Goal: Task Accomplishment & Management: Manage account settings

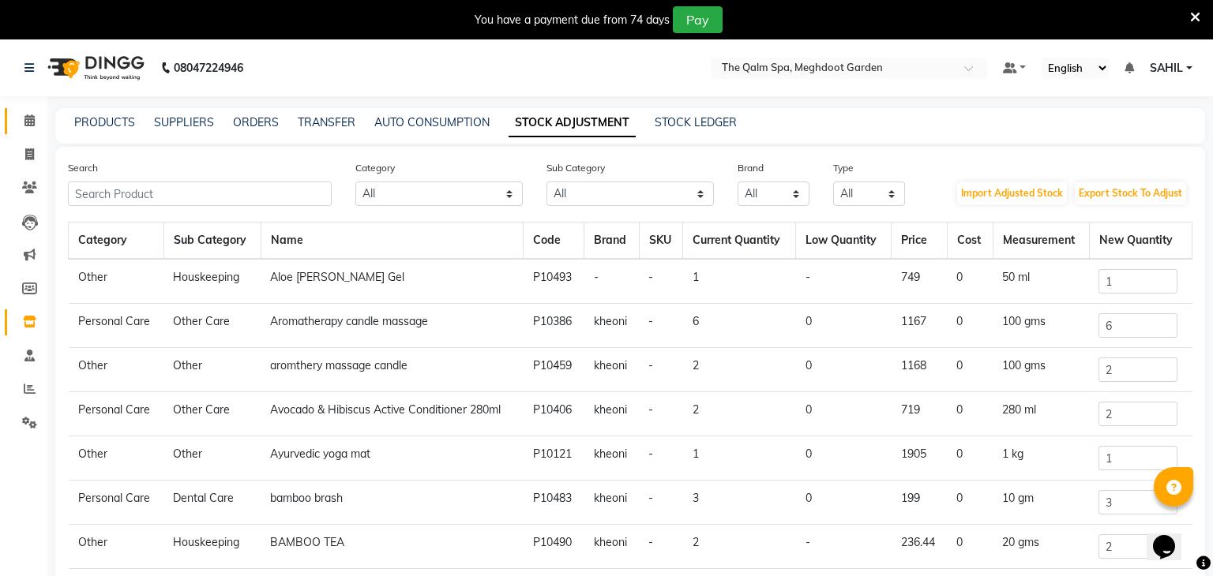
click at [23, 130] on link "Calendar" at bounding box center [24, 121] width 38 height 26
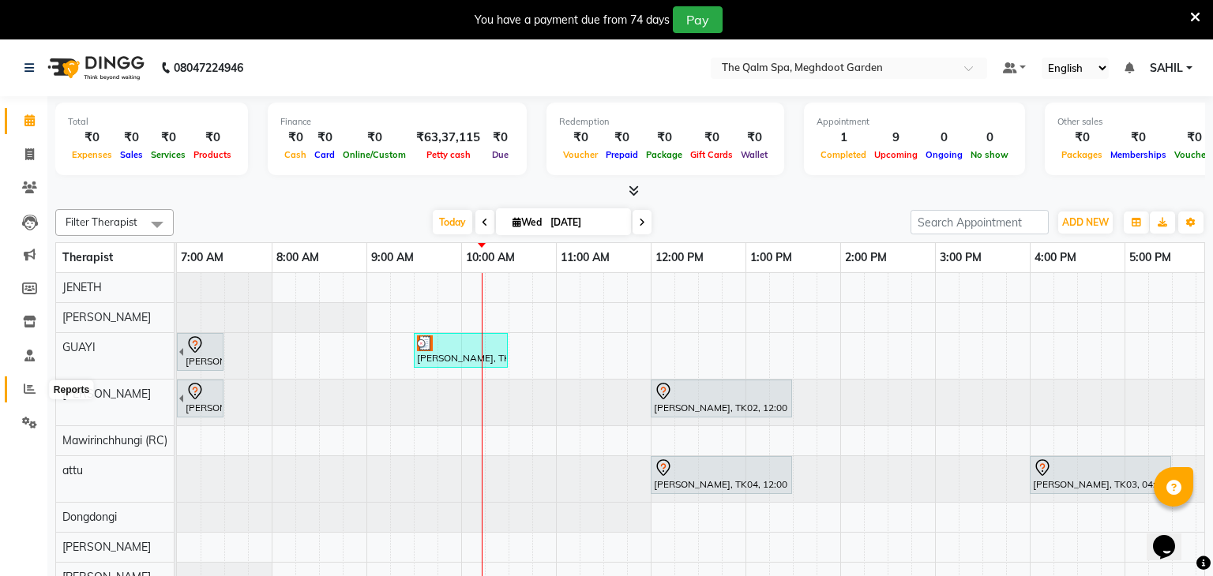
click at [27, 392] on icon at bounding box center [30, 389] width 12 height 12
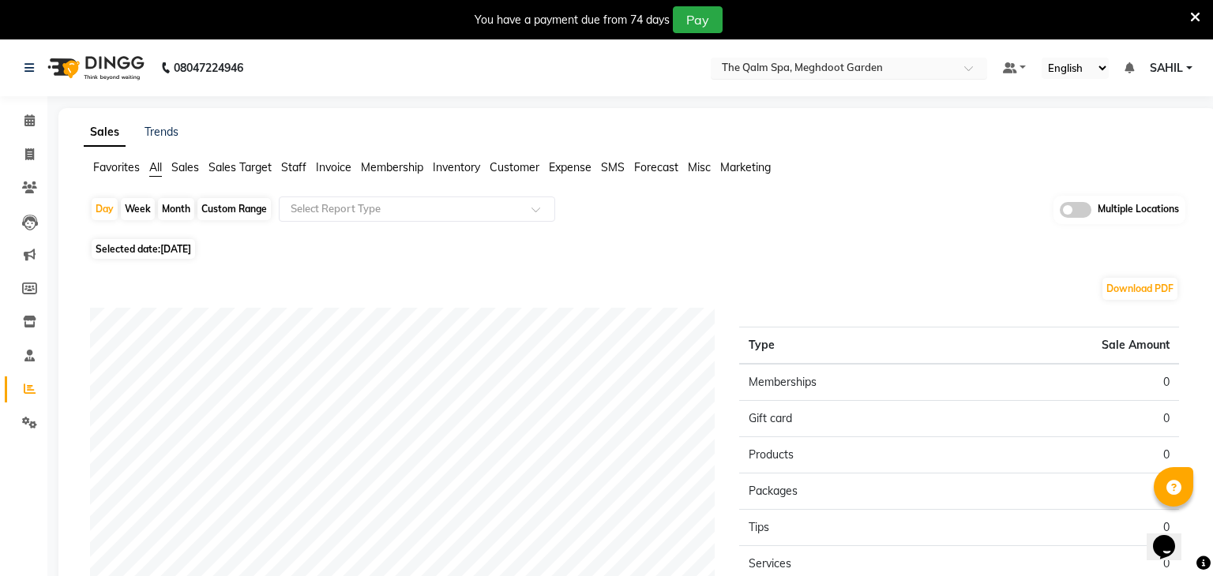
click at [868, 73] on input "text" at bounding box center [833, 70] width 229 height 16
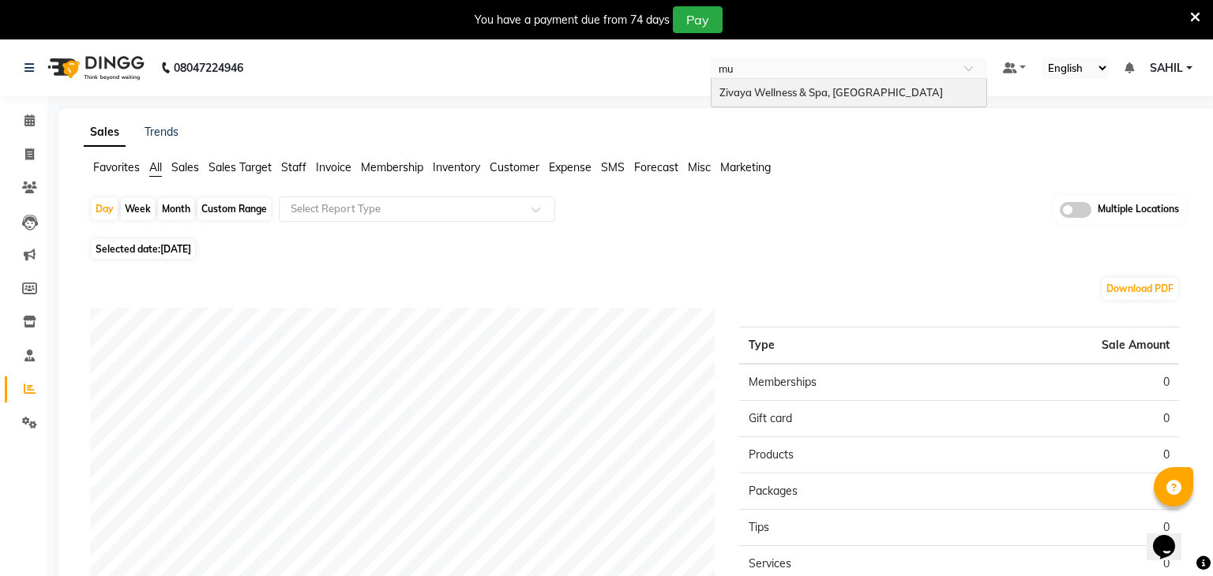
type input "mum"
click at [868, 89] on span "Zivaya Wellness & Spa, [GEOGRAPHIC_DATA]" at bounding box center [830, 92] width 223 height 13
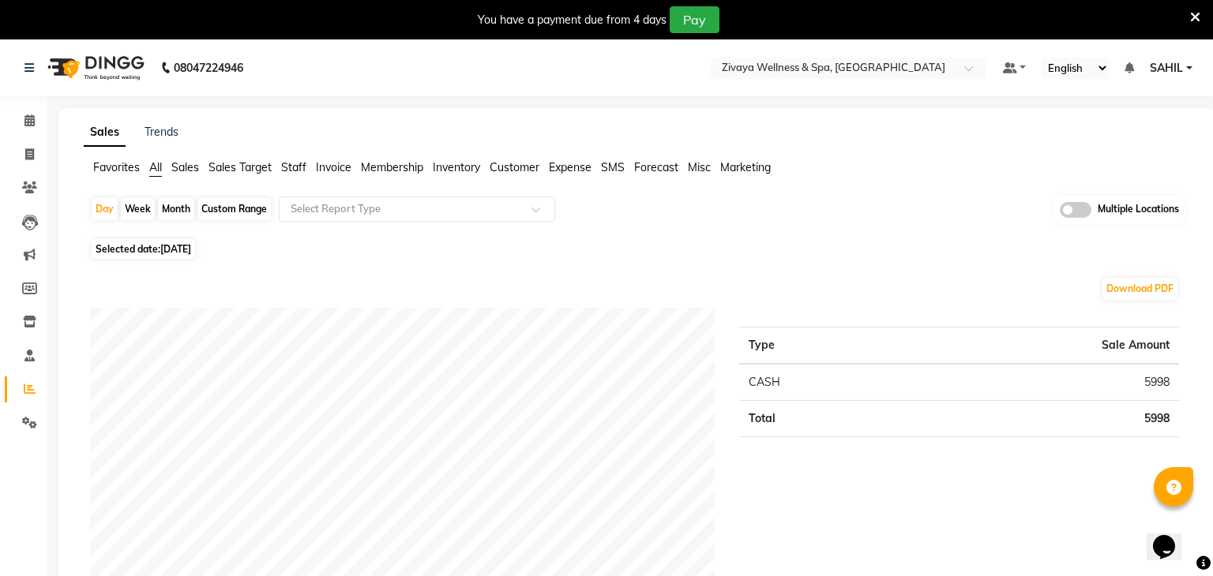
click at [190, 251] on span "[DATE]" at bounding box center [175, 249] width 31 height 12
select select "9"
select select "2025"
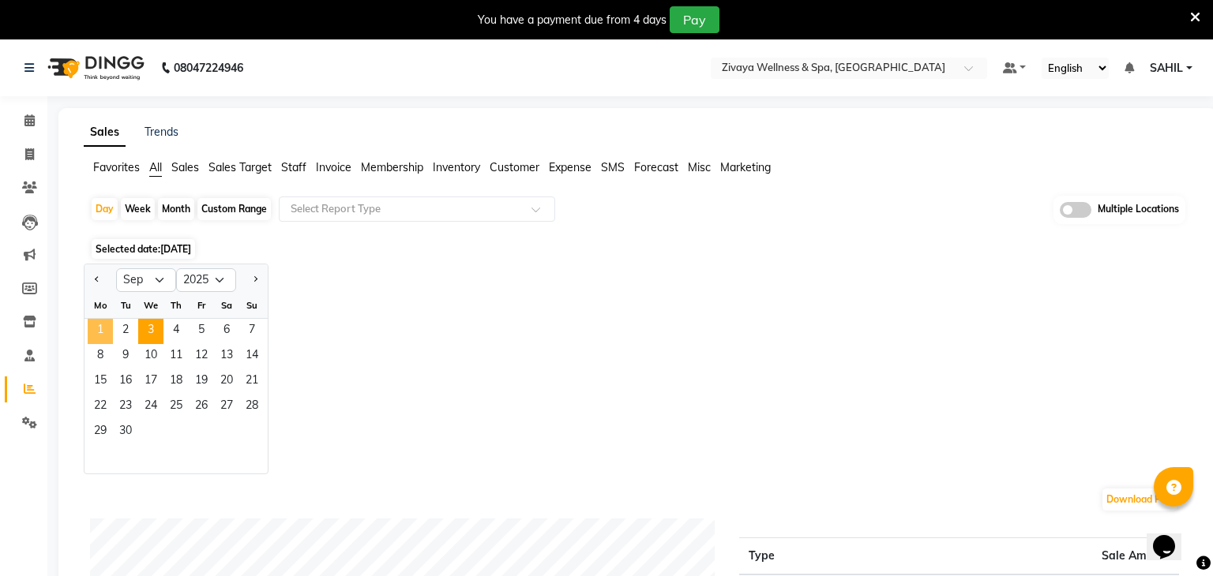
click at [101, 331] on span "1" at bounding box center [100, 331] width 25 height 25
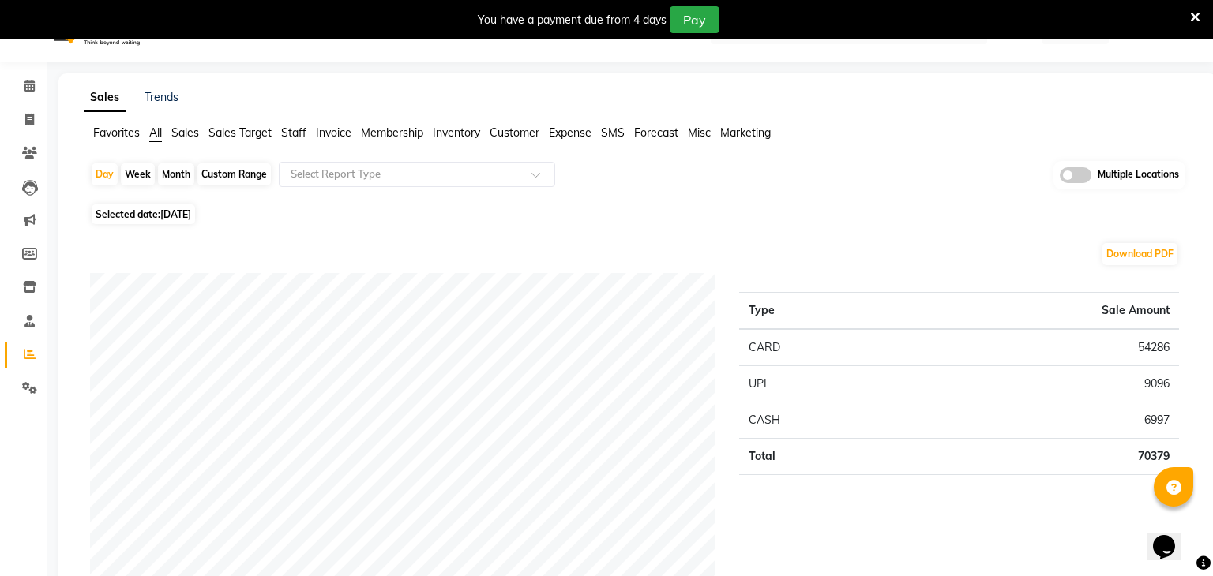
scroll to position [34, 0]
click at [191, 209] on span "01-09-2025" at bounding box center [175, 215] width 31 height 12
select select "9"
select select "2025"
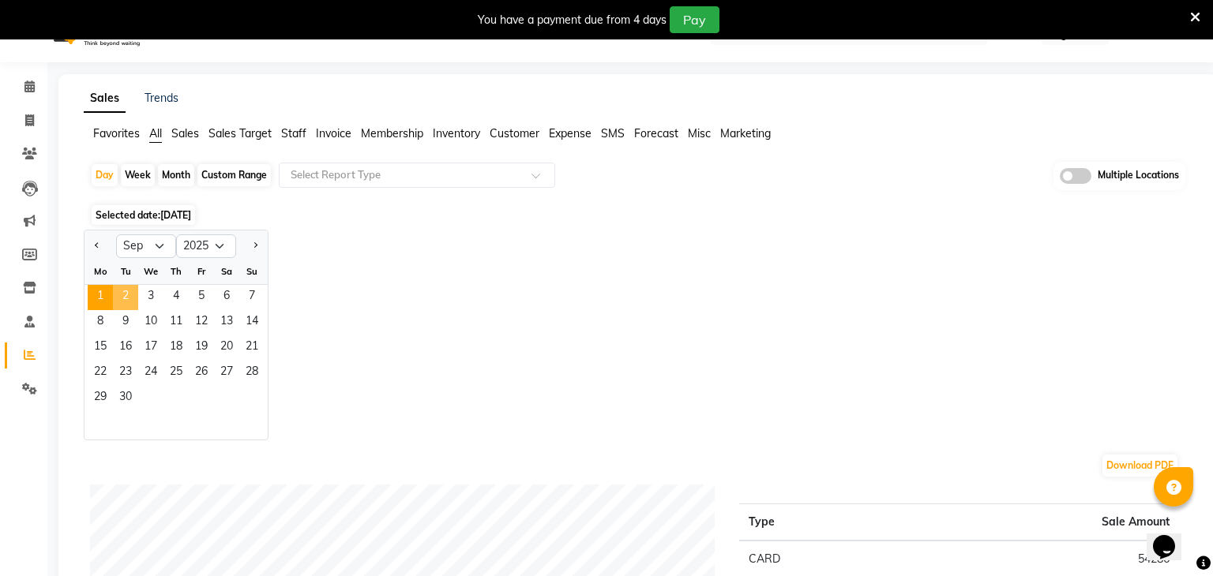
click at [121, 287] on span "2" at bounding box center [125, 297] width 25 height 25
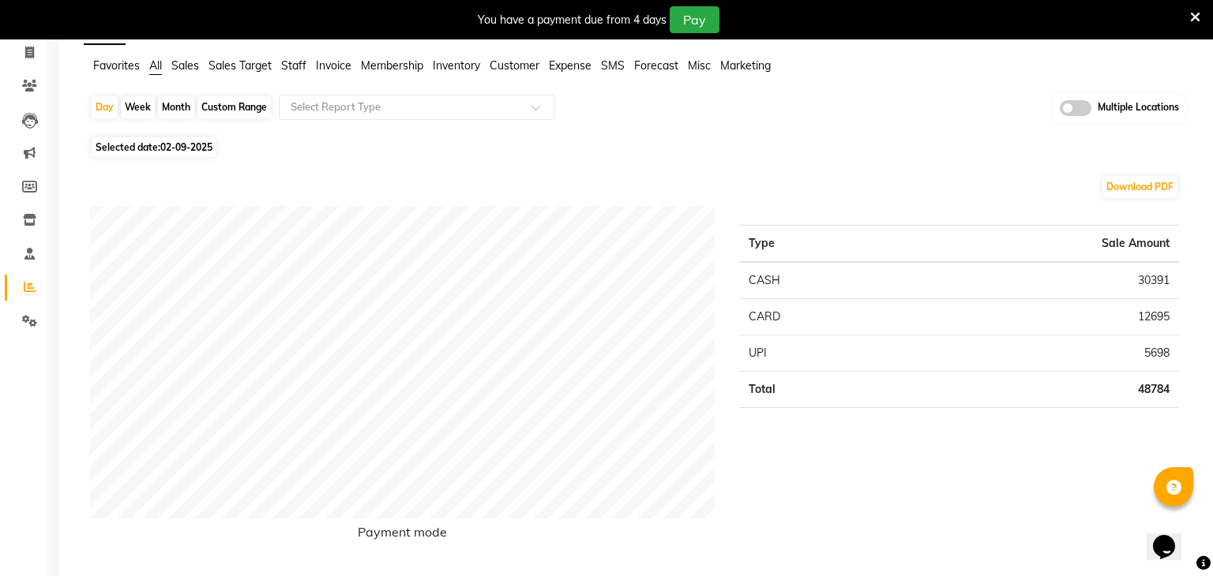
scroll to position [0, 0]
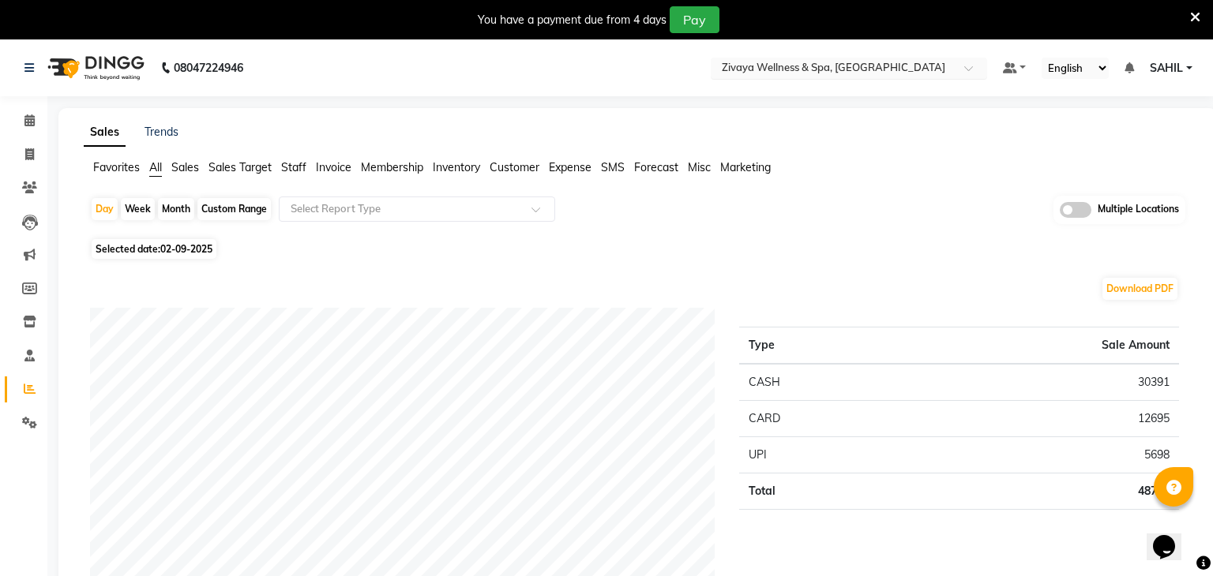
click at [774, 62] on input "text" at bounding box center [833, 70] width 229 height 16
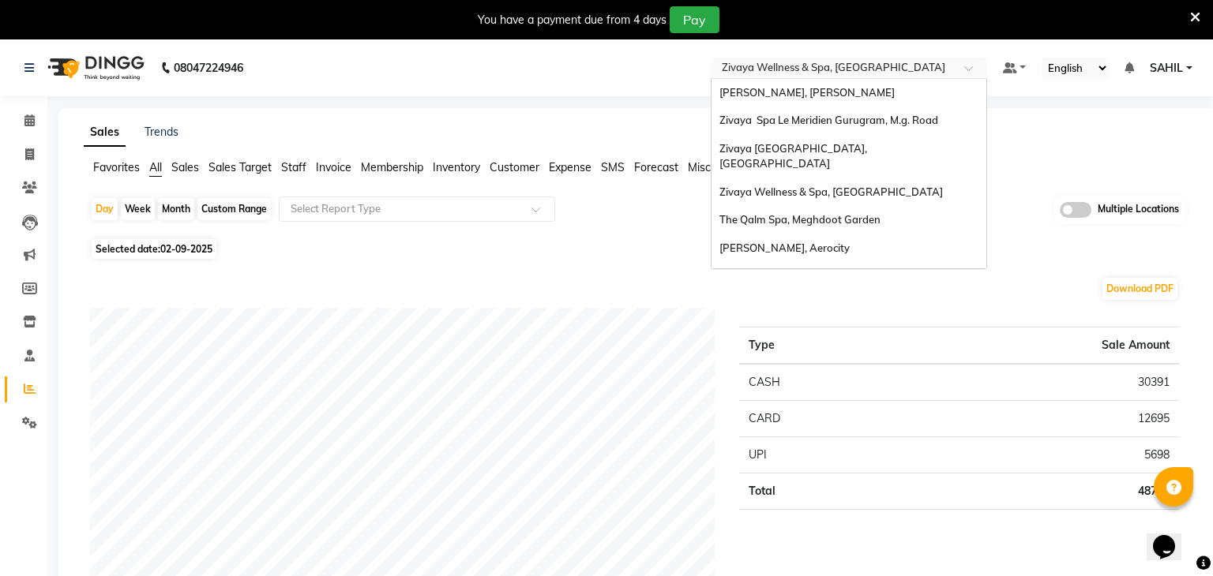
scroll to position [162, 0]
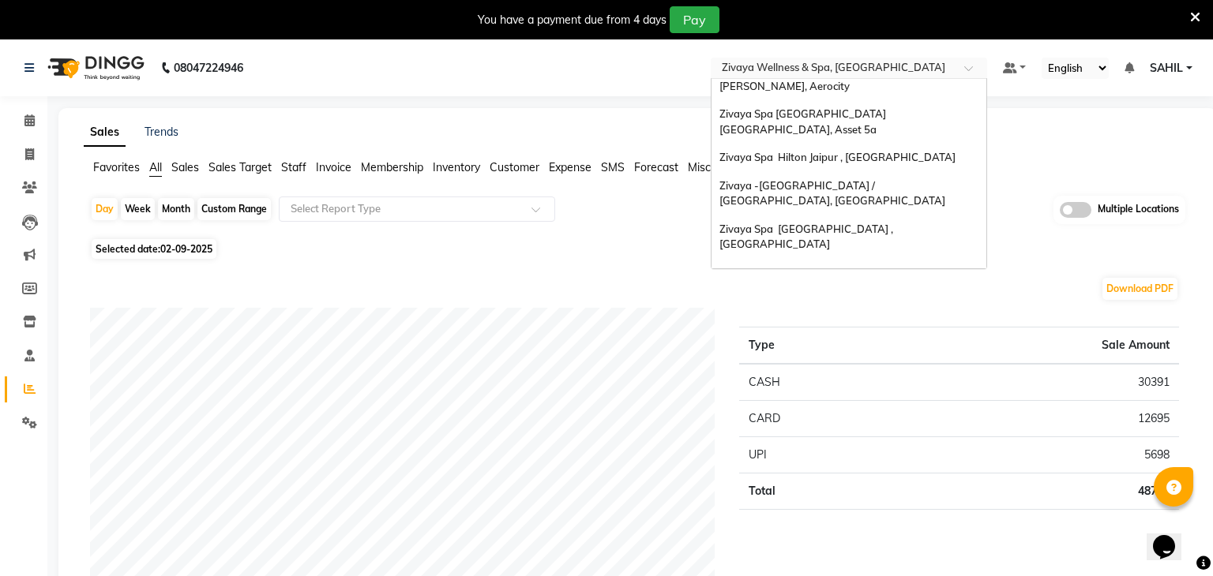
type input "q"
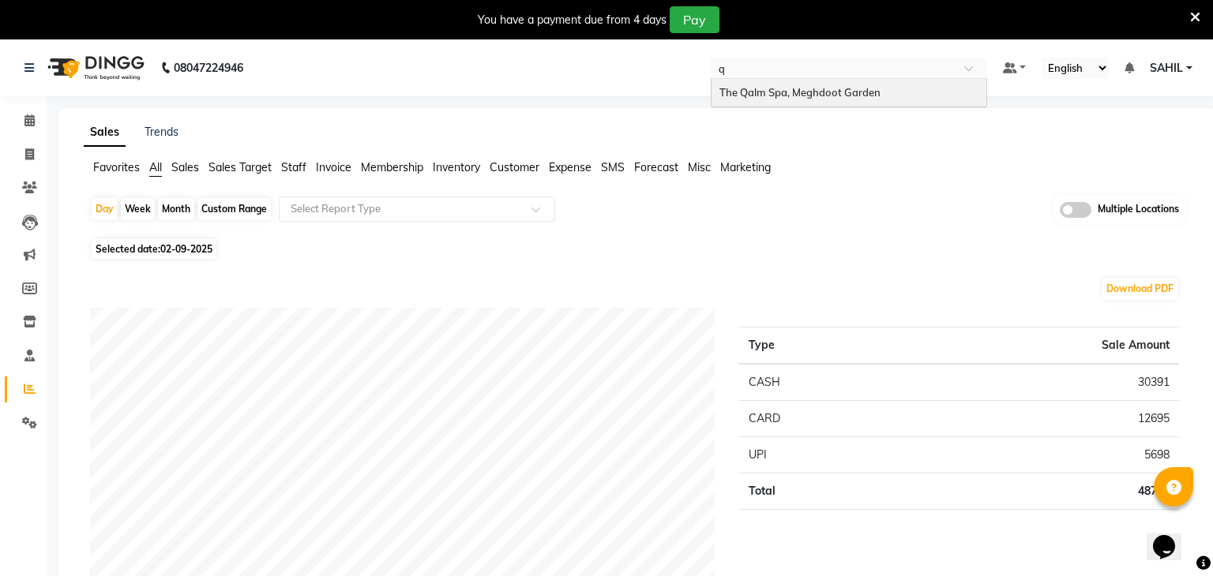
scroll to position [0, 0]
click at [769, 83] on div "The Qalm Spa, Meghdoot Garden" at bounding box center [848, 93] width 275 height 28
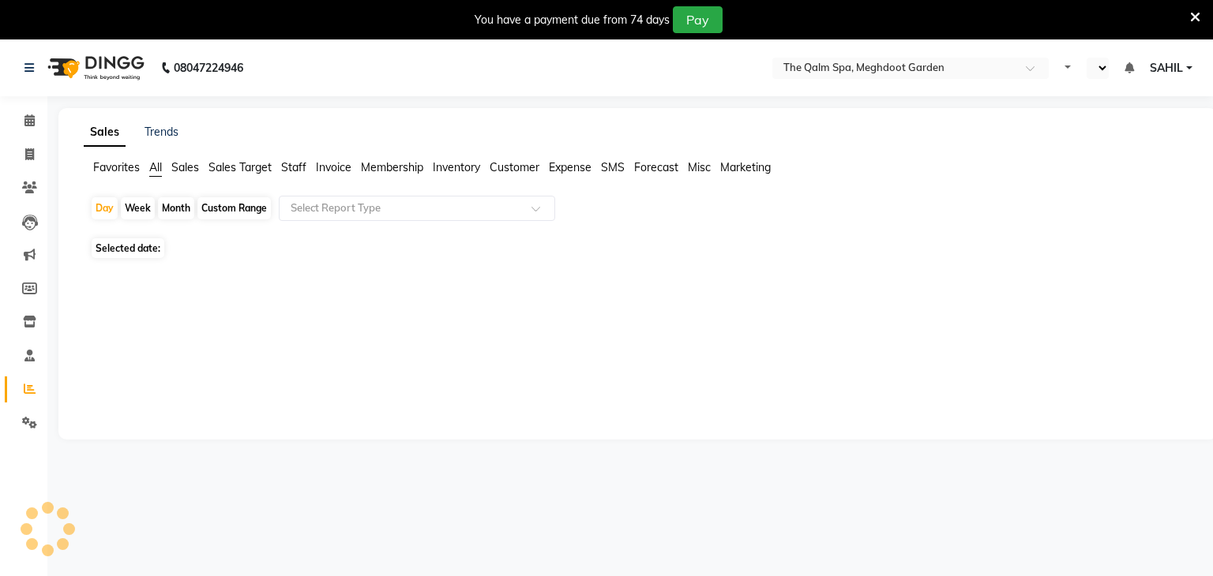
select select "en"
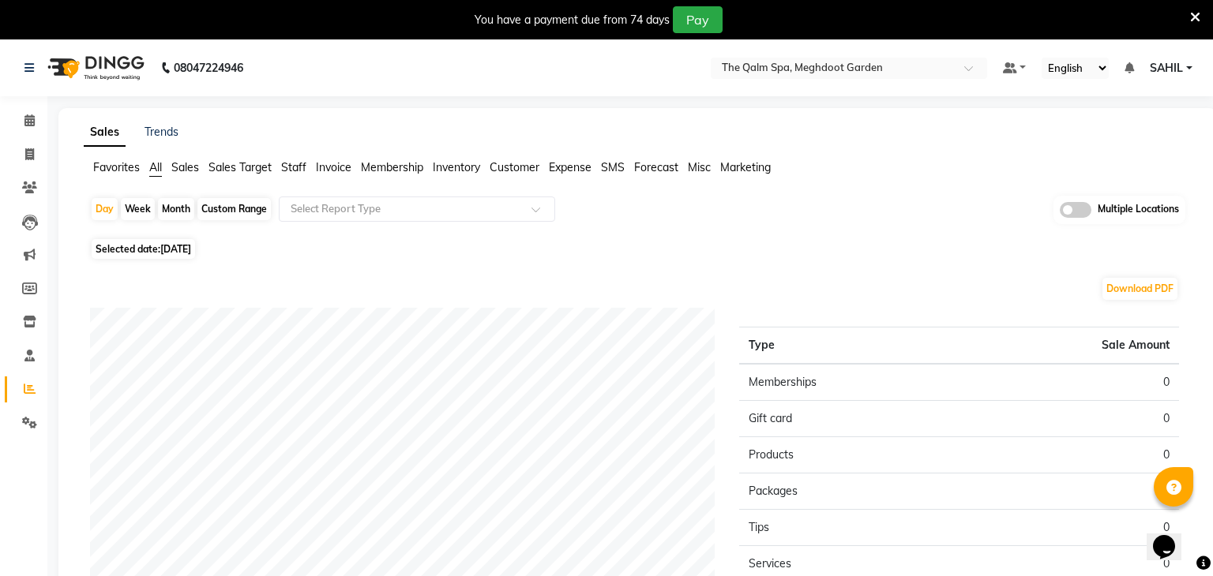
click at [191, 253] on span "[DATE]" at bounding box center [175, 249] width 31 height 12
select select "9"
select select "2025"
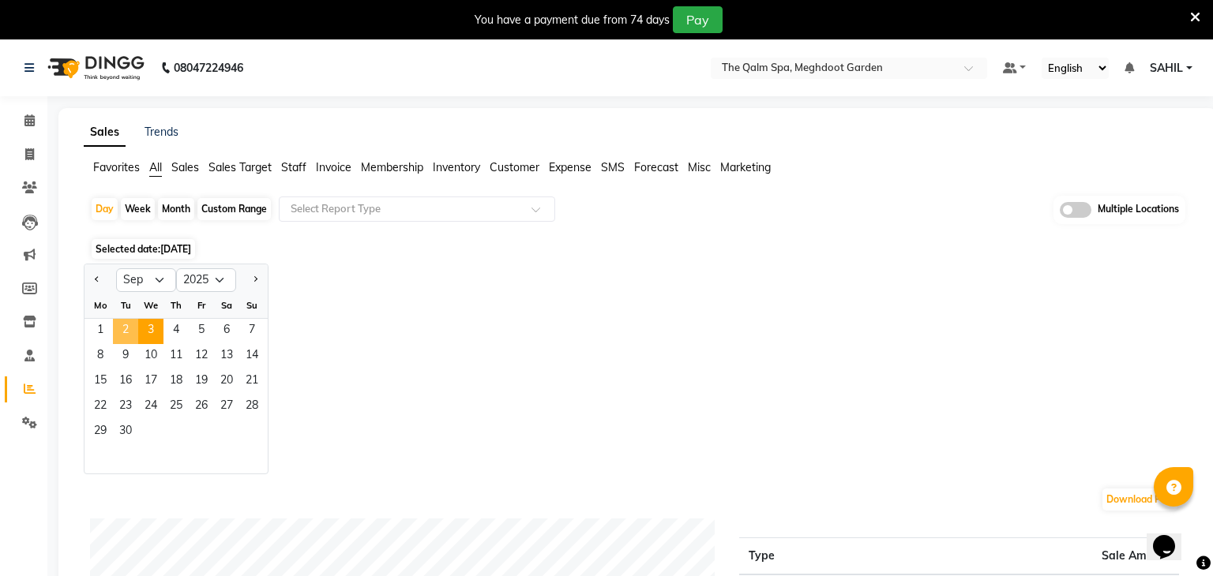
click at [118, 336] on span "2" at bounding box center [125, 331] width 25 height 25
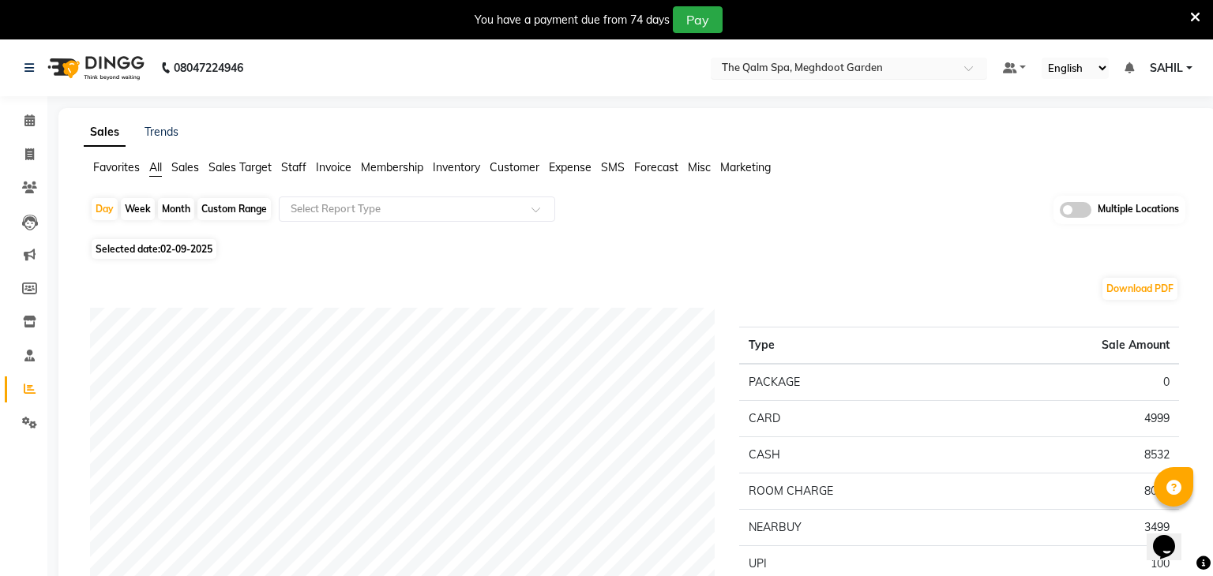
click at [793, 73] on input "text" at bounding box center [833, 70] width 229 height 16
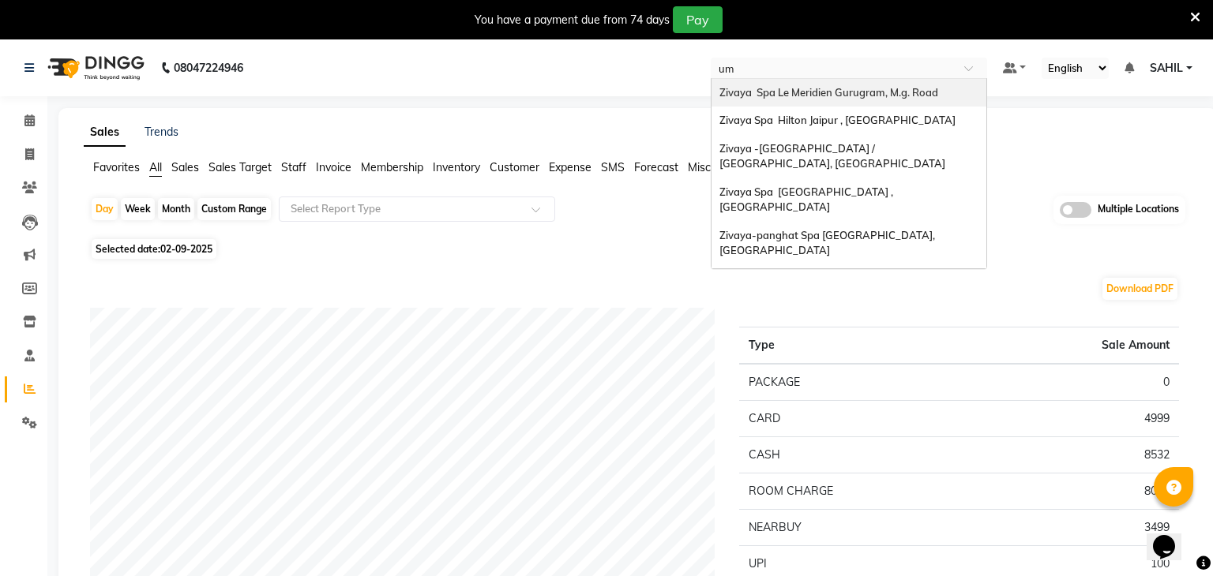
type input "umm"
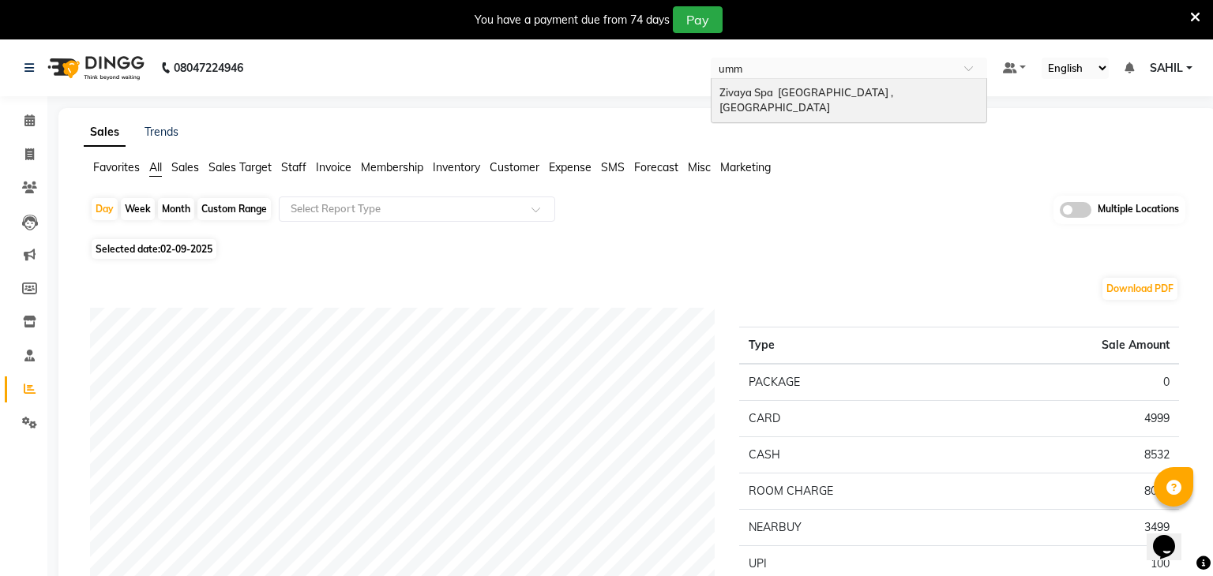
click at [807, 99] on div "Zivaya Spa [GEOGRAPHIC_DATA] , [GEOGRAPHIC_DATA]" at bounding box center [848, 100] width 275 height 43
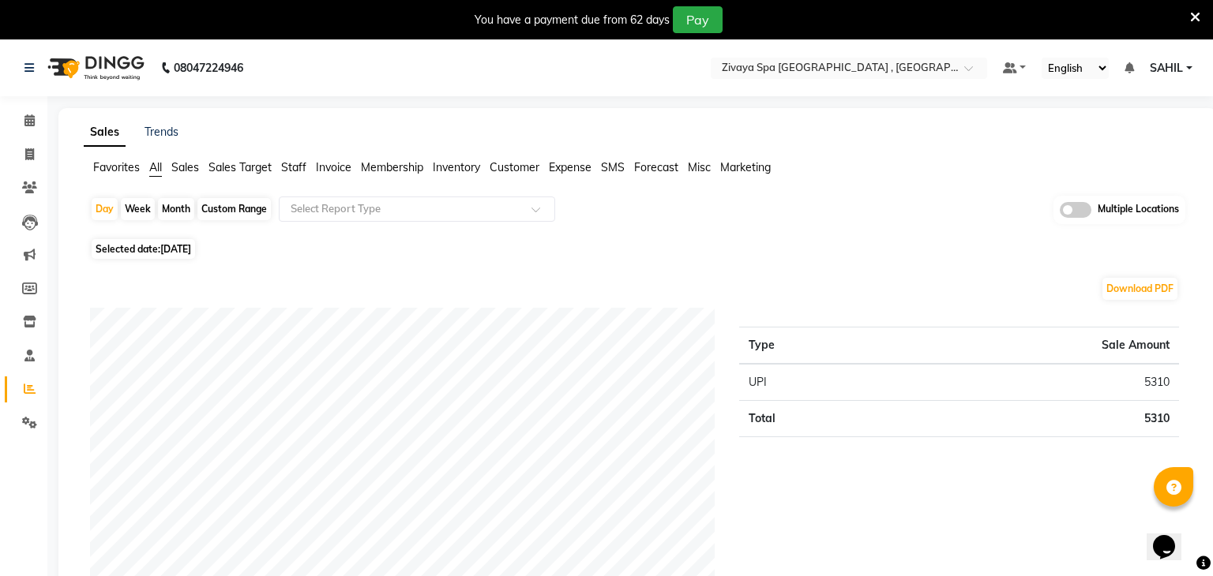
click at [185, 258] on span "Selected date: 03-09-2025" at bounding box center [143, 249] width 103 height 20
select select "9"
select select "2025"
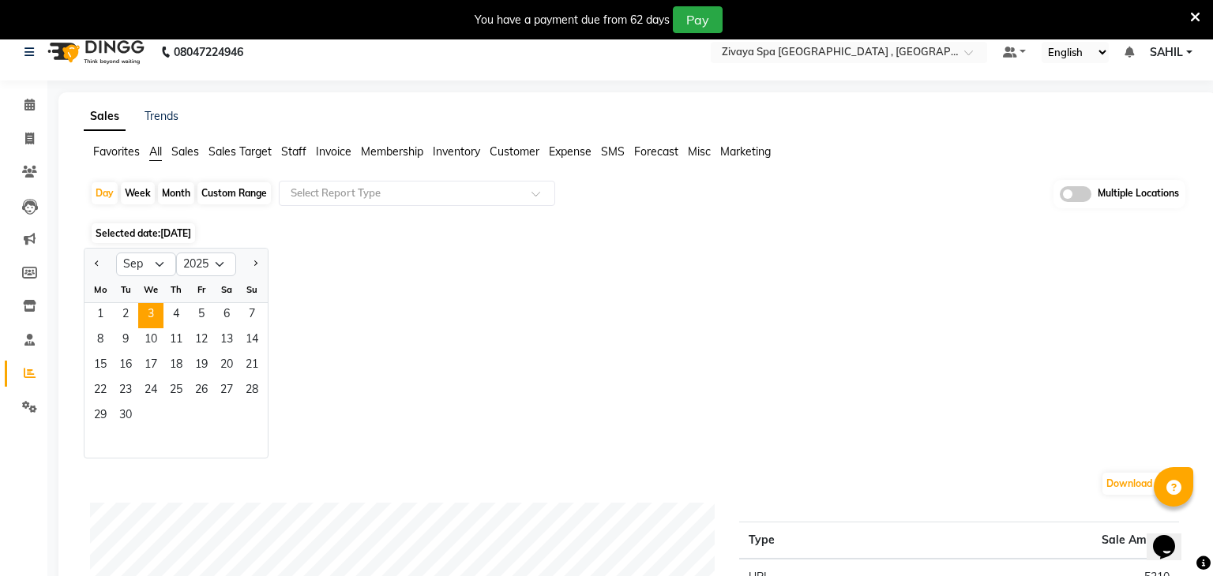
scroll to position [12, 0]
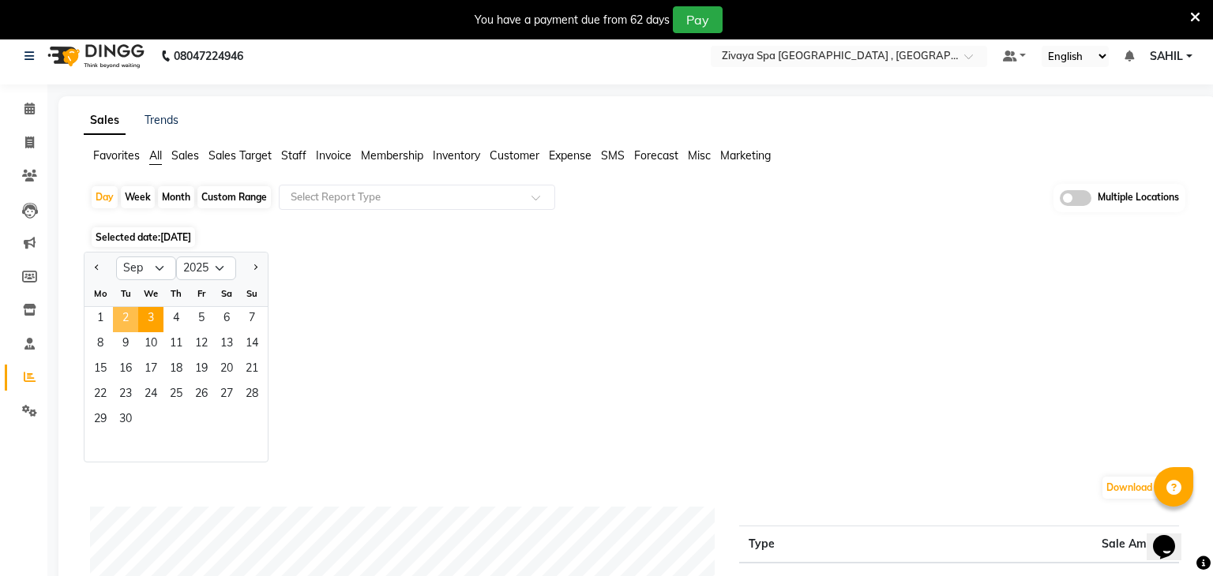
click at [133, 321] on span "2" at bounding box center [125, 319] width 25 height 25
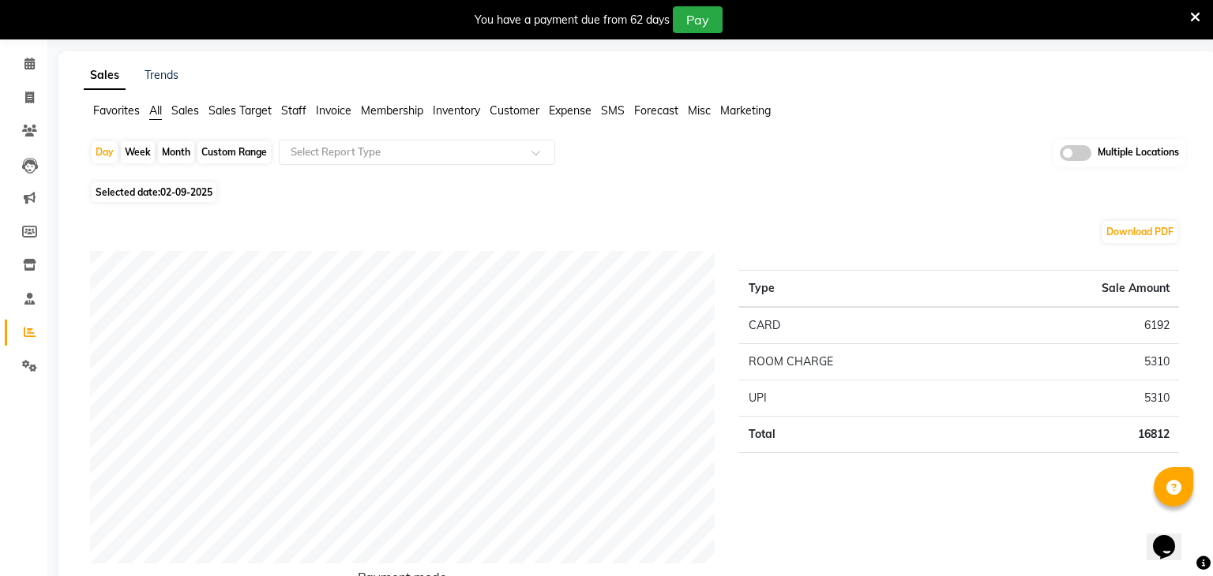
scroll to position [0, 0]
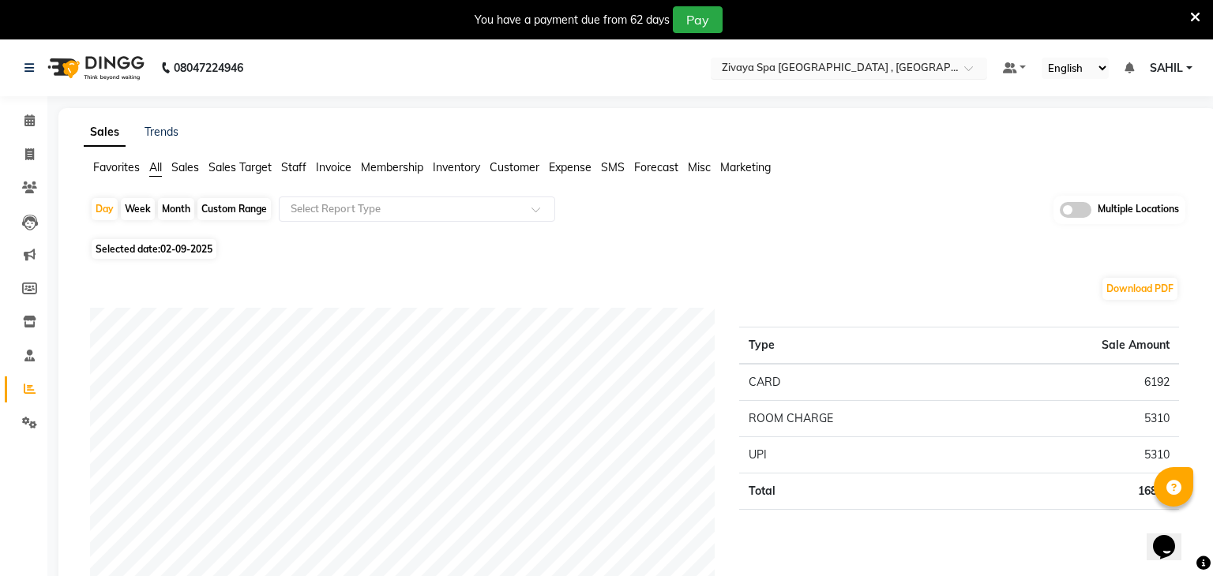
click at [809, 62] on input "text" at bounding box center [833, 70] width 229 height 16
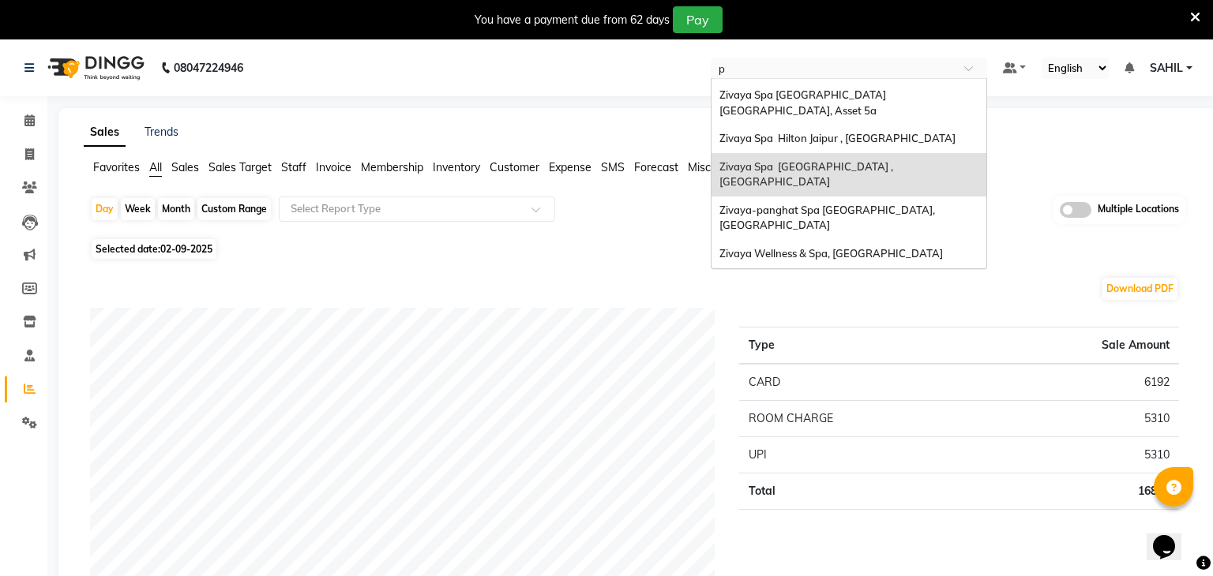
scroll to position [35, 0]
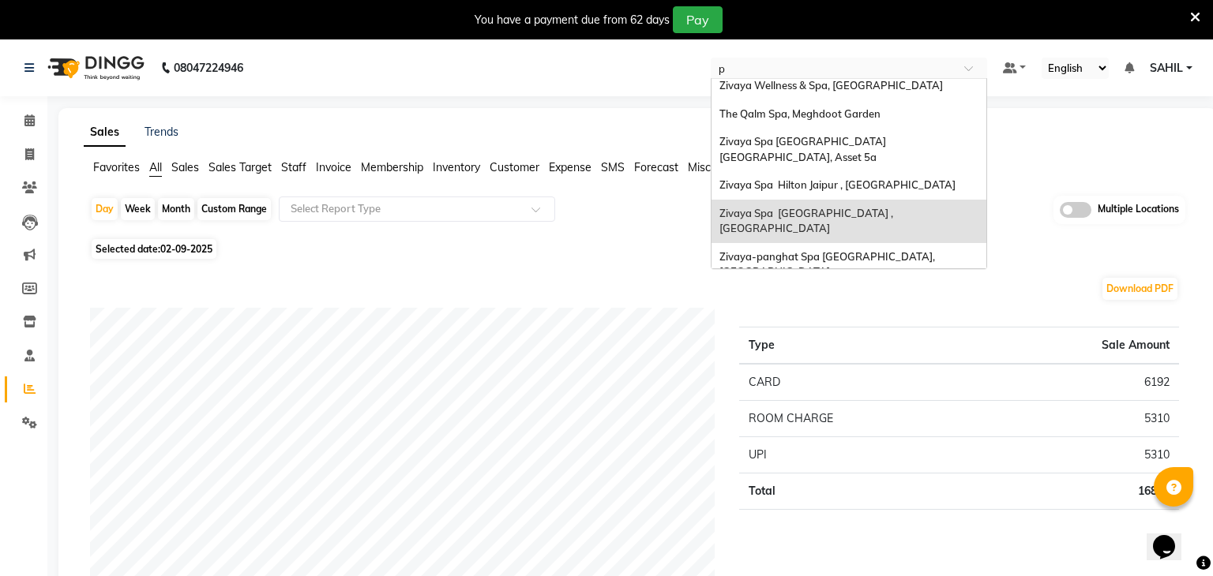
type input "pa"
click at [809, 243] on div "Zivaya-panghat Spa [GEOGRAPHIC_DATA], [GEOGRAPHIC_DATA]" at bounding box center [848, 264] width 275 height 43
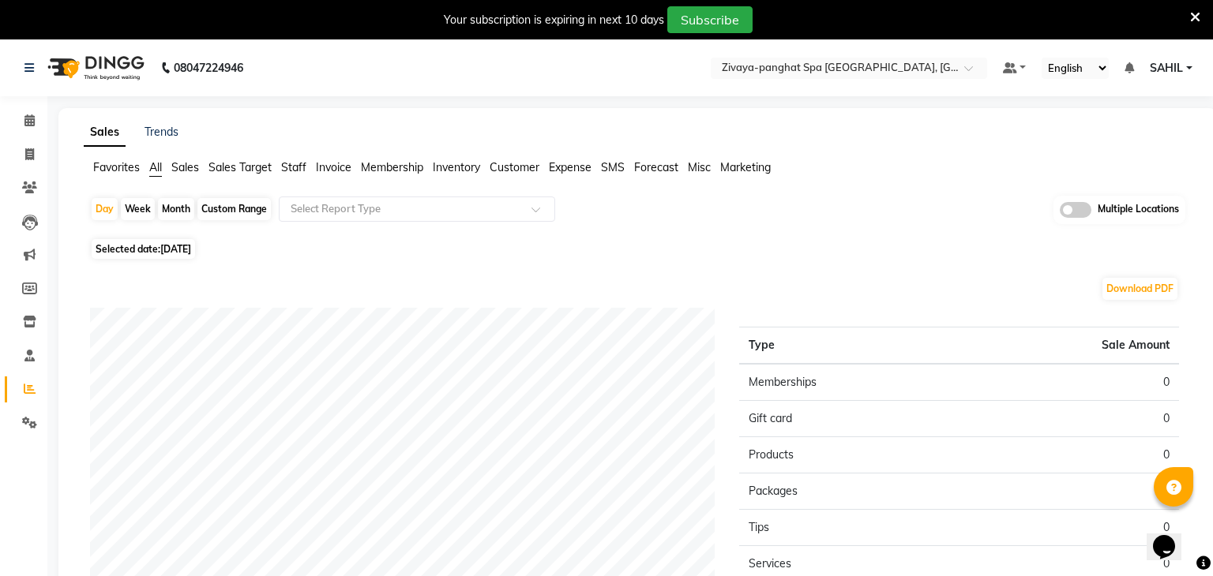
click at [191, 245] on span "[DATE]" at bounding box center [175, 249] width 31 height 12
select select "9"
select select "2025"
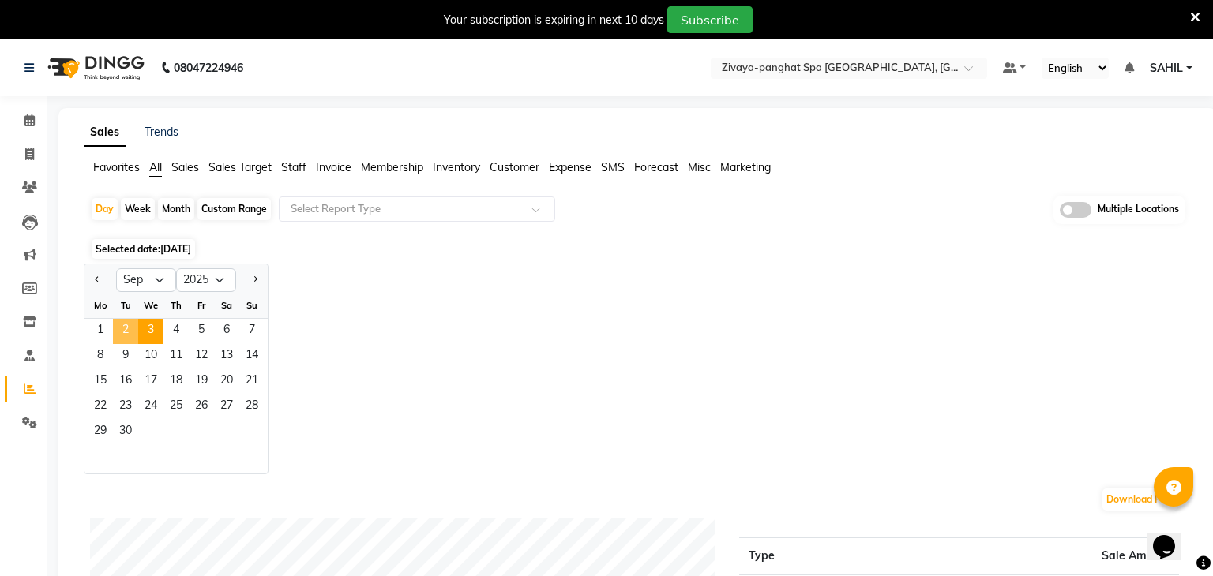
click at [121, 331] on span "2" at bounding box center [125, 331] width 25 height 25
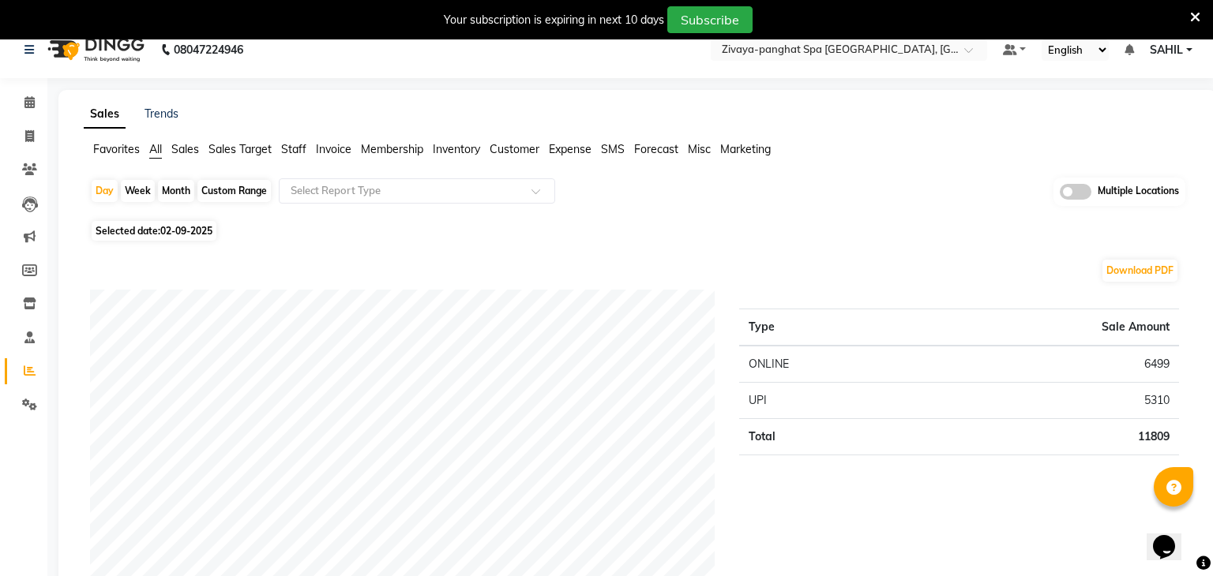
scroll to position [19, 0]
click at [35, 102] on span at bounding box center [30, 102] width 28 height 18
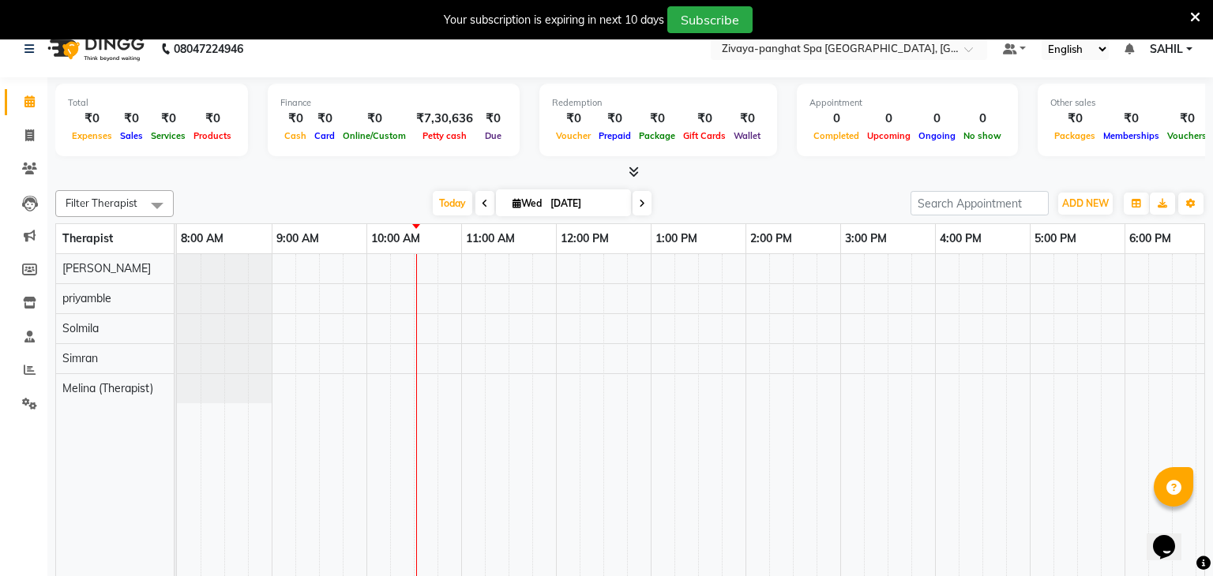
click at [482, 207] on icon at bounding box center [485, 203] width 6 height 9
type input "02-09-2025"
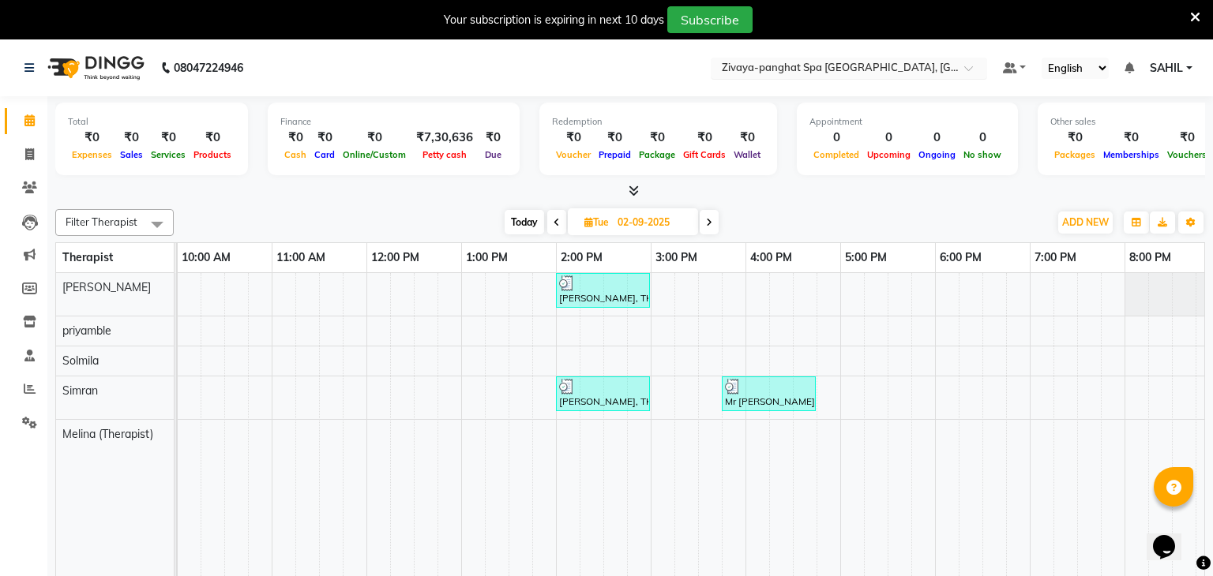
click at [910, 73] on input "text" at bounding box center [833, 70] width 229 height 16
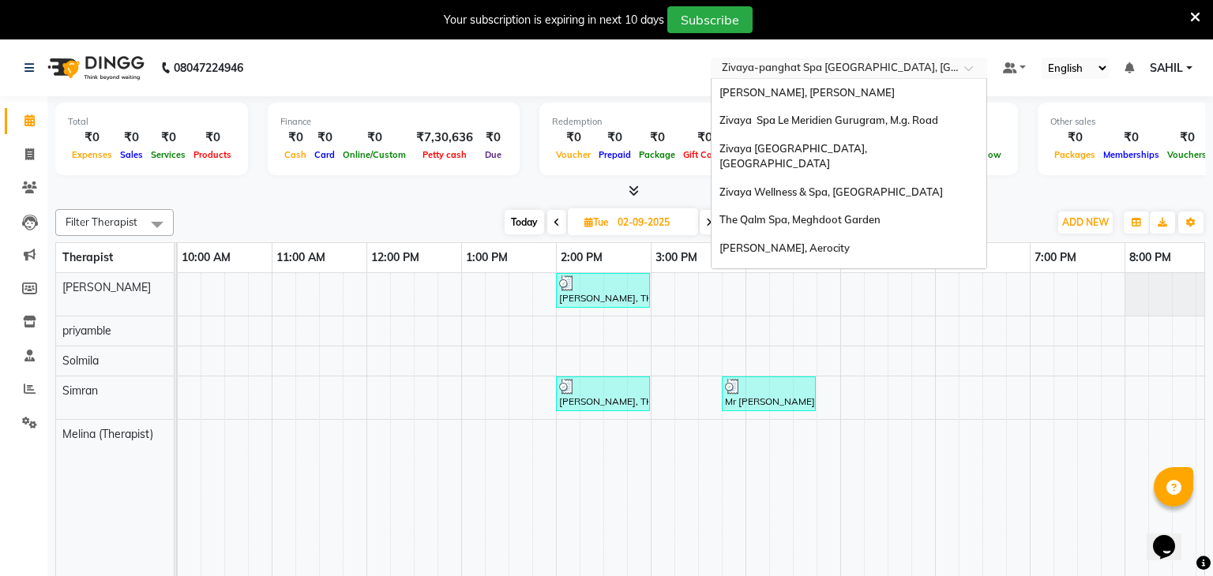
scroll to position [162, 0]
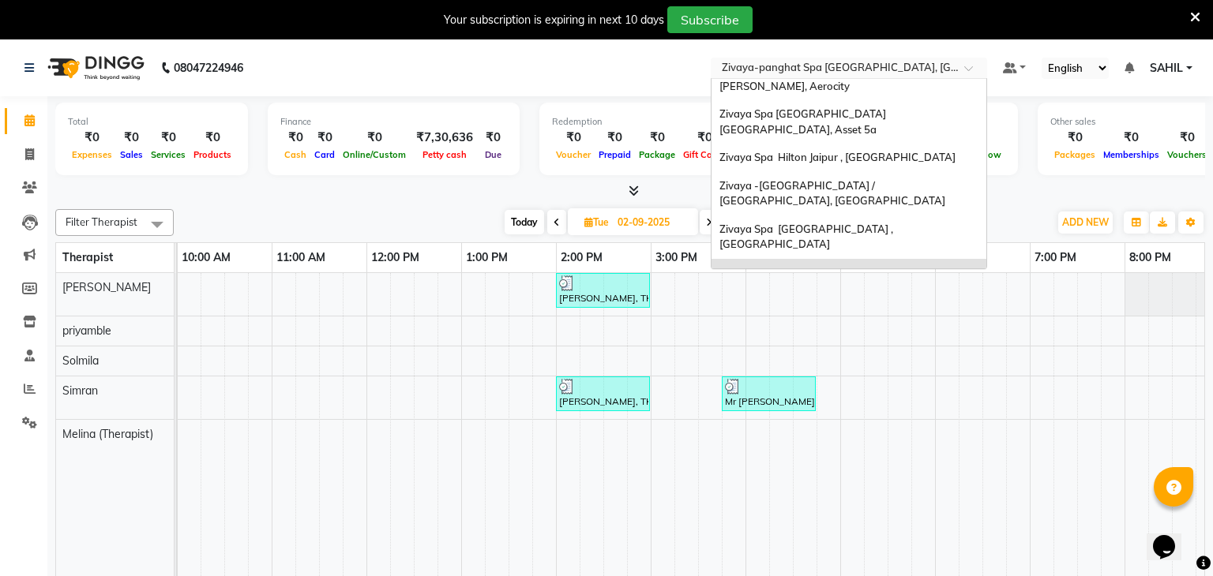
type input "q"
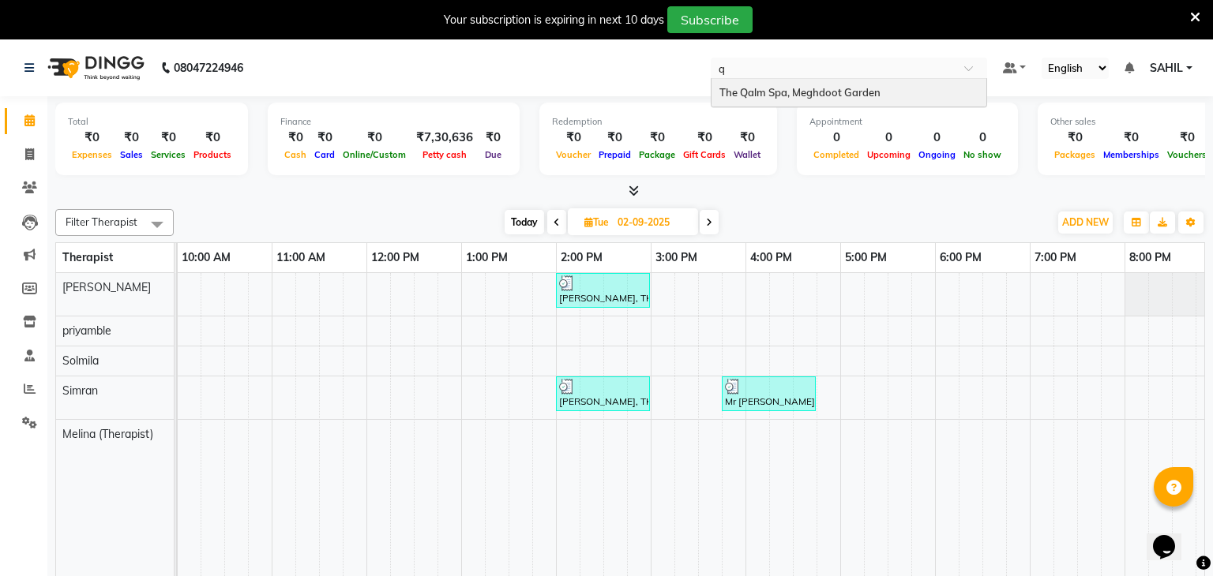
scroll to position [0, 0]
click at [904, 88] on div "The Qalm Spa, Meghdoot Garden" at bounding box center [848, 93] width 275 height 28
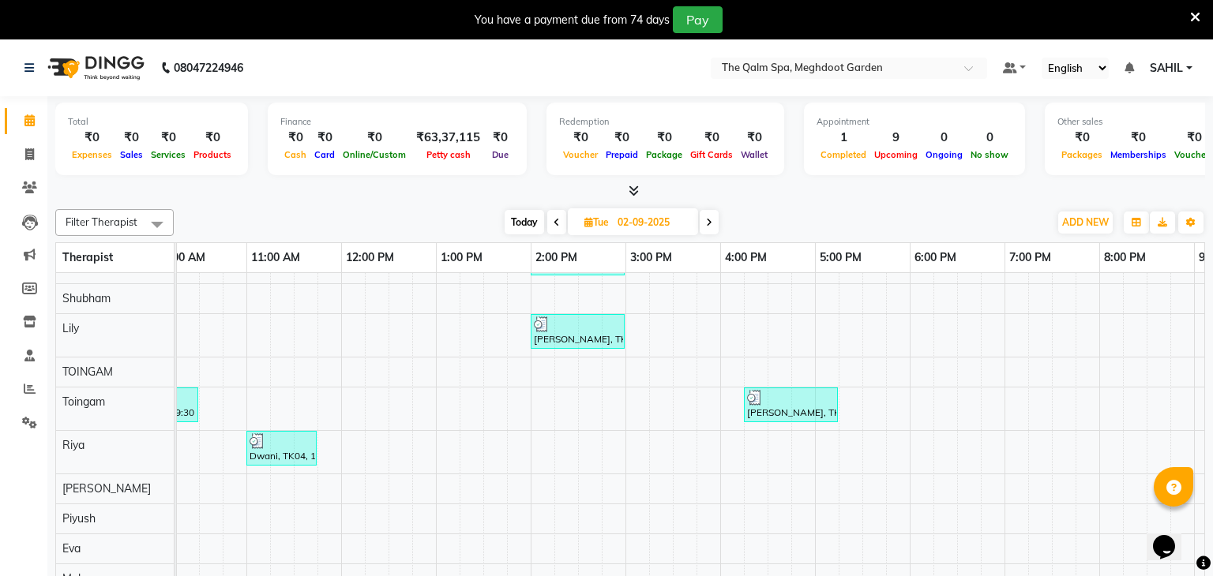
scroll to position [343, 360]
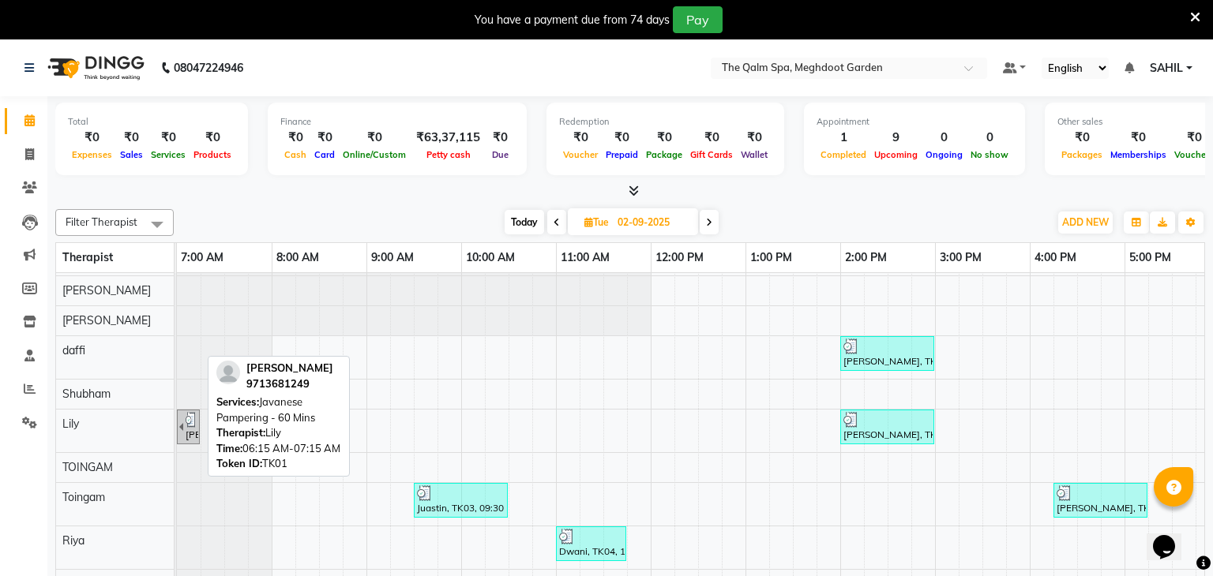
click at [194, 436] on div "Saloni joshi, TK01, 06:15 AM-07:15 AM, Javanese Pampering - 60 Mins" at bounding box center [191, 427] width 14 height 30
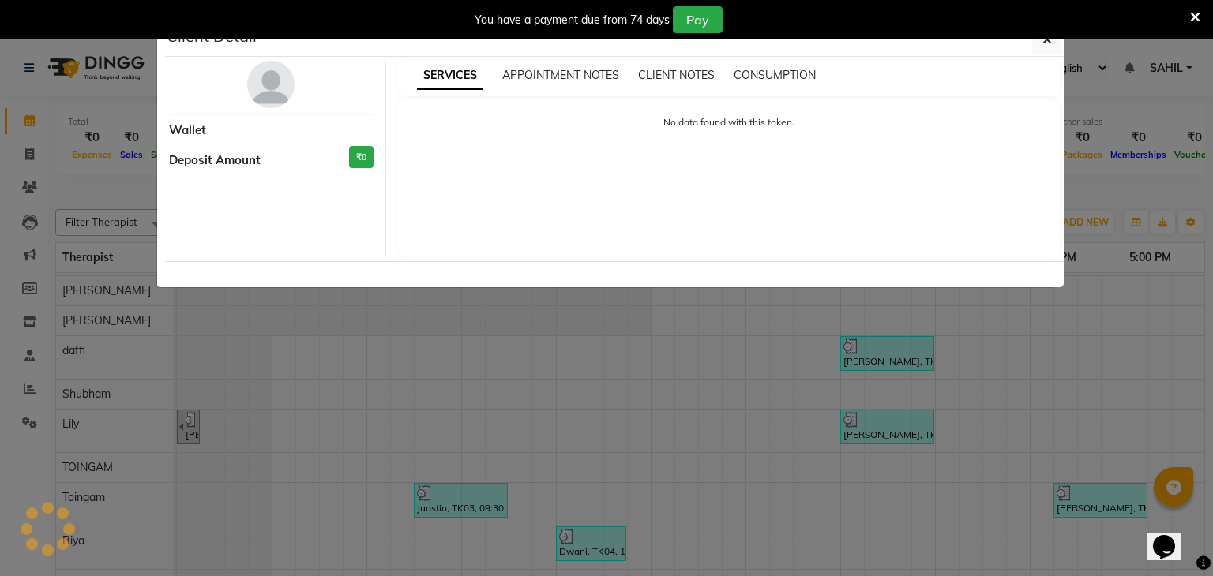
select select "3"
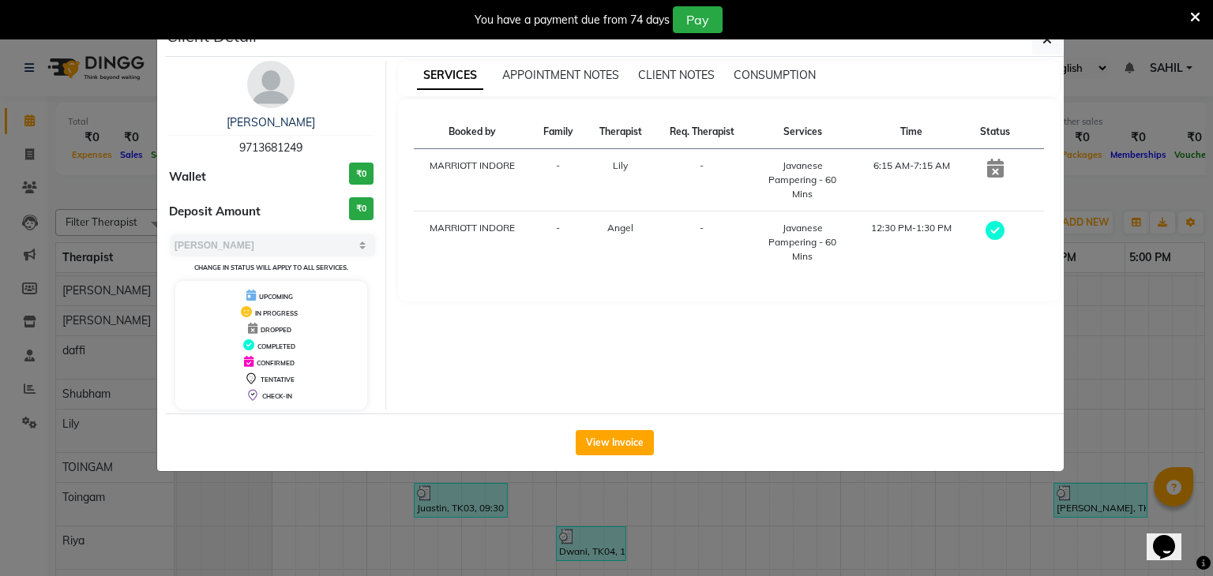
click at [1133, 300] on ngb-modal-window "Client Detail Saloni joshi 9713681249 Wallet ₹0 Deposit Amount ₹0 Select MARK D…" at bounding box center [606, 288] width 1213 height 576
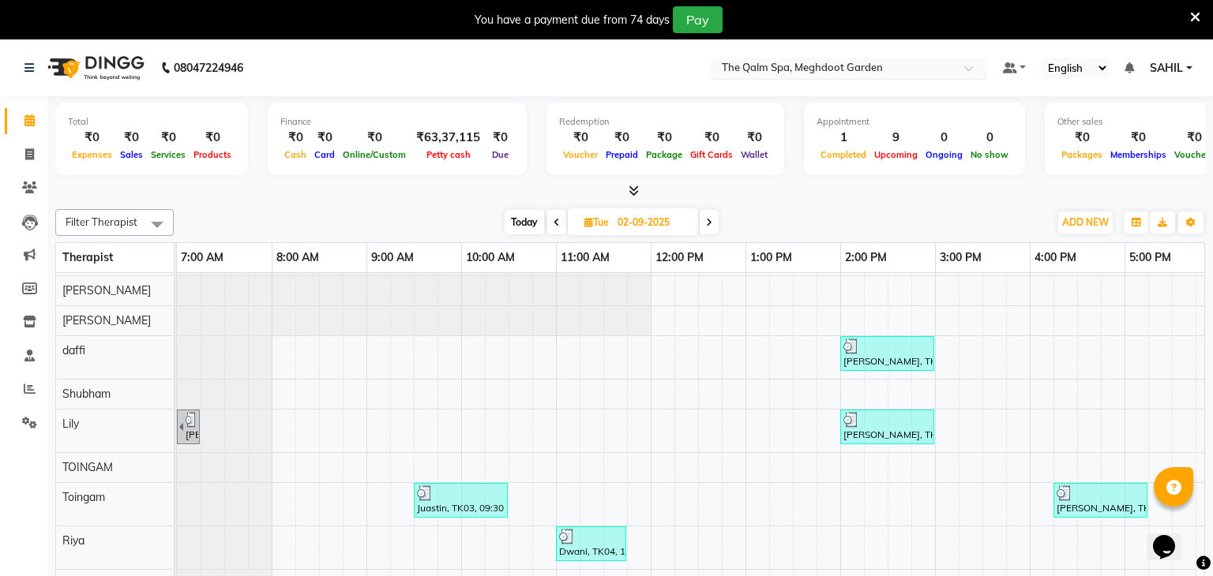
click at [780, 70] on input "text" at bounding box center [833, 70] width 229 height 16
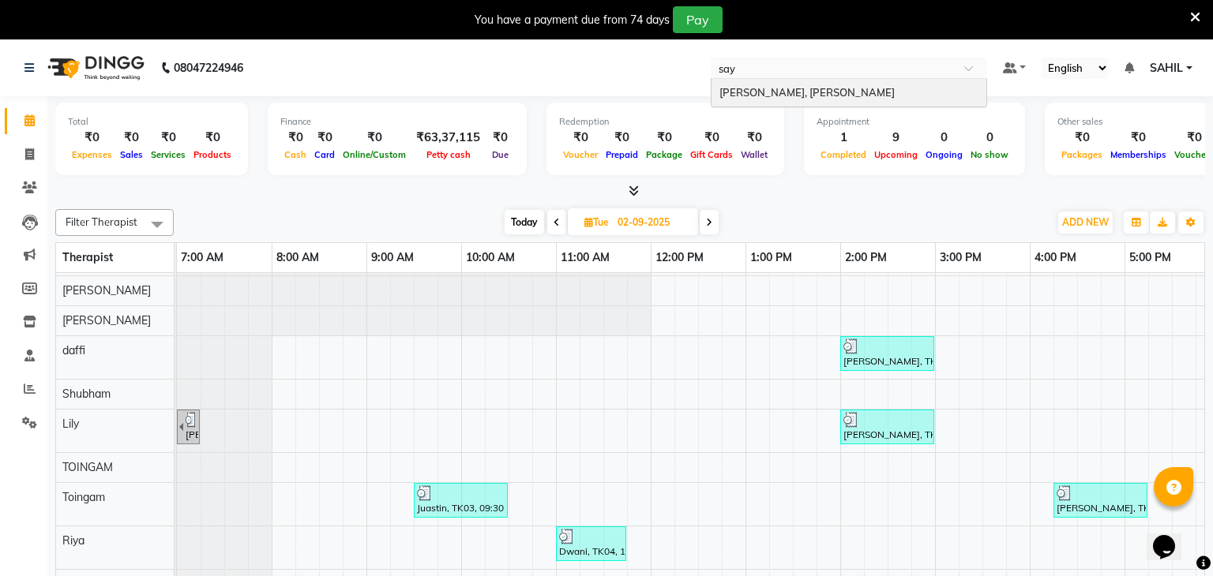
type input "saya"
click at [803, 90] on span "[PERSON_NAME], [PERSON_NAME]" at bounding box center [806, 92] width 175 height 13
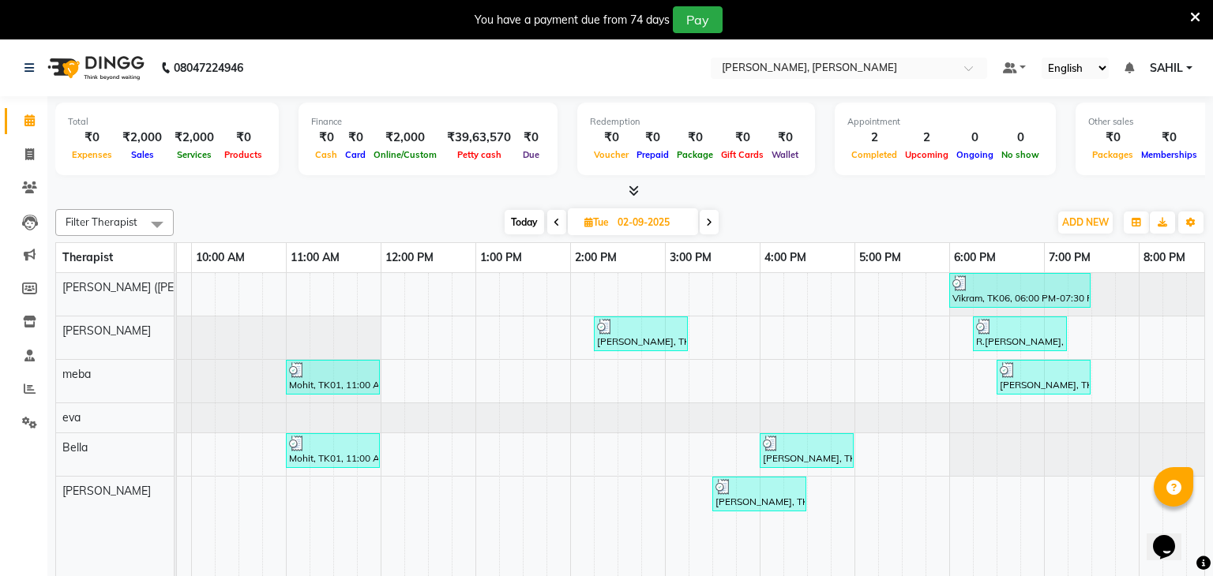
scroll to position [0, 281]
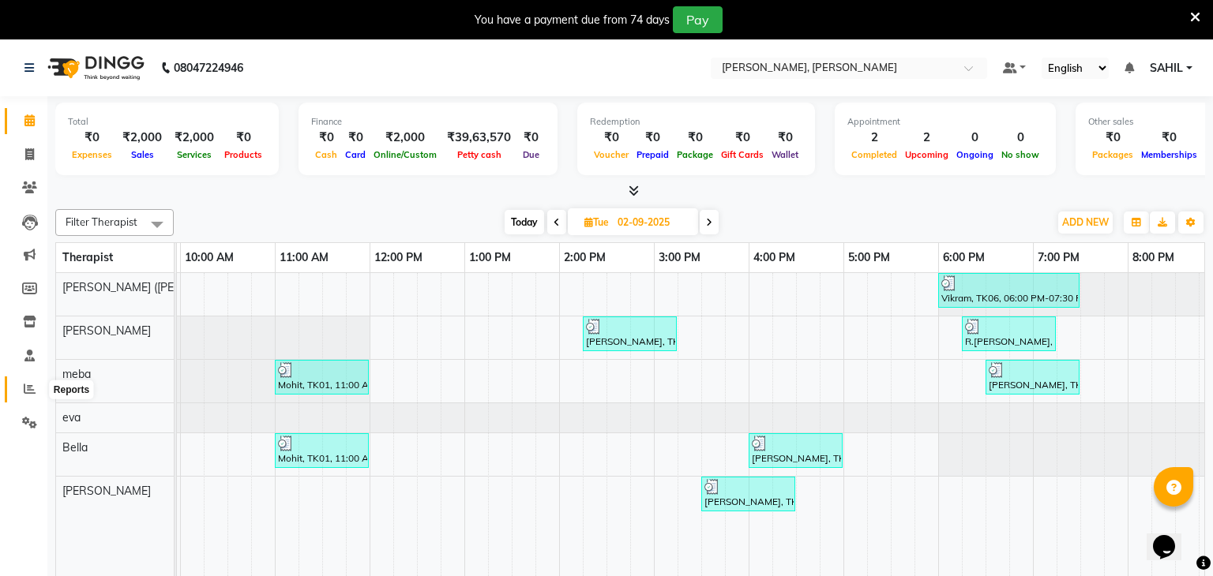
click at [32, 392] on icon at bounding box center [30, 389] width 12 height 12
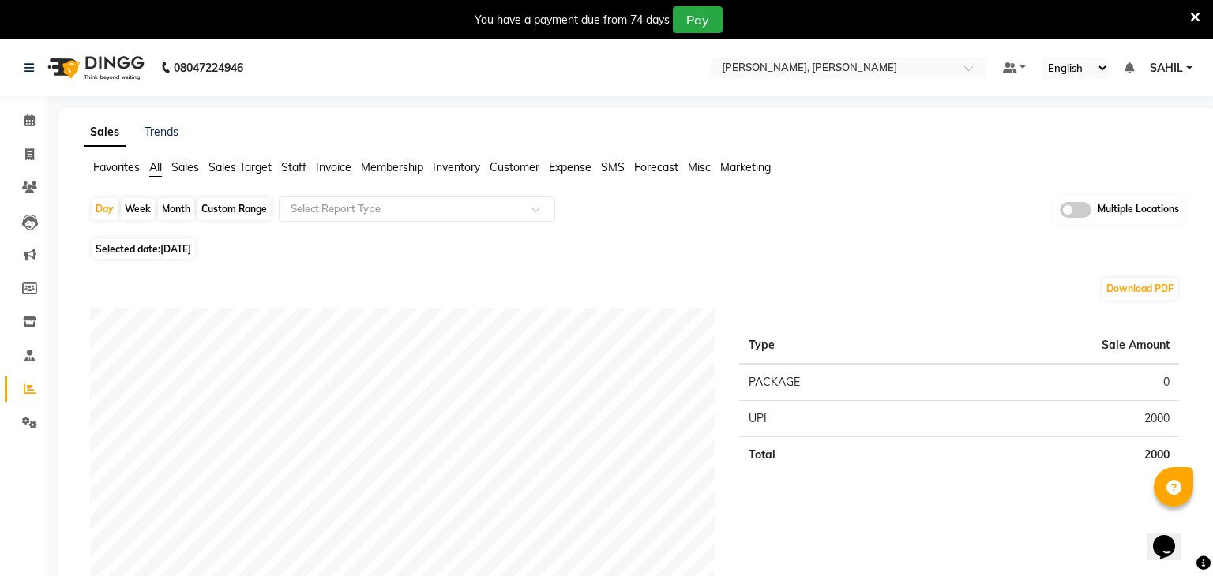
click at [195, 258] on span "Selected date: 03-09-2025" at bounding box center [143, 249] width 103 height 20
select select "9"
select select "2025"
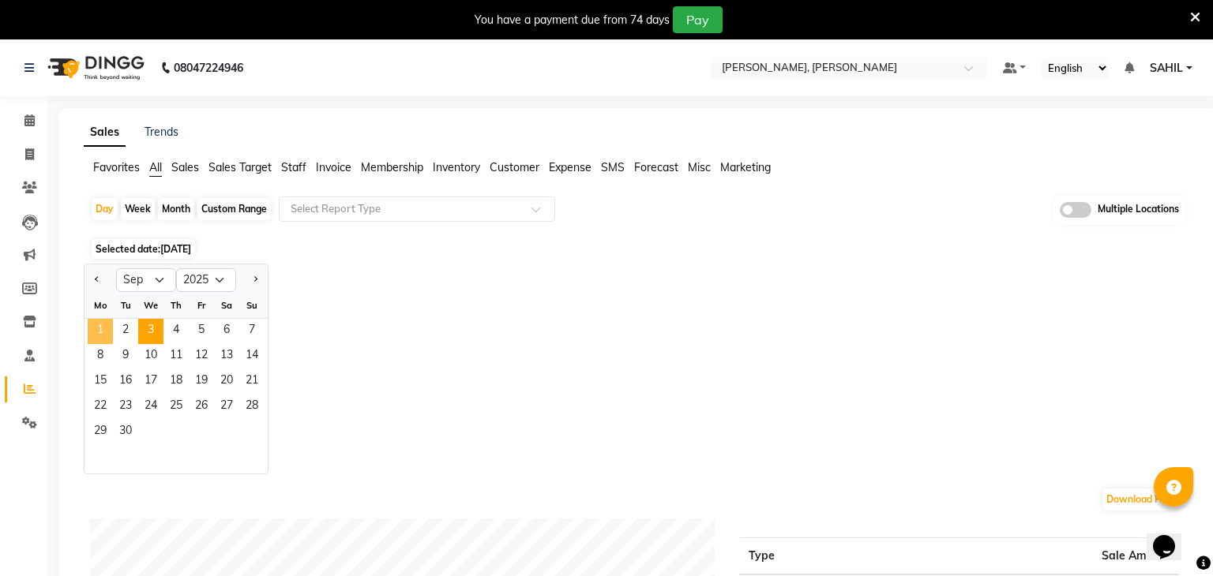
click at [98, 339] on span "1" at bounding box center [100, 331] width 25 height 25
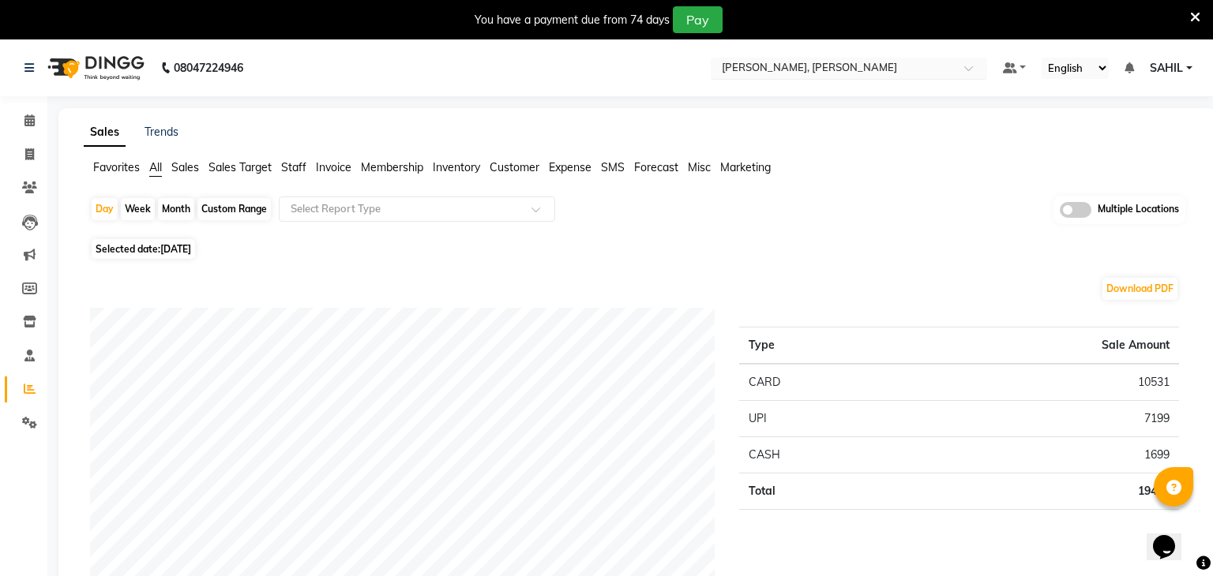
click at [767, 71] on input "text" at bounding box center [833, 70] width 229 height 16
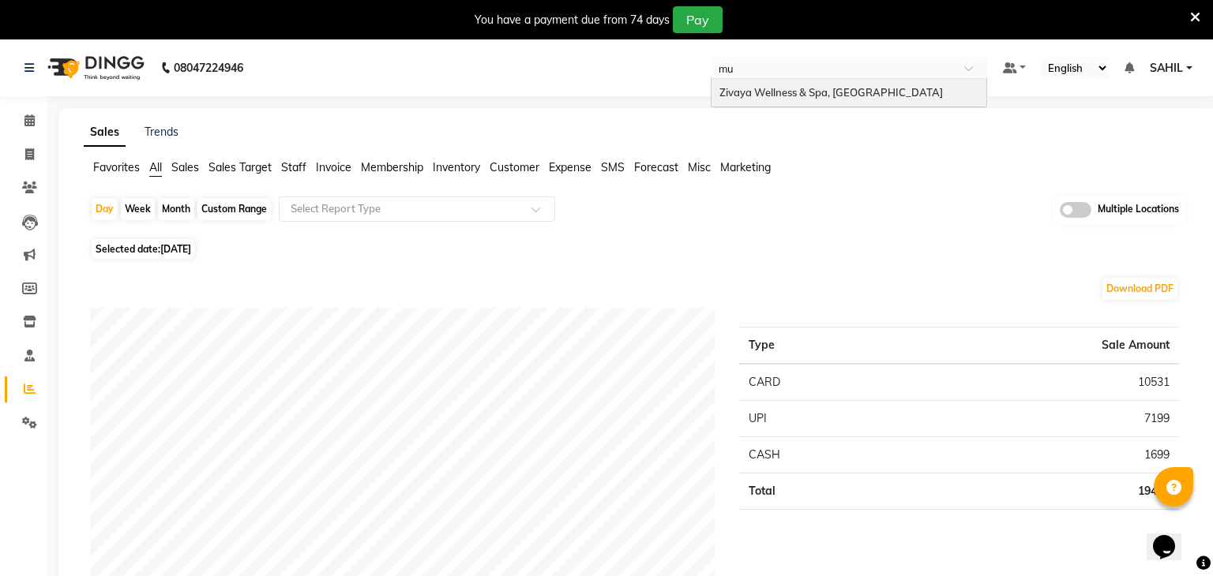
type input "mum"
click at [775, 93] on span "Zivaya Wellness & Spa, [GEOGRAPHIC_DATA]" at bounding box center [830, 92] width 223 height 13
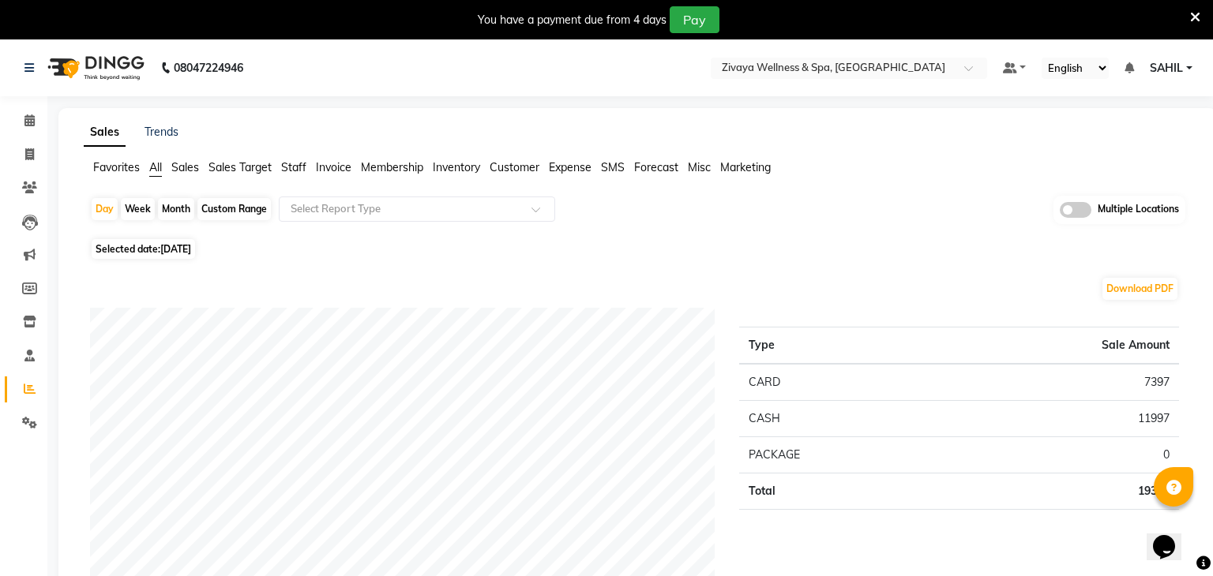
click at [171, 247] on span "[DATE]" at bounding box center [175, 249] width 31 height 12
select select "9"
select select "2025"
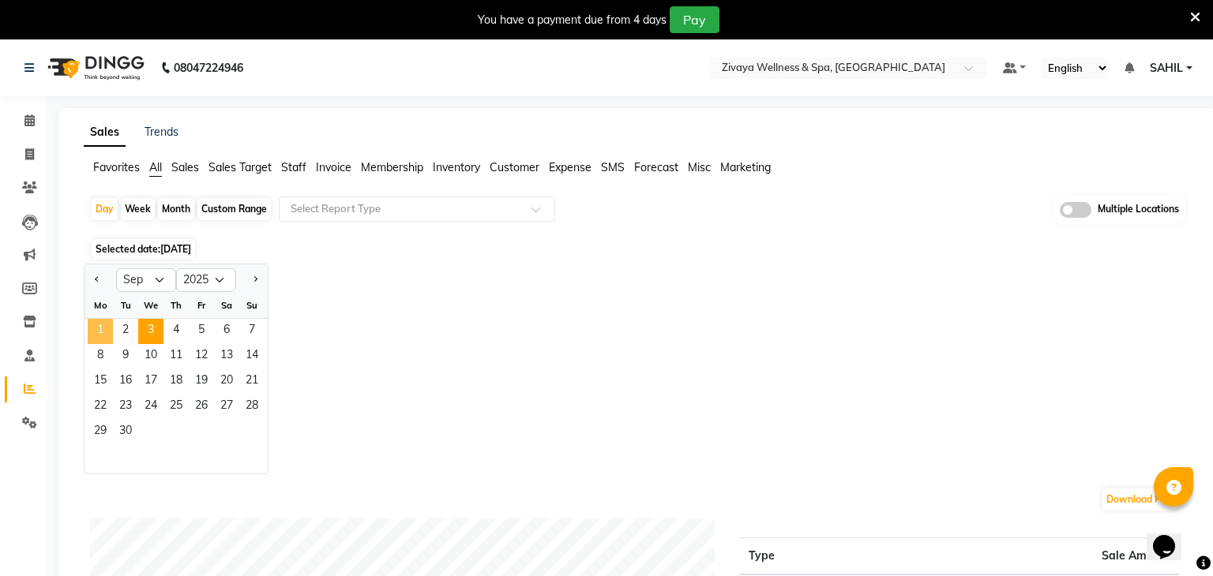
click at [107, 321] on span "1" at bounding box center [100, 331] width 25 height 25
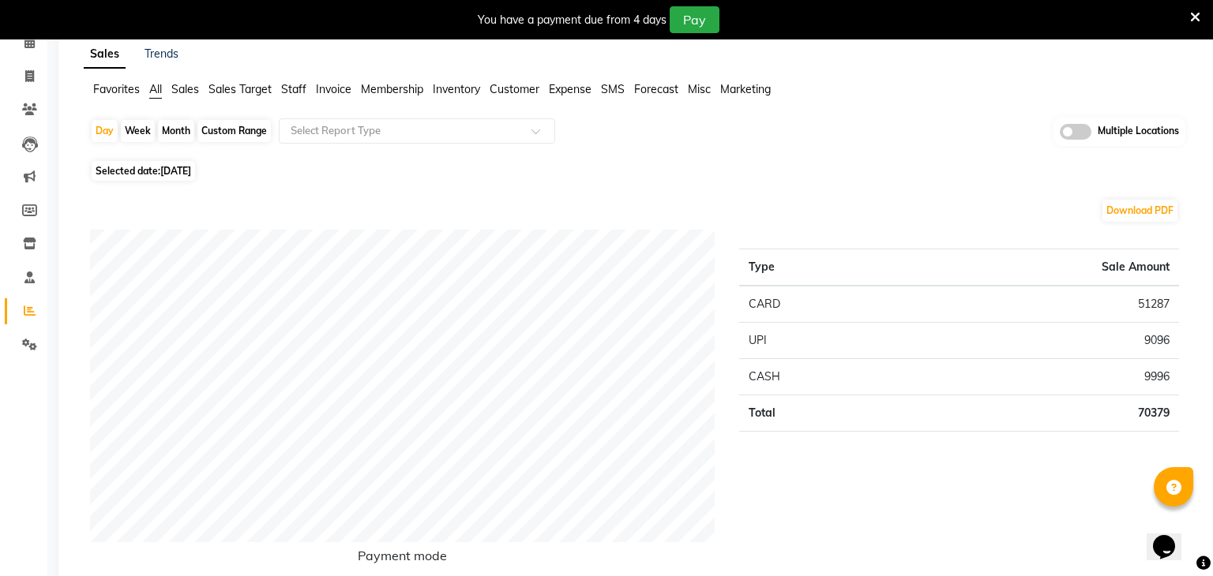
scroll to position [80, 0]
click at [34, 242] on icon at bounding box center [29, 242] width 13 height 12
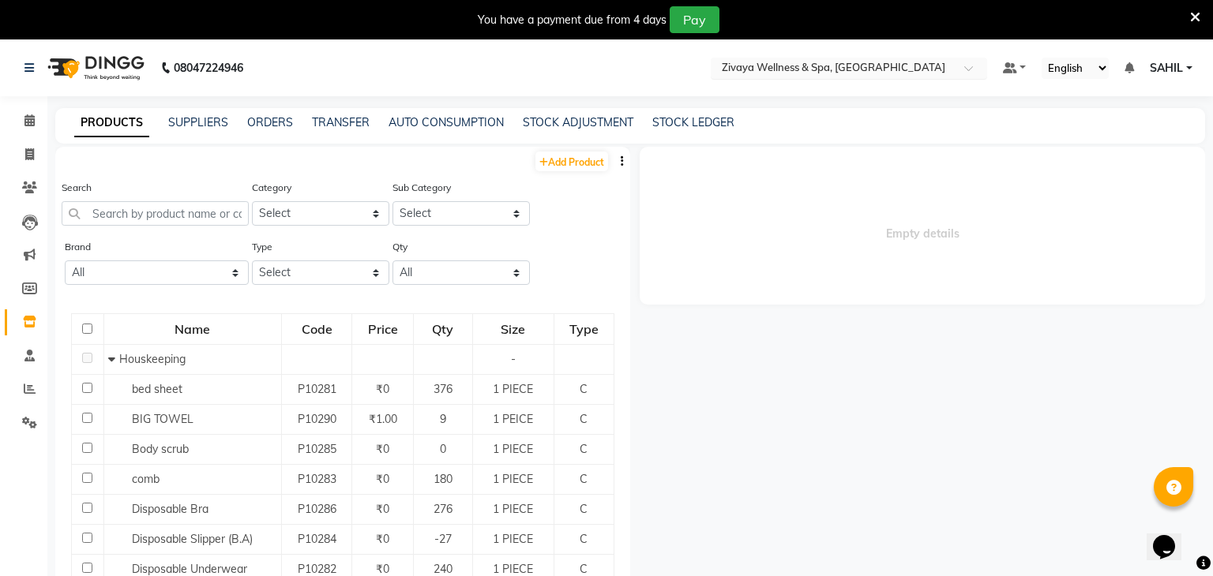
click at [798, 72] on input "text" at bounding box center [833, 70] width 229 height 16
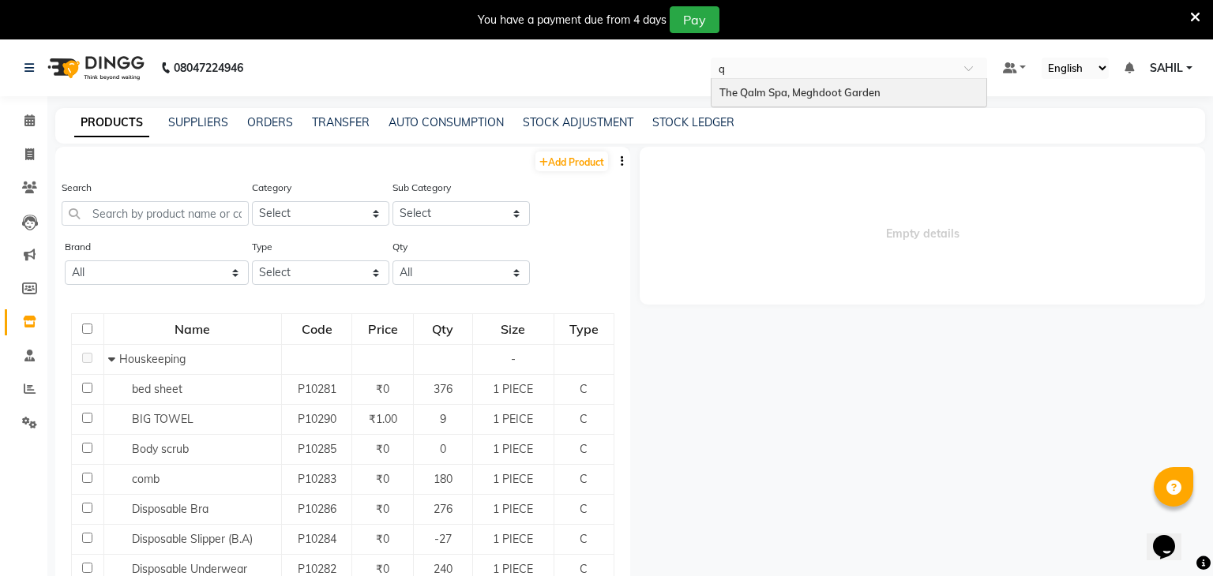
type input "qa"
click at [808, 95] on span "The Qalm Spa, Meghdoot Garden" at bounding box center [799, 92] width 161 height 13
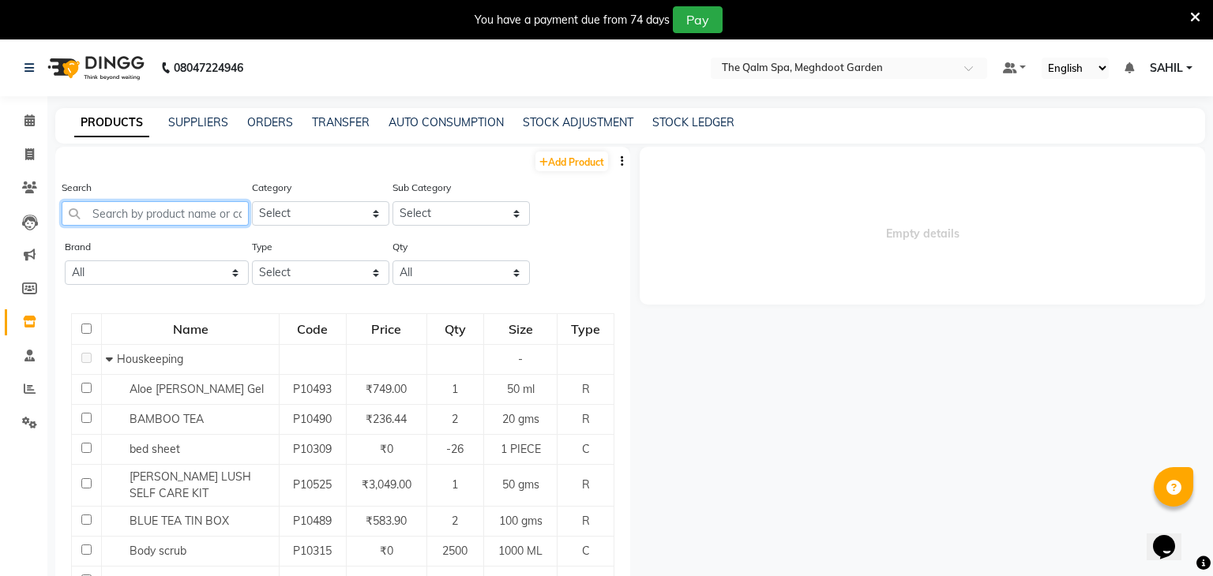
click at [165, 223] on input "text" at bounding box center [155, 213] width 187 height 24
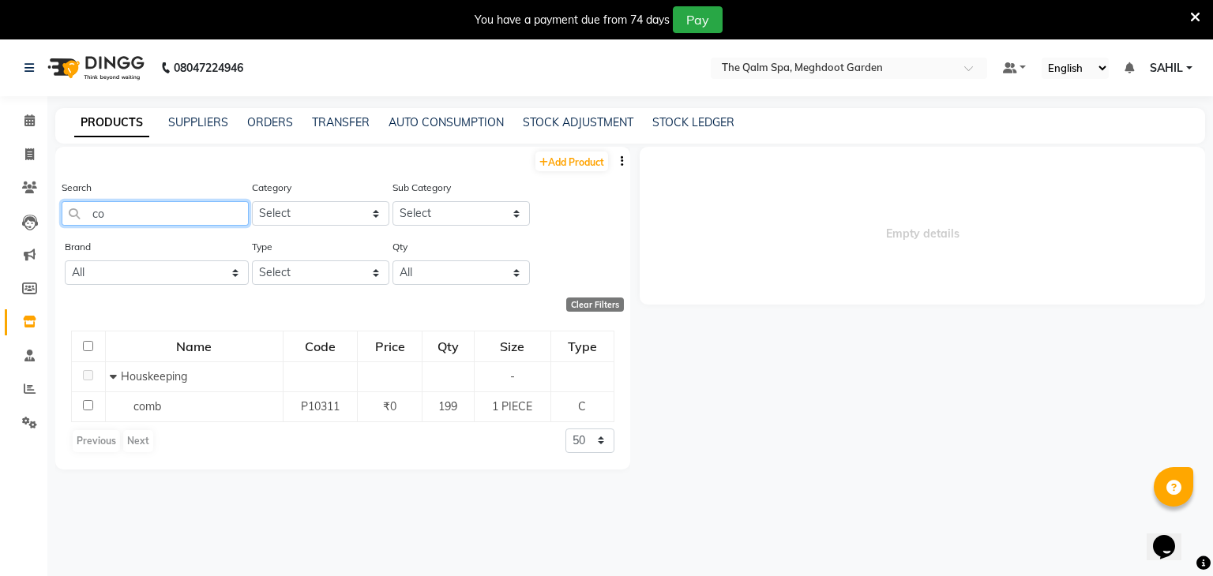
type input "c"
type input "s"
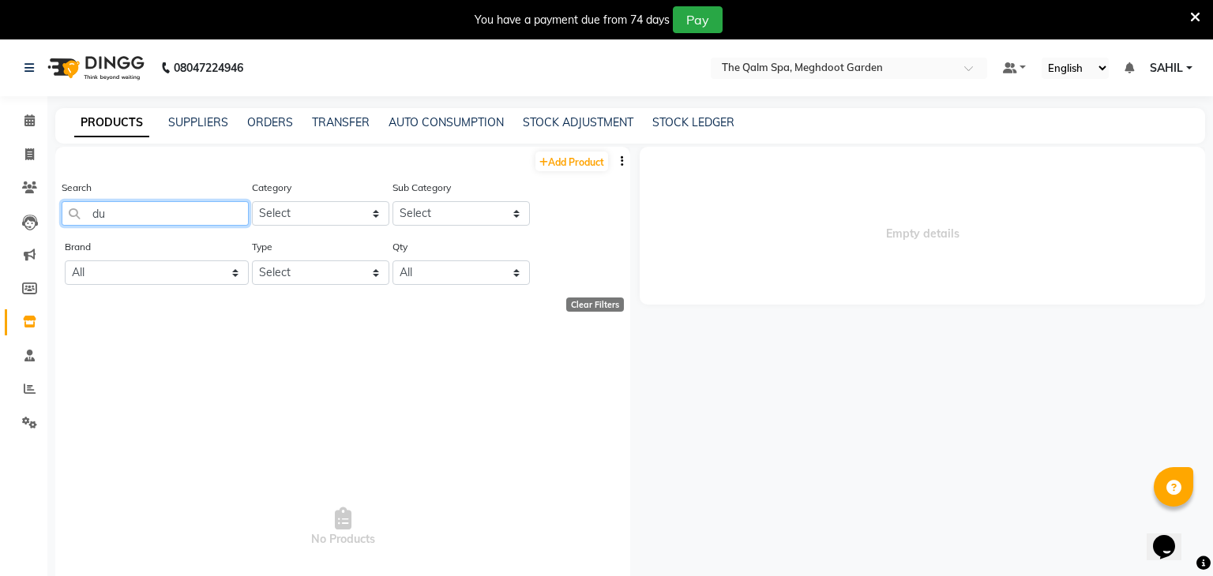
type input "d"
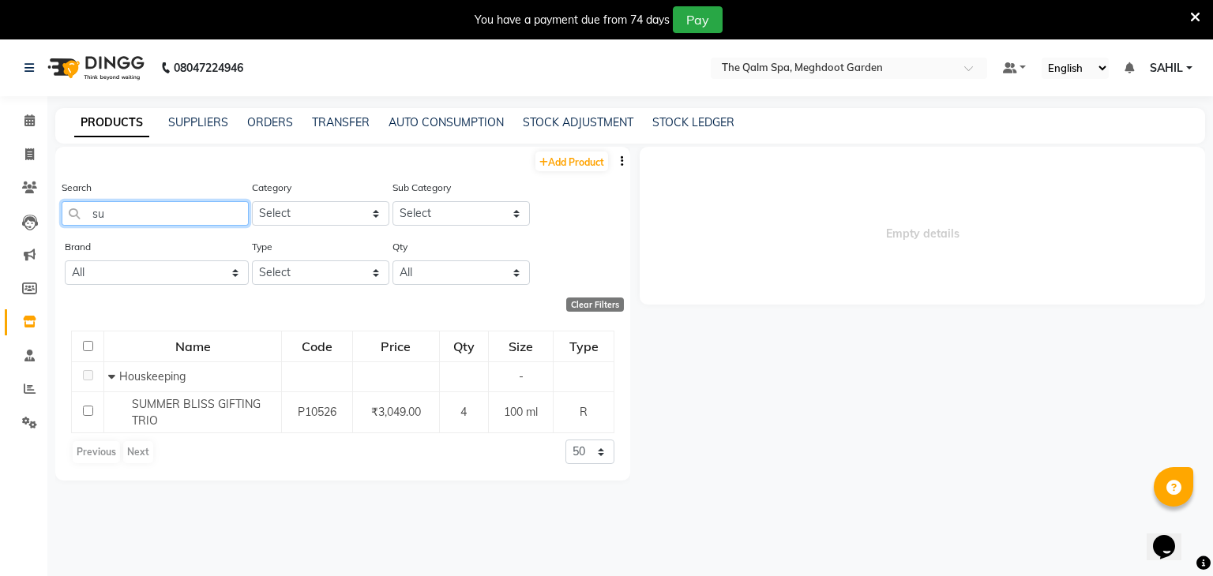
type input "s"
type input "b"
type input "r"
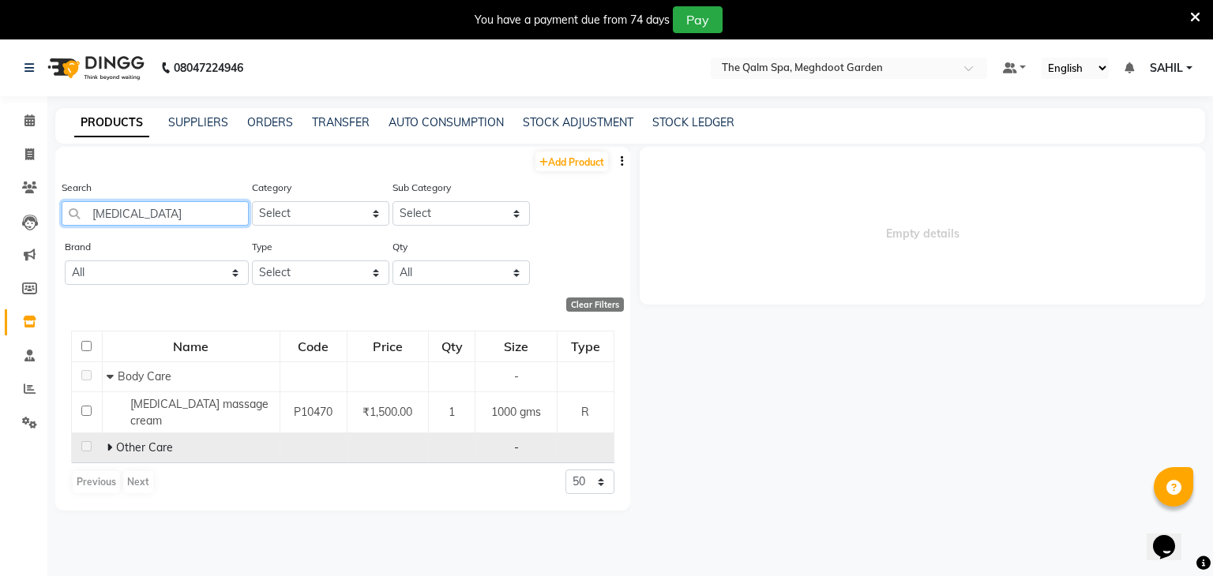
type input "[MEDICAL_DATA]"
click at [282, 447] on td at bounding box center [313, 448] width 67 height 30
click at [132, 441] on span "Other Care" at bounding box center [144, 448] width 57 height 14
click at [107, 442] on icon at bounding box center [110, 447] width 6 height 11
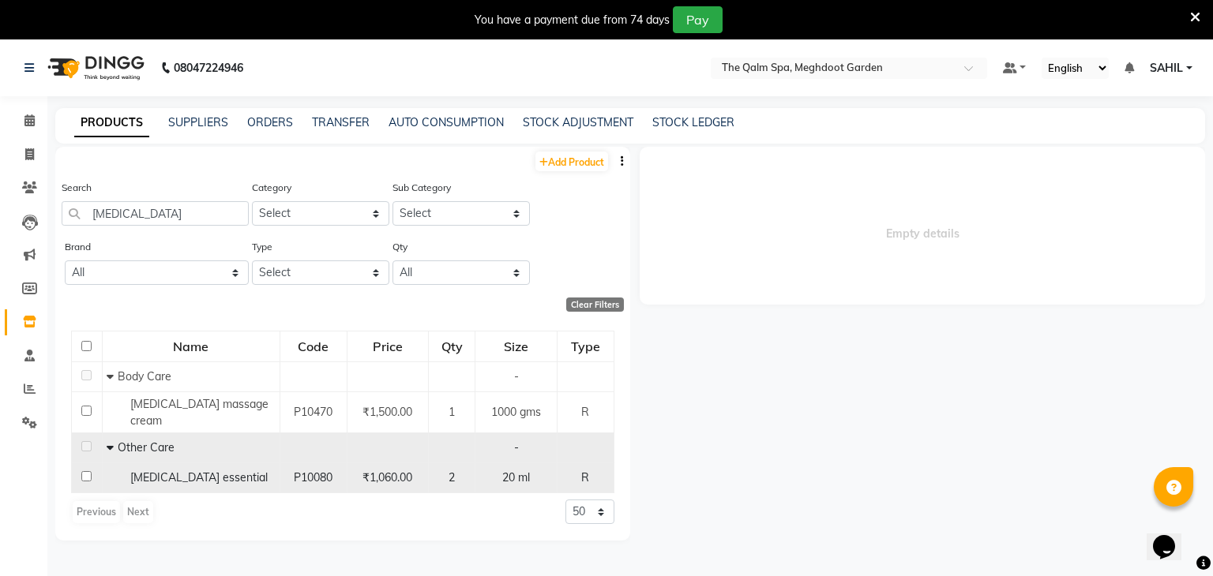
click at [515, 471] on span "20 ml" at bounding box center [516, 478] width 28 height 14
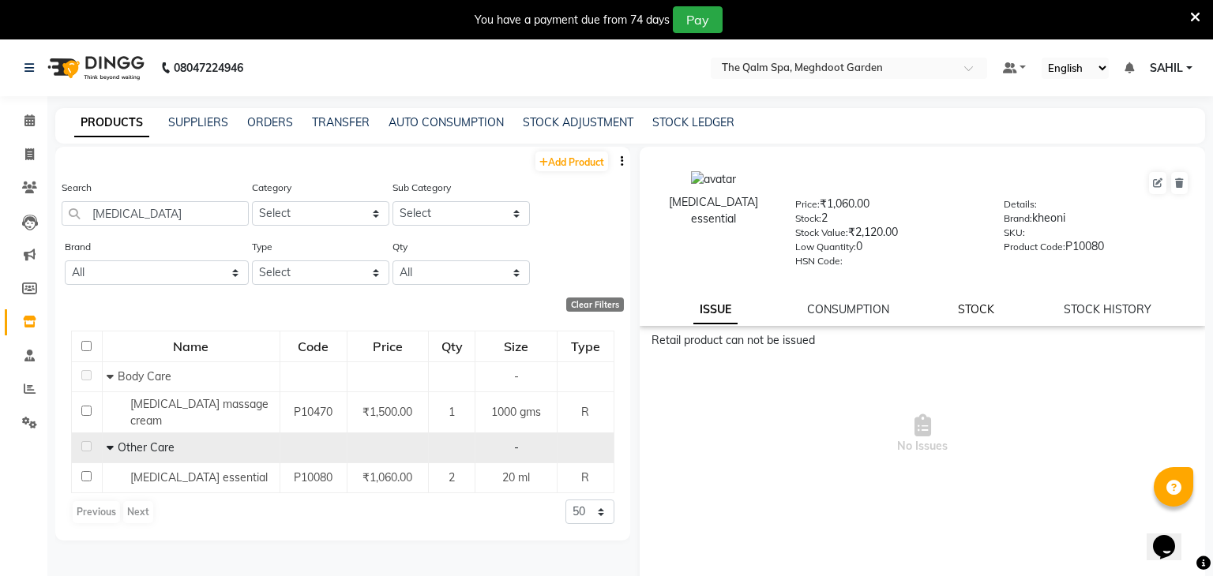
click at [975, 307] on link "STOCK" at bounding box center [976, 309] width 36 height 14
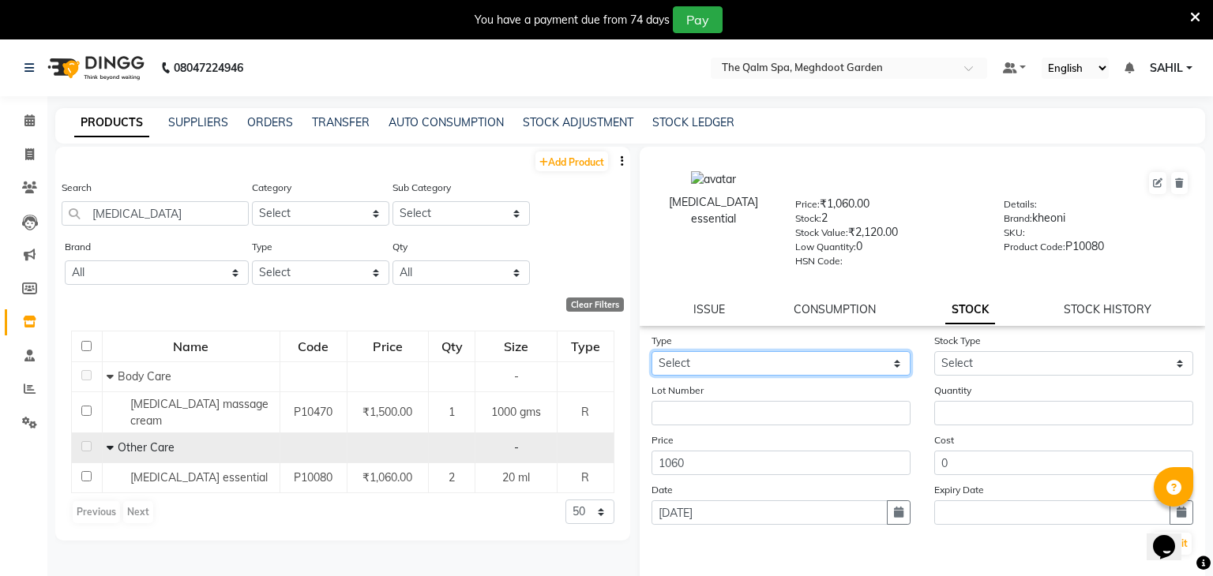
click at [707, 359] on select "Select In Out" at bounding box center [780, 363] width 259 height 24
select select "in"
click at [651, 353] on select "Select In Out" at bounding box center [780, 363] width 259 height 24
click at [599, 128] on link "STOCK ADJUSTMENT" at bounding box center [578, 122] width 111 height 14
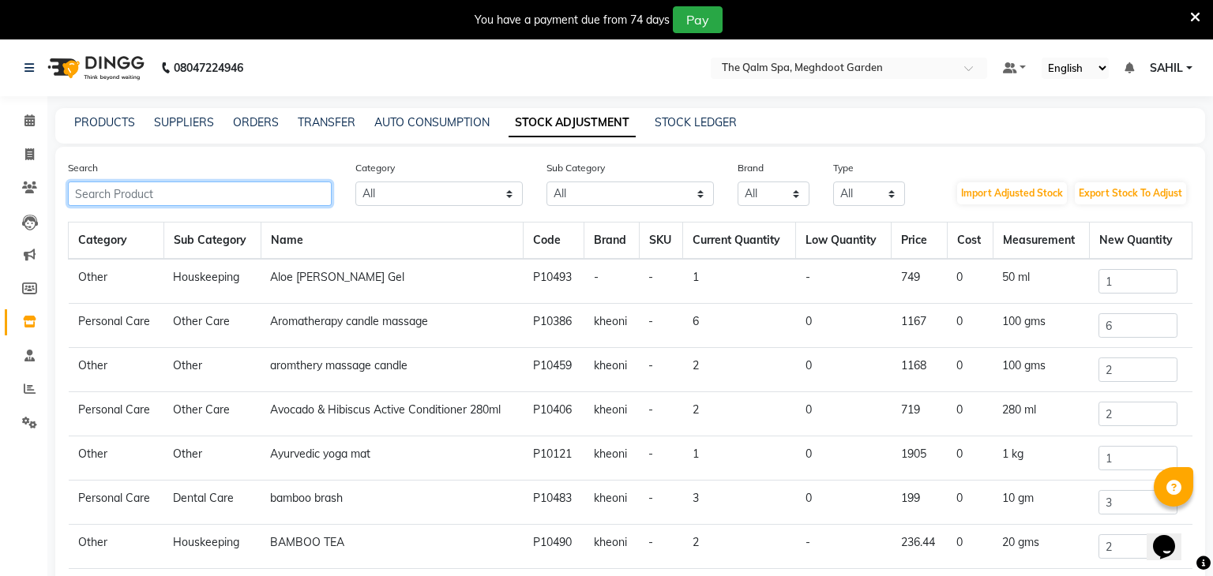
click at [208, 193] on input "text" at bounding box center [200, 194] width 264 height 24
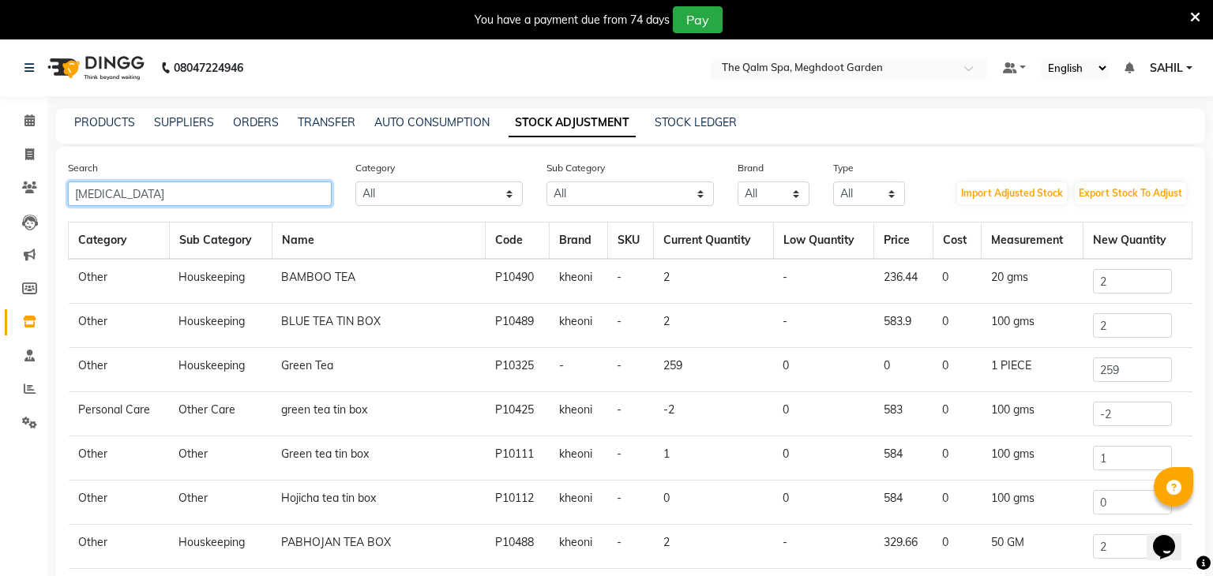
type input "[MEDICAL_DATA]"
click at [1127, 286] on input "2" at bounding box center [1132, 281] width 79 height 24
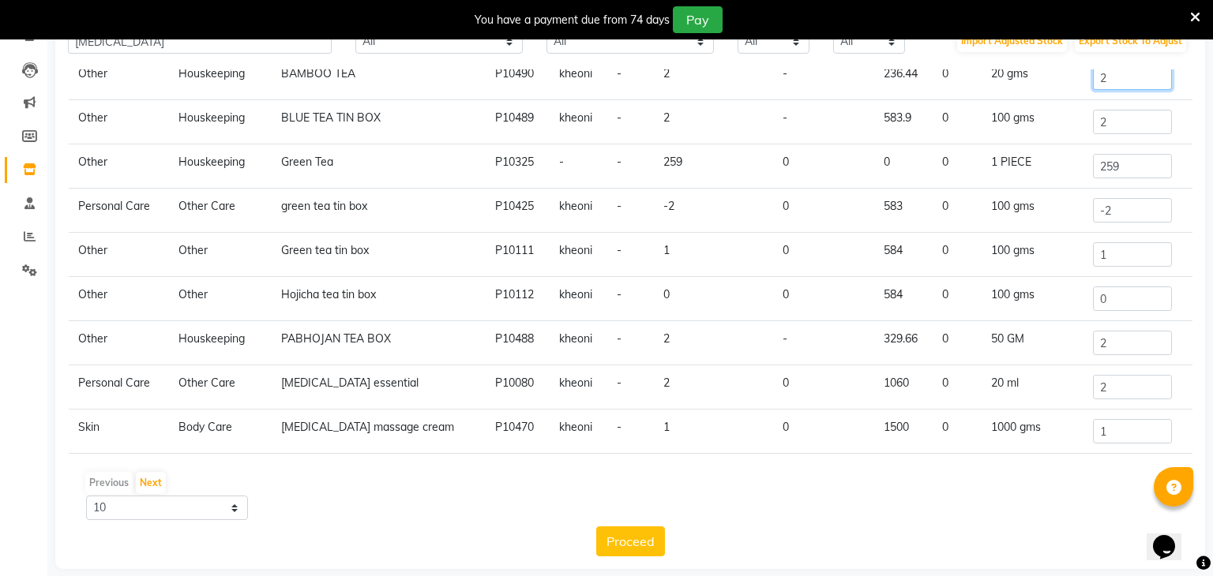
scroll to position [169, 0]
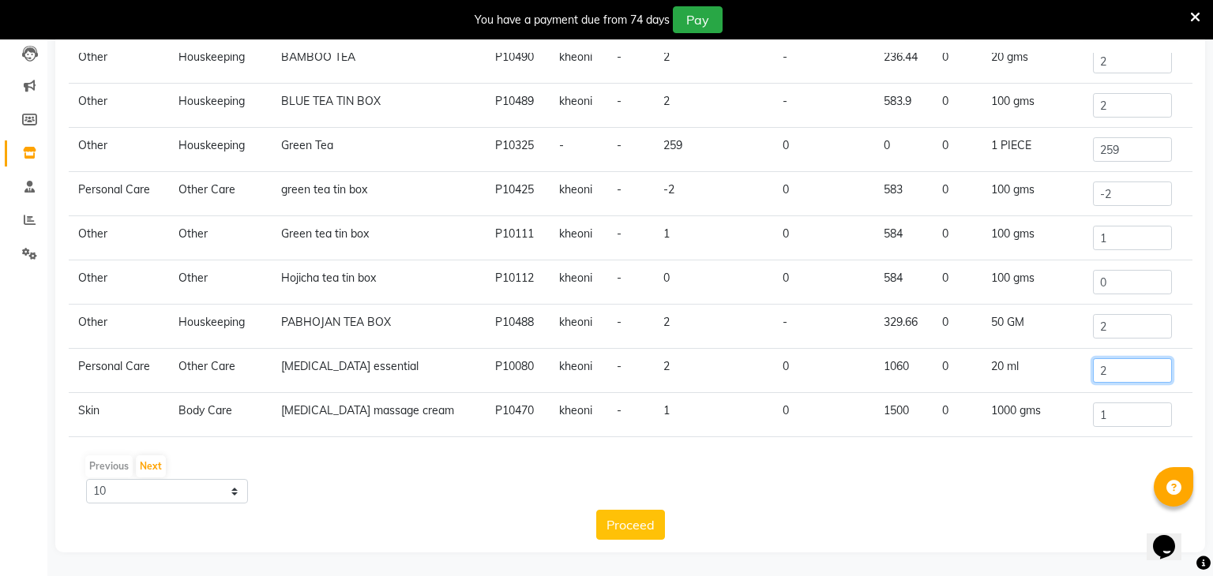
click at [1124, 365] on input "2" at bounding box center [1132, 370] width 79 height 24
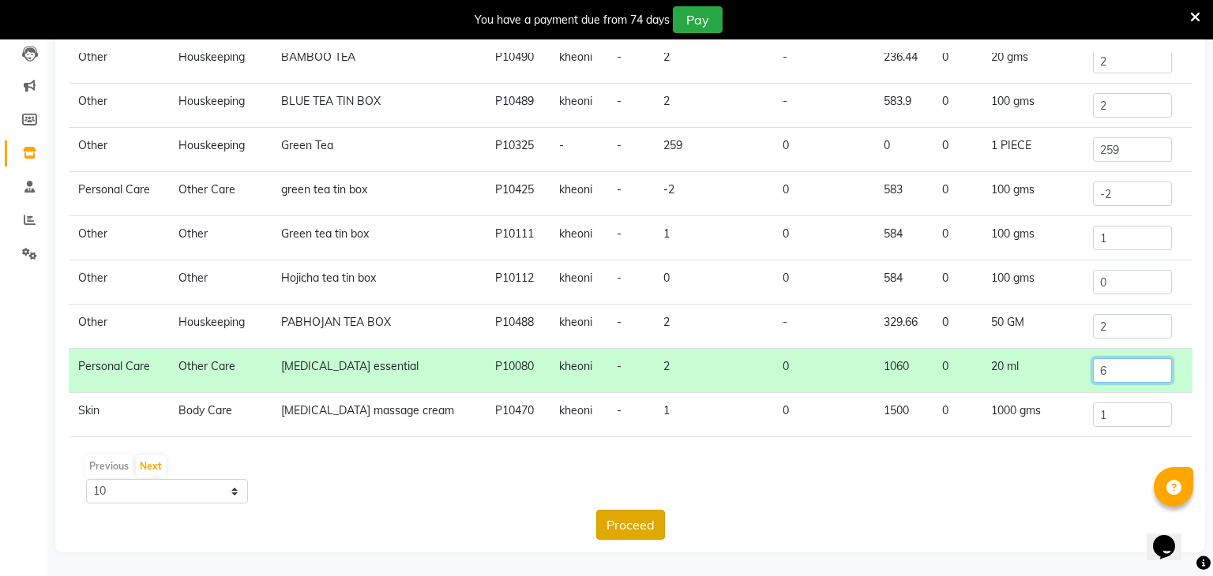
type input "6"
click at [646, 528] on button "Proceed" at bounding box center [630, 525] width 69 height 30
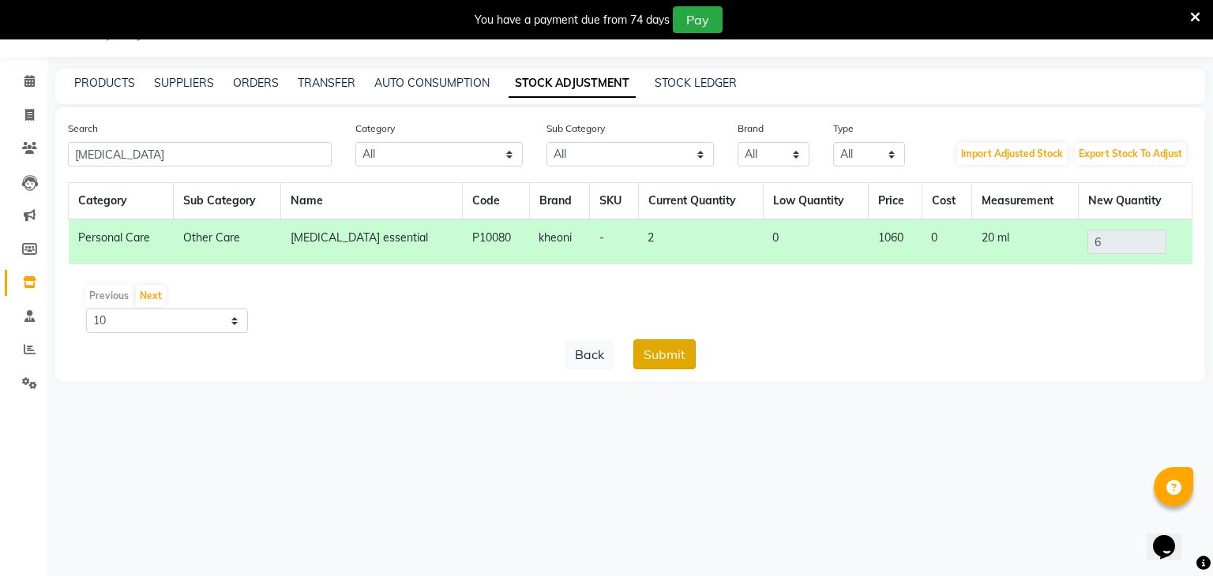
click at [673, 361] on button "Submit" at bounding box center [664, 355] width 62 height 30
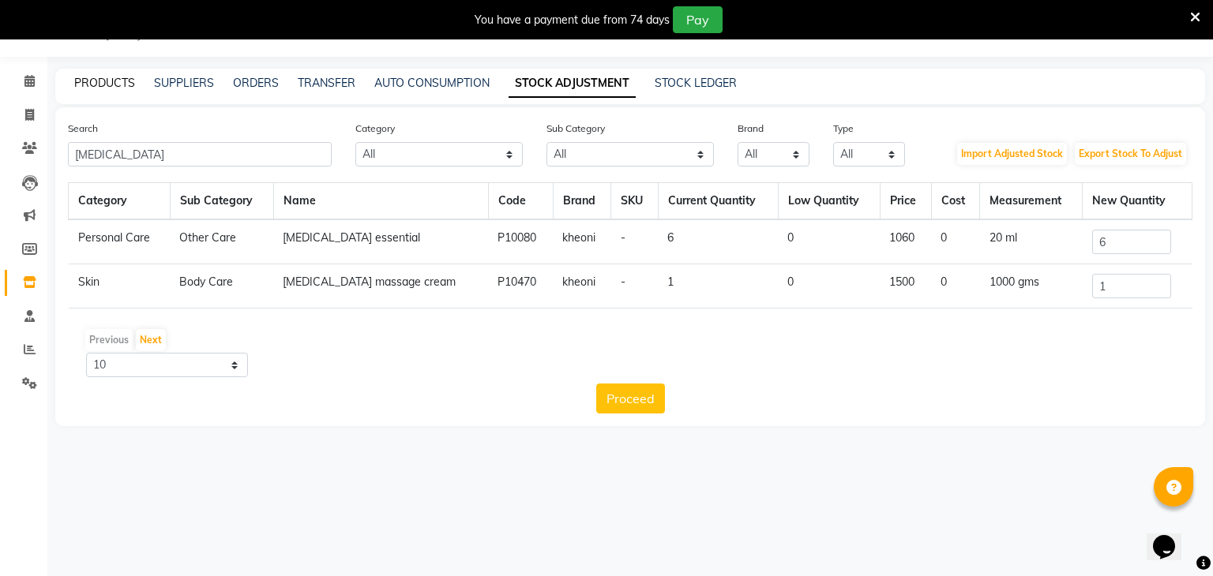
click at [125, 76] on link "PRODUCTS" at bounding box center [104, 83] width 61 height 14
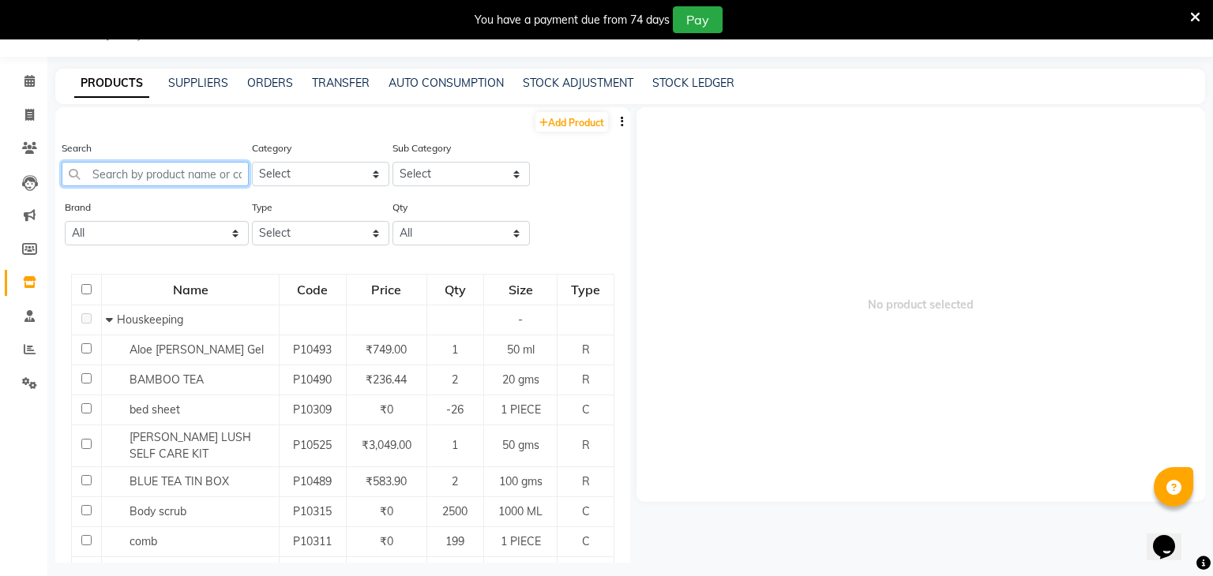
click at [159, 181] on input "text" at bounding box center [155, 174] width 187 height 24
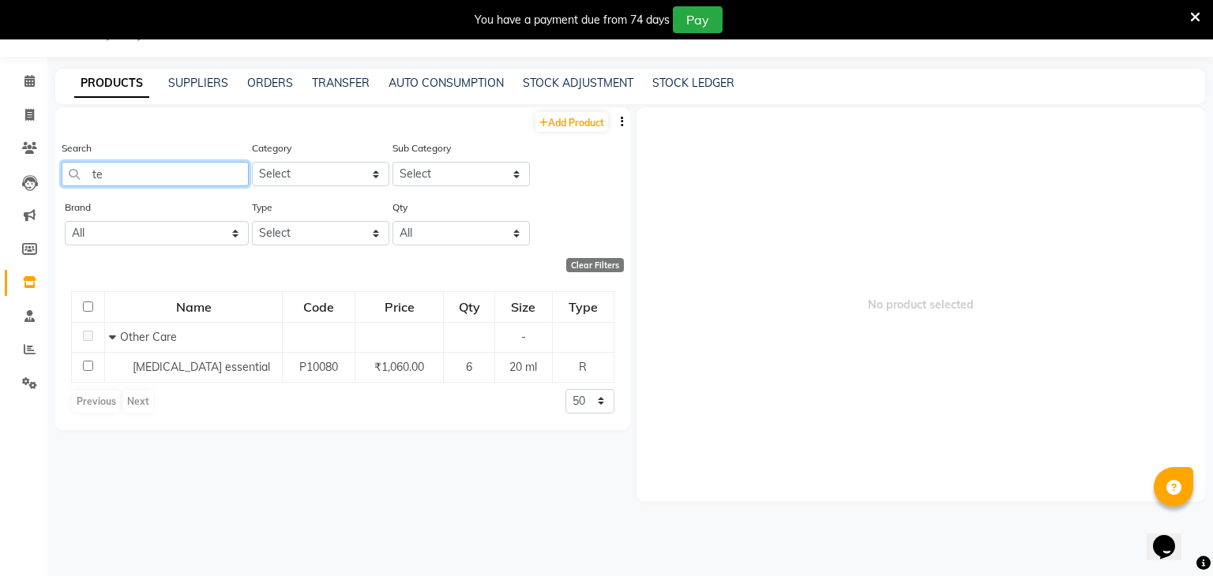
type input "t"
type input "v"
type input "rose eye"
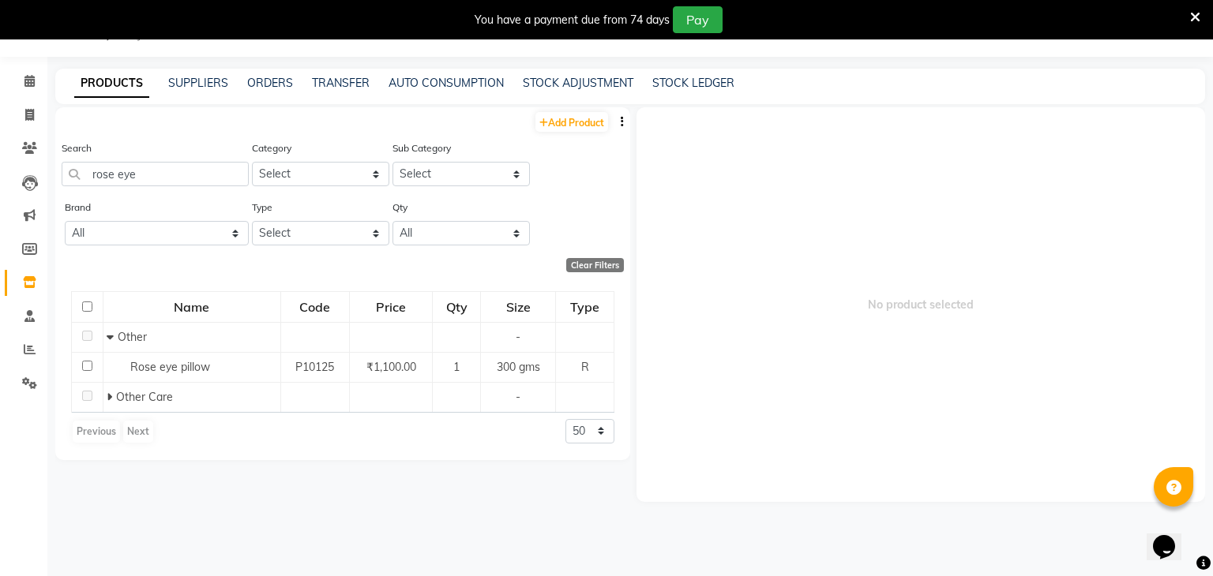
click at [545, 73] on div "PRODUCTS SUPPLIERS ORDERS TRANSFER AUTO CONSUMPTION STOCK ADJUSTMENT STOCK LEDG…" at bounding box center [630, 87] width 1150 height 36
click at [542, 80] on link "STOCK ADJUSTMENT" at bounding box center [578, 83] width 111 height 14
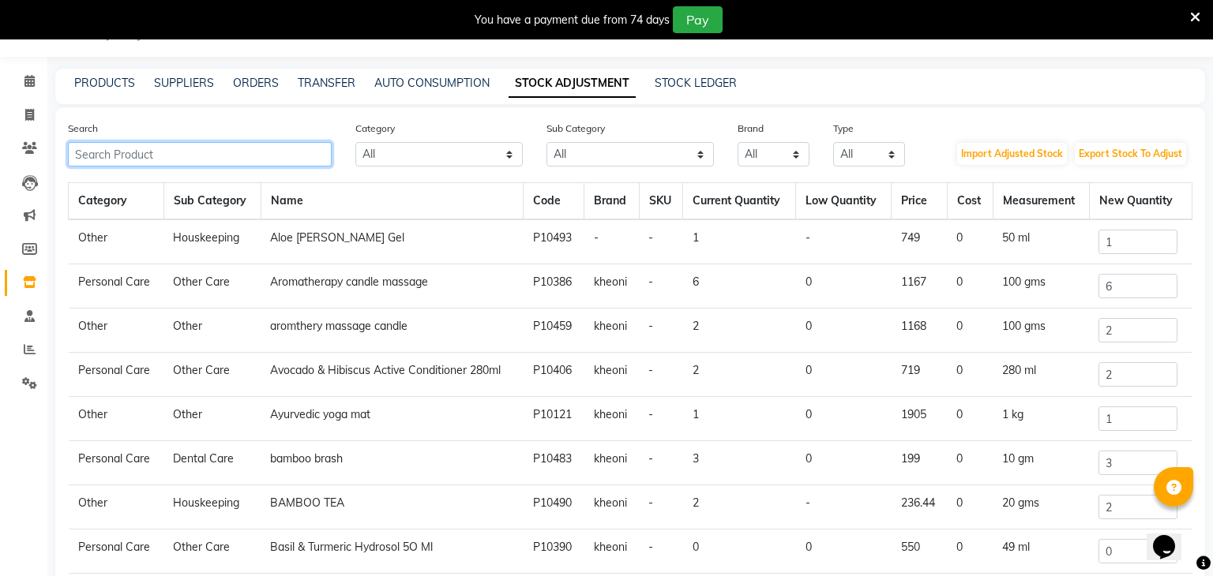
click at [191, 157] on input "text" at bounding box center [200, 154] width 264 height 24
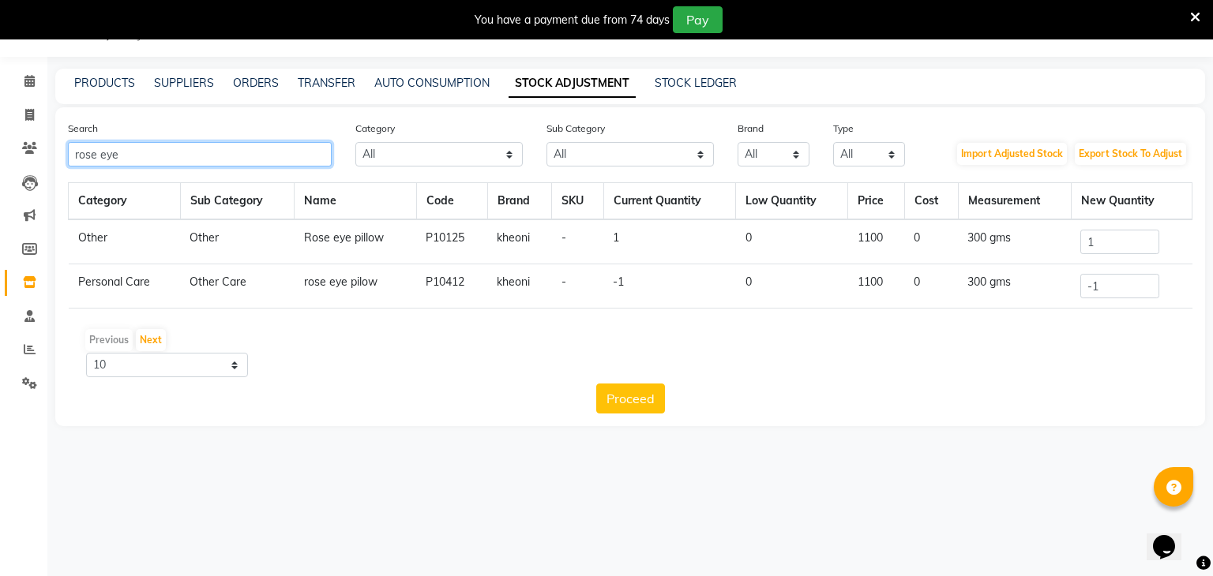
type input "rose eye"
click at [1147, 235] on input "1" at bounding box center [1119, 242] width 79 height 24
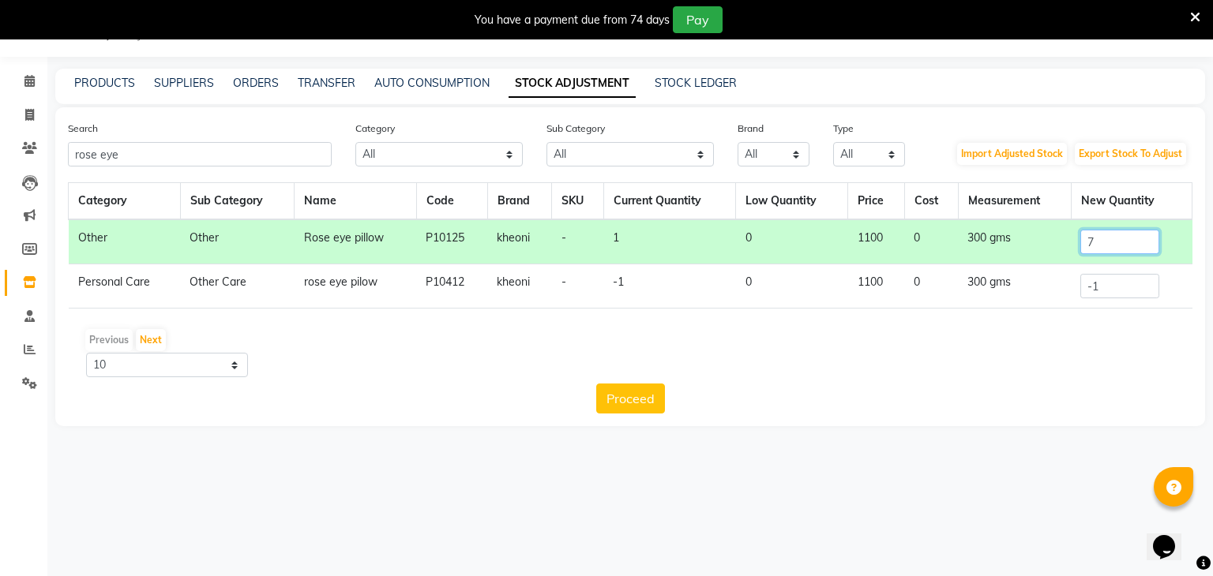
type input "7"
click at [1139, 277] on input "-1" at bounding box center [1119, 286] width 79 height 24
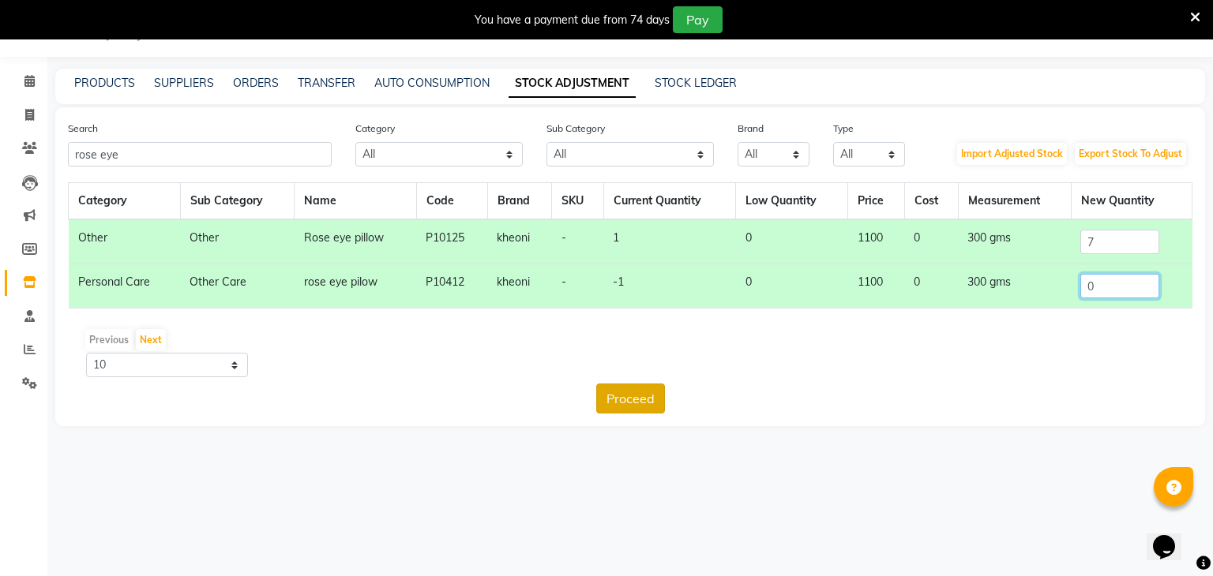
type input "0"
click at [615, 406] on button "Proceed" at bounding box center [630, 399] width 69 height 30
click at [653, 402] on button "Submit" at bounding box center [664, 399] width 62 height 30
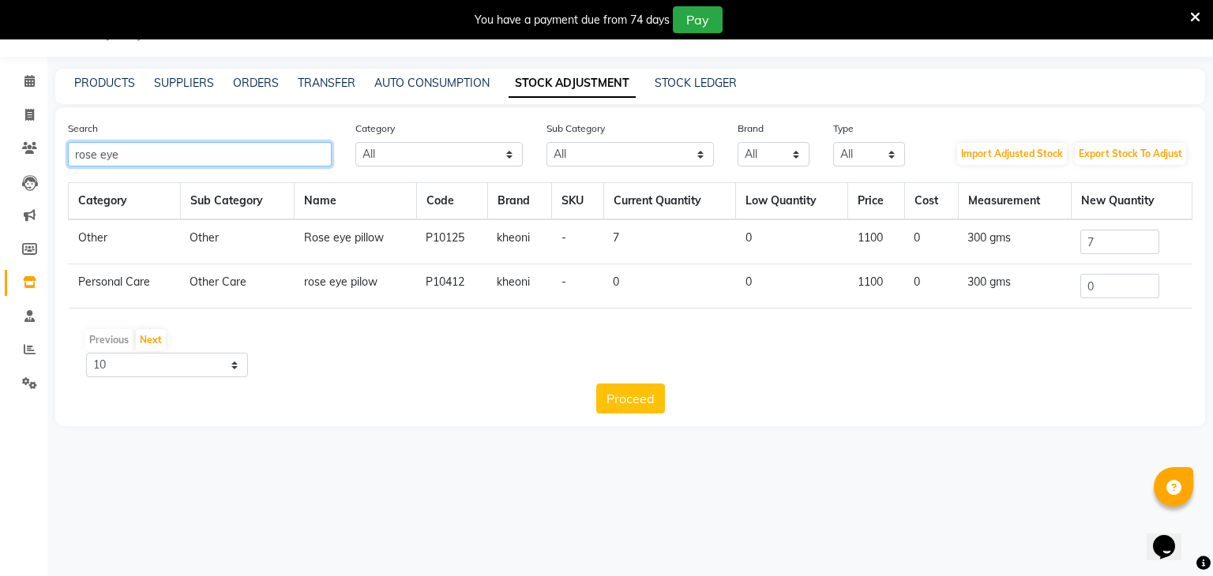
click at [292, 148] on input "rose eye" at bounding box center [200, 154] width 264 height 24
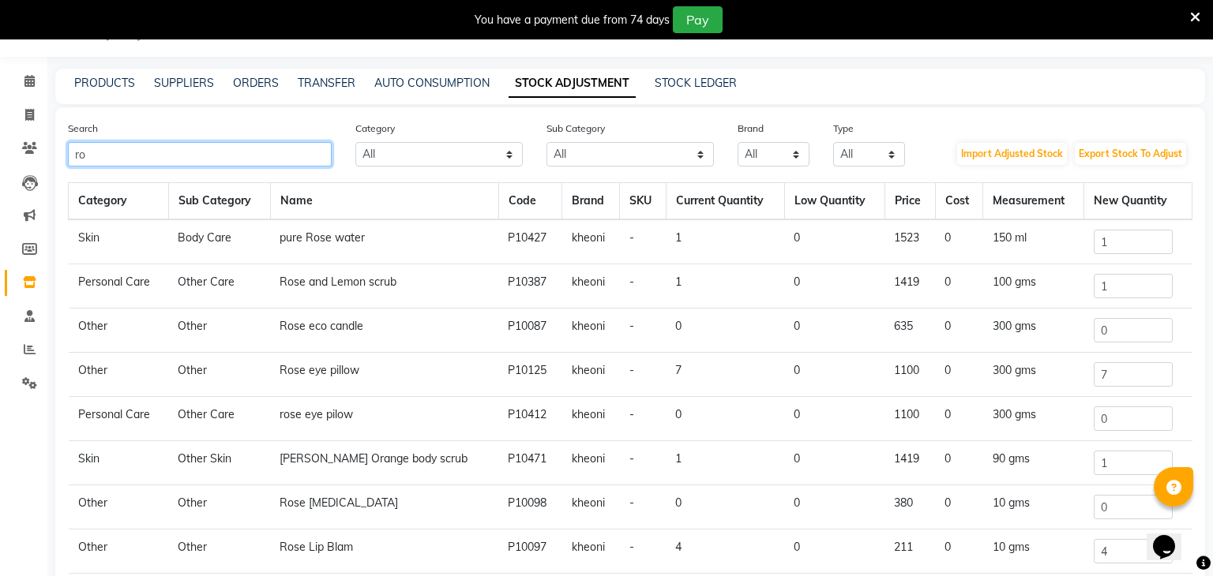
type input "r"
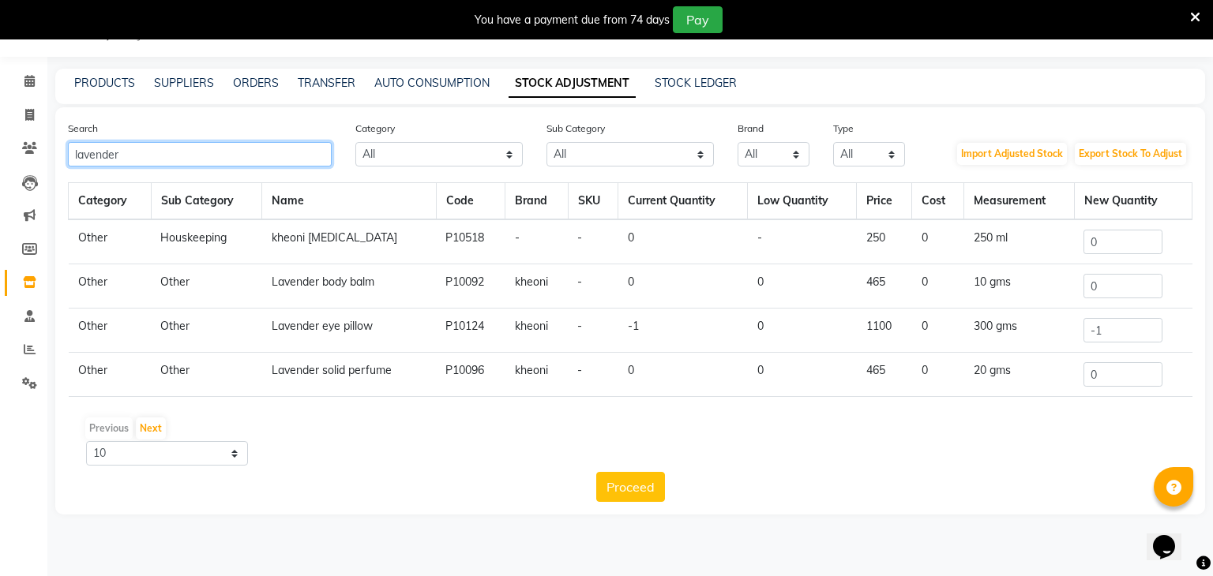
type input "lavender"
click at [1121, 328] on input "-1" at bounding box center [1122, 330] width 79 height 24
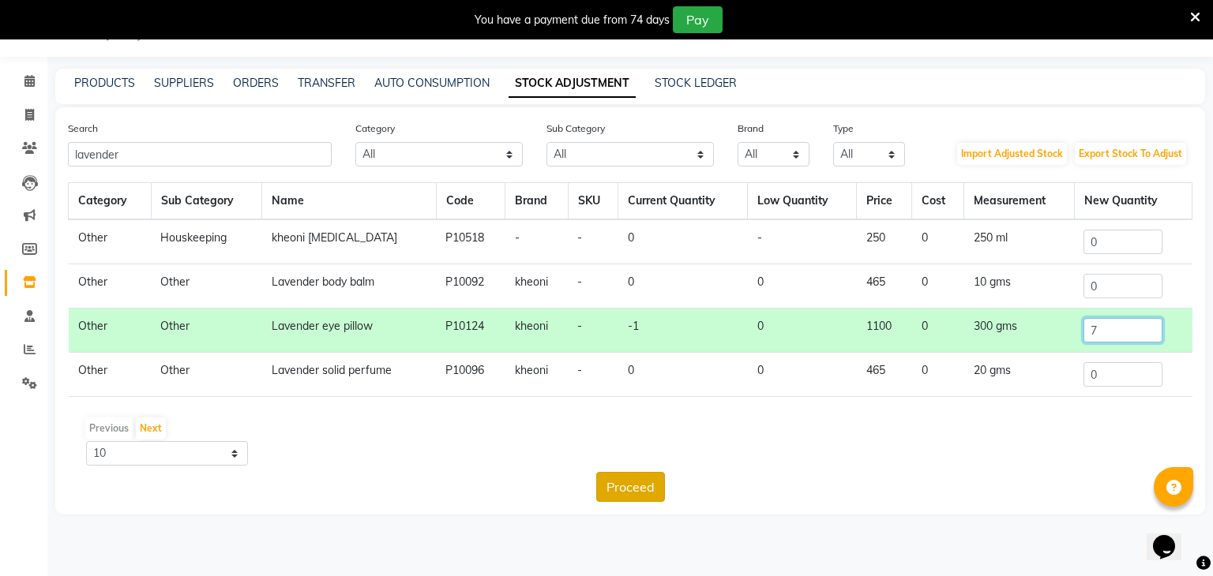
type input "7"
click at [626, 493] on button "Proceed" at bounding box center [630, 487] width 69 height 30
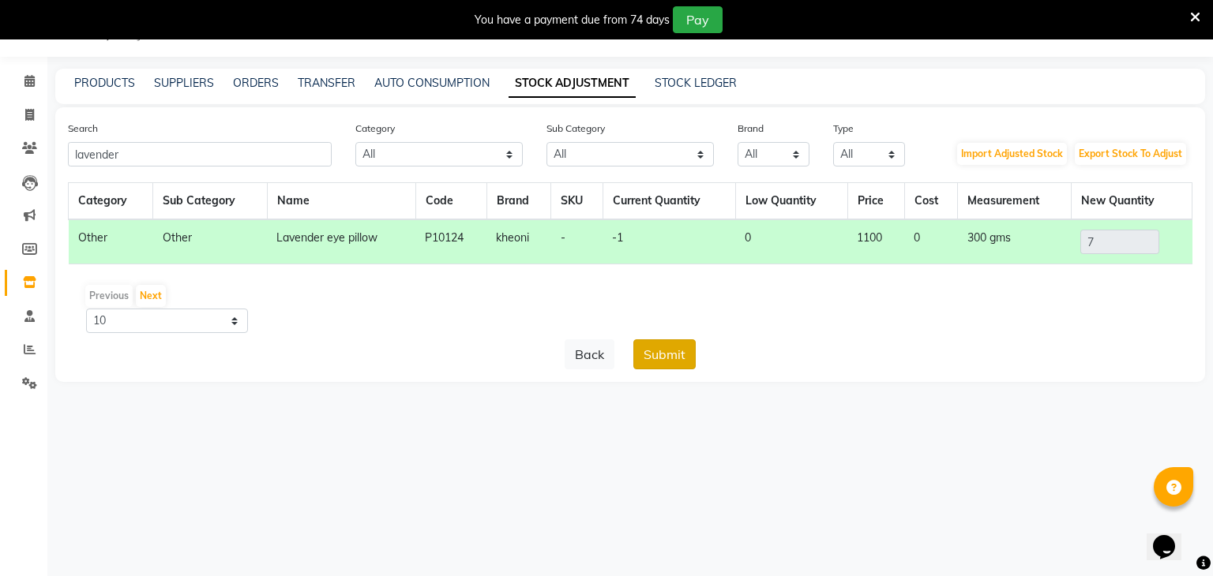
click at [685, 358] on button "Submit" at bounding box center [664, 355] width 62 height 30
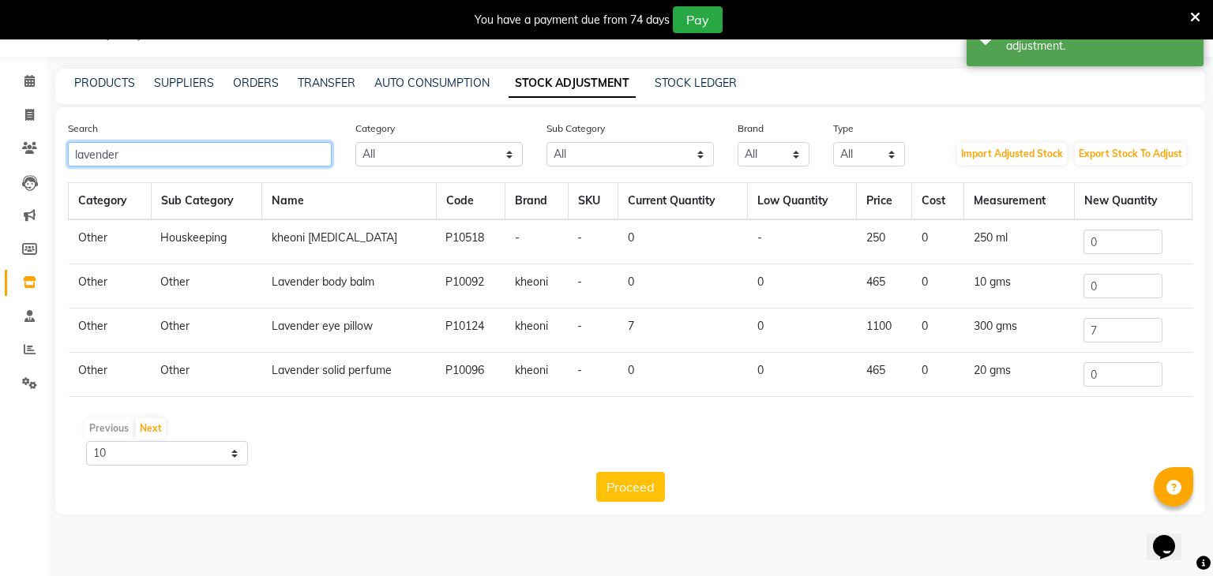
click at [171, 158] on input "lavender" at bounding box center [200, 154] width 264 height 24
type input "l"
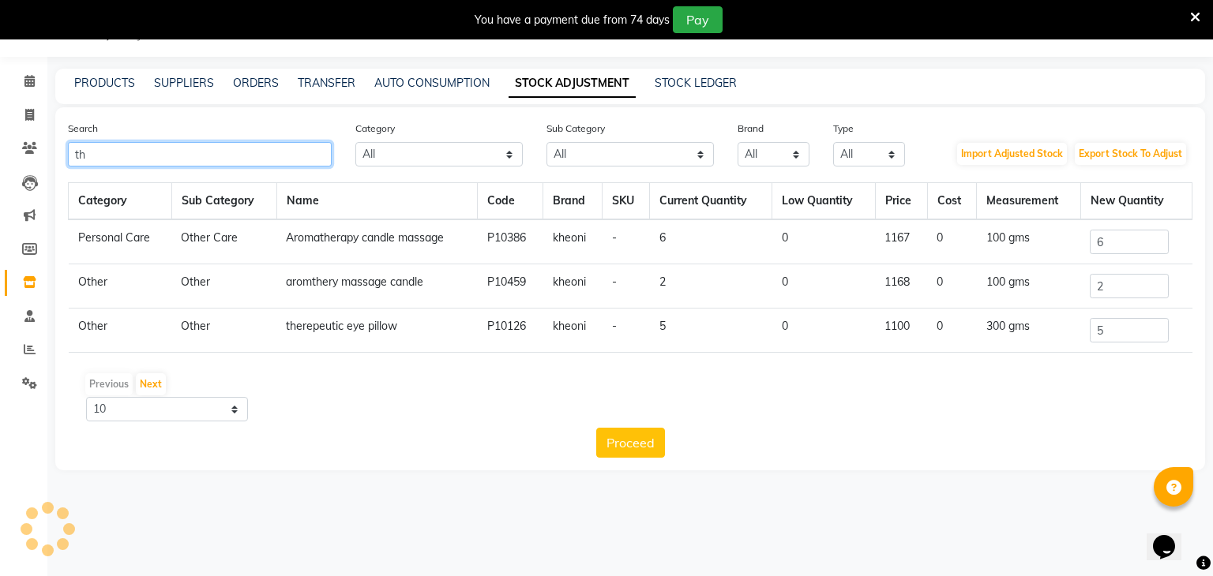
type input "t"
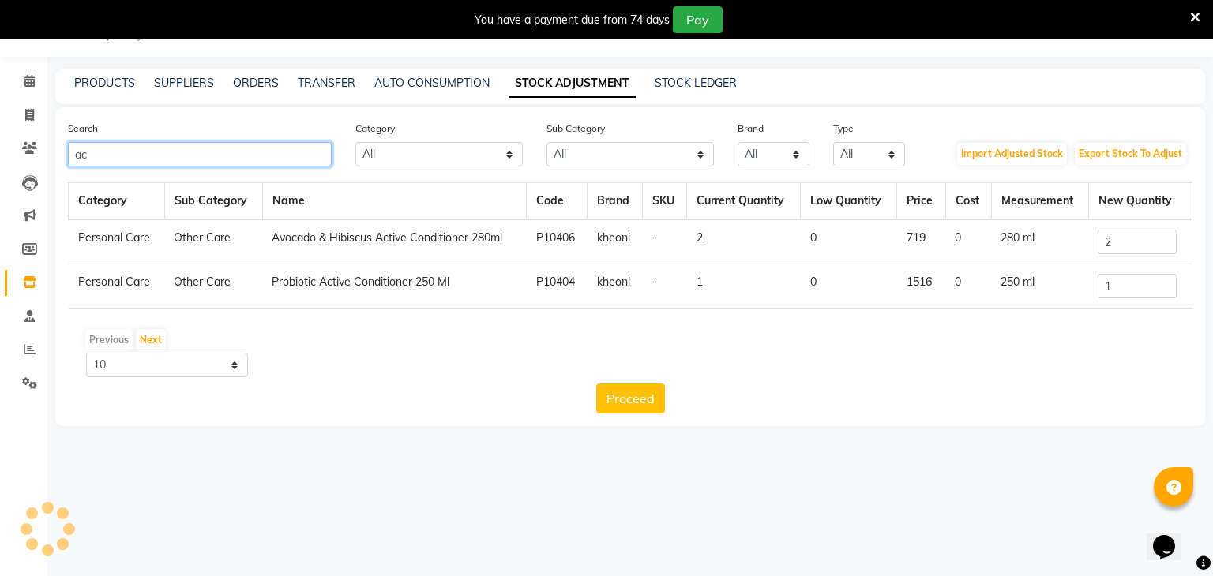
type input "a"
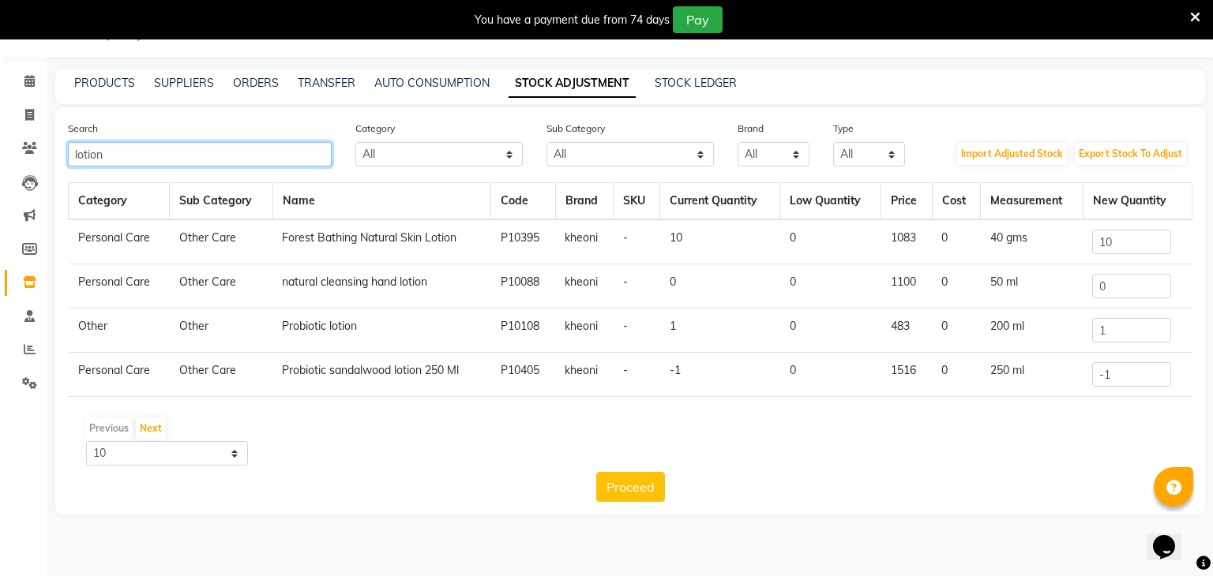
type input "lotion"
click at [1108, 328] on input "1" at bounding box center [1131, 330] width 79 height 24
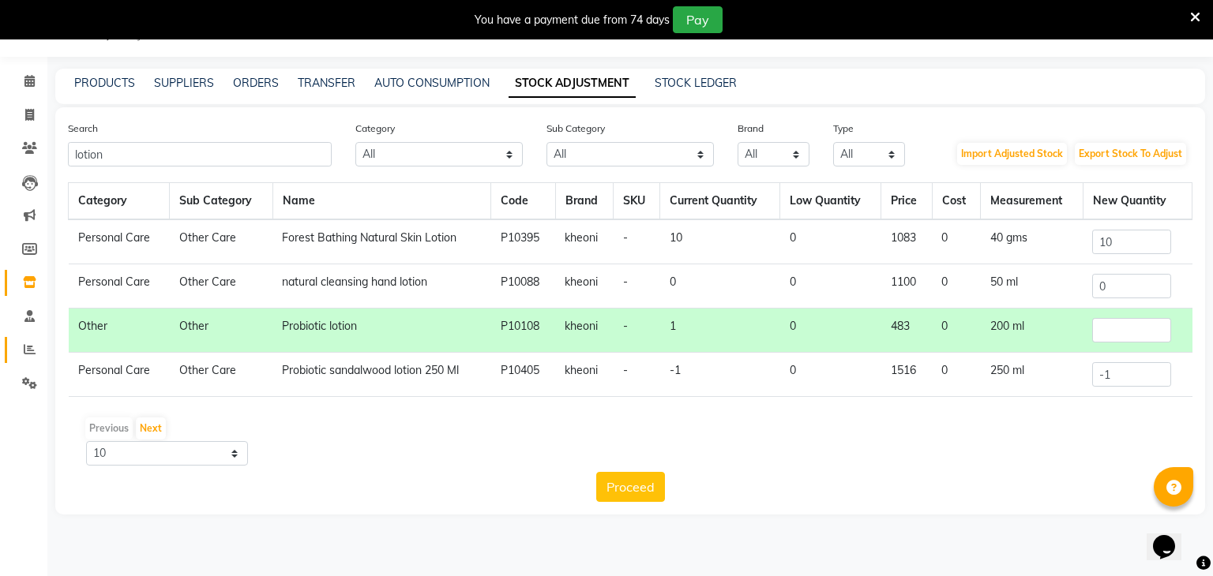
click at [26, 357] on span at bounding box center [30, 350] width 28 height 18
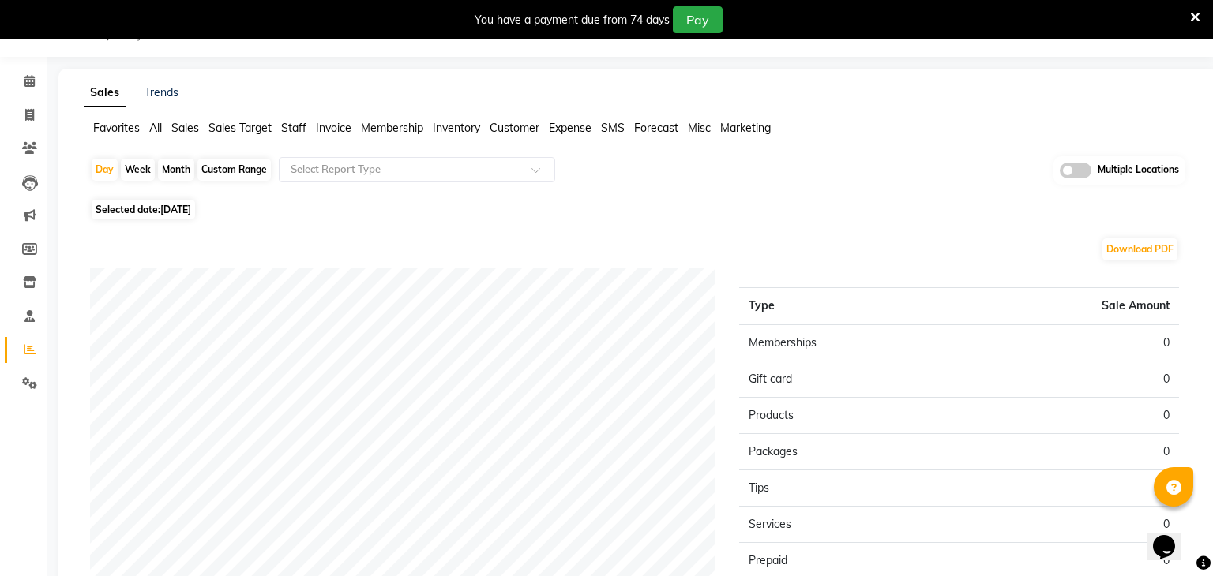
click at [143, 209] on span "Selected date: 03-09-2025" at bounding box center [143, 210] width 103 height 20
select select "9"
select select "2025"
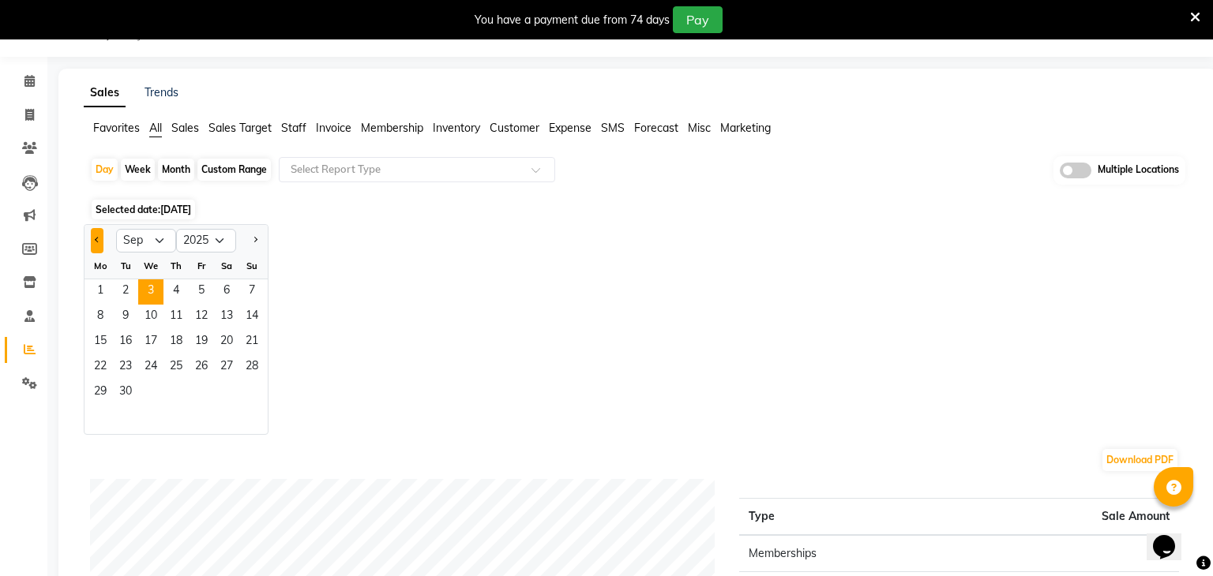
click at [97, 242] on button "Previous month" at bounding box center [97, 240] width 13 height 25
select select "8"
click at [226, 166] on div "Custom Range" at bounding box center [233, 170] width 73 height 22
select select "9"
select select "2025"
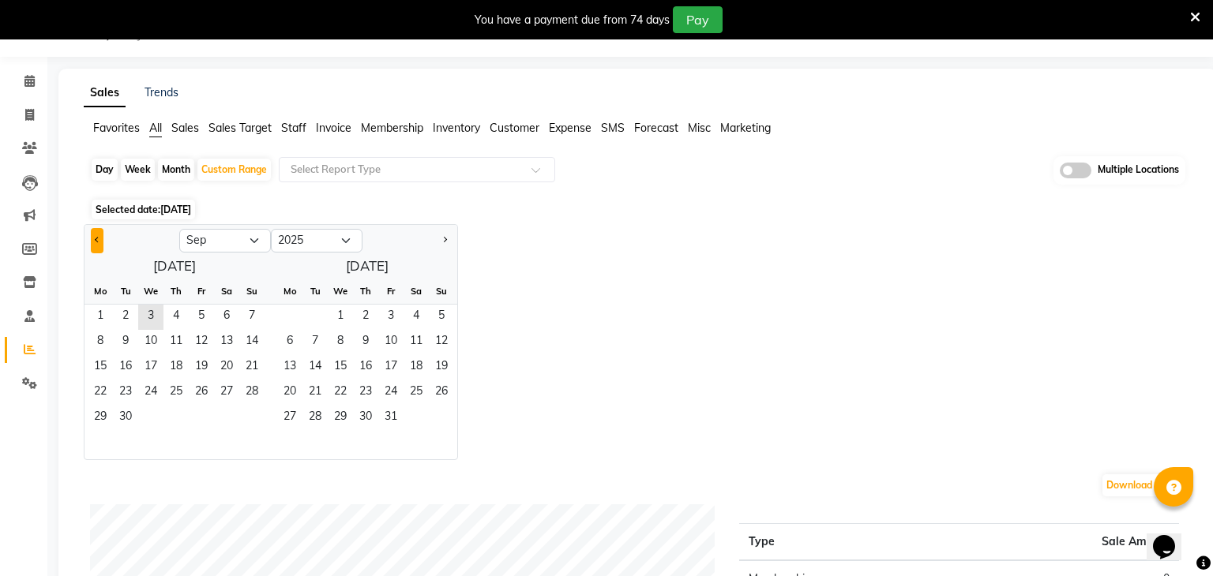
click at [94, 241] on button "Previous month" at bounding box center [97, 240] width 13 height 25
select select "8"
click at [105, 347] on span "4" at bounding box center [100, 342] width 25 height 25
click at [103, 357] on span "11" at bounding box center [100, 367] width 25 height 25
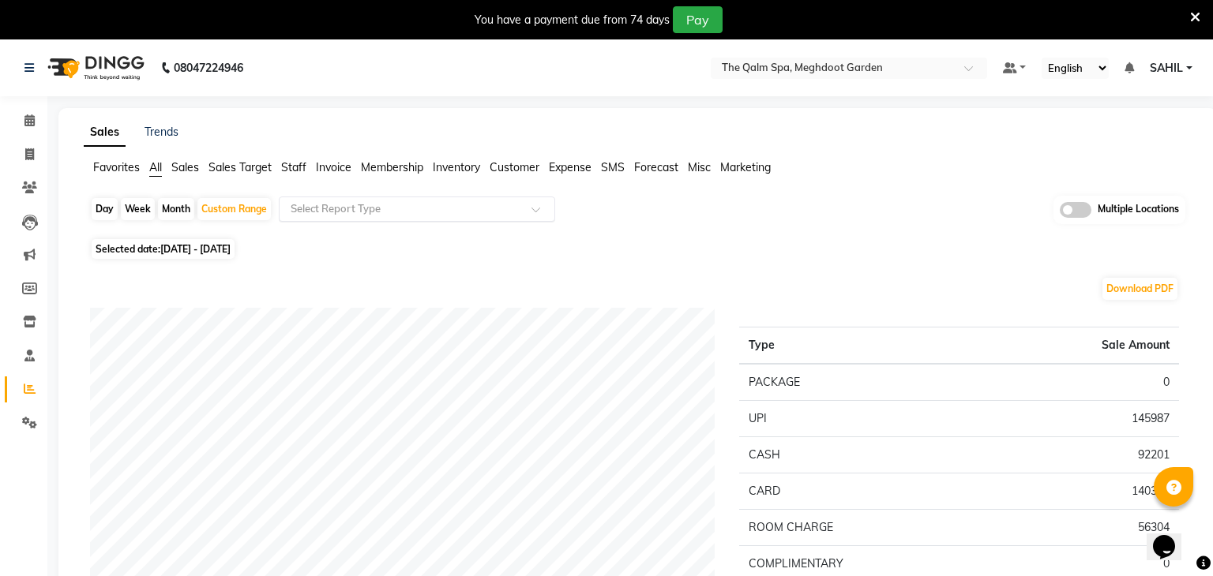
click at [411, 200] on div "Select Report Type" at bounding box center [417, 209] width 276 height 25
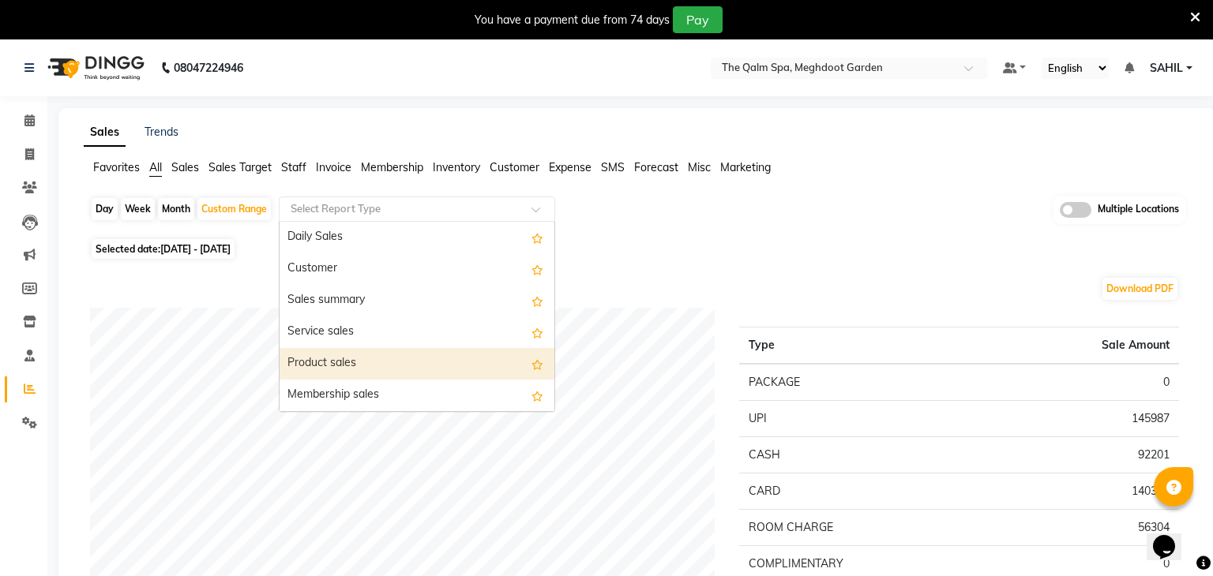
click at [340, 358] on div "Product sales" at bounding box center [417, 364] width 275 height 32
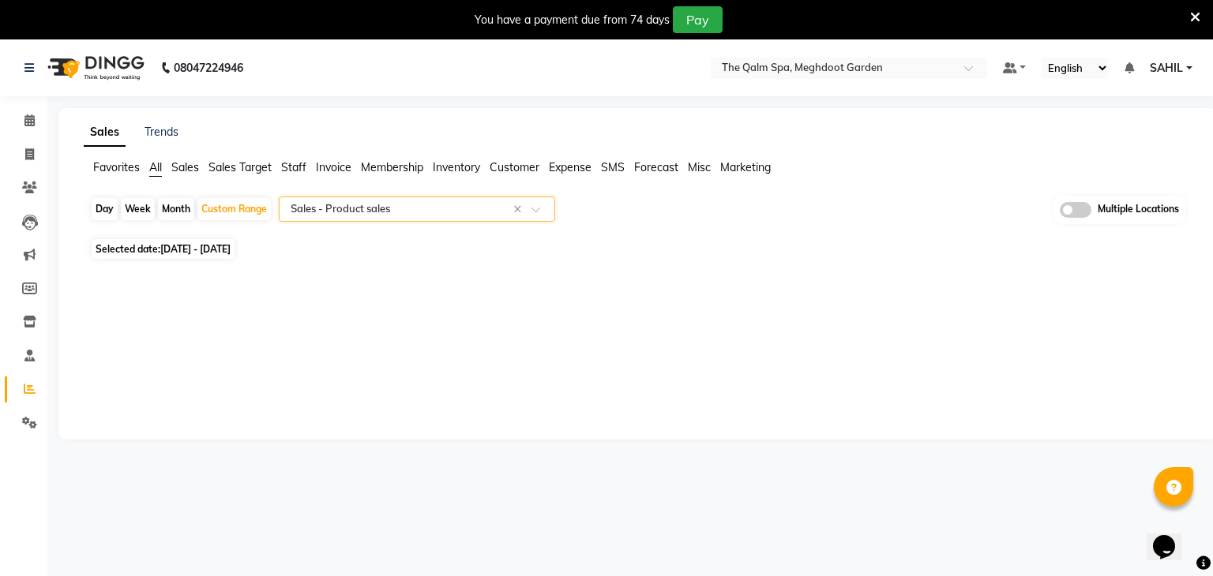
click at [220, 247] on span "04-08-2025 - 11-08-2025" at bounding box center [195, 249] width 70 height 12
select select "8"
select select "2025"
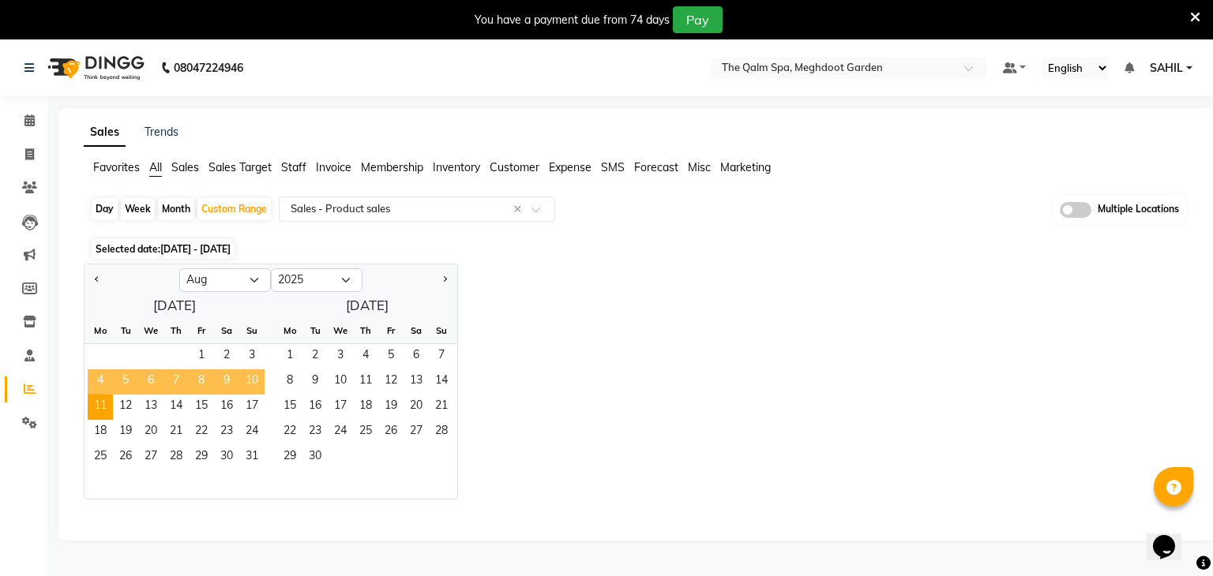
click at [97, 395] on span "11" at bounding box center [100, 407] width 25 height 25
click at [97, 383] on span "4" at bounding box center [100, 382] width 25 height 25
click at [97, 400] on span "11" at bounding box center [100, 407] width 25 height 25
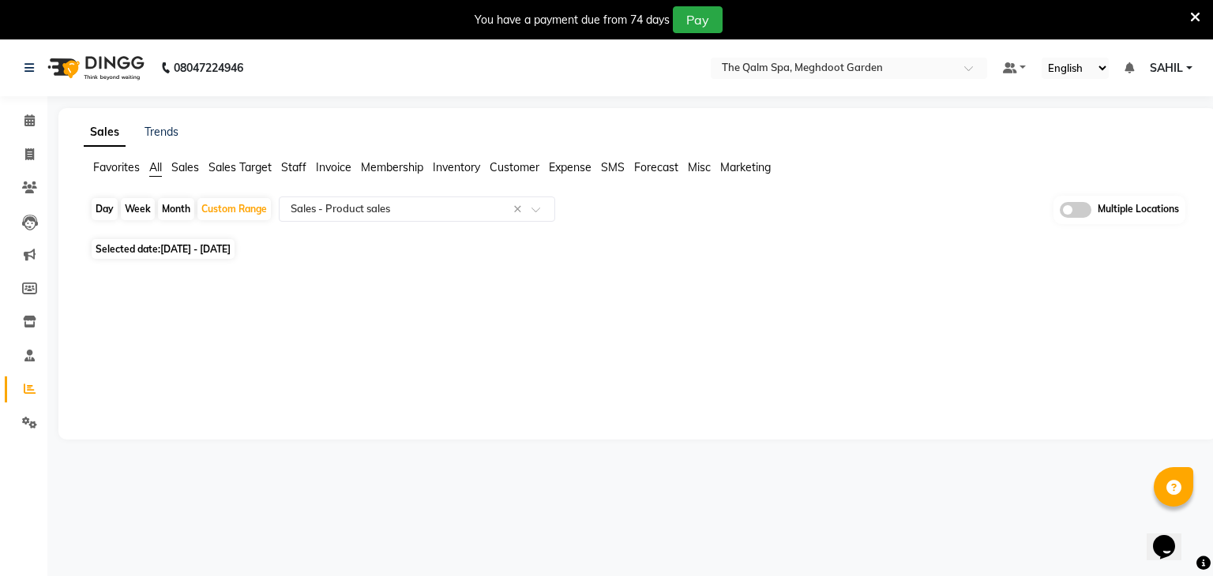
click at [218, 242] on span "Selected date: 04-08-2025 - 11-08-2025" at bounding box center [163, 249] width 143 height 20
select select "8"
select select "2025"
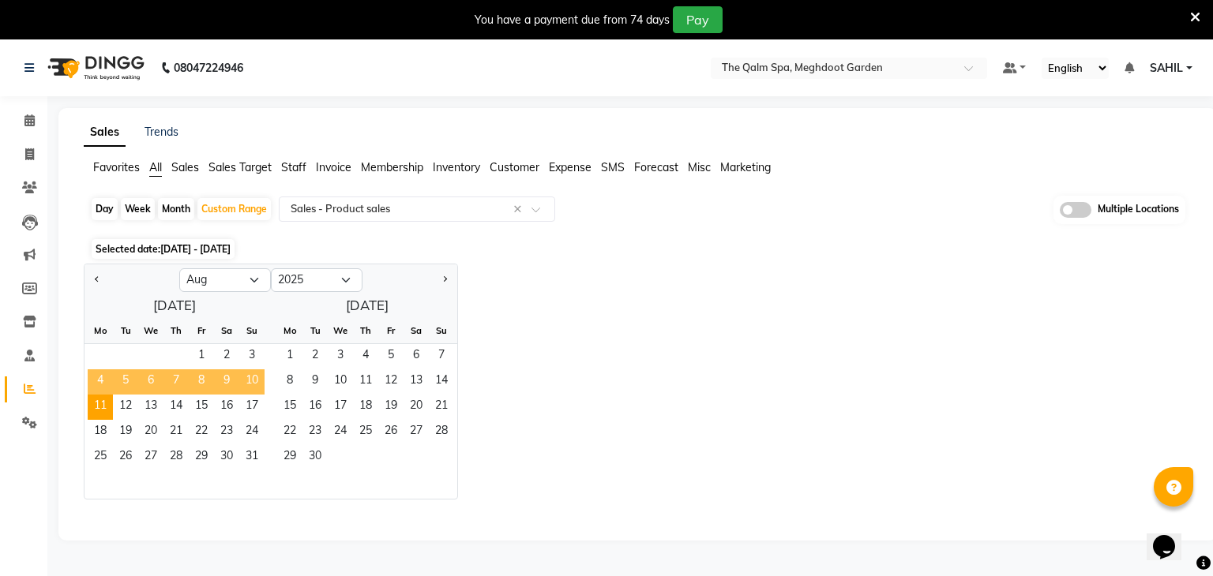
click at [108, 382] on span "4" at bounding box center [100, 382] width 25 height 25
click at [286, 350] on span "1" at bounding box center [289, 356] width 25 height 25
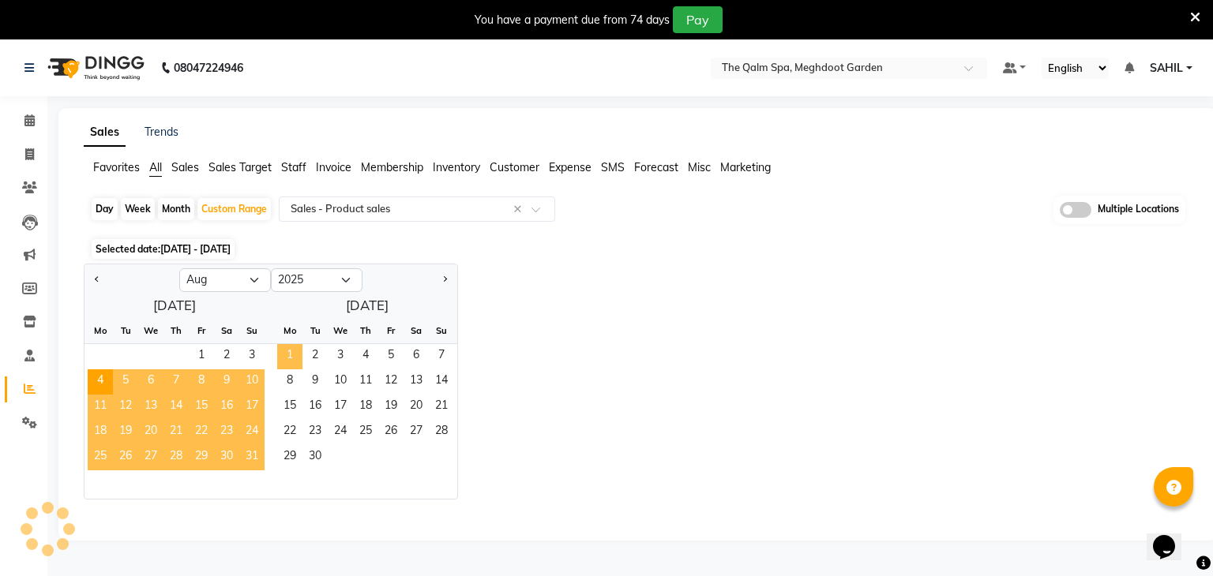
select select "full_report"
select select "csv"
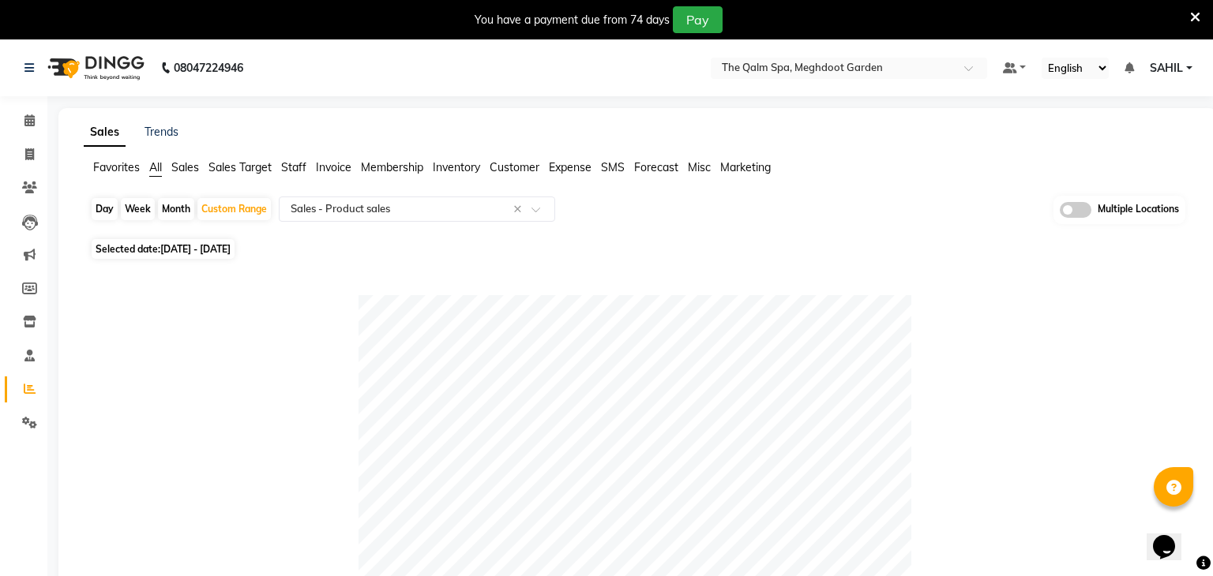
scroll to position [839, 0]
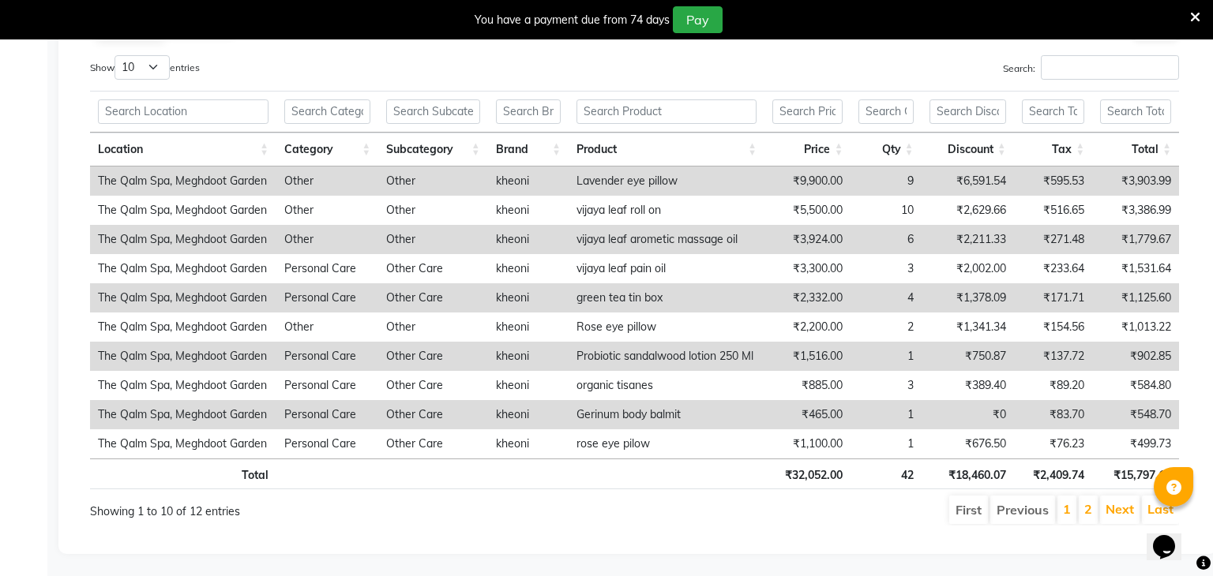
click at [1094, 511] on li "2" at bounding box center [1088, 510] width 19 height 28
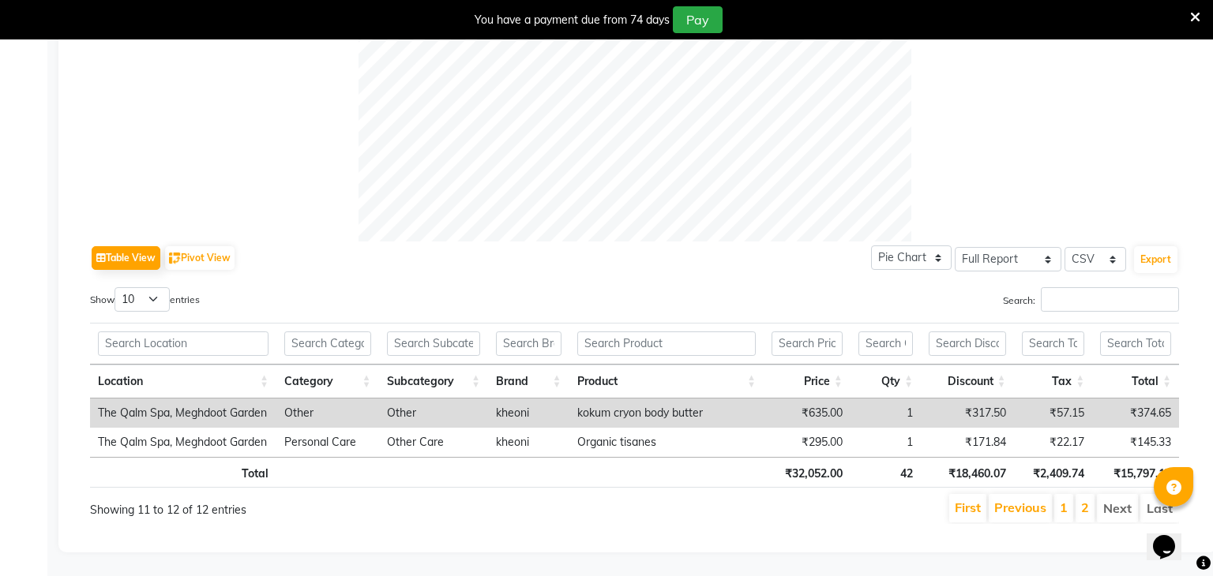
scroll to position [605, 0]
click at [1065, 509] on link "1" at bounding box center [1064, 509] width 8 height 16
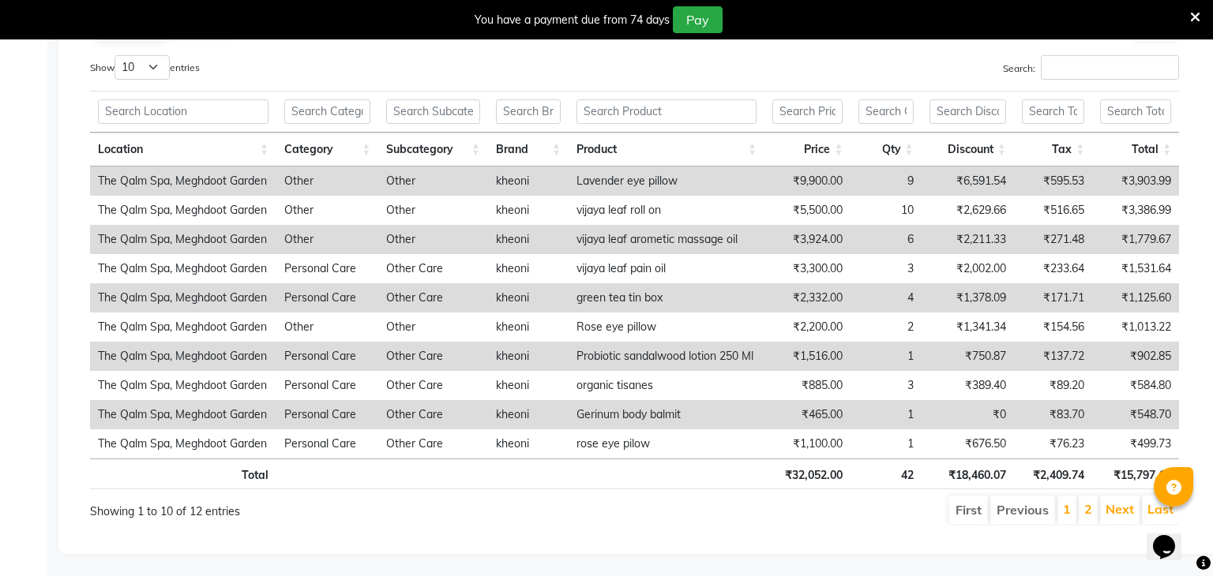
scroll to position [0, 0]
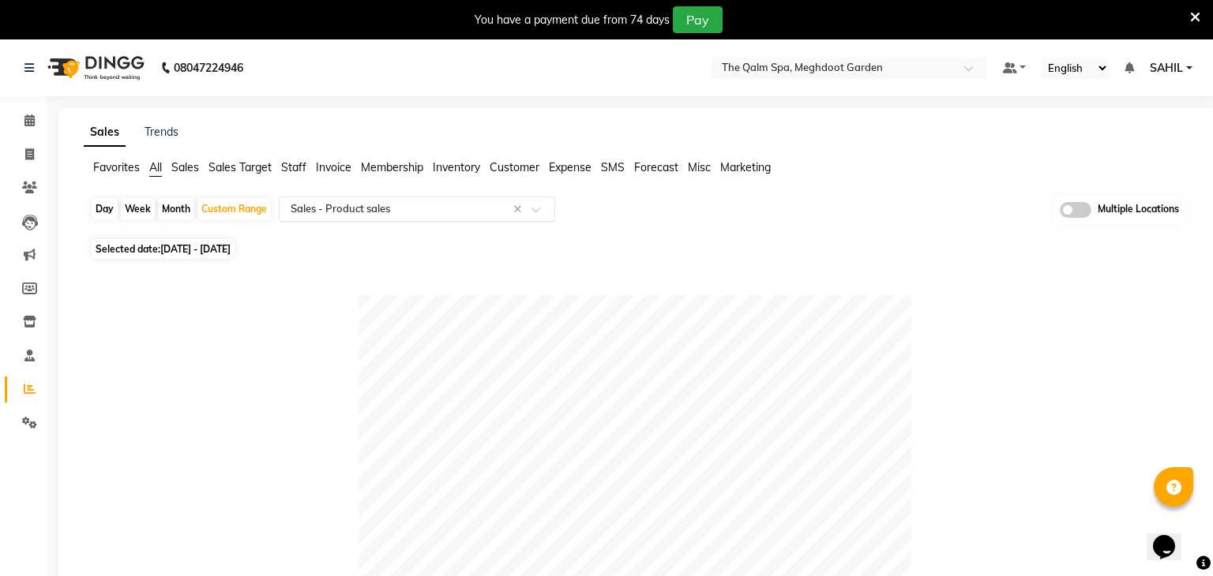
click at [327, 205] on input "text" at bounding box center [400, 209] width 227 height 16
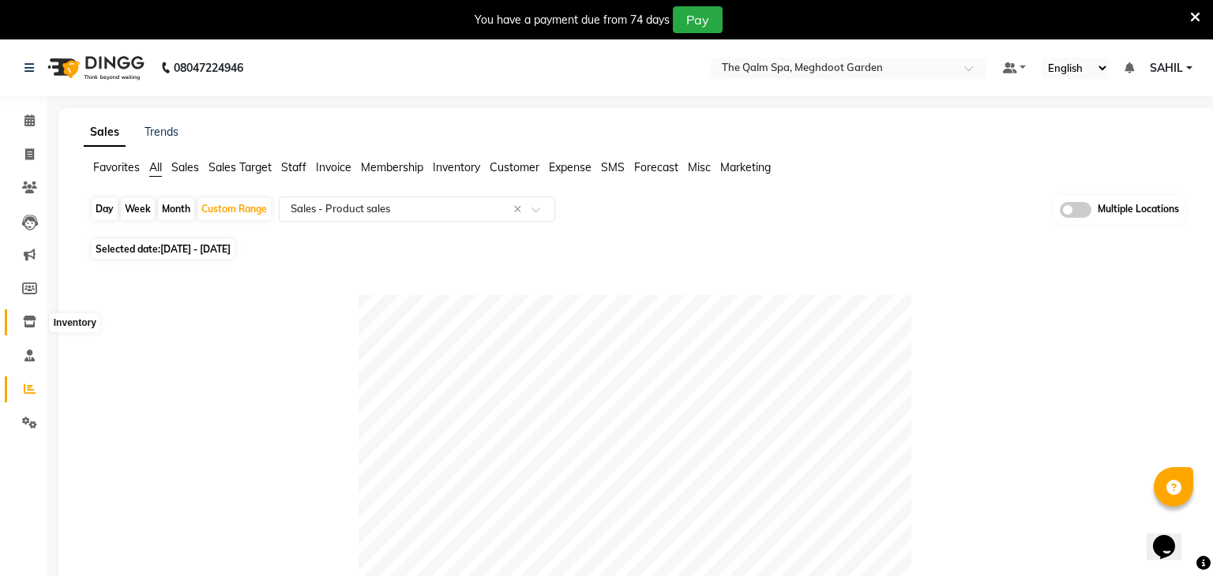
click at [28, 322] on icon at bounding box center [29, 322] width 13 height 12
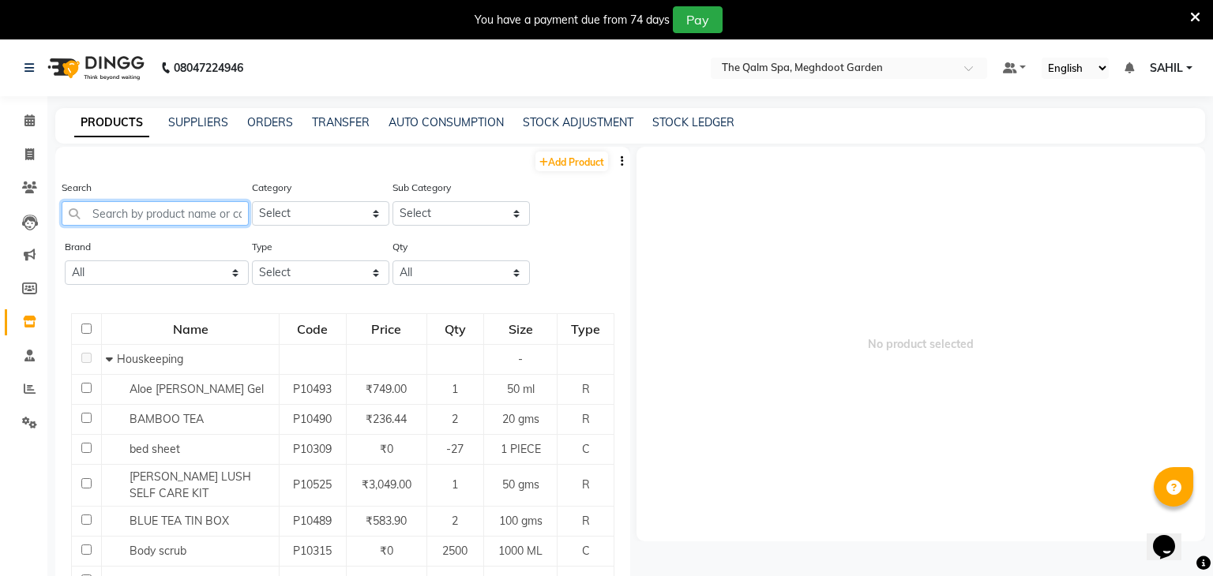
click at [178, 215] on input "text" at bounding box center [155, 213] width 187 height 24
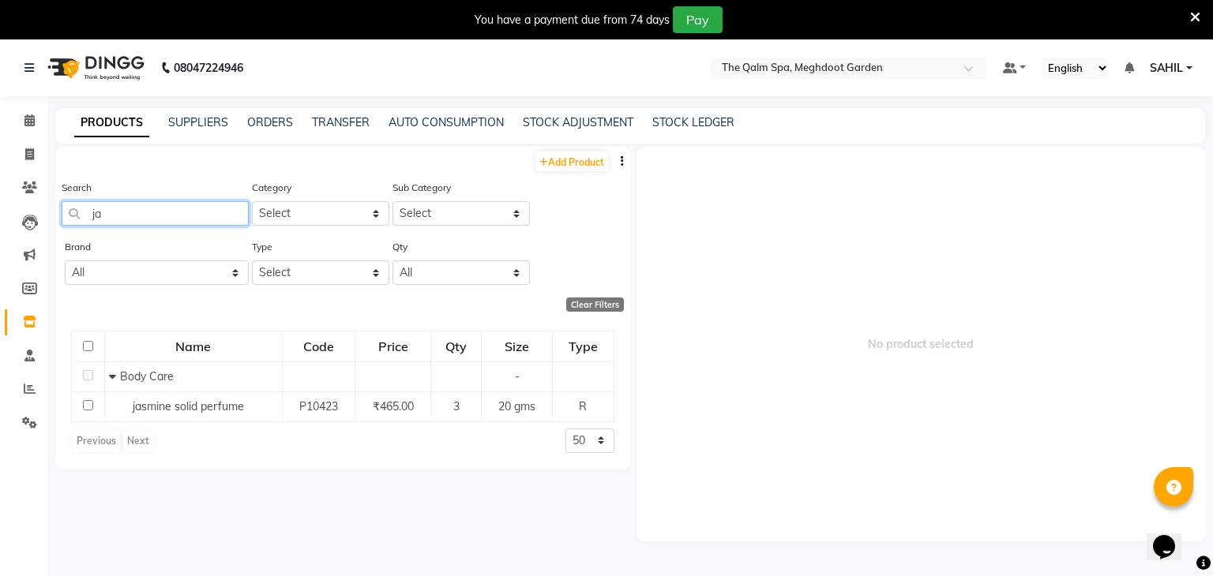
type input "j"
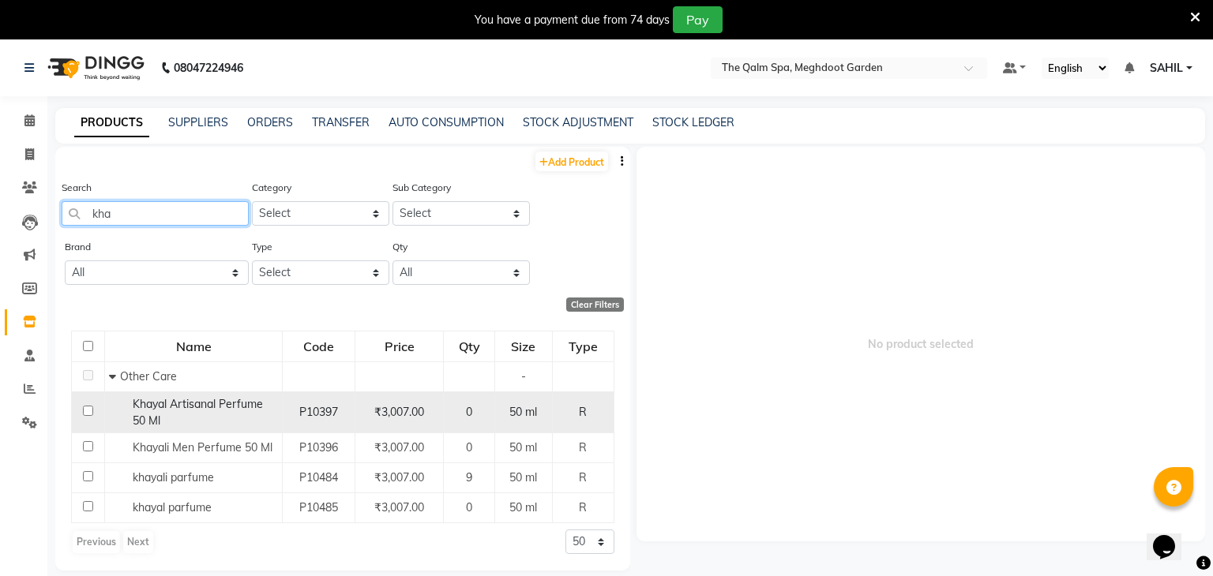
scroll to position [50, 0]
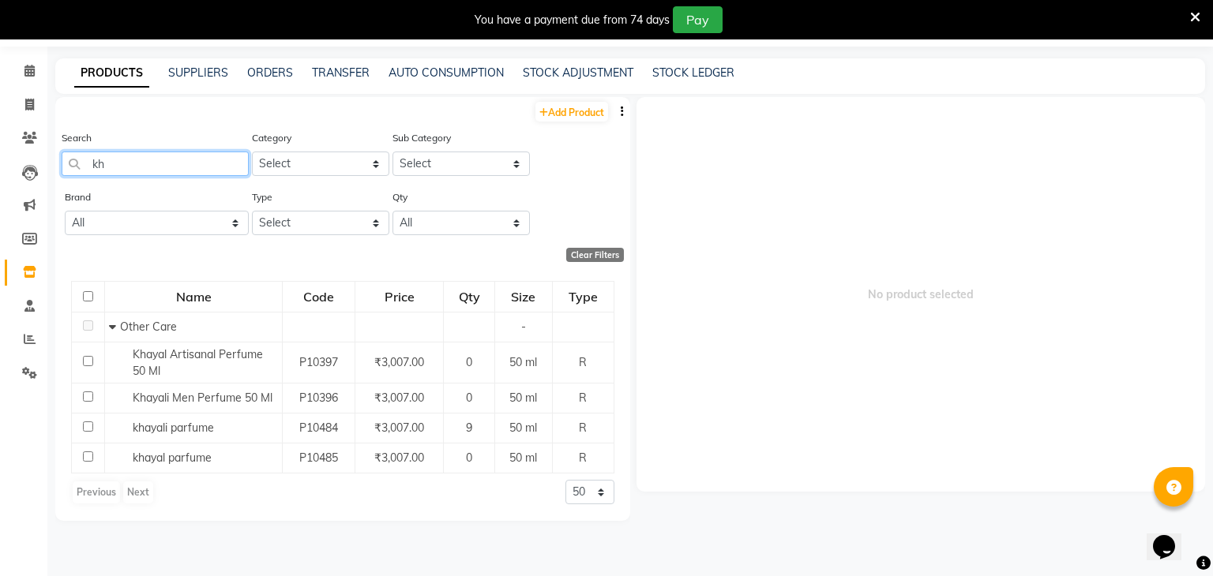
type input "k"
type input "gold"
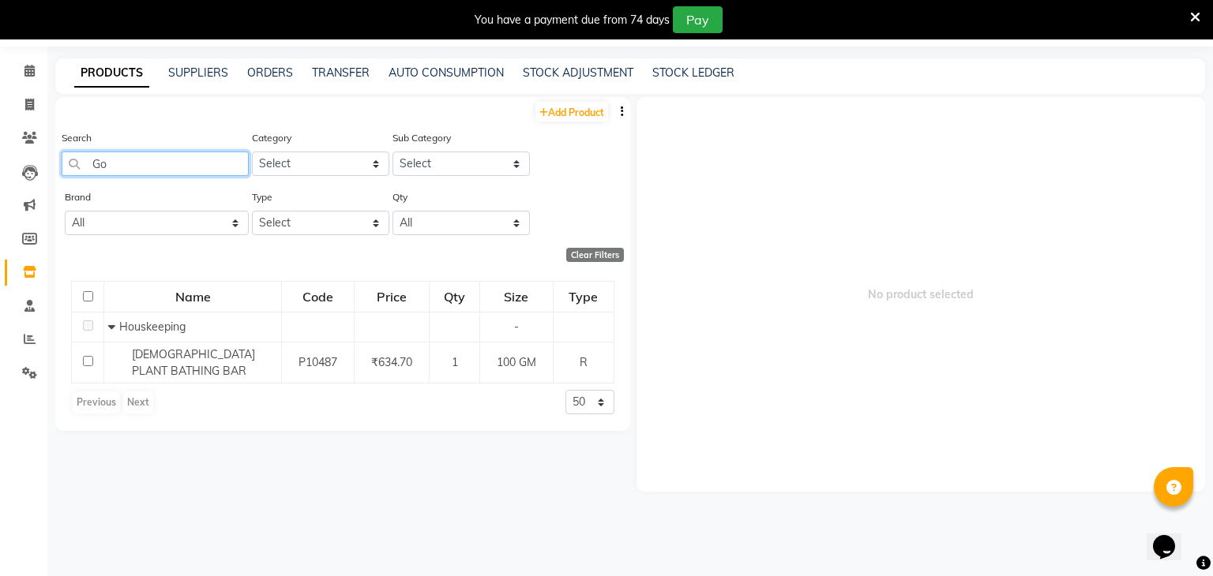
type input "G"
type input "a"
type input "roll"
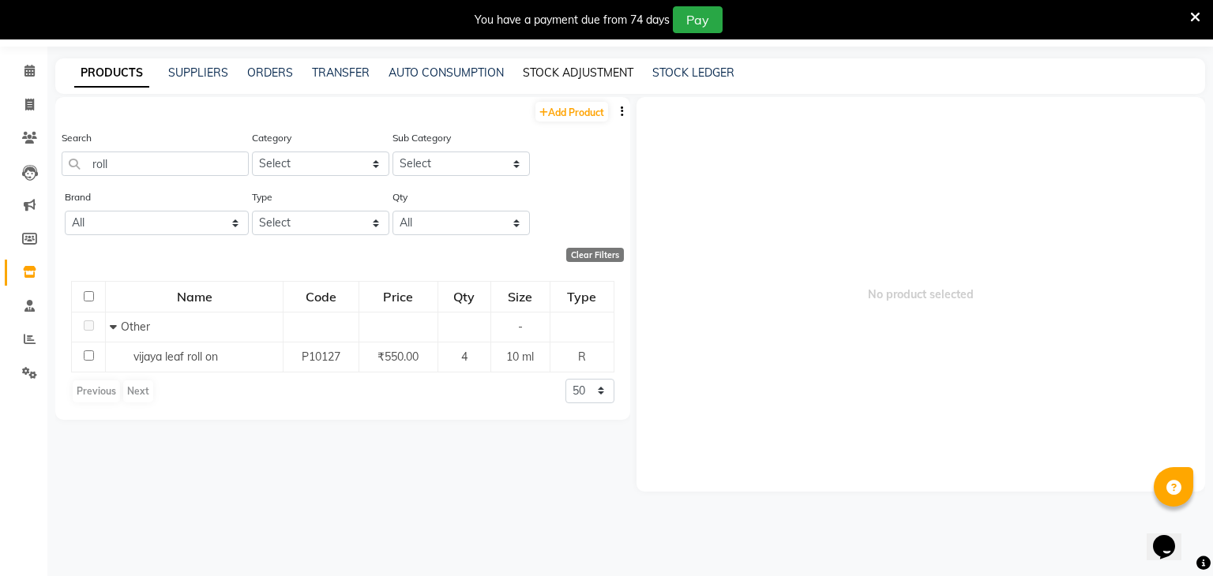
click at [535, 73] on link "STOCK ADJUSTMENT" at bounding box center [578, 73] width 111 height 14
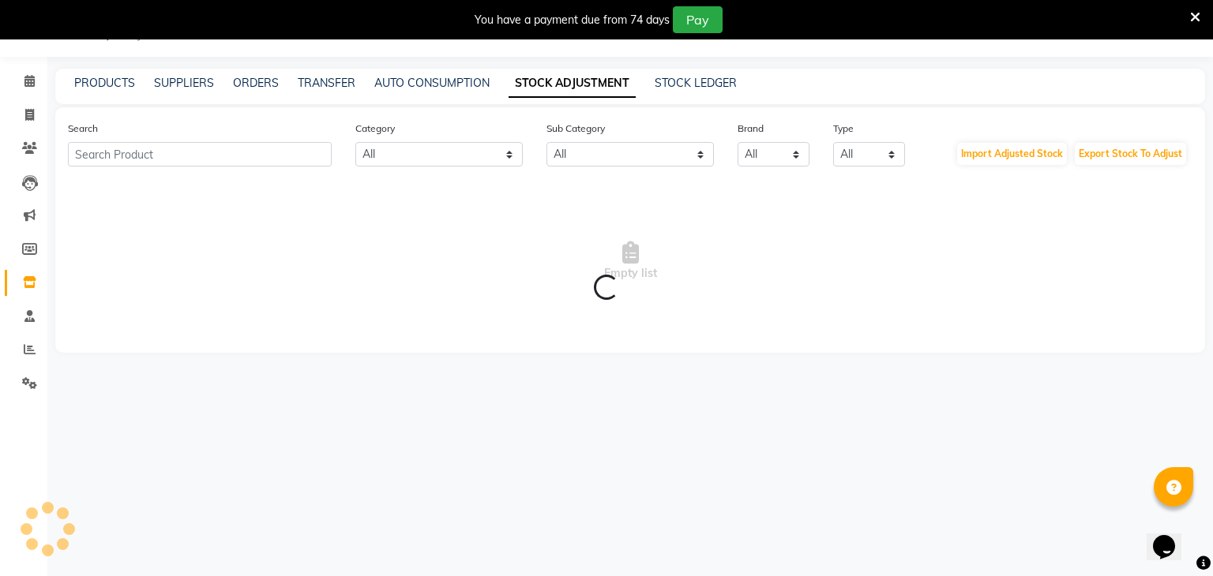
scroll to position [50, 0]
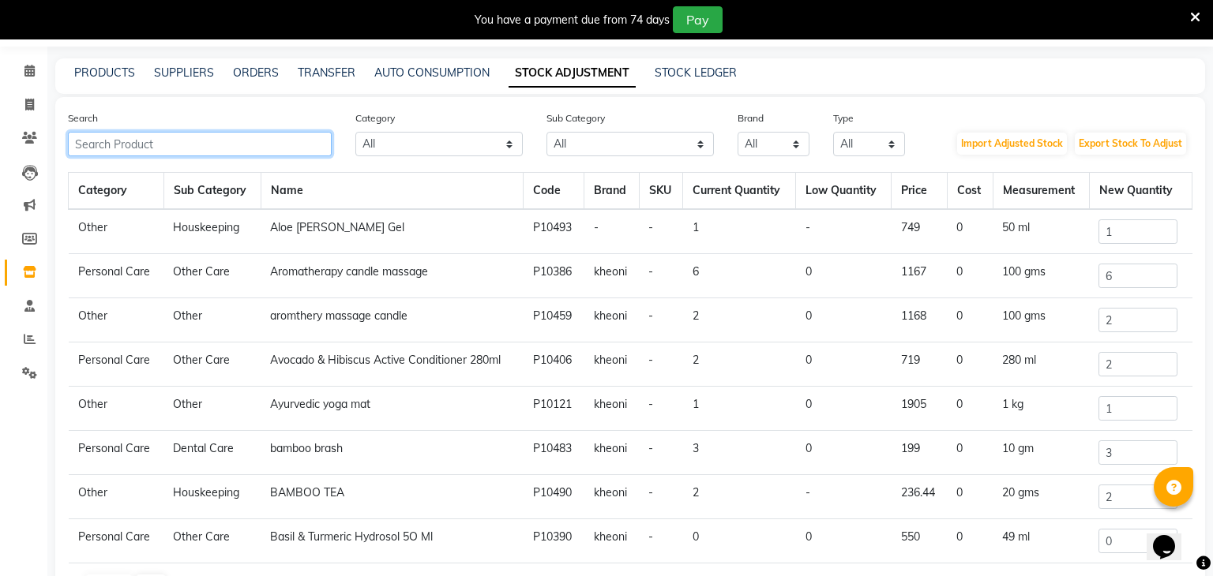
click at [268, 139] on input "text" at bounding box center [200, 144] width 264 height 24
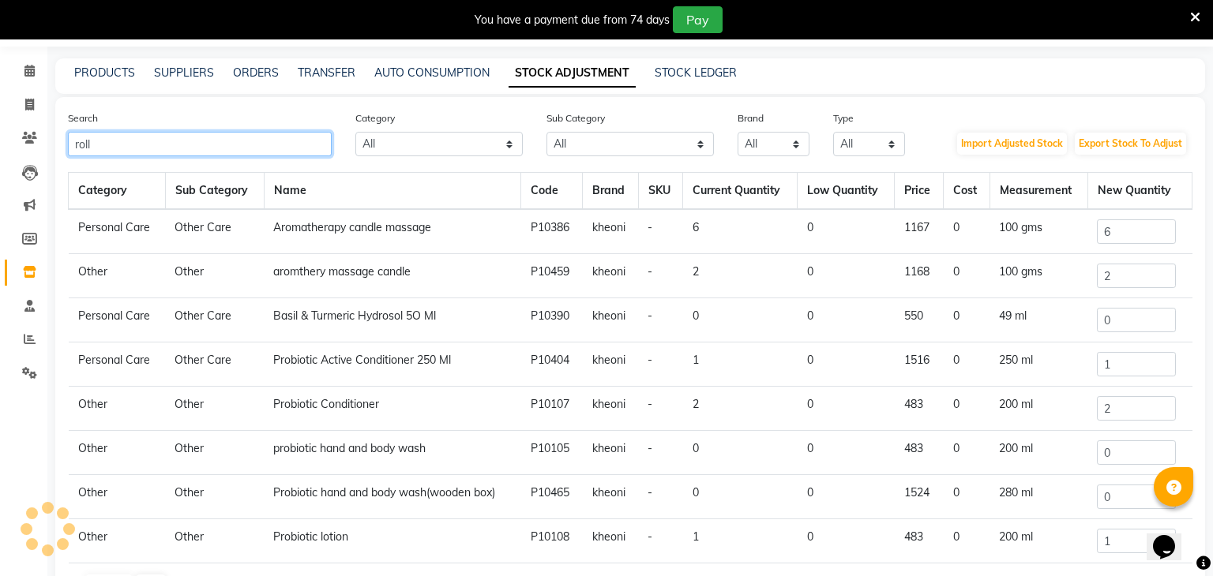
scroll to position [39, 0]
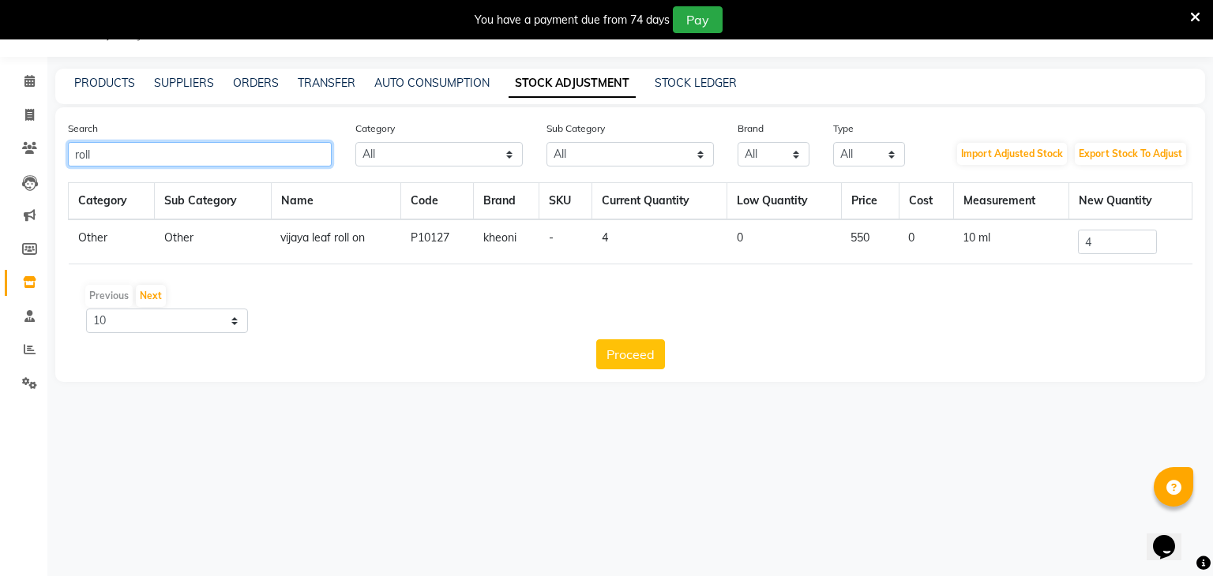
type input "roll"
click at [1097, 240] on input "4" at bounding box center [1117, 242] width 79 height 24
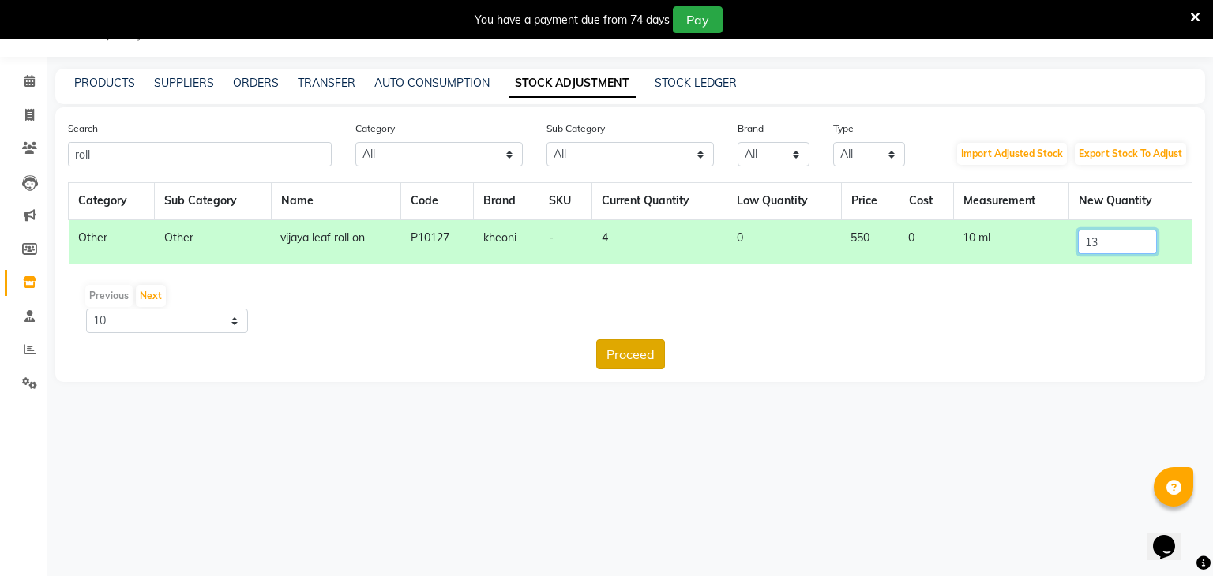
type input "13"
click at [649, 362] on button "Proceed" at bounding box center [630, 355] width 69 height 30
click at [672, 343] on button "Submit" at bounding box center [664, 355] width 62 height 30
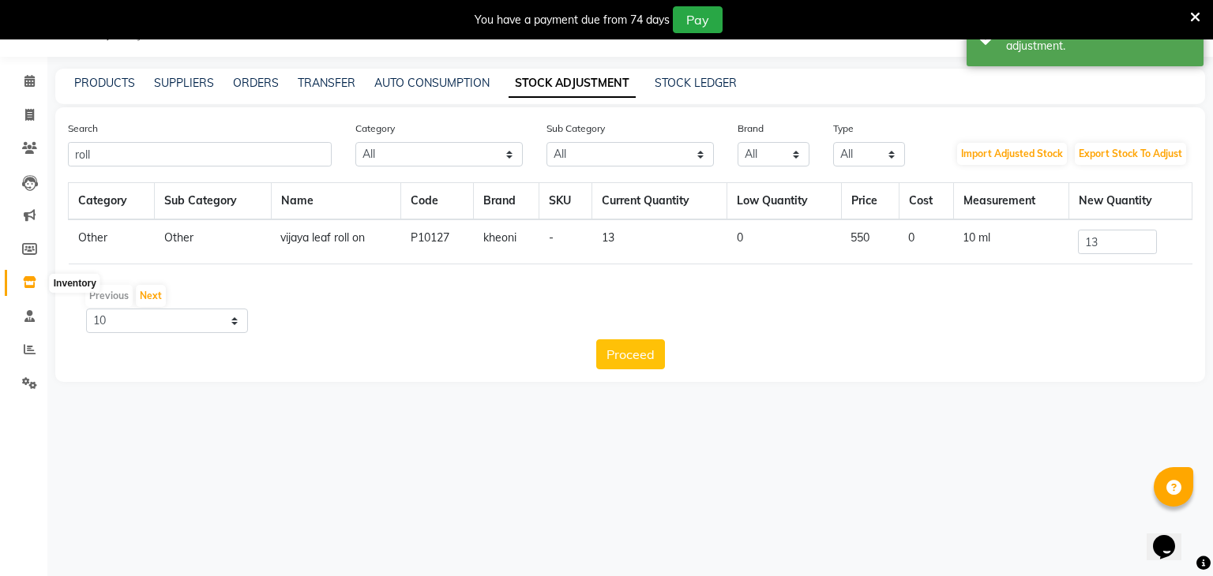
click at [32, 279] on icon at bounding box center [29, 282] width 13 height 12
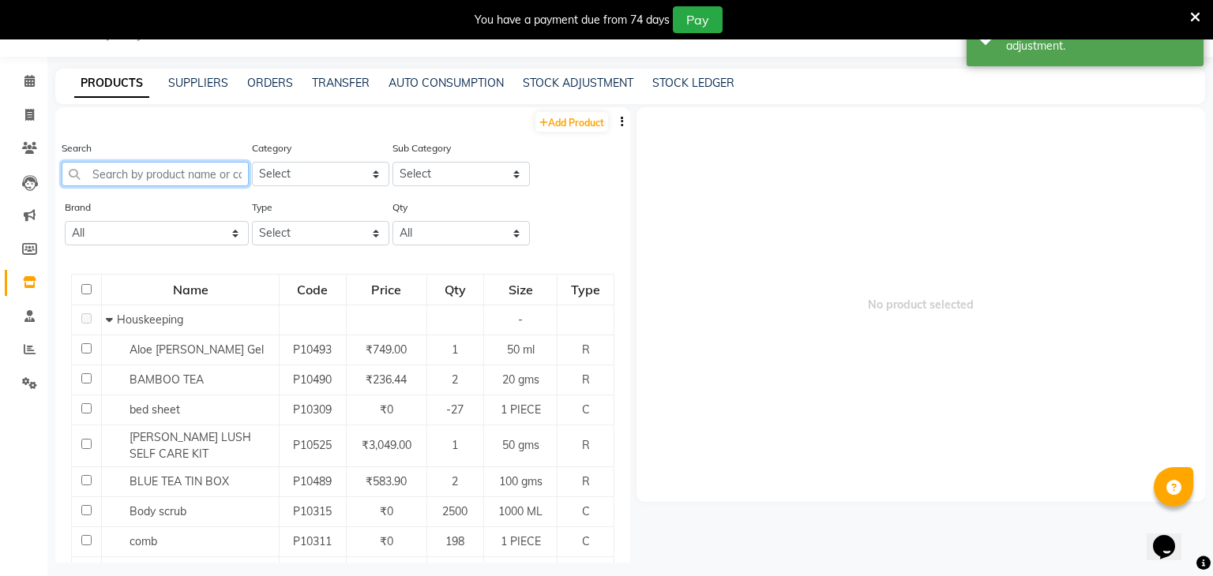
click at [219, 180] on input "text" at bounding box center [155, 174] width 187 height 24
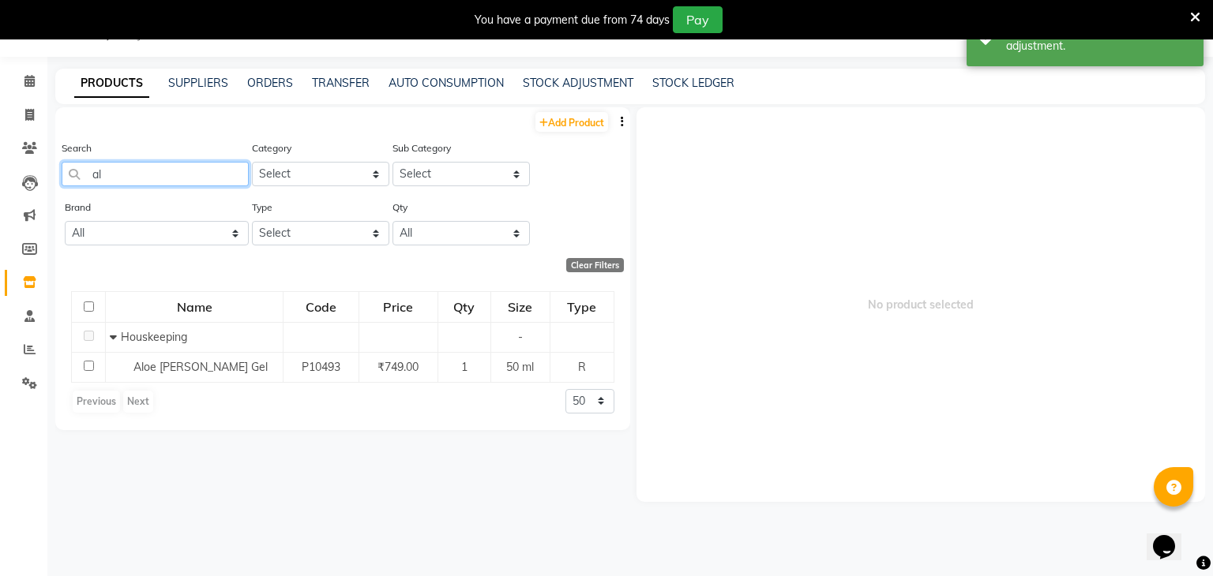
type input "a"
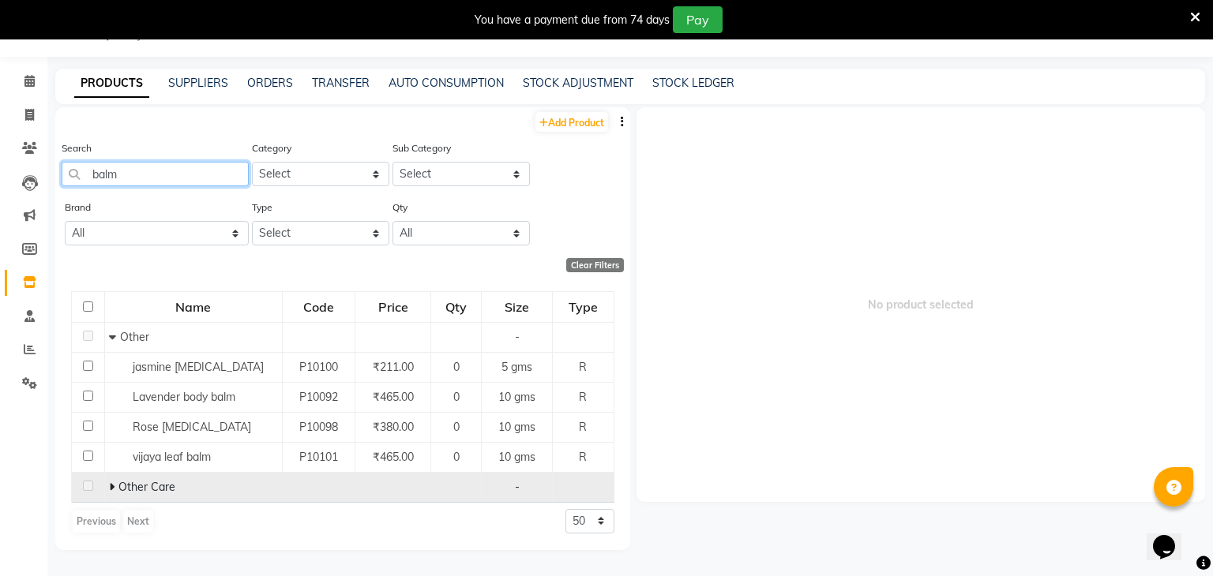
type input "balm"
click at [157, 497] on td "Other Care" at bounding box center [193, 487] width 178 height 30
click at [116, 487] on span at bounding box center [113, 487] width 9 height 14
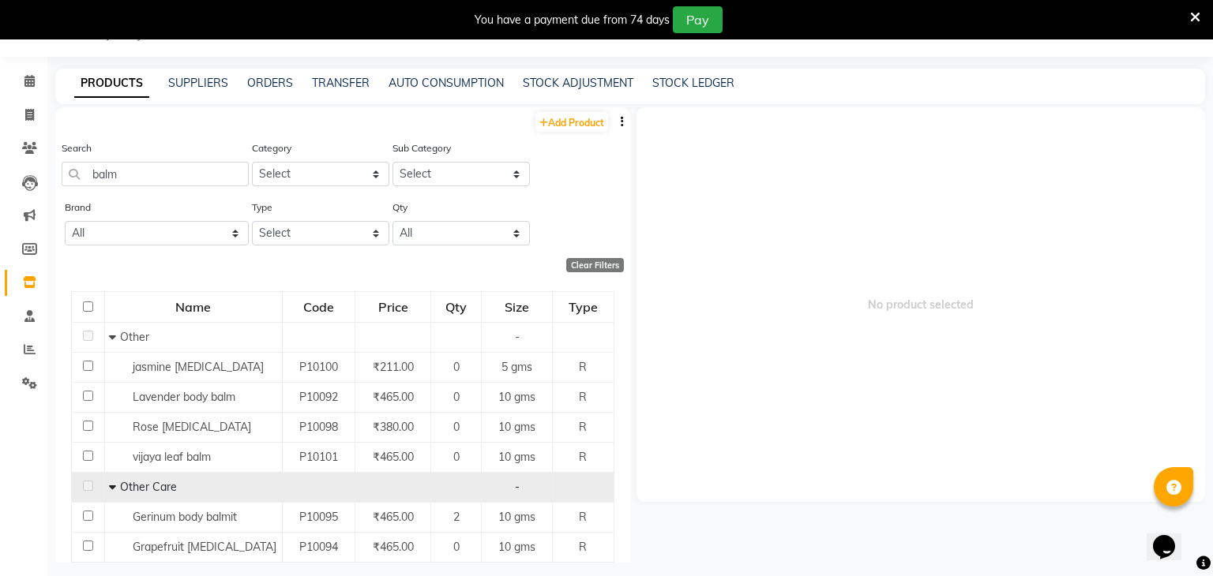
scroll to position [46, 0]
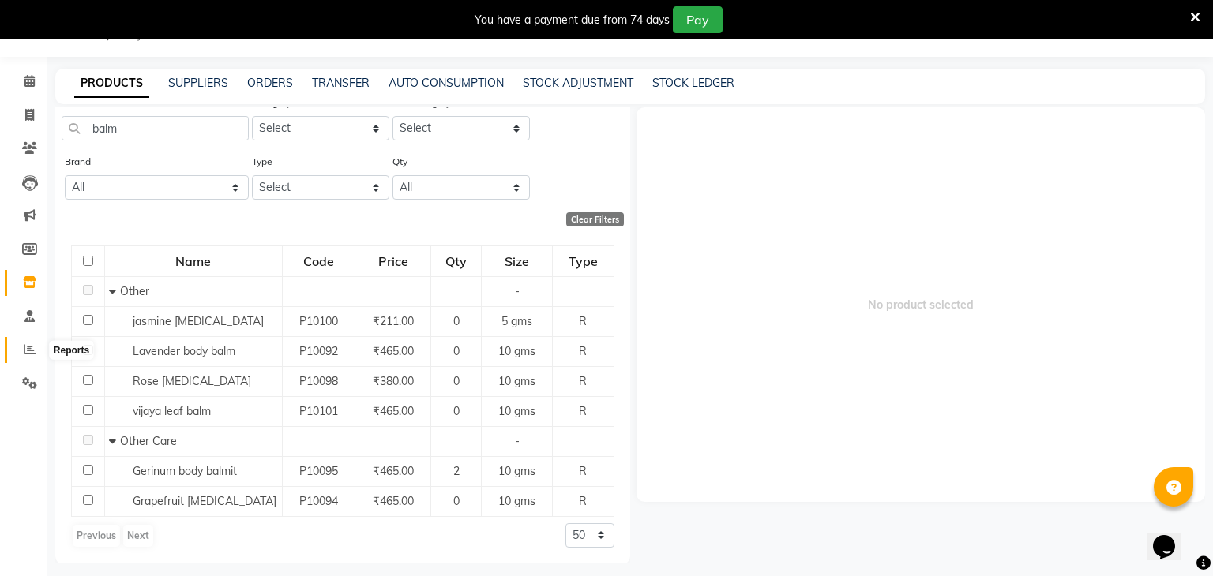
click at [28, 353] on icon at bounding box center [30, 349] width 12 height 12
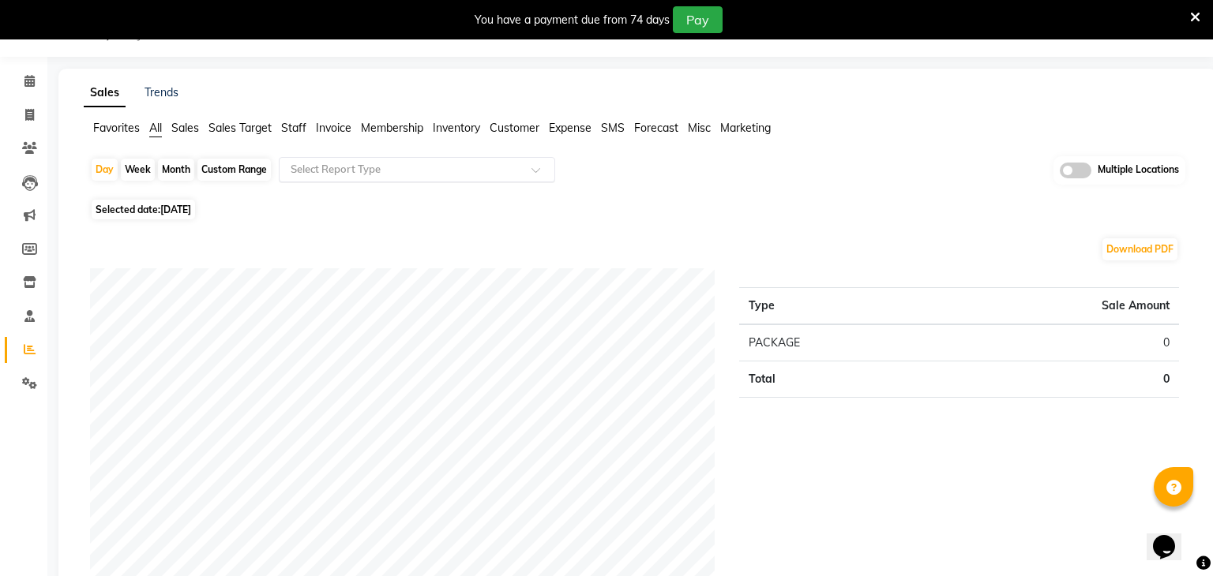
click at [322, 178] on div "Select Report Type" at bounding box center [417, 169] width 276 height 25
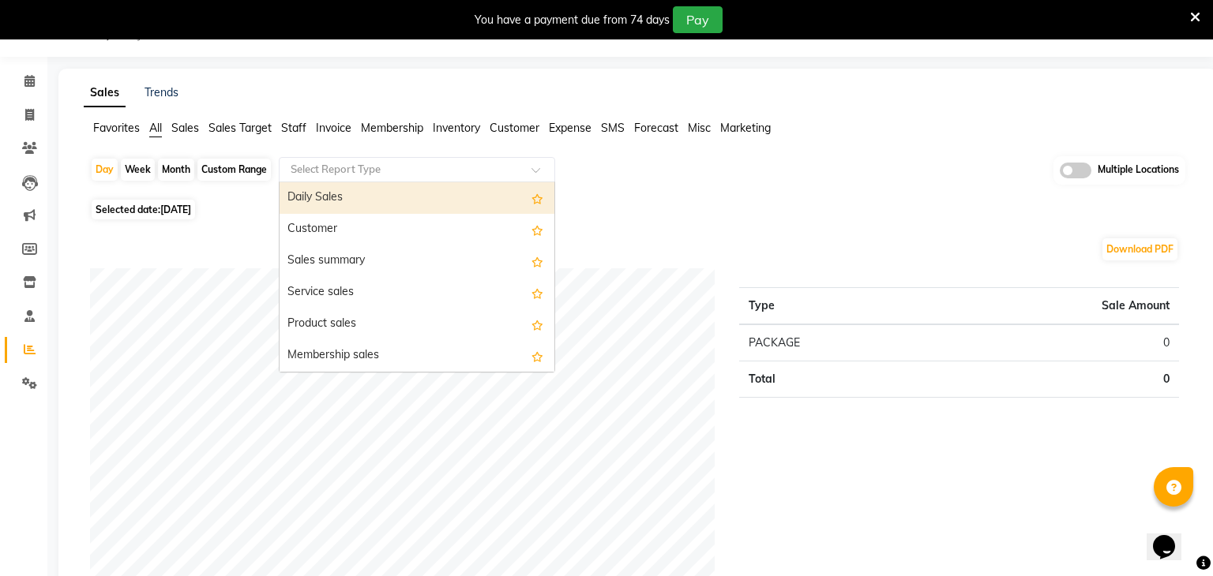
click at [246, 171] on div "Custom Range" at bounding box center [233, 170] width 73 height 22
select select "9"
select select "2025"
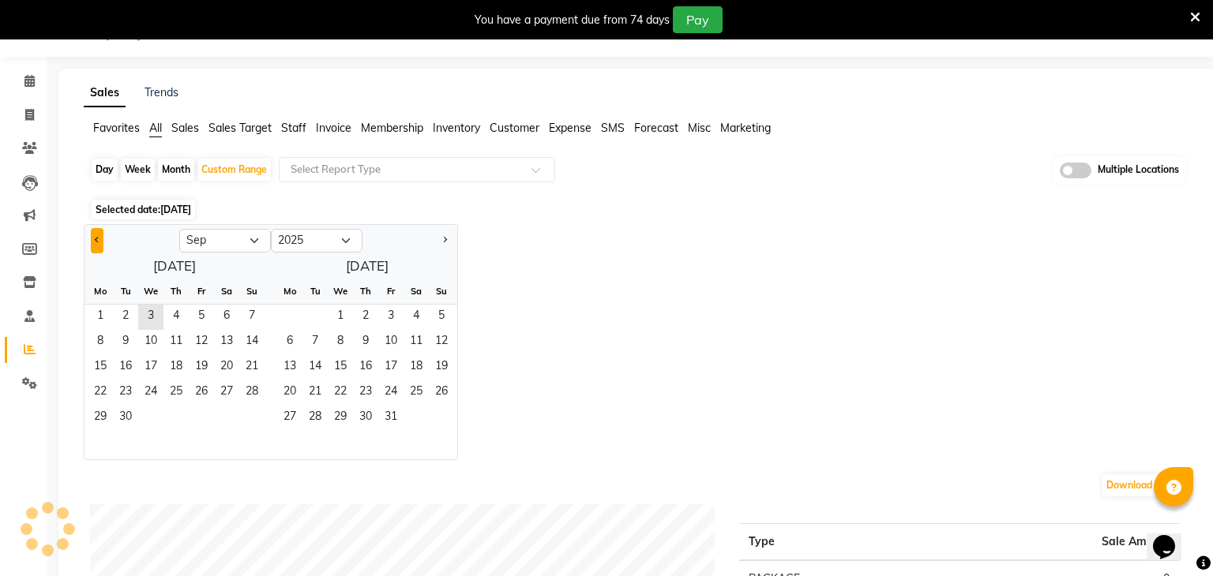
click at [97, 238] on span "Previous month" at bounding box center [98, 240] width 6 height 6
select select "7"
click at [113, 411] on span "29" at bounding box center [125, 418] width 25 height 25
click at [98, 418] on span "28" at bounding box center [100, 418] width 25 height 25
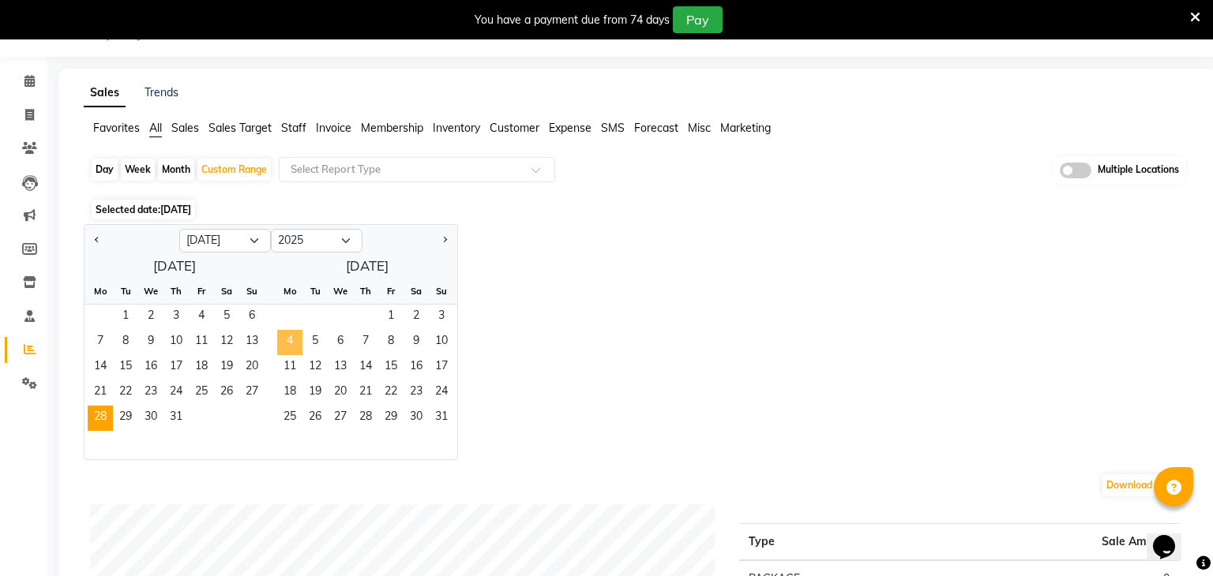
click at [292, 337] on span "4" at bounding box center [289, 342] width 25 height 25
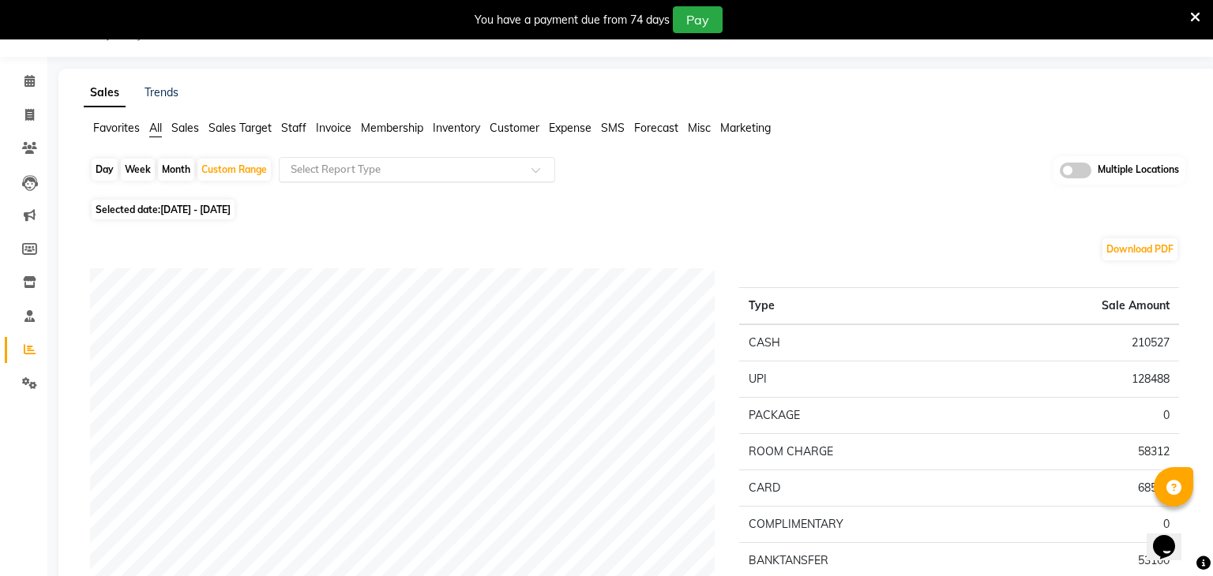
click at [439, 171] on input "text" at bounding box center [400, 170] width 227 height 16
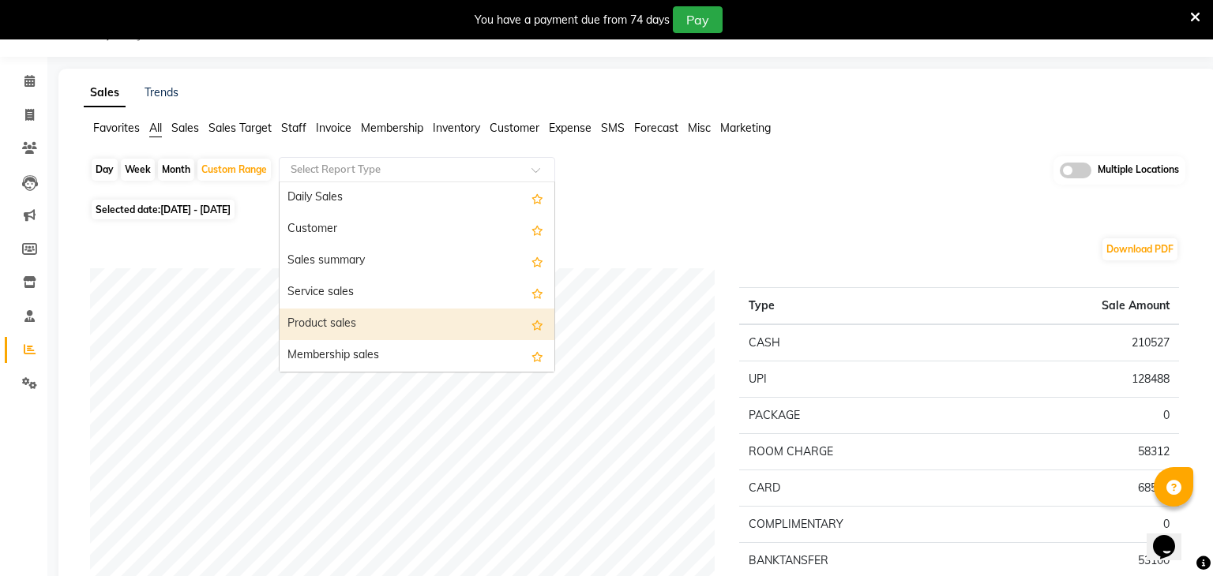
click at [365, 312] on div "Product sales" at bounding box center [417, 325] width 275 height 32
select select "full_report"
select select "csv"
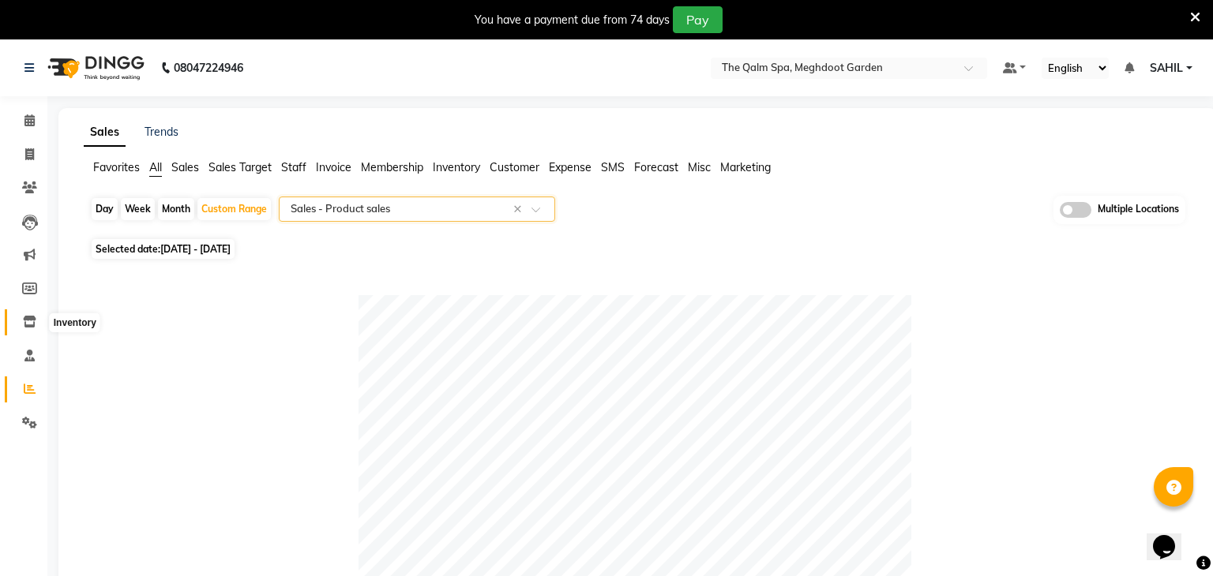
click at [30, 324] on icon at bounding box center [29, 322] width 13 height 12
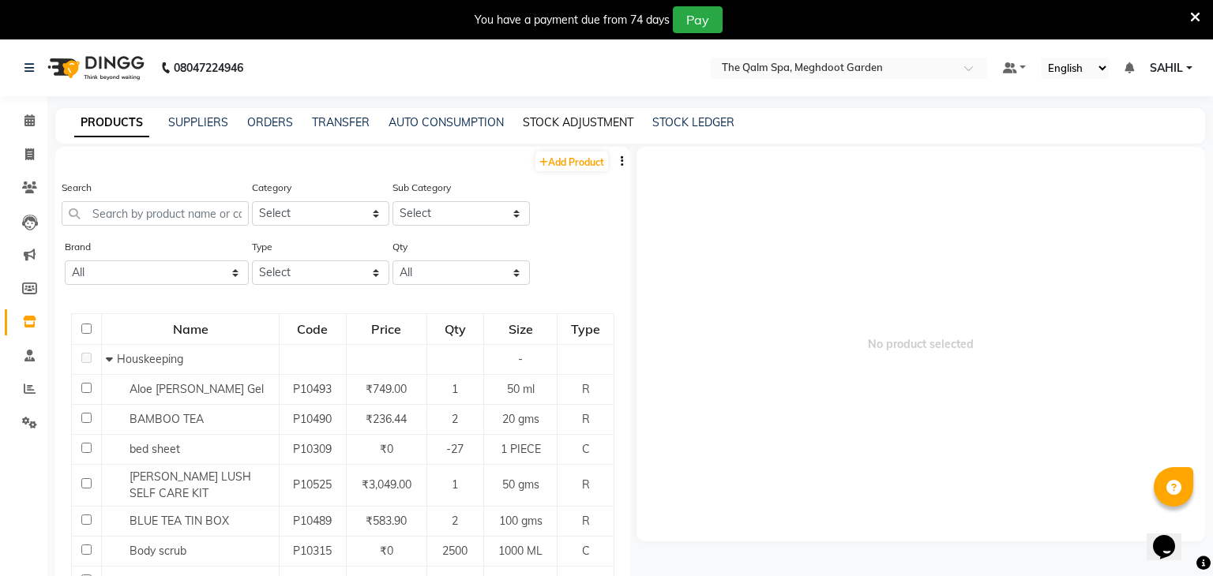
click at [569, 124] on link "STOCK ADJUSTMENT" at bounding box center [578, 122] width 111 height 14
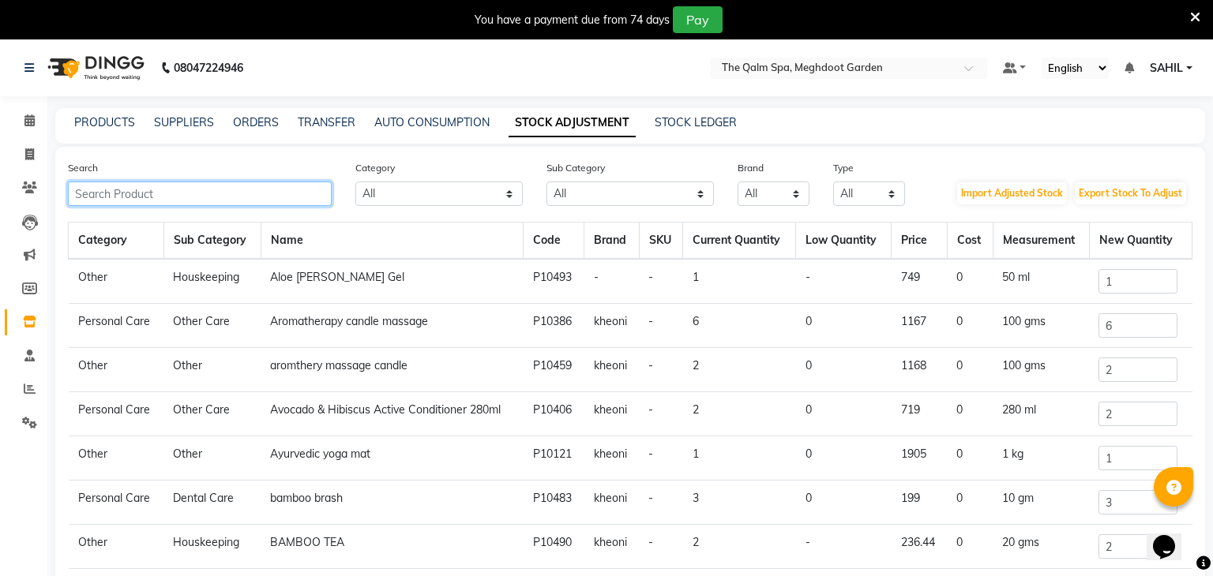
click at [220, 184] on input "text" at bounding box center [200, 194] width 264 height 24
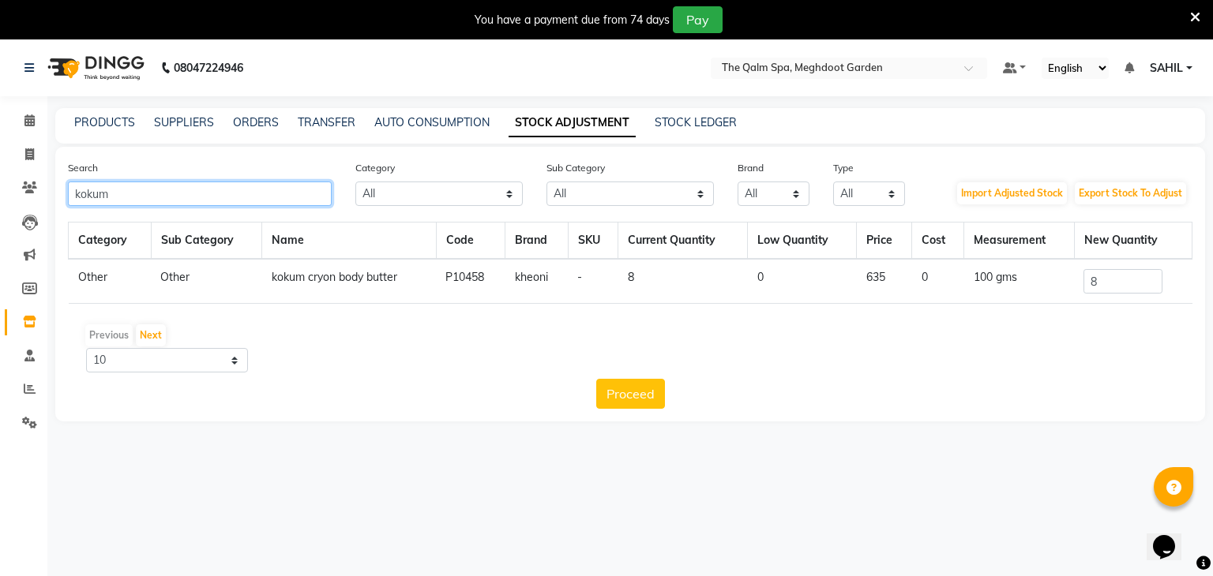
type input "kokum"
click at [1103, 271] on input "8" at bounding box center [1122, 281] width 79 height 24
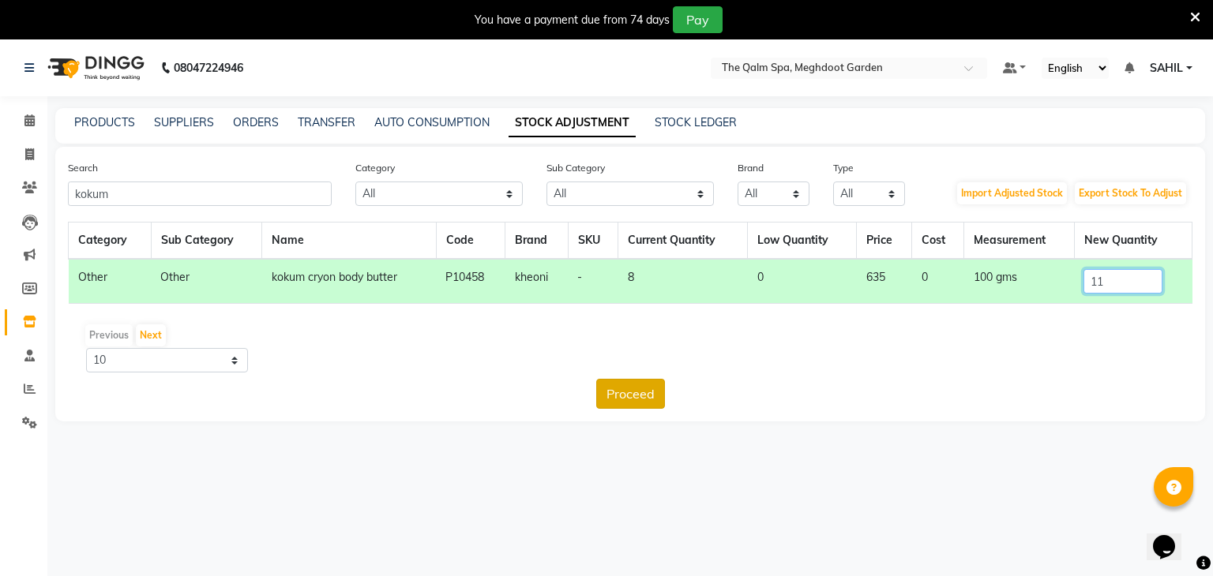
type input "11"
click at [619, 397] on button "Proceed" at bounding box center [630, 394] width 69 height 30
click at [651, 394] on button "Submit" at bounding box center [664, 394] width 62 height 30
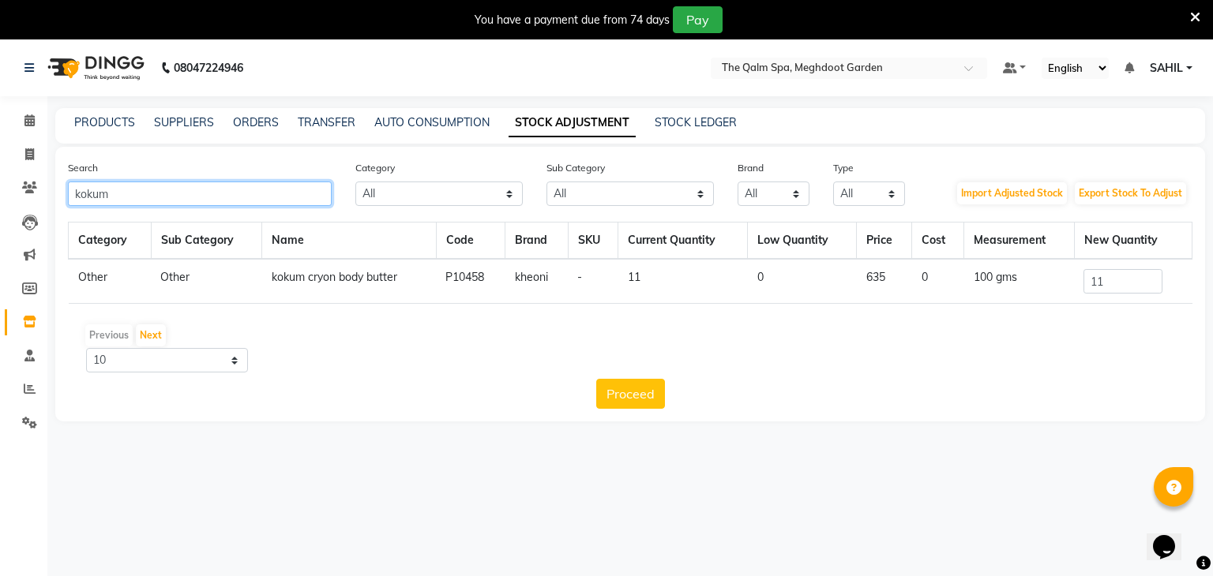
click at [158, 202] on input "kokum" at bounding box center [200, 194] width 264 height 24
type input "k"
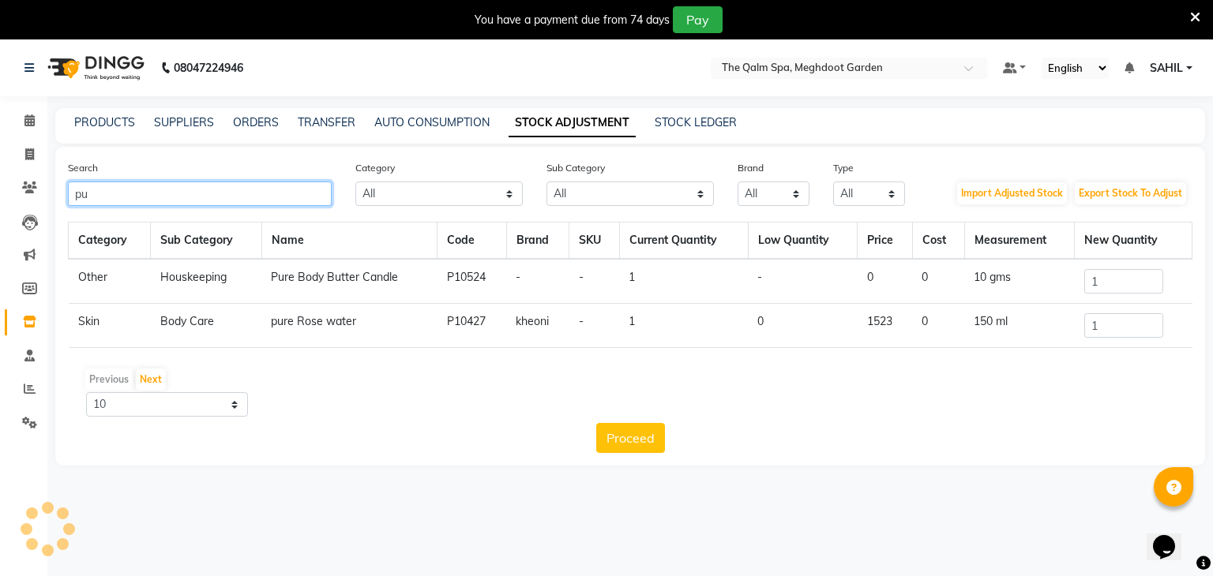
type input "p"
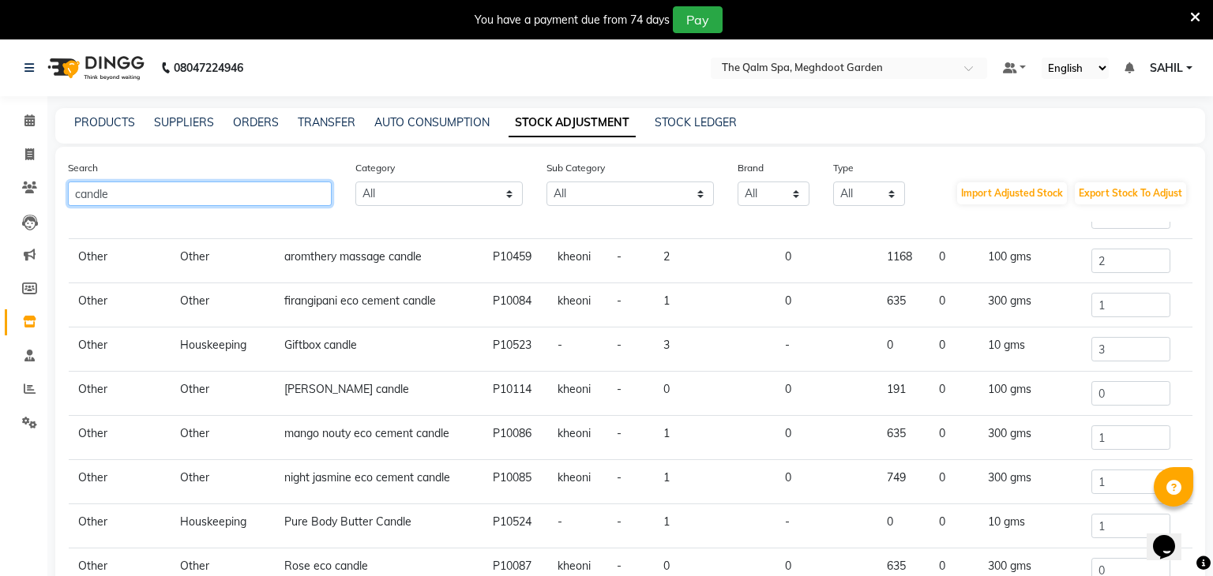
scroll to position [68, 0]
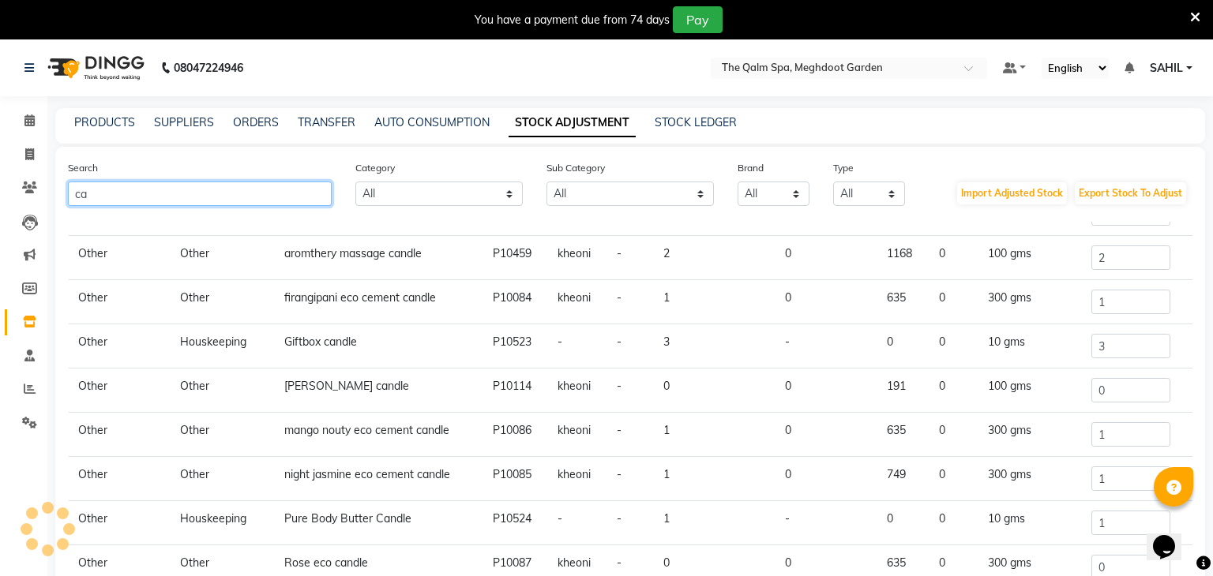
type input "c"
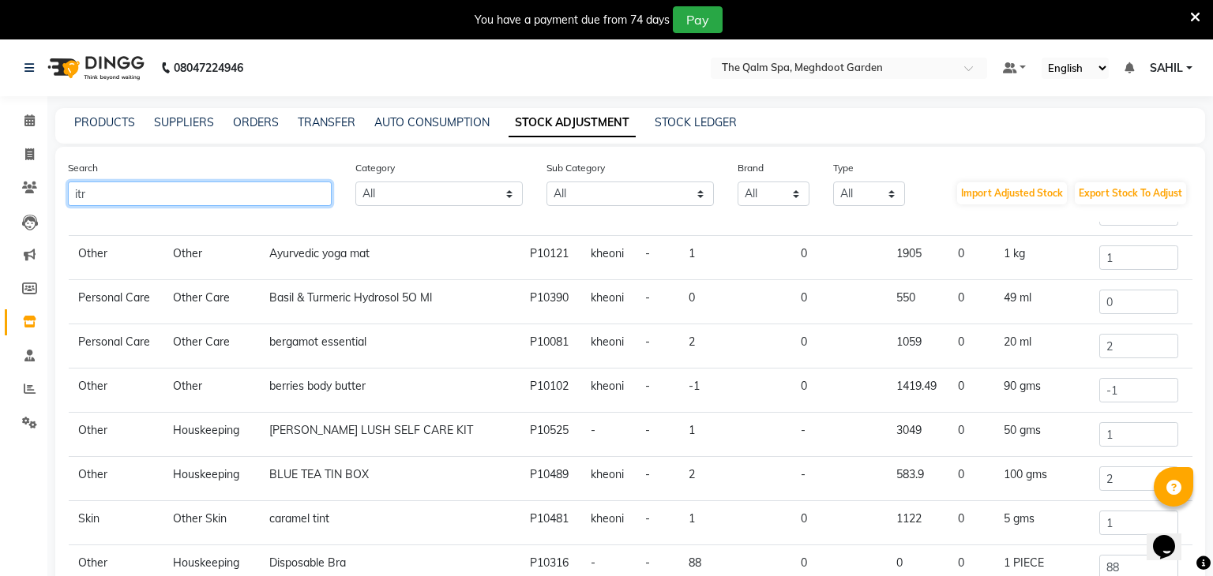
scroll to position [0, 0]
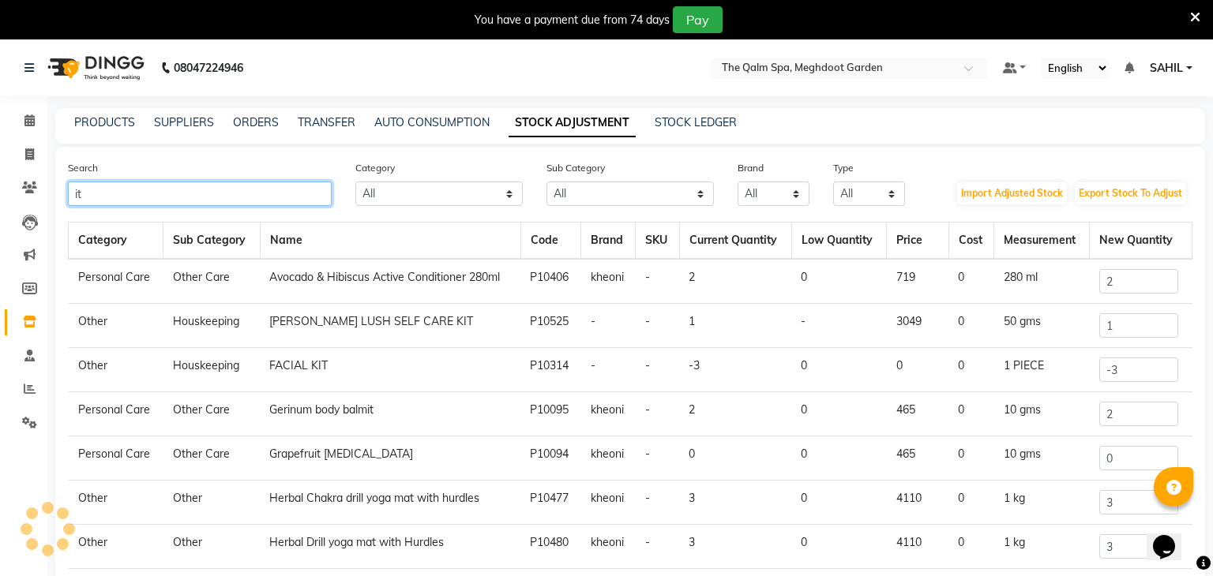
type input "i"
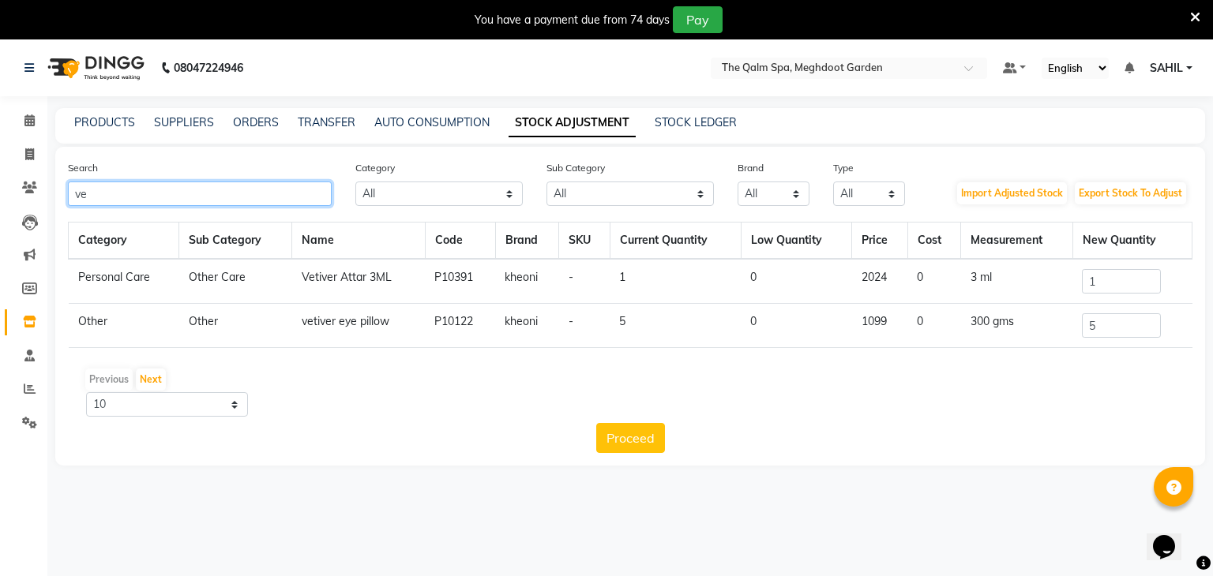
type input "v"
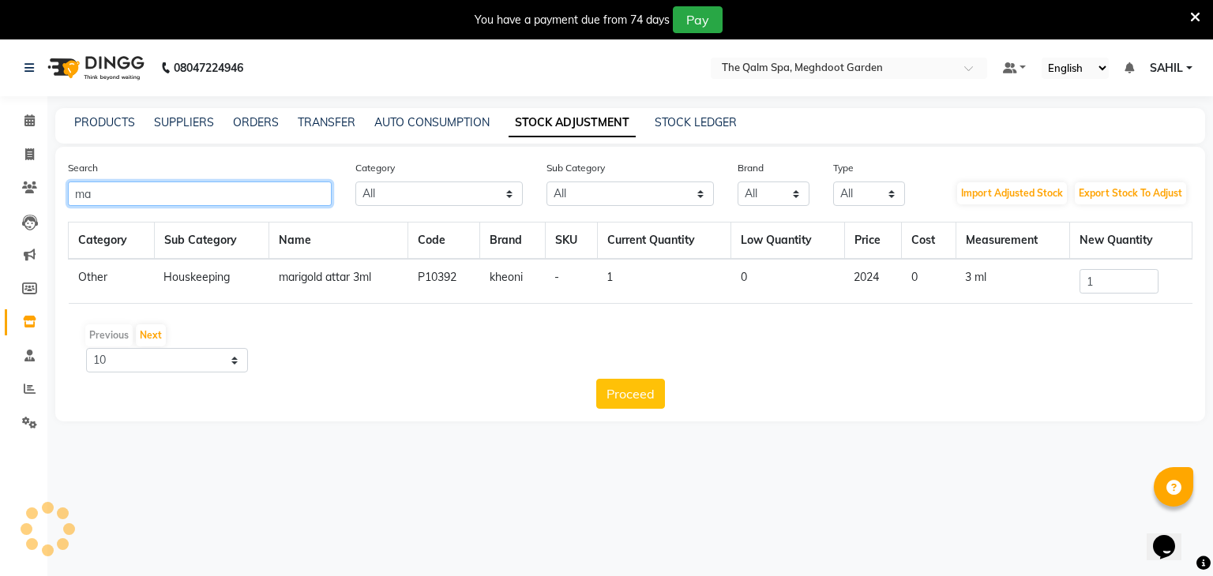
type input "m"
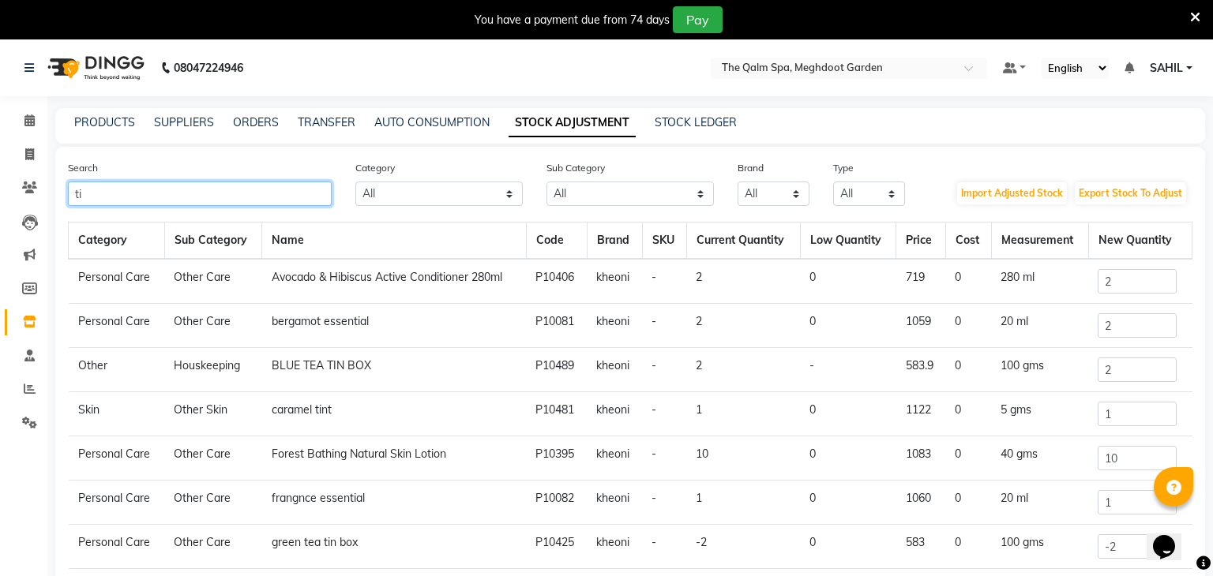
type input "t"
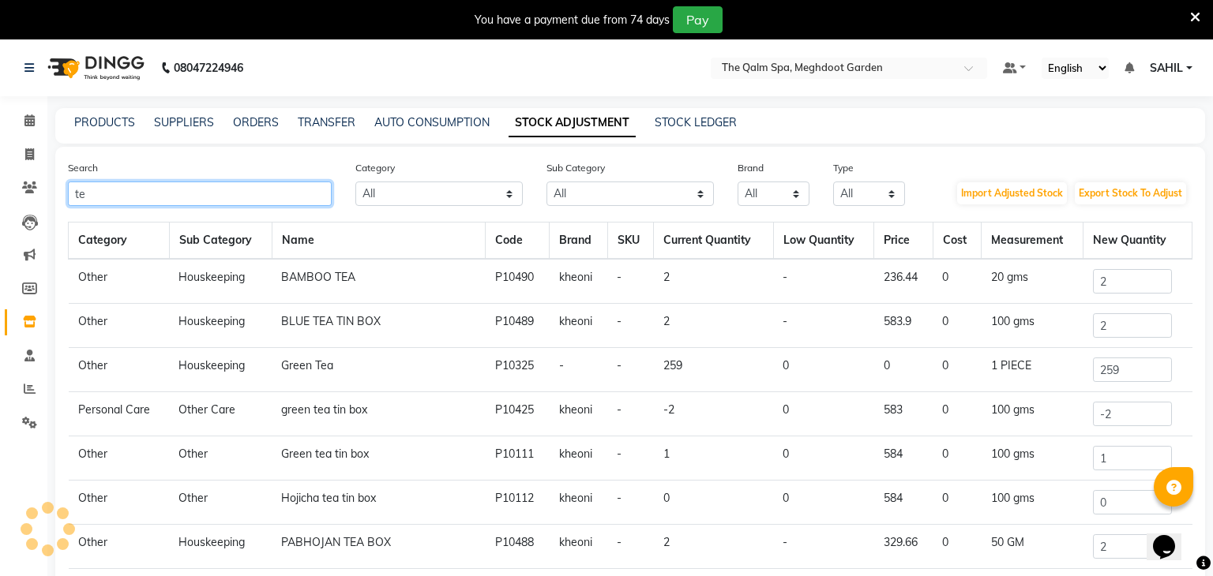
type input "t"
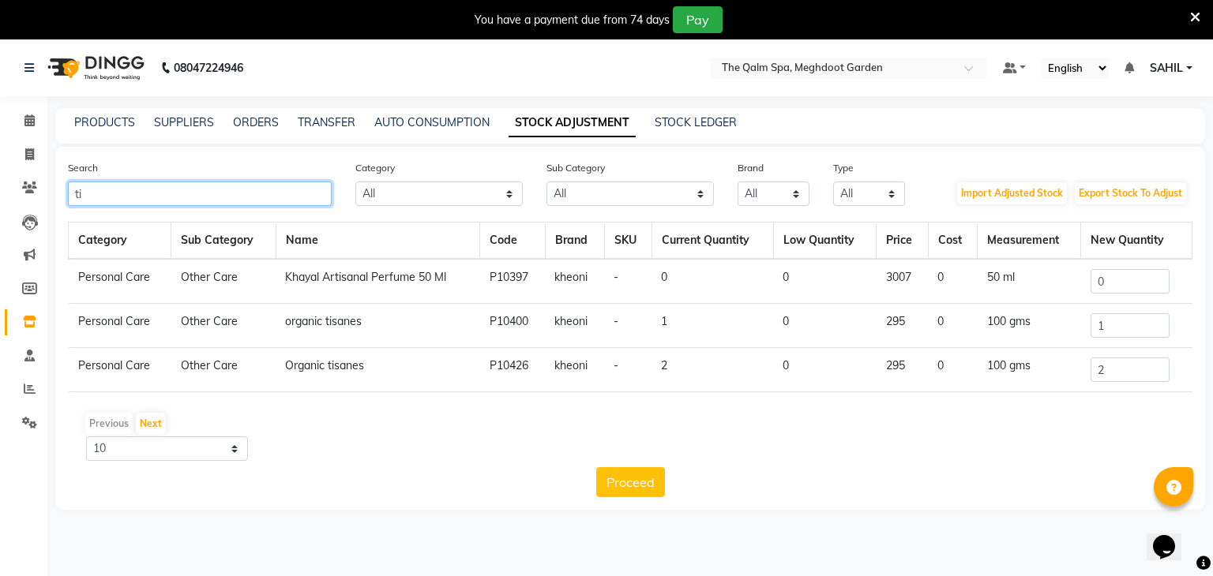
type input "t"
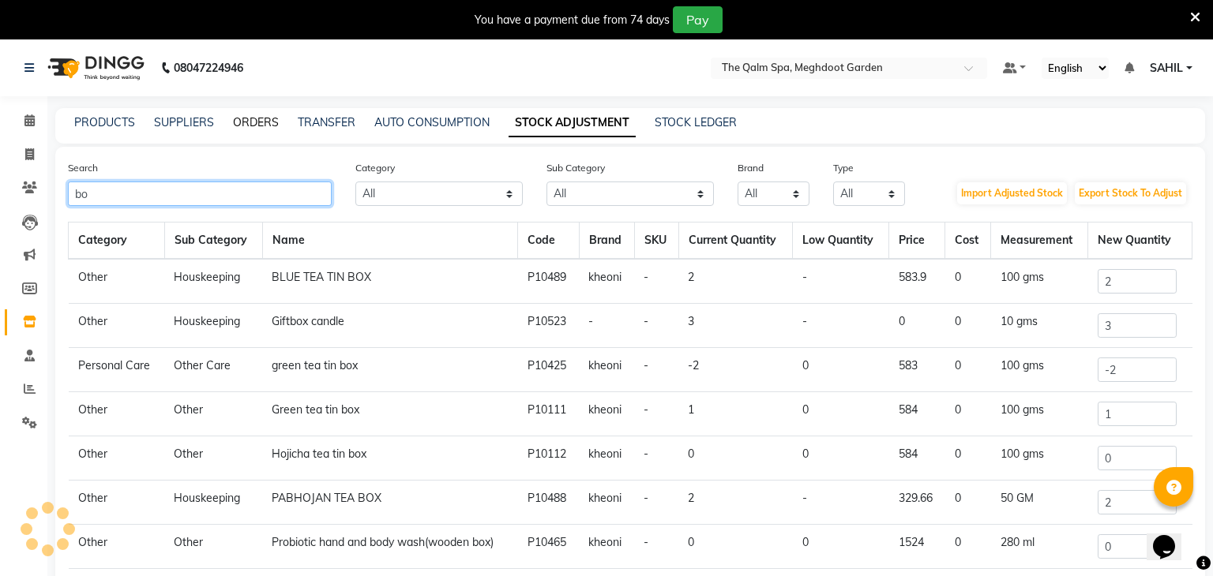
type input "b"
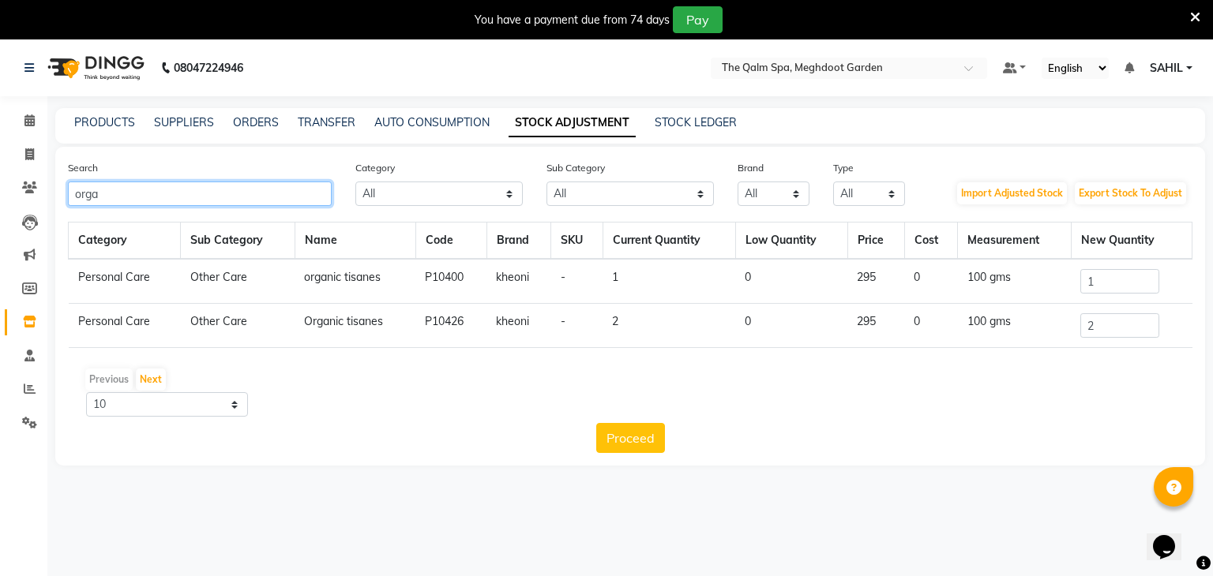
type input "orga"
click at [1108, 320] on input "2" at bounding box center [1119, 325] width 79 height 24
click at [1105, 276] on input "1" at bounding box center [1119, 281] width 79 height 24
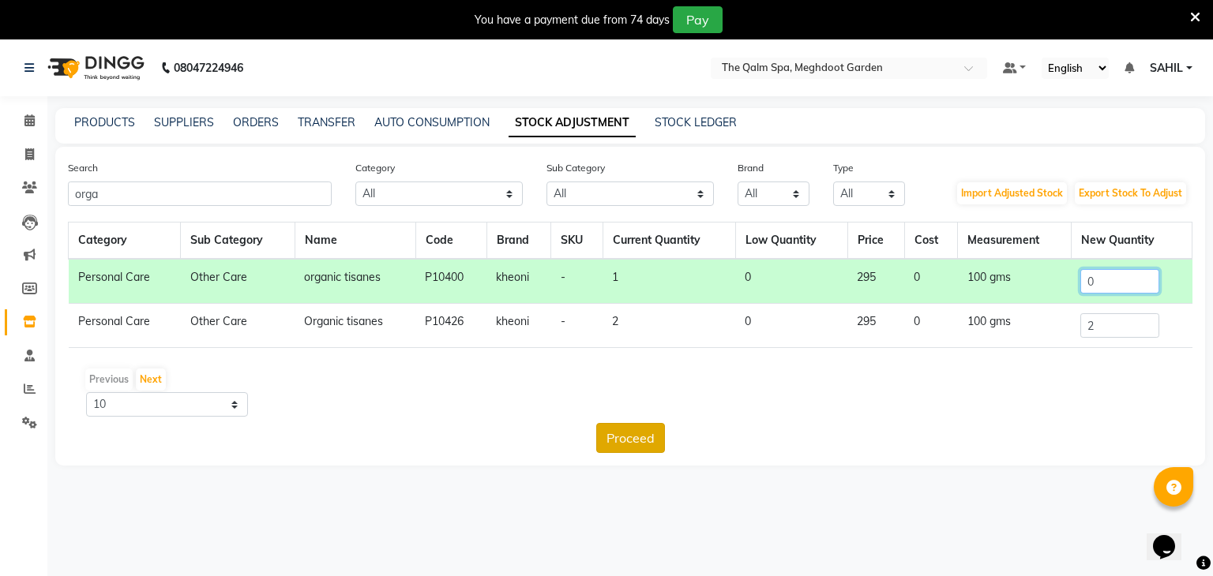
type input "0"
click at [604, 434] on button "Proceed" at bounding box center [630, 438] width 69 height 30
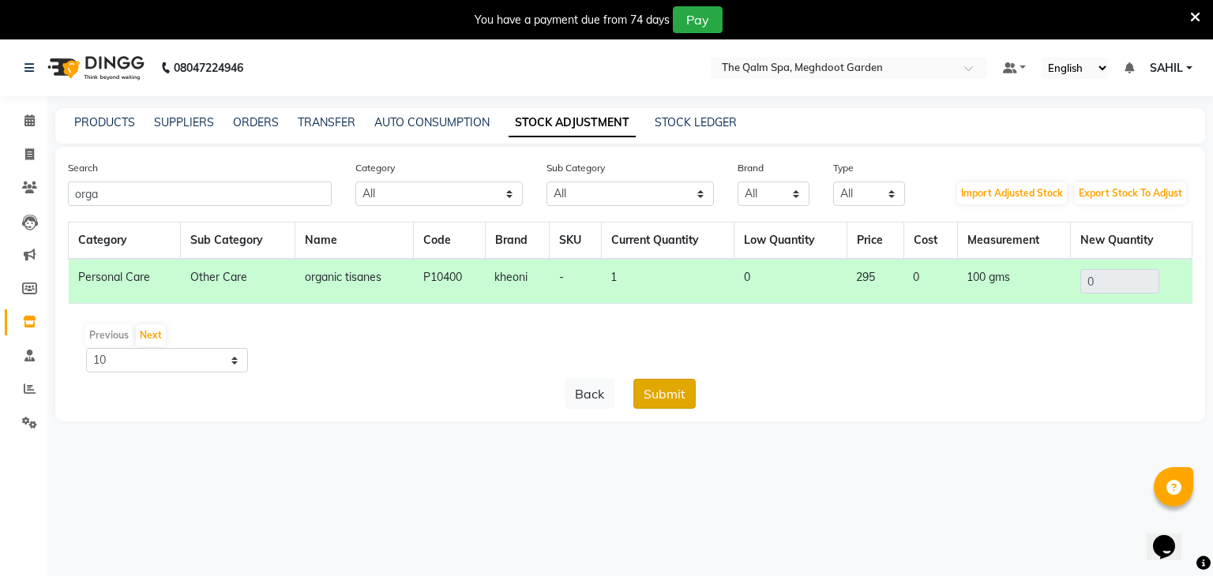
click at [673, 386] on button "Submit" at bounding box center [664, 394] width 62 height 30
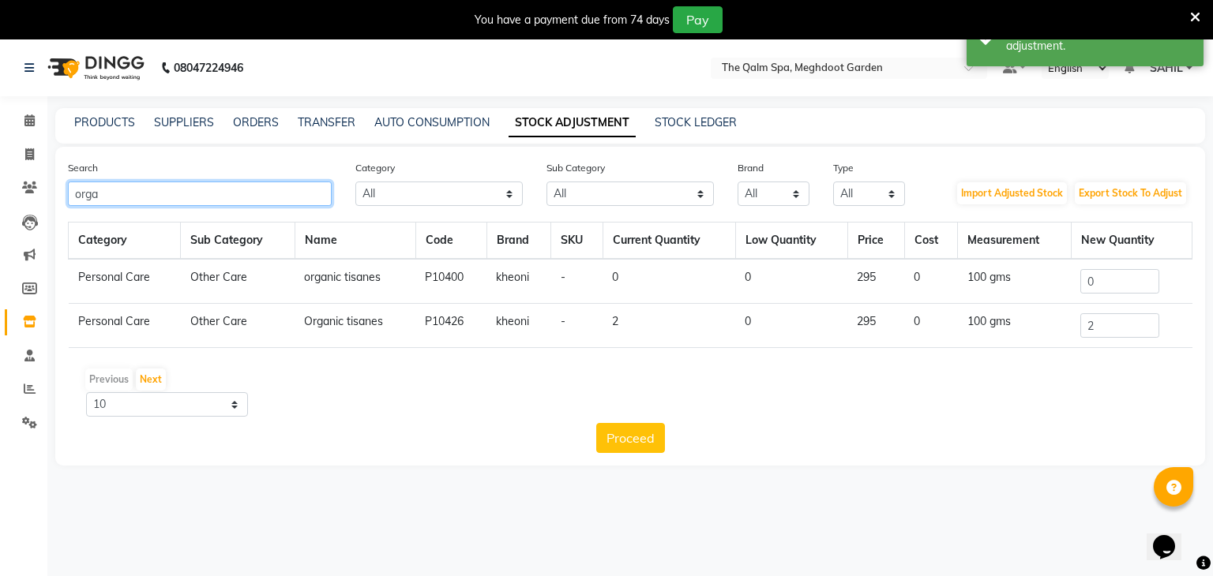
click at [215, 192] on input "orga" at bounding box center [200, 194] width 264 height 24
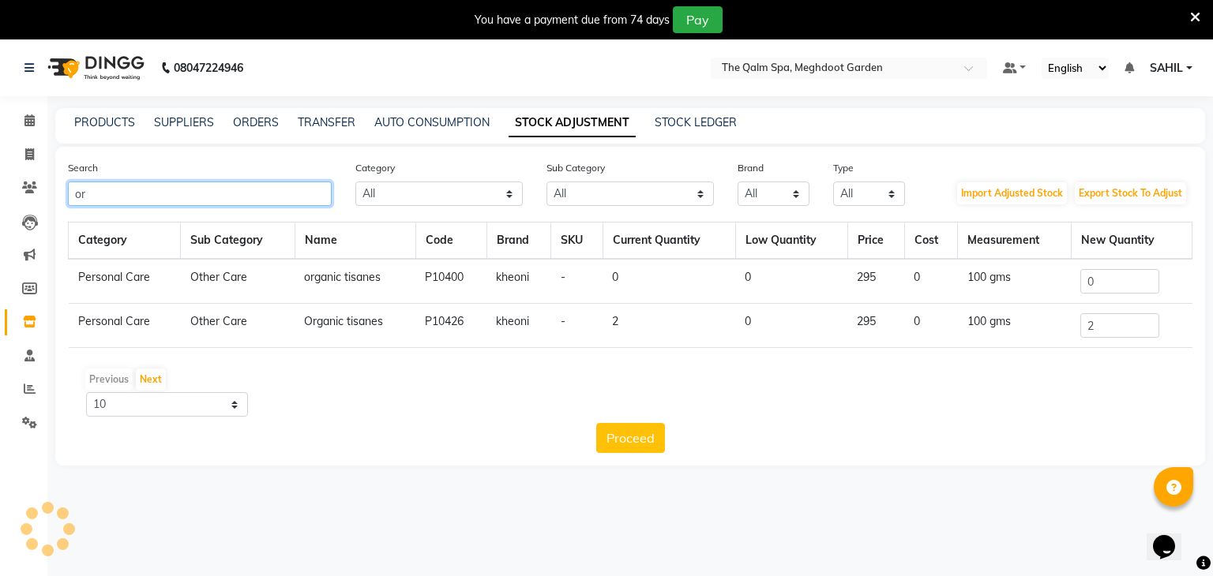
type input "o"
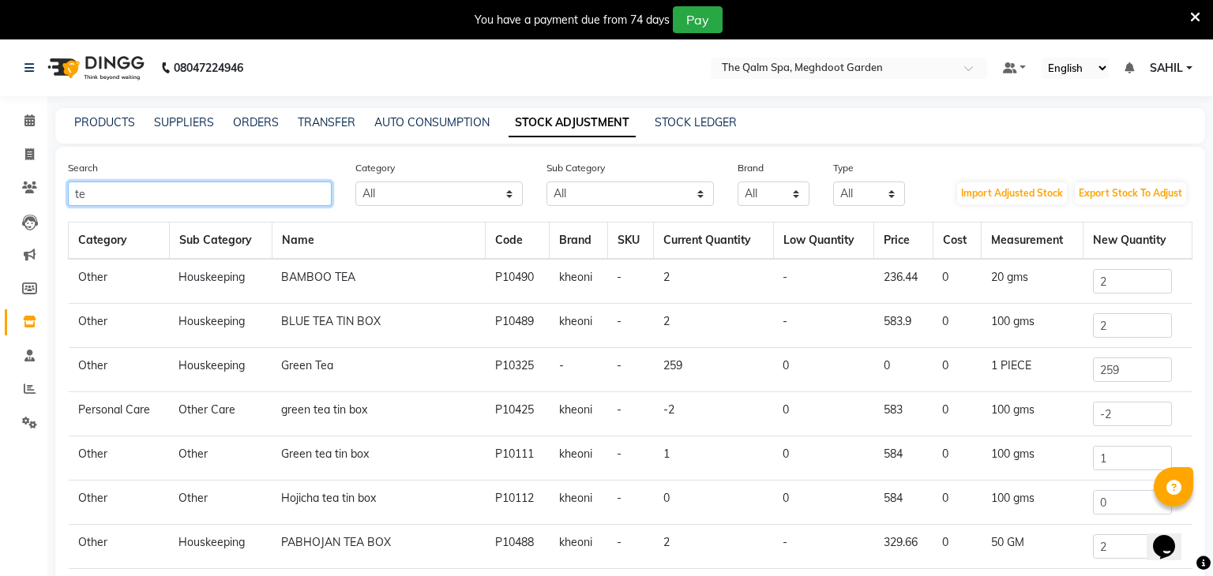
type input "t"
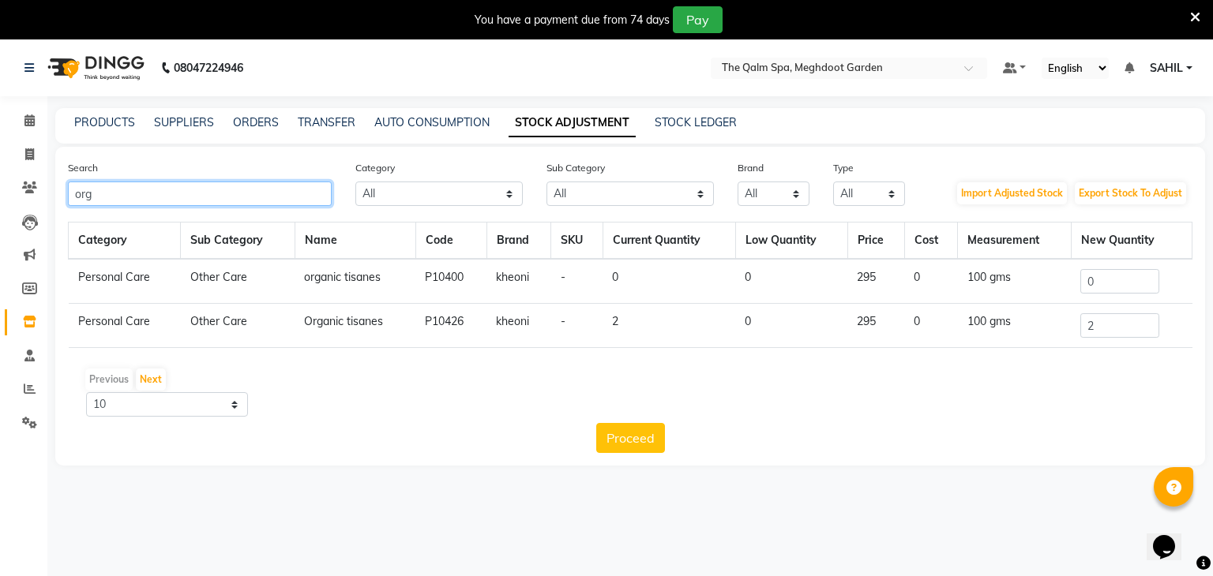
type input "org"
click at [37, 386] on span at bounding box center [30, 390] width 28 height 18
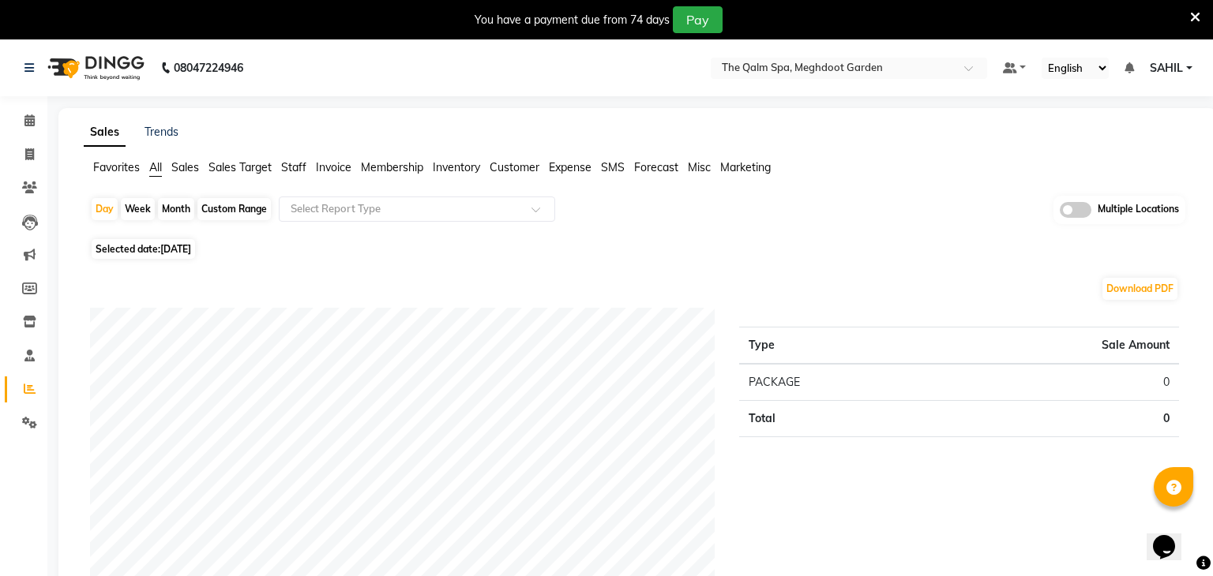
click at [177, 252] on span "03-09-2025" at bounding box center [175, 249] width 31 height 12
select select "9"
select select "2025"
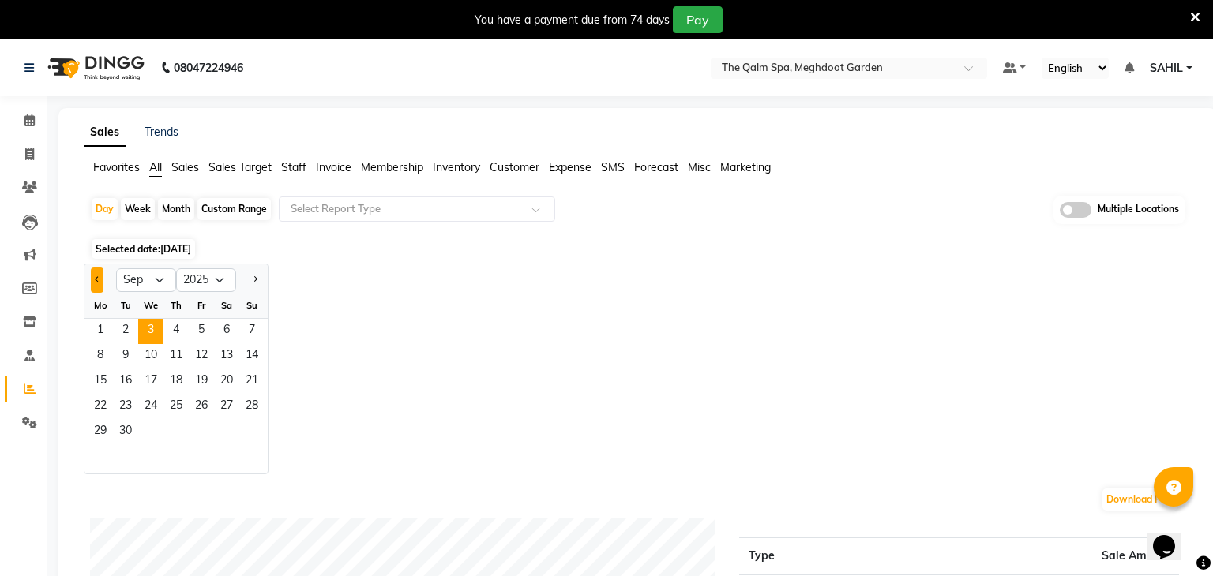
click at [93, 283] on button "Previous month" at bounding box center [97, 280] width 13 height 25
select select "8"
click at [101, 375] on span "11" at bounding box center [100, 382] width 25 height 25
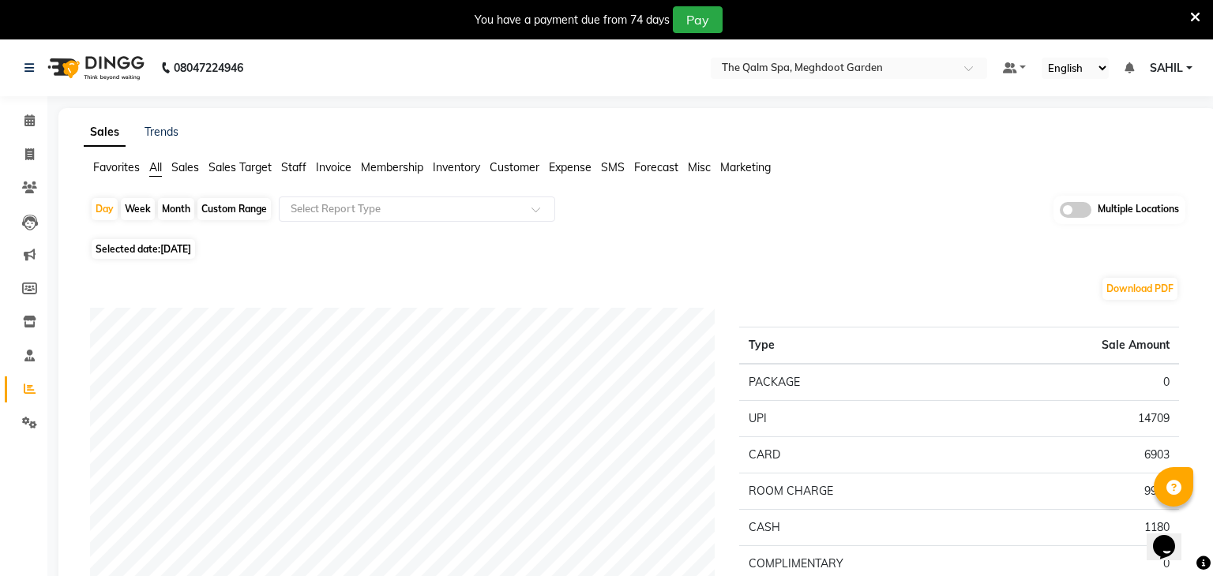
click at [253, 212] on div "Custom Range" at bounding box center [233, 209] width 73 height 22
select select "8"
select select "2025"
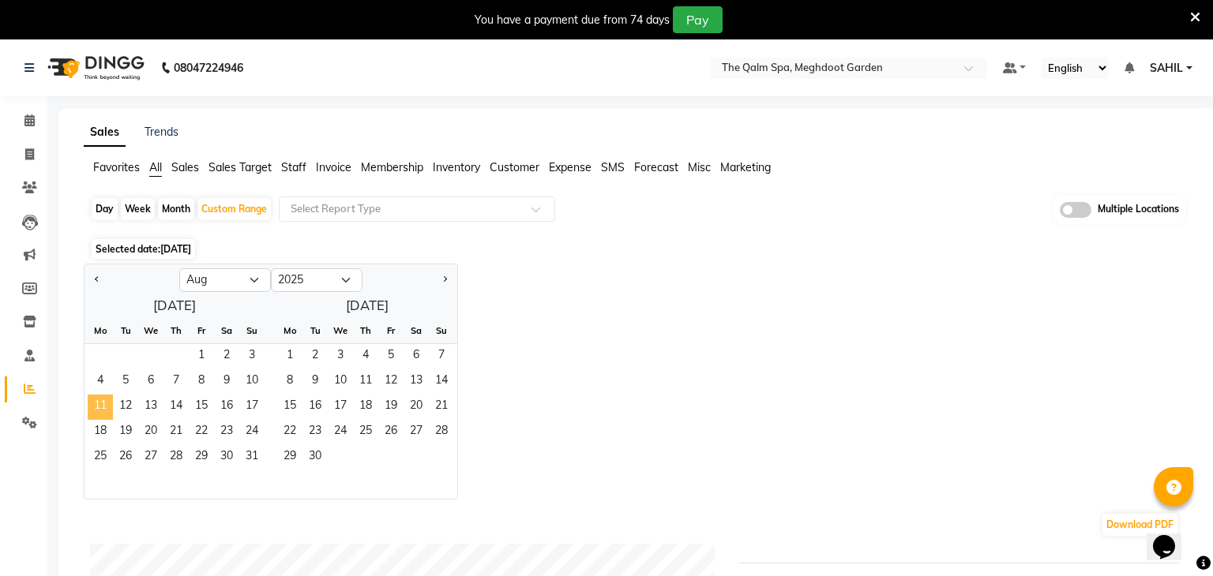
click at [103, 412] on span "11" at bounding box center [100, 407] width 25 height 25
click at [101, 427] on span "18" at bounding box center [100, 432] width 25 height 25
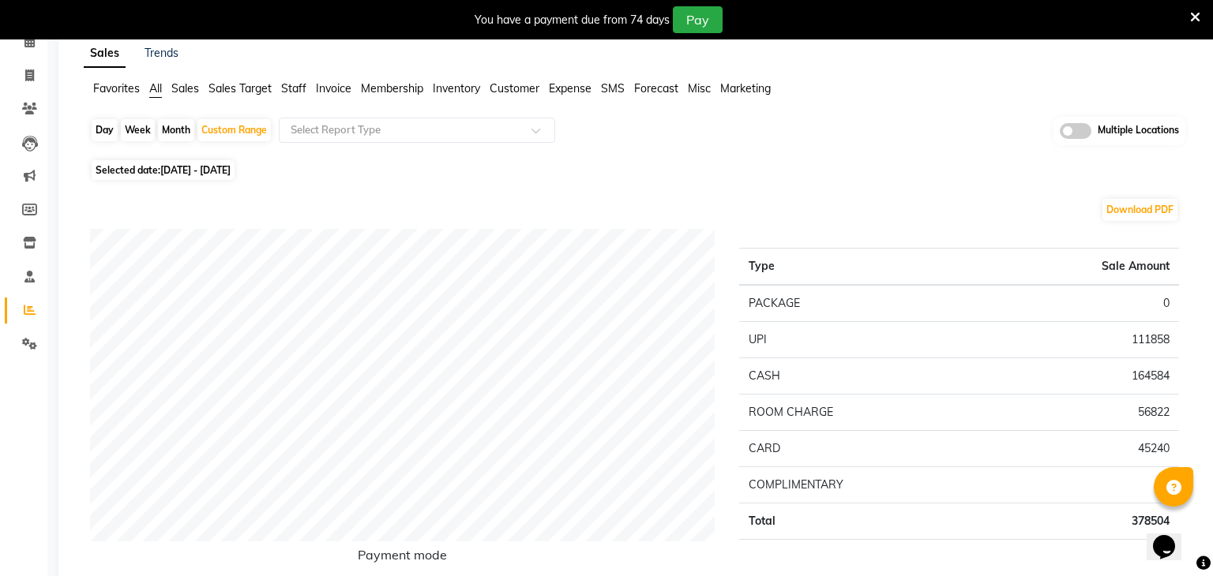
scroll to position [76, 0]
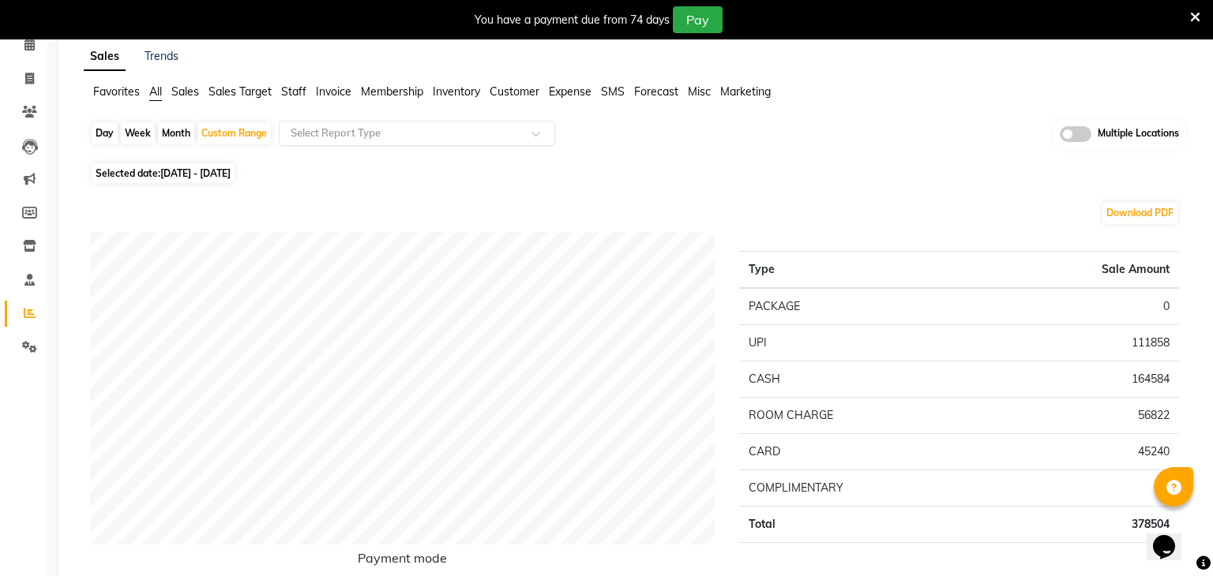
click at [446, 140] on div "Select Report Type" at bounding box center [405, 134] width 244 height 16
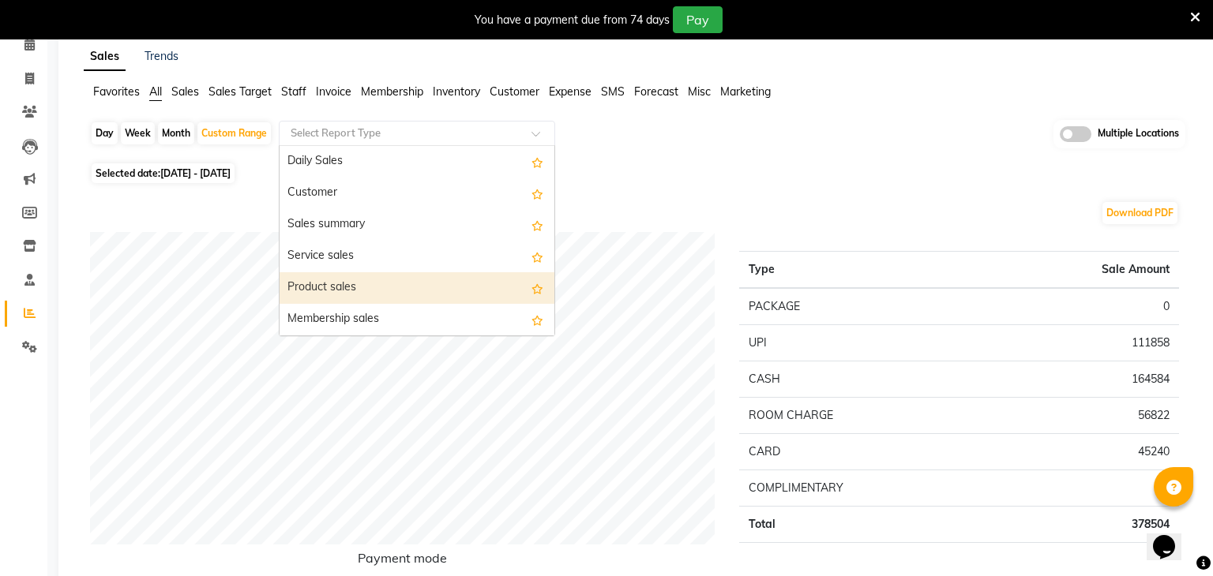
click at [355, 282] on div "Product sales" at bounding box center [417, 288] width 275 height 32
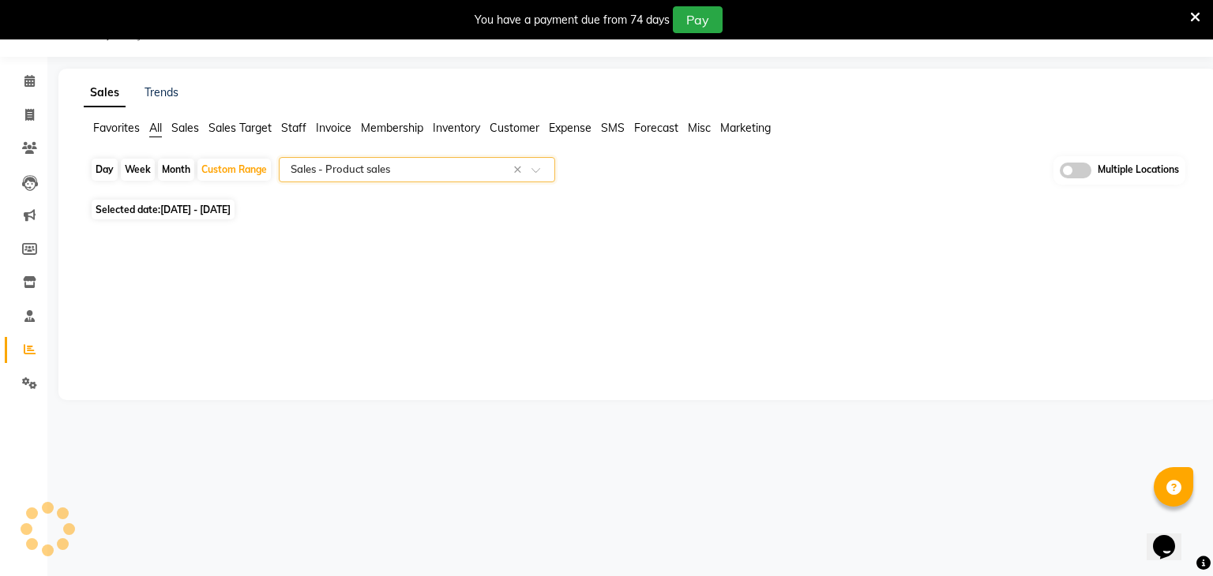
select select "full_report"
select select "csv"
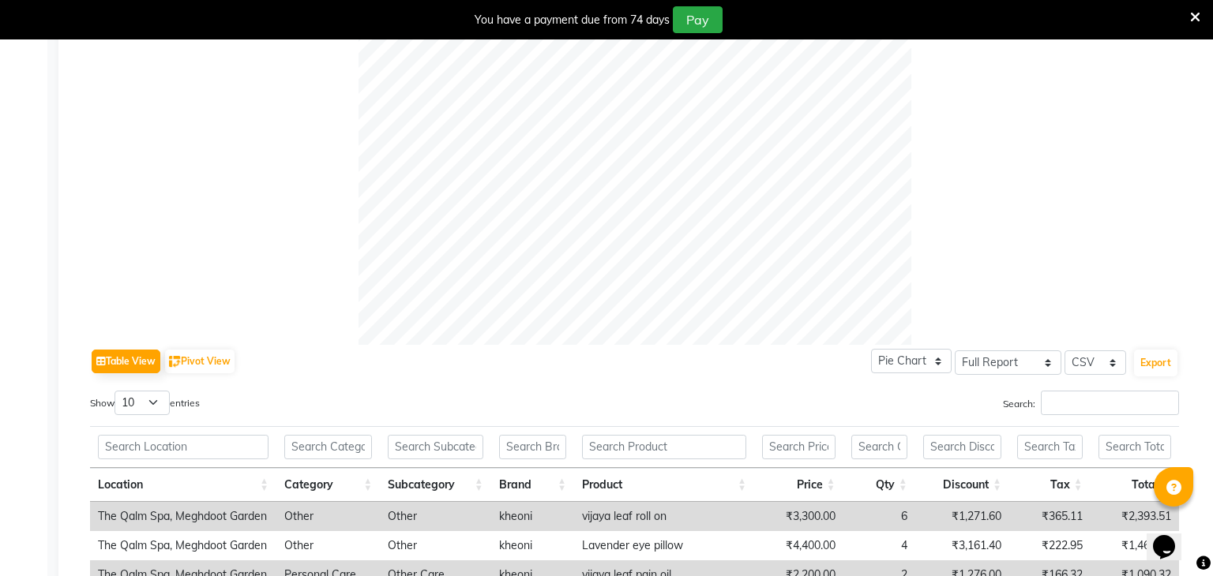
scroll to position [0, 0]
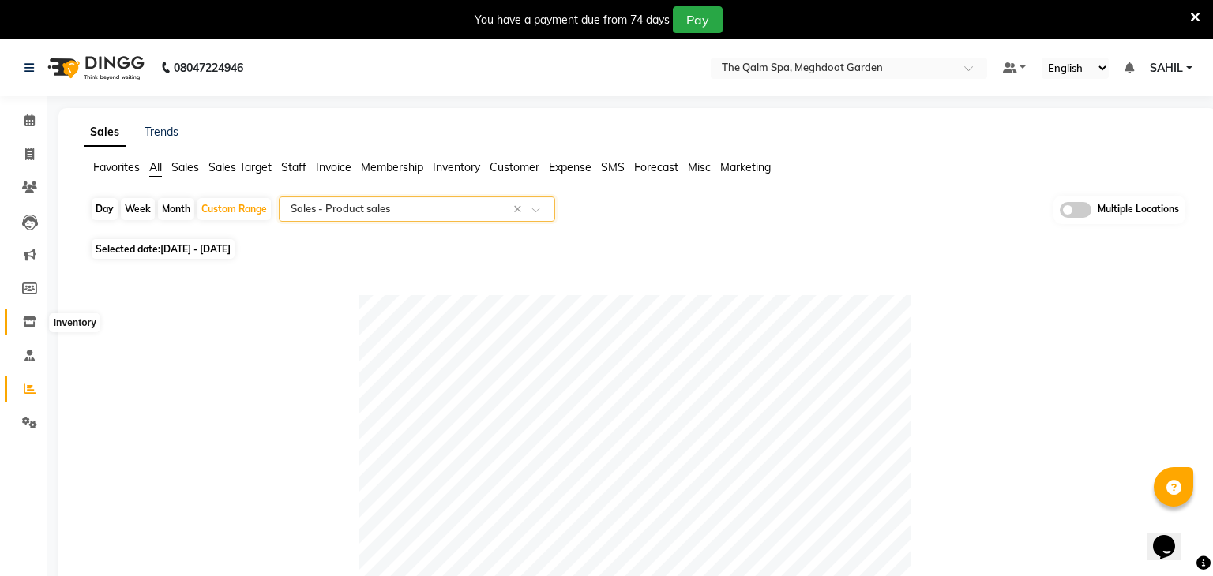
click at [33, 323] on icon at bounding box center [29, 322] width 13 height 12
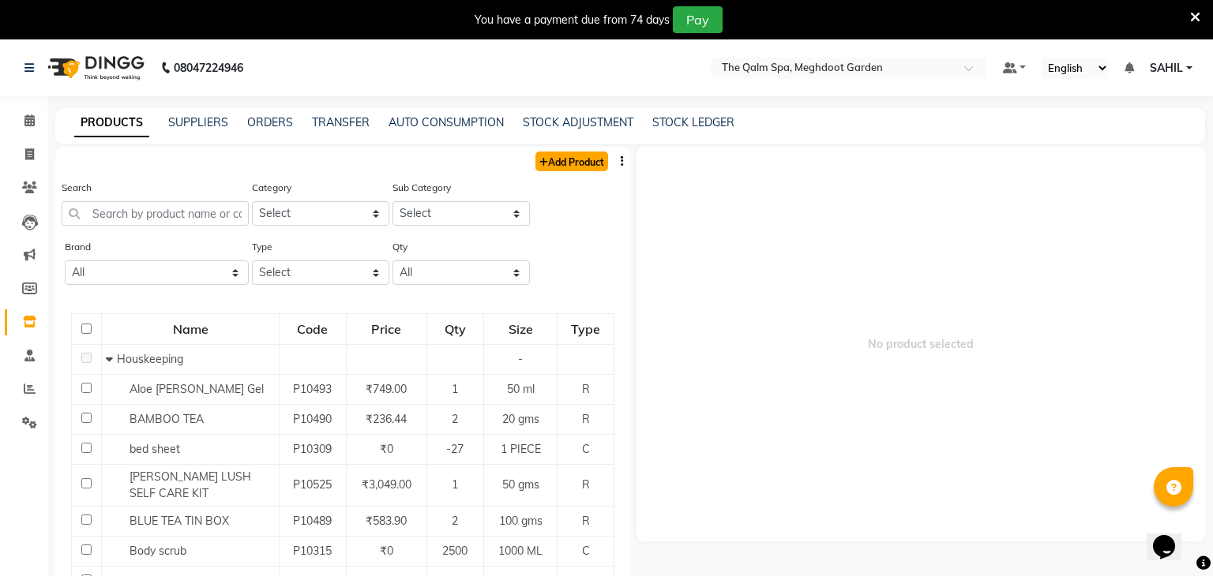
click at [572, 167] on link "Add Product" at bounding box center [571, 162] width 73 height 20
select select "true"
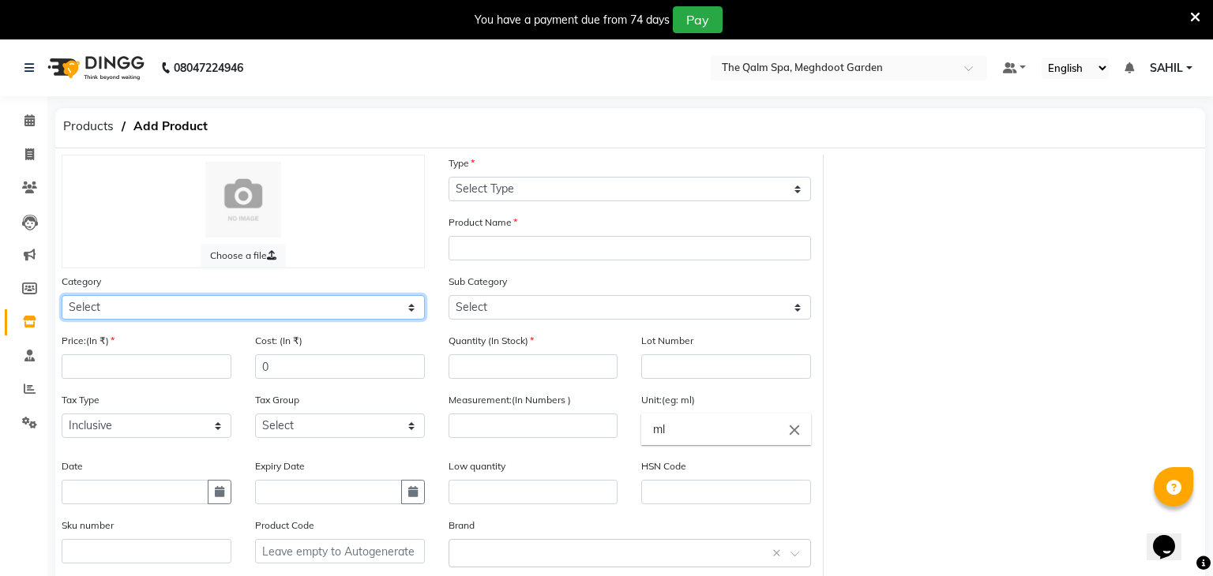
click at [215, 314] on select "Select Hair Skin Makeup Personal Care Appliances Other" at bounding box center [243, 307] width 363 height 24
select select "1056902000"
click at [62, 296] on select "Select Hair Skin Makeup Personal Care Appliances Other" at bounding box center [243, 307] width 363 height 24
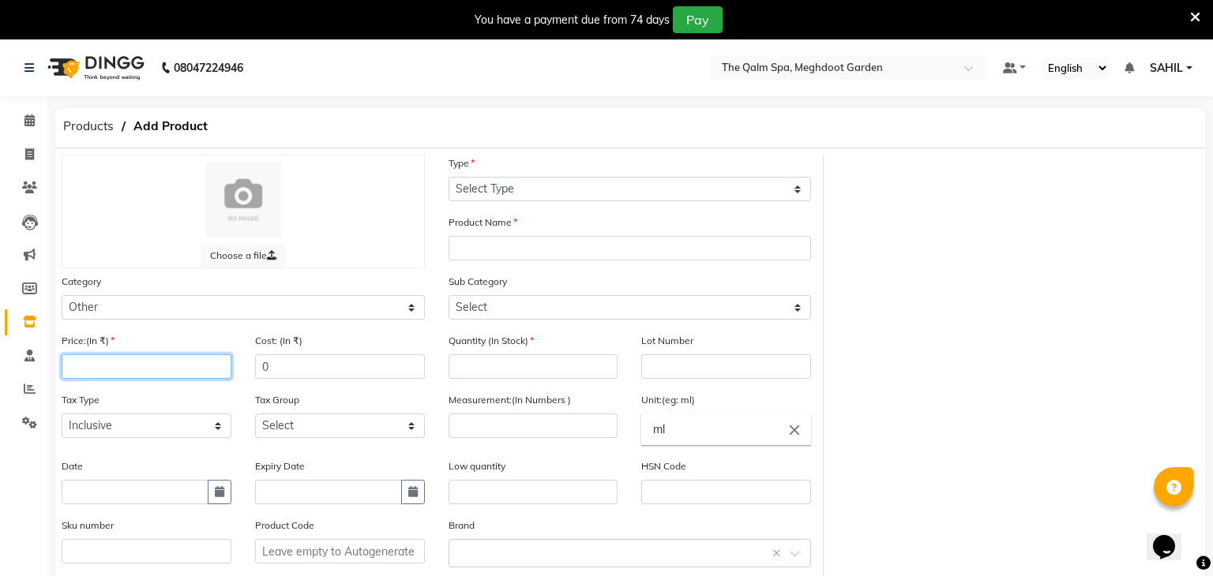
click at [132, 366] on input "number" at bounding box center [147, 367] width 170 height 24
type input "295"
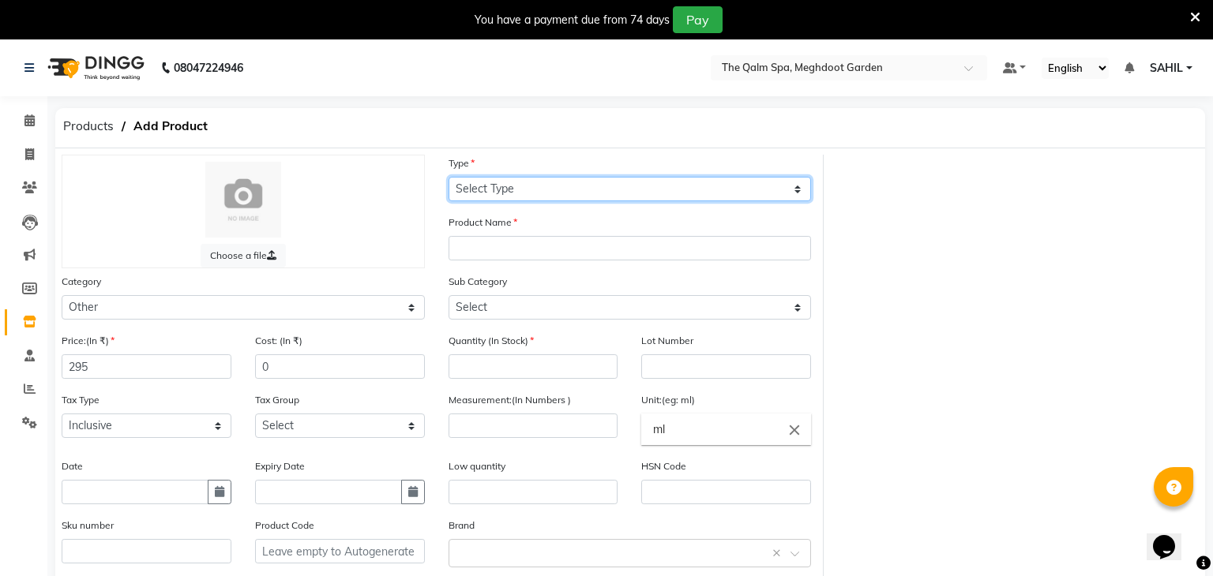
click at [533, 193] on select "Select Type Both Retail Consumable" at bounding box center [629, 189] width 363 height 24
select select "R"
click at [448, 177] on select "Select Type Both Retail Consumable" at bounding box center [629, 189] width 363 height 24
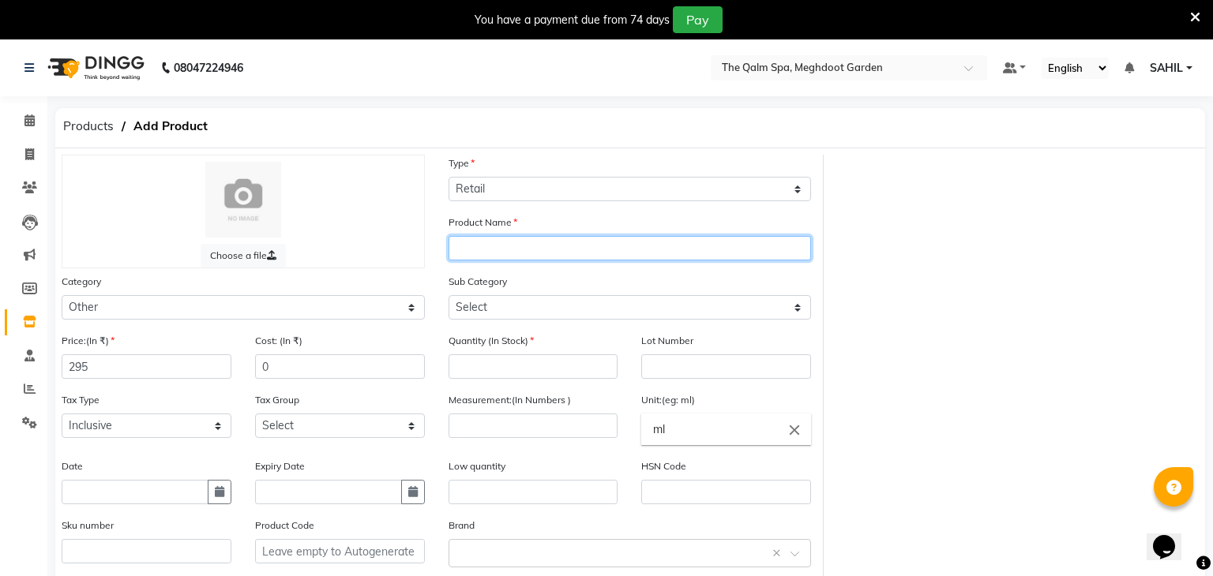
click at [497, 257] on input "text" at bounding box center [629, 248] width 363 height 24
type input "Tissane"
type input "Tisane Box small"
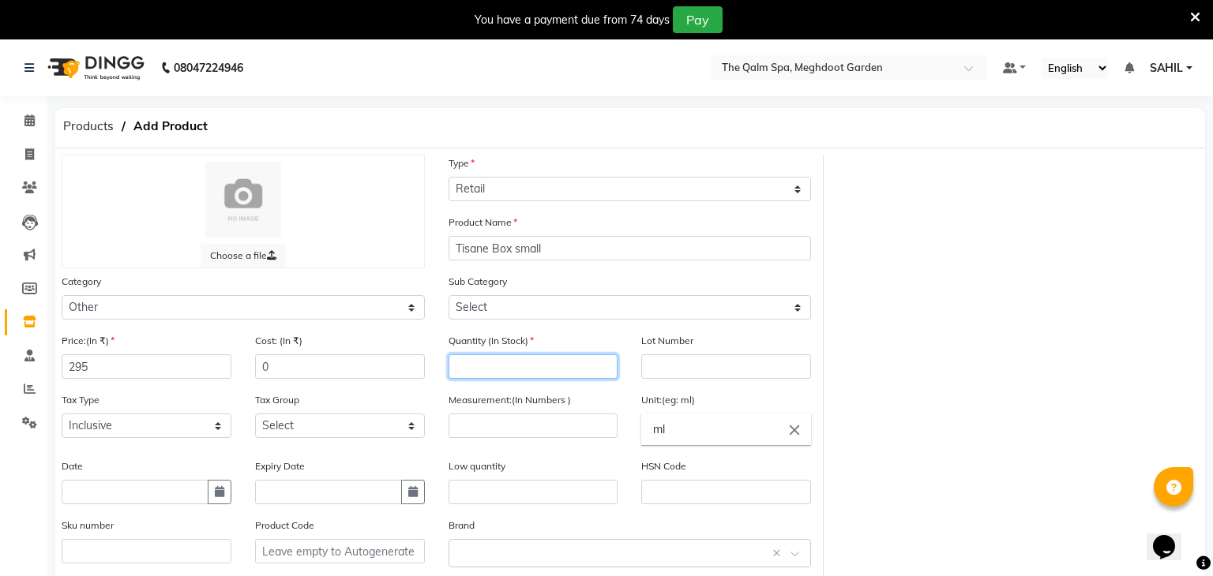
click at [550, 367] on input "number" at bounding box center [533, 367] width 170 height 24
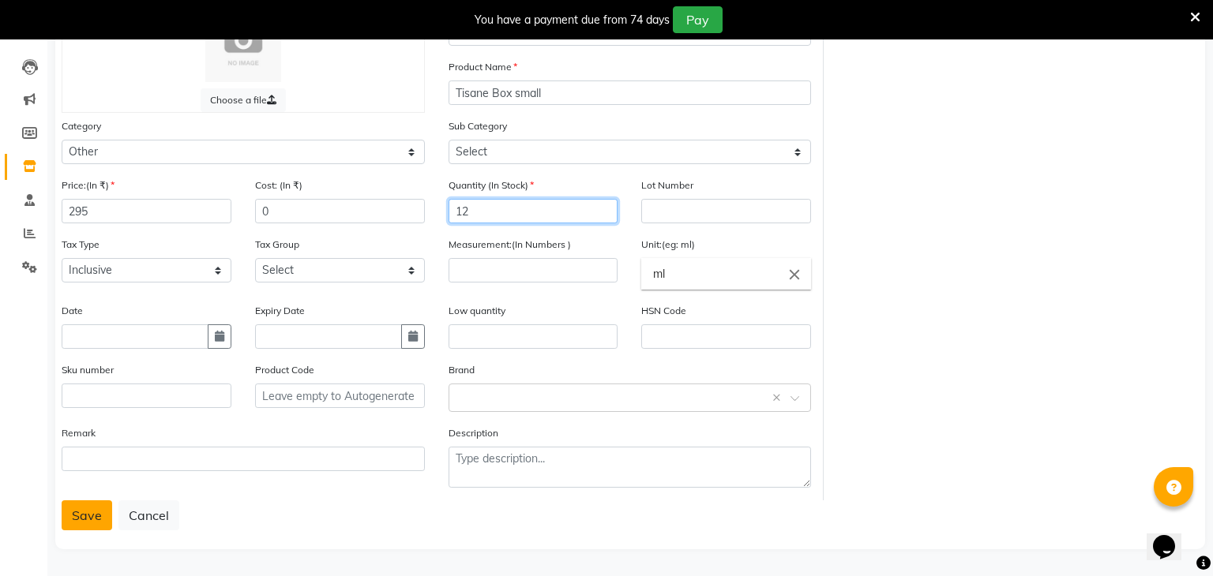
type input "12"
click at [101, 513] on button "Save" at bounding box center [87, 516] width 51 height 30
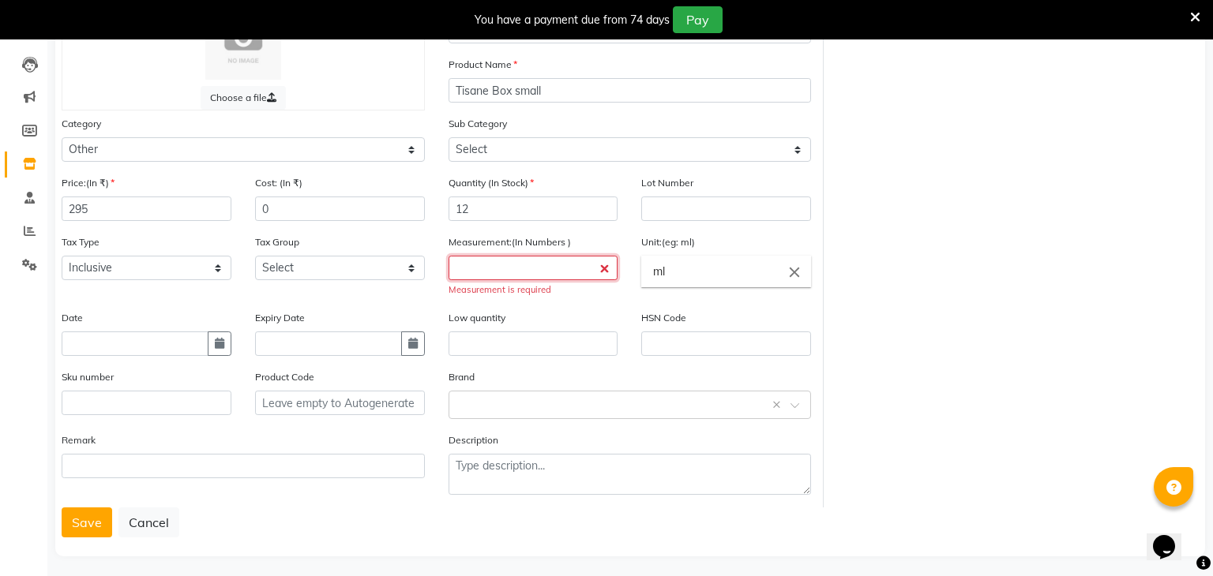
click at [513, 272] on input "number" at bounding box center [533, 268] width 170 height 24
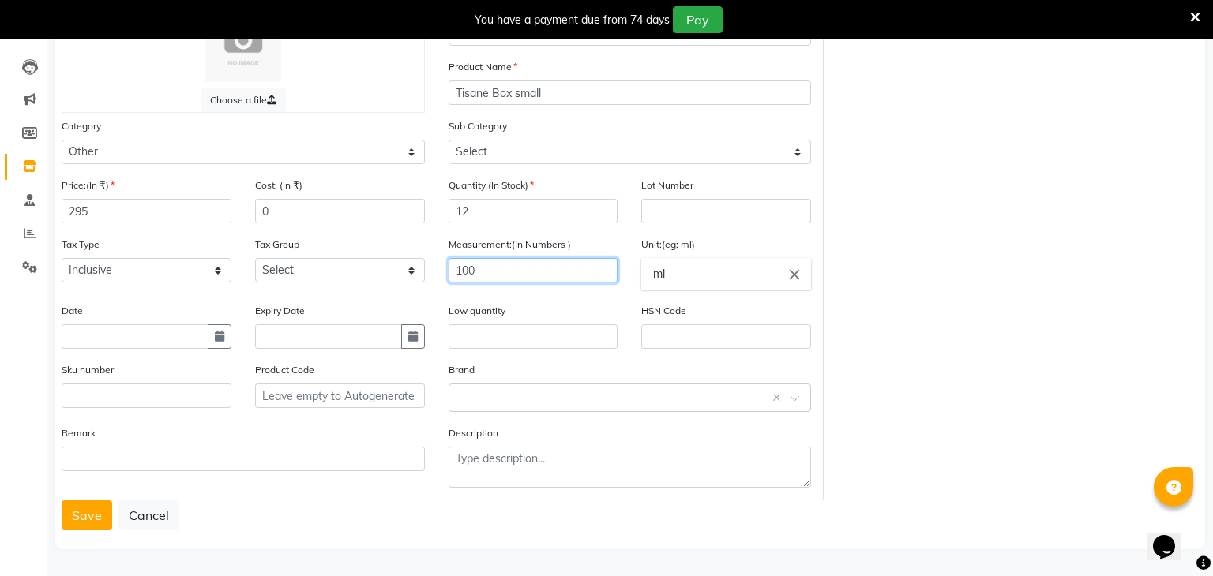
type input "100"
click at [739, 282] on input "ml" at bounding box center [726, 274] width 170 height 32
click at [798, 273] on icon "close" at bounding box center [794, 274] width 17 height 17
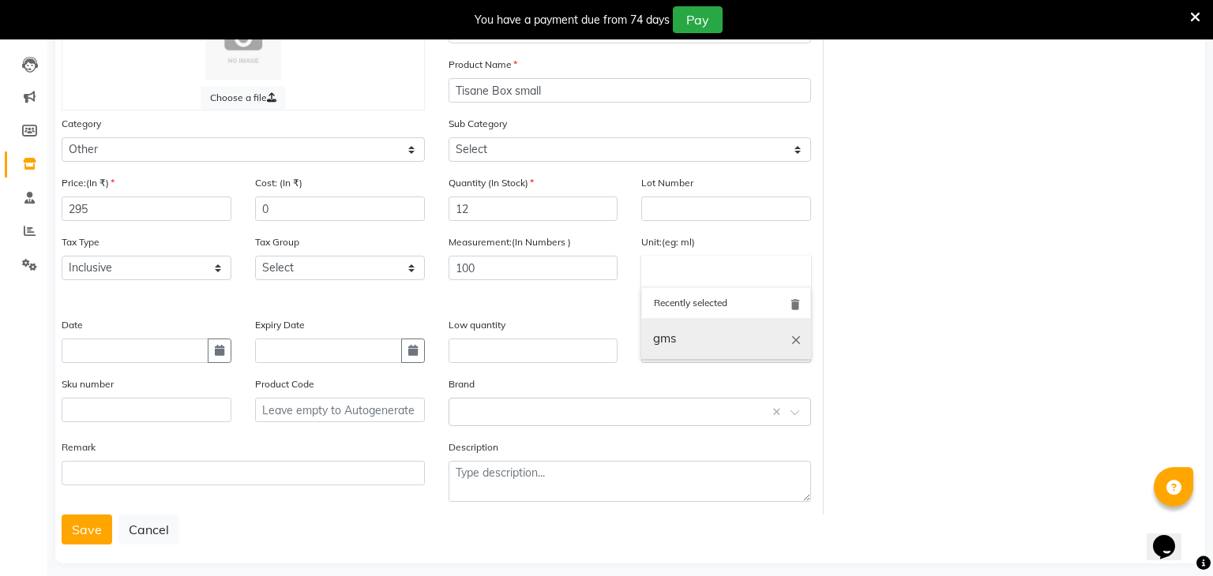
click at [727, 336] on link "gms" at bounding box center [726, 339] width 170 height 40
type input "gms"
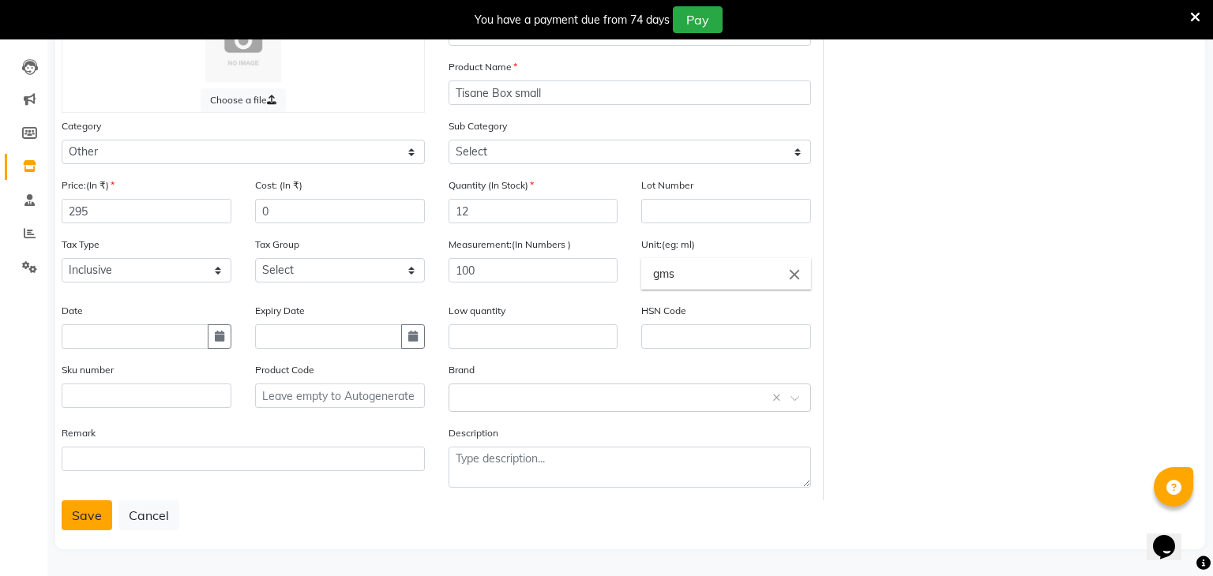
click at [82, 519] on button "Save" at bounding box center [87, 516] width 51 height 30
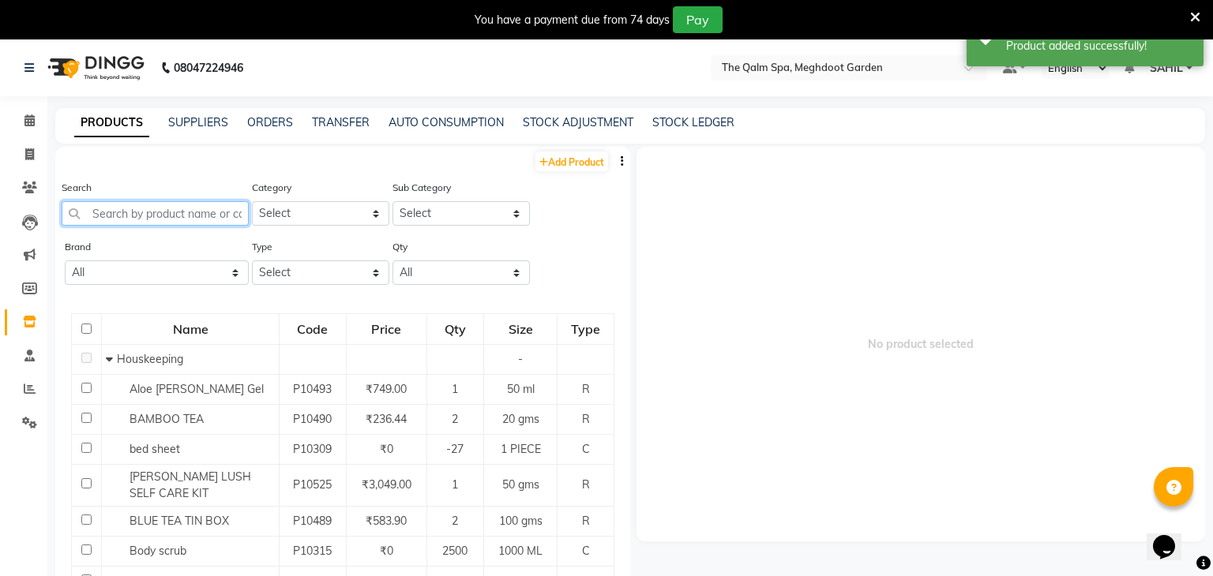
click at [148, 223] on input "text" at bounding box center [155, 213] width 187 height 24
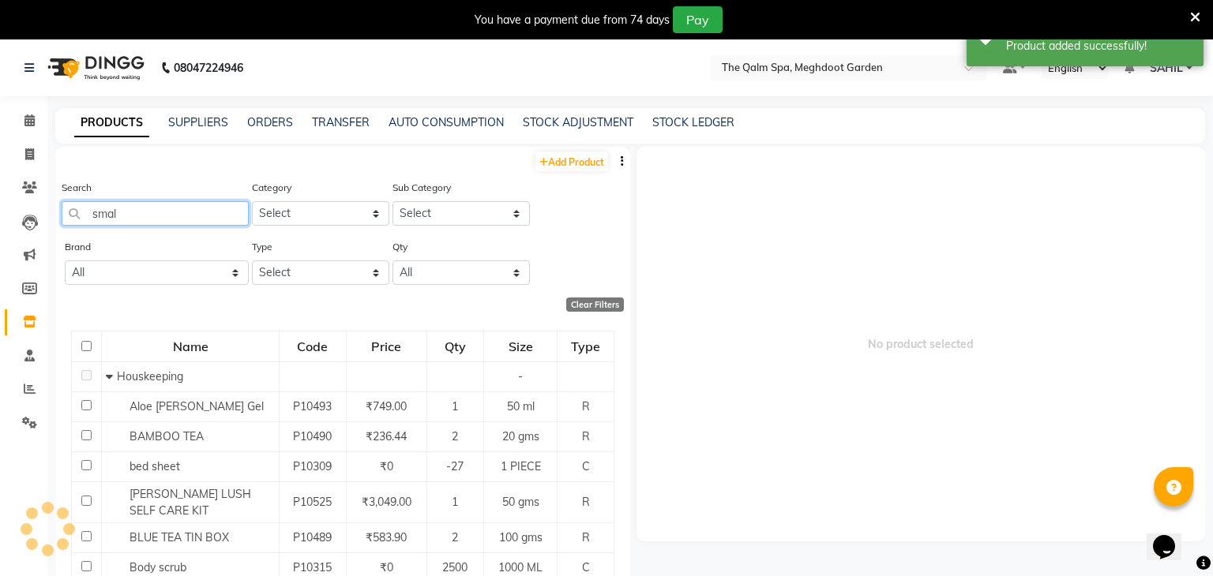
type input "small"
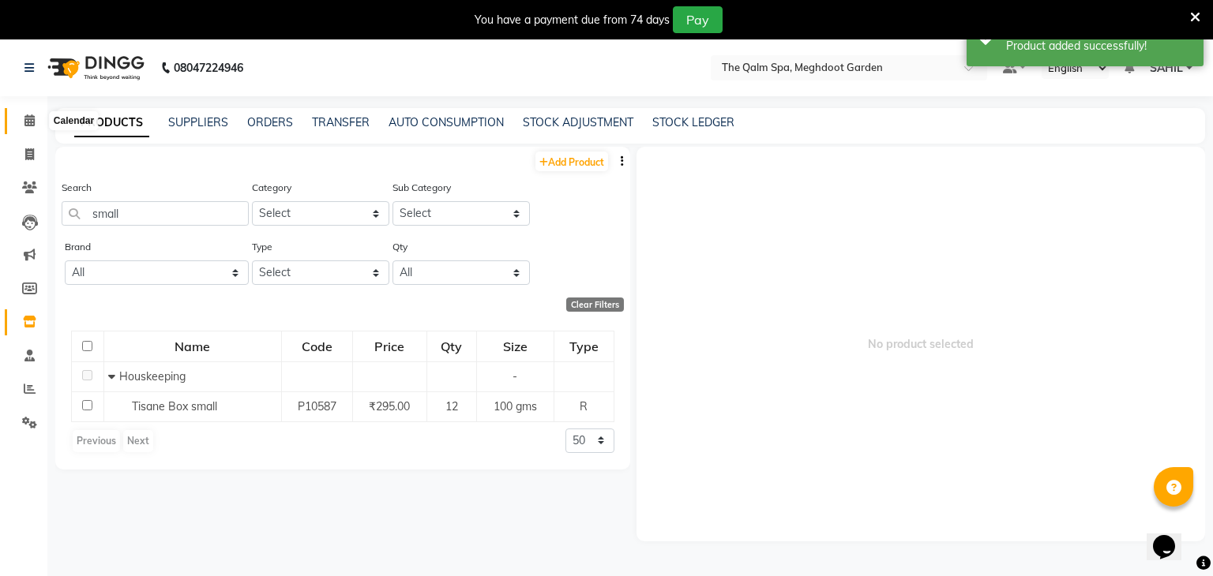
click at [28, 126] on icon at bounding box center [29, 120] width 10 height 12
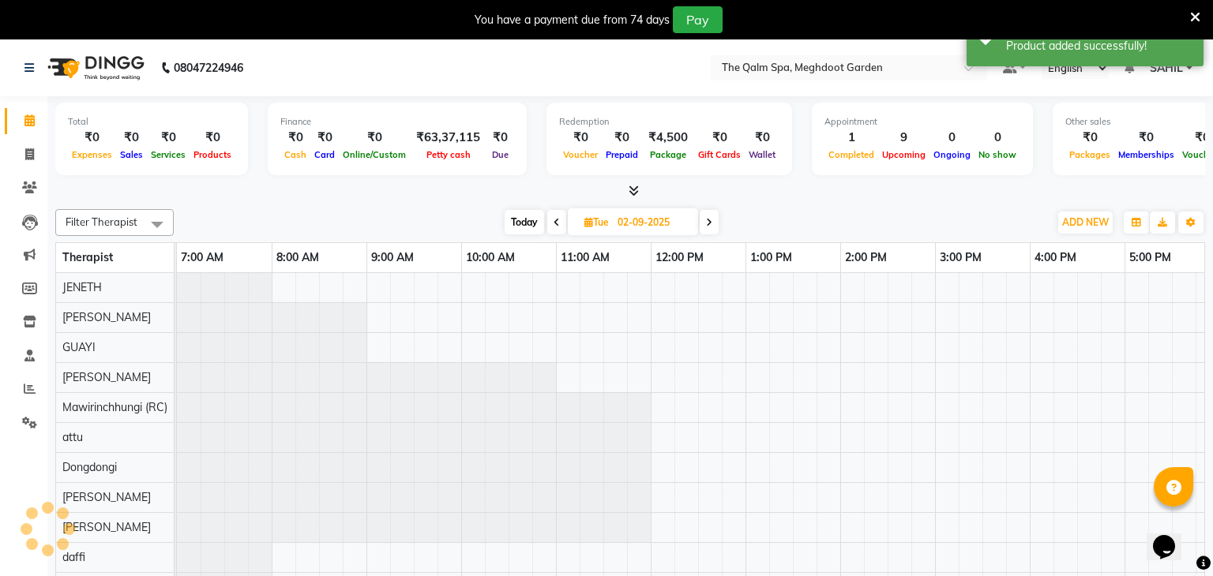
scroll to position [0, 379]
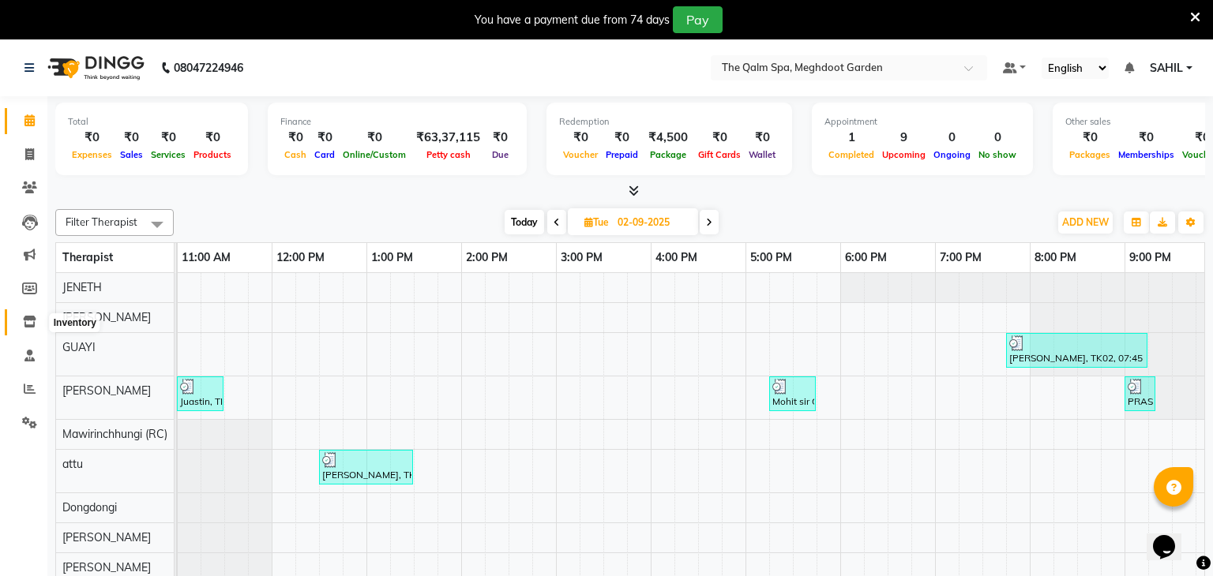
click at [21, 325] on span at bounding box center [30, 322] width 28 height 18
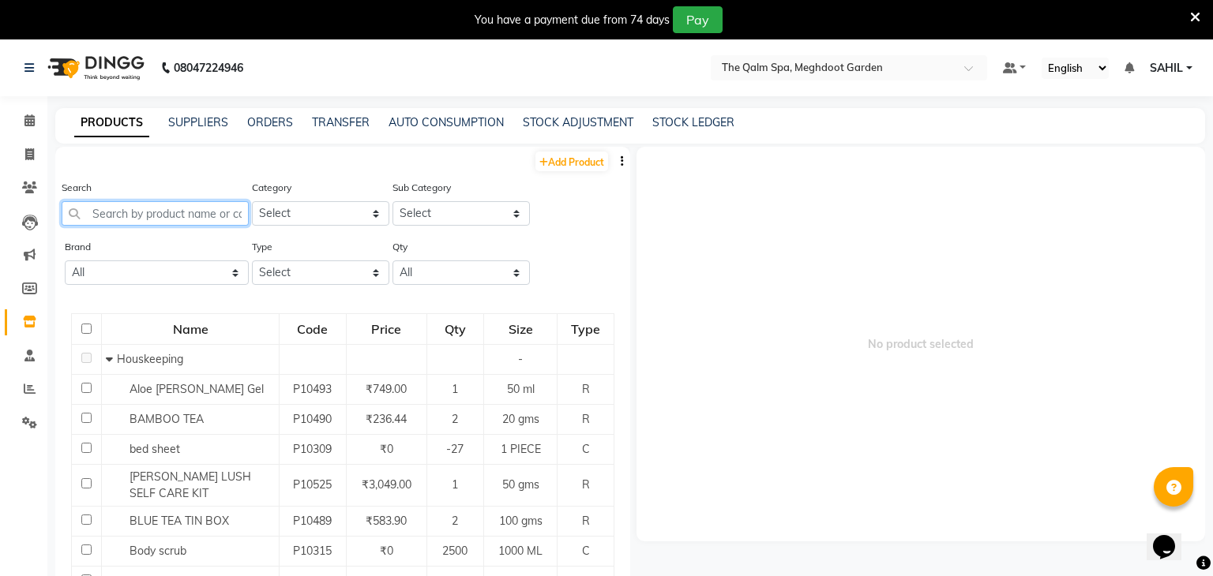
click at [185, 212] on input "text" at bounding box center [155, 213] width 187 height 24
click at [816, 66] on input "text" at bounding box center [833, 67] width 229 height 16
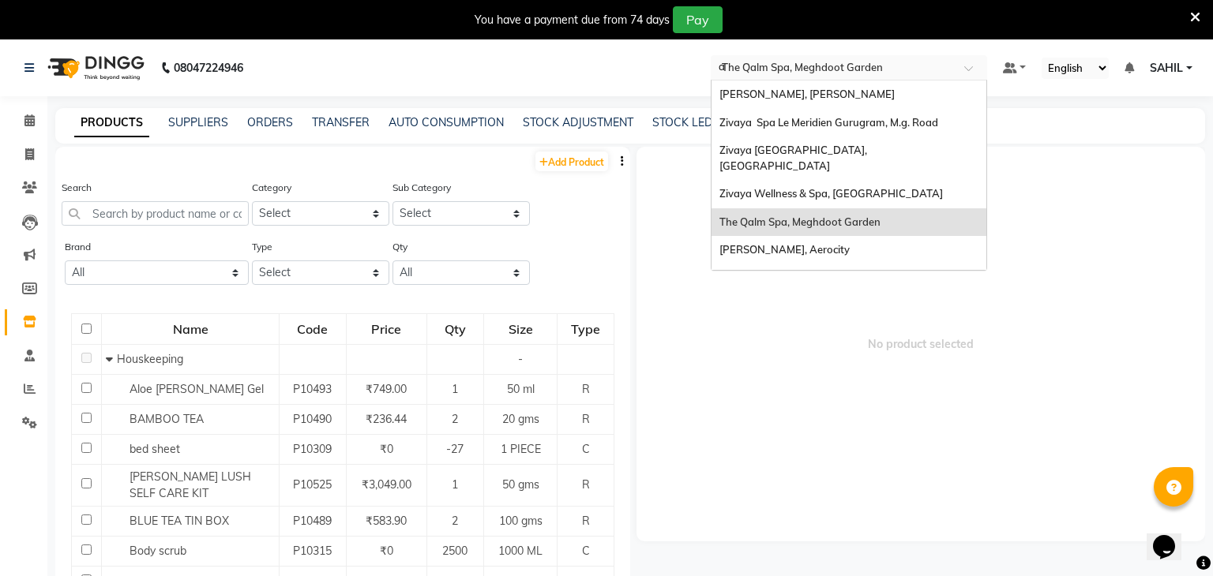
type input "ah"
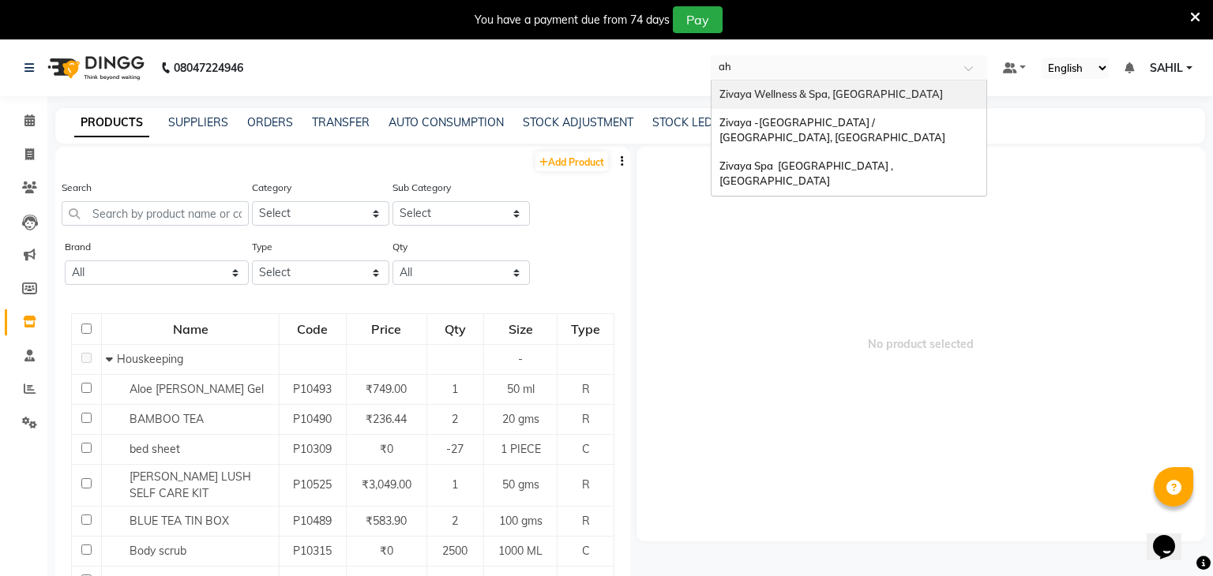
click at [830, 89] on span "Zivaya Wellness & Spa, [GEOGRAPHIC_DATA]" at bounding box center [830, 94] width 223 height 13
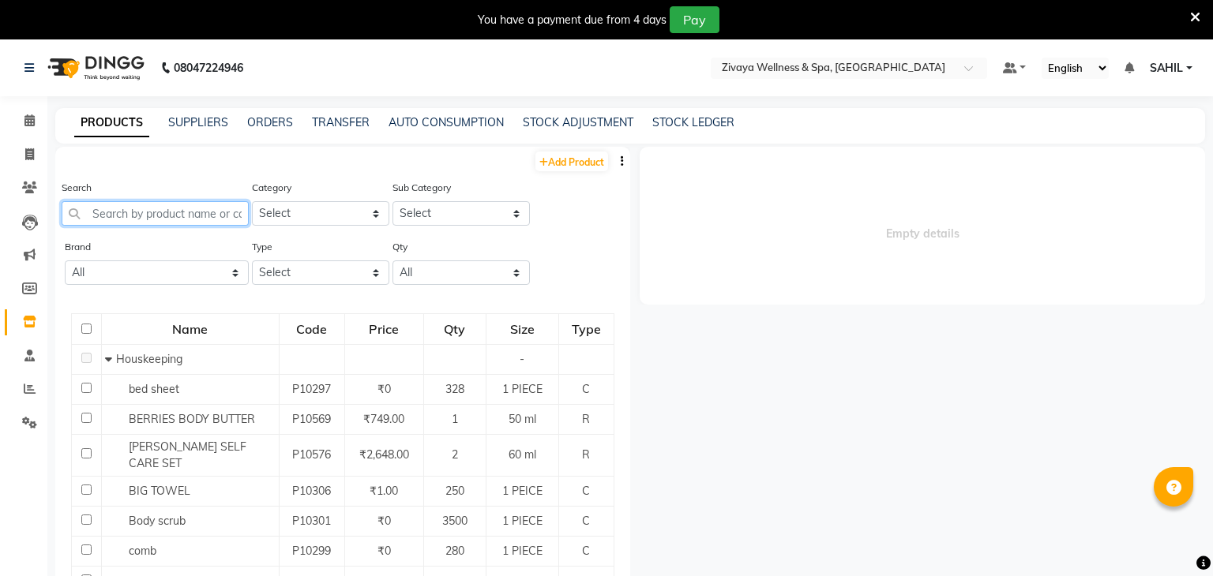
click at [165, 208] on input "text" at bounding box center [155, 213] width 187 height 24
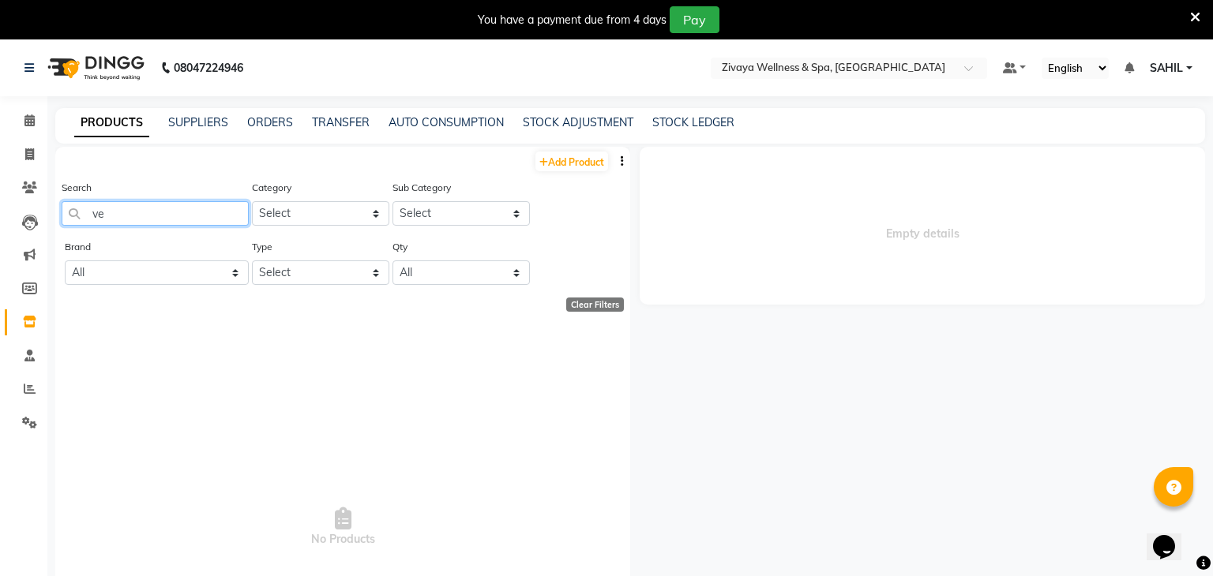
type input "v"
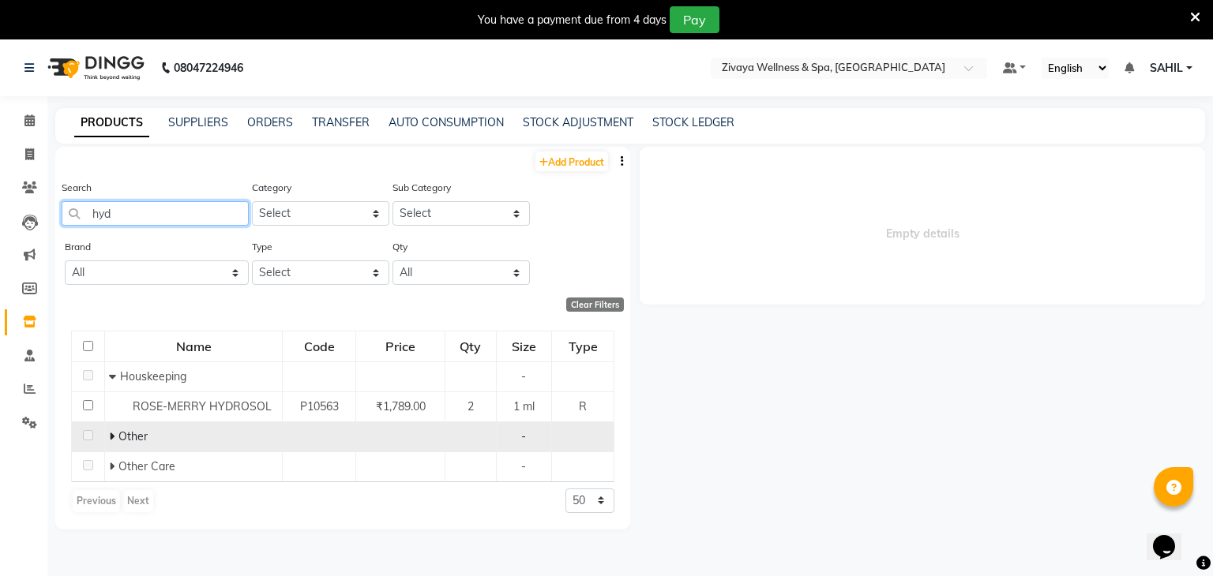
type input "hyd"
click at [121, 441] on span "Other" at bounding box center [132, 437] width 29 height 14
click at [111, 439] on icon at bounding box center [112, 436] width 6 height 11
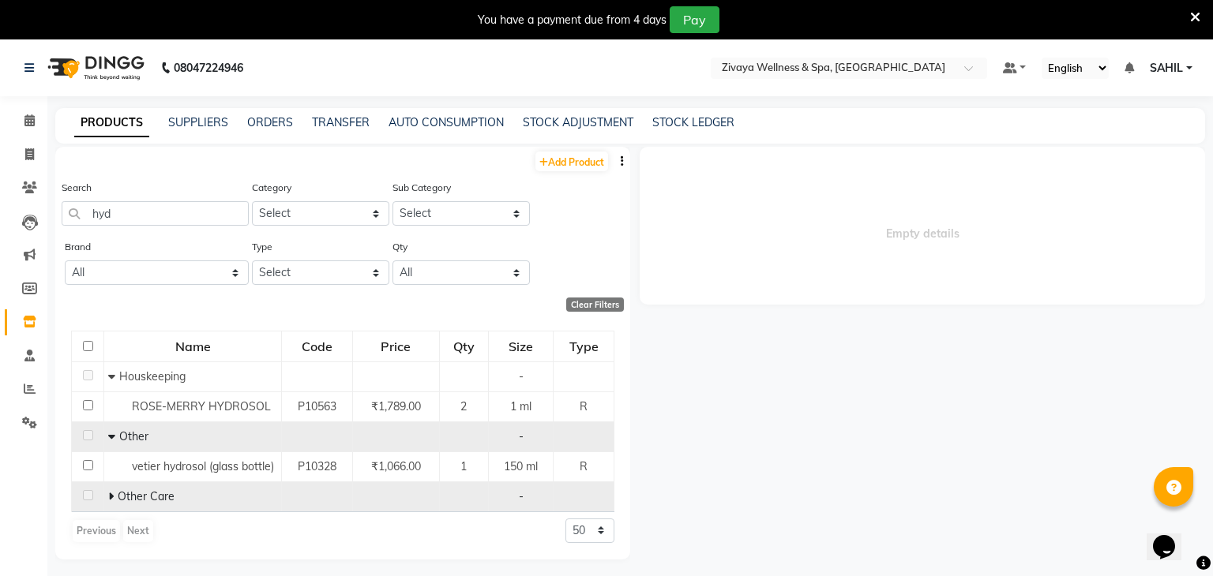
click at [118, 497] on span "Other Care" at bounding box center [146, 497] width 57 height 14
click at [106, 496] on td "Other Care" at bounding box center [193, 497] width 178 height 30
click at [111, 493] on icon at bounding box center [111, 496] width 6 height 11
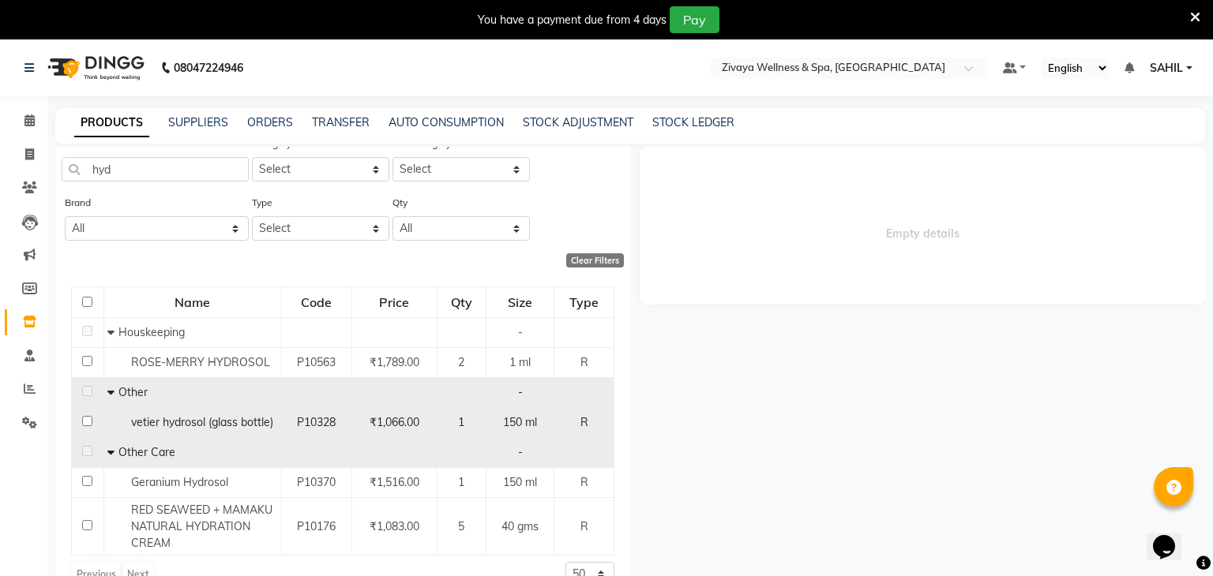
scroll to position [50, 0]
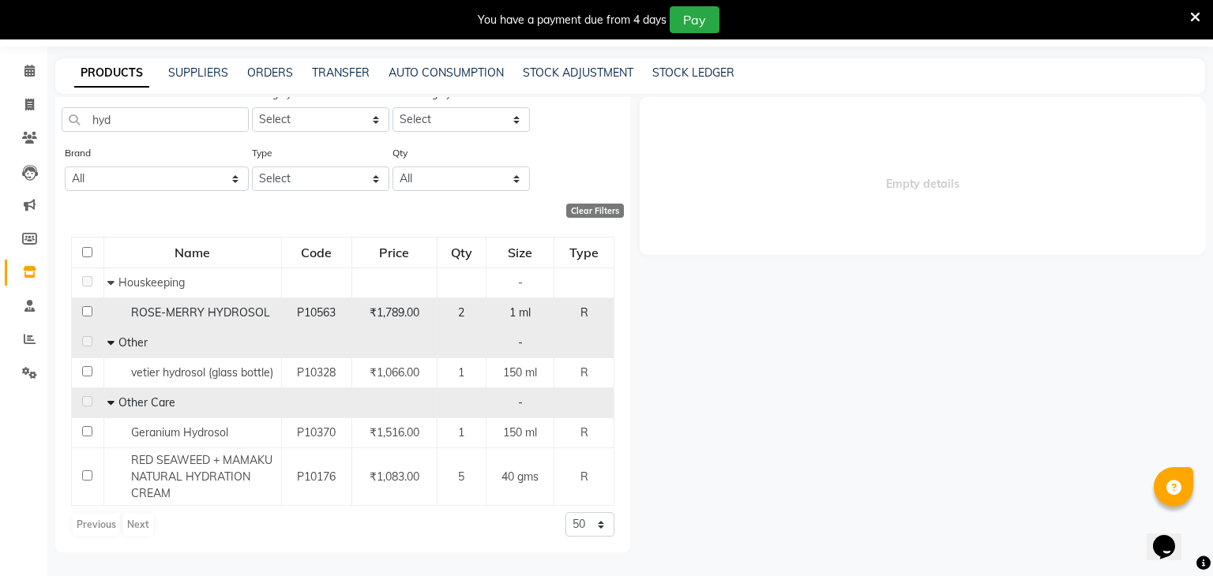
click at [460, 316] on span "2" at bounding box center [461, 313] width 6 height 14
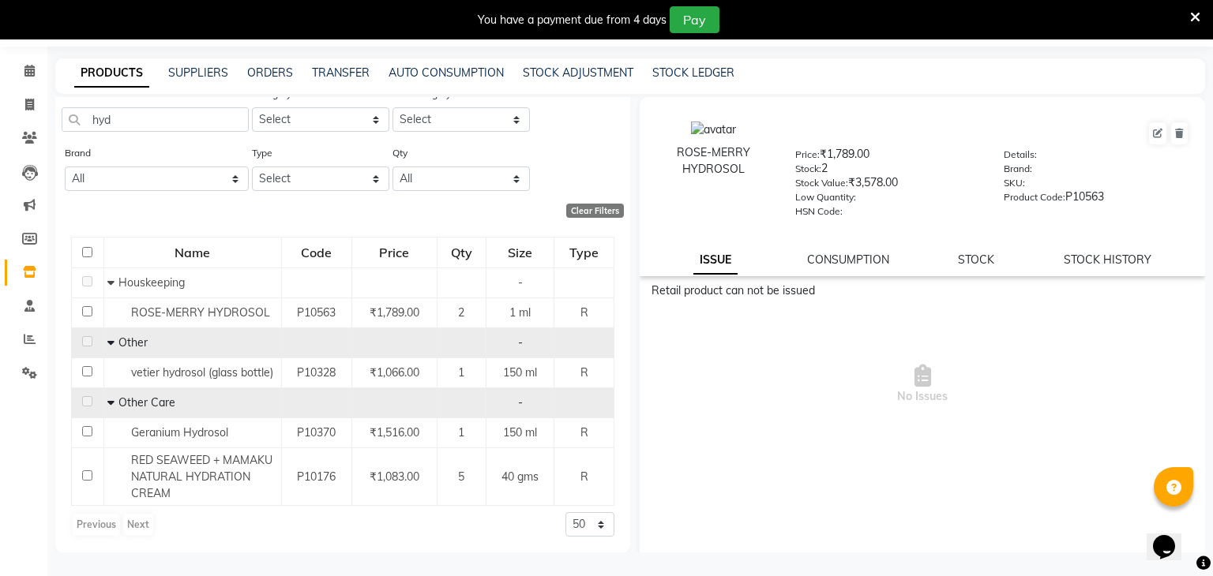
scroll to position [0, 0]
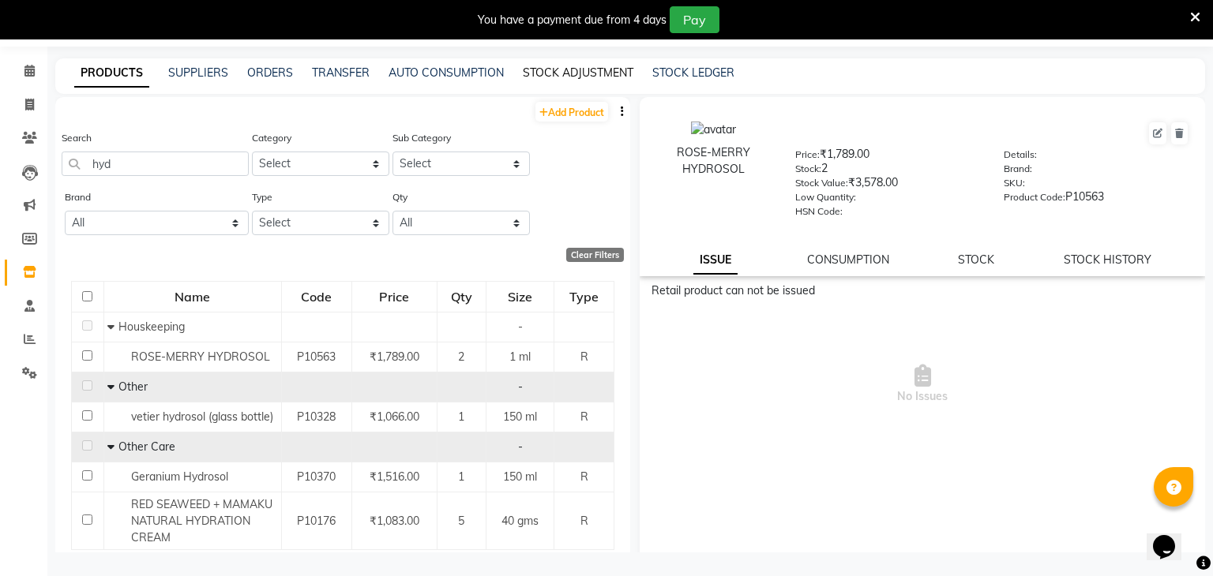
click at [535, 73] on link "STOCK ADJUSTMENT" at bounding box center [578, 73] width 111 height 14
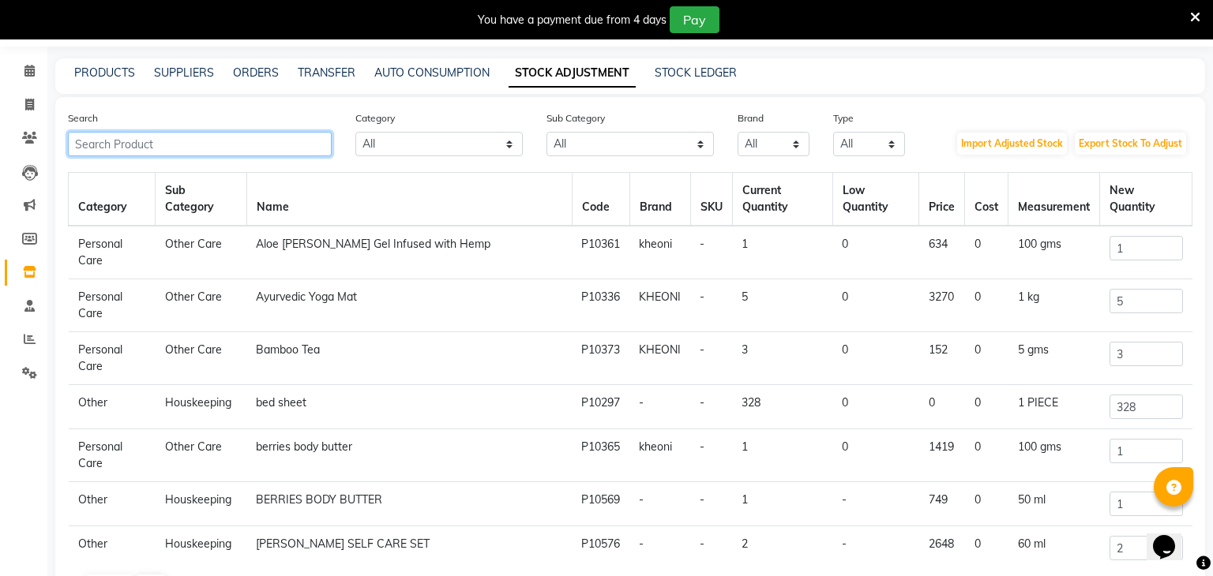
click at [163, 153] on input "text" at bounding box center [200, 144] width 264 height 24
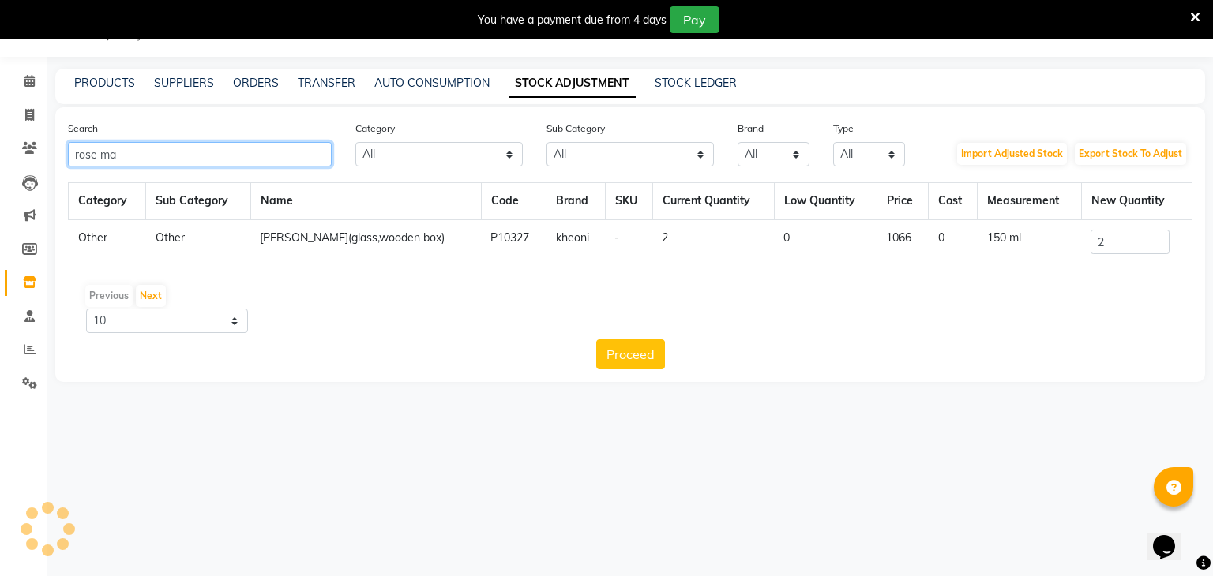
scroll to position [39, 0]
type input "rose ma"
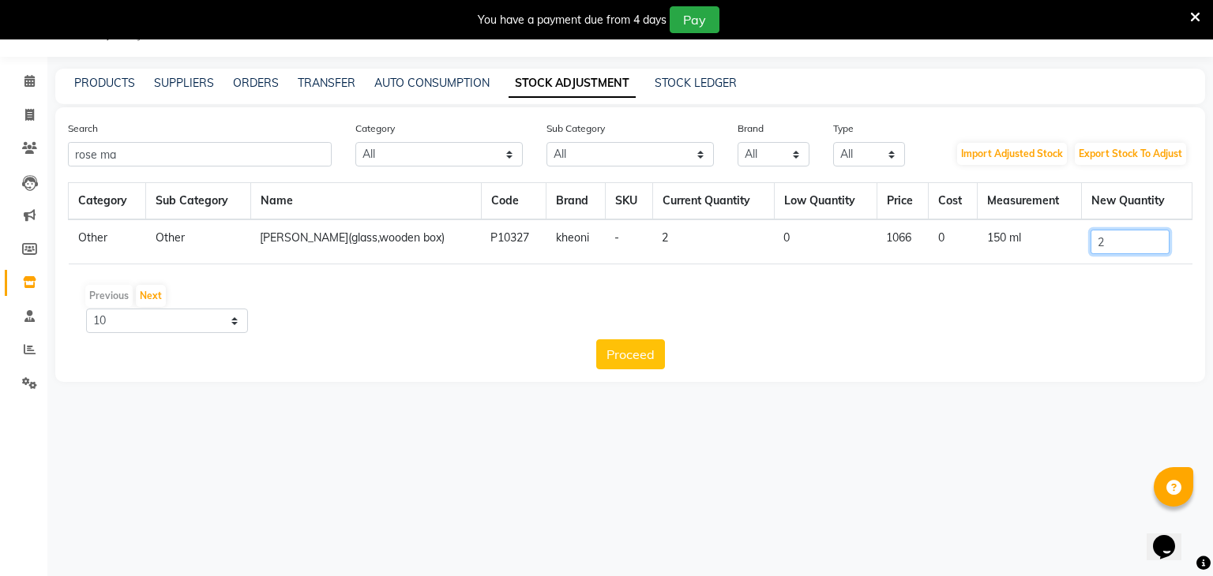
click at [1127, 231] on input "2" at bounding box center [1129, 242] width 79 height 24
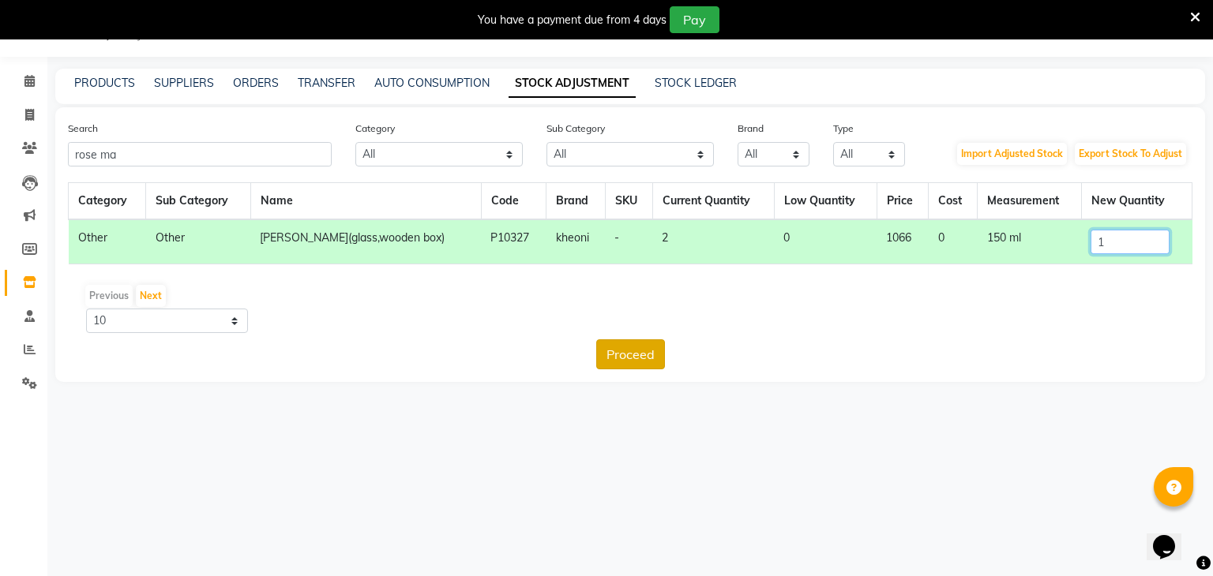
type input "1"
click at [640, 351] on button "Proceed" at bounding box center [630, 355] width 69 height 30
click at [678, 351] on button "Submit" at bounding box center [664, 355] width 62 height 30
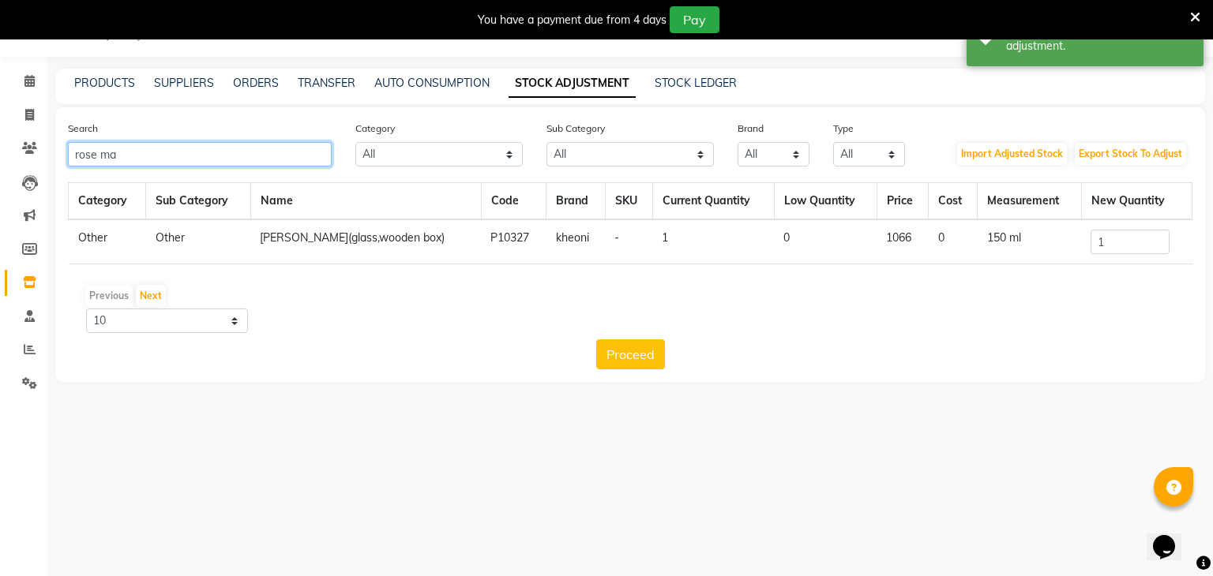
click at [304, 154] on input "rose ma" at bounding box center [200, 154] width 264 height 24
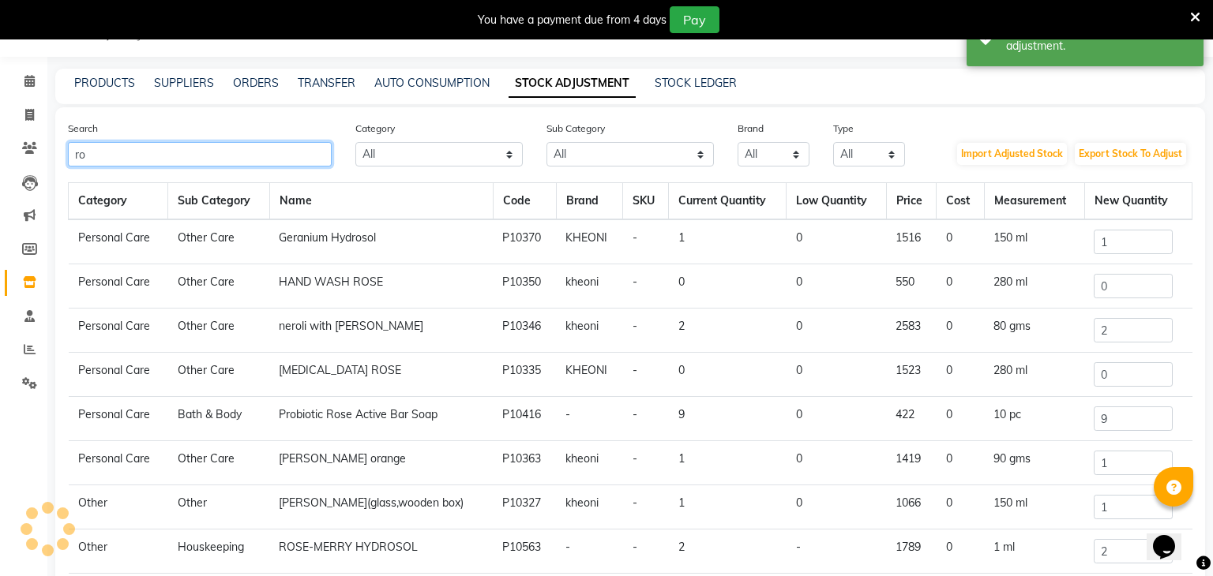
type input "r"
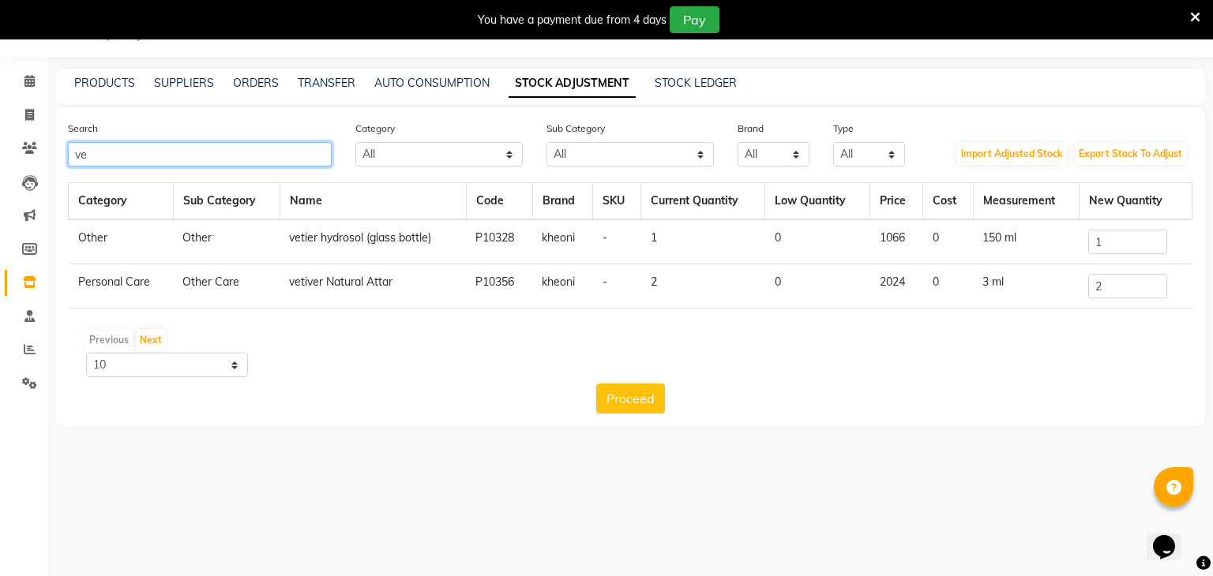
type input "v"
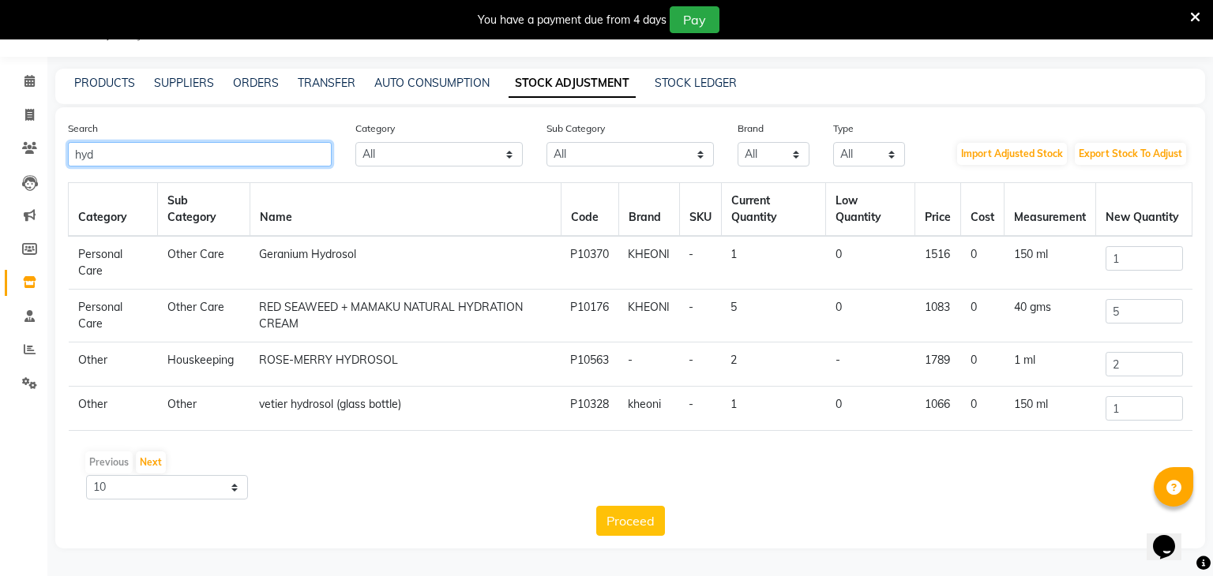
type input "hyd"
click at [1150, 407] on input "1" at bounding box center [1143, 408] width 77 height 24
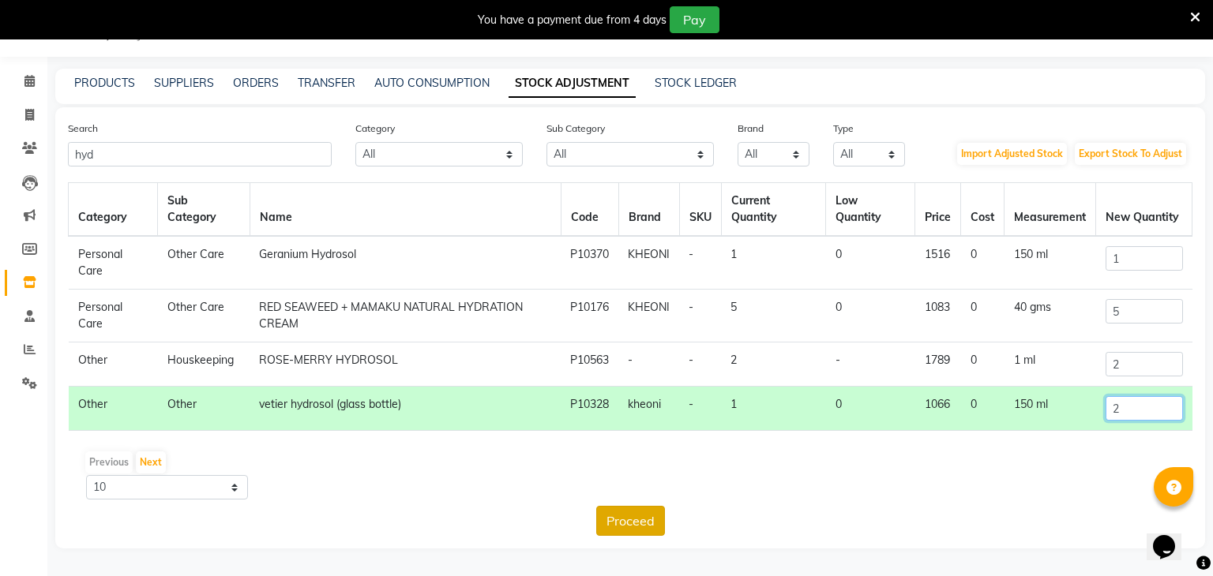
type input "2"
click at [650, 510] on button "Proceed" at bounding box center [630, 521] width 69 height 30
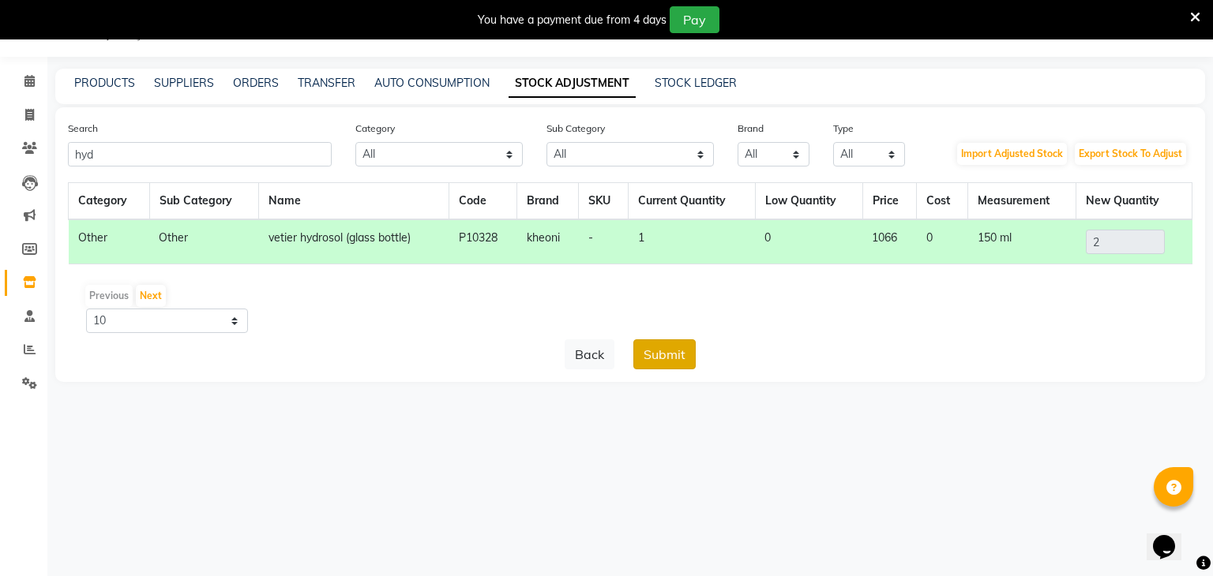
click at [673, 343] on button "Submit" at bounding box center [664, 355] width 62 height 30
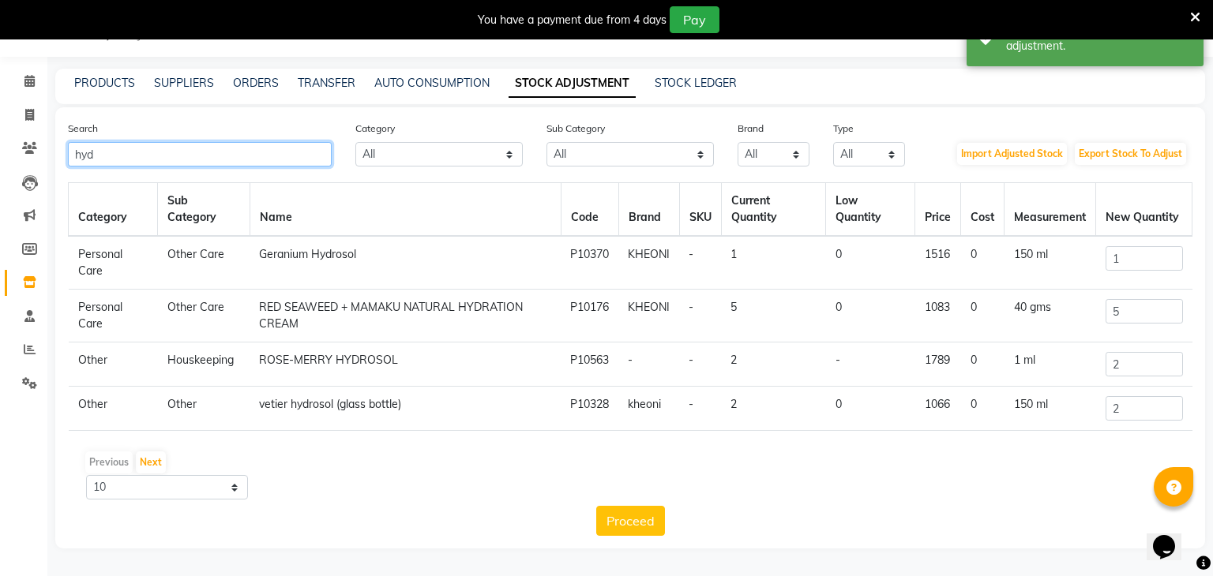
click at [277, 144] on input "hyd" at bounding box center [200, 154] width 264 height 24
type input "h"
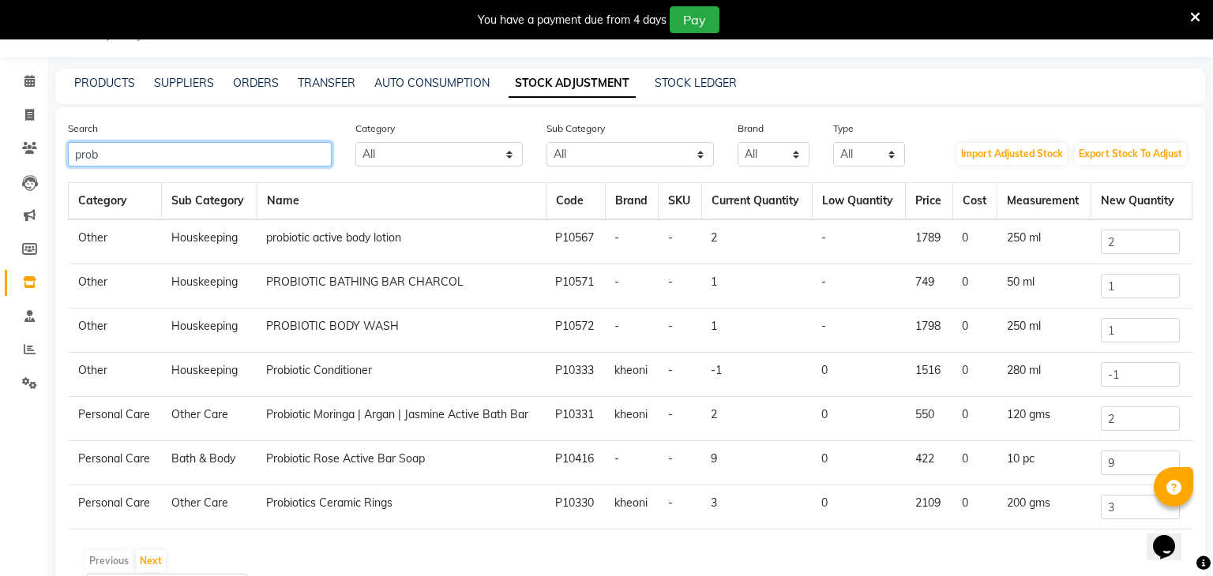
type input "prob"
click at [1142, 250] on input "2" at bounding box center [1140, 242] width 79 height 24
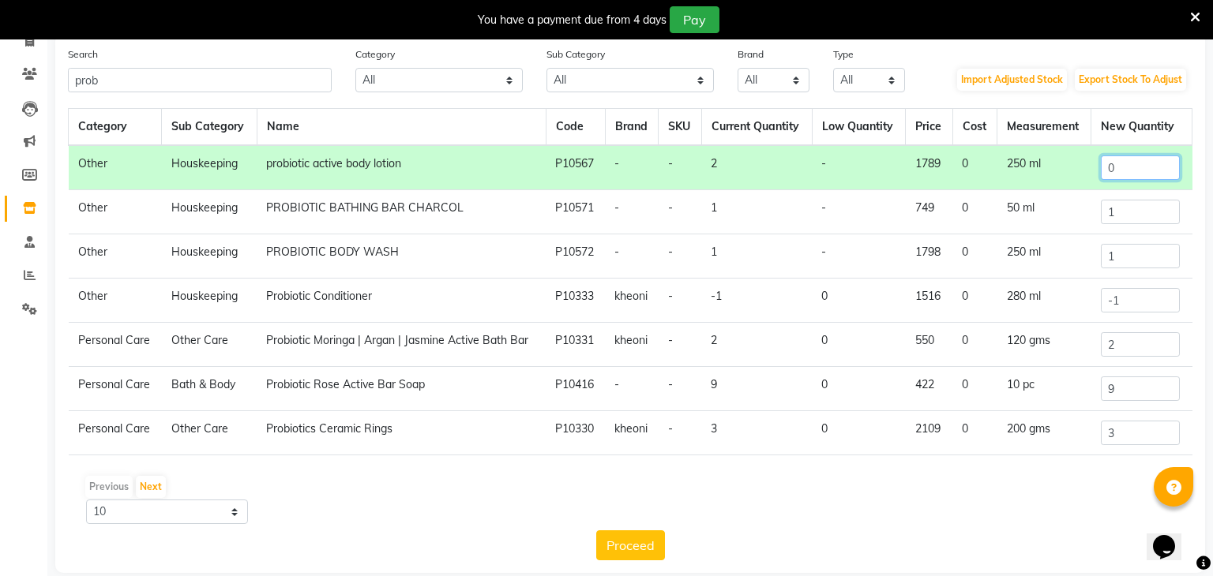
scroll to position [122, 0]
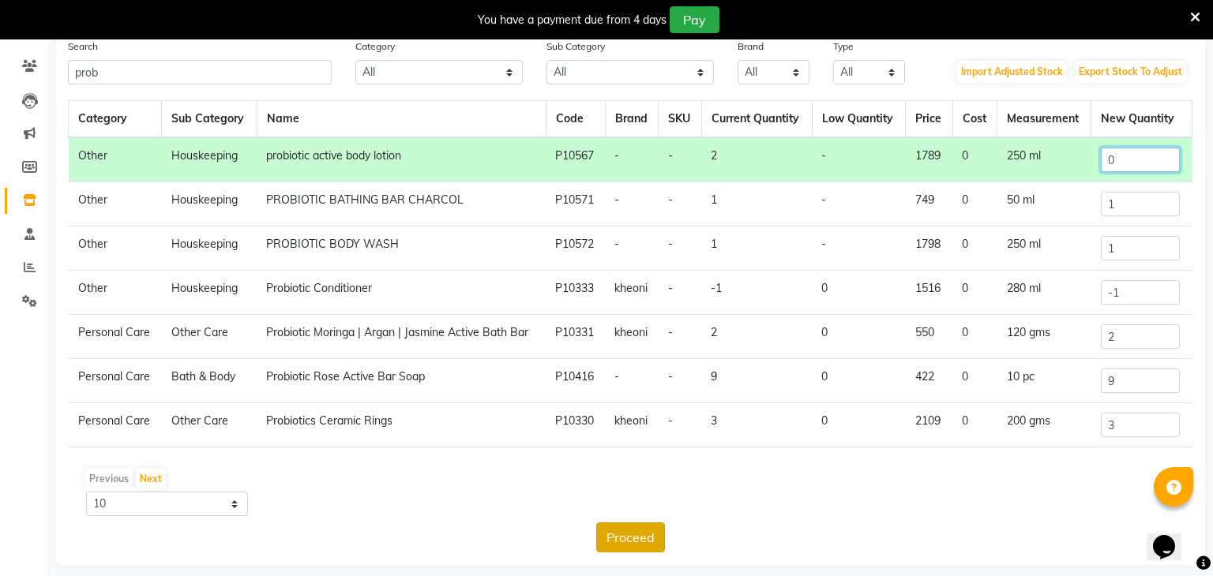
type input "0"
click at [622, 540] on button "Proceed" at bounding box center [630, 538] width 69 height 30
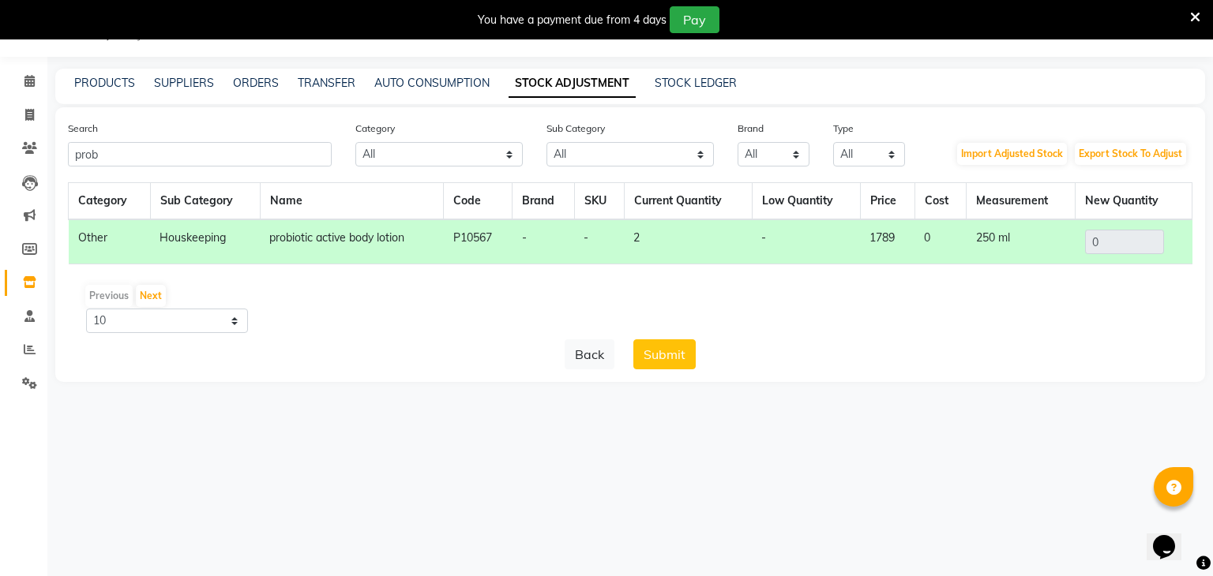
scroll to position [39, 0]
click at [671, 363] on button "Submit" at bounding box center [664, 355] width 62 height 30
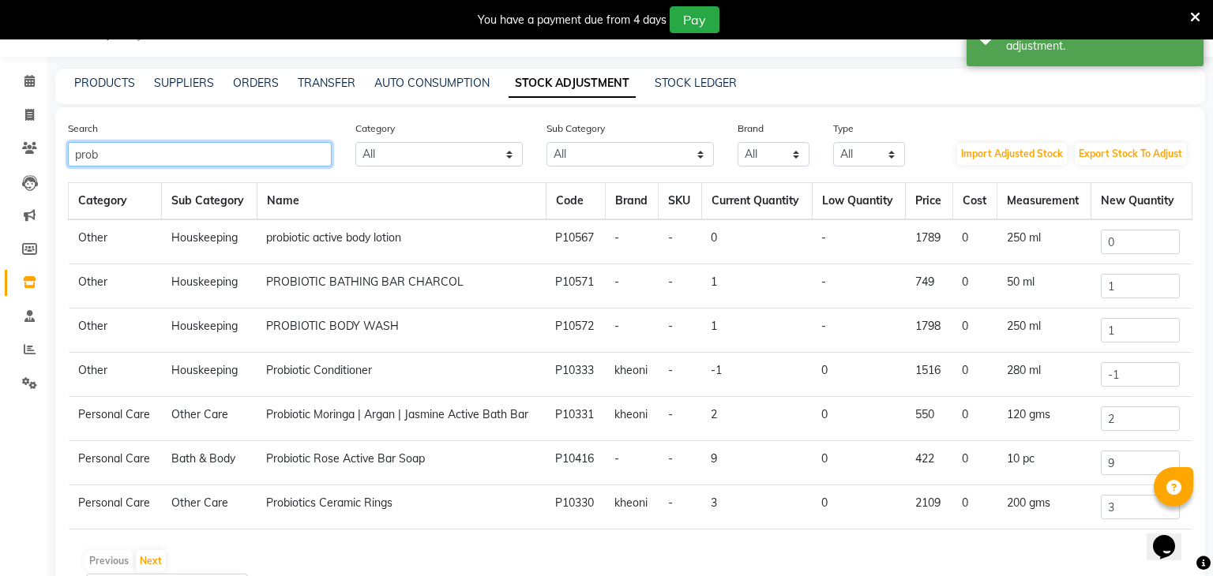
click at [246, 156] on input "prob" at bounding box center [200, 154] width 264 height 24
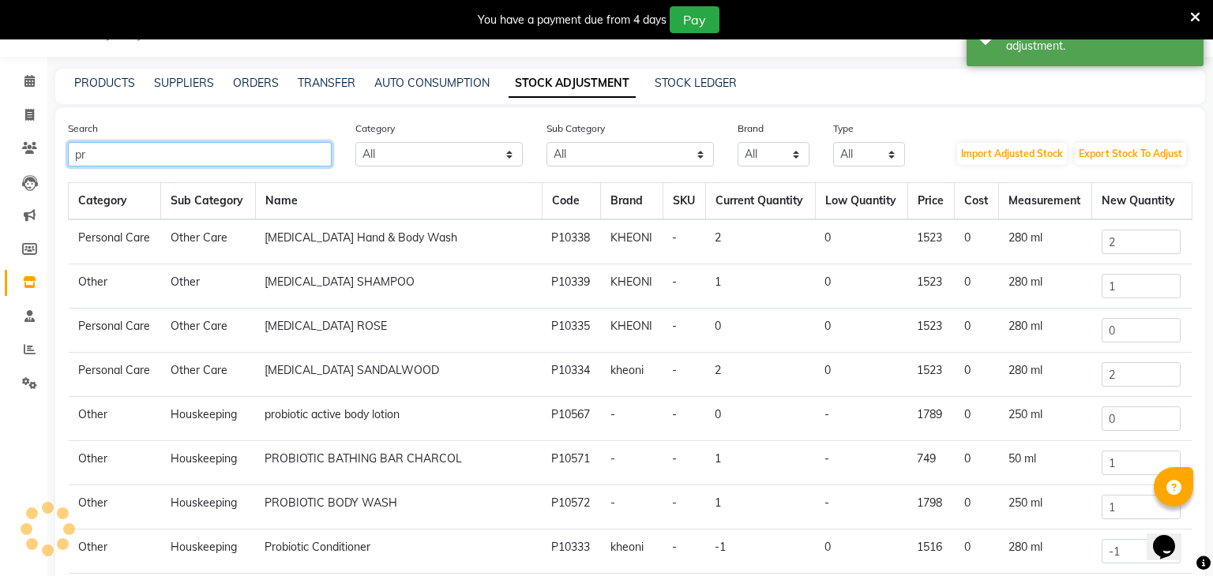
type input "p"
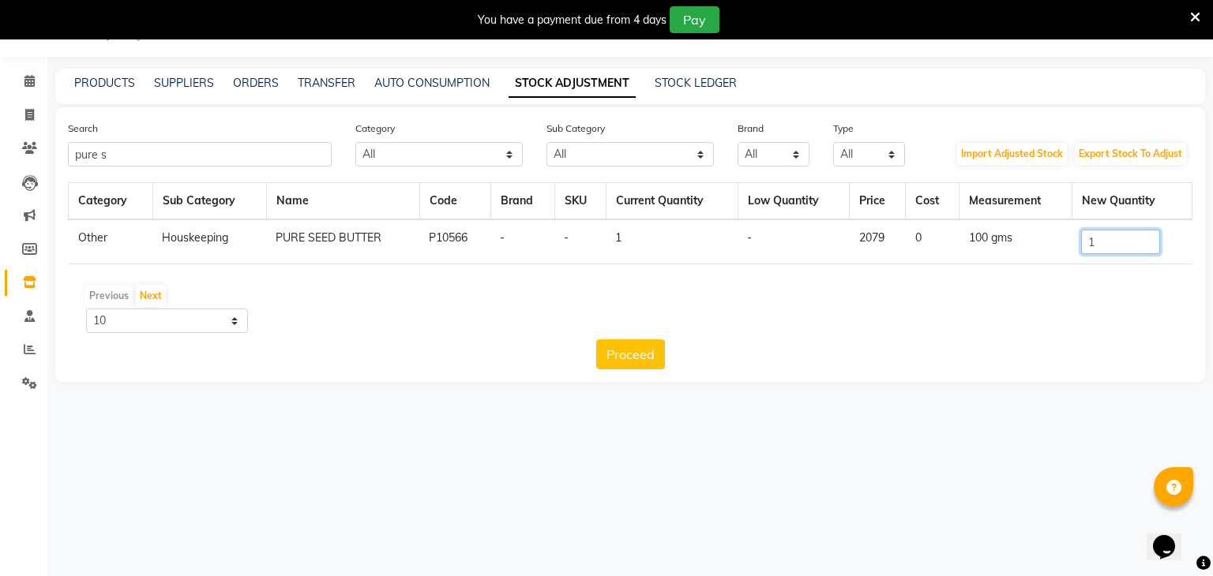
click at [1132, 241] on input "1" at bounding box center [1120, 242] width 79 height 24
click at [171, 152] on input "pure s" at bounding box center [200, 154] width 264 height 24
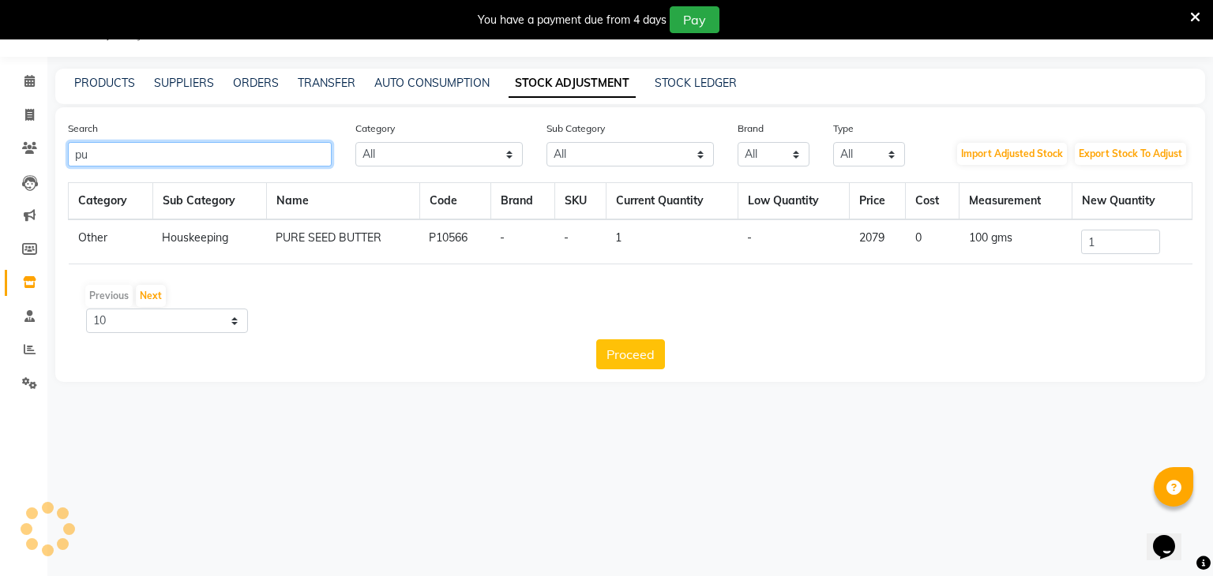
type input "p"
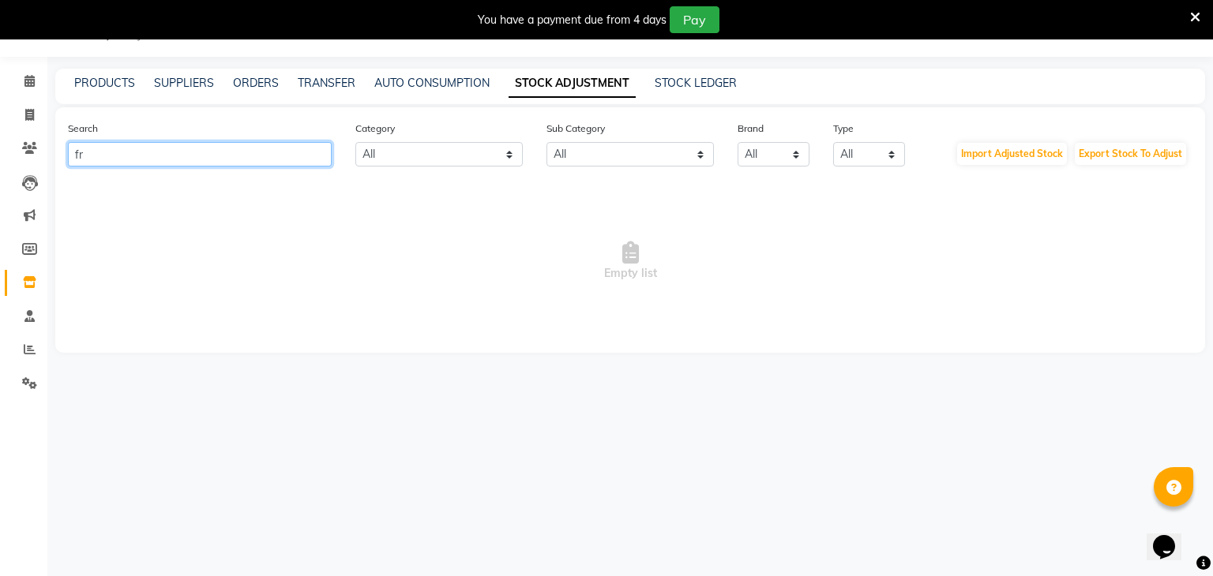
type input "f"
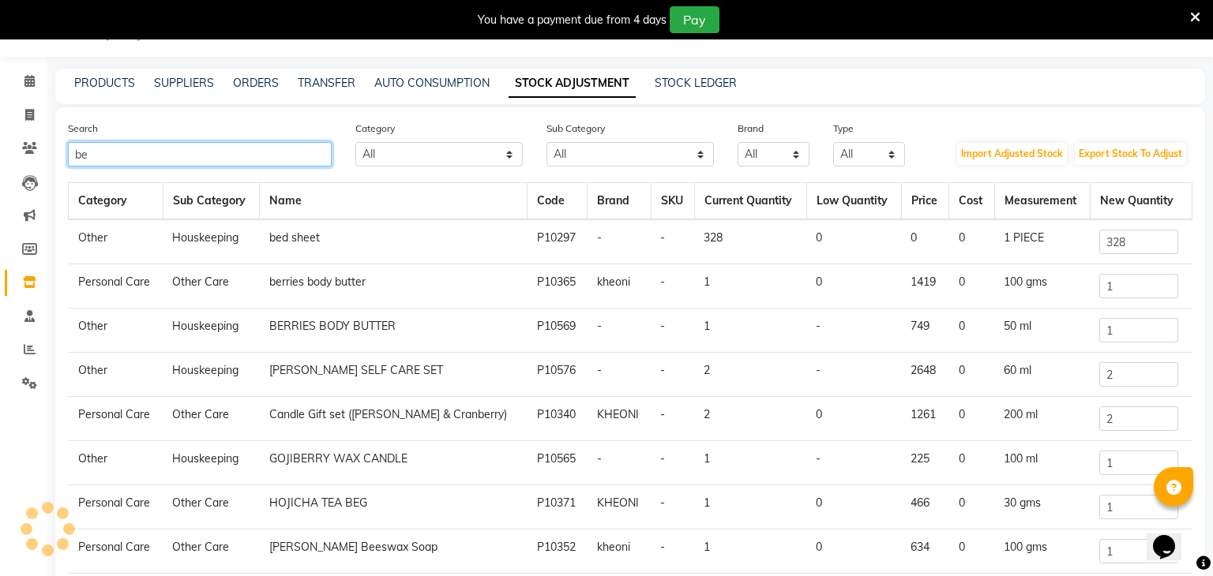
type input "b"
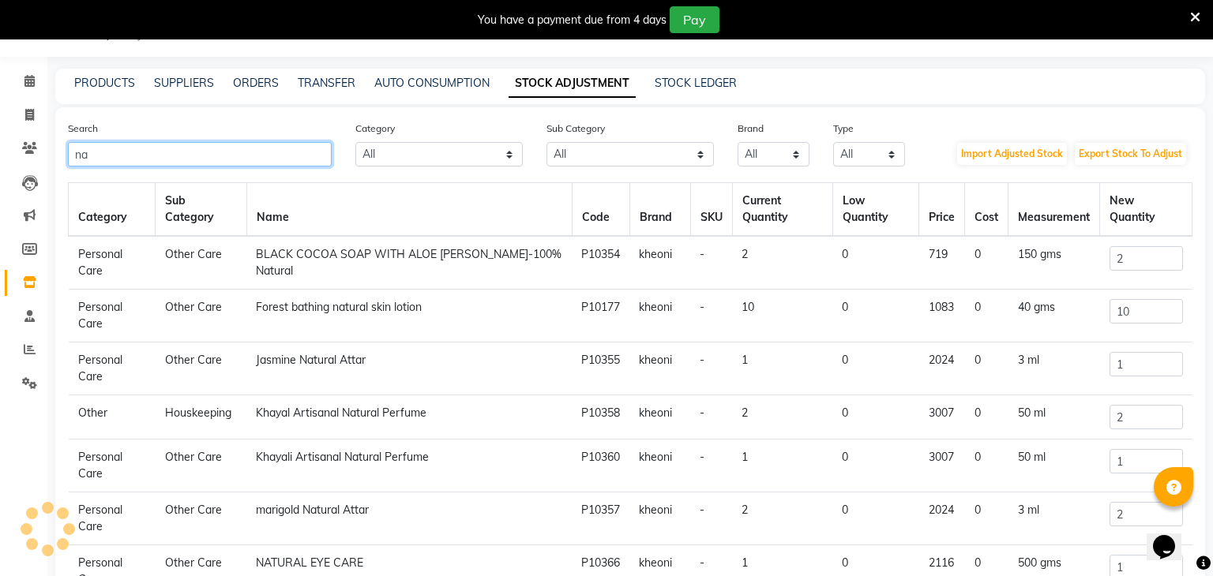
type input "n"
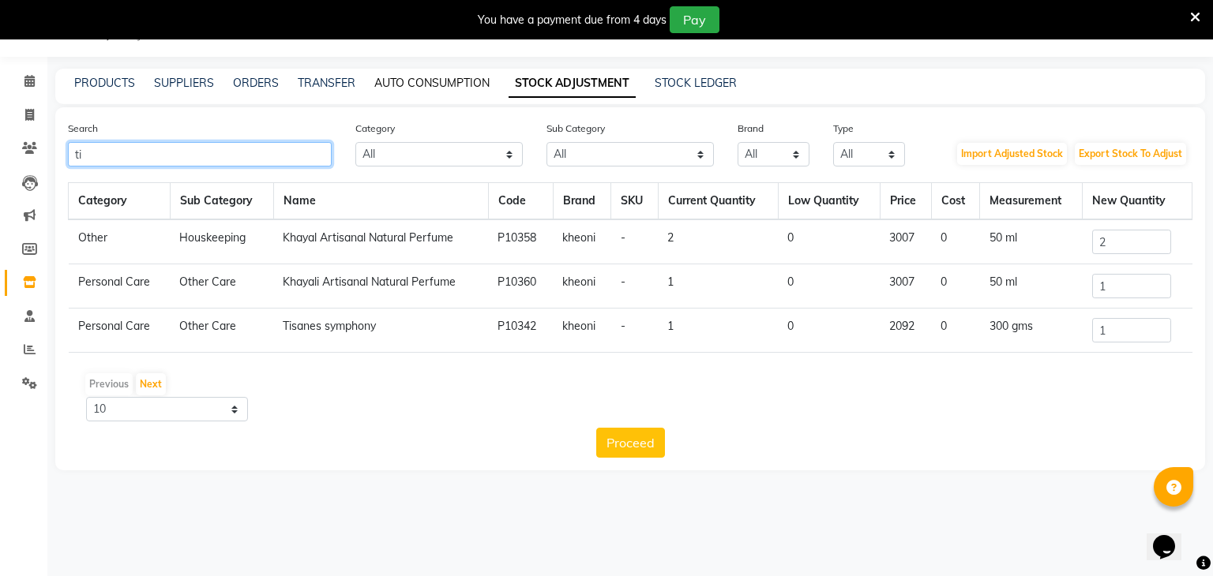
type input "t"
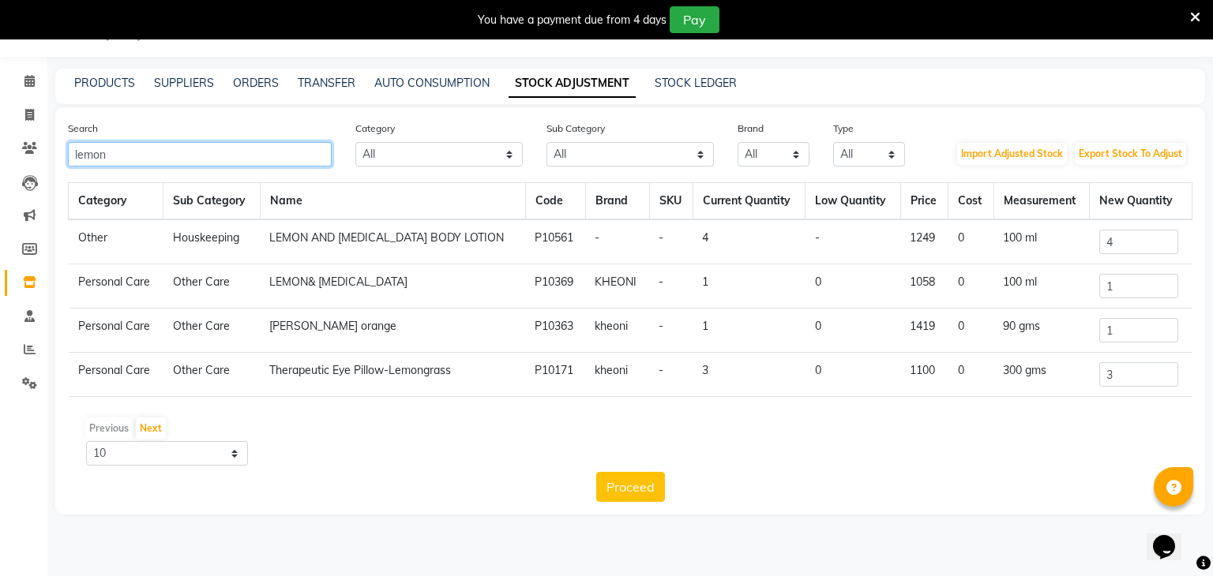
type input "lemon"
click at [1142, 246] on input "4" at bounding box center [1138, 242] width 79 height 24
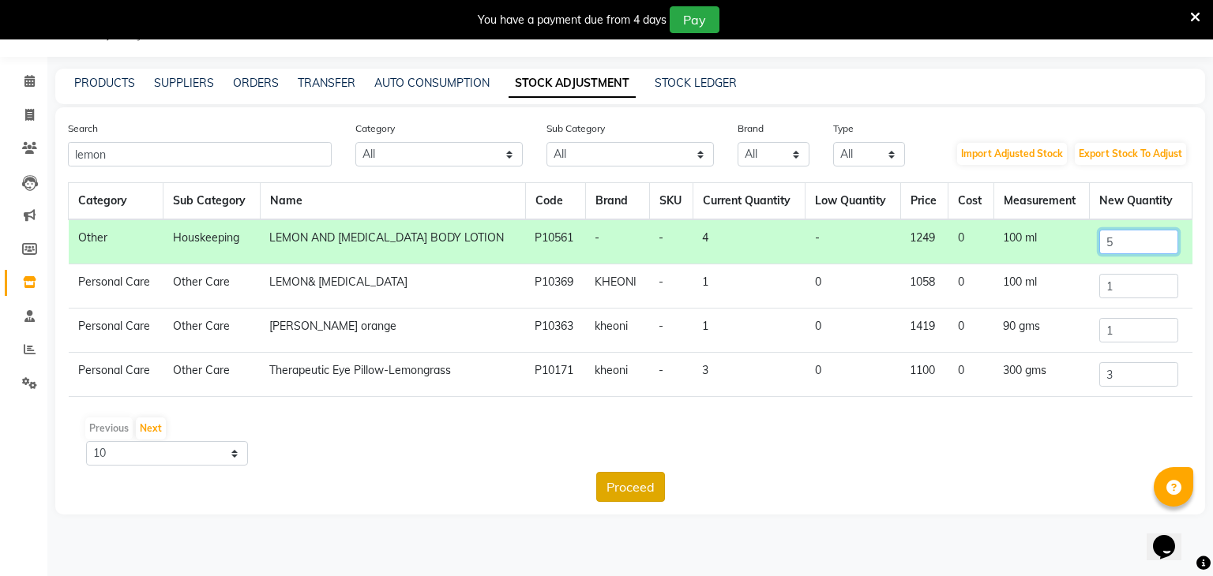
type input "5"
click at [625, 487] on button "Proceed" at bounding box center [630, 487] width 69 height 30
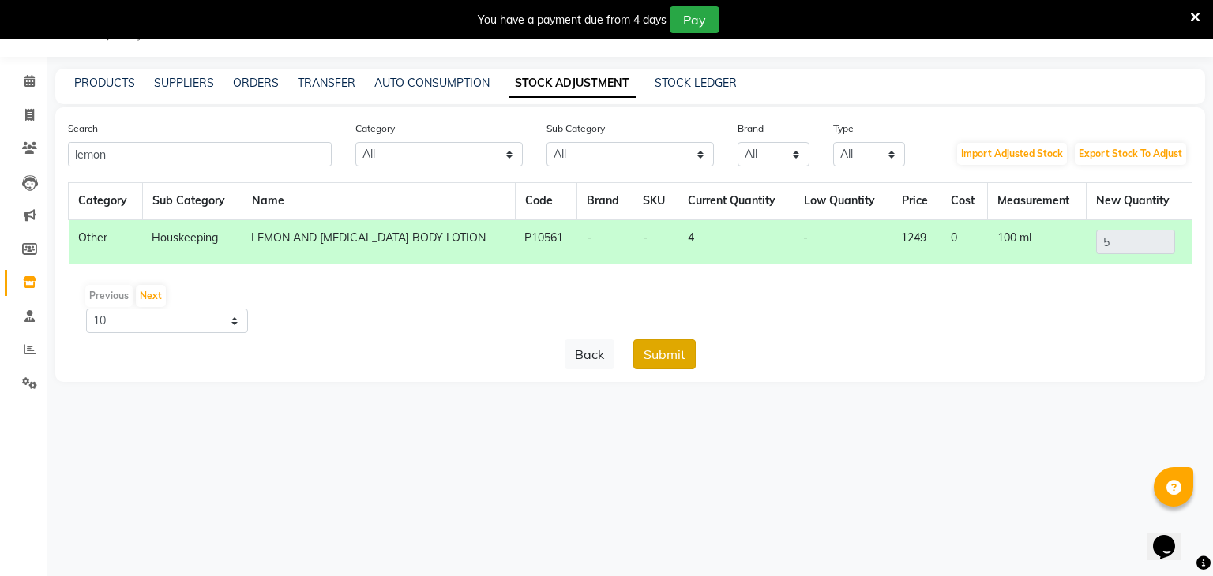
click at [681, 366] on button "Submit" at bounding box center [664, 355] width 62 height 30
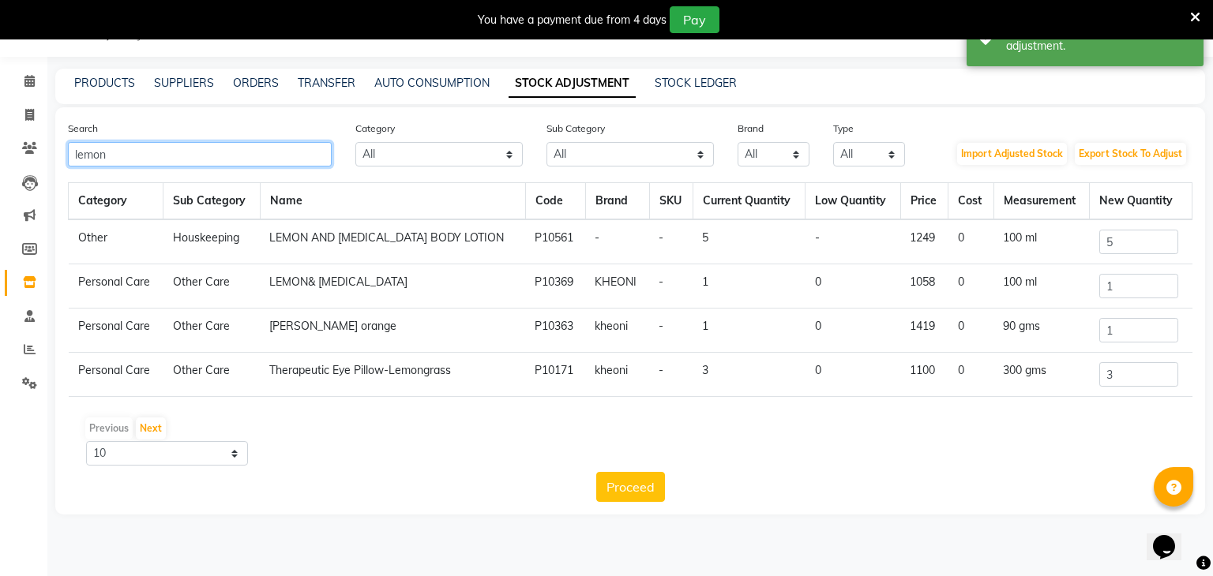
click at [206, 147] on input "lemon" at bounding box center [200, 154] width 264 height 24
type input "l"
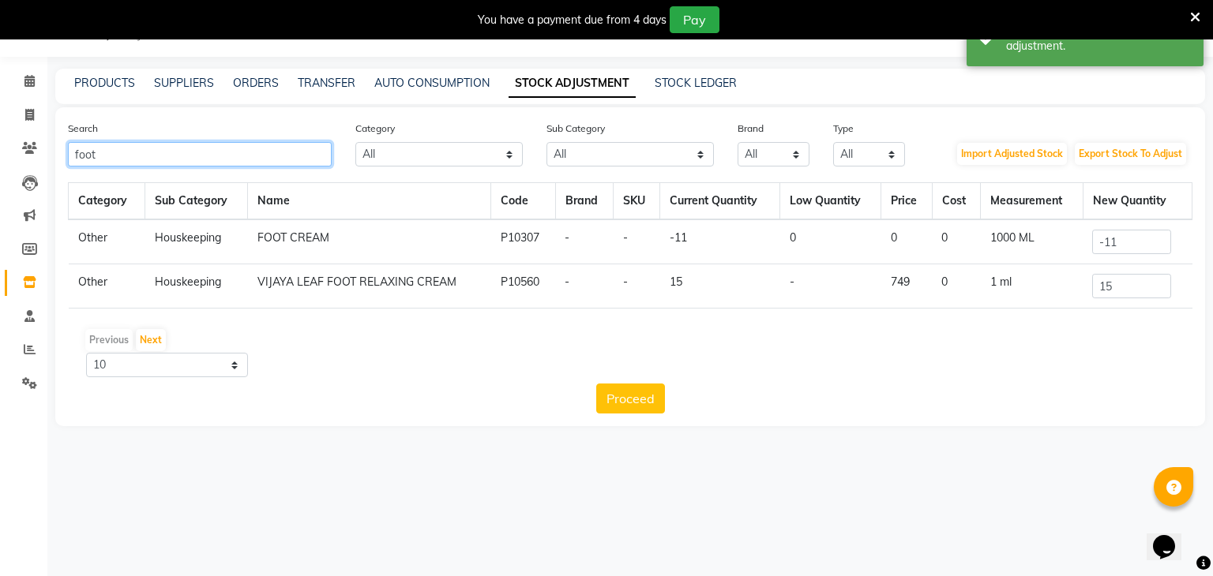
type input "foot"
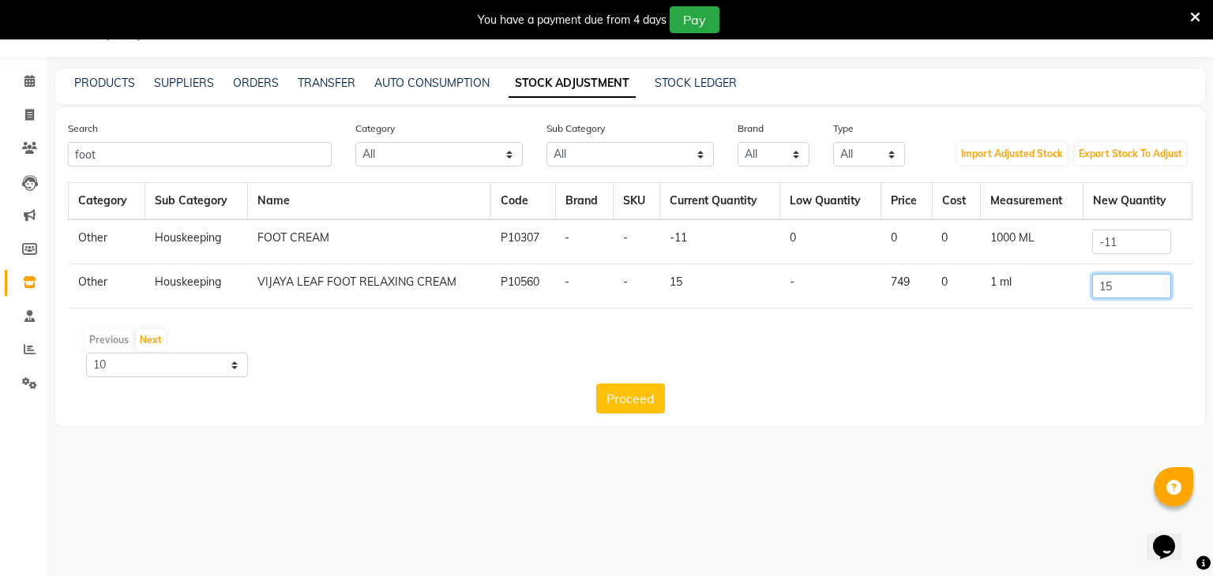
click at [1134, 296] on input "15" at bounding box center [1131, 286] width 79 height 24
type input "1"
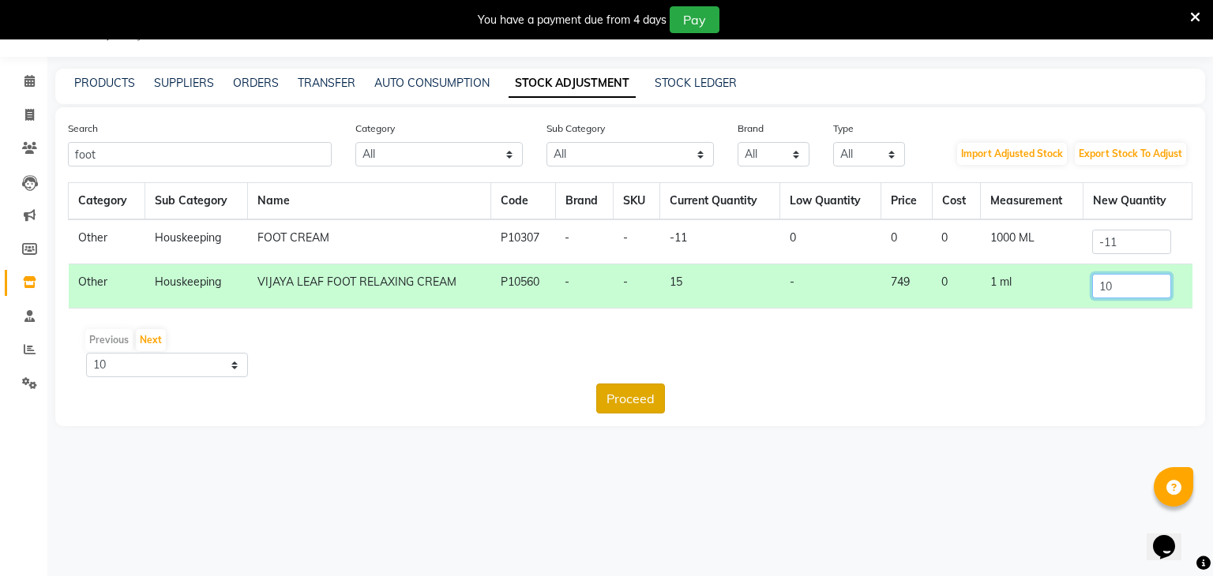
type input "10"
click at [652, 402] on button "Proceed" at bounding box center [630, 399] width 69 height 30
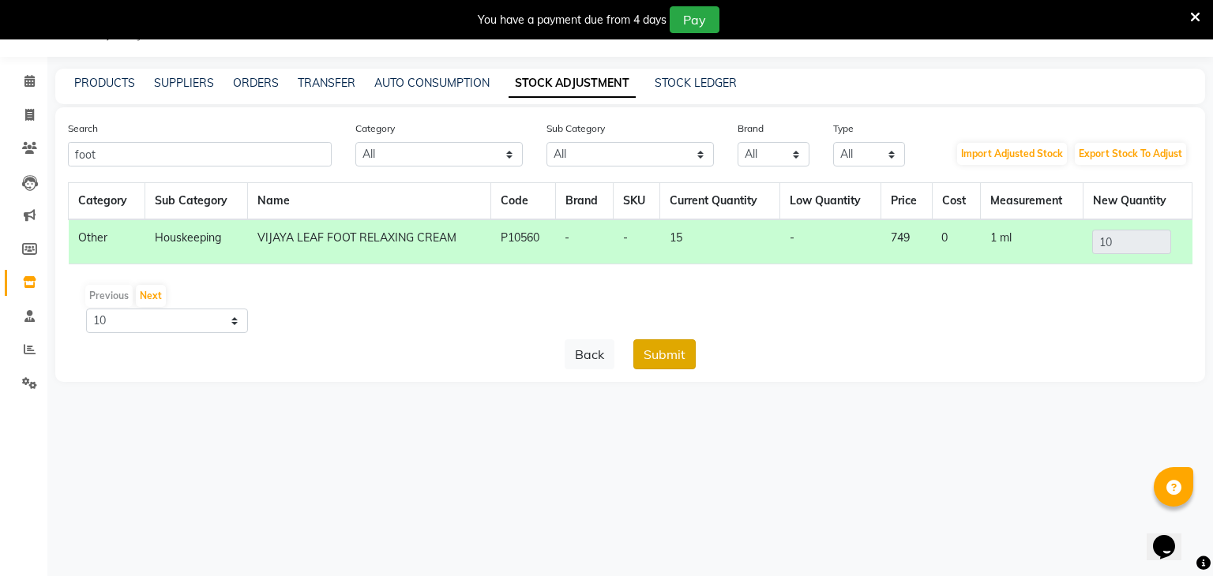
click at [673, 357] on button "Submit" at bounding box center [664, 355] width 62 height 30
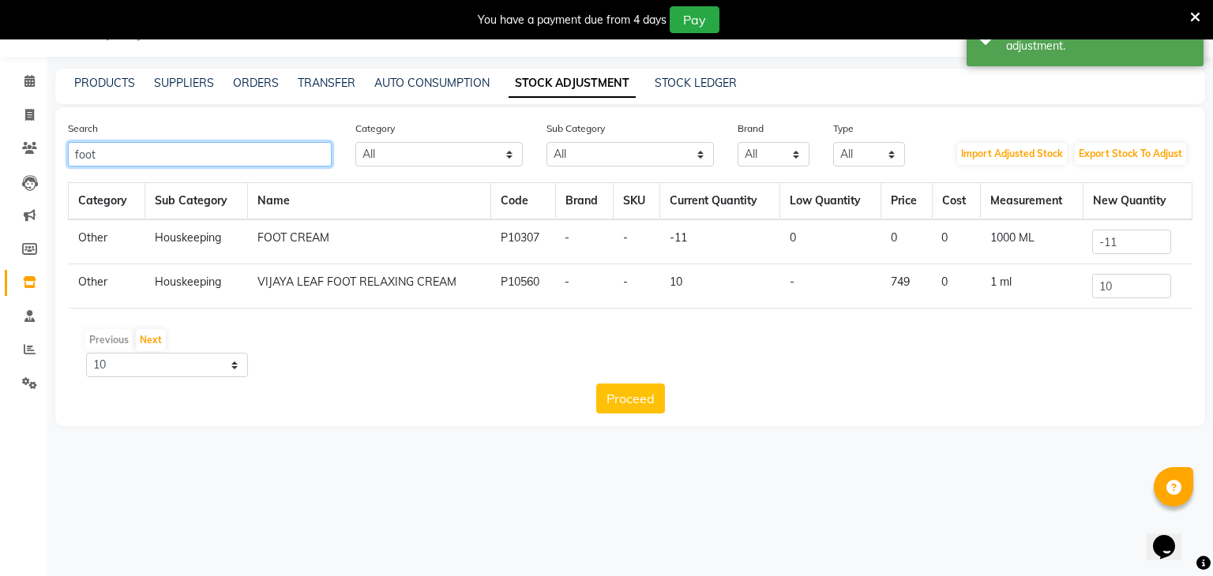
click at [156, 158] on input "foot" at bounding box center [200, 154] width 264 height 24
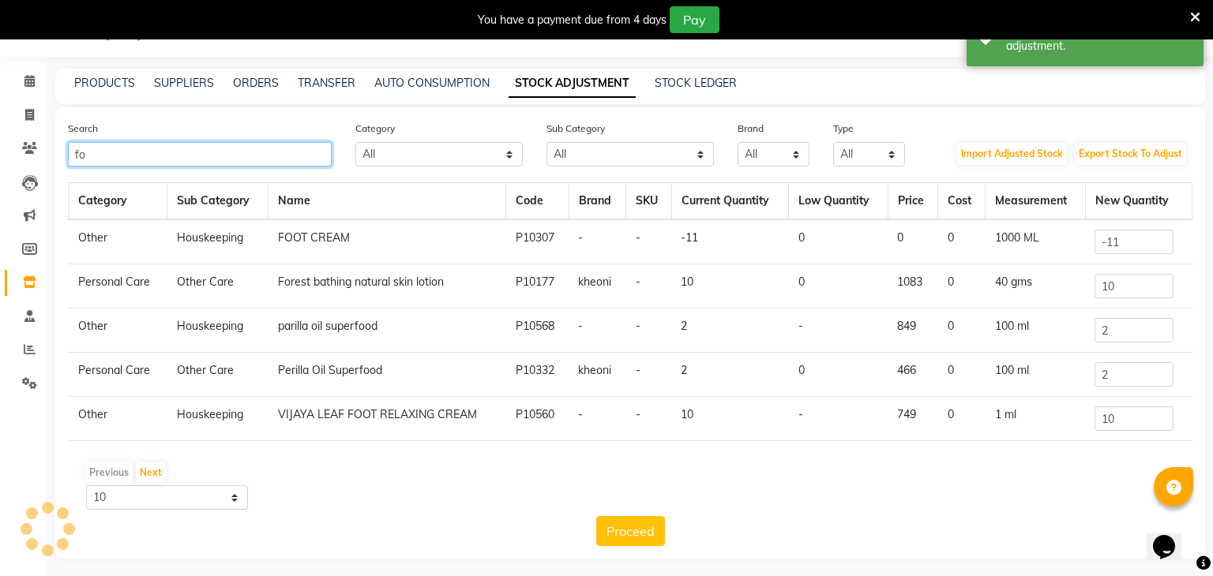
type input "f"
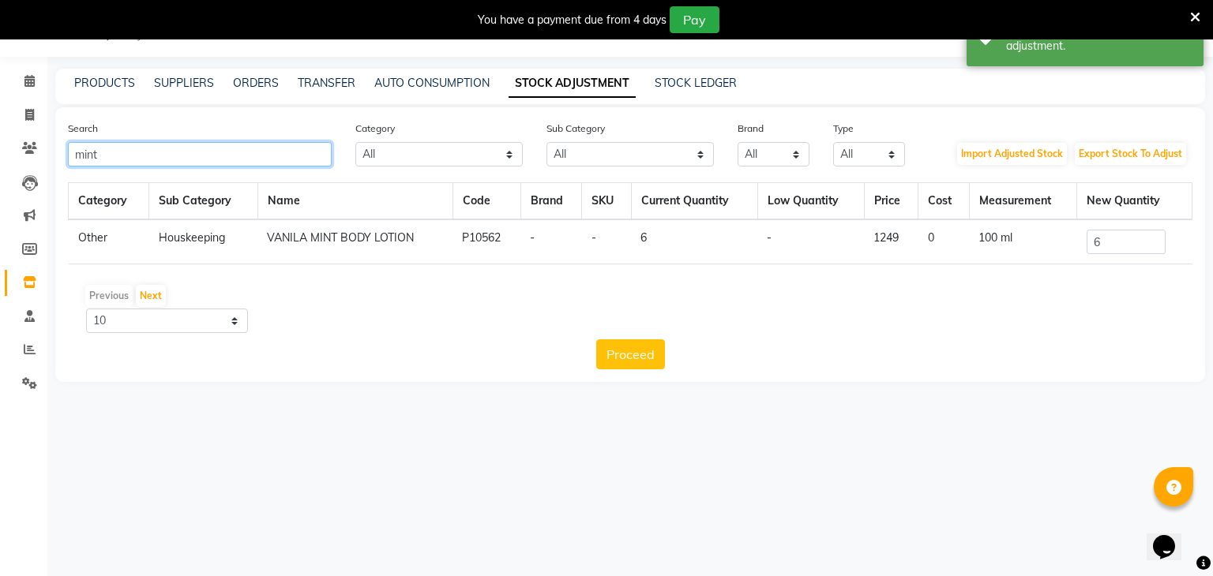
type input "mint"
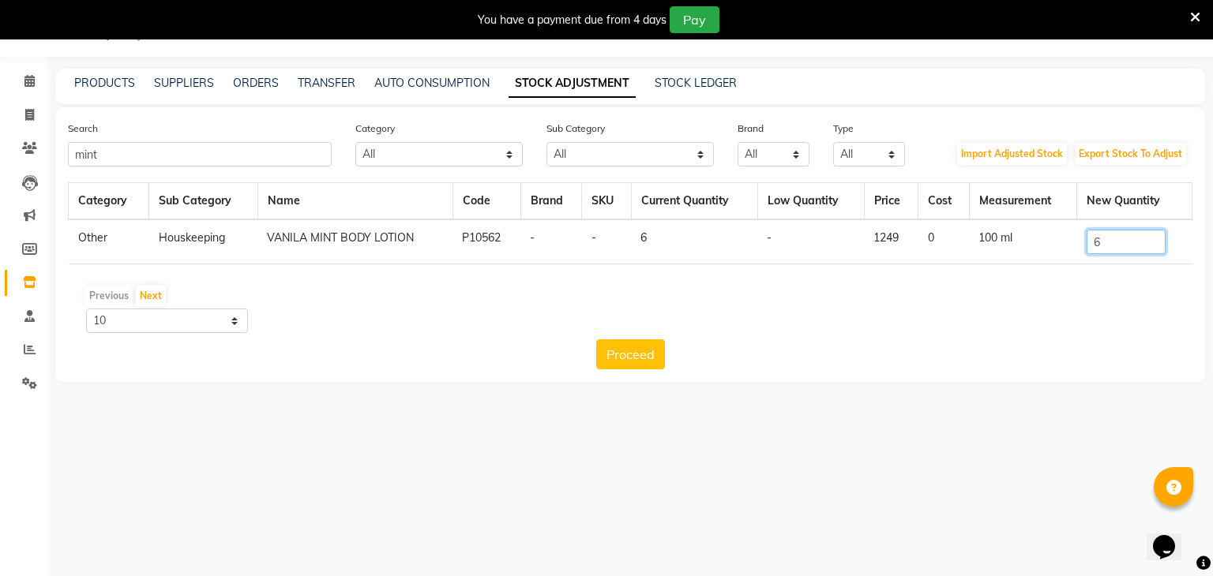
click at [1113, 244] on input "6" at bounding box center [1125, 242] width 79 height 24
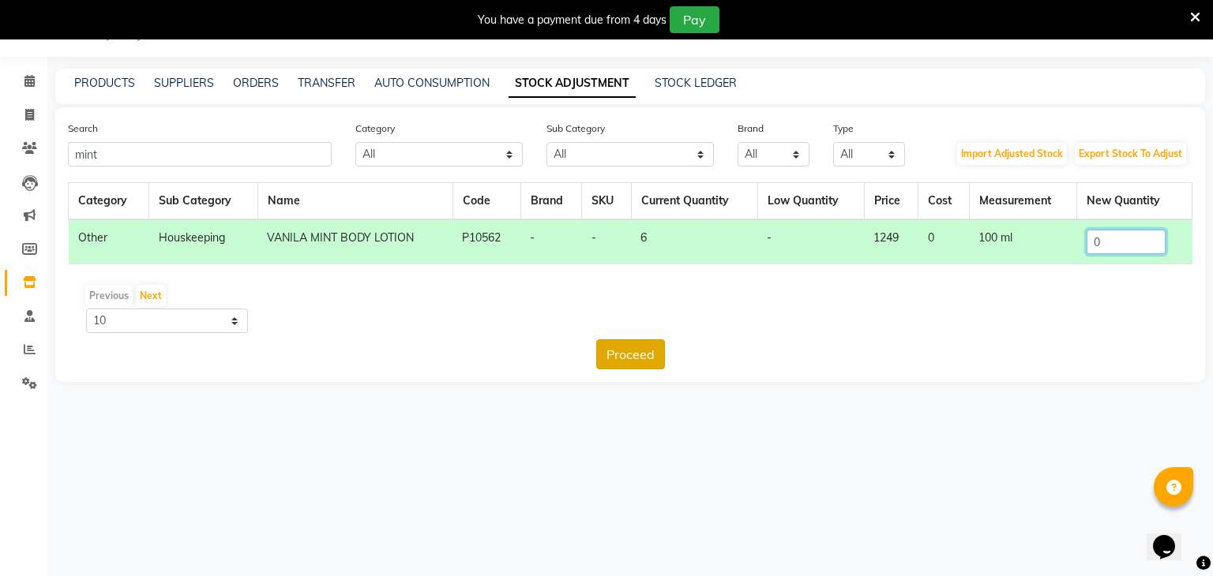
type input "0"
click at [640, 357] on button "Proceed" at bounding box center [630, 355] width 69 height 30
click at [680, 352] on button "Submit" at bounding box center [664, 355] width 62 height 30
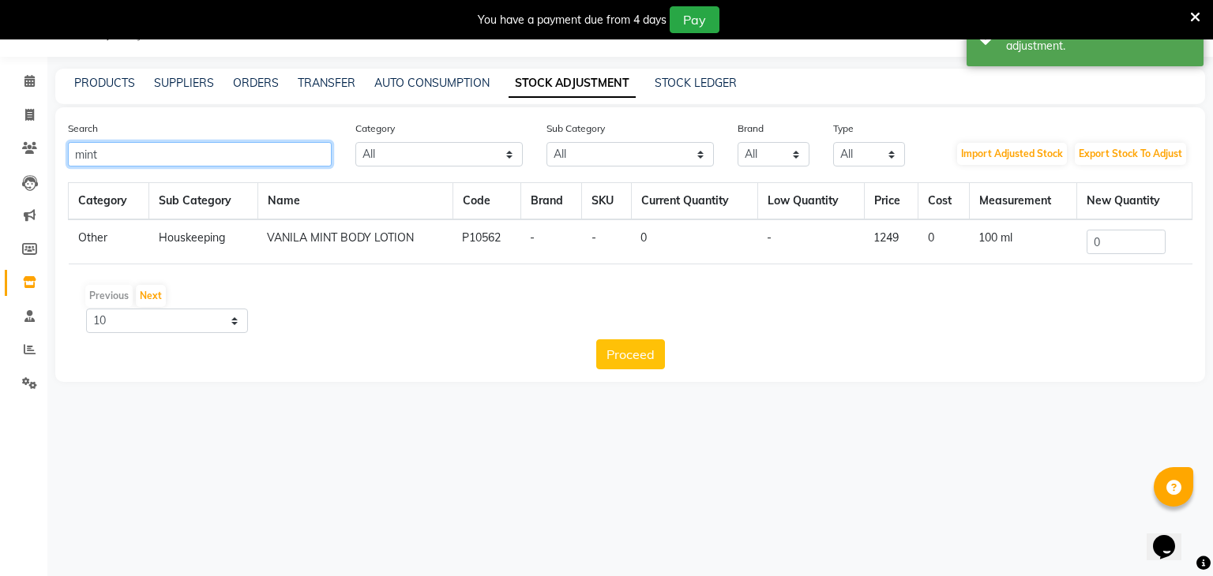
click at [165, 149] on input "mint" at bounding box center [200, 154] width 264 height 24
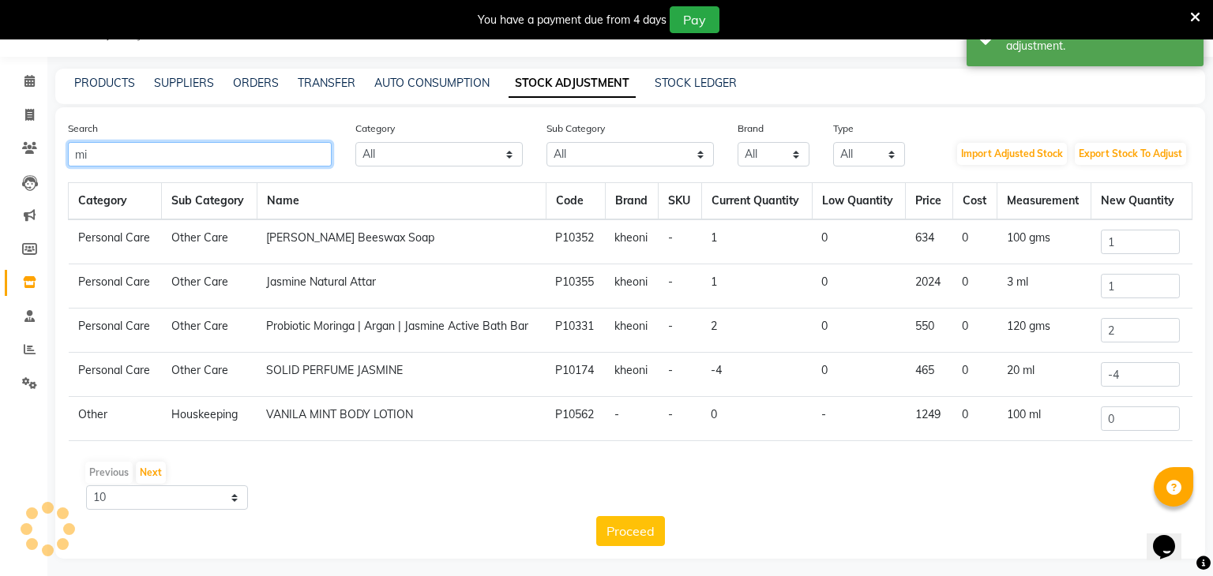
type input "m"
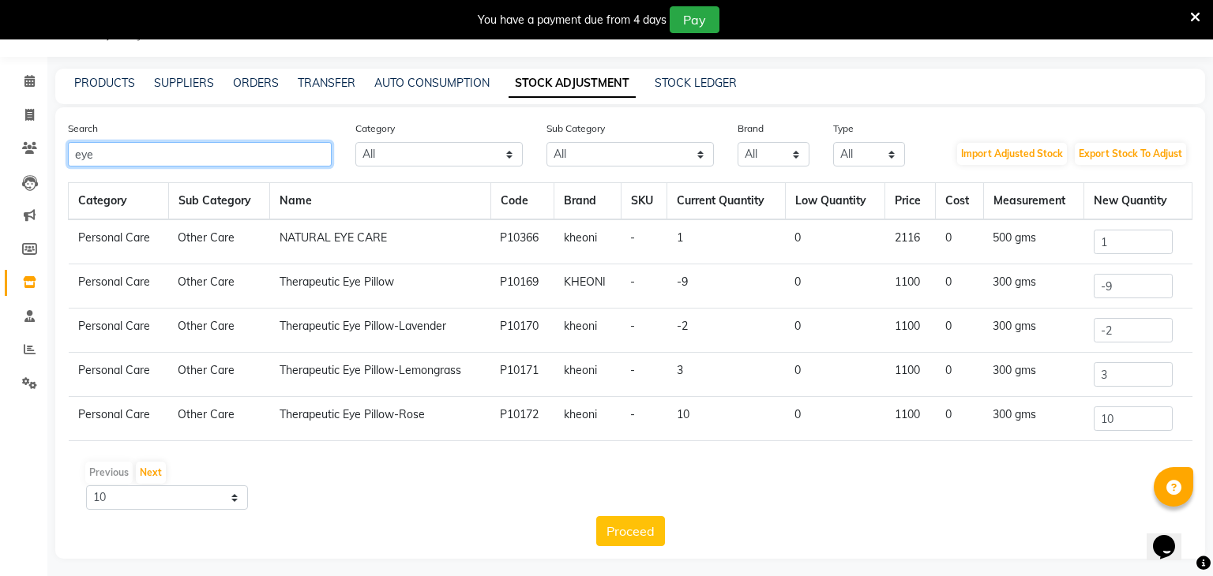
click at [269, 159] on input "eye" at bounding box center [200, 154] width 264 height 24
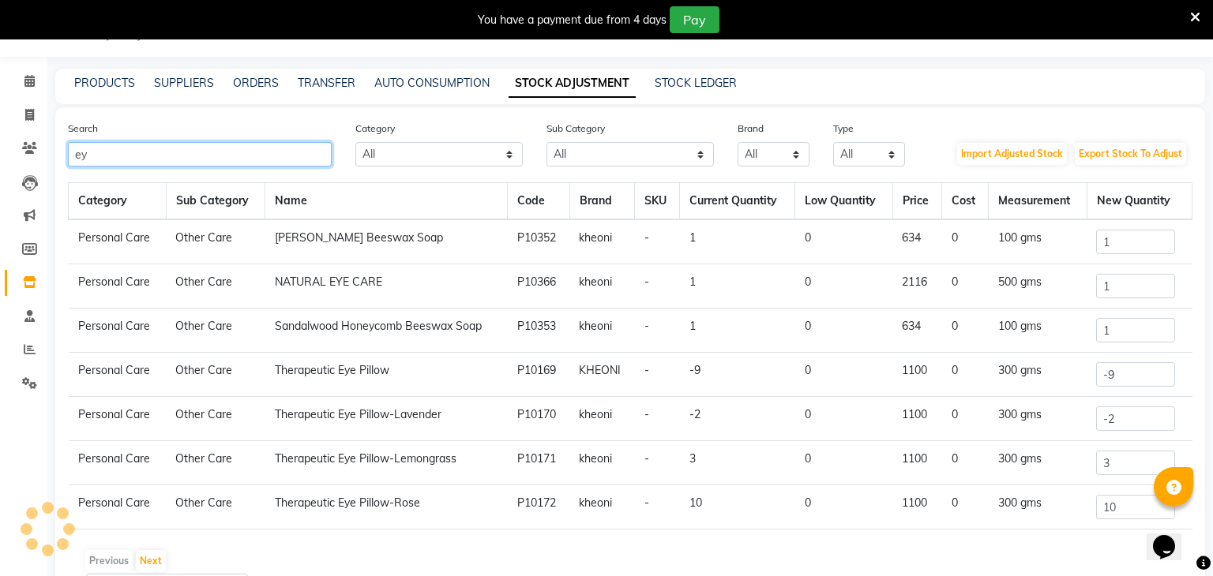
type input "e"
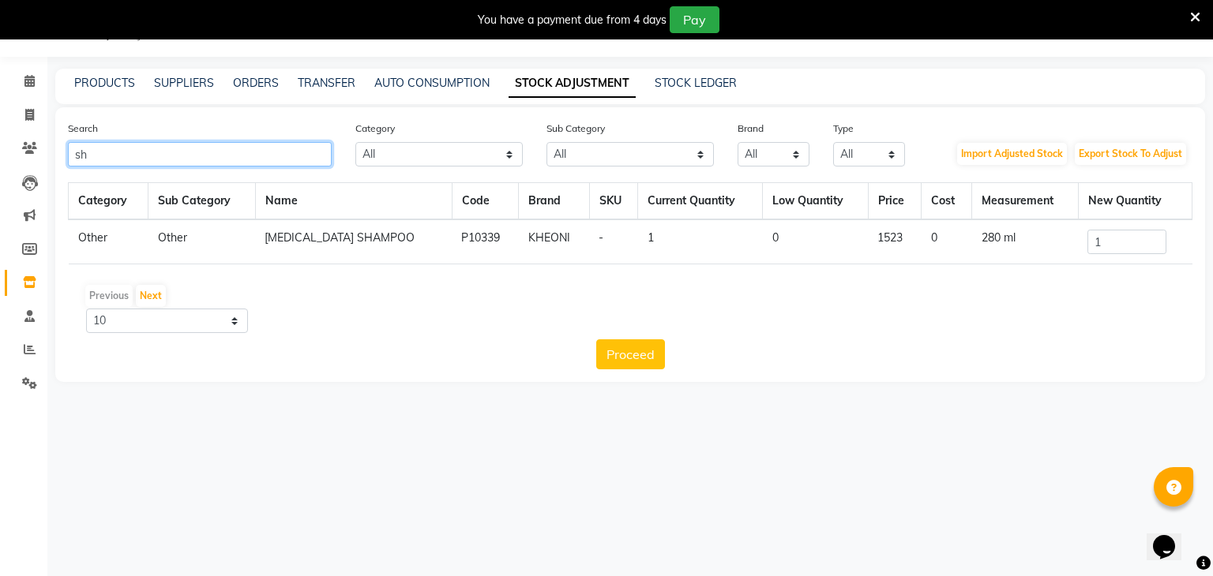
type input "s"
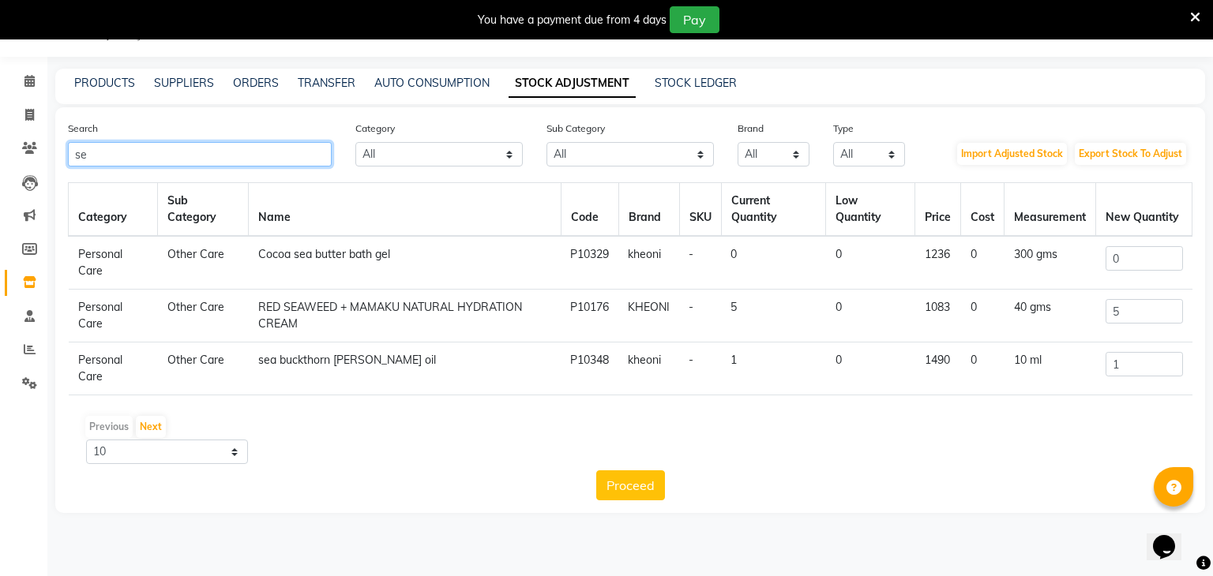
type input "s"
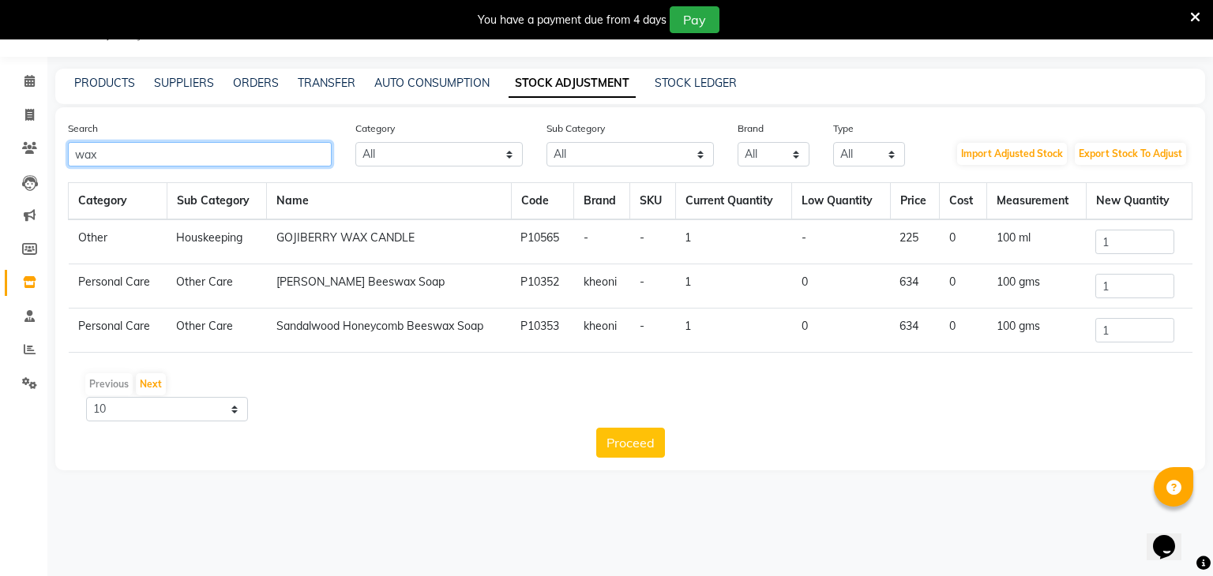
type input "wax"
click at [1138, 252] on input "1" at bounding box center [1134, 242] width 79 height 24
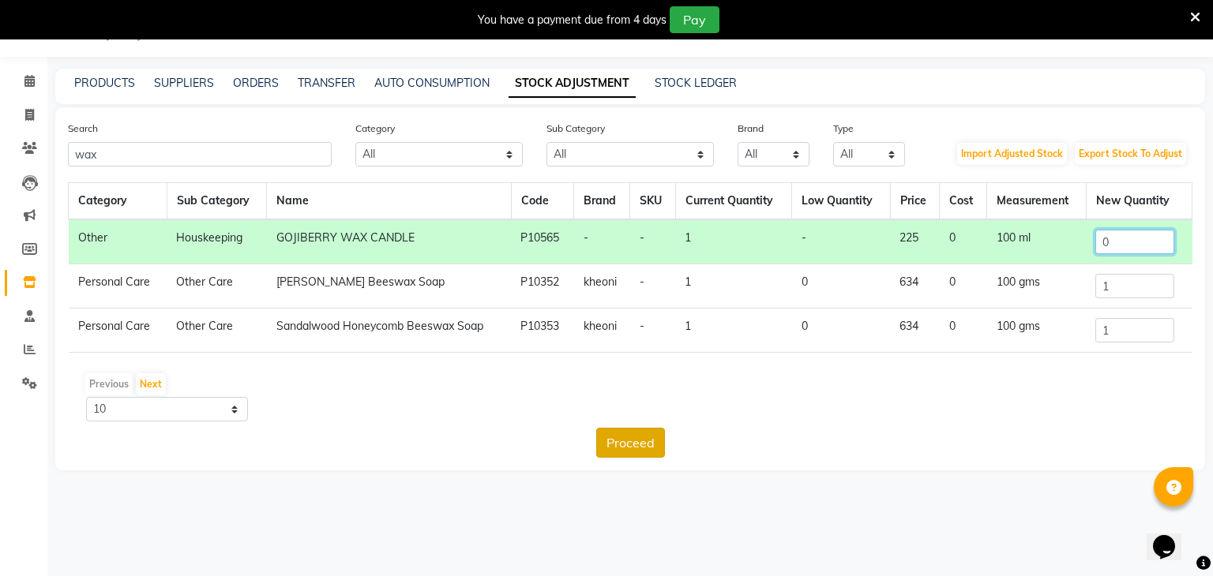
type input "0"
click at [612, 433] on button "Proceed" at bounding box center [630, 443] width 69 height 30
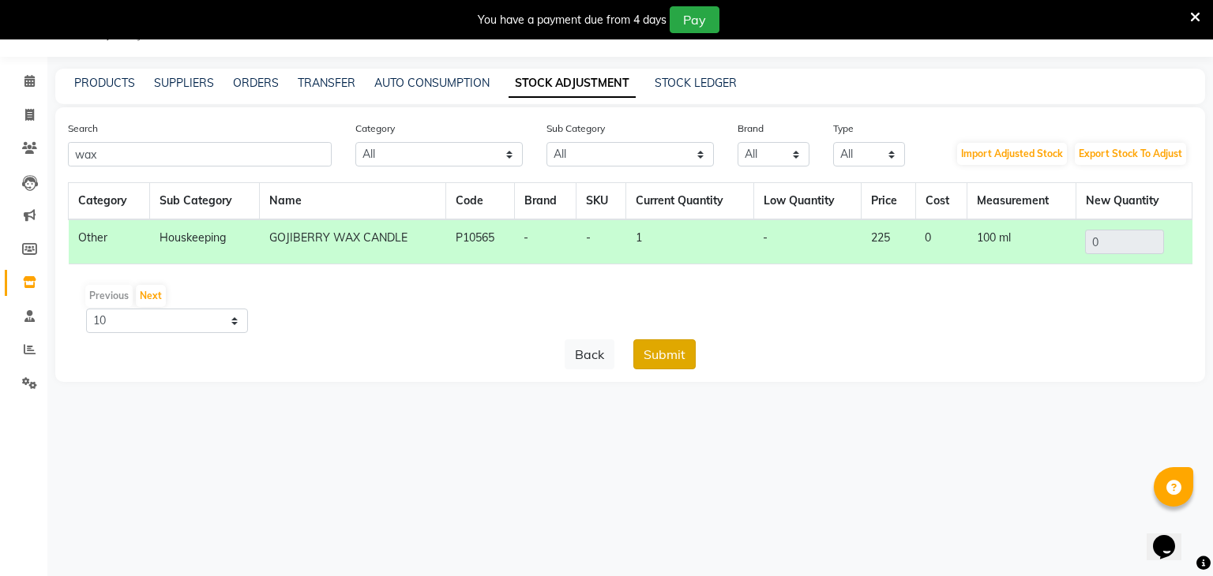
click at [673, 356] on button "Submit" at bounding box center [664, 355] width 62 height 30
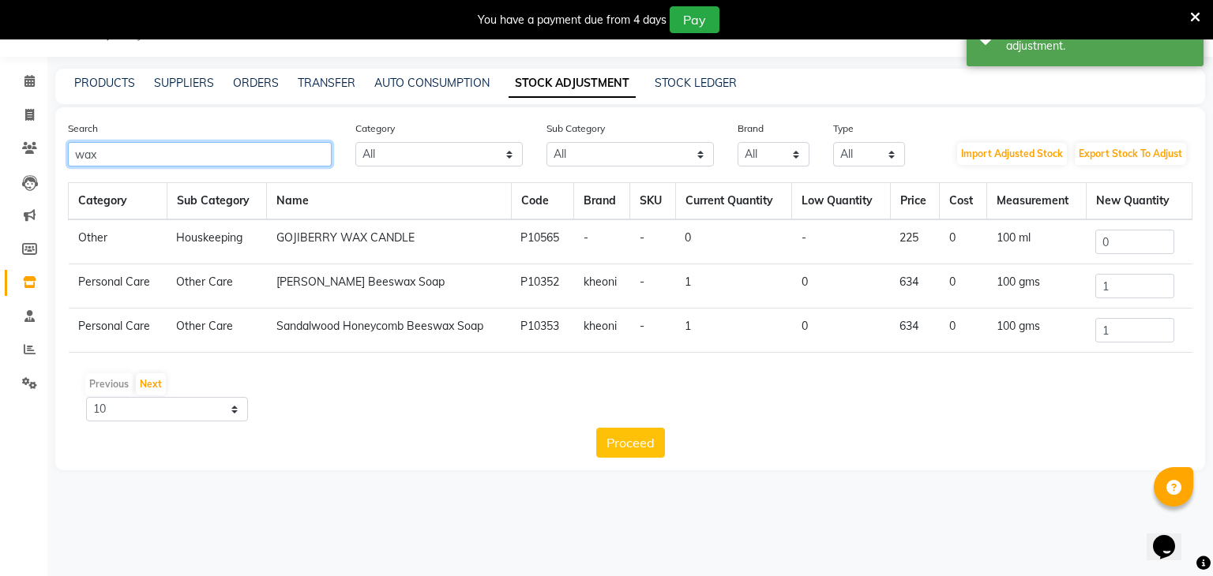
click at [194, 153] on input "wax" at bounding box center [200, 154] width 264 height 24
type input "w"
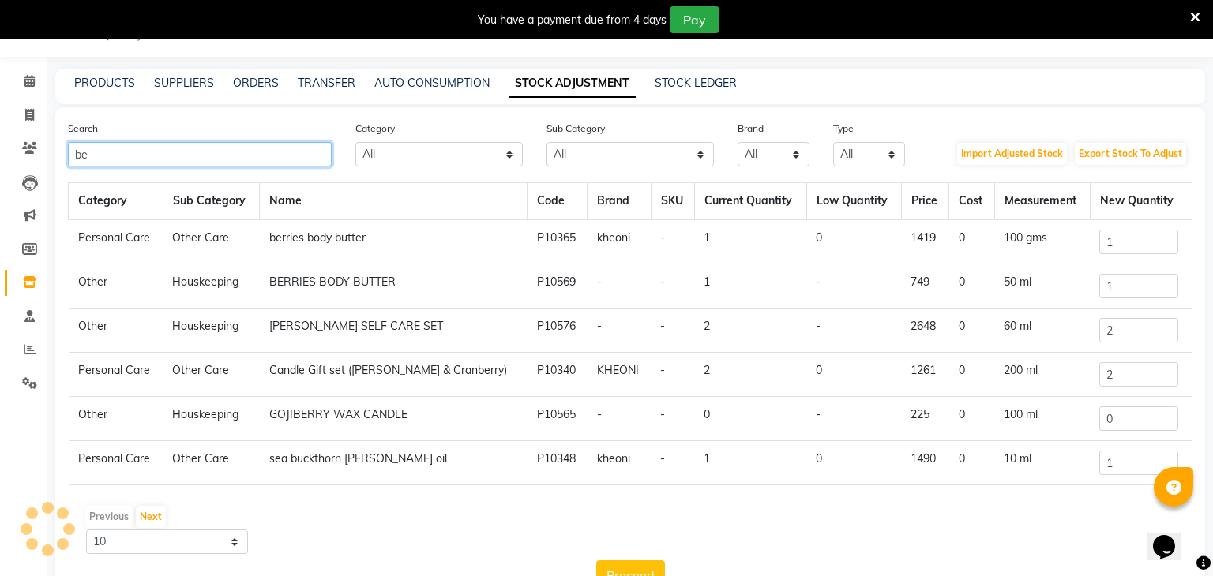
type input "b"
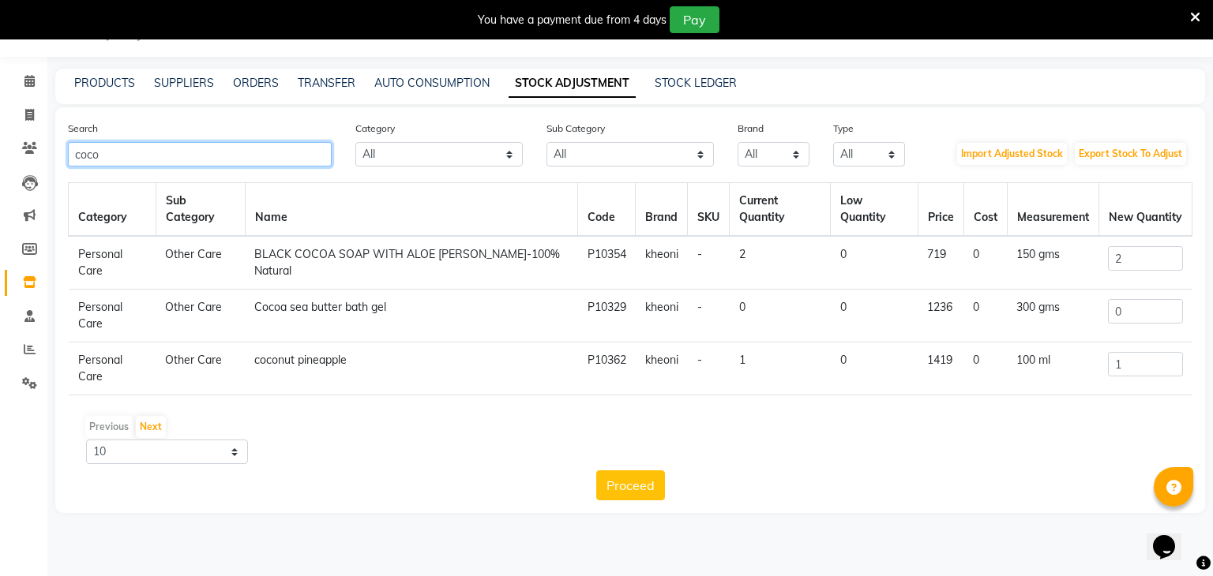
type input "coco"
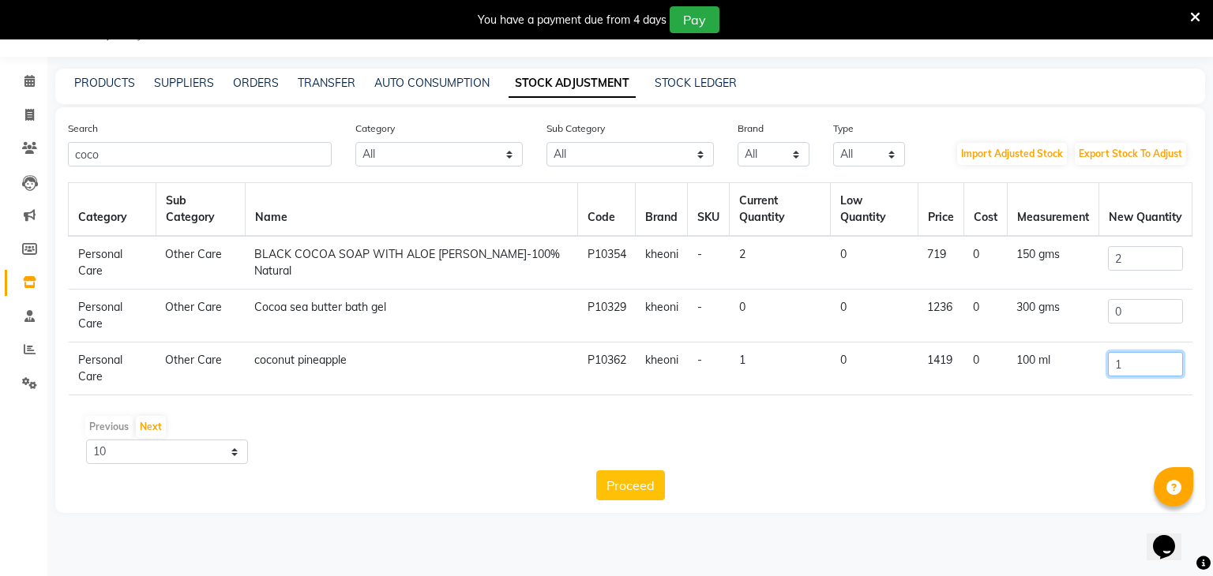
click at [1124, 352] on input "1" at bounding box center [1145, 364] width 74 height 24
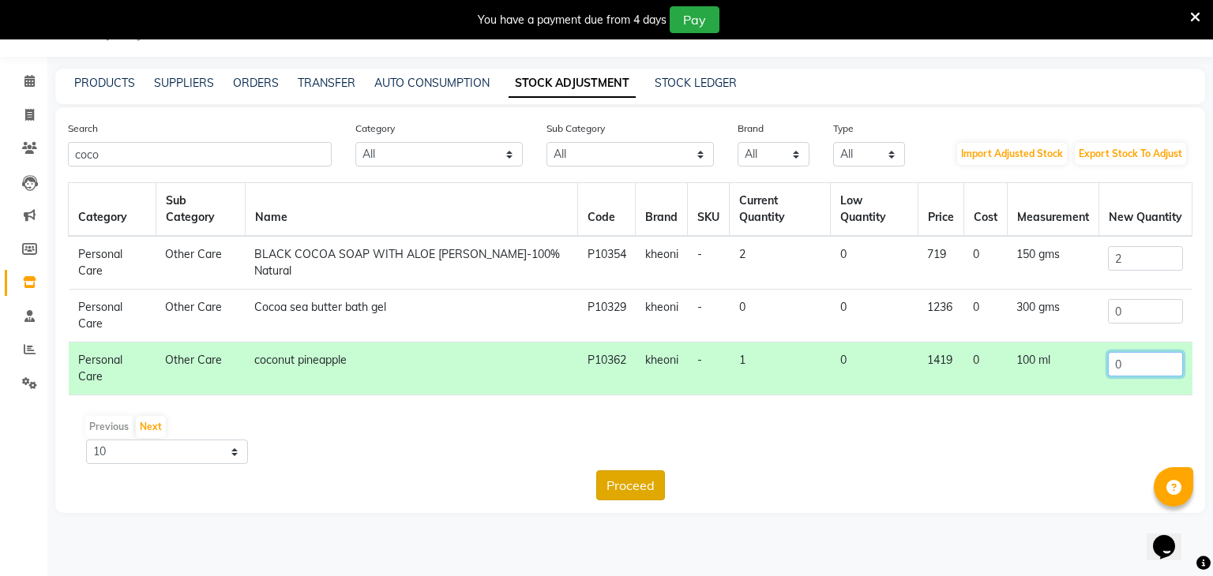
type input "0"
click at [621, 471] on button "Proceed" at bounding box center [630, 486] width 69 height 30
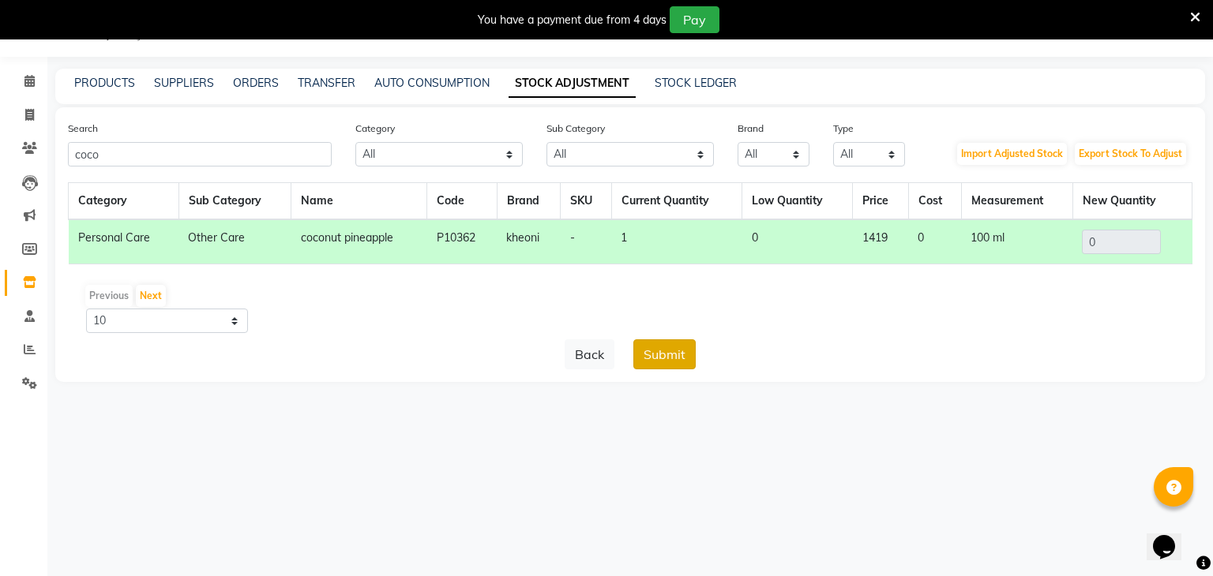
click at [666, 352] on button "Submit" at bounding box center [664, 355] width 62 height 30
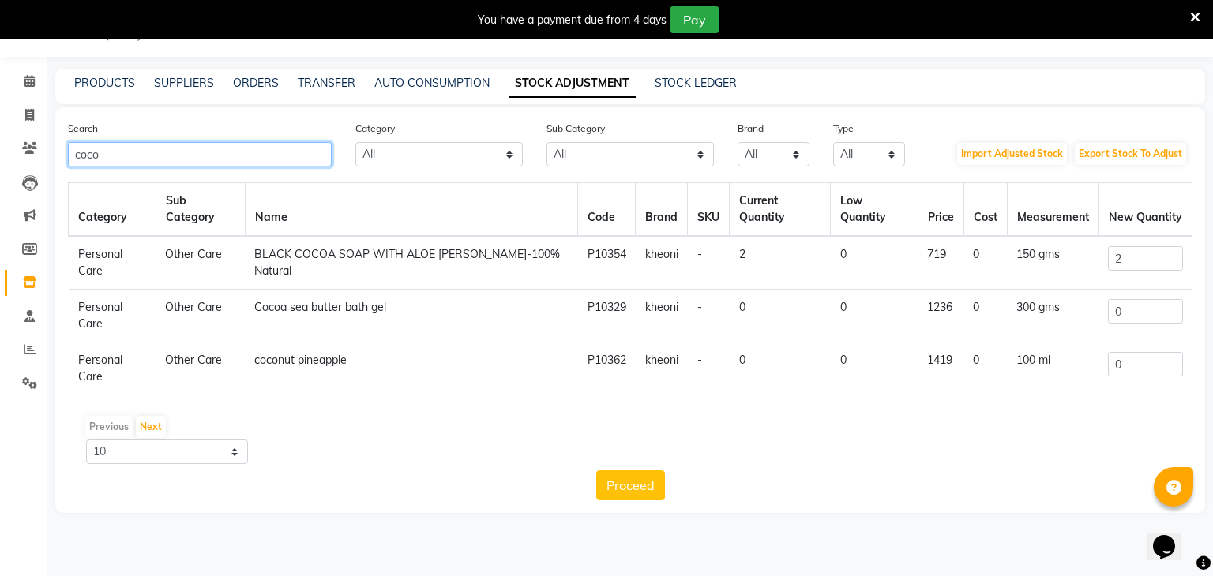
click at [188, 142] on input "coco" at bounding box center [200, 154] width 264 height 24
type input "c"
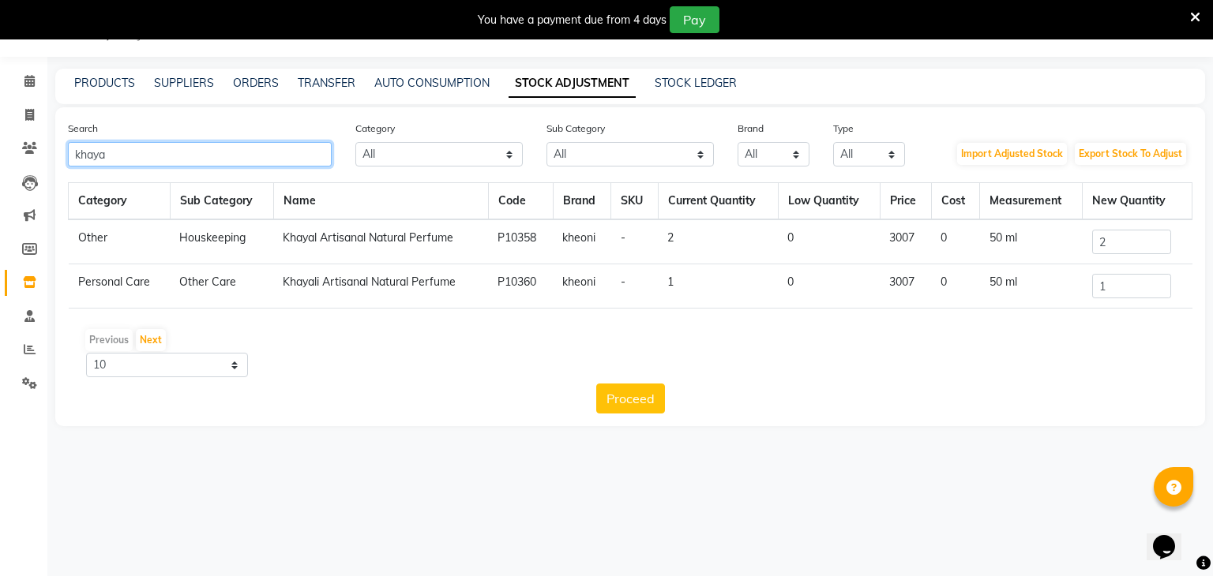
type input "khaya"
click at [1137, 237] on input "2" at bounding box center [1131, 242] width 79 height 24
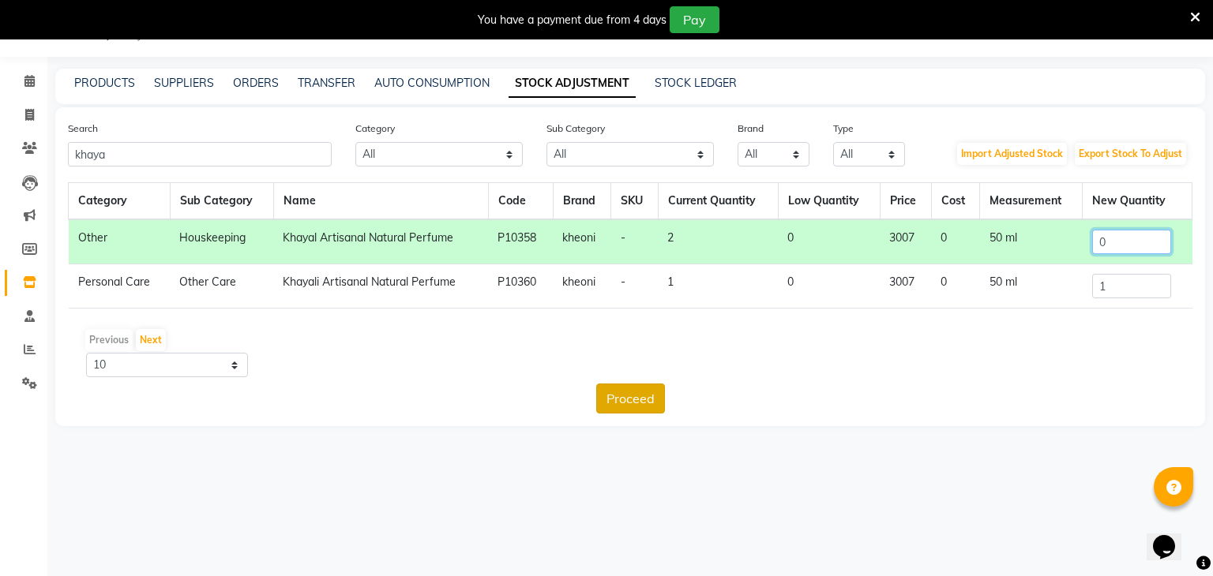
type input "0"
click at [631, 399] on button "Proceed" at bounding box center [630, 399] width 69 height 30
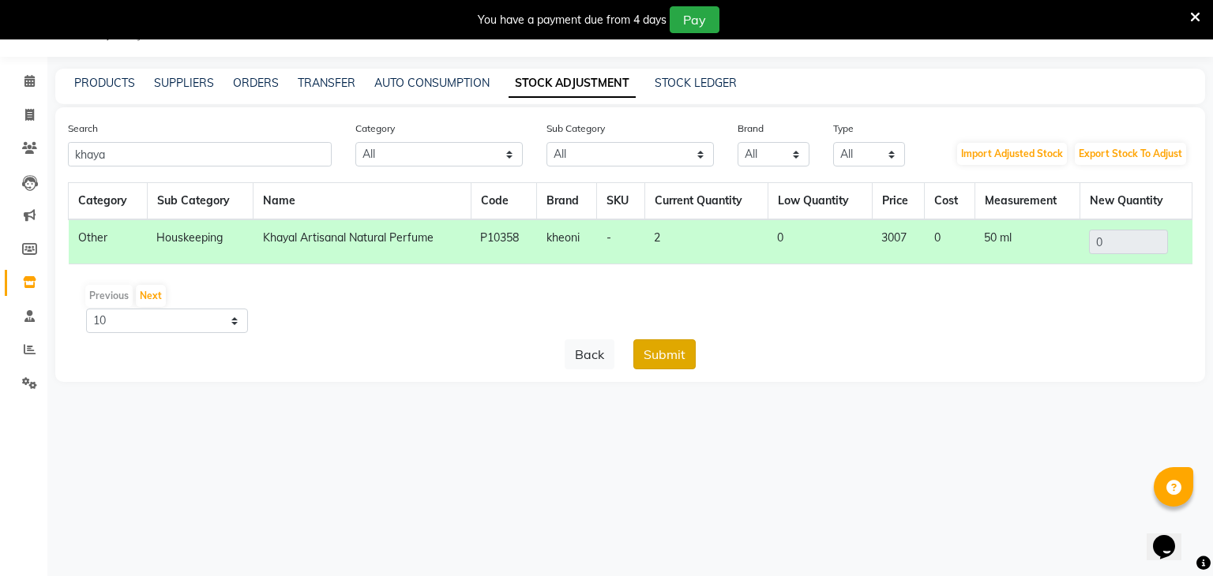
click at [656, 354] on button "Submit" at bounding box center [664, 355] width 62 height 30
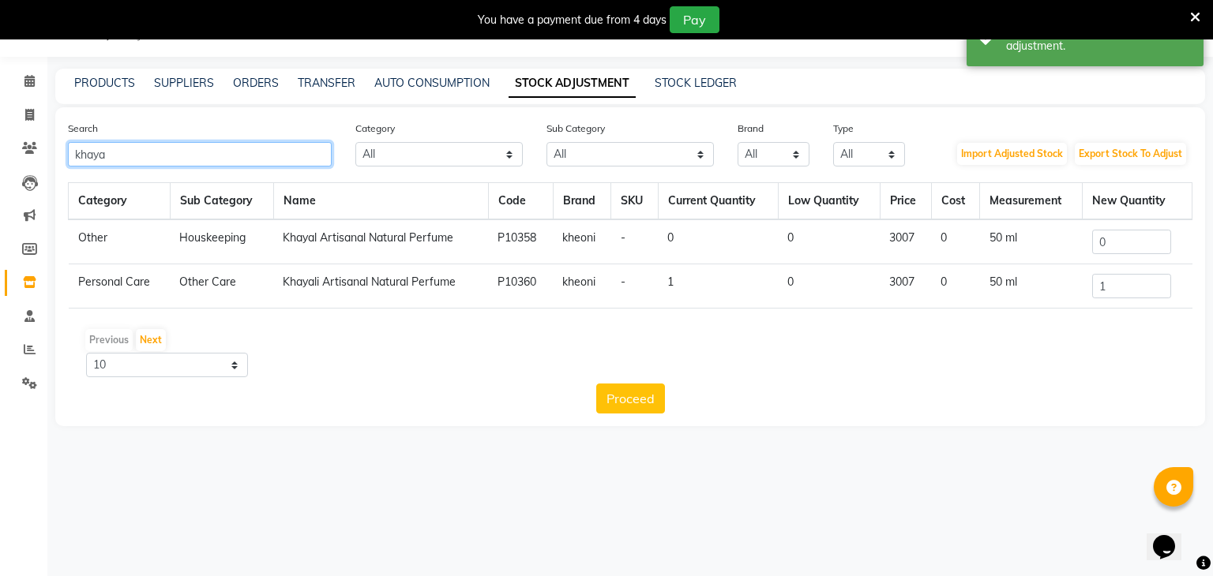
click at [236, 147] on input "khaya" at bounding box center [200, 154] width 264 height 24
type input "k"
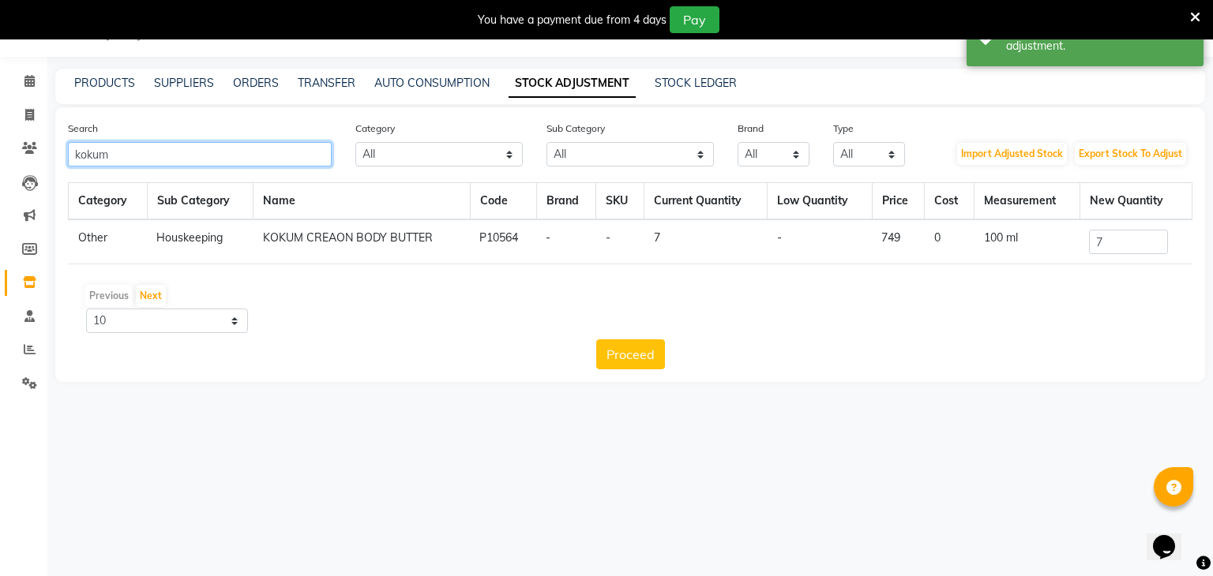
type input "kokum"
click at [1127, 238] on input "7" at bounding box center [1128, 242] width 79 height 24
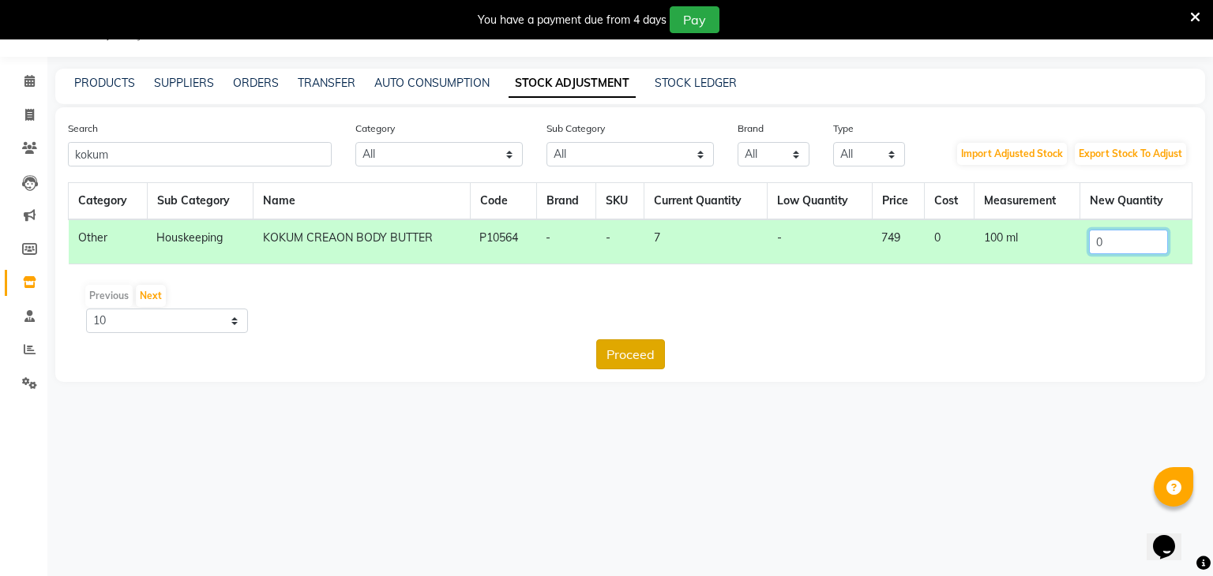
type input "0"
click at [646, 352] on button "Proceed" at bounding box center [630, 355] width 69 height 30
click at [660, 347] on button "Submit" at bounding box center [664, 355] width 62 height 30
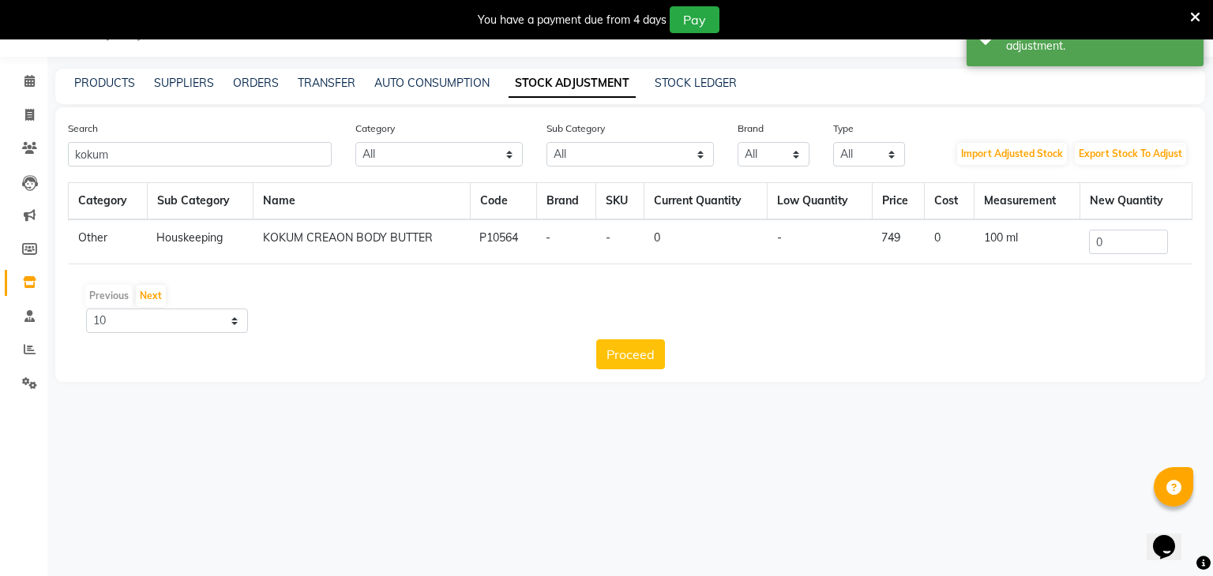
click at [207, 167] on div "Search kokum Category All Hair Skin Makeup Personal Care Appliances Other Sub C…" at bounding box center [630, 244] width 1150 height 275
click at [203, 160] on input "kokum" at bounding box center [200, 154] width 264 height 24
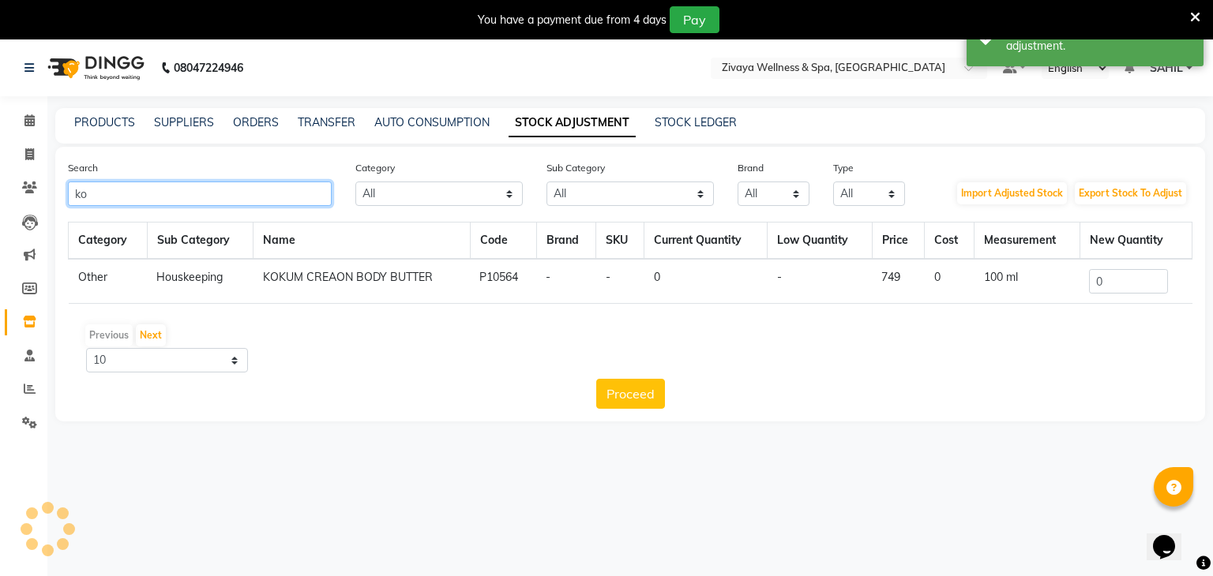
type input "k"
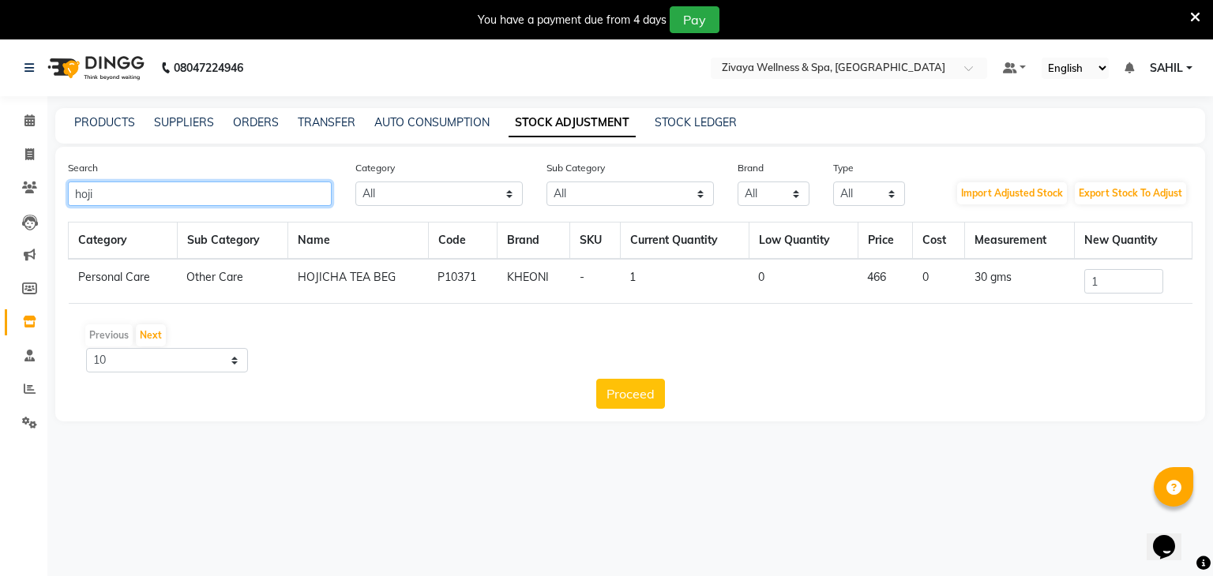
type input "hoji"
click at [1112, 288] on input "1" at bounding box center [1123, 281] width 79 height 24
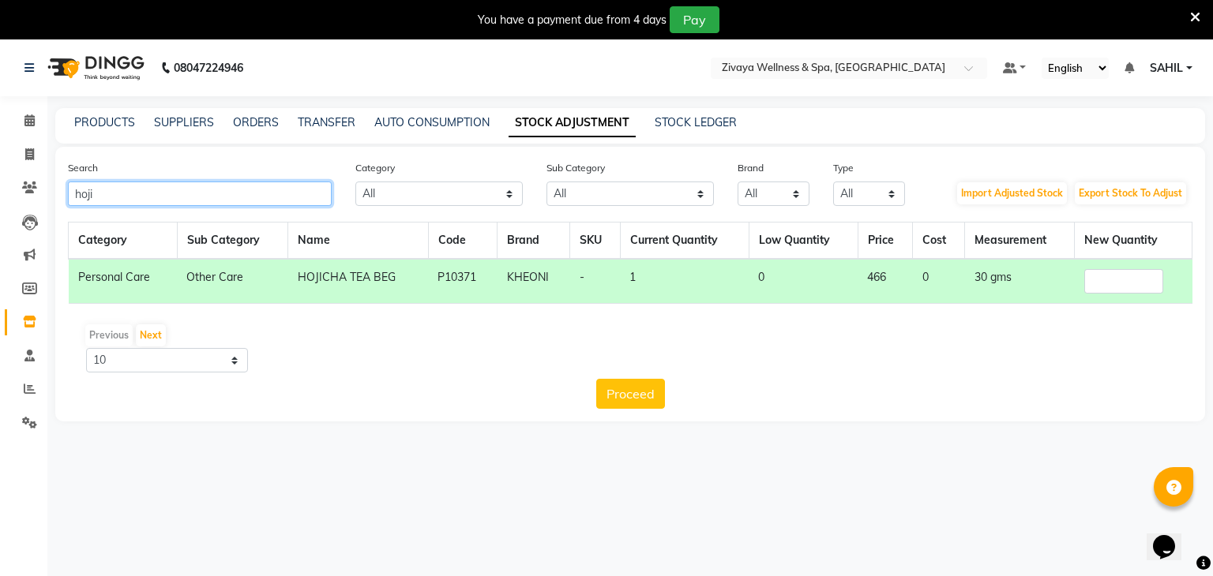
click at [242, 189] on input "hoji" at bounding box center [200, 194] width 264 height 24
type input "h"
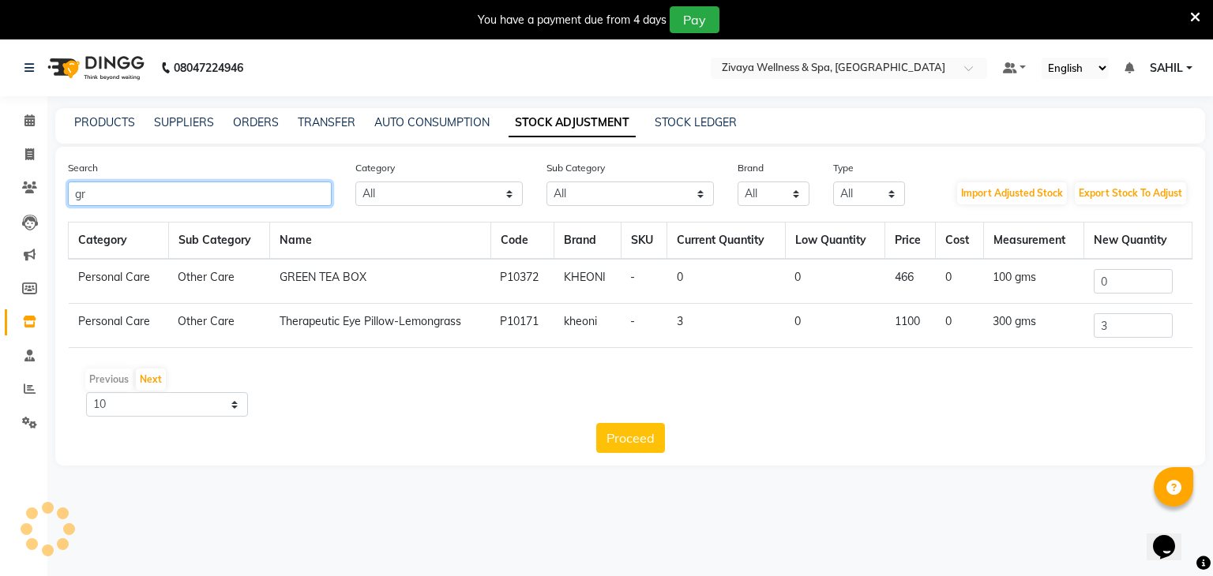
type input "g"
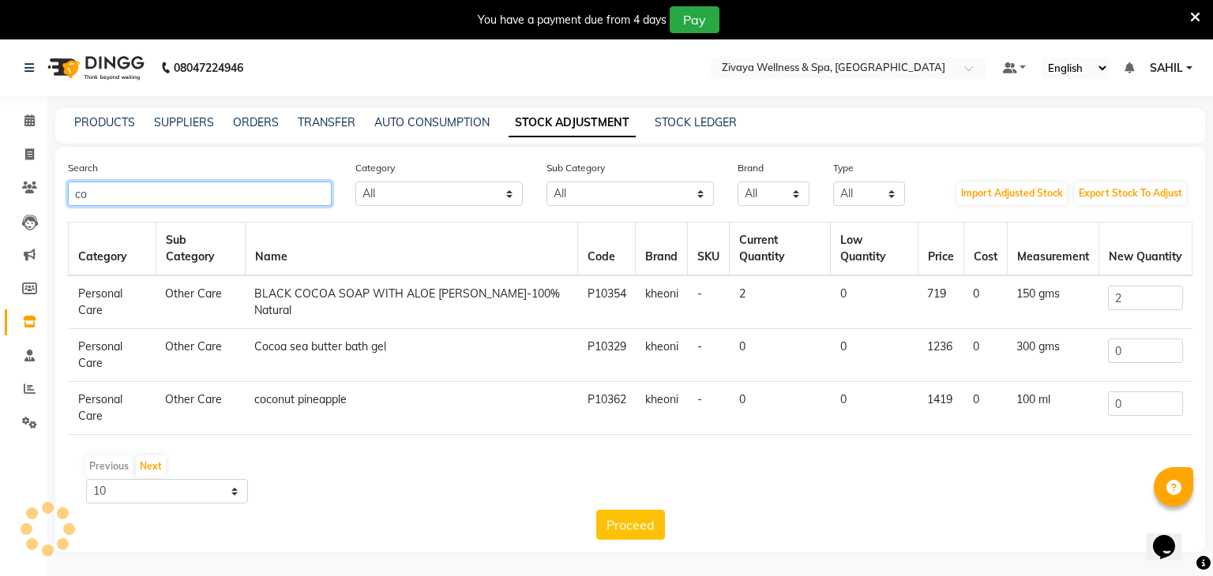
type input "c"
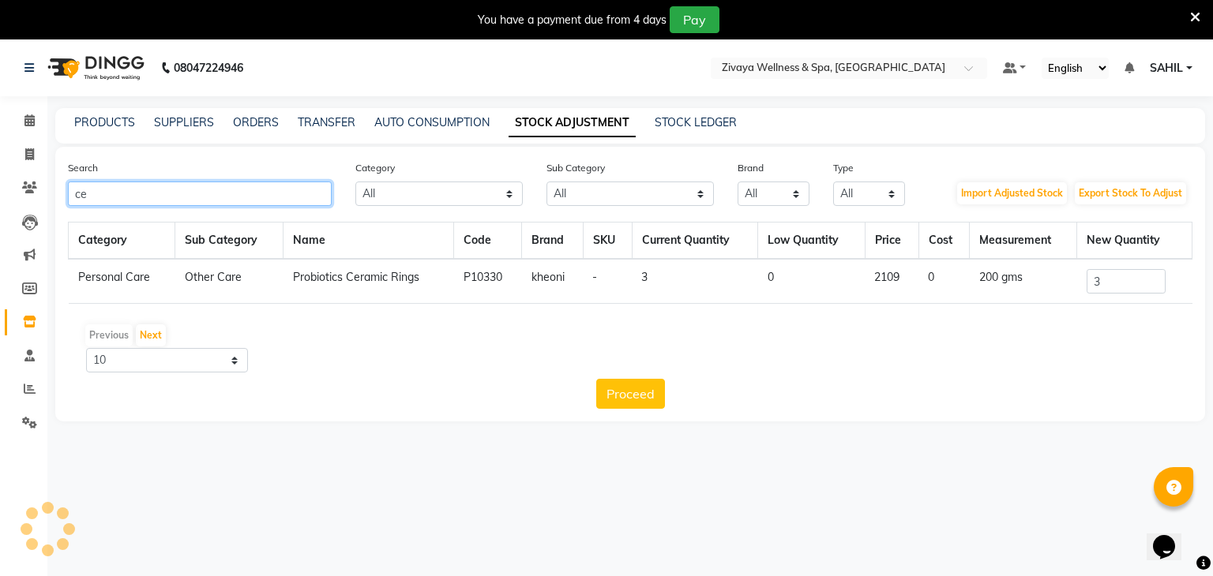
type input "c"
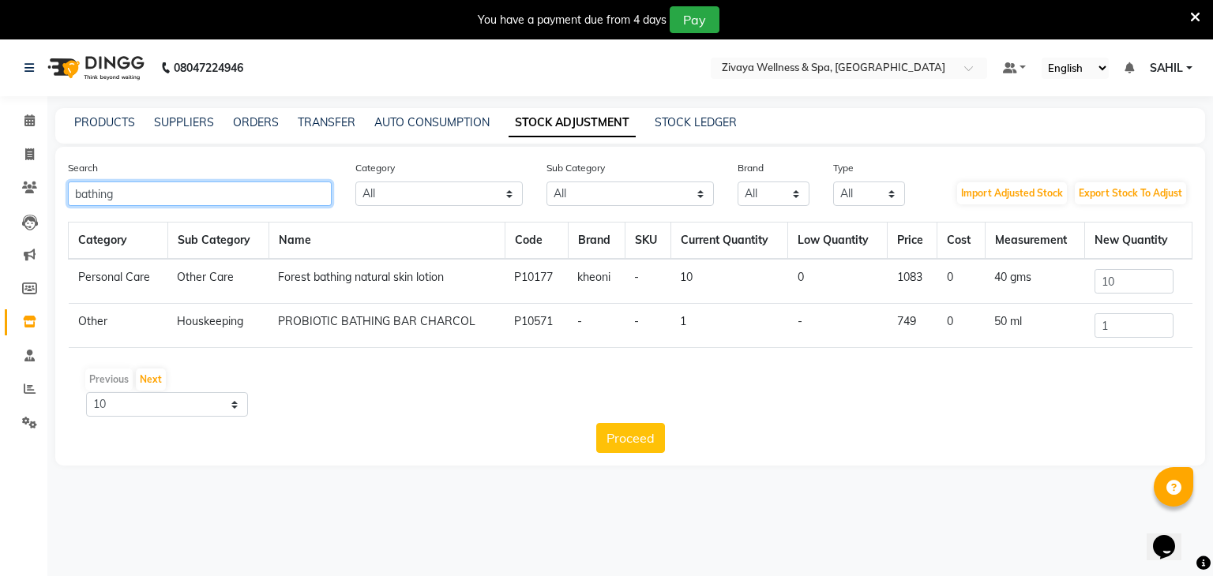
type input "bathing"
click at [1134, 322] on input "1" at bounding box center [1133, 325] width 79 height 24
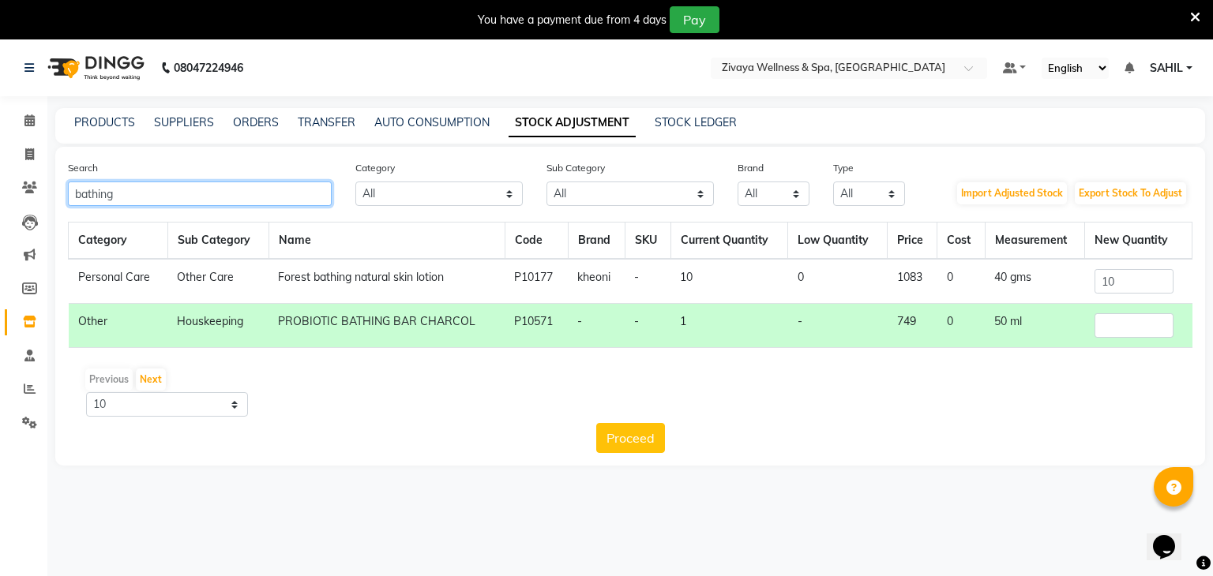
click at [205, 198] on input "bathing" at bounding box center [200, 194] width 264 height 24
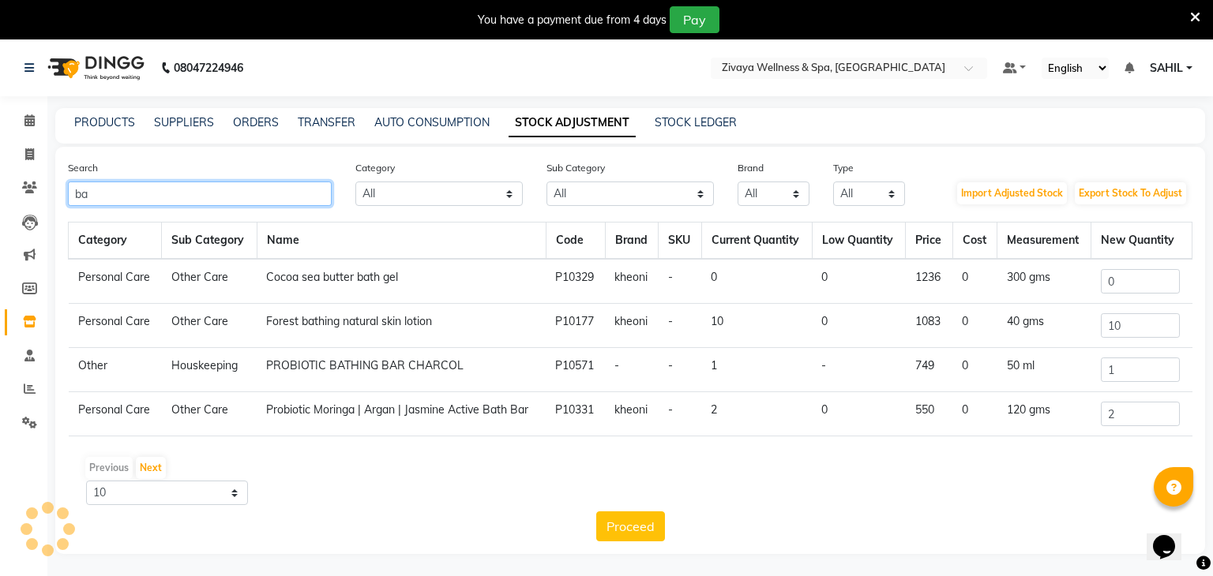
type input "b"
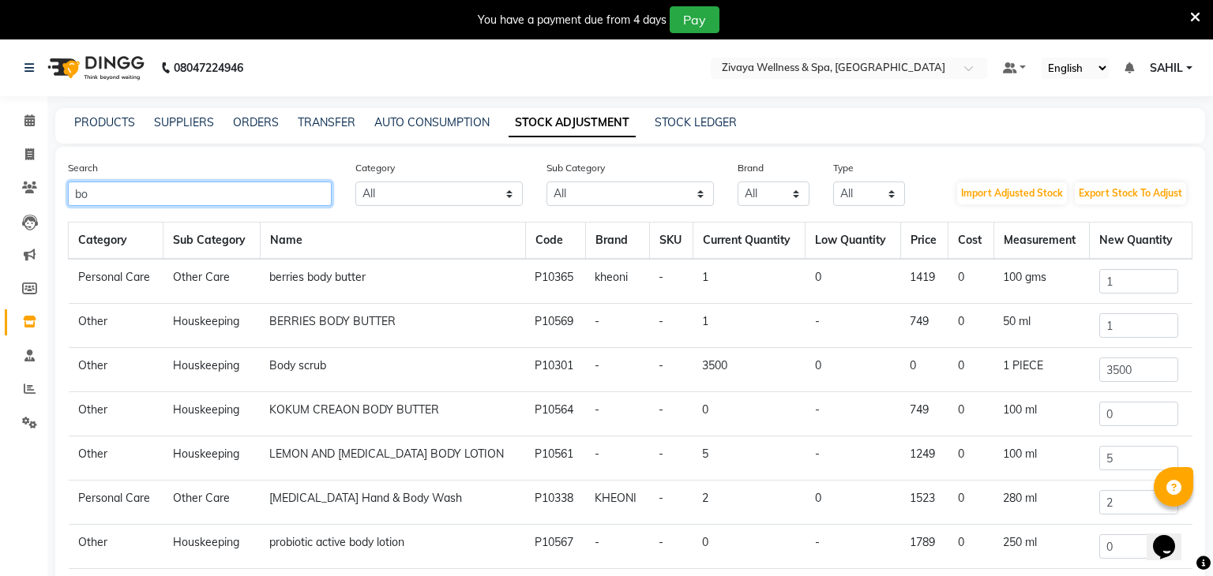
type input "b"
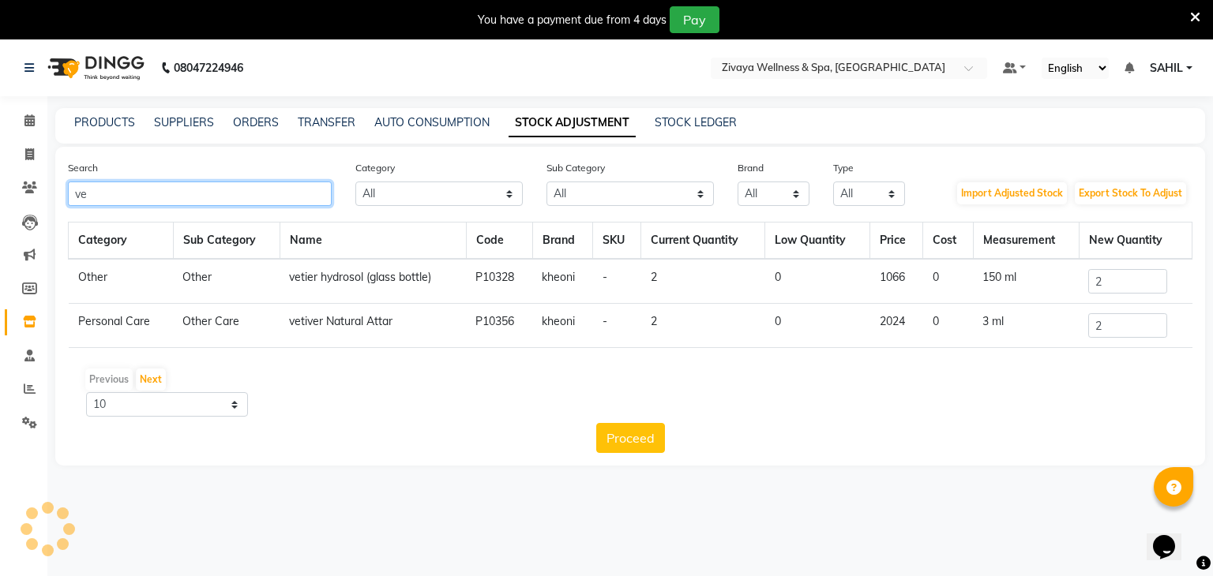
type input "v"
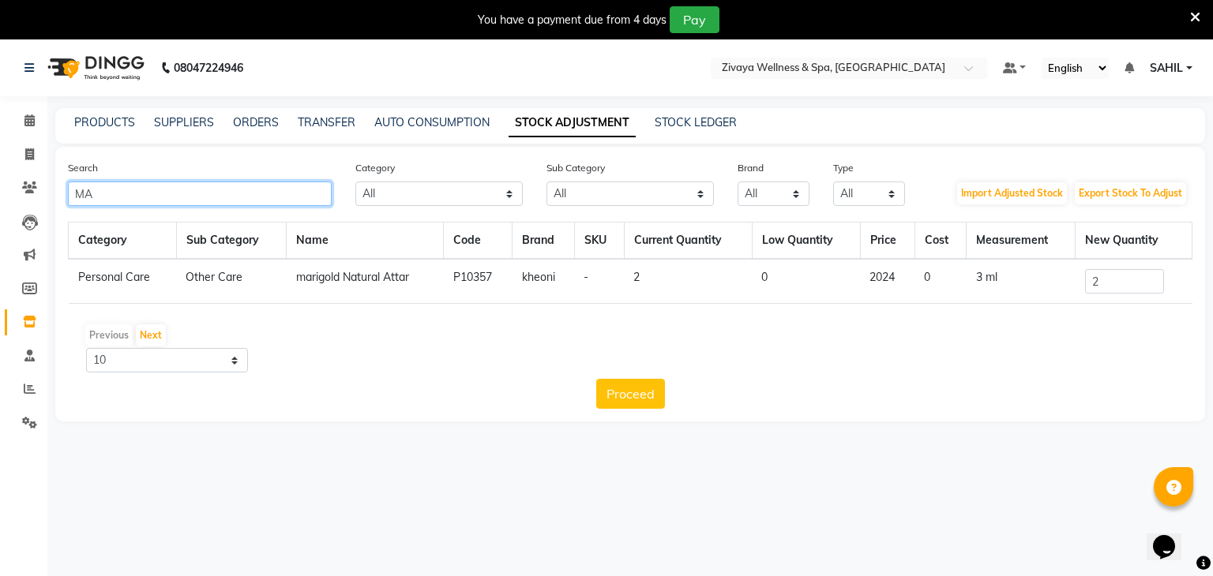
type input "M"
type input "G"
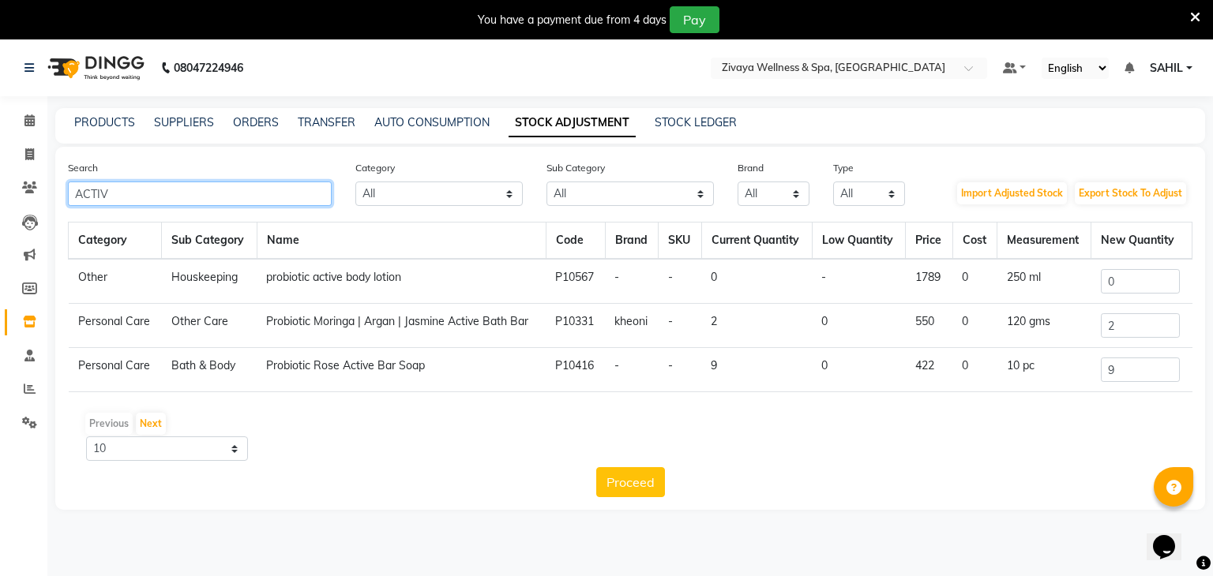
type input "ACTIV"
click at [34, 131] on link "Calendar" at bounding box center [24, 121] width 38 height 26
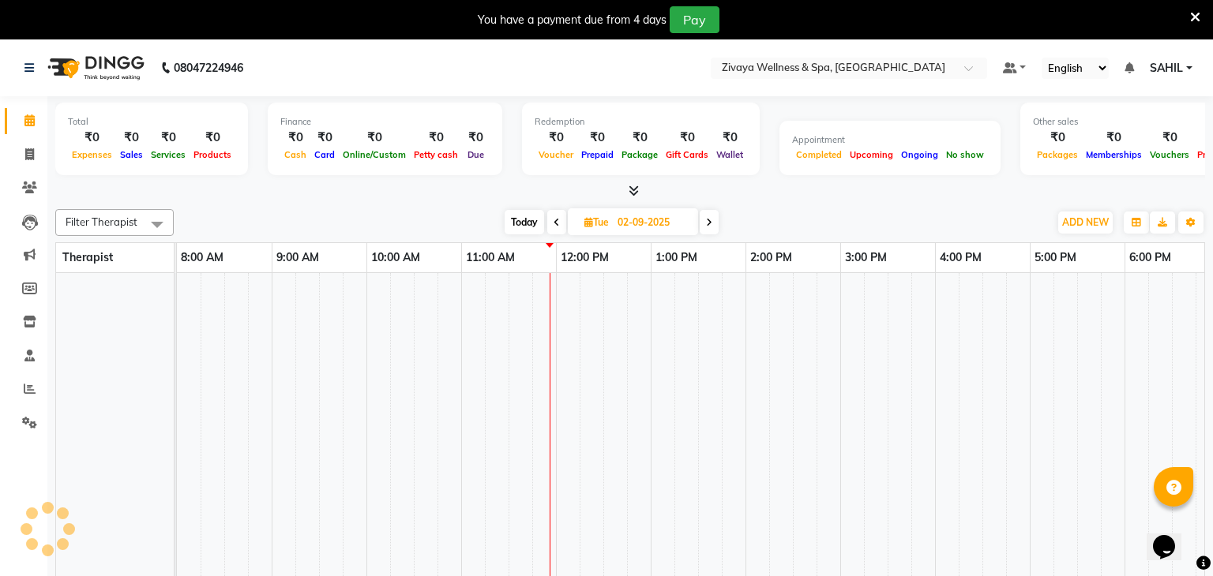
scroll to position [0, 569]
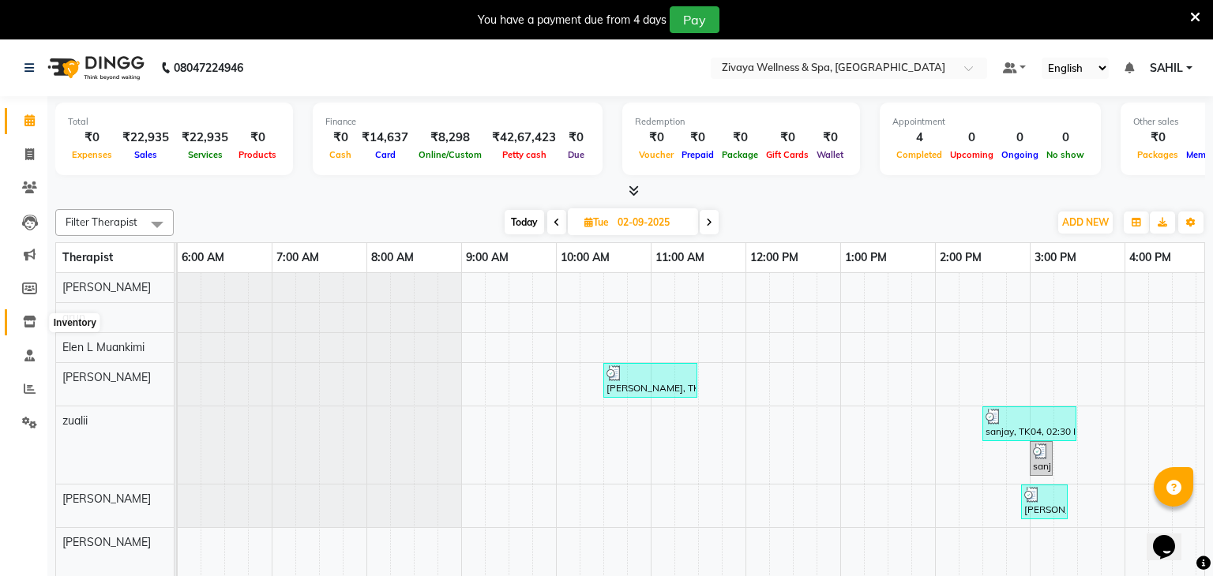
click at [30, 324] on icon at bounding box center [29, 322] width 13 height 12
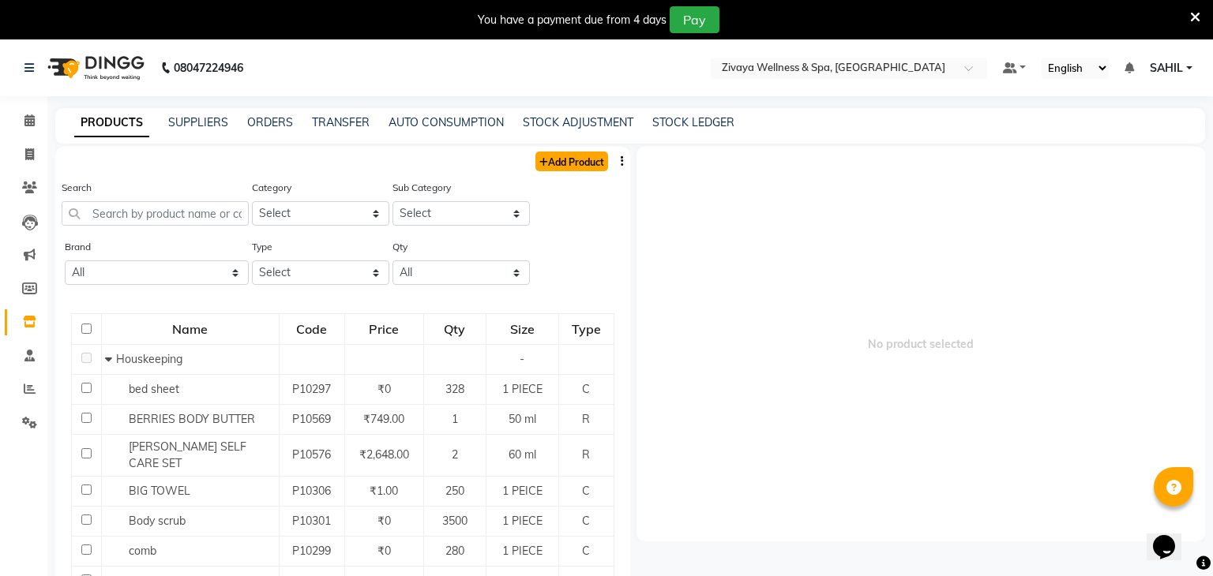
click at [557, 165] on link "Add Product" at bounding box center [571, 162] width 73 height 20
select select "true"
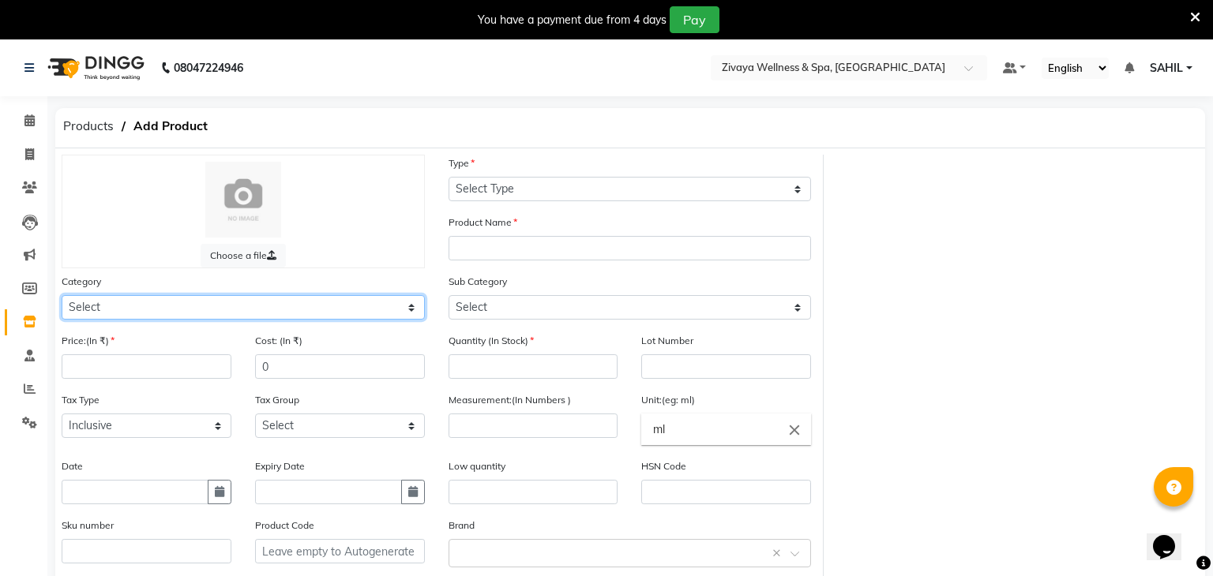
click at [130, 312] on select "Select Hair Skin Makeup Personal Care Appliances Other" at bounding box center [243, 307] width 363 height 24
select select "1056902000"
click at [62, 296] on select "Select Hair Skin Makeup Personal Care Appliances Other" at bounding box center [243, 307] width 363 height 24
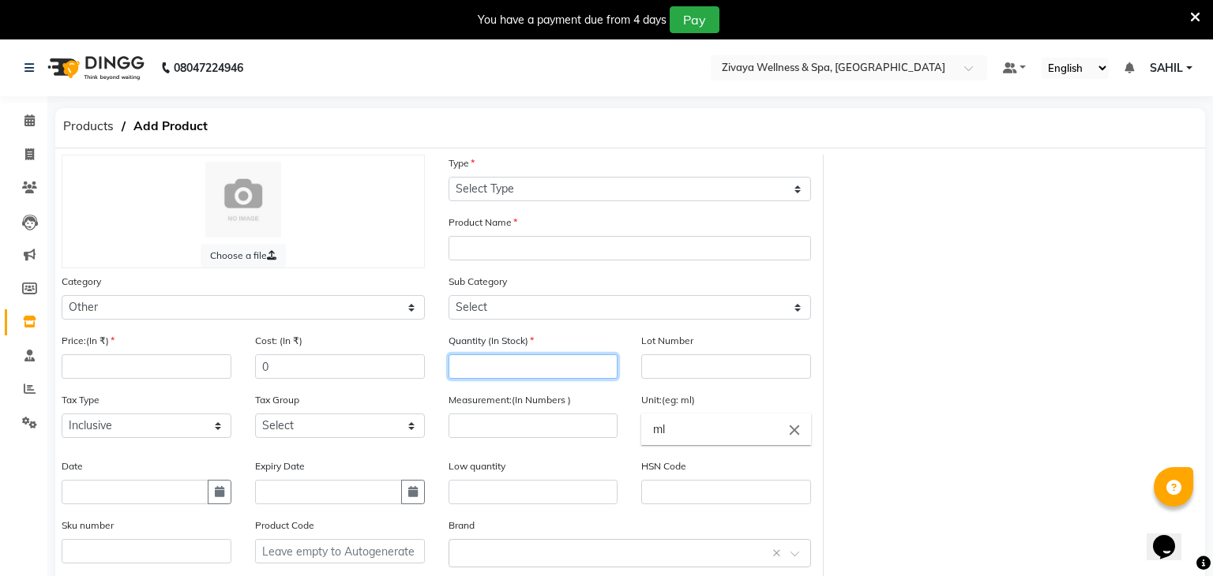
click at [511, 369] on input "number" at bounding box center [533, 367] width 170 height 24
type input "1"
click at [162, 370] on input "number" at bounding box center [147, 367] width 170 height 24
type input "1798"
click at [500, 422] on input "number" at bounding box center [533, 426] width 170 height 24
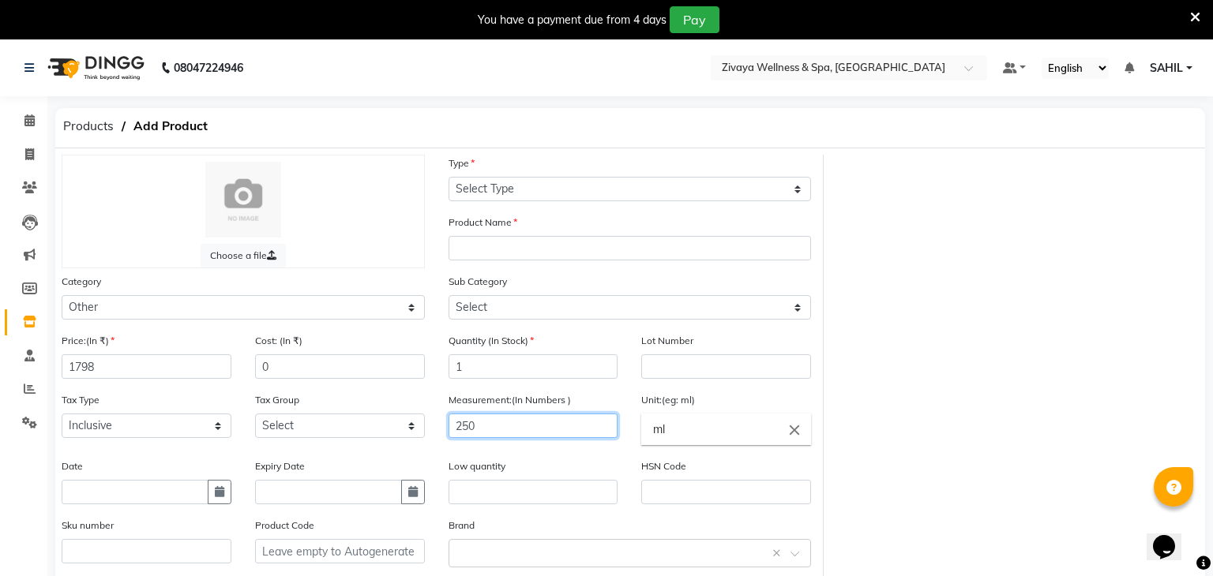
type input "250"
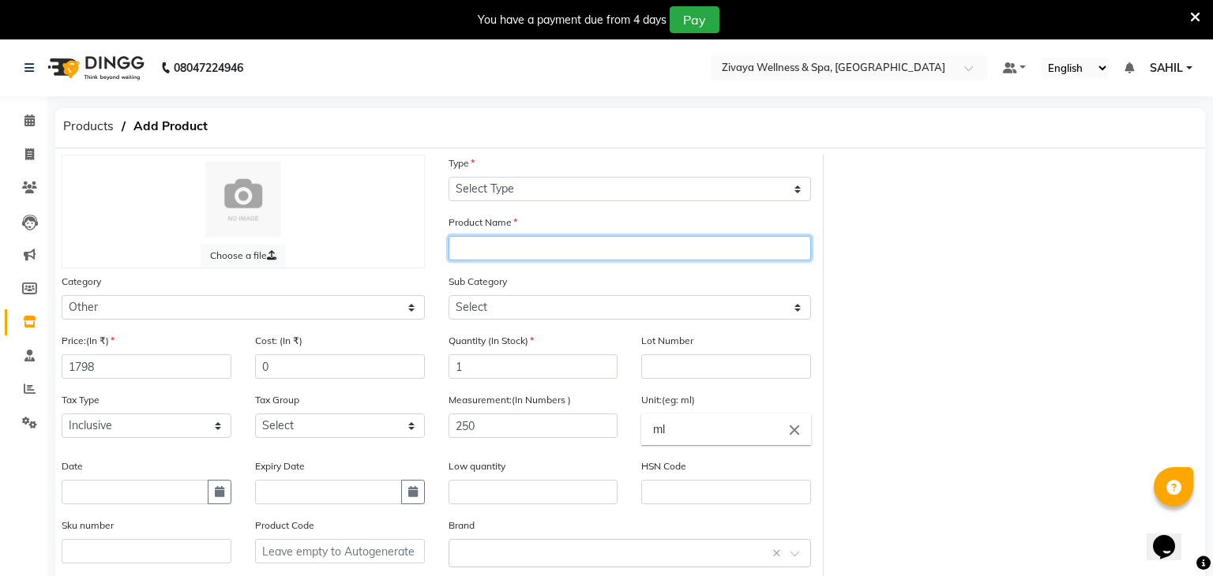
click at [505, 249] on input "text" at bounding box center [629, 248] width 363 height 24
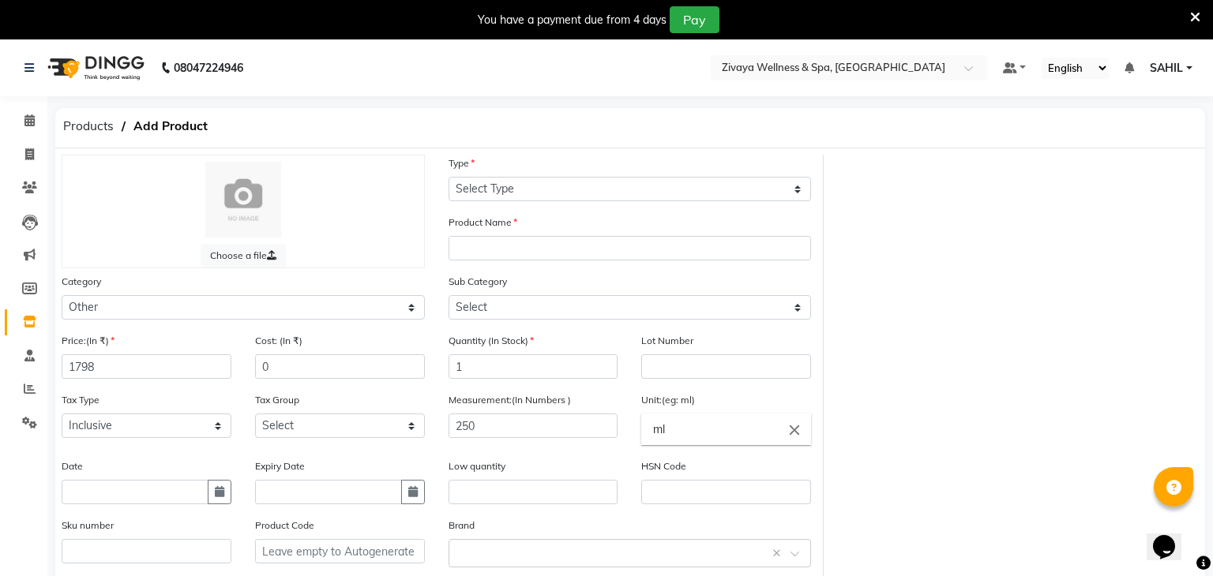
click at [570, 280] on div "Sub Category Select Houskeeping Other" at bounding box center [629, 296] width 363 height 47
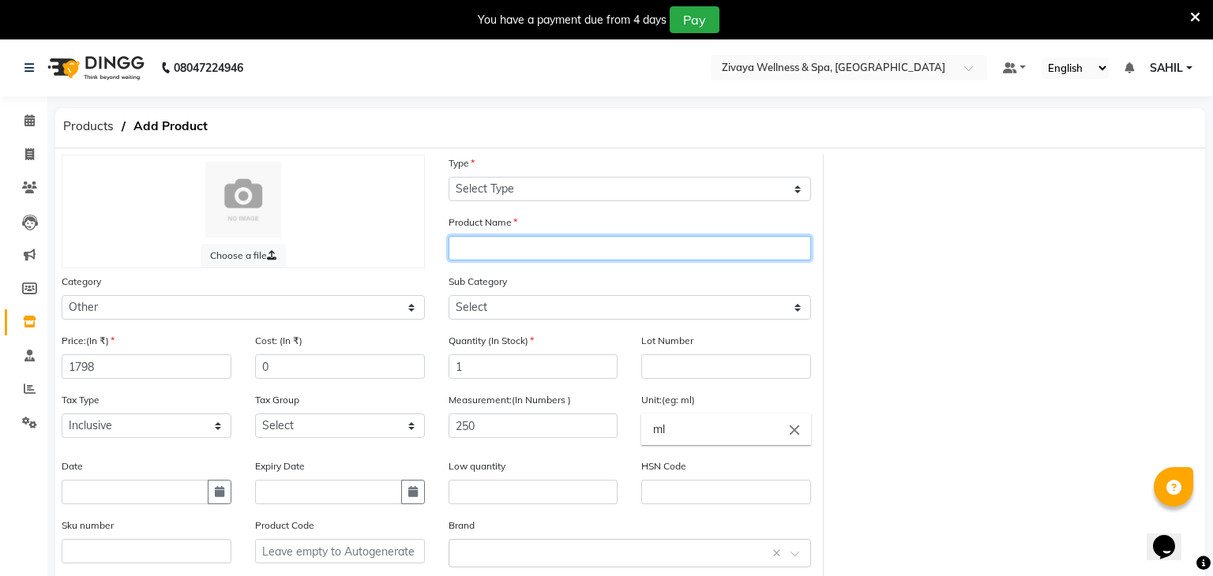
click at [469, 242] on input "text" at bounding box center [629, 248] width 363 height 24
type input "p"
type input "O"
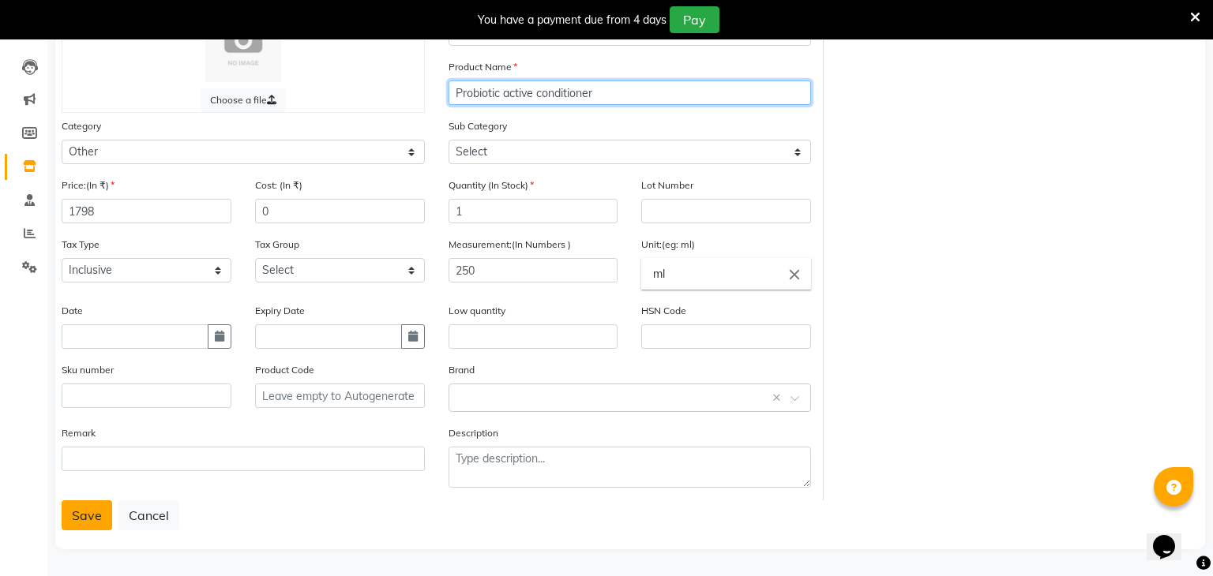
type input "Probiotic active conditioner"
click at [76, 511] on button "Save" at bounding box center [87, 516] width 51 height 30
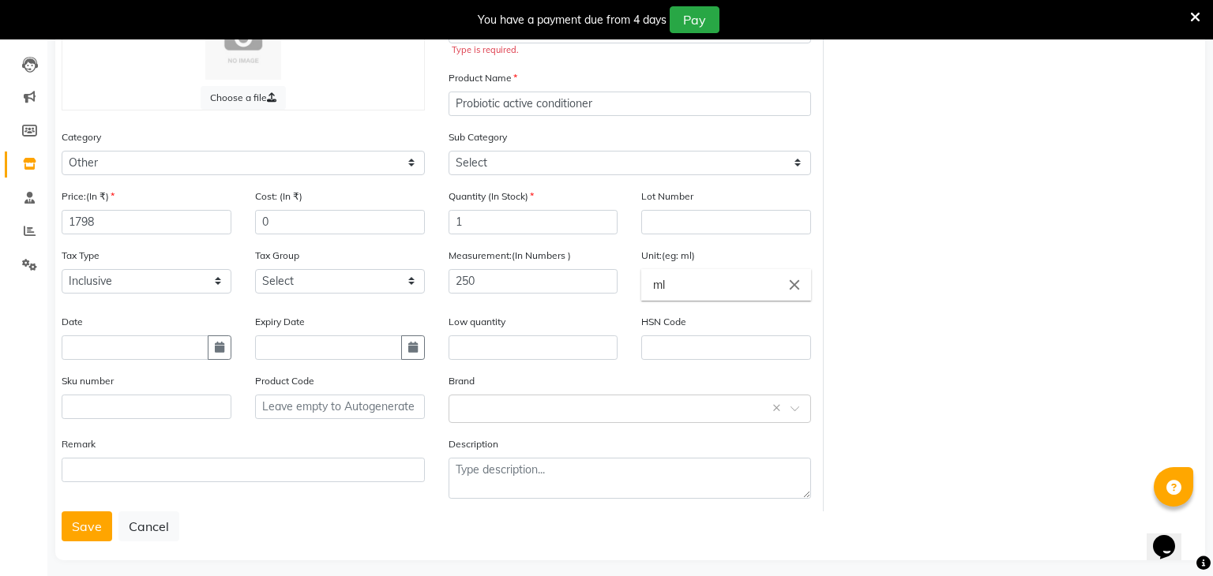
scroll to position [0, 0]
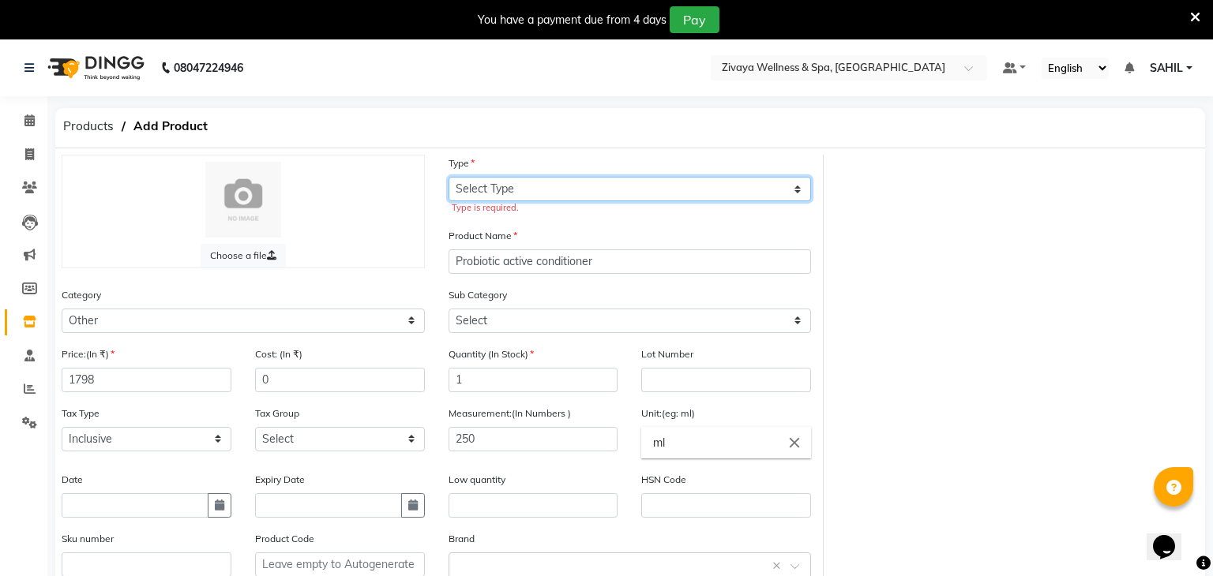
click at [531, 200] on select "Select Type Both Retail Consumable" at bounding box center [629, 189] width 363 height 24
select select "R"
click at [448, 177] on select "Select Type Both Retail Consumable" at bounding box center [629, 189] width 363 height 24
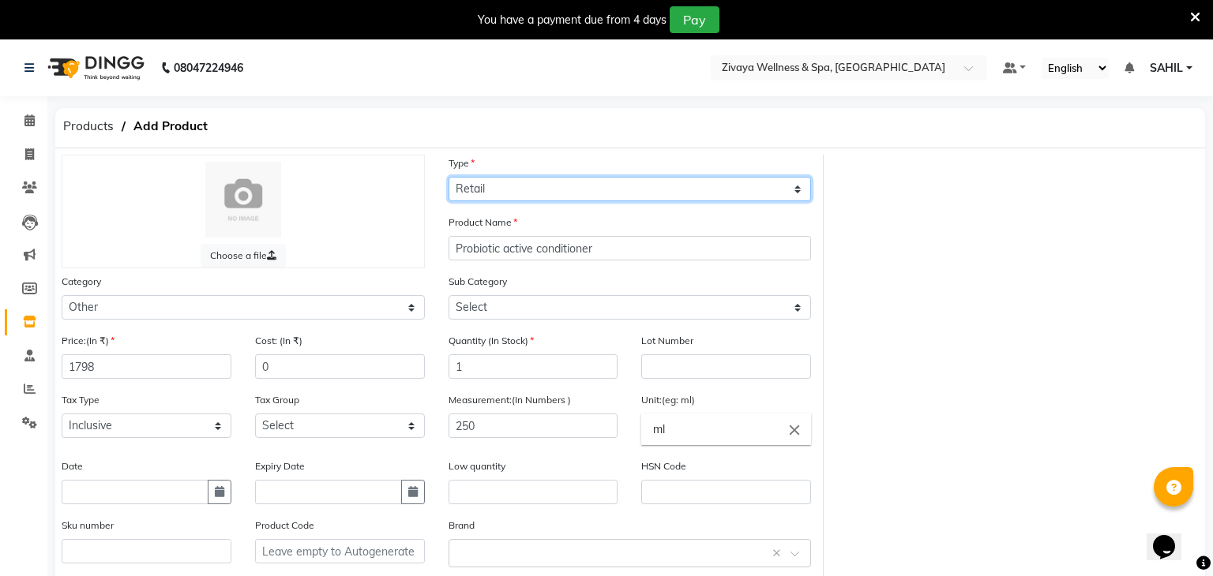
scroll to position [158, 0]
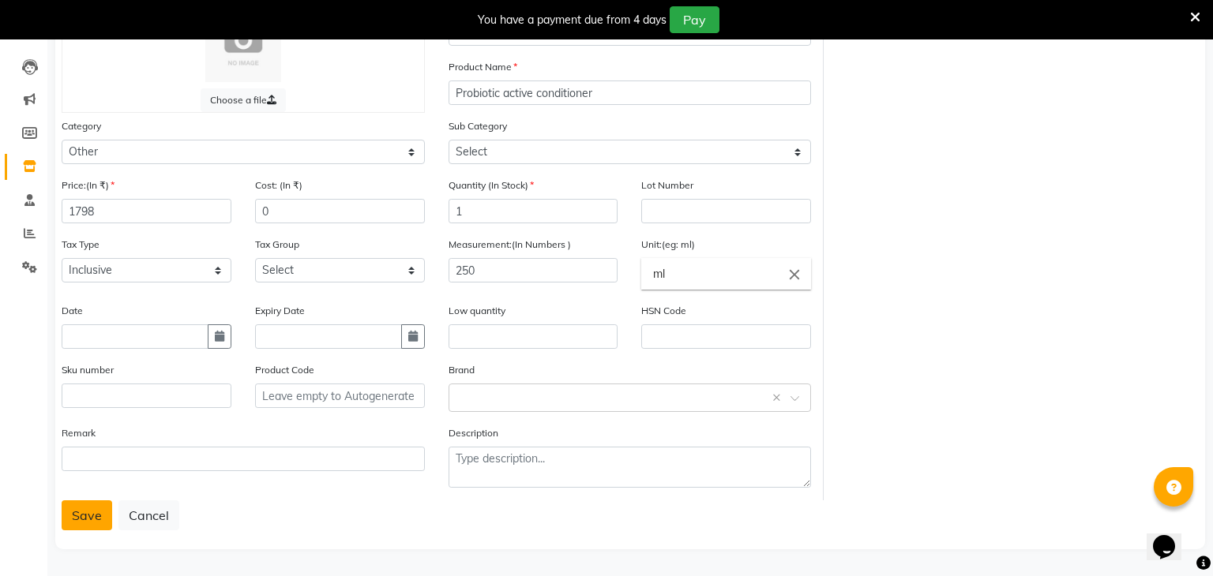
click at [70, 519] on button "Save" at bounding box center [87, 516] width 51 height 30
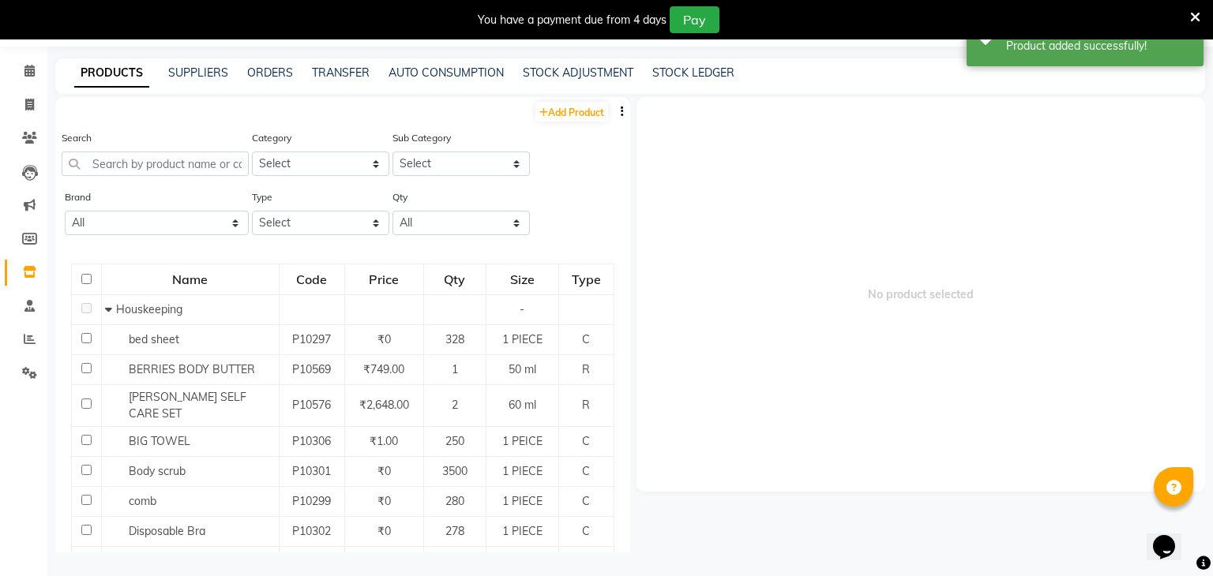
scroll to position [50, 0]
click at [166, 170] on input "text" at bounding box center [155, 164] width 187 height 24
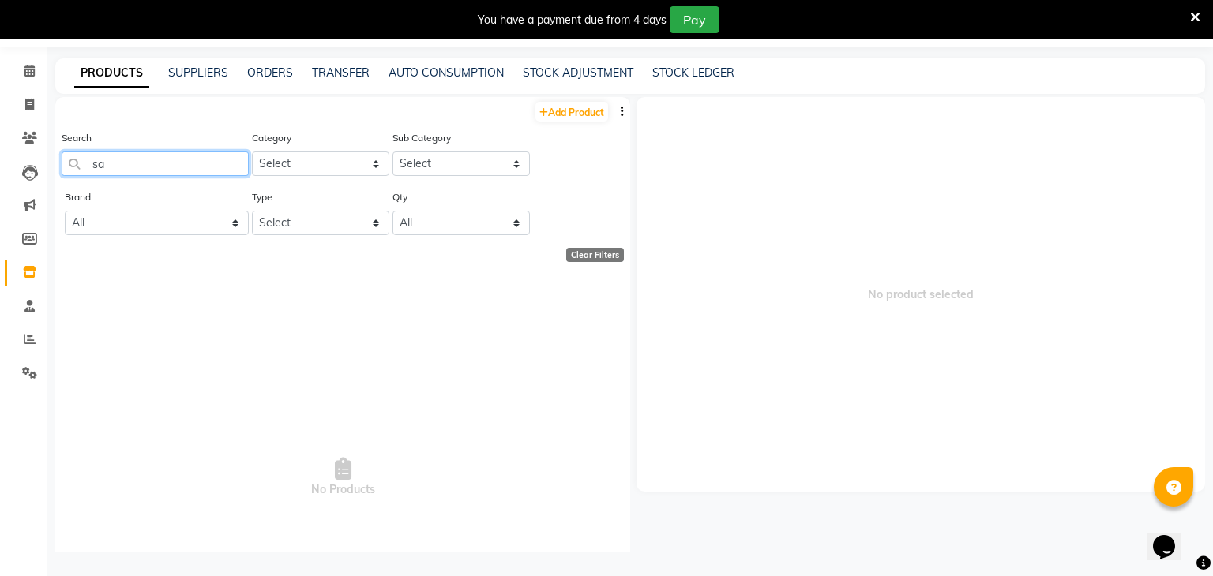
type input "s"
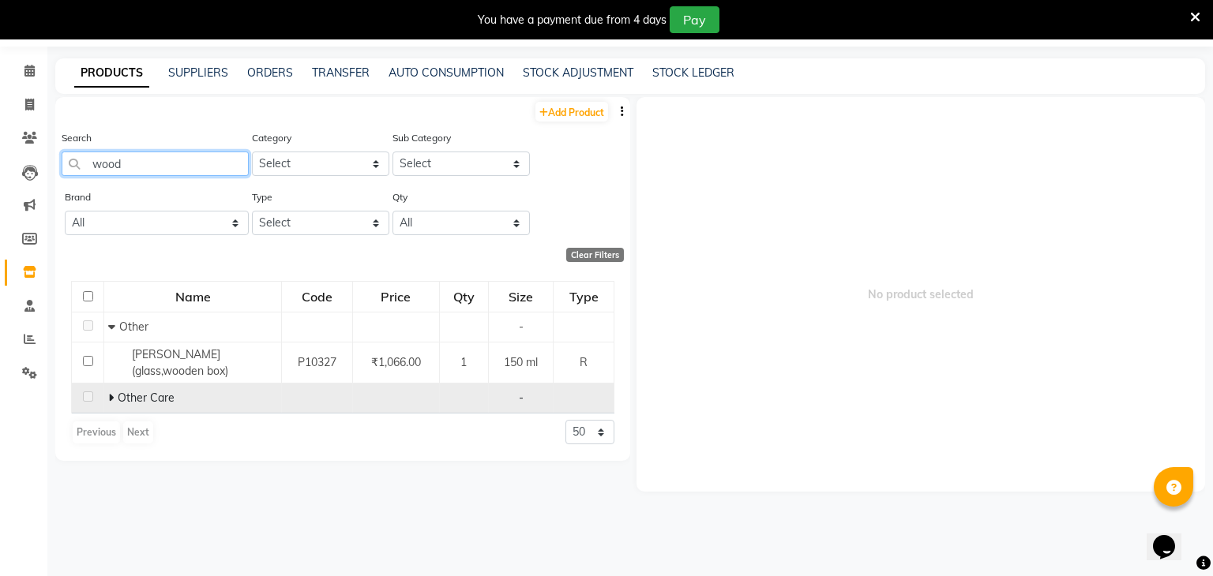
type input "wood"
click at [118, 396] on span "Other Care" at bounding box center [146, 398] width 57 height 14
click at [111, 400] on icon at bounding box center [111, 397] width 6 height 11
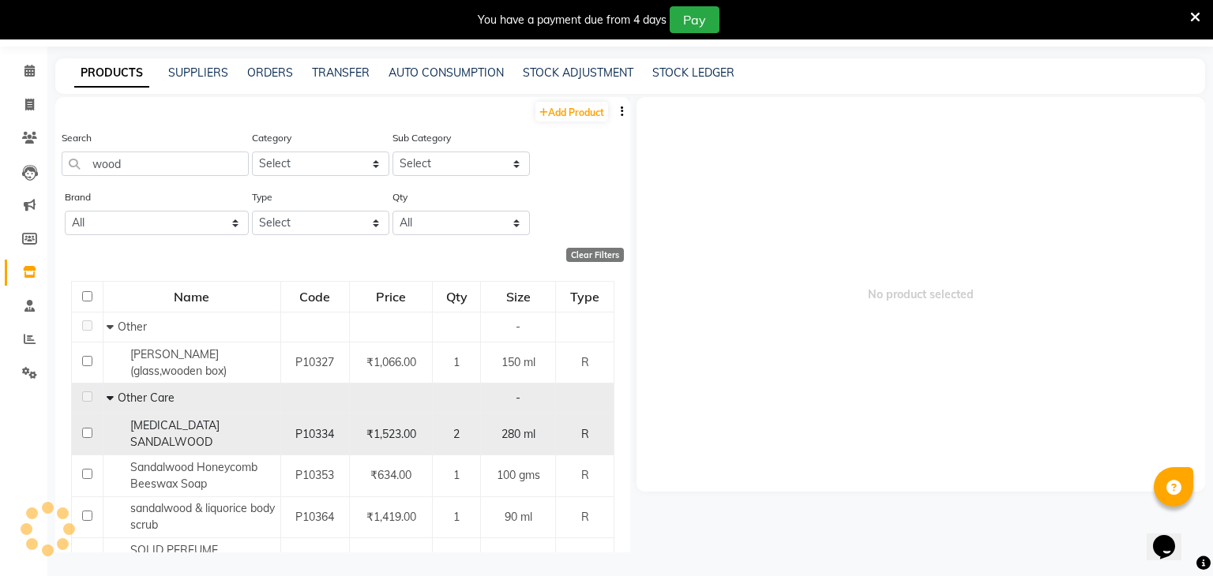
scroll to position [23, 0]
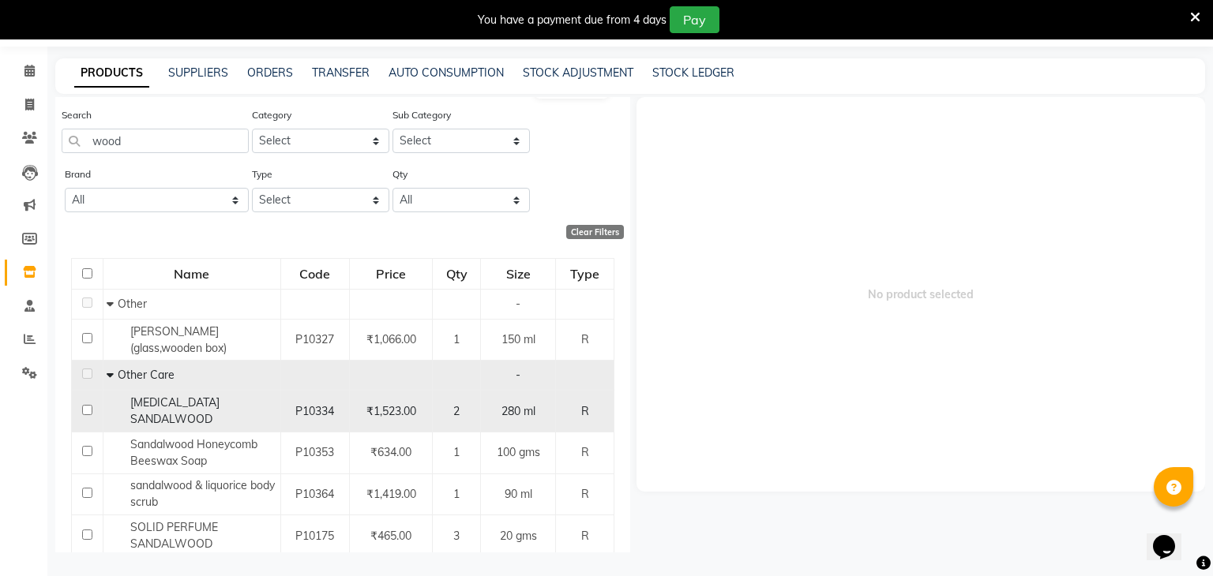
click at [290, 406] on div "P10334" at bounding box center [314, 411] width 55 height 17
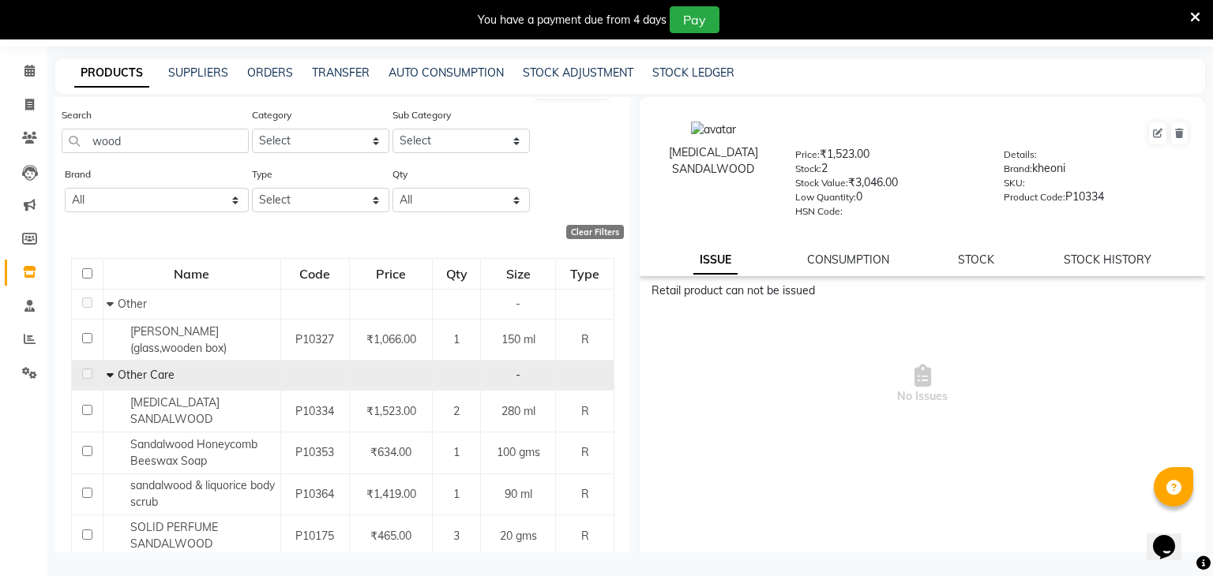
click at [547, 60] on div "PRODUCTS SUPPLIERS ORDERS TRANSFER AUTO CONSUMPTION STOCK ADJUSTMENT STOCK LEDG…" at bounding box center [630, 76] width 1150 height 36
click at [544, 66] on link "STOCK ADJUSTMENT" at bounding box center [578, 73] width 111 height 14
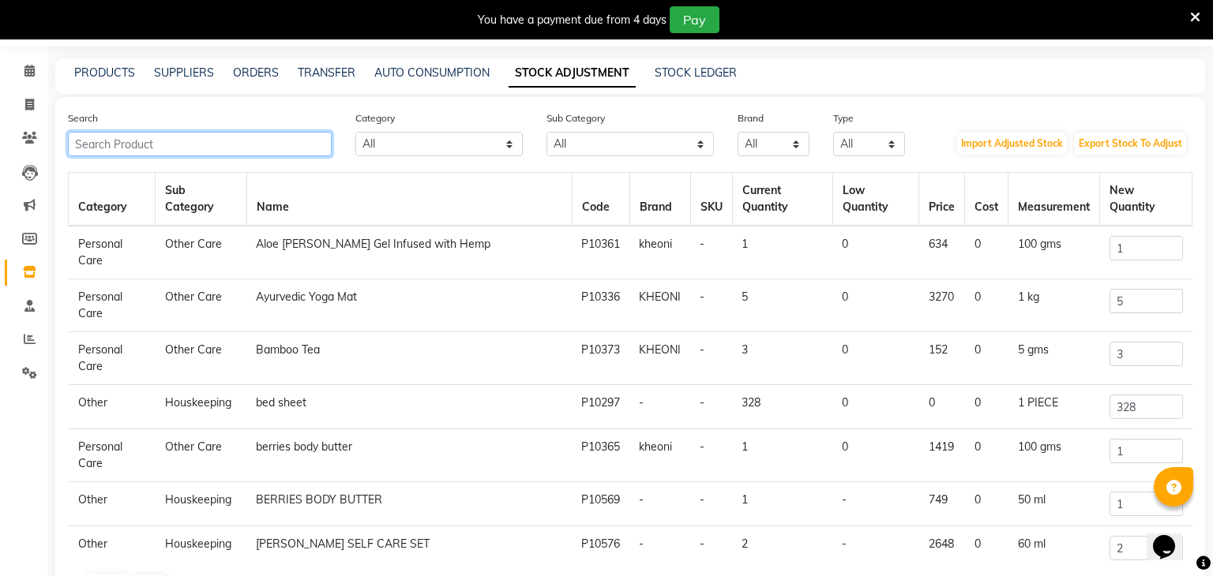
click at [215, 139] on input "text" at bounding box center [200, 144] width 264 height 24
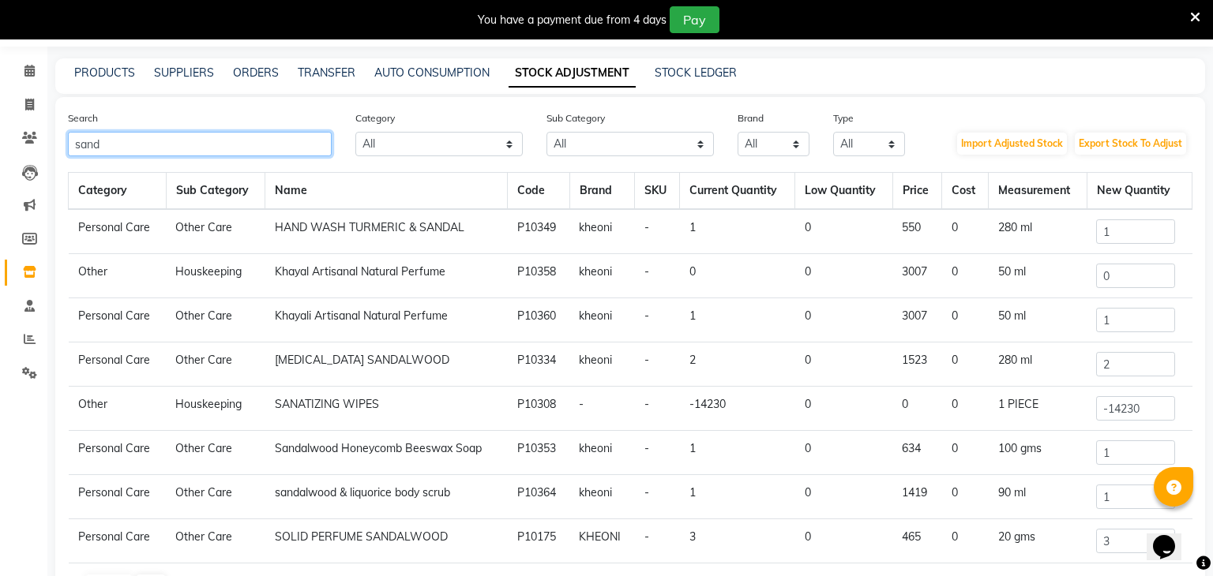
scroll to position [44, 0]
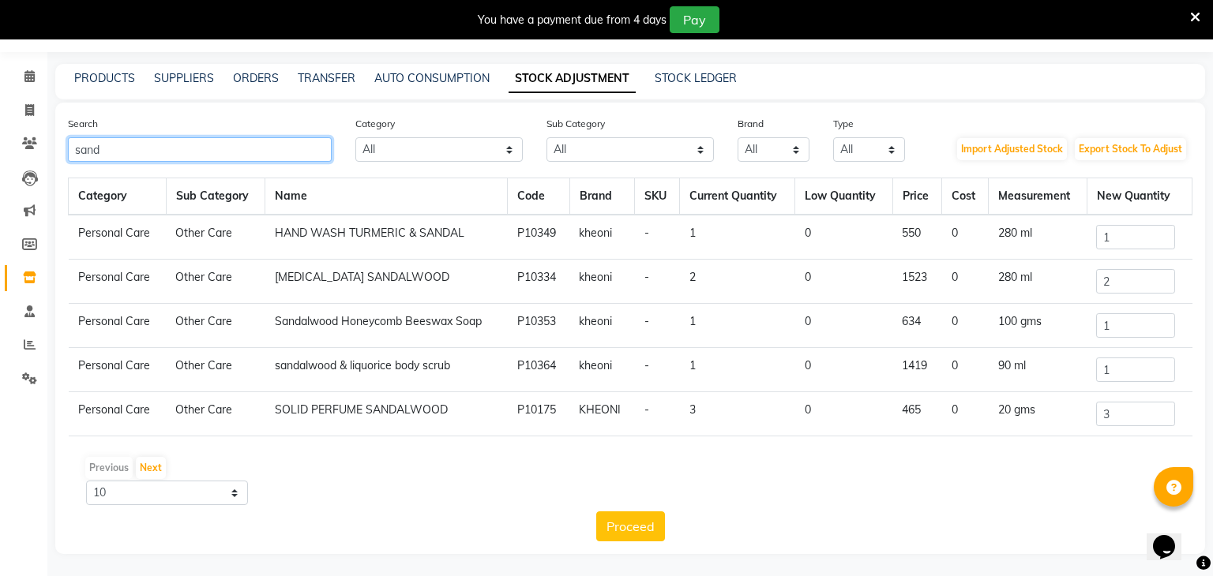
type input "sand"
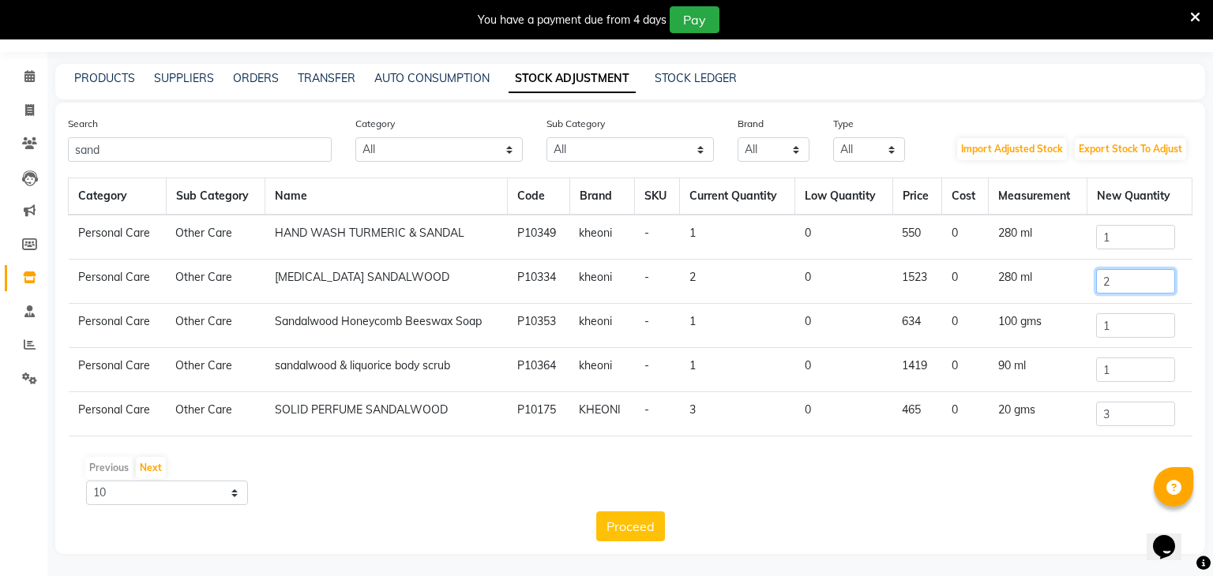
click at [1132, 287] on input "2" at bounding box center [1135, 281] width 79 height 24
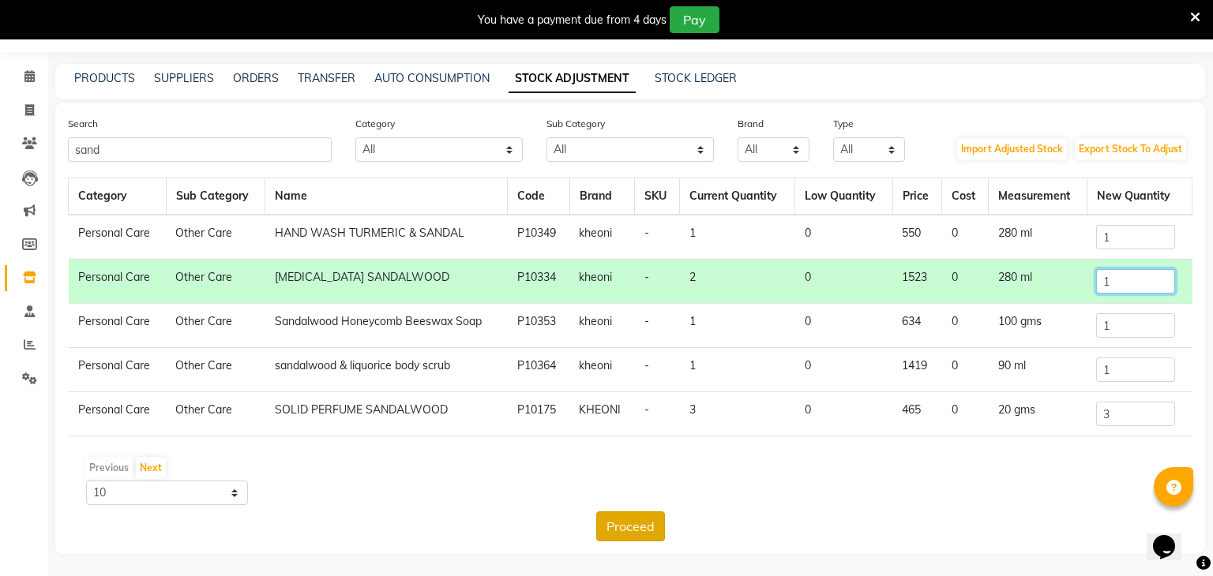
type input "1"
click at [647, 512] on button "Proceed" at bounding box center [630, 527] width 69 height 30
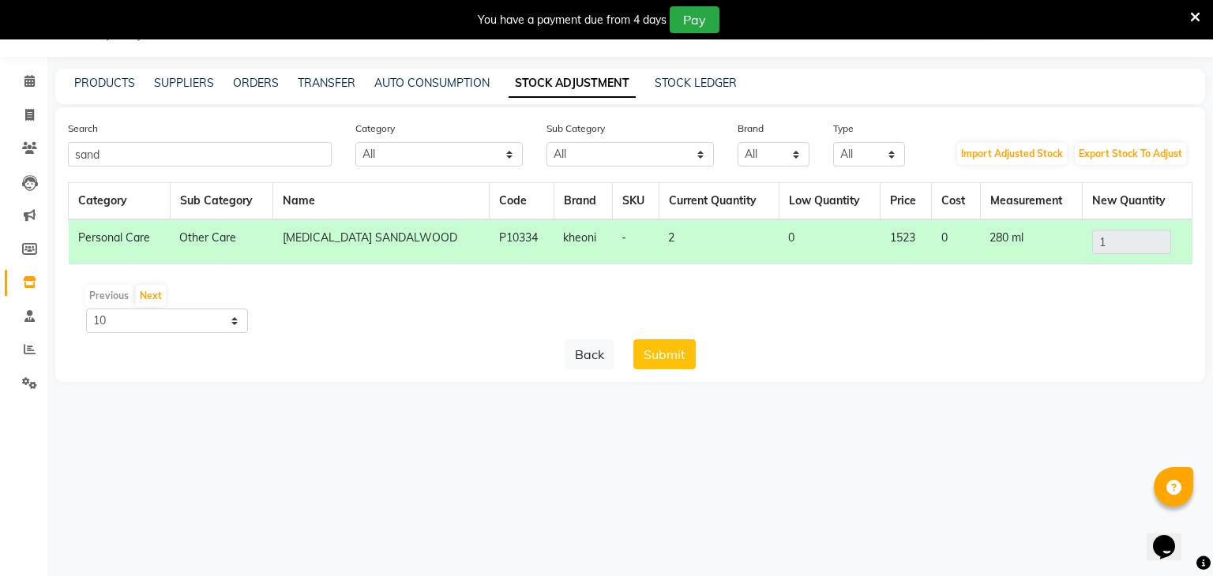
scroll to position [39, 0]
click at [667, 358] on button "Submit" at bounding box center [664, 355] width 62 height 30
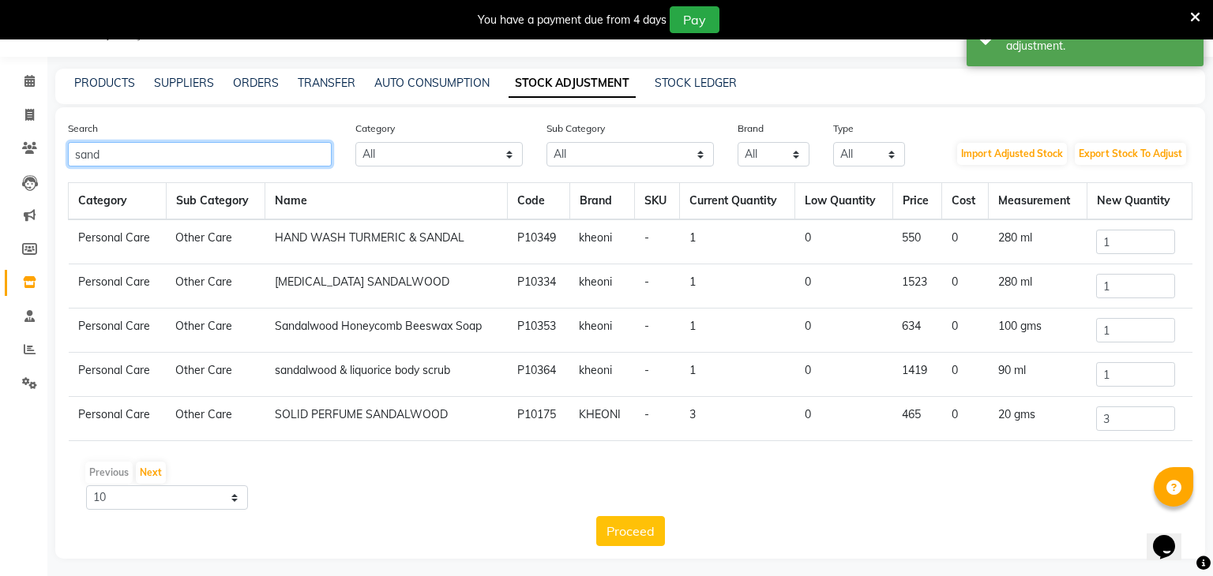
click at [239, 148] on input "sand" at bounding box center [200, 154] width 264 height 24
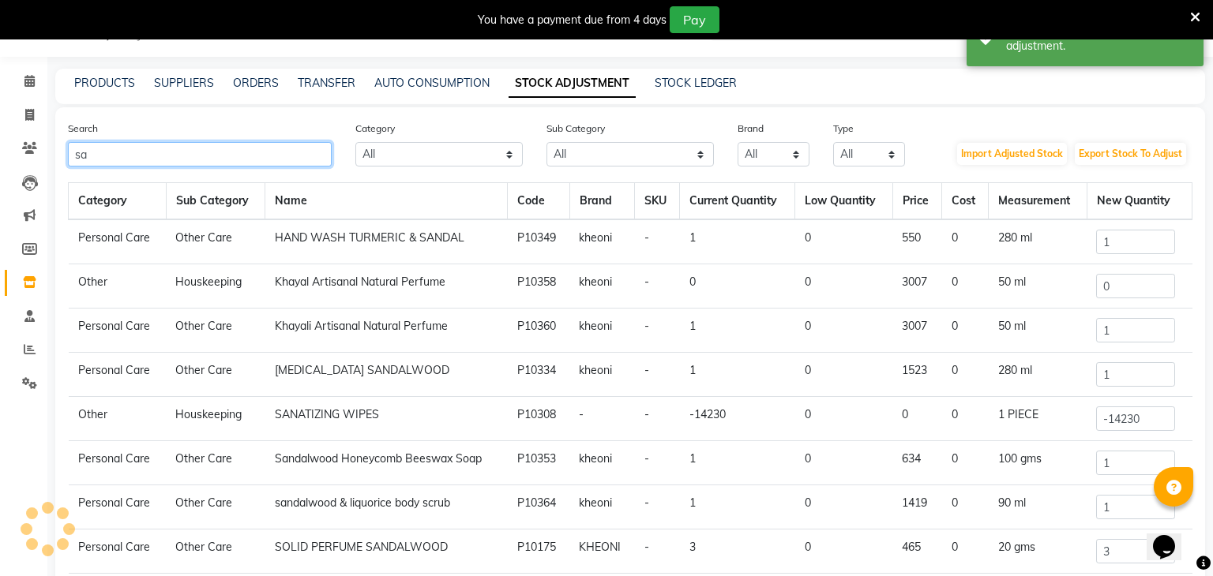
type input "s"
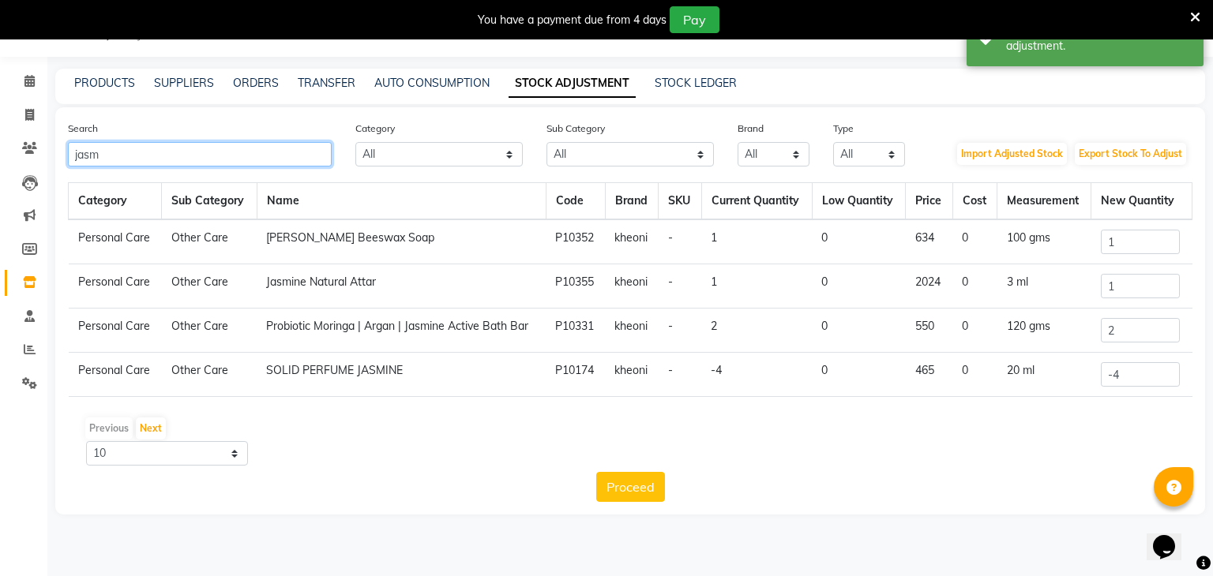
type input "jasm"
click at [1173, 379] on input "-4" at bounding box center [1140, 374] width 79 height 24
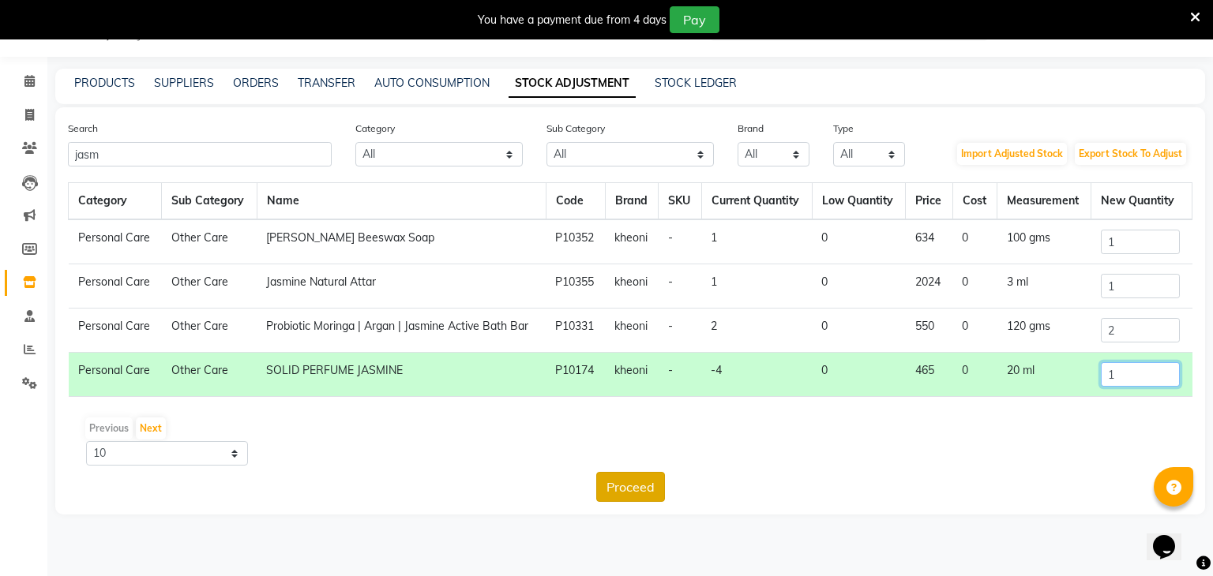
type input "1"
click at [629, 485] on button "Proceed" at bounding box center [630, 487] width 69 height 30
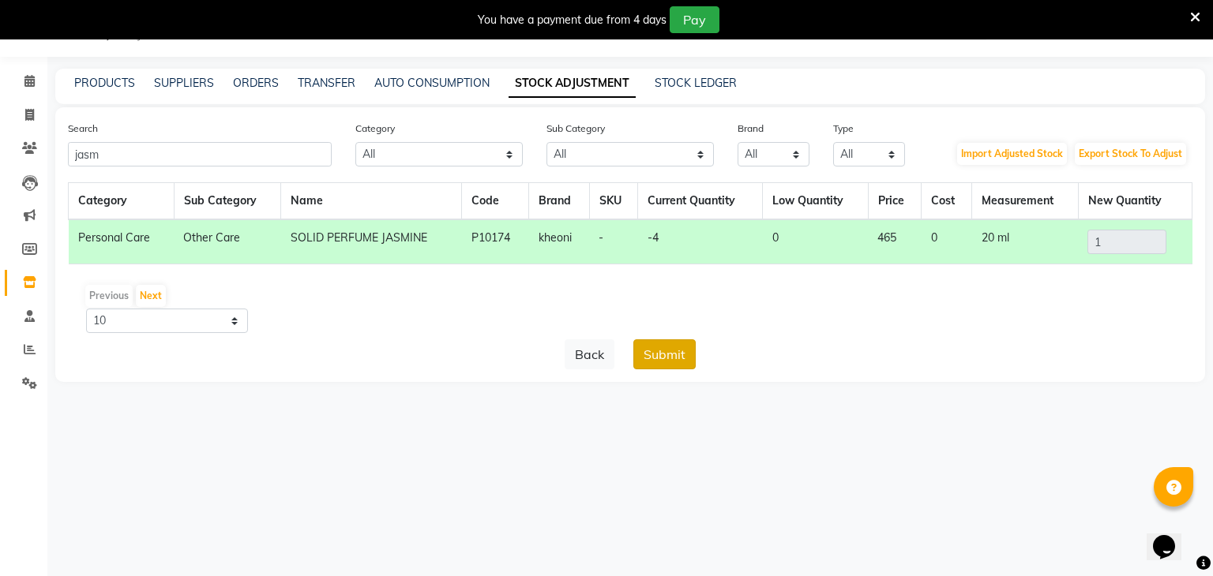
click at [669, 365] on button "Submit" at bounding box center [664, 355] width 62 height 30
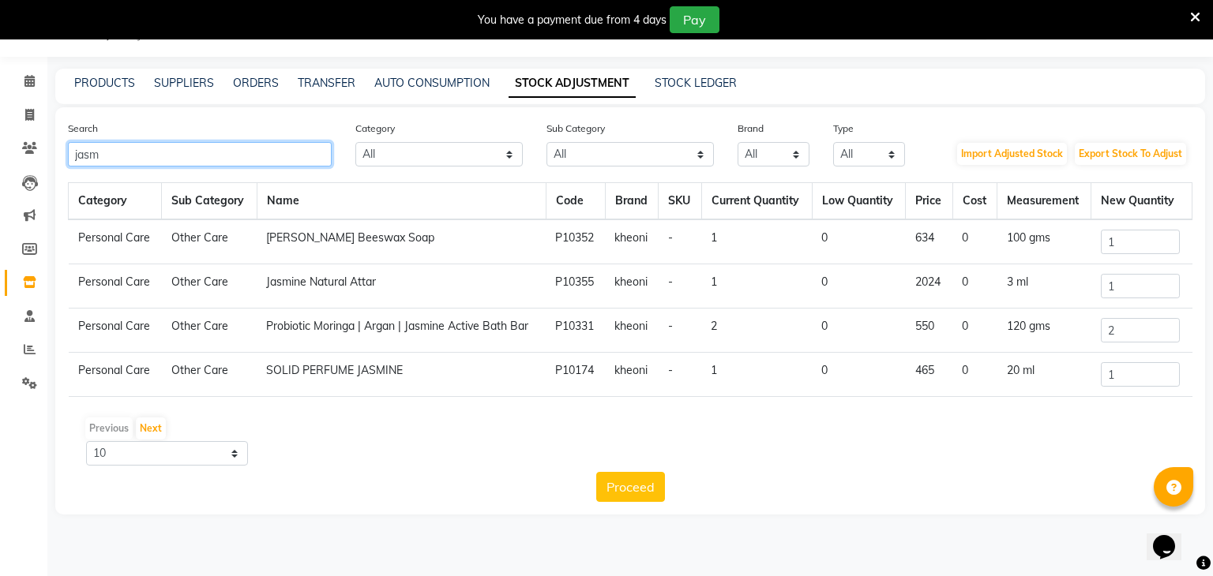
click at [239, 157] on input "jasm" at bounding box center [200, 154] width 264 height 24
type input "j"
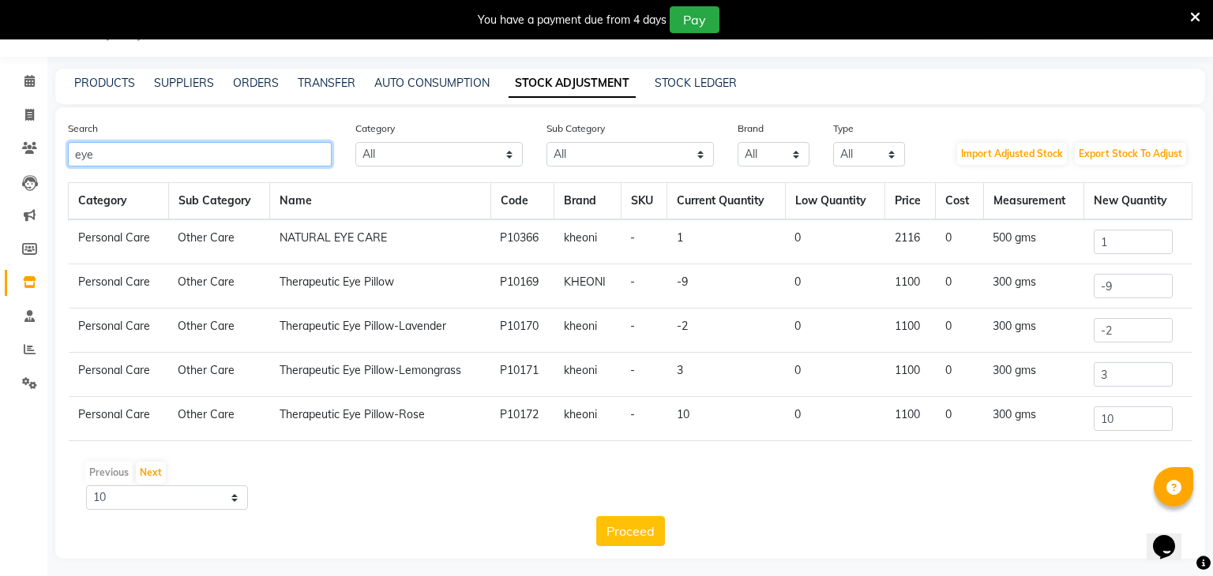
type input "eye"
click at [1139, 280] on input "-9" at bounding box center [1133, 286] width 79 height 24
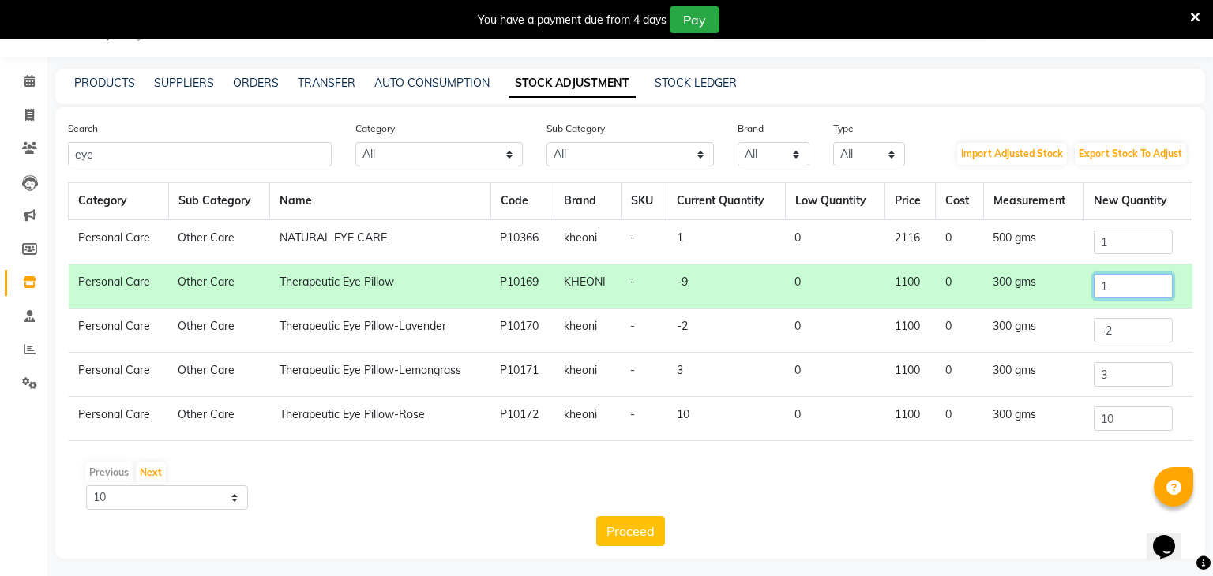
type input "1"
click at [1155, 326] on input "-2" at bounding box center [1133, 330] width 79 height 24
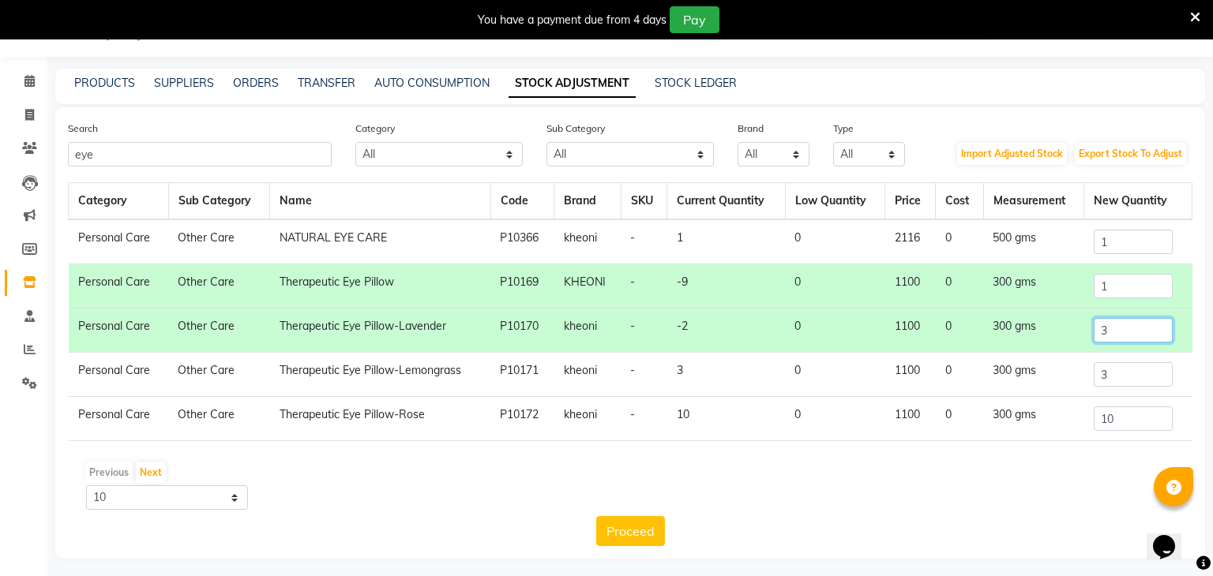
type input "3"
click at [1164, 421] on input "10" at bounding box center [1133, 419] width 79 height 24
type input "1"
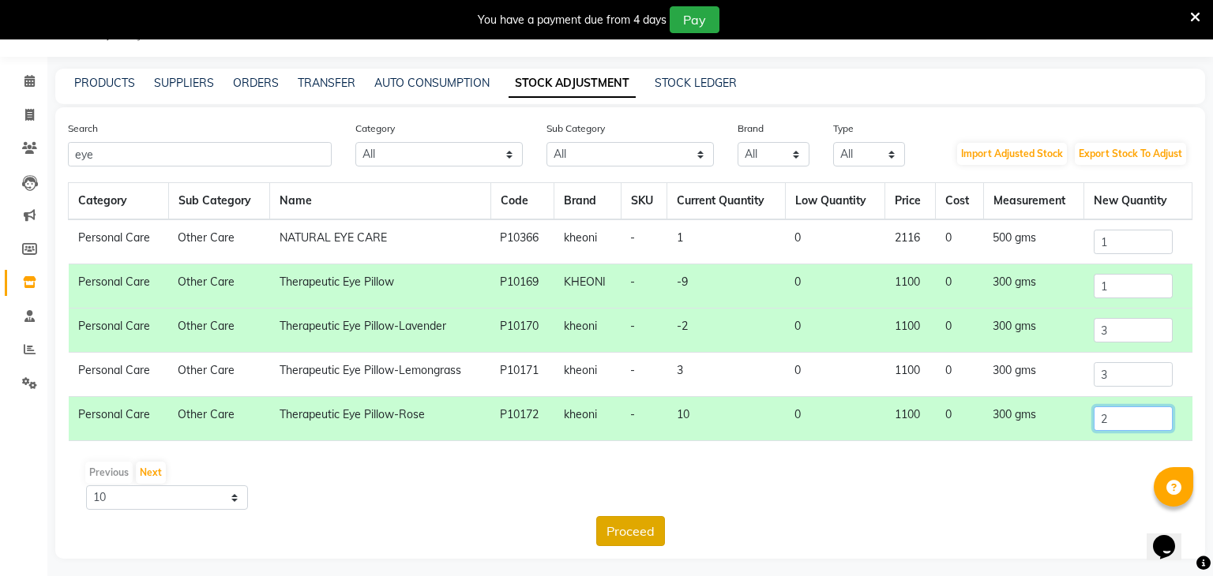
type input "2"
click at [656, 524] on button "Proceed" at bounding box center [630, 531] width 69 height 30
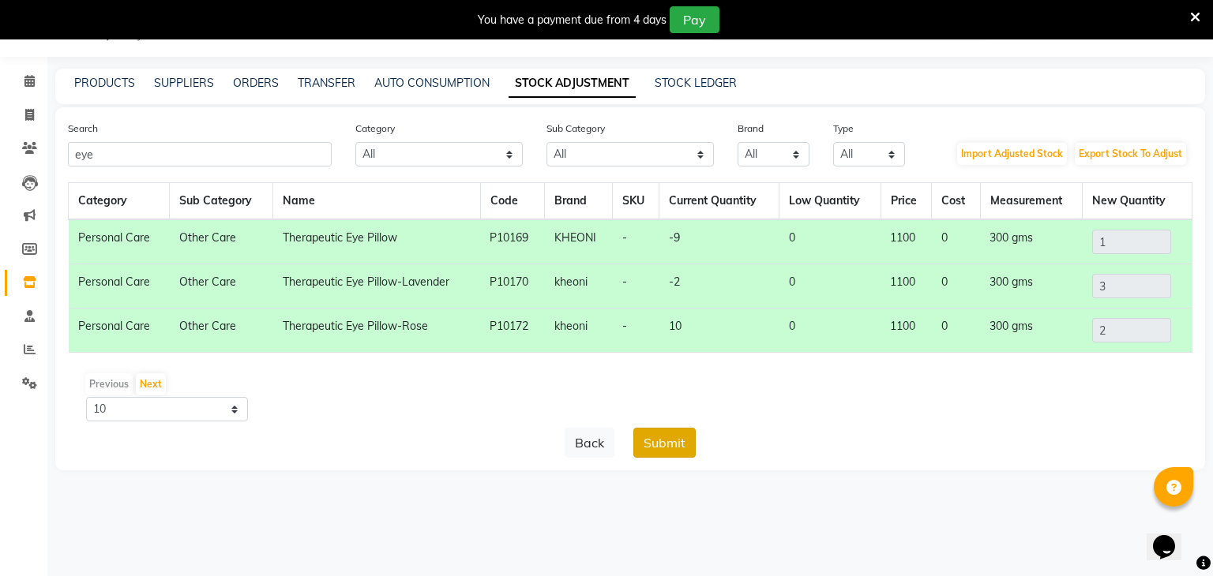
click at [664, 445] on button "Submit" at bounding box center [664, 443] width 62 height 30
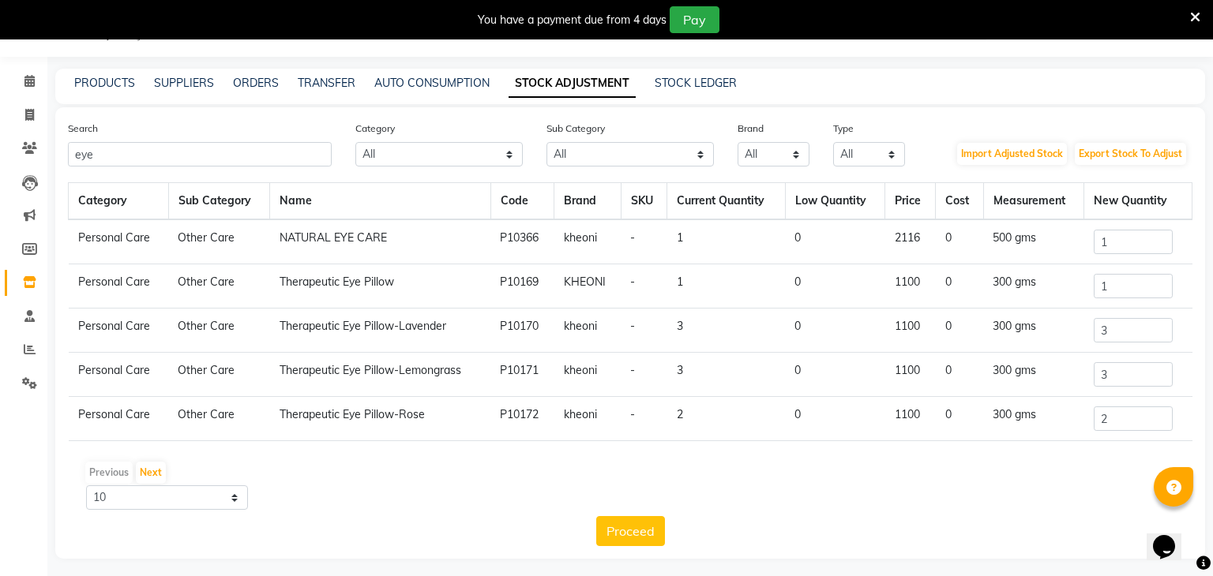
scroll to position [0, 0]
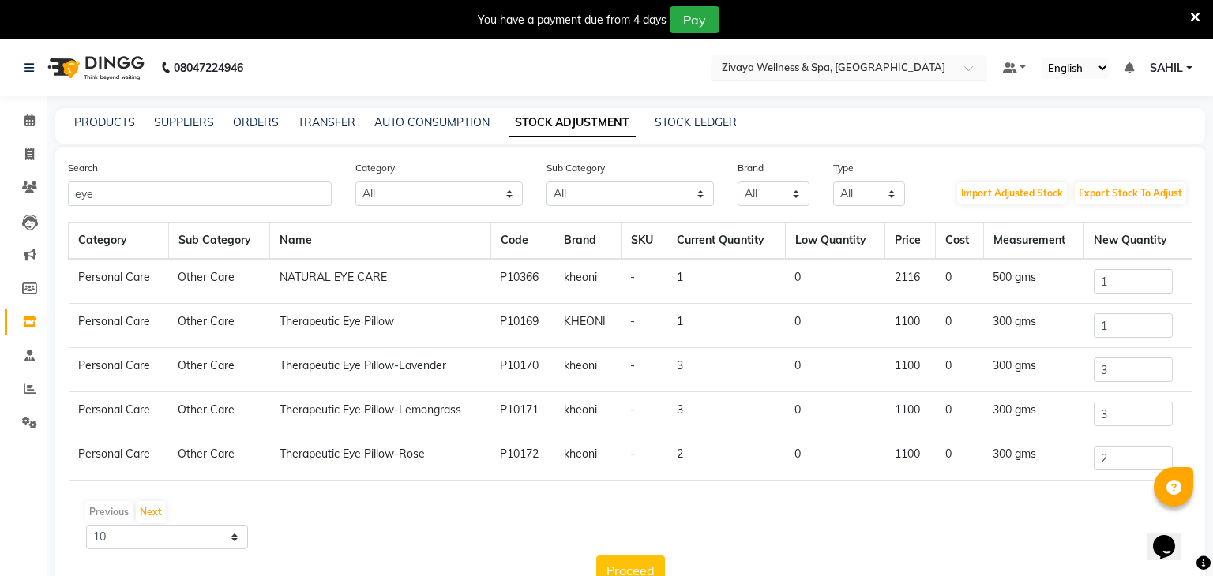
click at [838, 72] on input "text" at bounding box center [833, 67] width 229 height 16
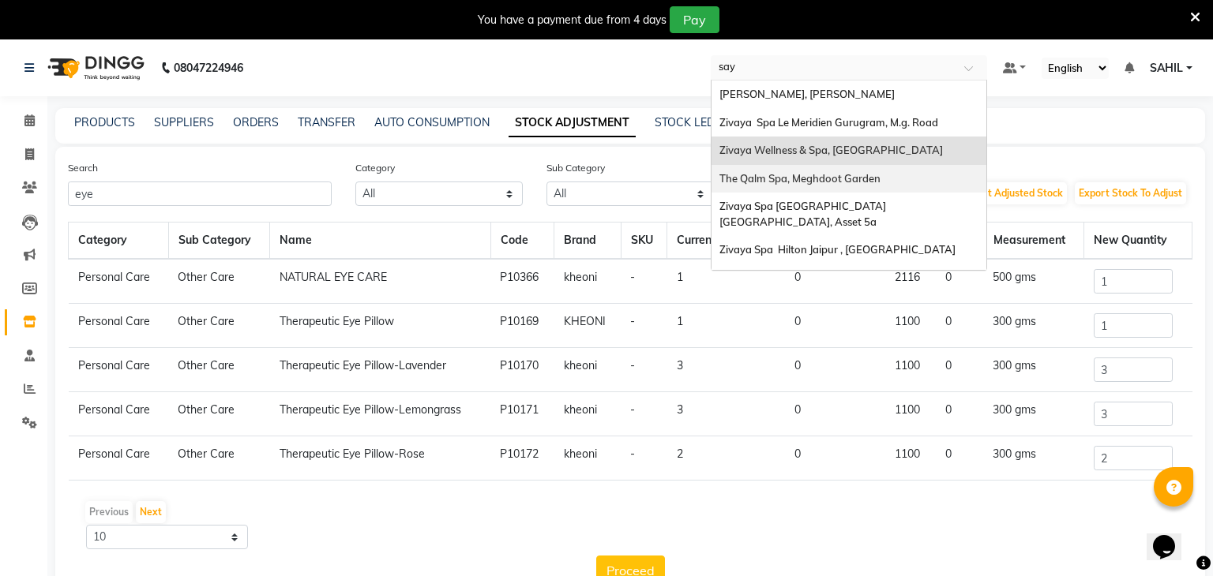
type input "saya"
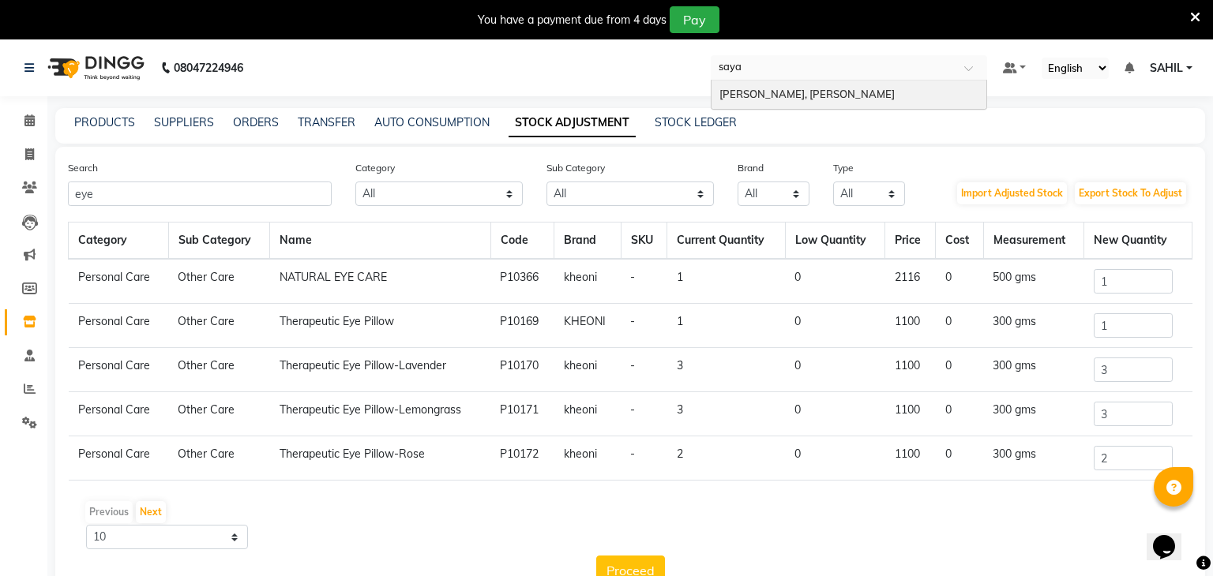
click at [819, 96] on span "Sayaji Zivaya, Vijay Nagar" at bounding box center [806, 94] width 175 height 13
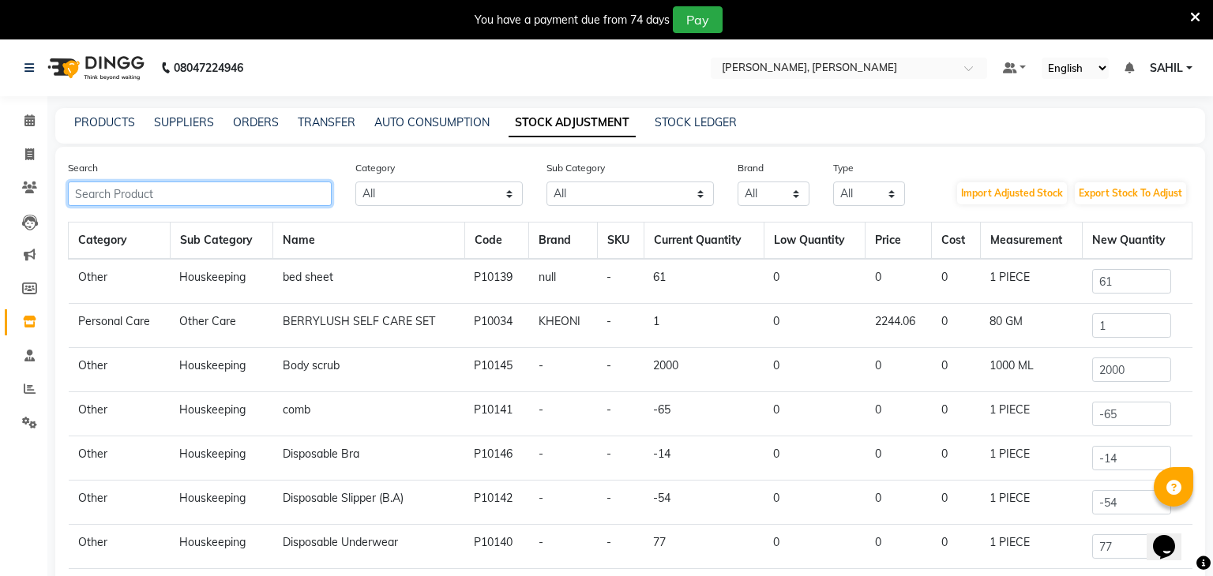
click at [227, 187] on input "text" at bounding box center [200, 194] width 264 height 24
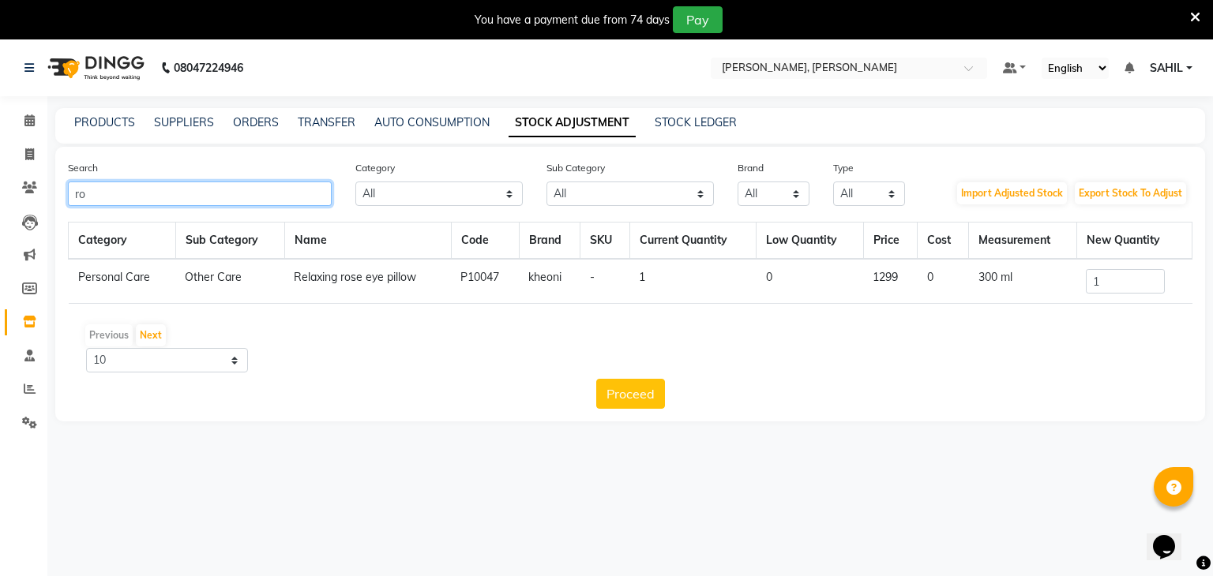
type input "r"
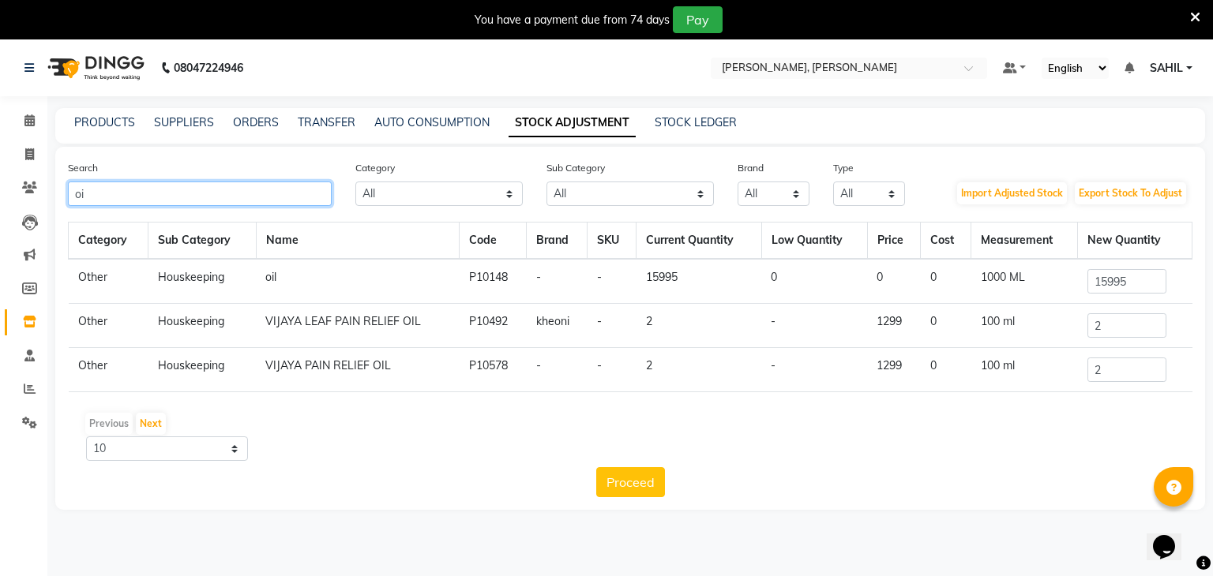
type input "o"
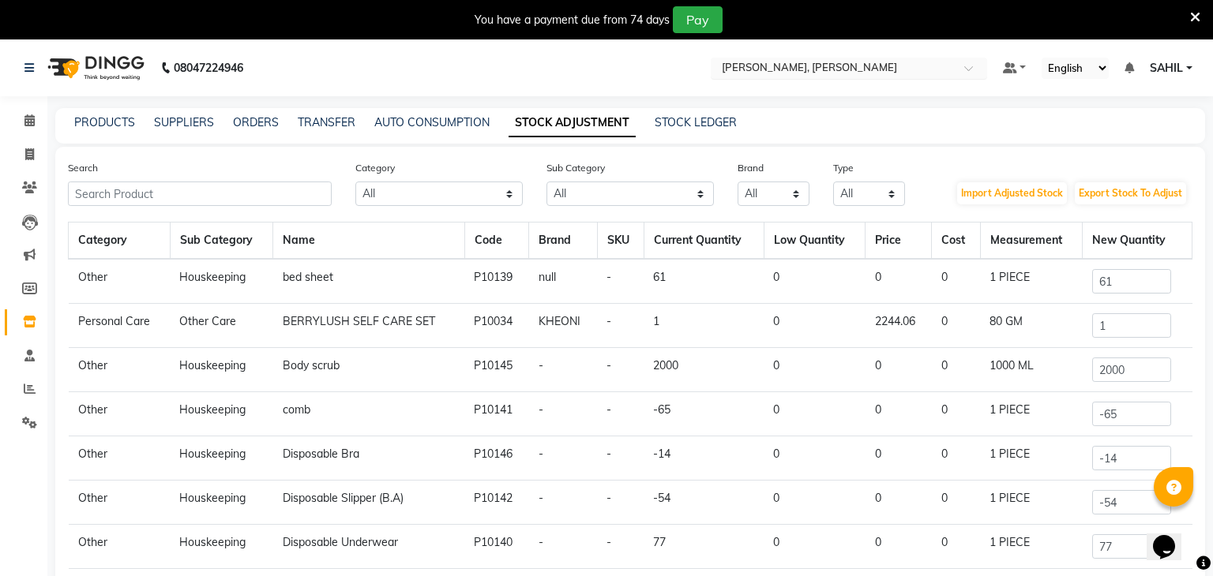
click at [790, 62] on input "text" at bounding box center [833, 70] width 229 height 16
type input "aloft"
click at [786, 84] on div "[PERSON_NAME], Aerocity" at bounding box center [848, 93] width 275 height 28
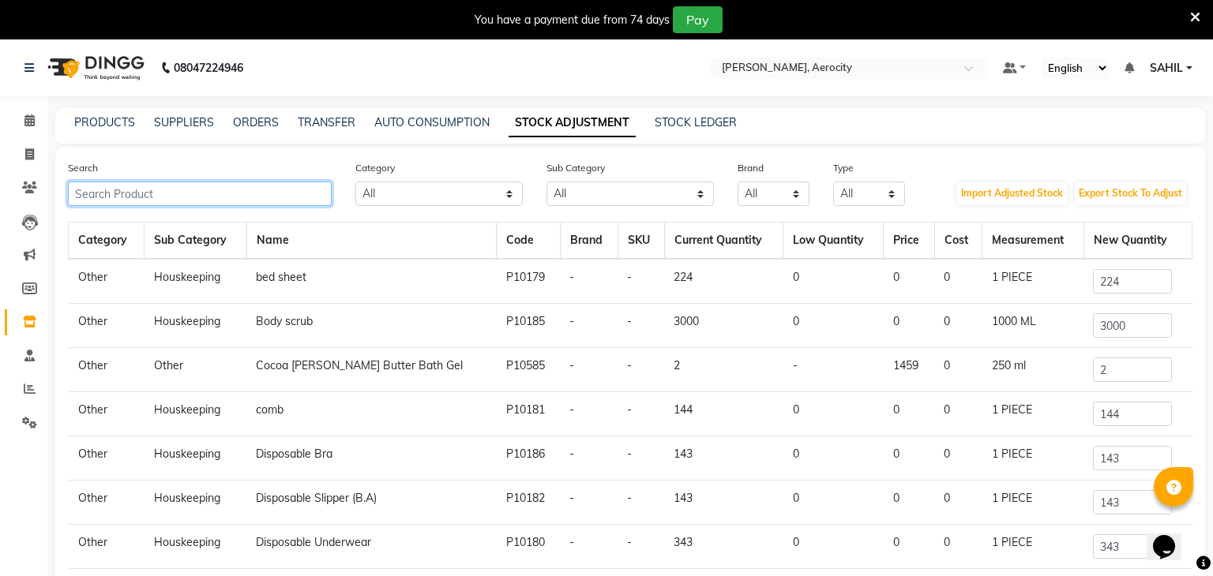
click at [243, 195] on input "text" at bounding box center [200, 194] width 264 height 24
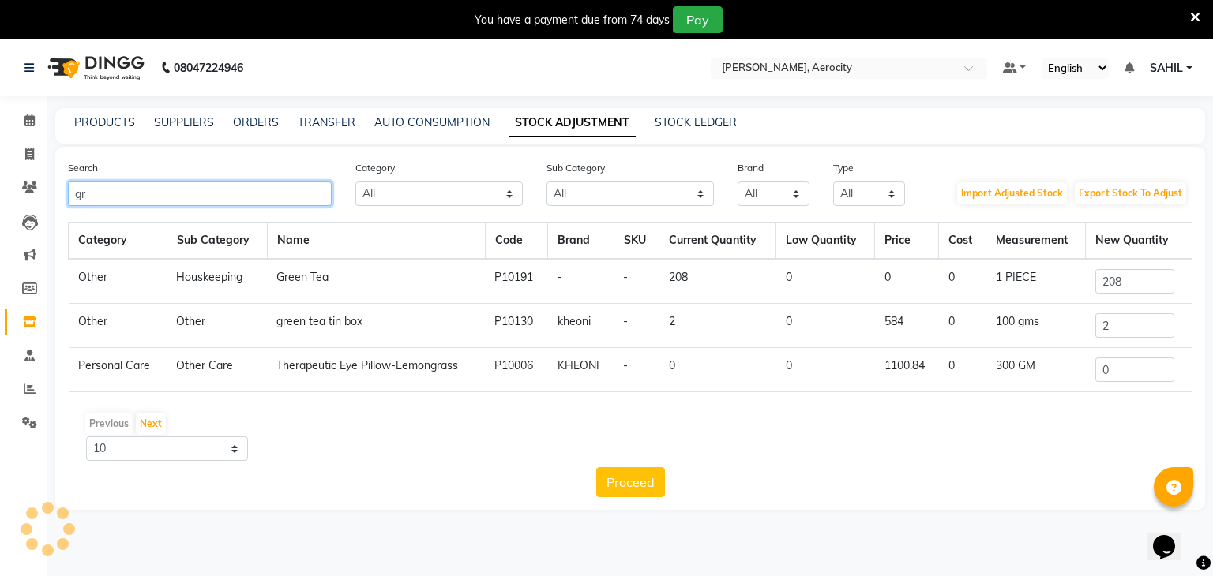
type input "g"
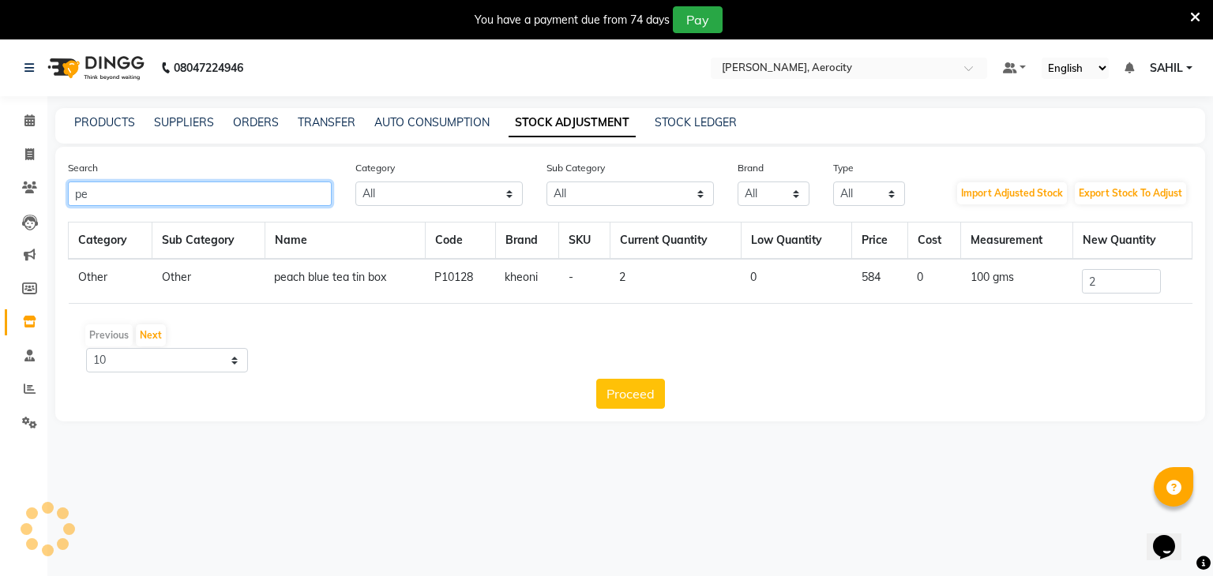
type input "p"
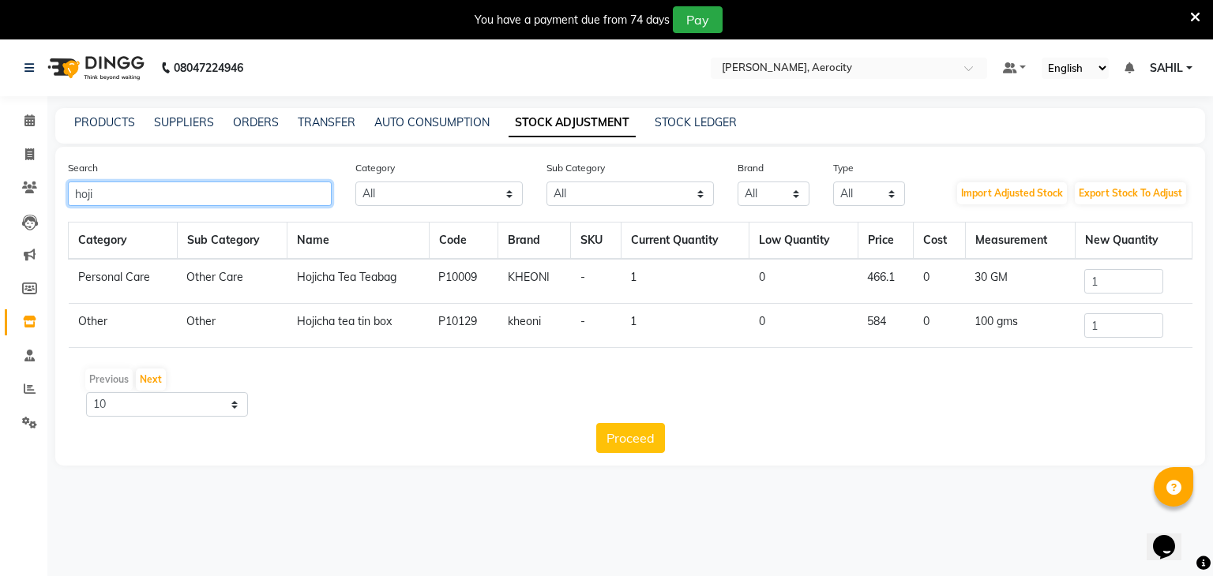
type input "hoji"
click at [1123, 331] on input "1" at bounding box center [1123, 325] width 79 height 24
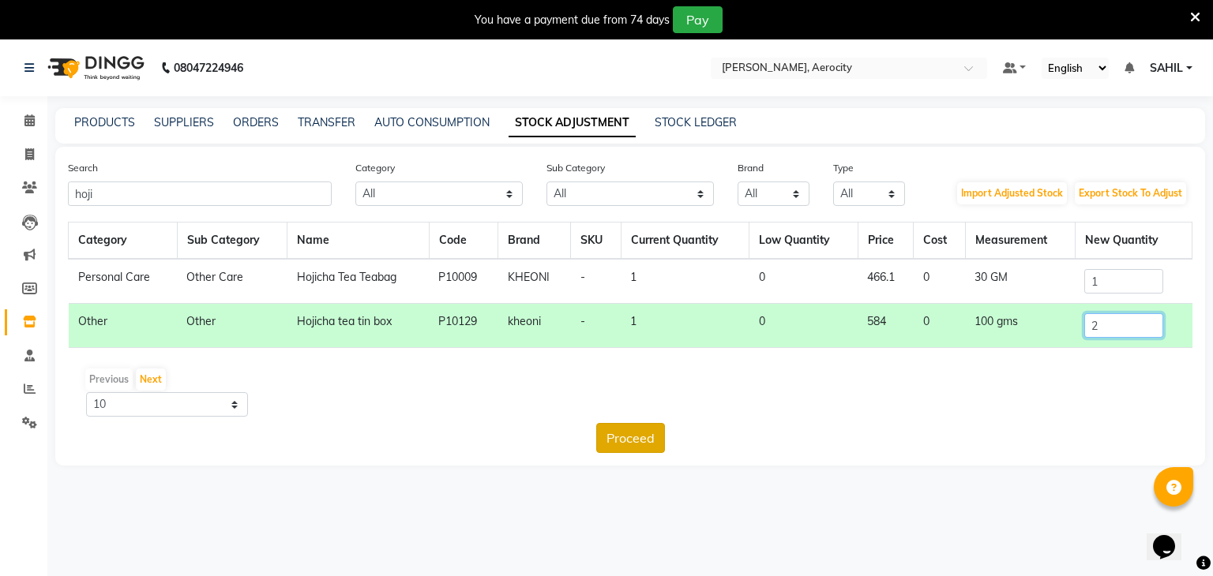
type input "2"
click at [641, 426] on button "Proceed" at bounding box center [630, 438] width 69 height 30
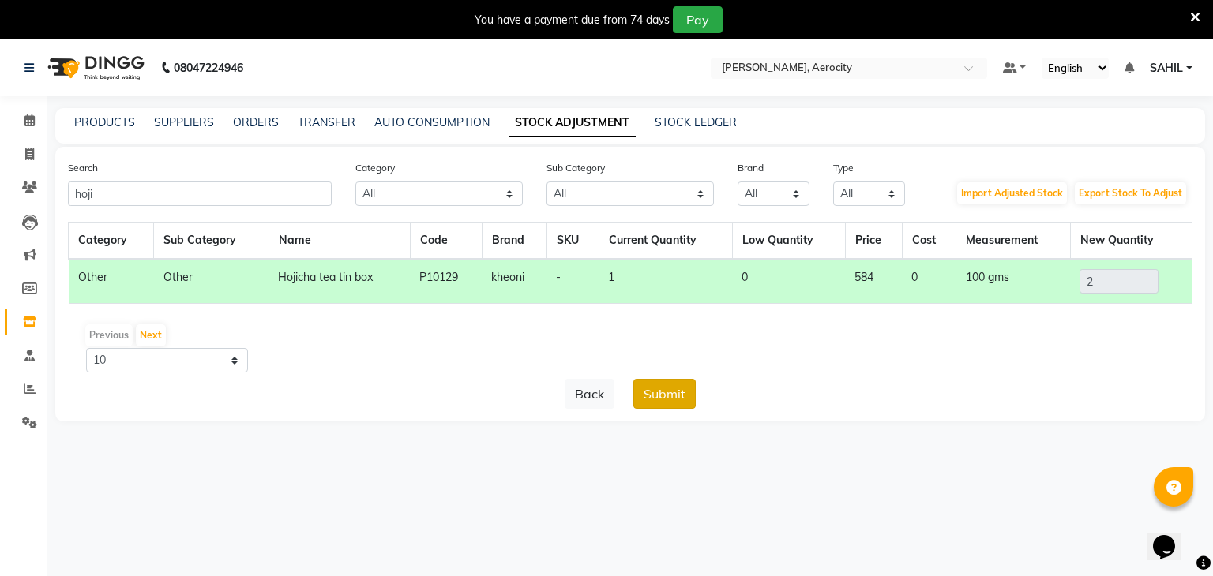
click at [662, 402] on button "Submit" at bounding box center [664, 394] width 62 height 30
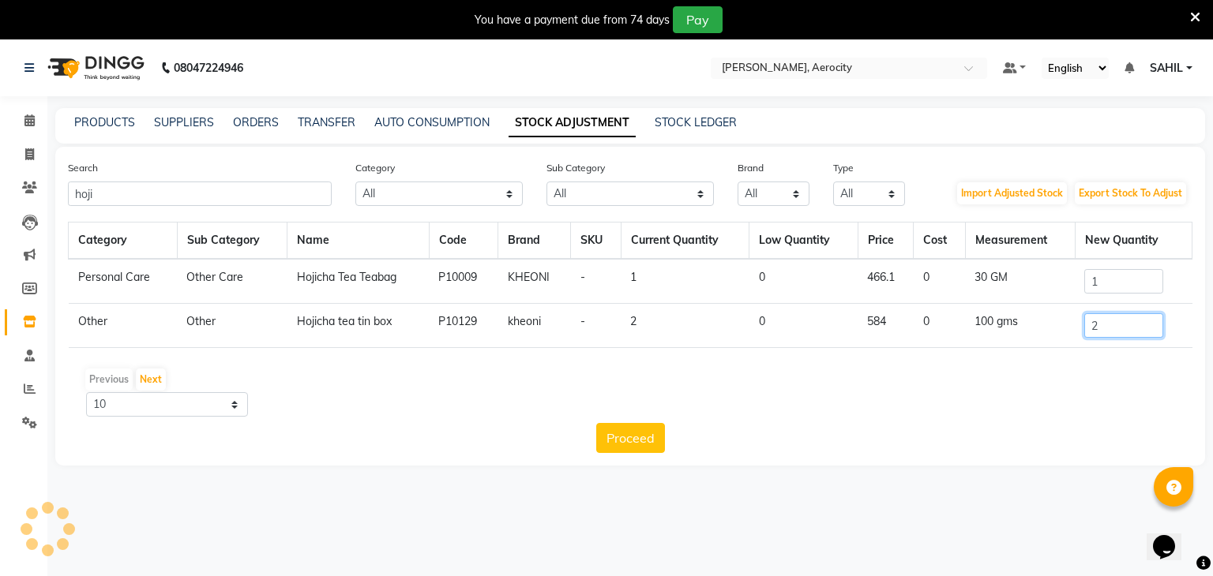
click at [1127, 318] on input "2" at bounding box center [1123, 325] width 79 height 24
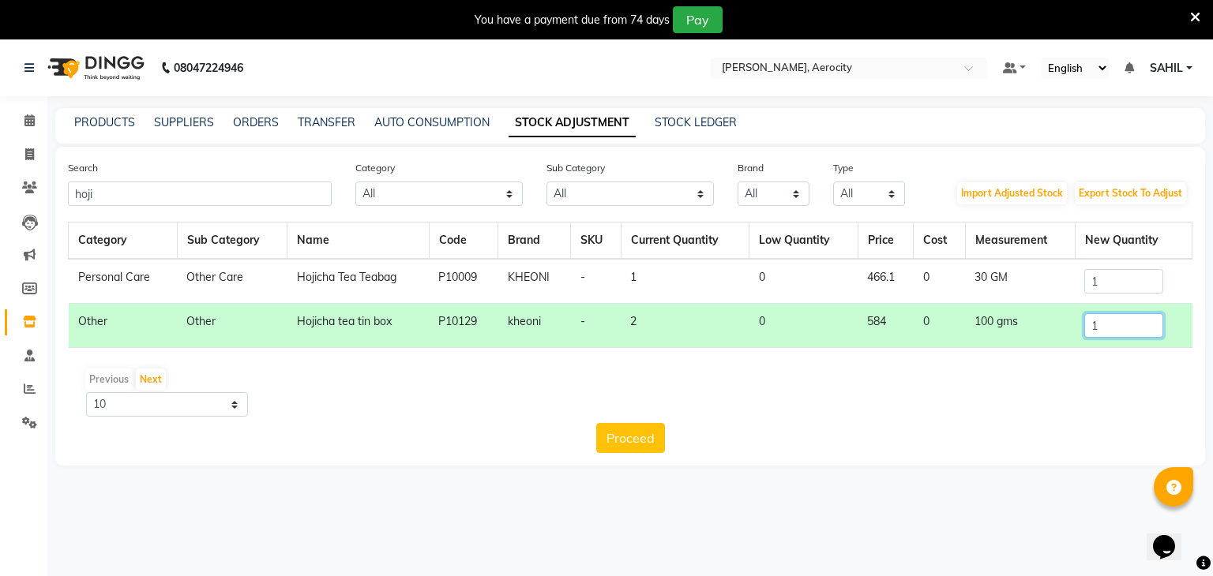
type input "1"
click at [1109, 284] on input "1" at bounding box center [1123, 281] width 79 height 24
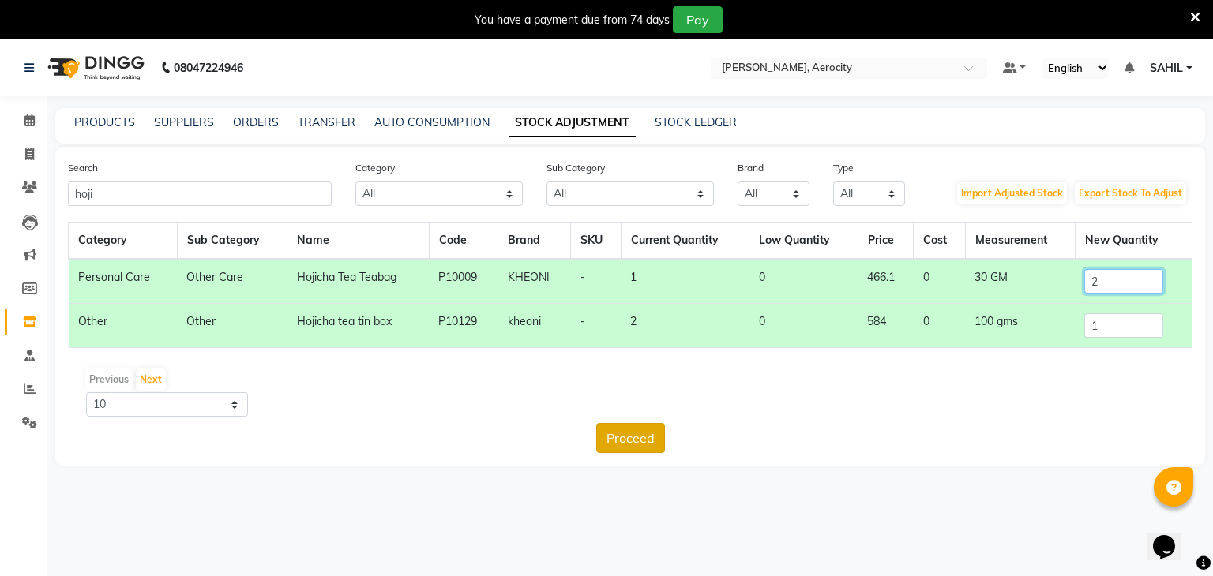
type input "2"
click at [643, 444] on button "Proceed" at bounding box center [630, 438] width 69 height 30
click at [659, 426] on button "Submit" at bounding box center [664, 438] width 62 height 30
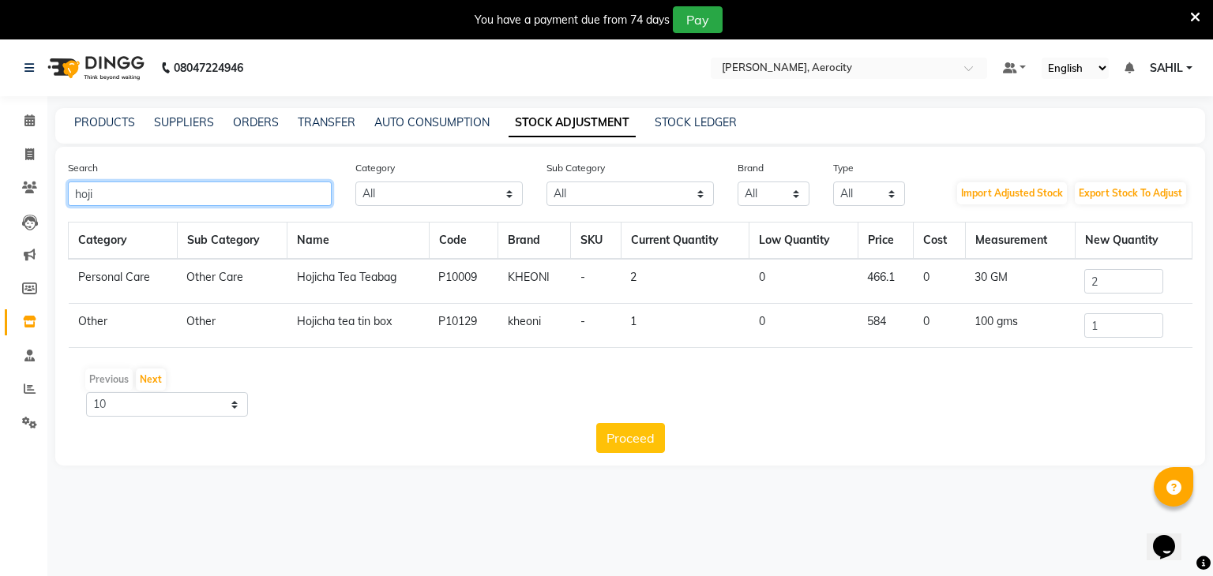
click at [178, 188] on input "hoji" at bounding box center [200, 194] width 264 height 24
type input "h"
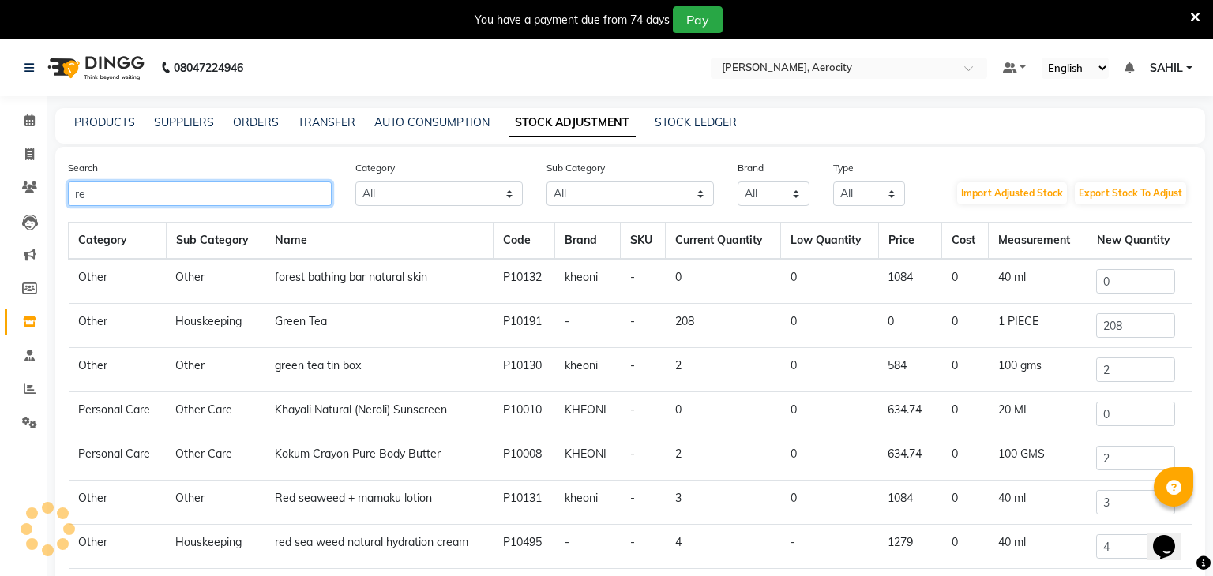
type input "r"
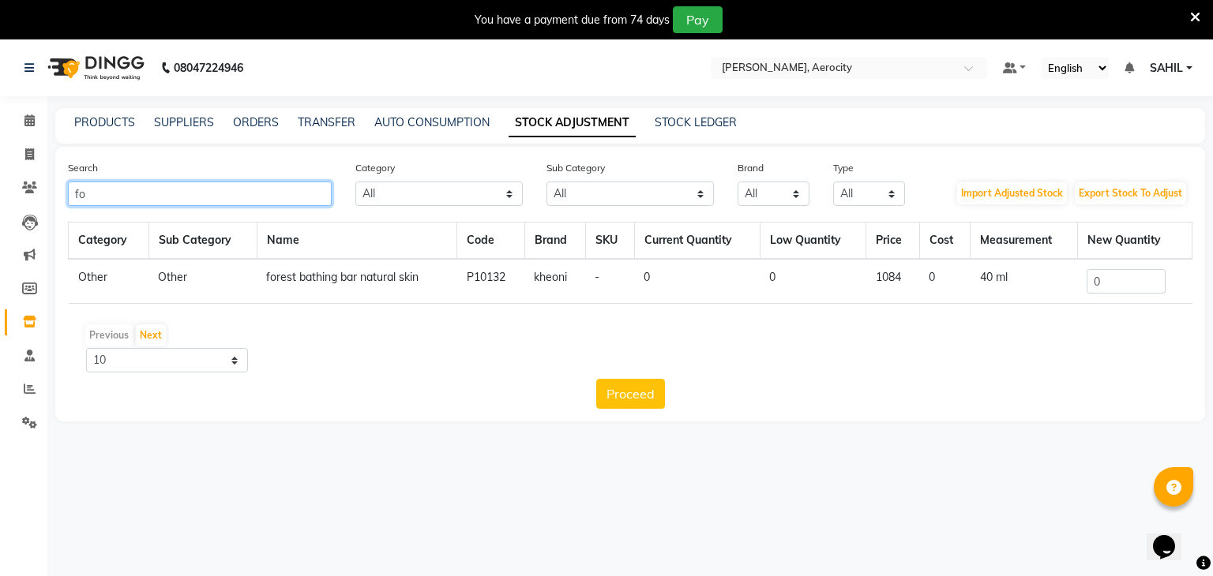
type input "f"
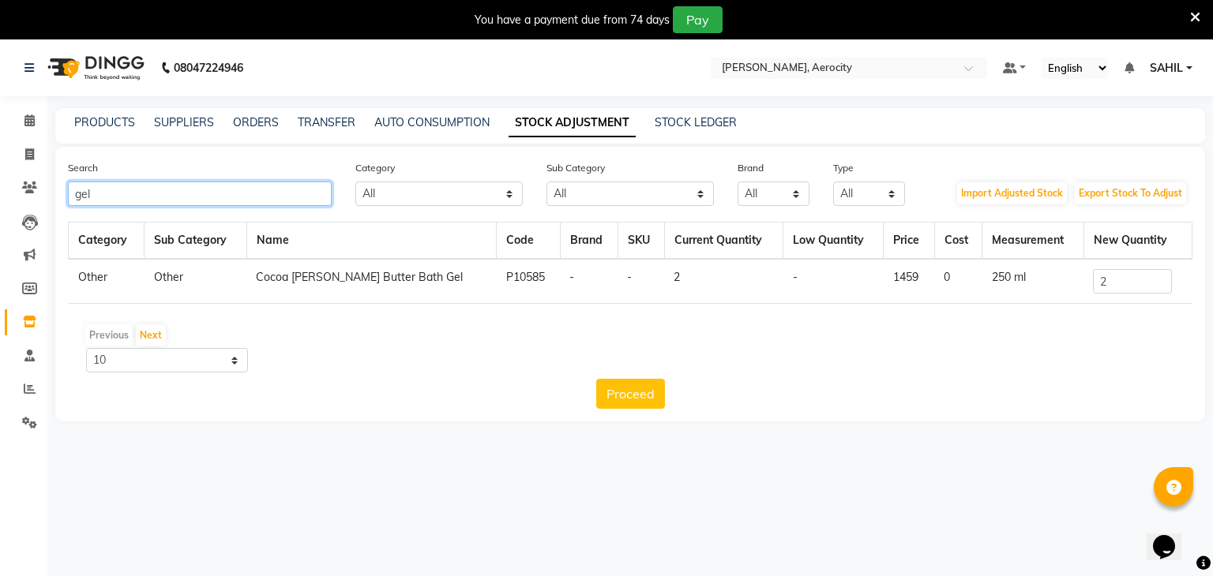
type input "gel"
click at [765, 66] on input "text" at bounding box center [833, 70] width 229 height 16
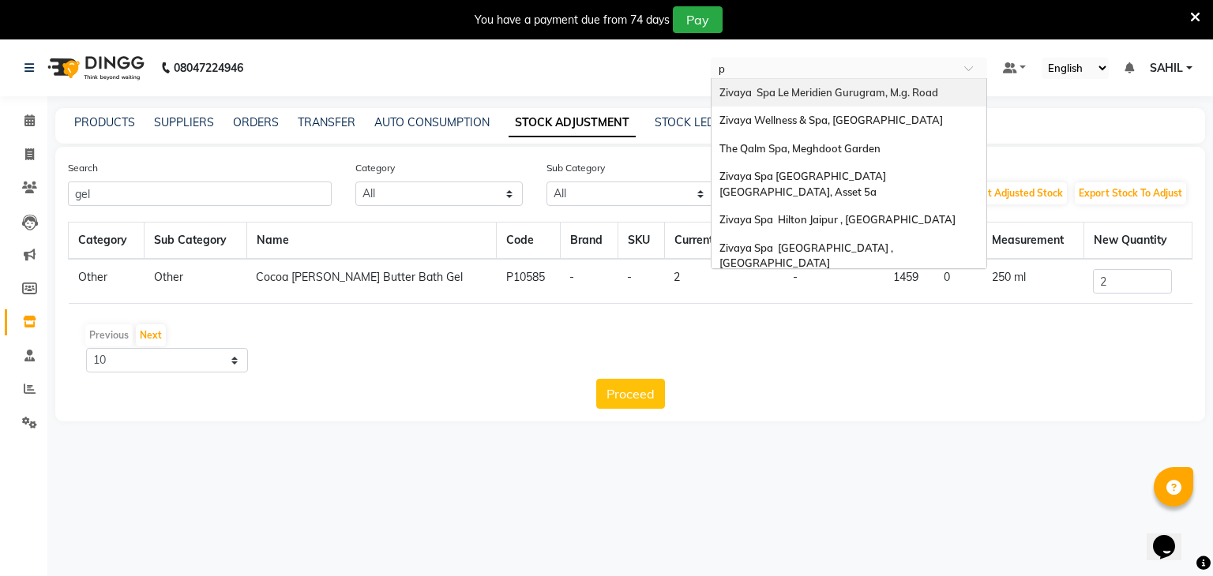
type input "pr"
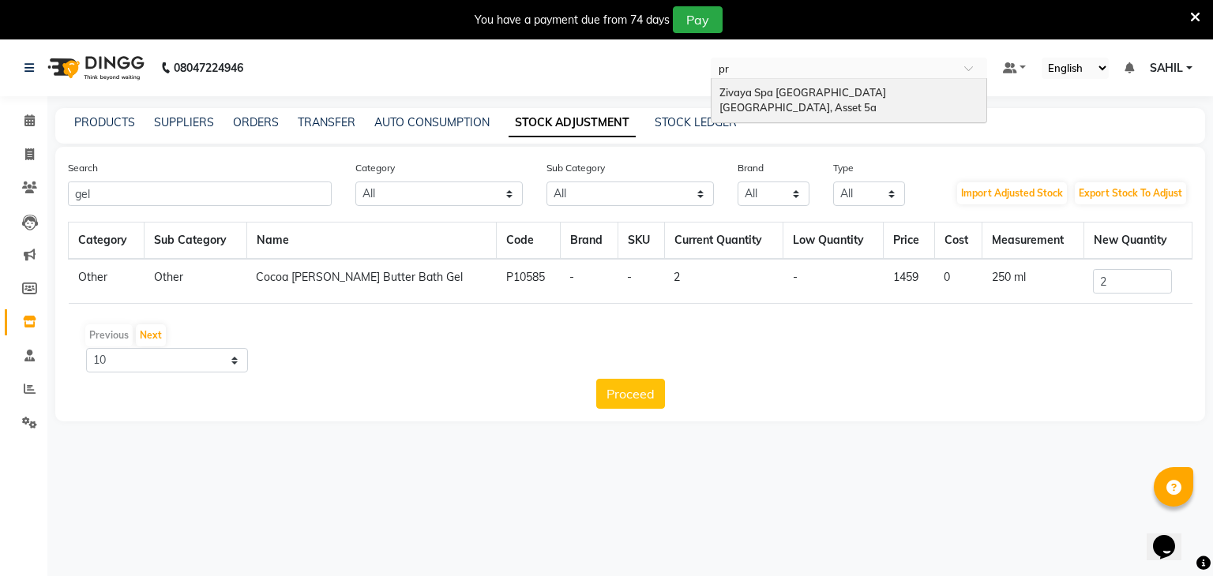
click at [765, 95] on span "Zivaya Spa [GEOGRAPHIC_DATA] [GEOGRAPHIC_DATA], Asset 5a" at bounding box center [803, 100] width 169 height 28
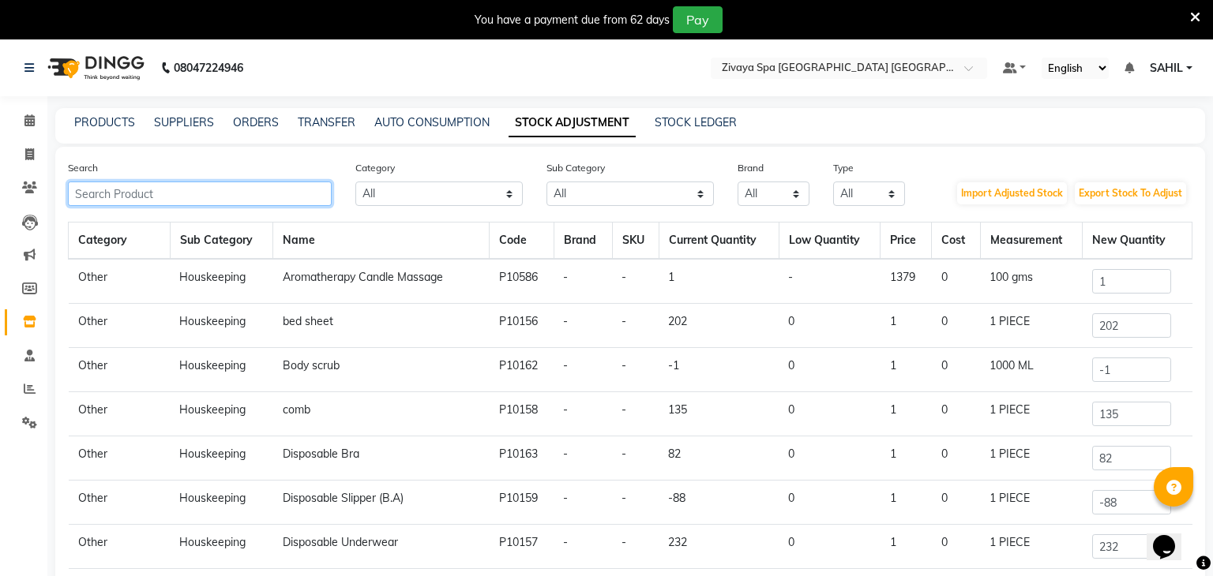
click at [221, 197] on input "text" at bounding box center [200, 194] width 264 height 24
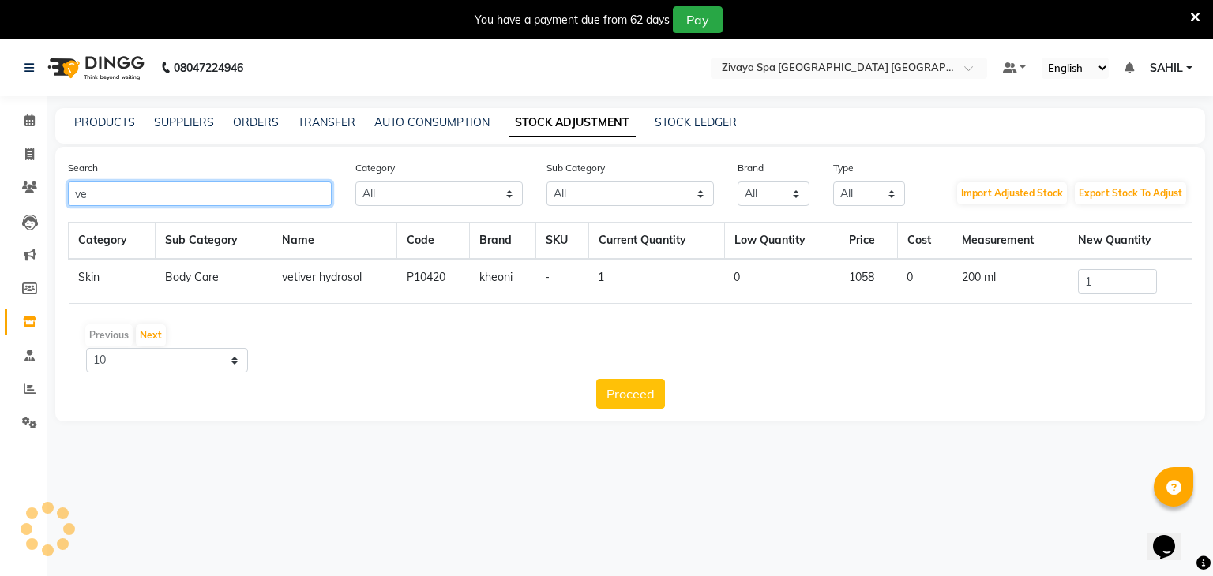
type input "v"
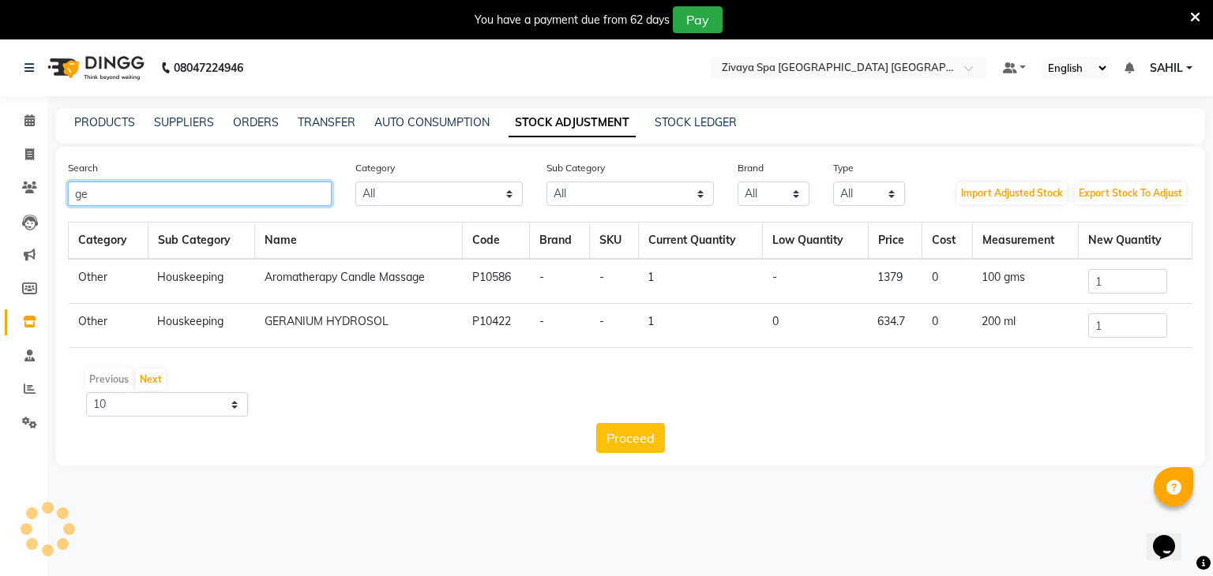
type input "g"
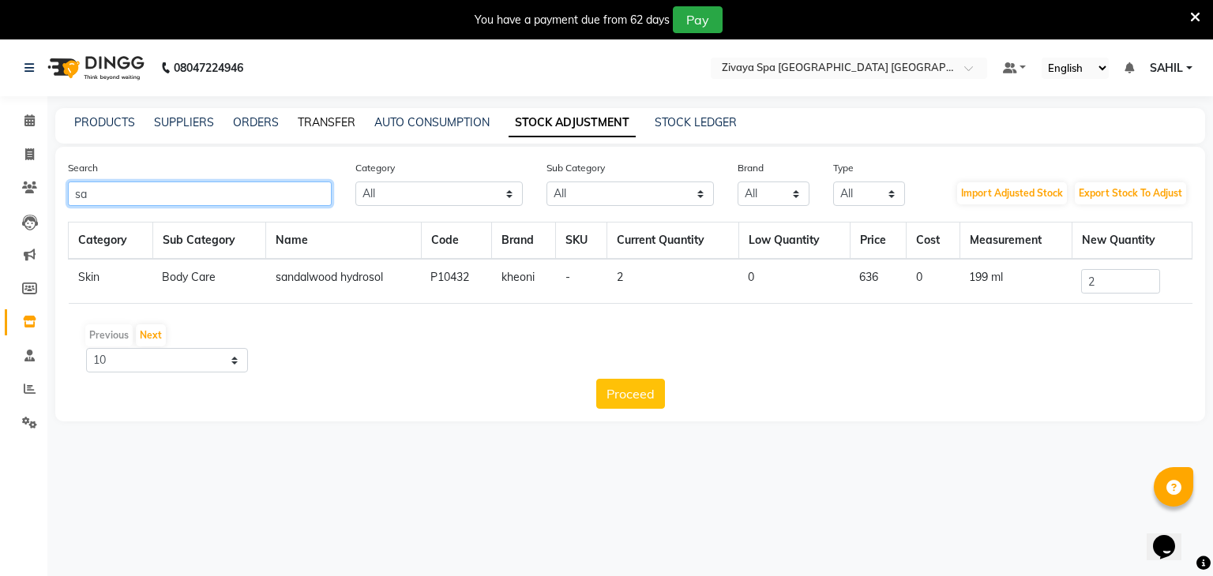
type input "s"
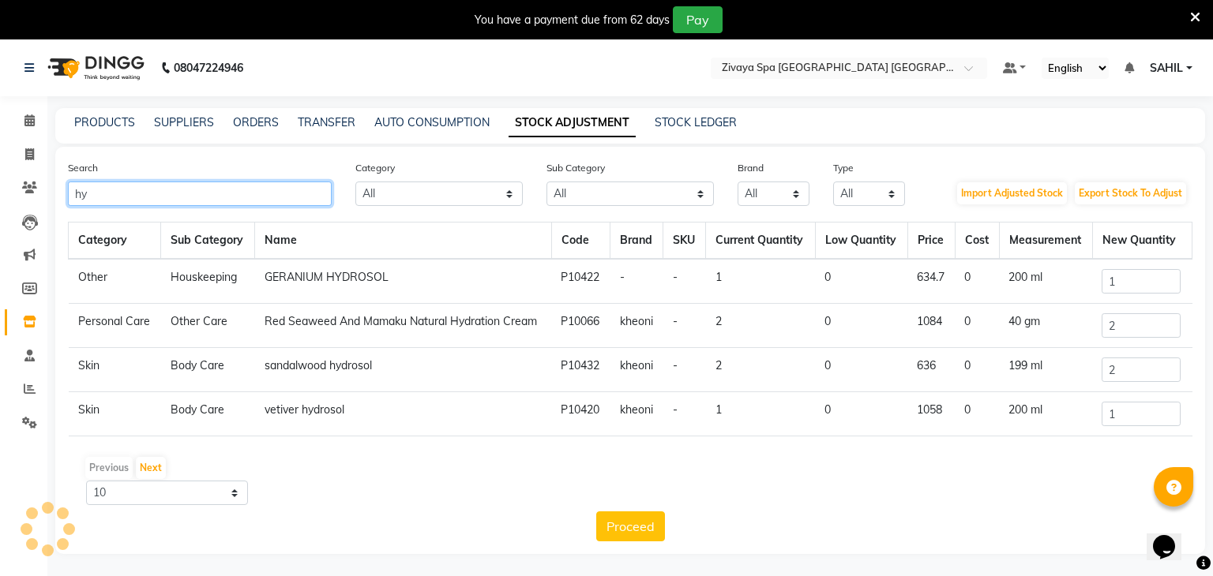
type input "h"
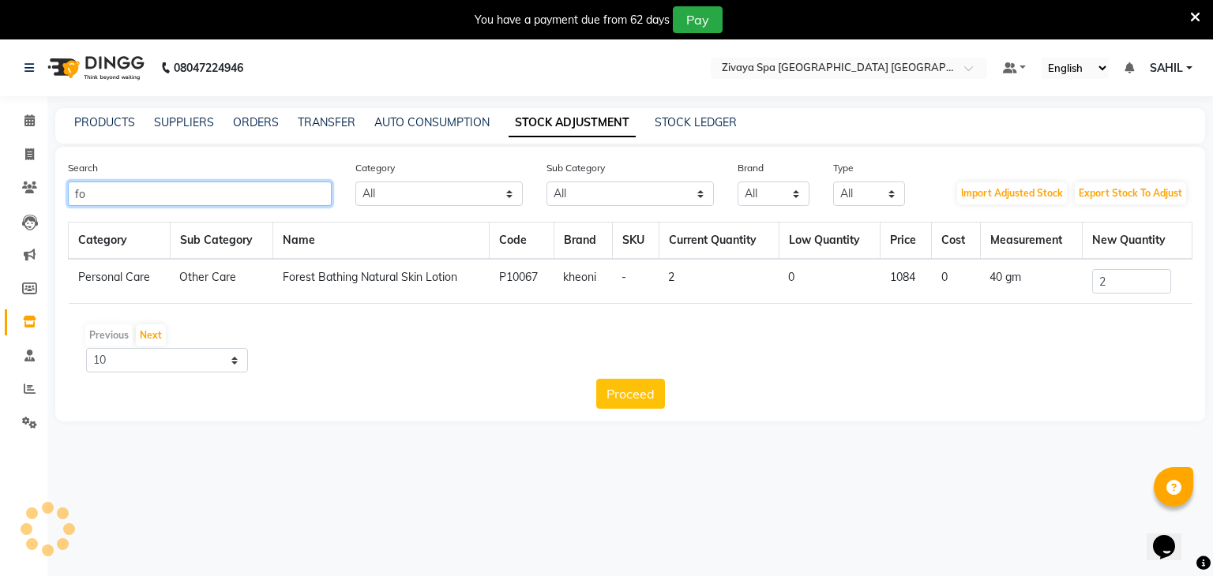
type input "f"
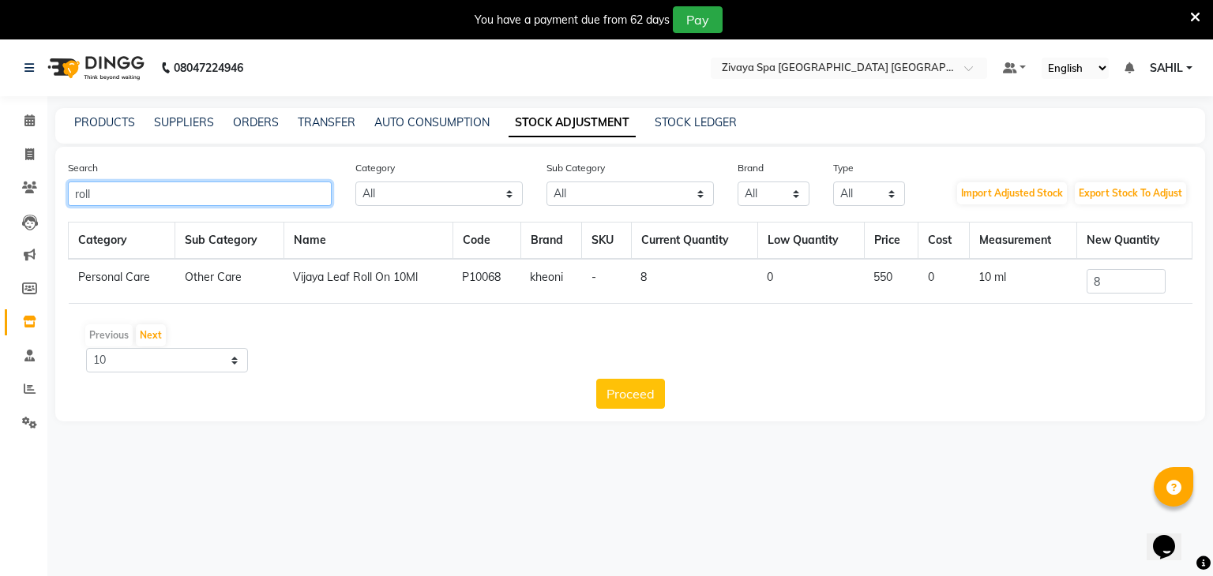
type input "roll"
click at [1117, 284] on input "8" at bounding box center [1125, 281] width 79 height 24
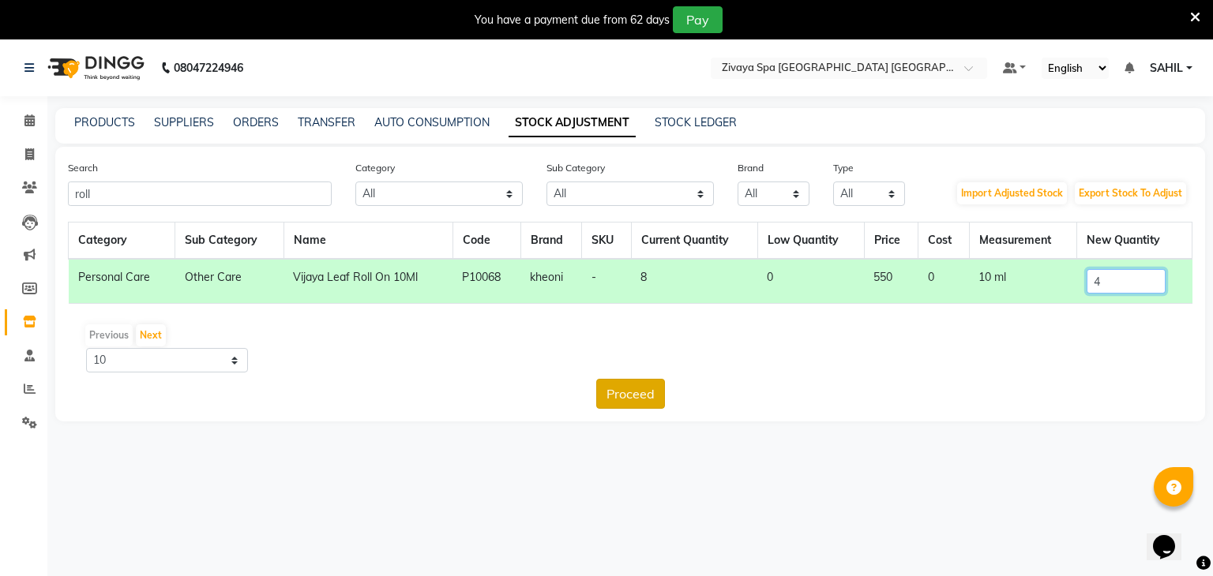
type input "4"
click at [657, 397] on button "Proceed" at bounding box center [630, 394] width 69 height 30
click at [669, 392] on button "Submit" at bounding box center [664, 394] width 62 height 30
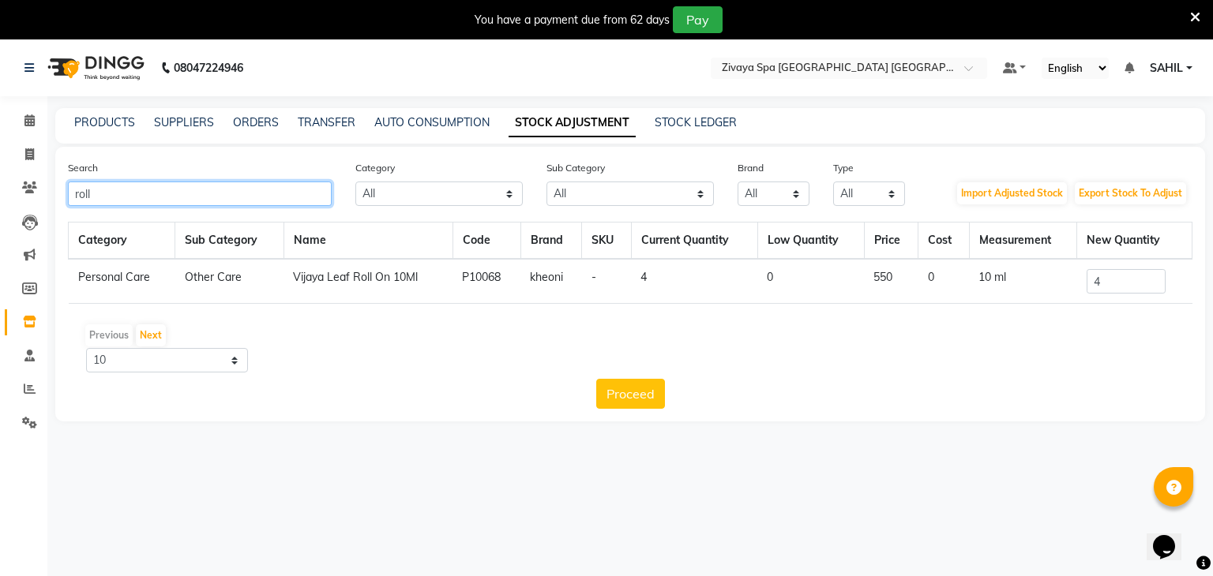
click at [176, 193] on input "roll" at bounding box center [200, 194] width 264 height 24
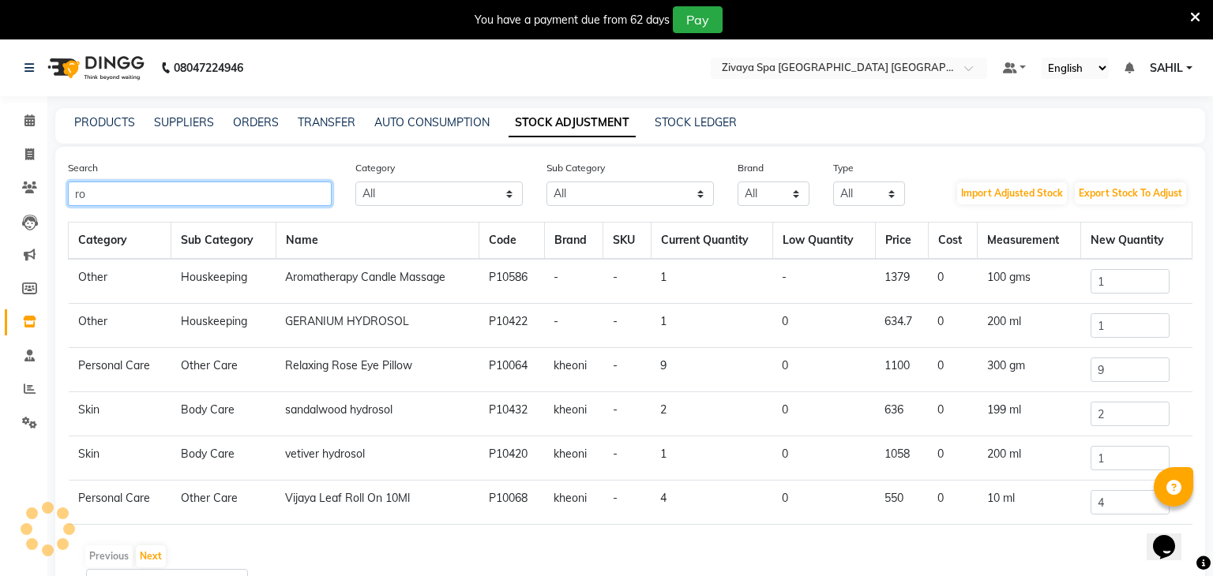
type input "r"
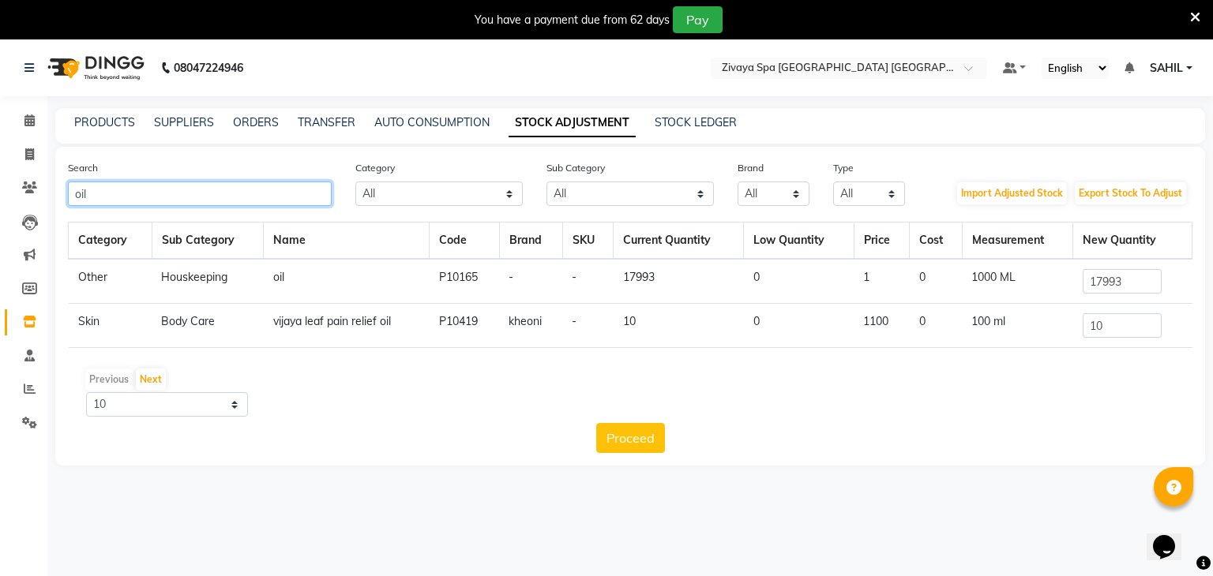
type input "oil"
click at [1131, 334] on input "10" at bounding box center [1122, 325] width 79 height 24
type input "1"
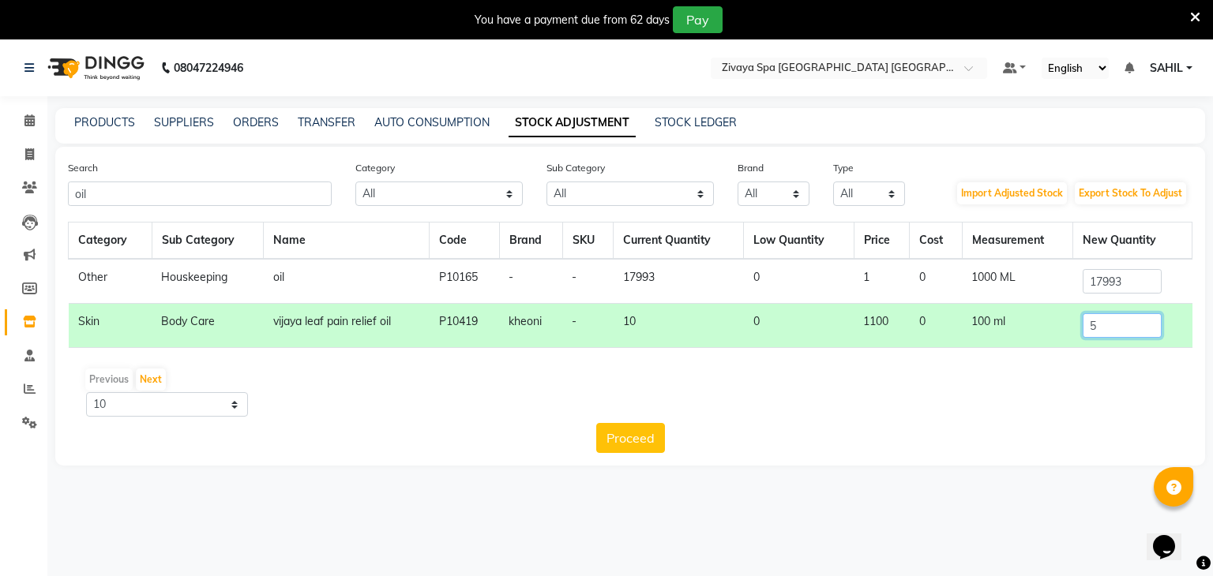
type input "5"
click at [625, 452] on div "Search oil Category All Hair Skin Makeup Personal Care Appliances Other Sub Cat…" at bounding box center [630, 306] width 1150 height 319
click at [639, 445] on button "Proceed" at bounding box center [630, 438] width 69 height 30
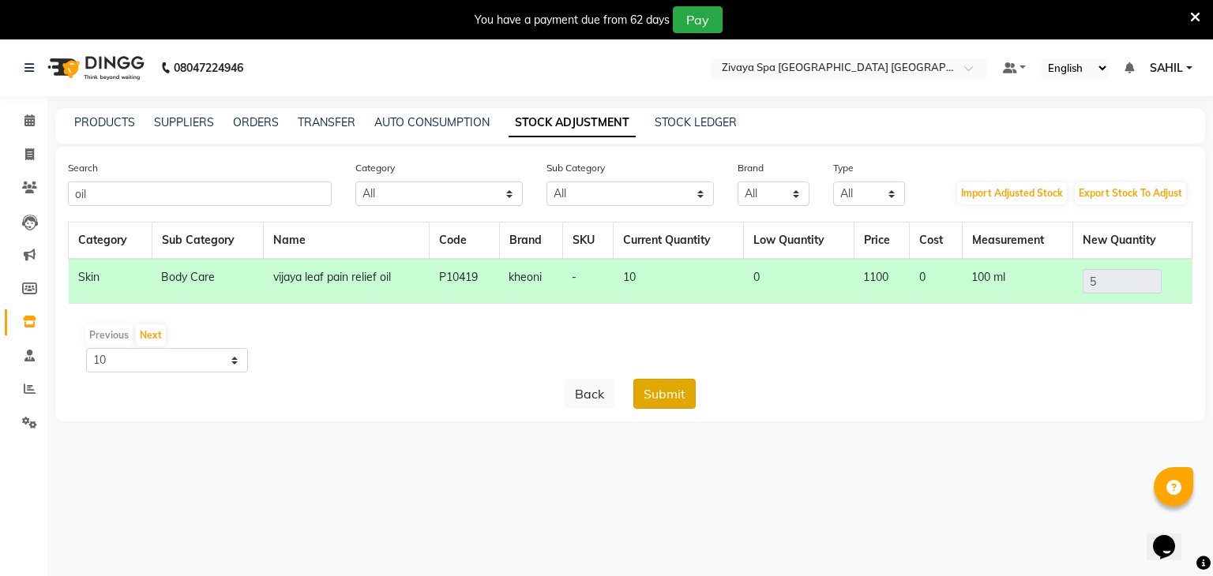
click at [673, 407] on button "Submit" at bounding box center [664, 394] width 62 height 30
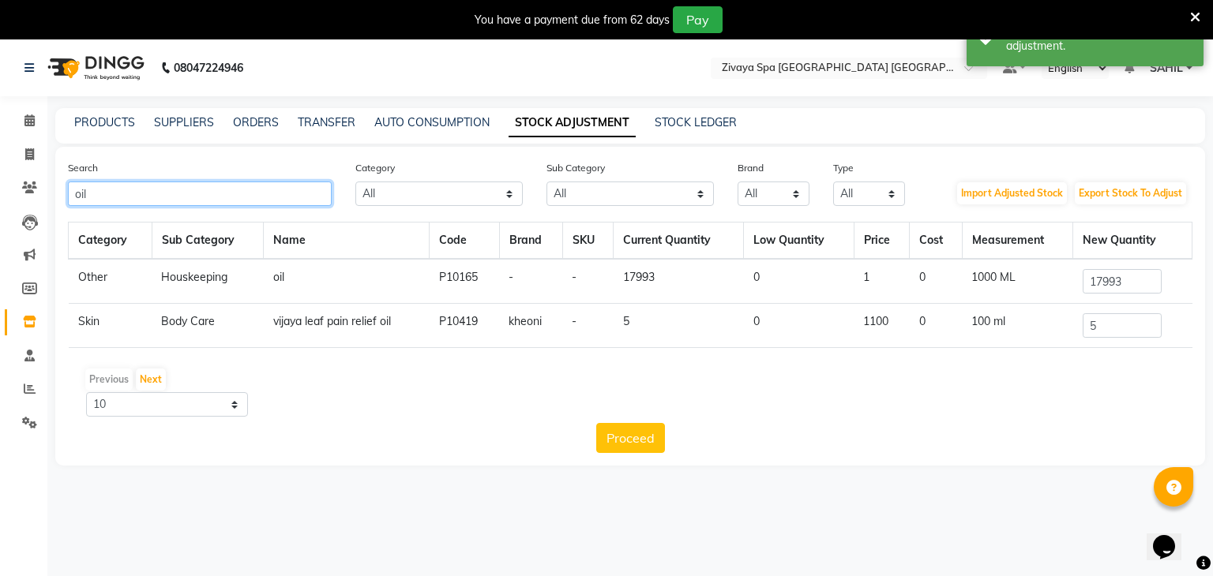
click at [180, 205] on input "oil" at bounding box center [200, 194] width 264 height 24
type input "o"
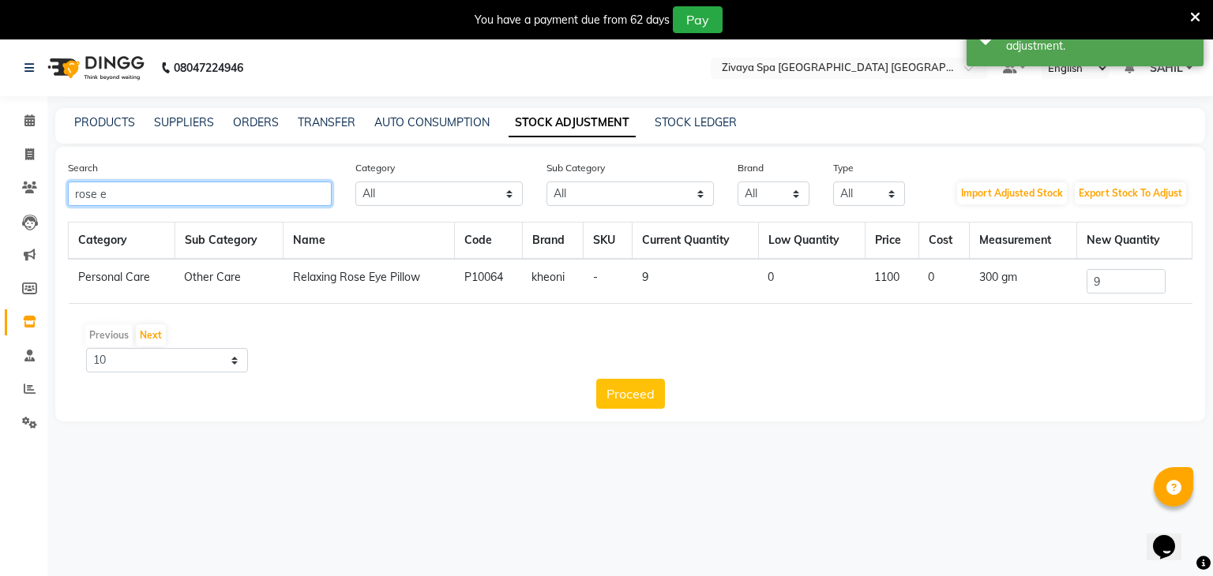
type input "rose e"
click at [1120, 277] on input "9" at bounding box center [1125, 281] width 79 height 24
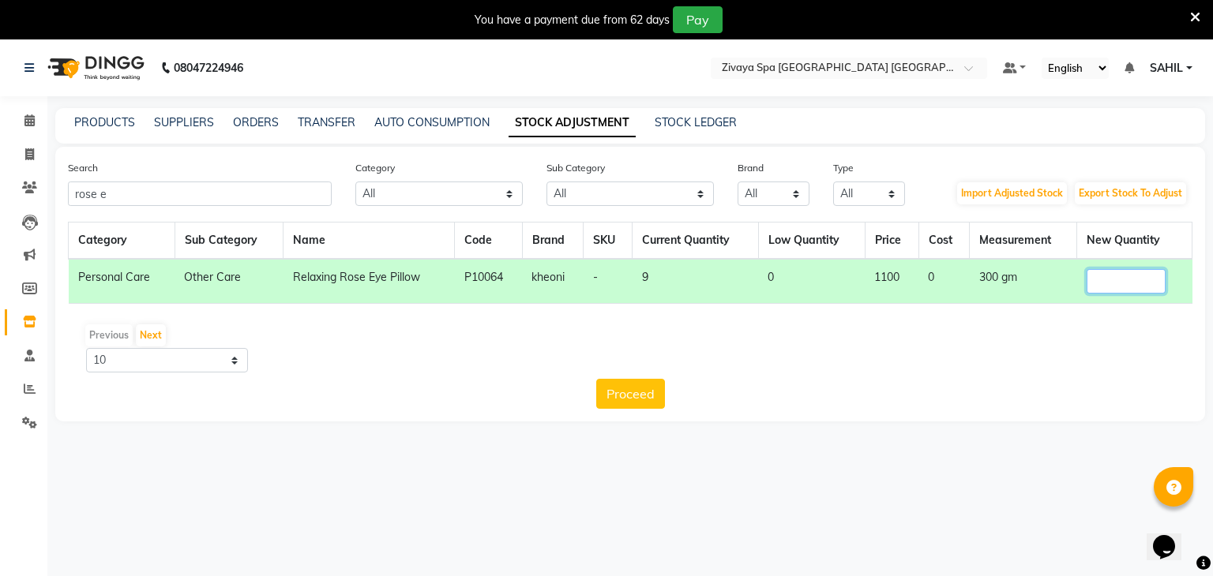
type input "6"
type input "7"
click at [600, 389] on button "Proceed" at bounding box center [630, 394] width 69 height 30
click at [626, 389] on div "Back Submit" at bounding box center [630, 394] width 1124 height 30
click at [633, 389] on button "Submit" at bounding box center [664, 394] width 62 height 30
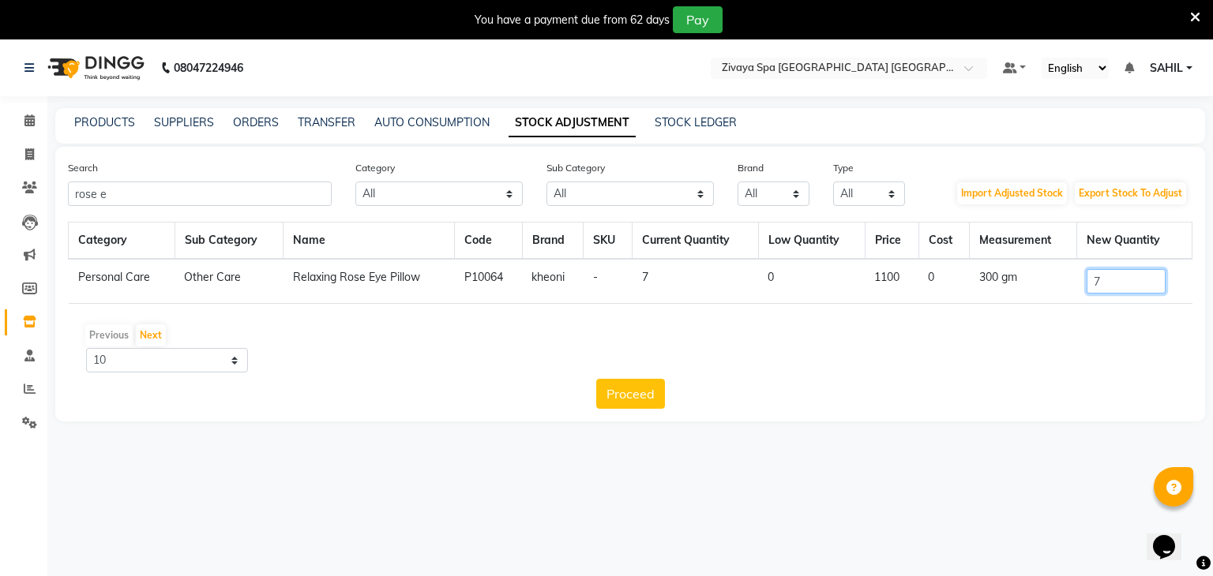
click at [1160, 291] on input "7" at bounding box center [1125, 281] width 79 height 24
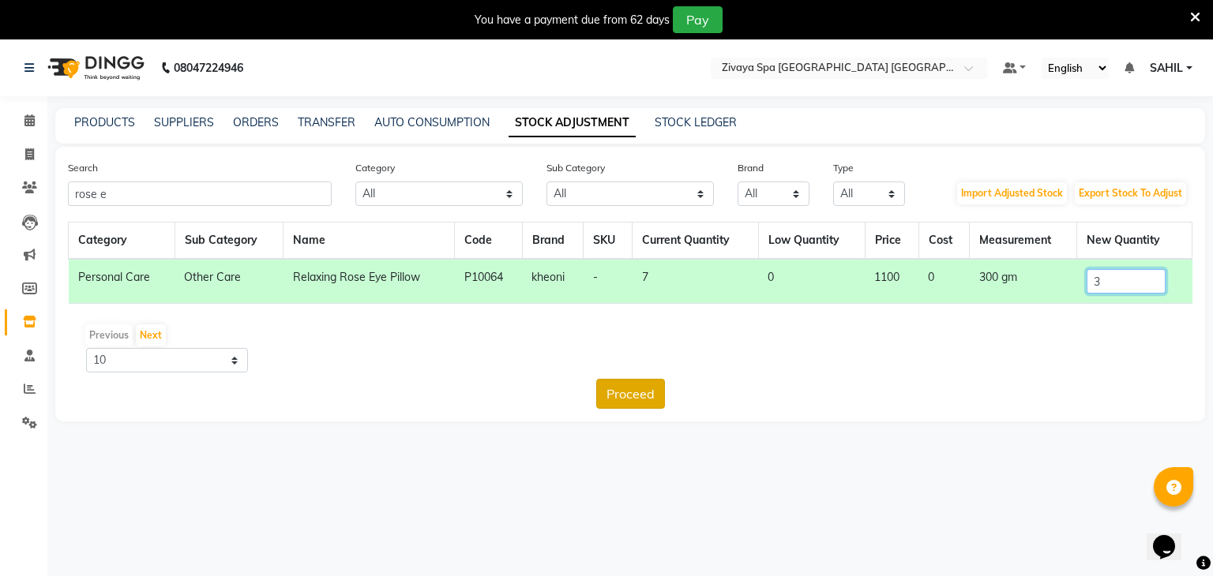
type input "3"
click at [651, 388] on button "Proceed" at bounding box center [630, 394] width 69 height 30
click at [679, 385] on button "Submit" at bounding box center [664, 394] width 62 height 30
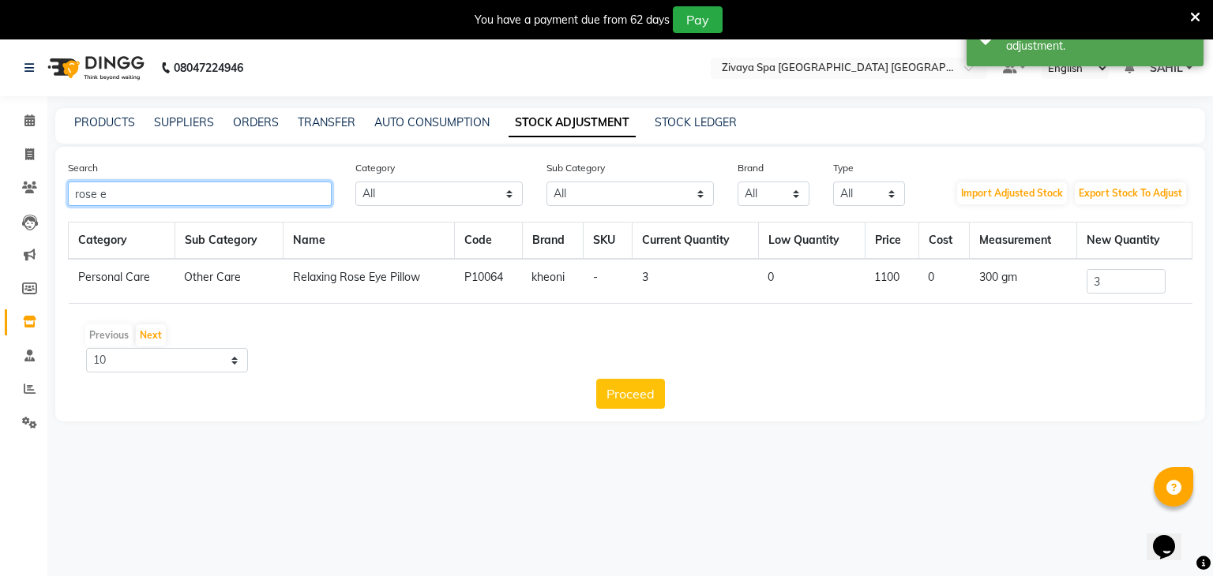
click at [292, 186] on input "rose e" at bounding box center [200, 194] width 264 height 24
type input "r"
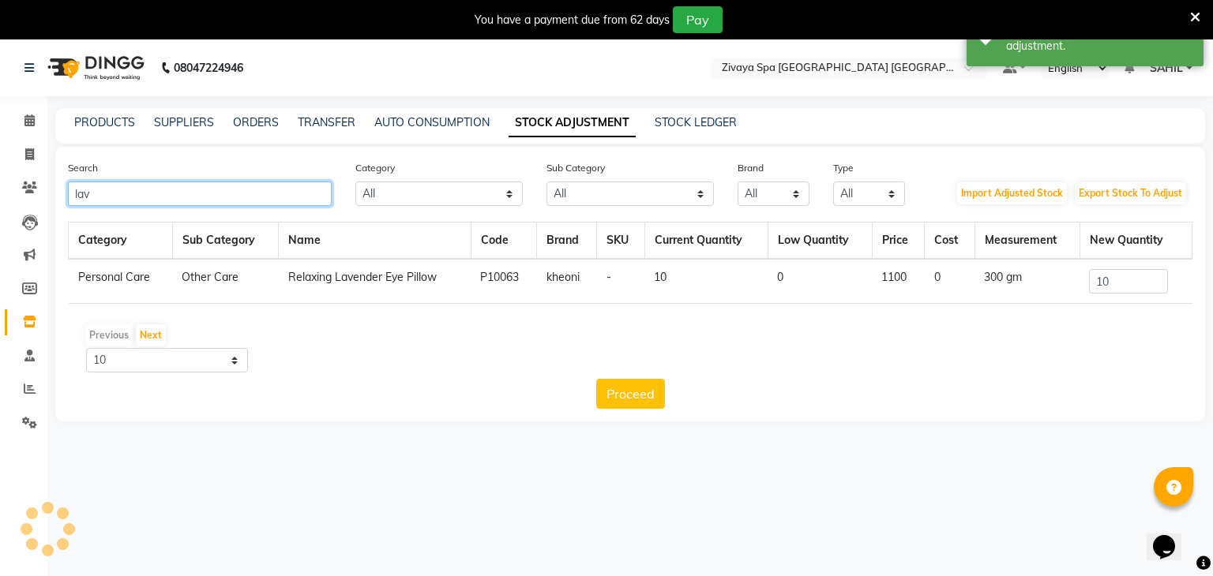
type input "lav"
click at [1140, 283] on input "10" at bounding box center [1128, 281] width 79 height 24
type input "1"
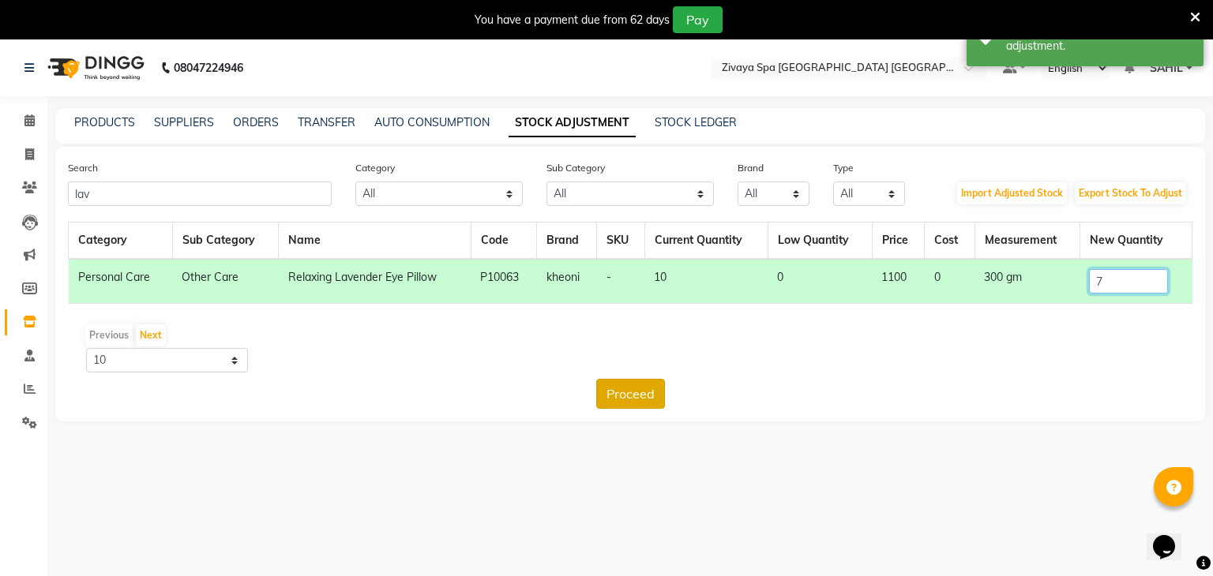
type input "7"
click at [655, 391] on button "Proceed" at bounding box center [630, 394] width 69 height 30
click at [655, 391] on button "Submit" at bounding box center [664, 394] width 62 height 30
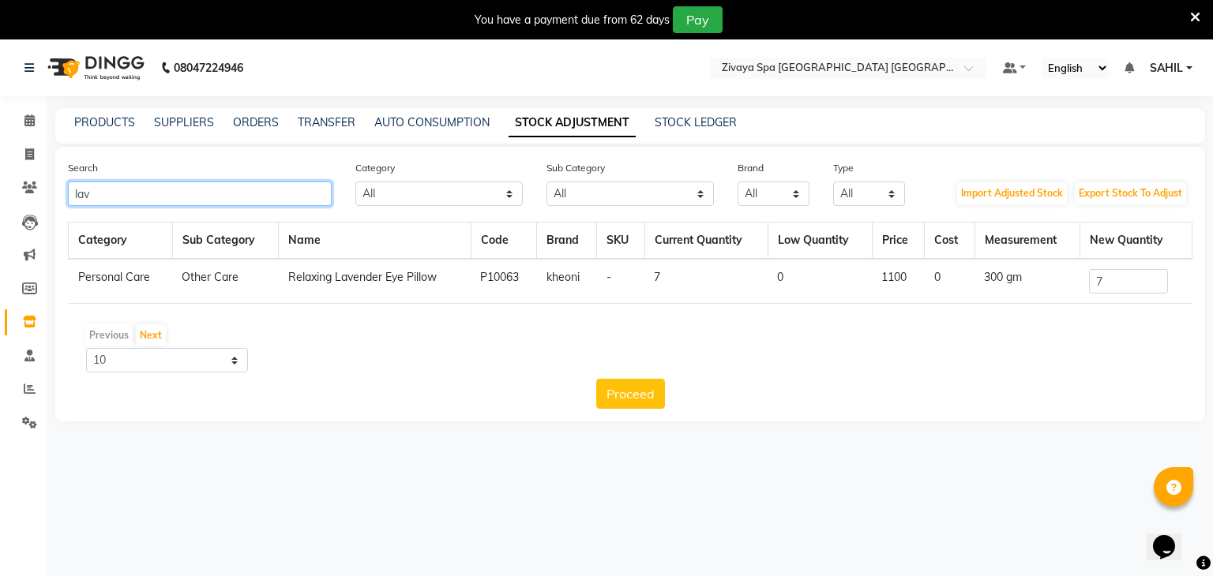
click at [226, 199] on input "lav" at bounding box center [200, 194] width 264 height 24
type input "l"
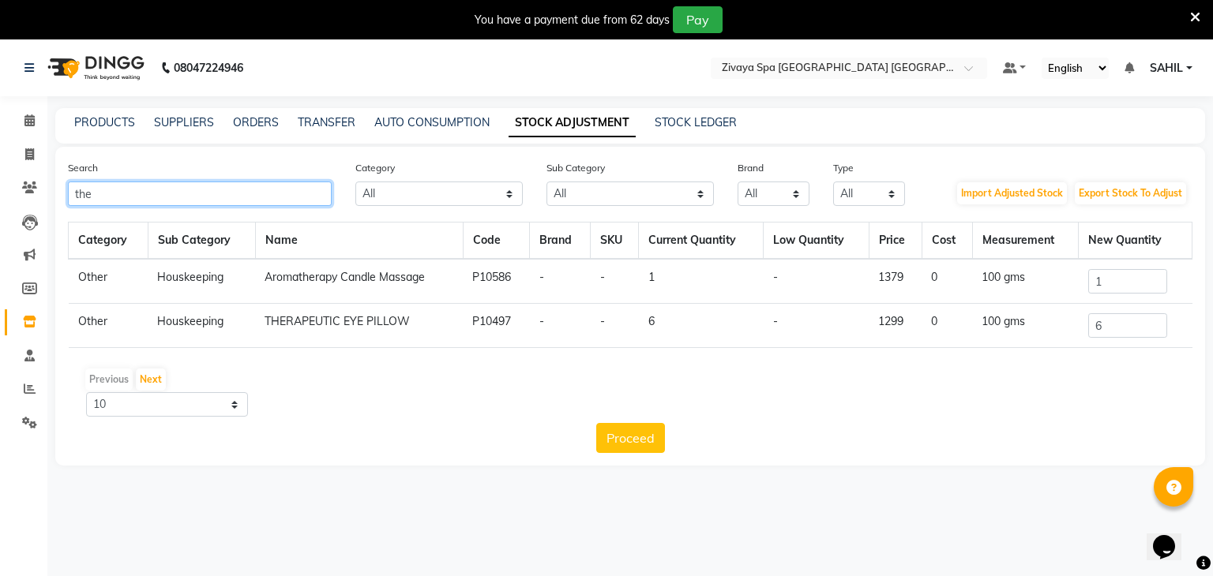
type input "the"
click at [1142, 324] on input "6" at bounding box center [1127, 325] width 79 height 24
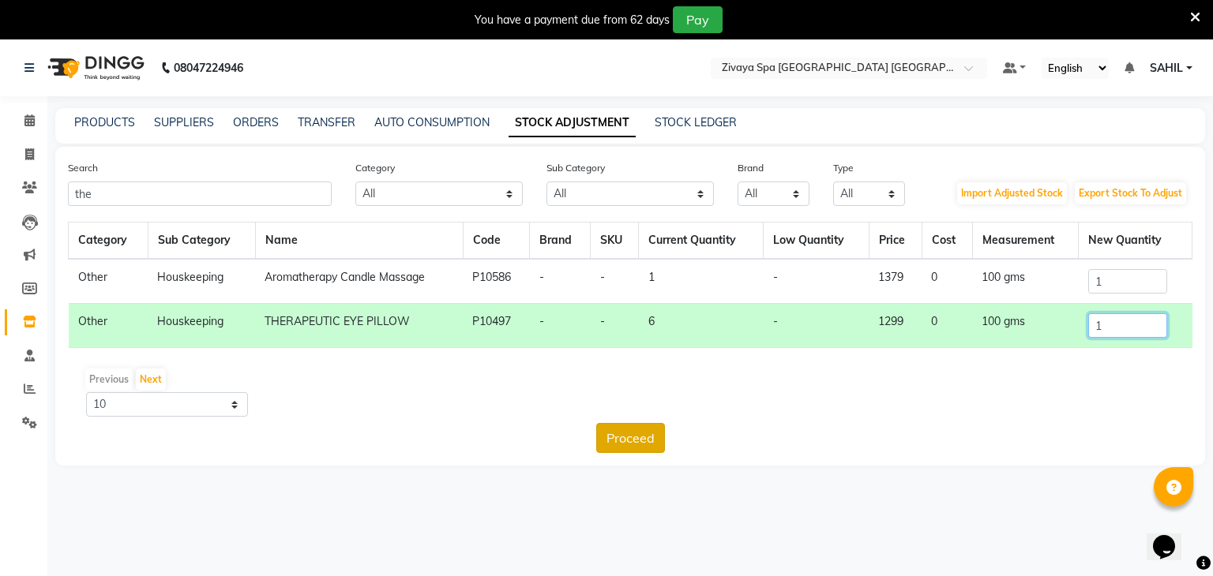
type input "1"
click at [659, 449] on button "Proceed" at bounding box center [630, 438] width 69 height 30
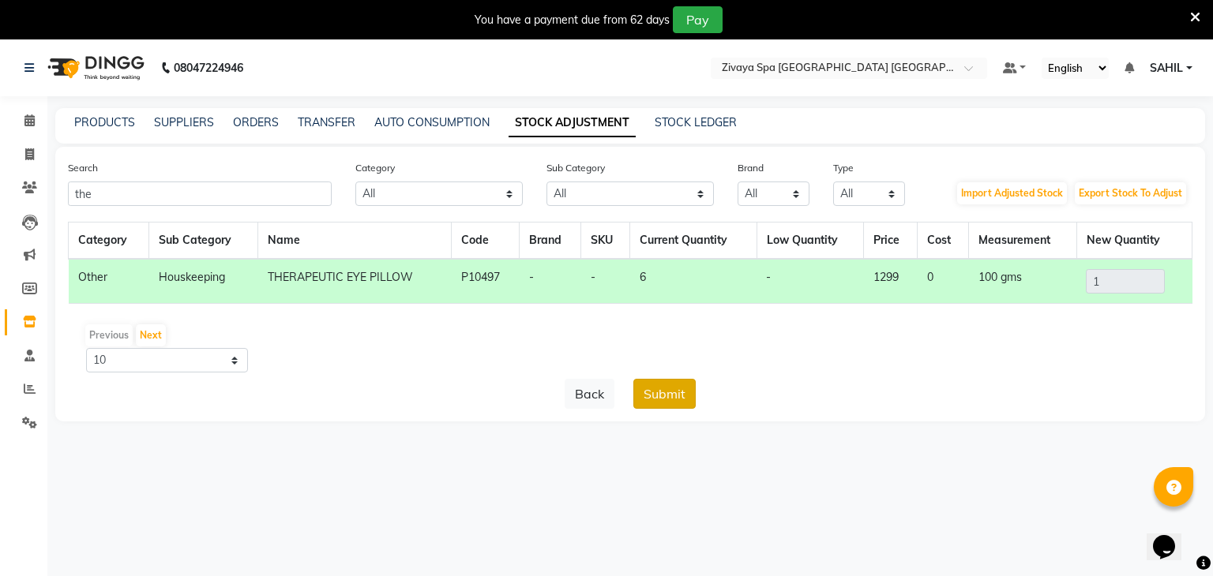
click at [674, 395] on button "Submit" at bounding box center [664, 394] width 62 height 30
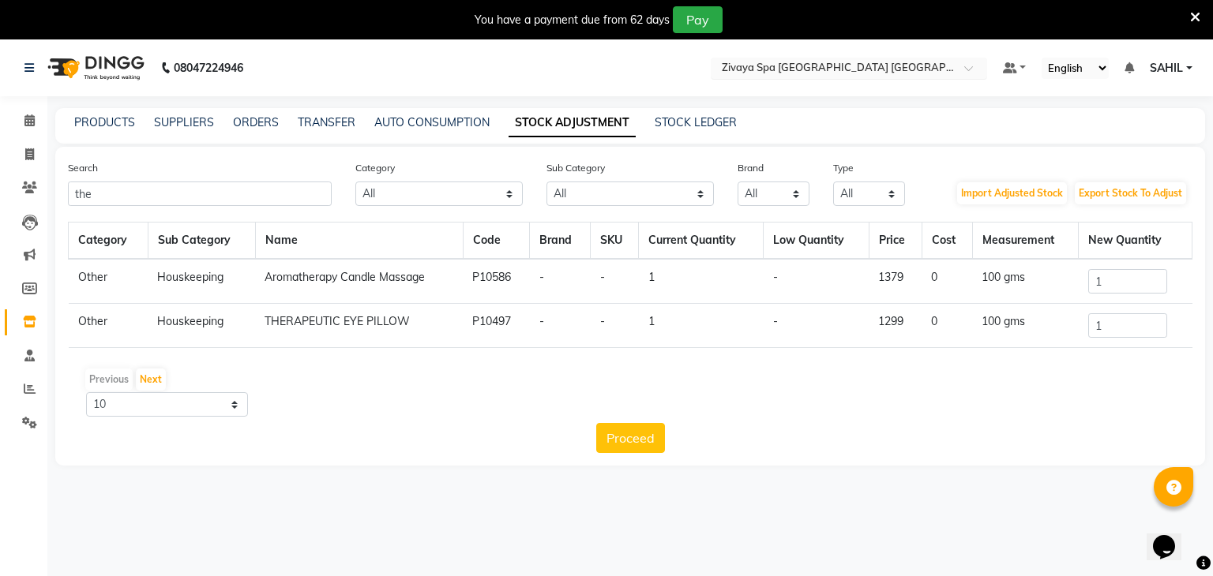
click at [831, 74] on input "text" at bounding box center [833, 70] width 229 height 16
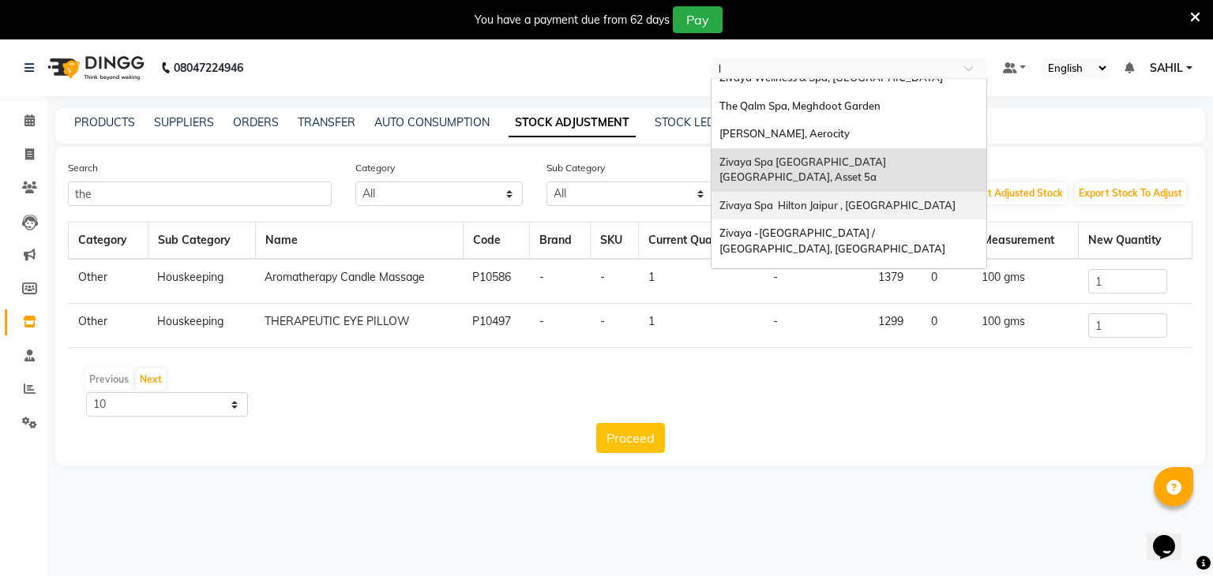
type input "le"
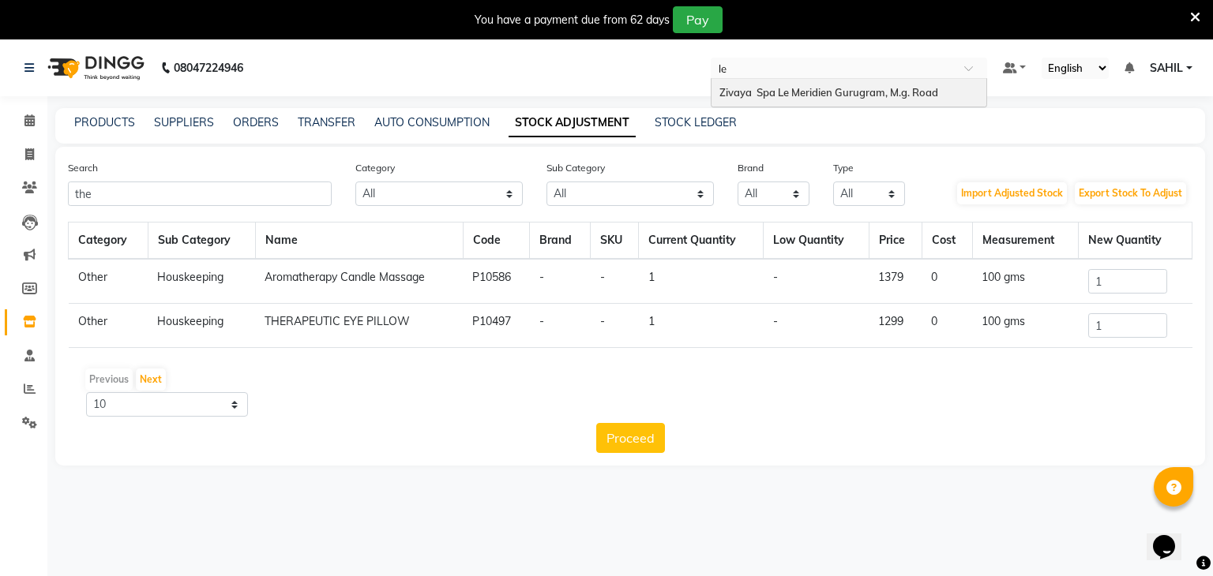
click at [803, 84] on div "Zivaya Spa Le Meridien Gurugram, M.g. Road" at bounding box center [848, 93] width 275 height 28
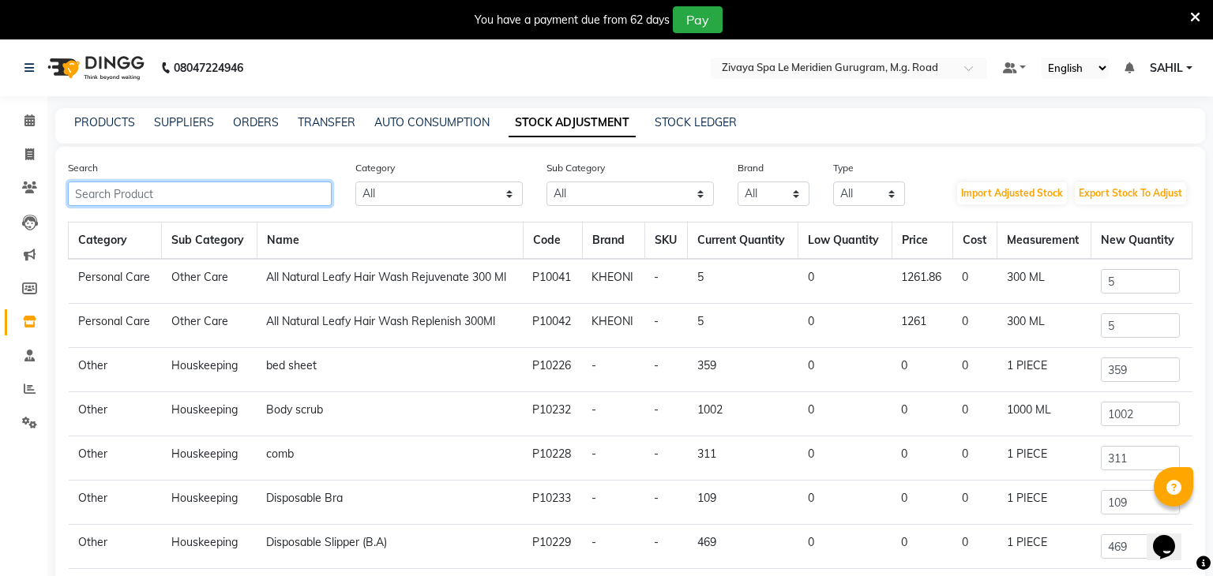
click at [215, 185] on input "text" at bounding box center [200, 194] width 264 height 24
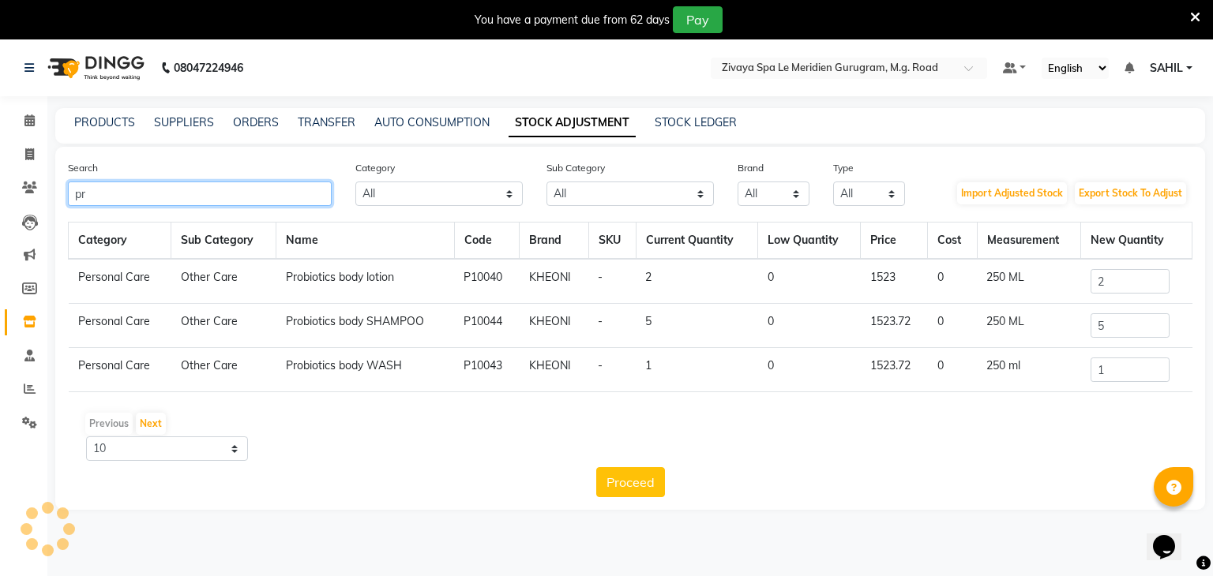
type input "p"
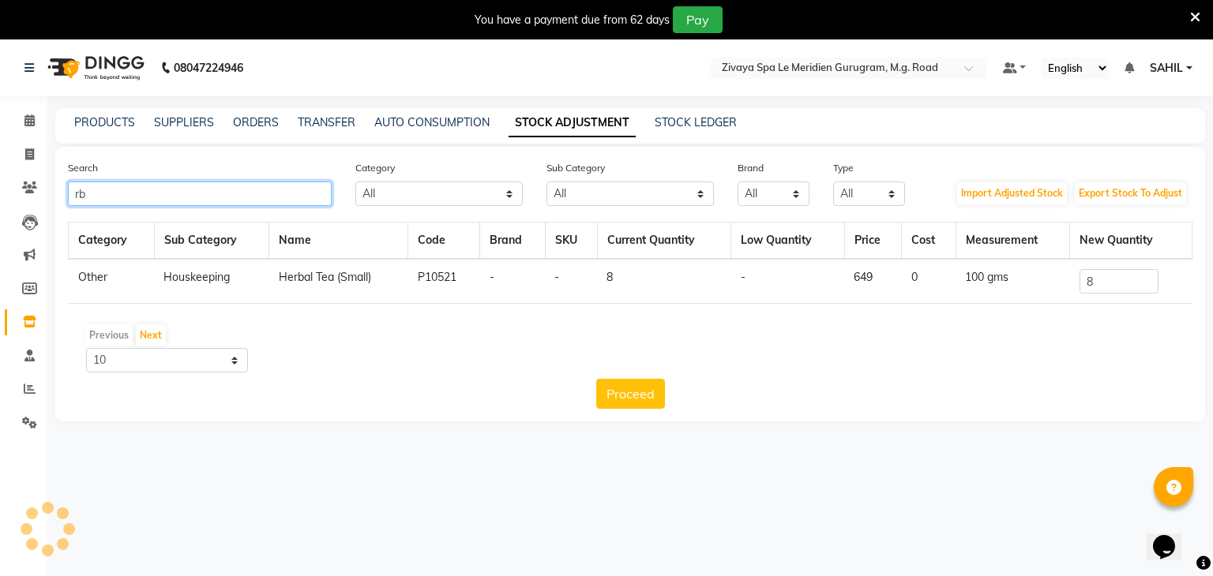
type input "r"
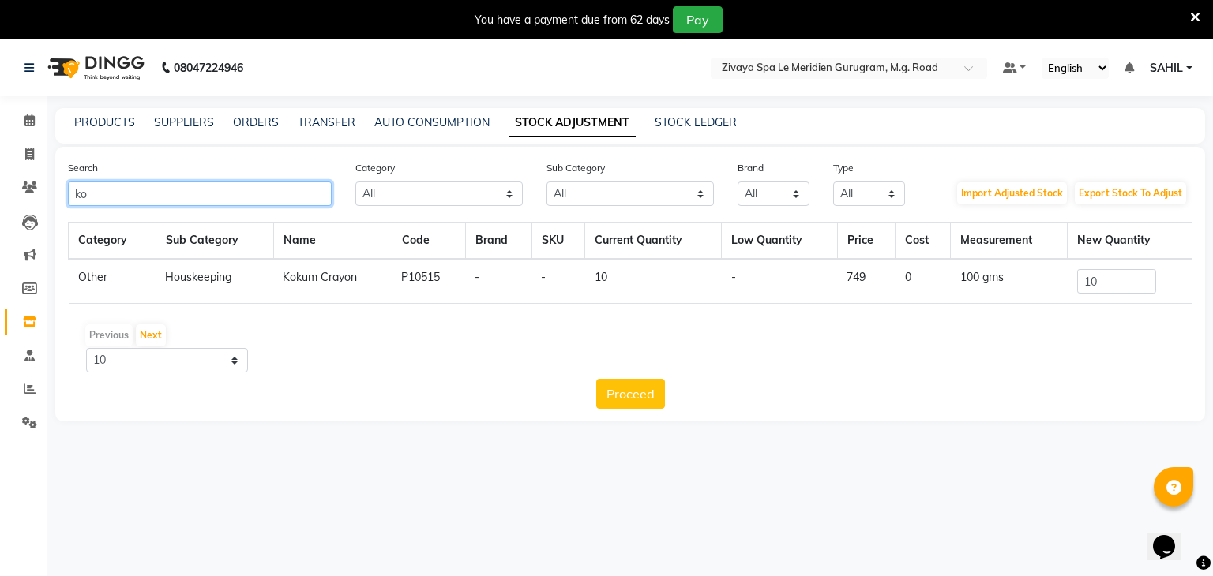
type input "k"
type input "kok"
click at [1106, 294] on td "10" at bounding box center [1130, 281] width 125 height 45
click at [1117, 284] on input "10" at bounding box center [1116, 281] width 79 height 24
type input "1"
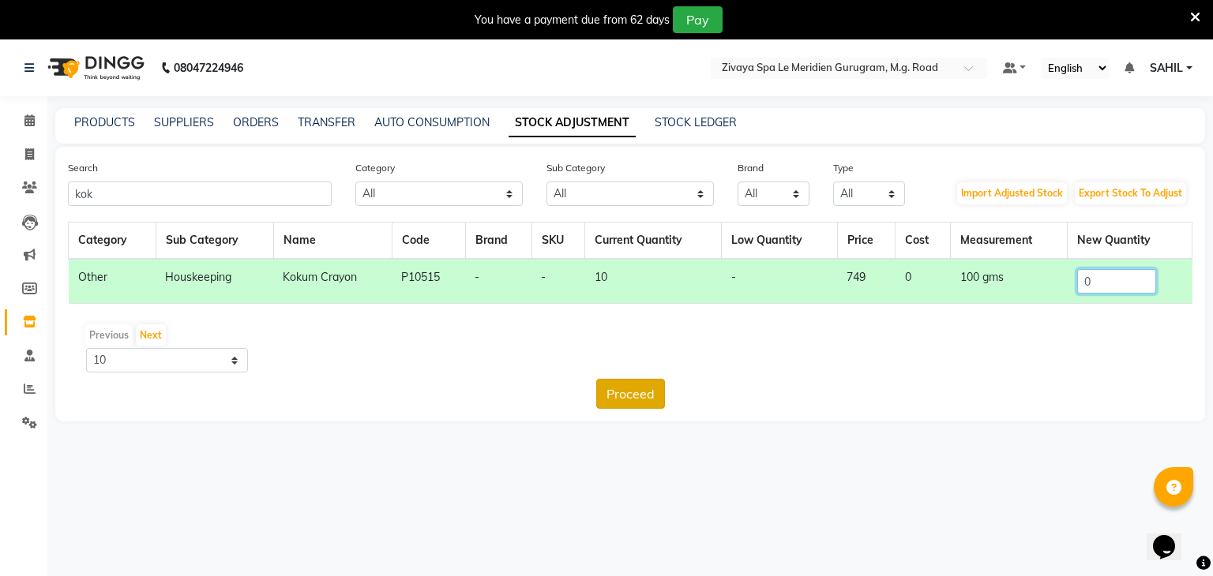
type input "0"
click at [630, 397] on button "Proceed" at bounding box center [630, 394] width 69 height 30
click at [648, 393] on button "Submit" at bounding box center [664, 394] width 62 height 30
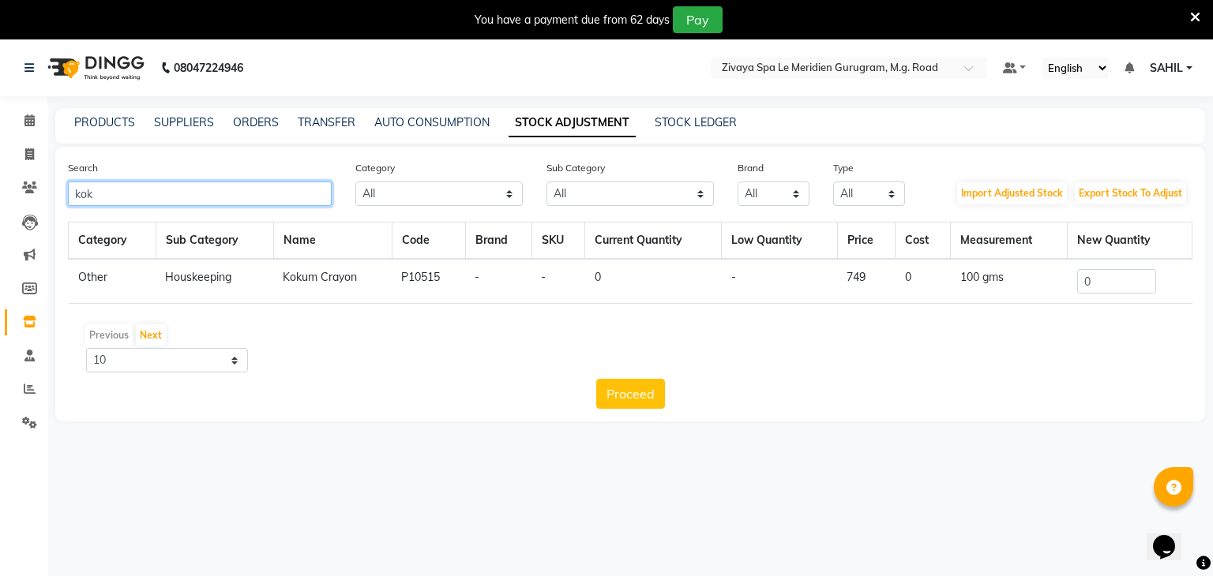
click at [192, 198] on input "kok" at bounding box center [200, 194] width 264 height 24
type input "k"
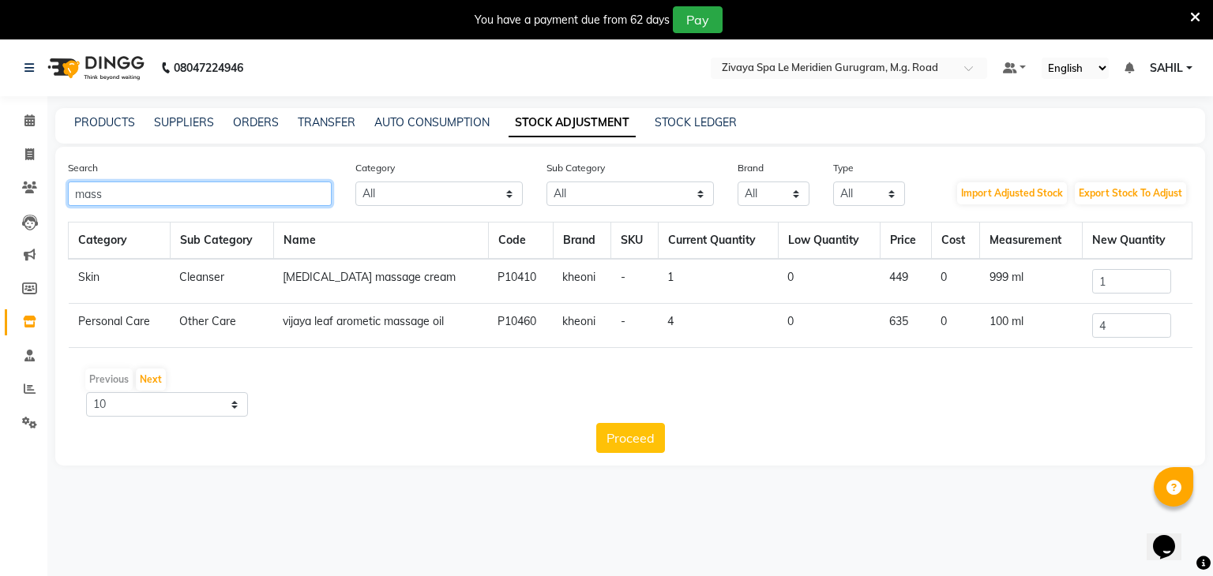
type input "mass"
click at [31, 399] on link "Reports" at bounding box center [24, 390] width 38 height 26
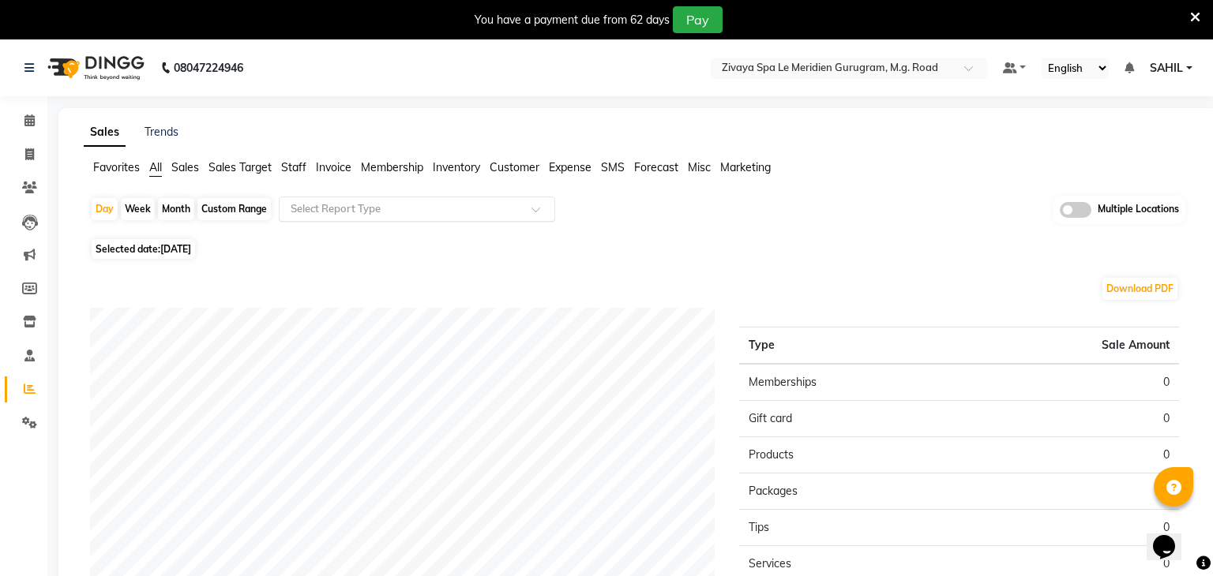
click at [370, 197] on div "Select Report Type" at bounding box center [417, 209] width 276 height 25
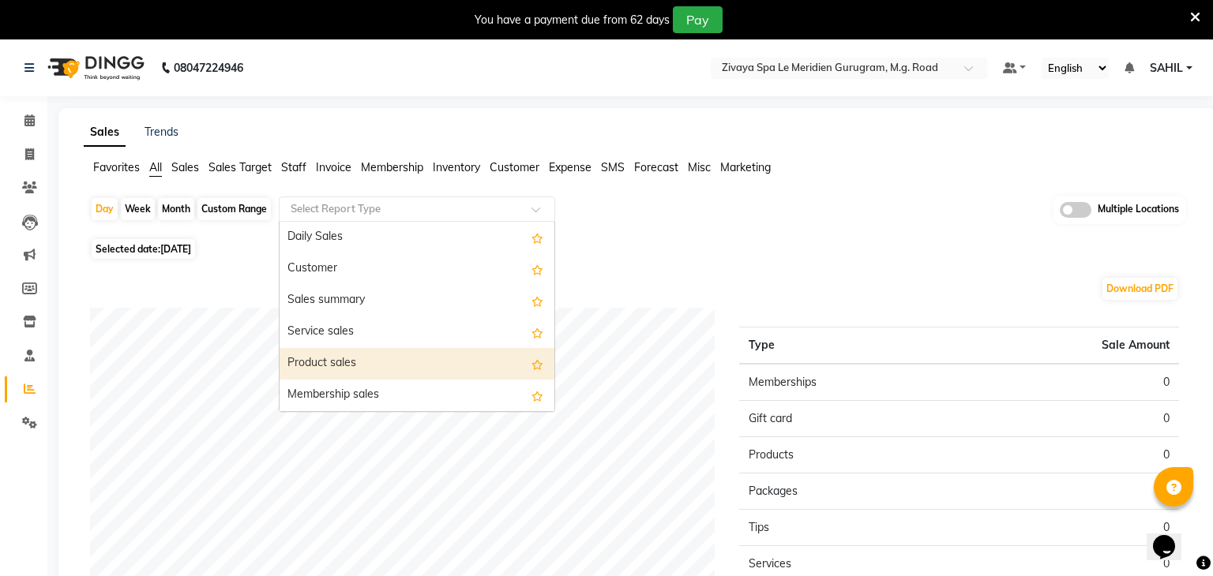
click at [321, 354] on div "Product sales" at bounding box center [417, 364] width 275 height 32
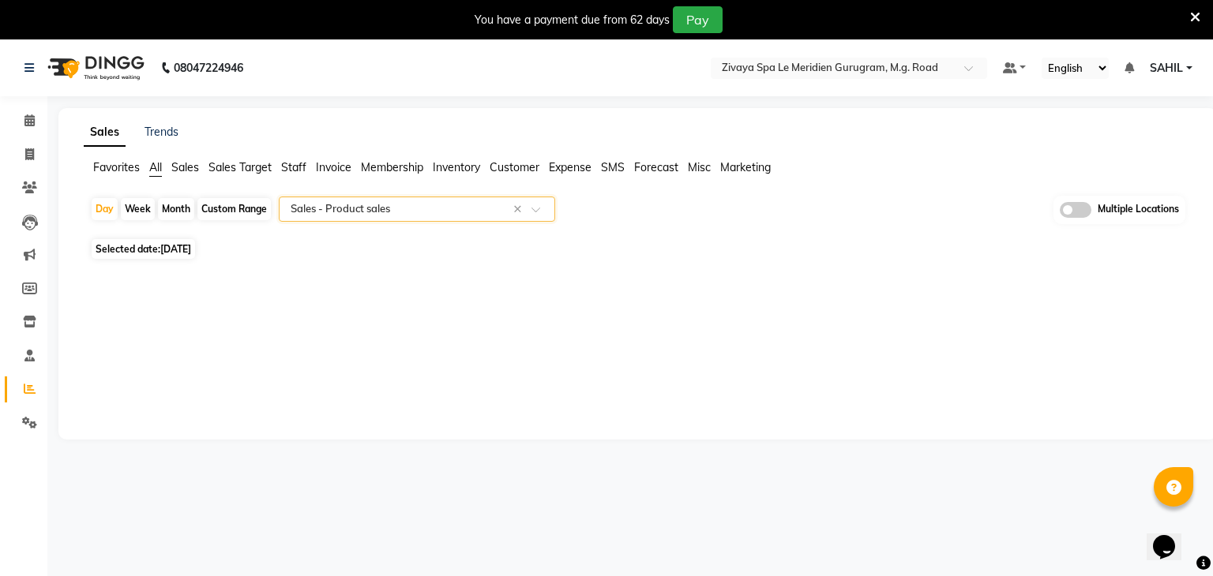
click at [184, 254] on span "[DATE]" at bounding box center [175, 249] width 31 height 12
select select "9"
select select "2025"
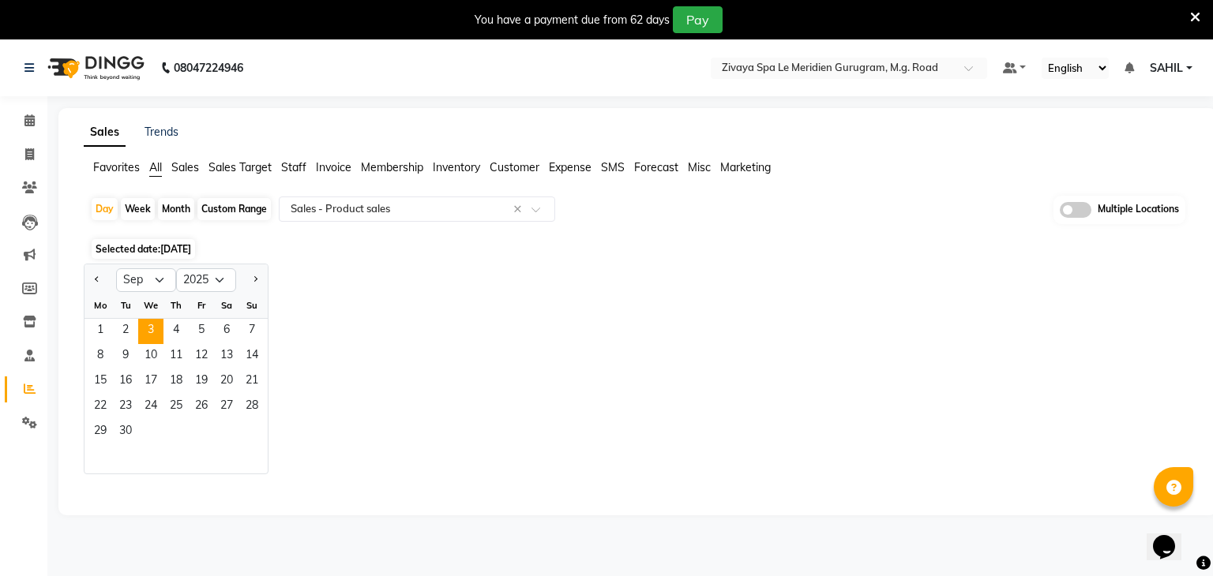
click at [235, 218] on div "Custom Range" at bounding box center [233, 209] width 73 height 22
select select "9"
select select "2025"
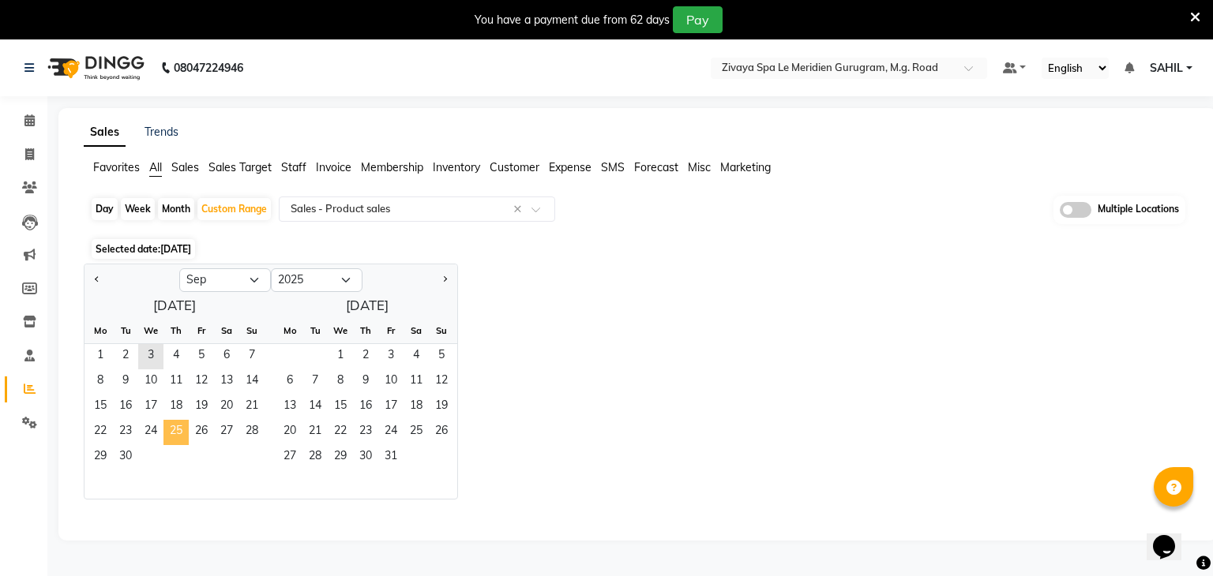
click at [178, 436] on span "25" at bounding box center [175, 432] width 25 height 25
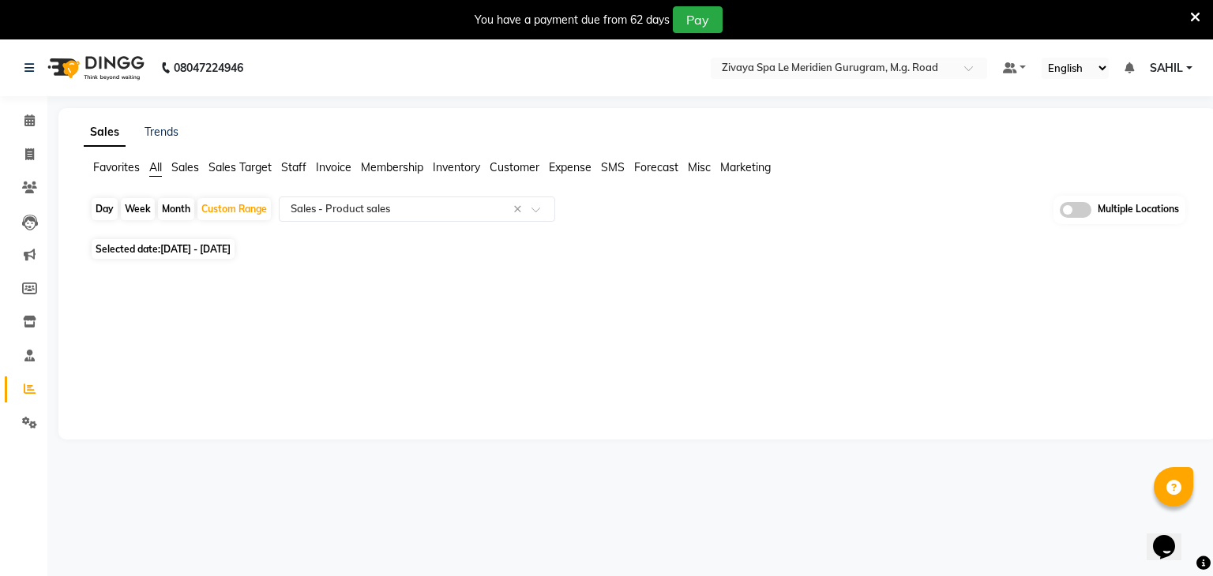
click at [230, 253] on span "[DATE] - [DATE]" at bounding box center [195, 249] width 70 height 12
select select "9"
select select "2025"
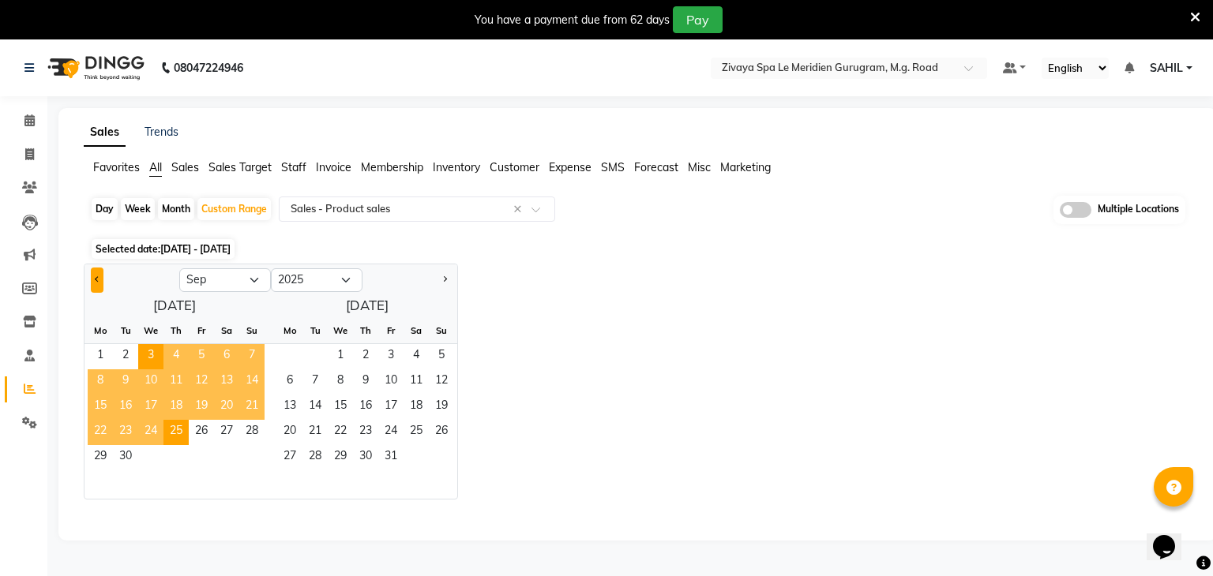
click at [100, 277] on button "Previous month" at bounding box center [97, 280] width 13 height 25
select select "8"
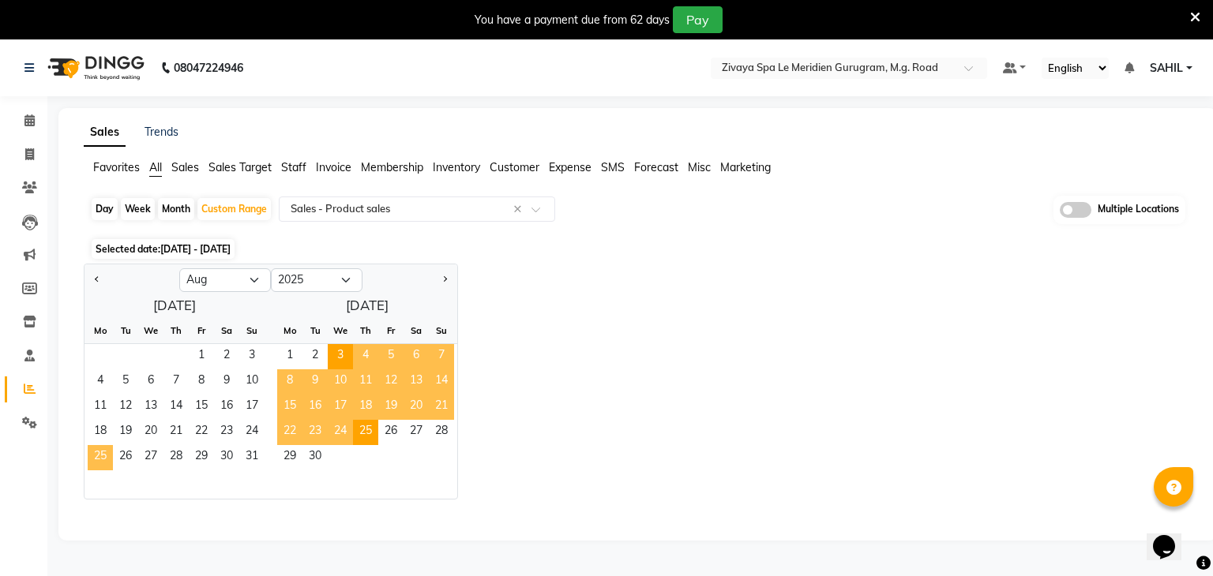
click at [111, 452] on span "25" at bounding box center [100, 457] width 25 height 25
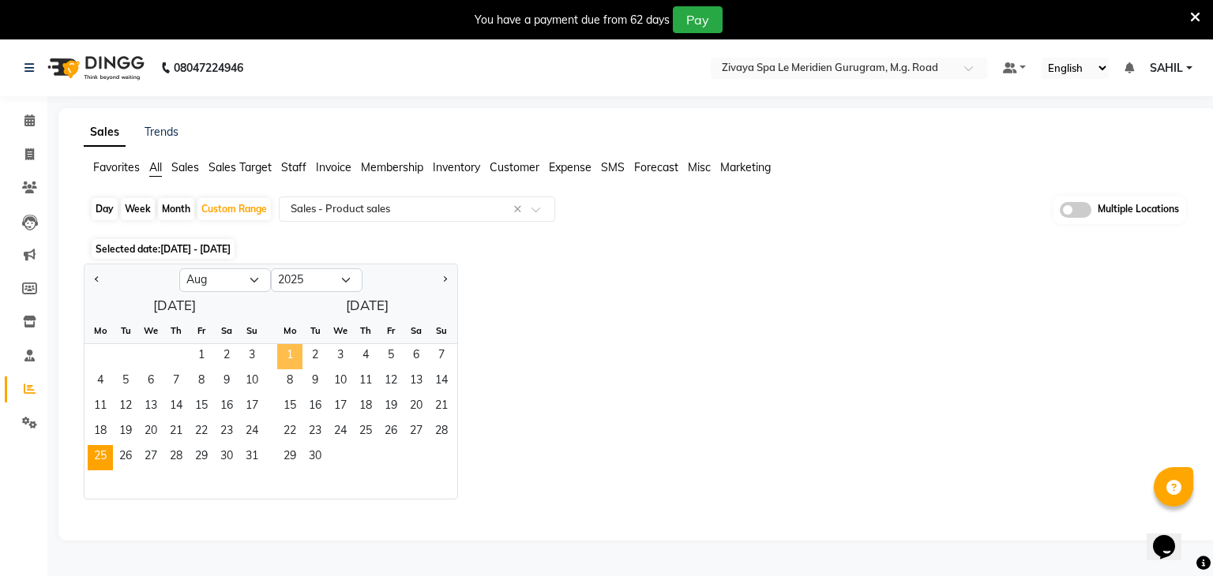
click at [295, 352] on span "1" at bounding box center [289, 356] width 25 height 25
select select "full_report"
select select "csv"
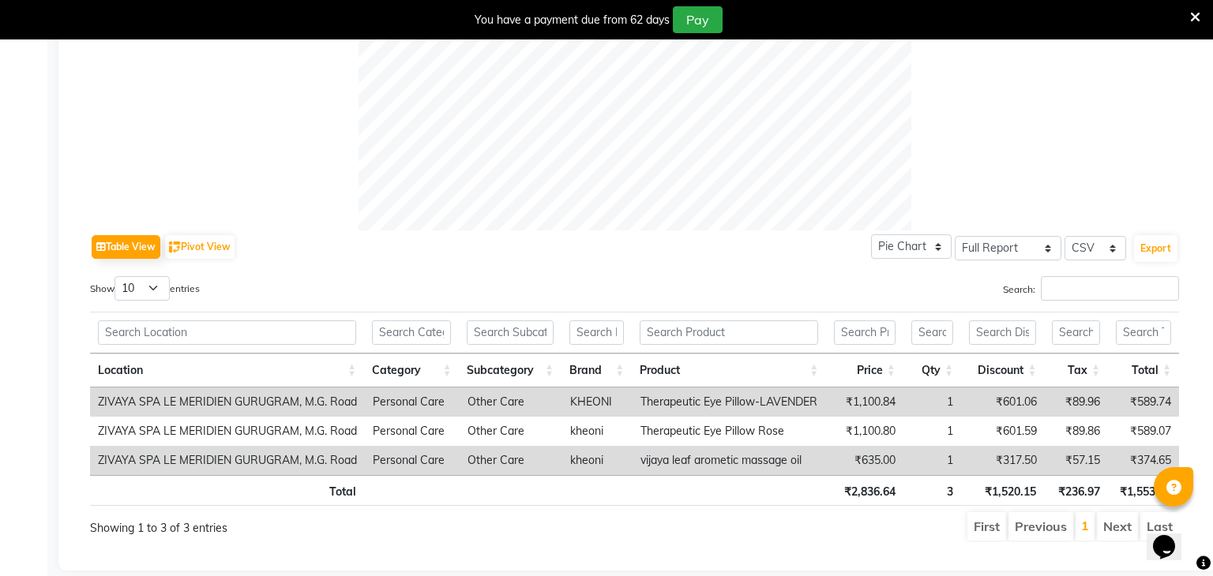
scroll to position [634, 0]
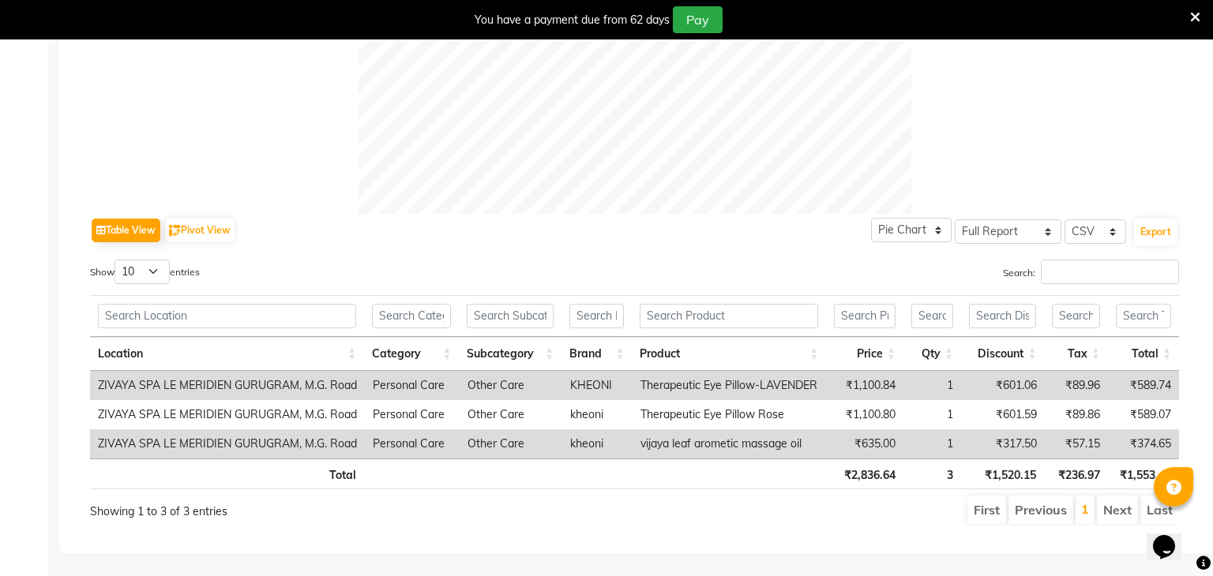
click at [629, 476] on th at bounding box center [596, 474] width 70 height 31
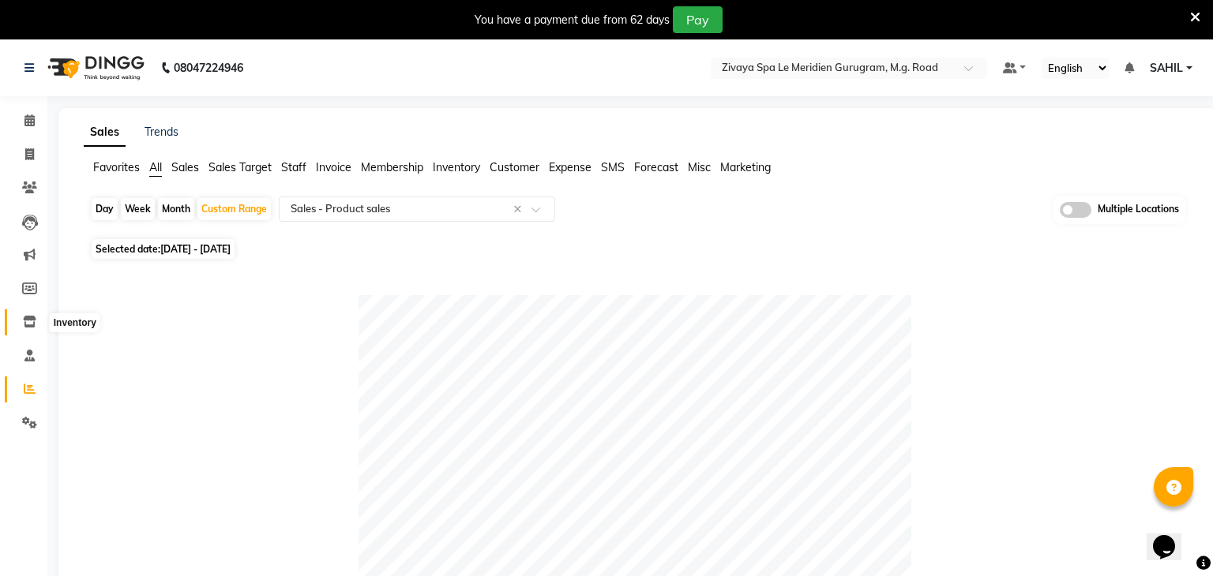
click at [34, 321] on icon at bounding box center [29, 322] width 13 height 12
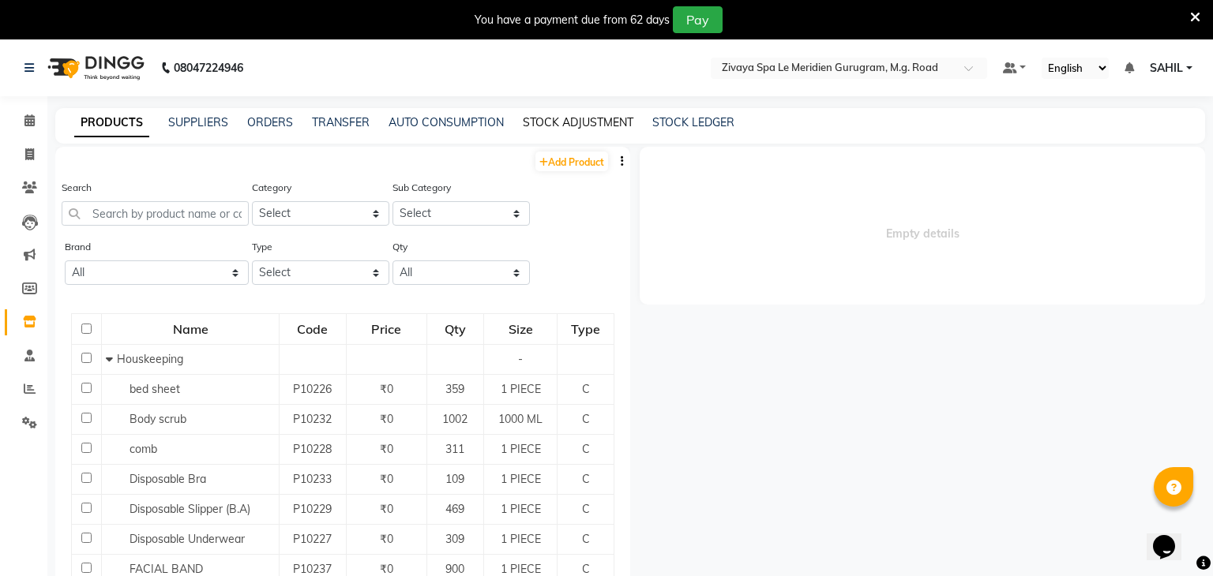
click at [541, 117] on link "STOCK ADJUSTMENT" at bounding box center [578, 122] width 111 height 14
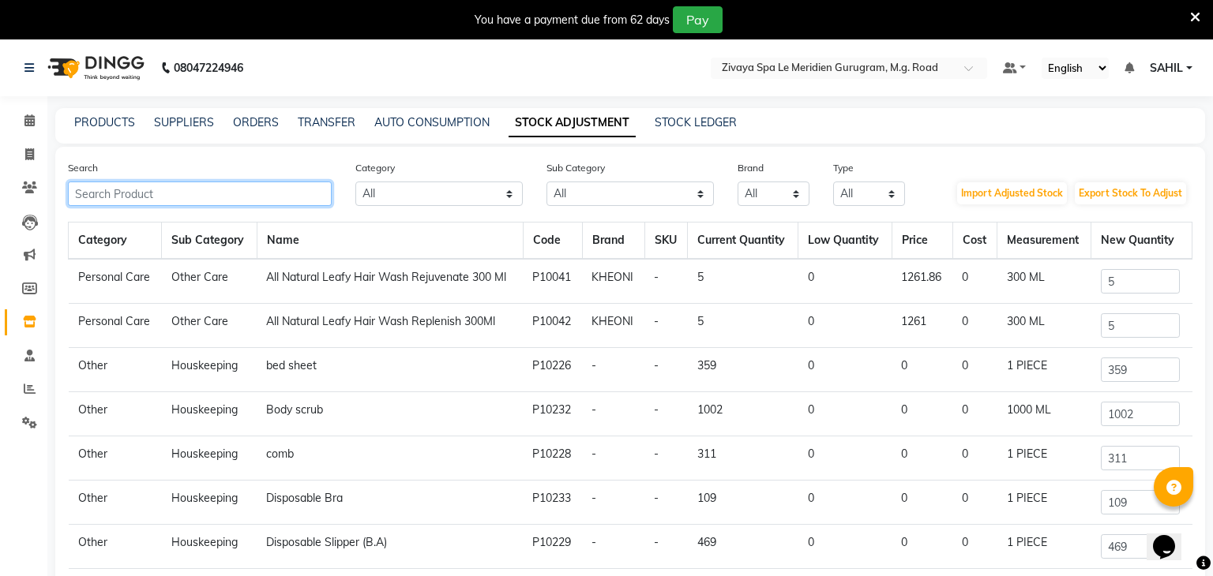
click at [223, 190] on input "text" at bounding box center [200, 194] width 264 height 24
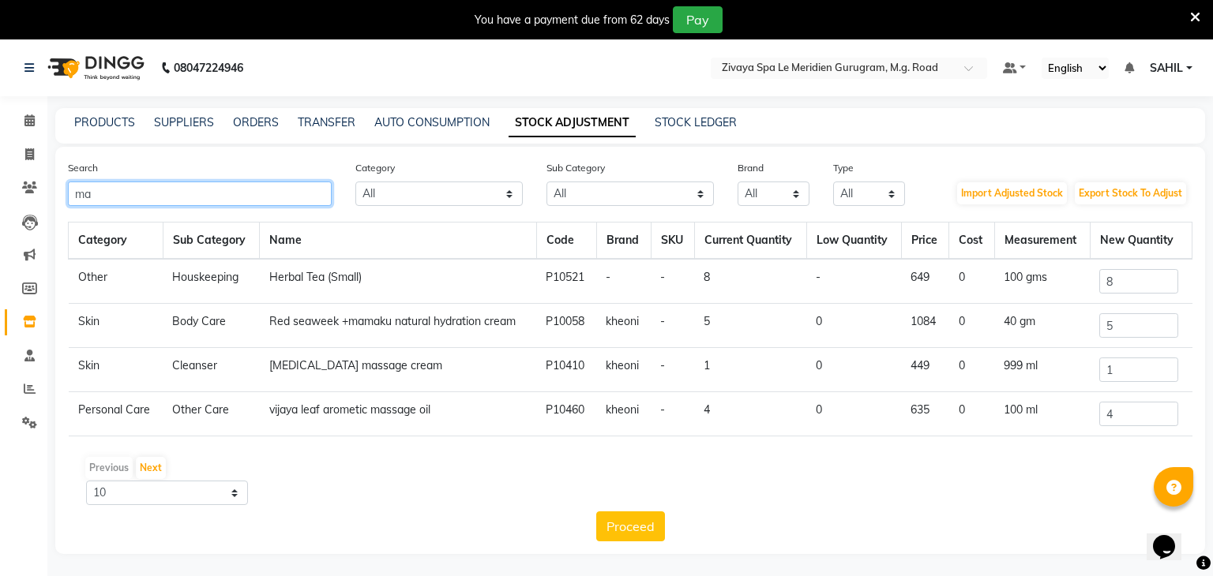
type input "ma"
click at [1133, 335] on input "5" at bounding box center [1138, 325] width 79 height 24
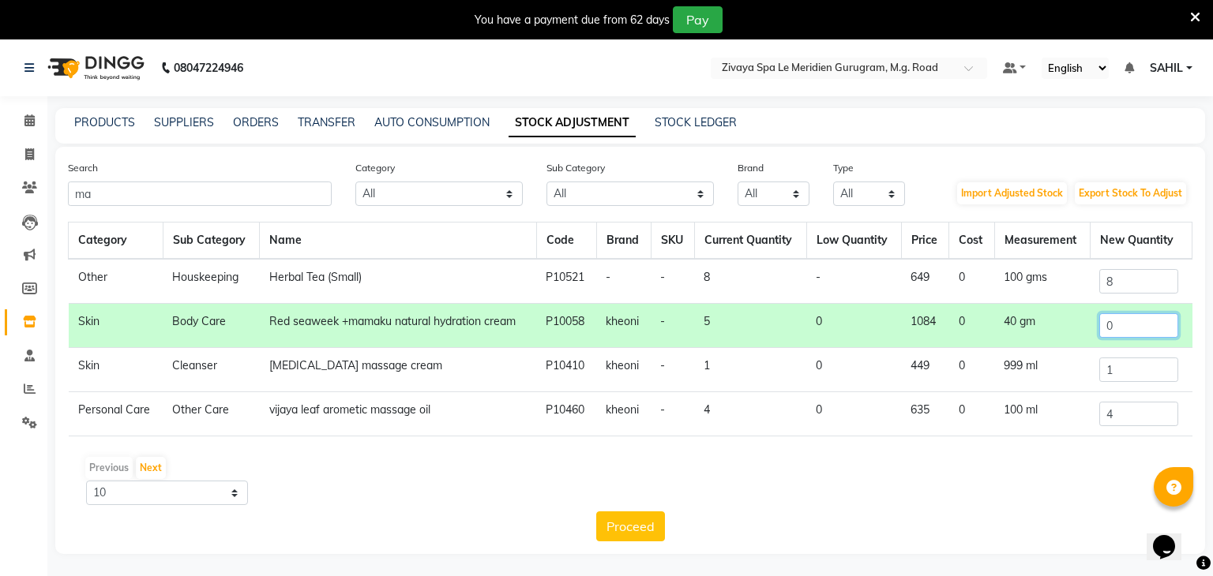
type input "0"
click at [471, 446] on div "Category Sub Category Name Code Brand SKU Current Quantity Low Quantity Price C…" at bounding box center [630, 335] width 1124 height 227
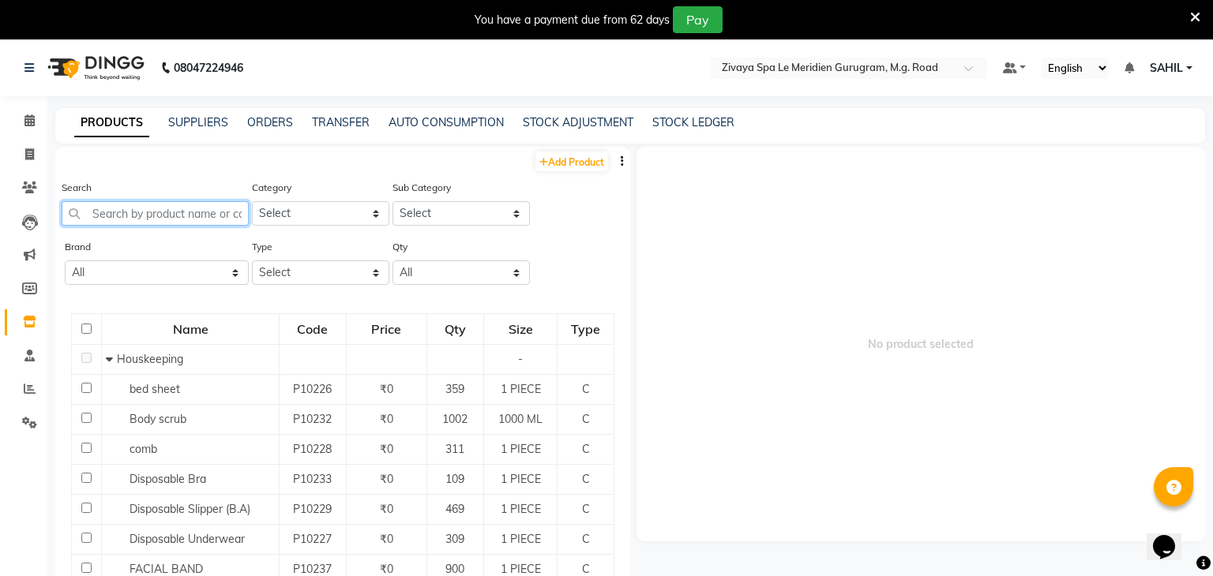
click at [197, 217] on input "text" at bounding box center [155, 213] width 187 height 24
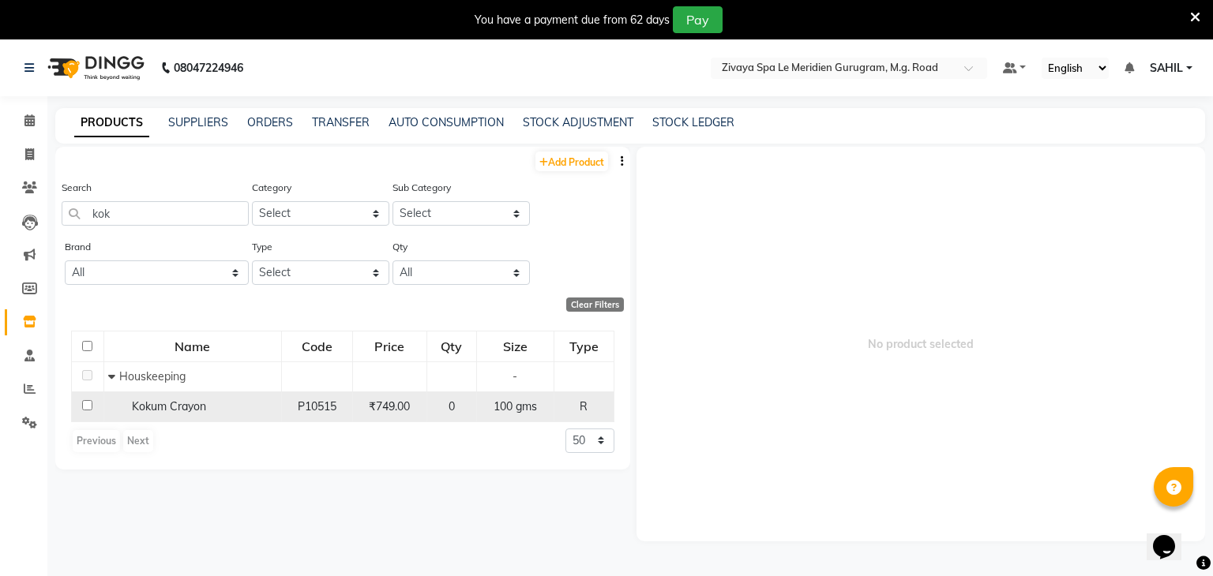
click at [398, 411] on span "₹749.00" at bounding box center [389, 407] width 41 height 14
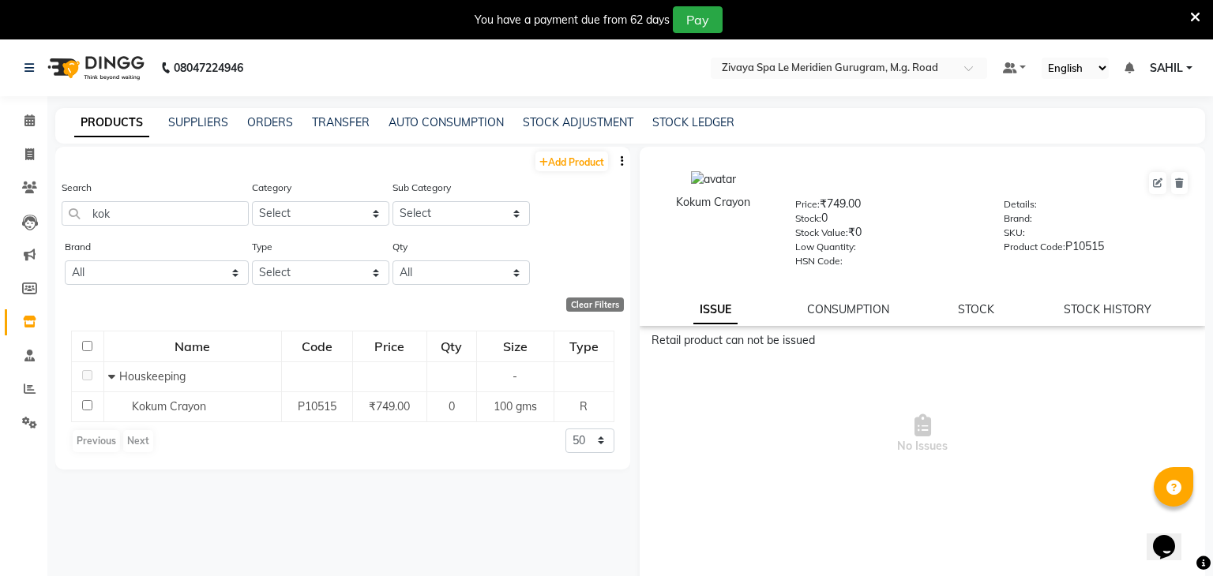
click at [996, 302] on div "ISSUE CONSUMPTION STOCK STOCK HISTORY" at bounding box center [922, 310] width 527 height 17
click at [981, 309] on link "STOCK" at bounding box center [976, 309] width 36 height 14
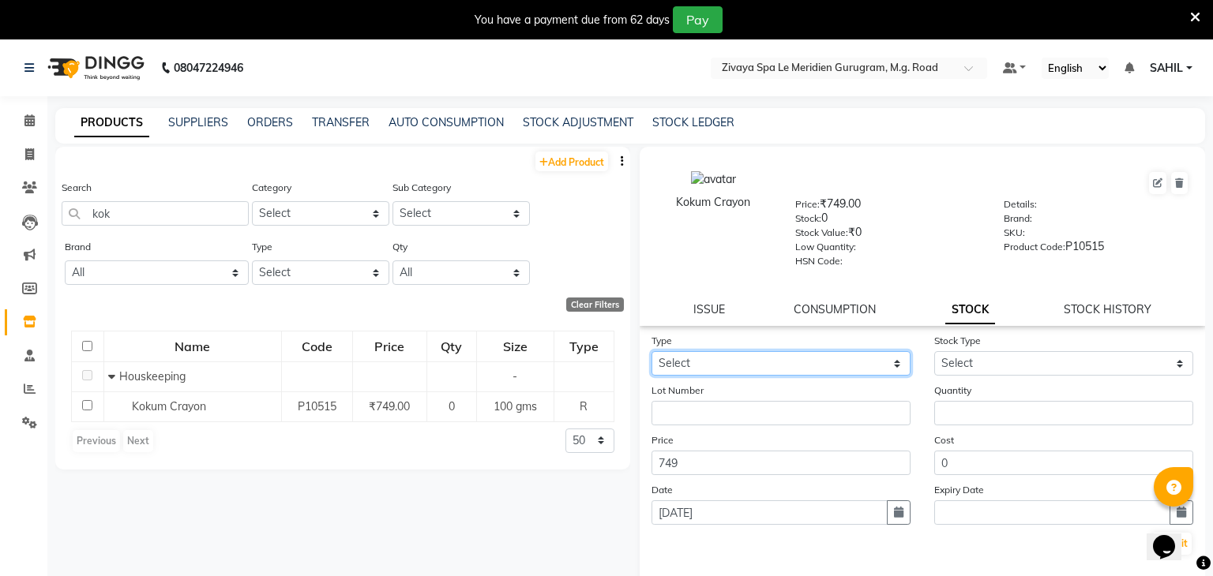
click at [711, 371] on select "Select In Out" at bounding box center [780, 363] width 259 height 24
click at [501, 297] on div "Qty All Low Out Of Stock" at bounding box center [459, 267] width 141 height 59
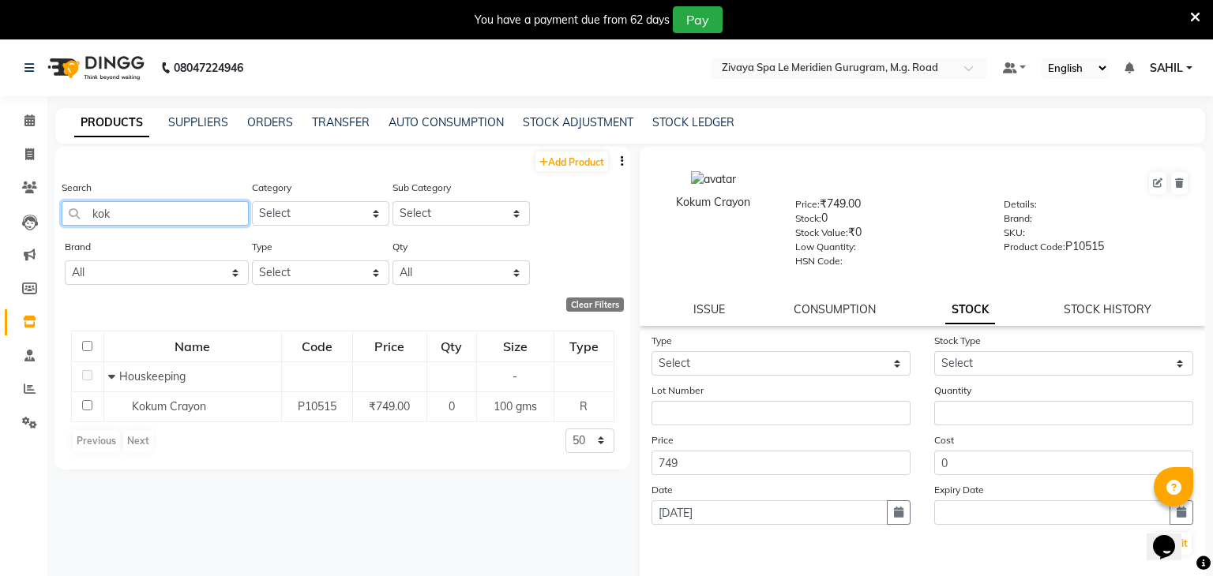
click at [206, 205] on input "kok" at bounding box center [155, 213] width 187 height 24
type input "k"
type input "lav"
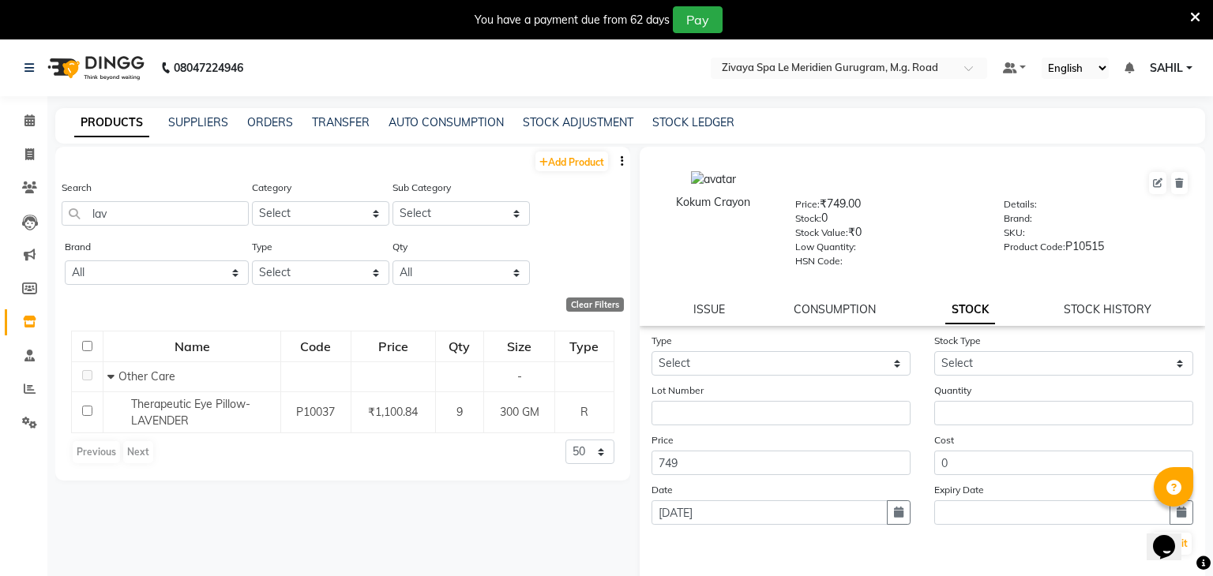
click at [575, 129] on div "STOCK ADJUSTMENT" at bounding box center [578, 122] width 111 height 17
click at [568, 128] on link "STOCK ADJUSTMENT" at bounding box center [578, 122] width 111 height 14
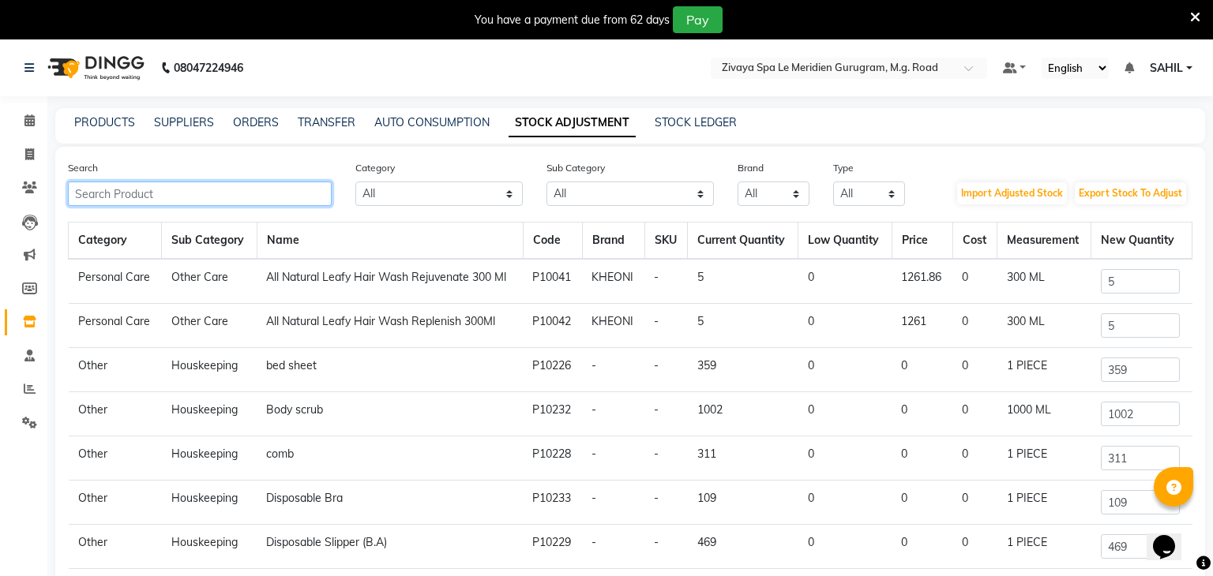
click at [221, 182] on input "text" at bounding box center [200, 194] width 264 height 24
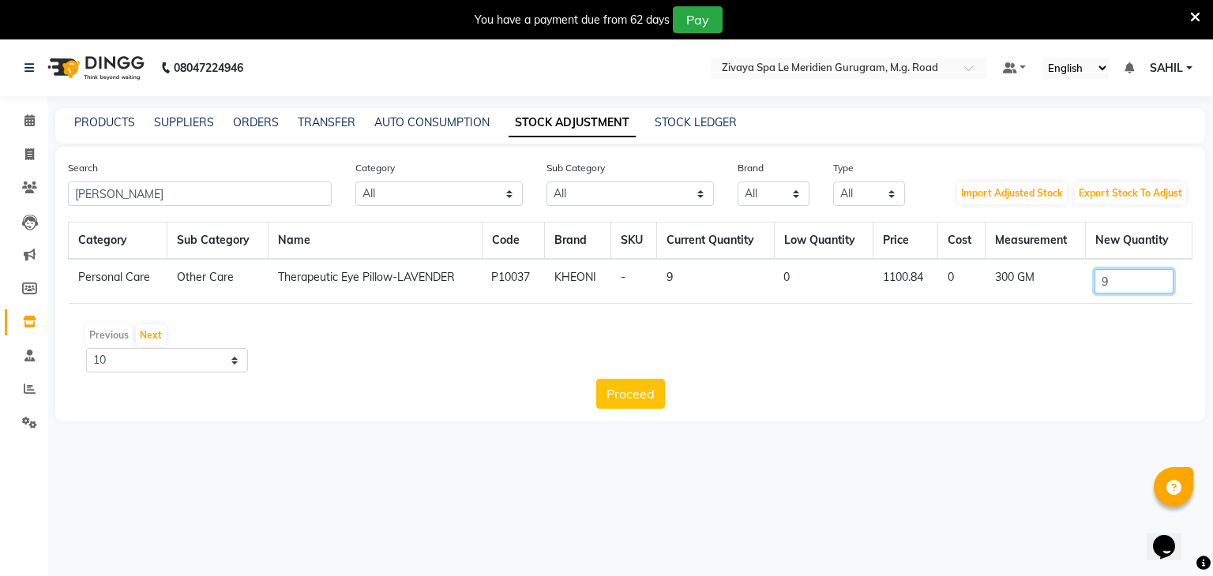
click at [1165, 281] on input "9" at bounding box center [1133, 281] width 79 height 24
click at [486, 328] on div "Previous Next" at bounding box center [630, 335] width 1112 height 25
click at [166, 182] on input "[PERSON_NAME]" at bounding box center [200, 194] width 264 height 24
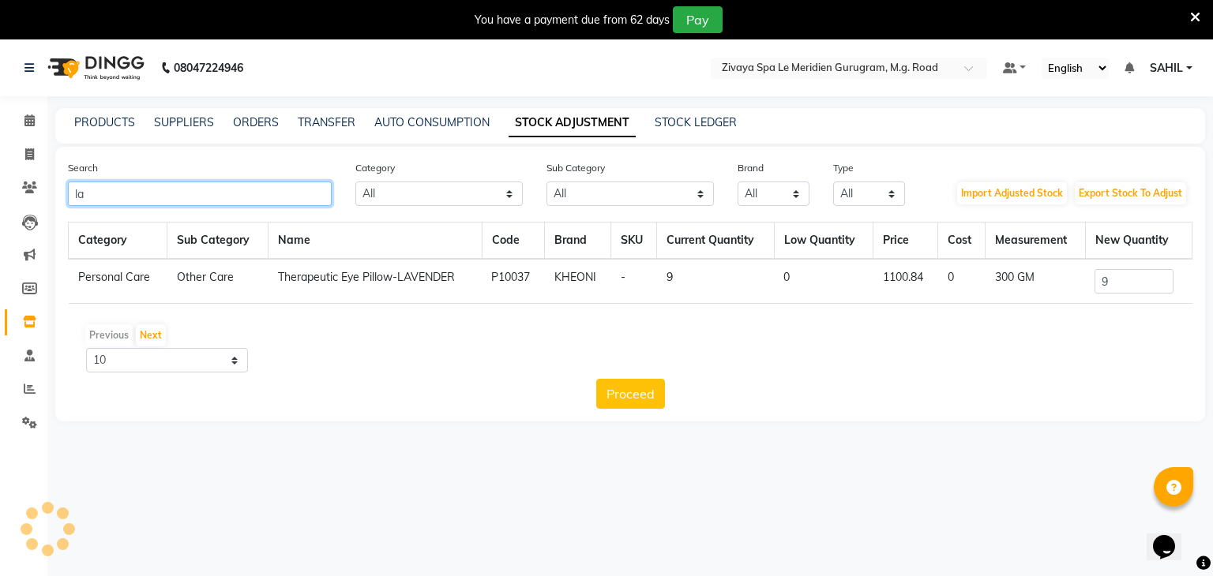
type input "l"
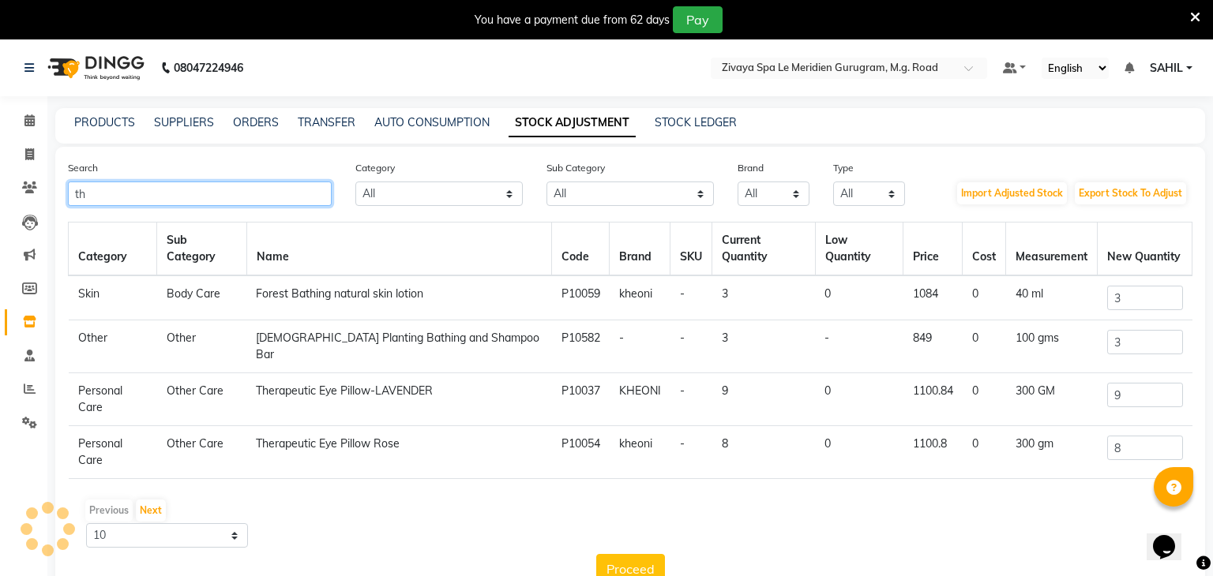
type input "t"
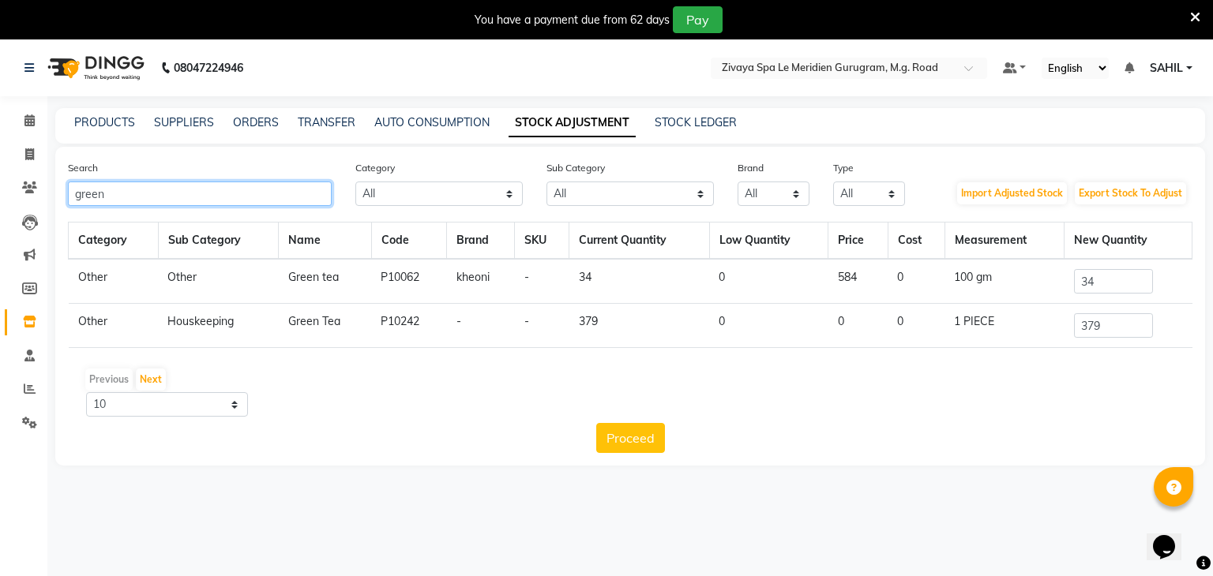
type input "green"
click at [1138, 280] on input "34" at bounding box center [1113, 281] width 79 height 24
type input "3"
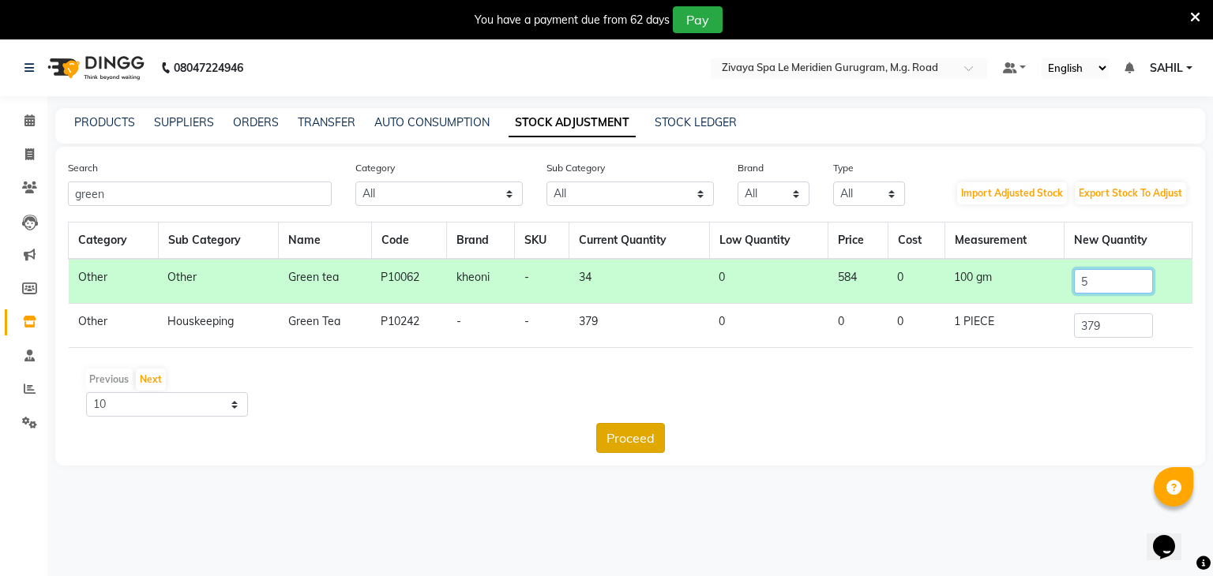
type input "5"
click at [657, 433] on button "Proceed" at bounding box center [630, 438] width 69 height 30
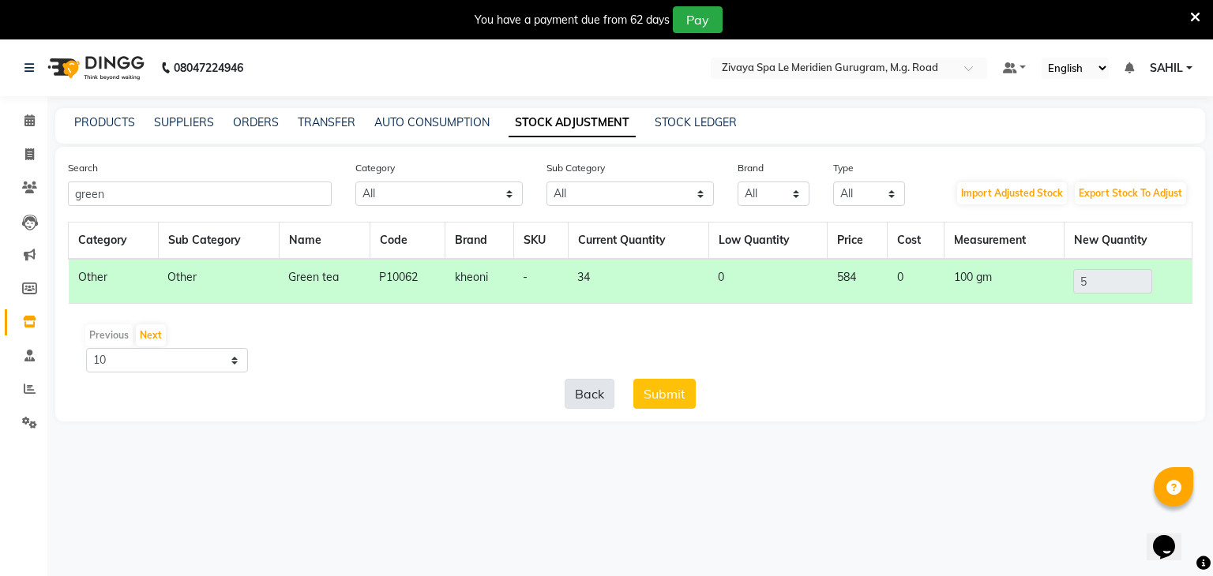
click at [603, 393] on button "Back" at bounding box center [590, 394] width 50 height 30
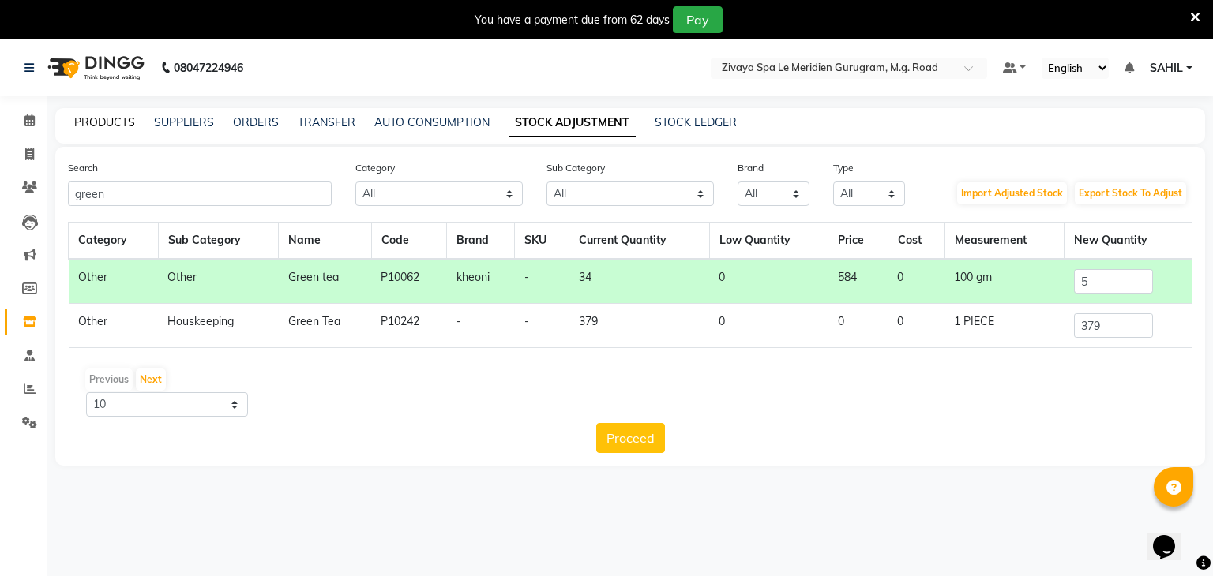
click at [94, 118] on link "PRODUCTS" at bounding box center [104, 122] width 61 height 14
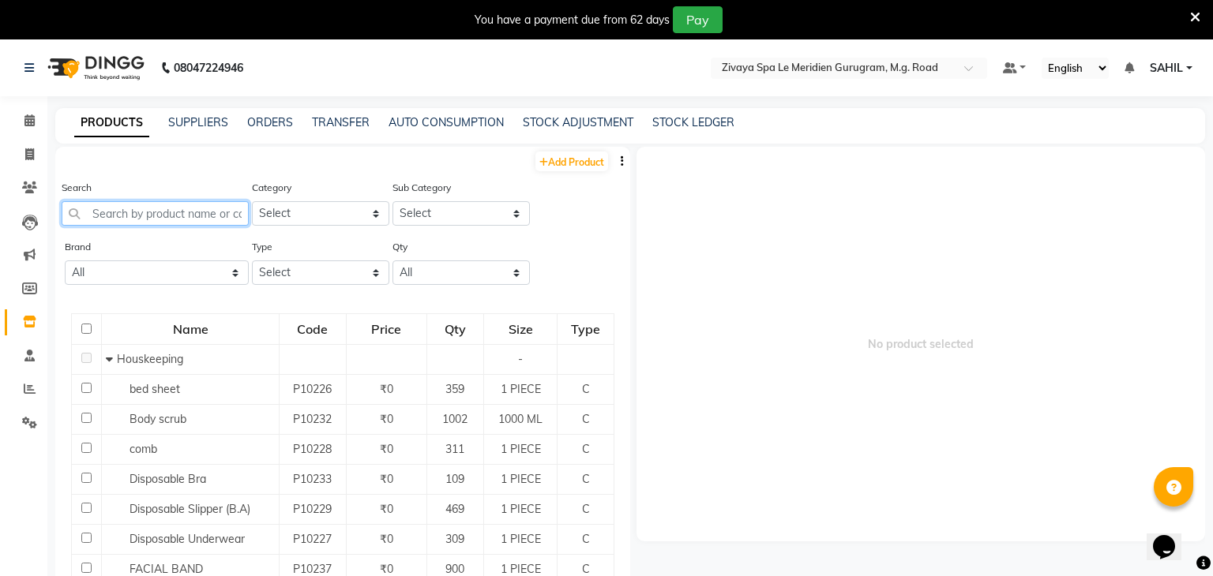
click at [189, 221] on input "text" at bounding box center [155, 213] width 187 height 24
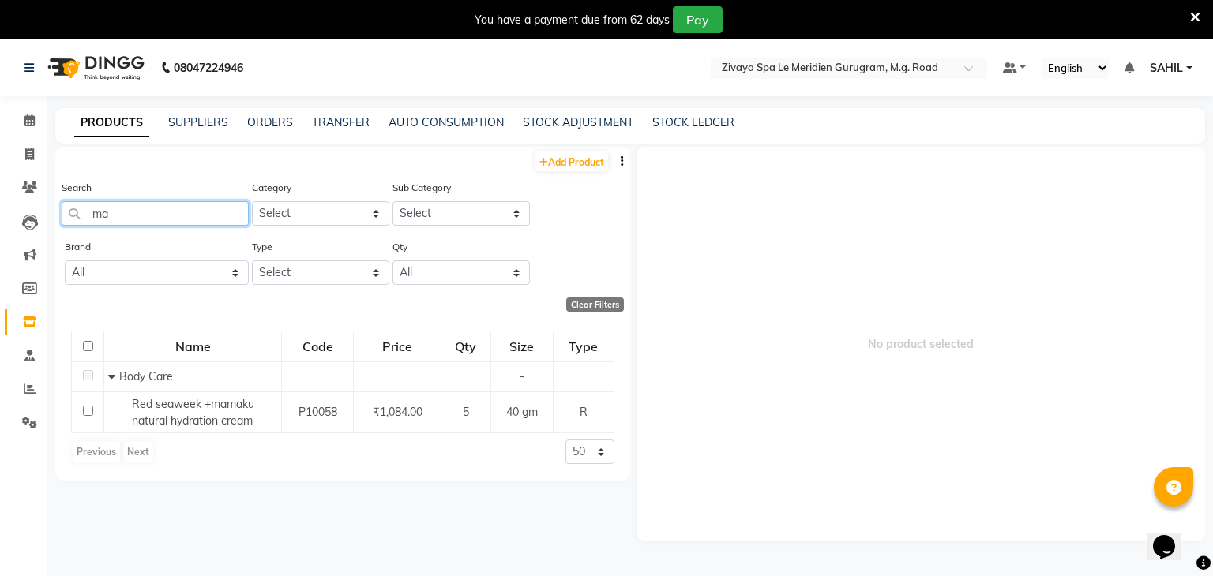
type input "m"
type input "f"
type input "p"
type input "h"
type input "g"
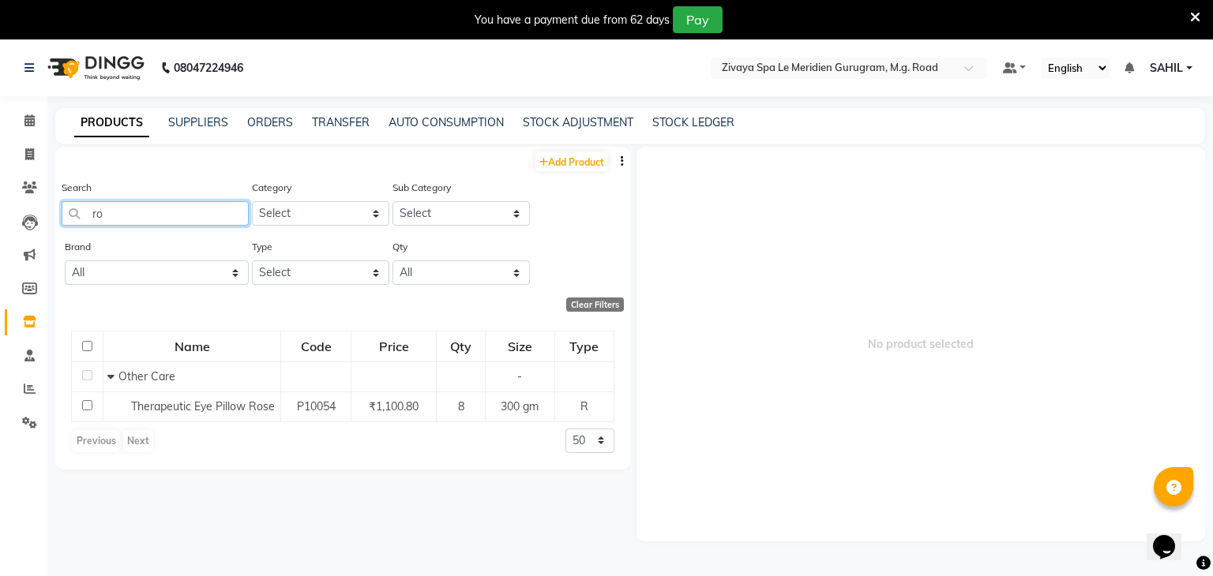
type input "r"
type input "kokum"
click at [546, 130] on div "STOCK ADJUSTMENT" at bounding box center [578, 122] width 111 height 17
click at [551, 129] on link "STOCK ADJUSTMENT" at bounding box center [578, 122] width 111 height 14
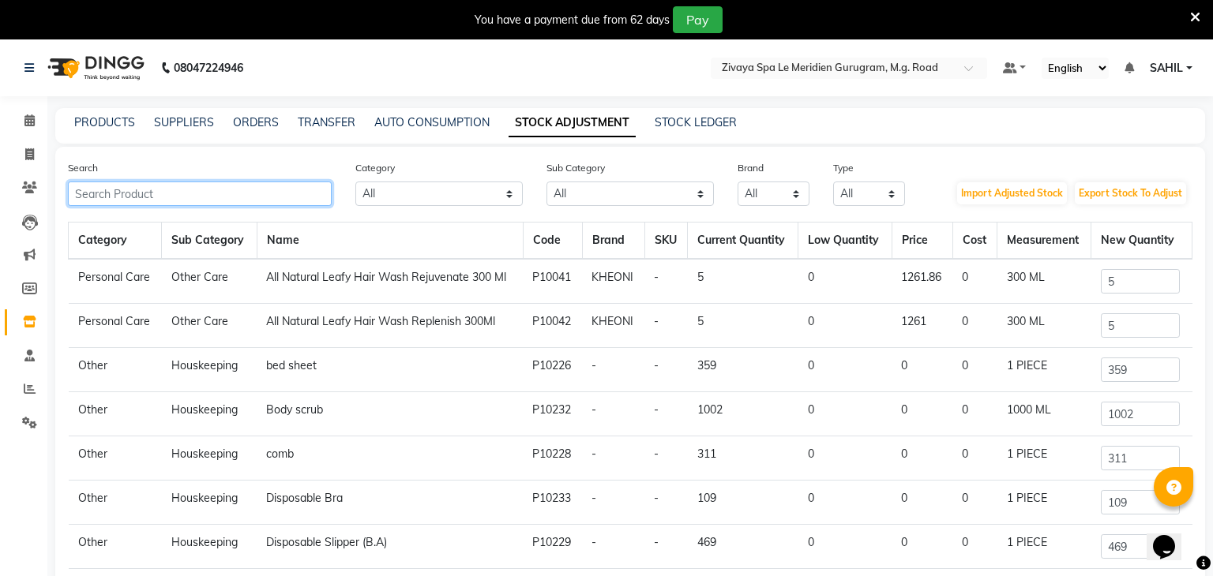
click at [283, 192] on input "text" at bounding box center [200, 194] width 264 height 24
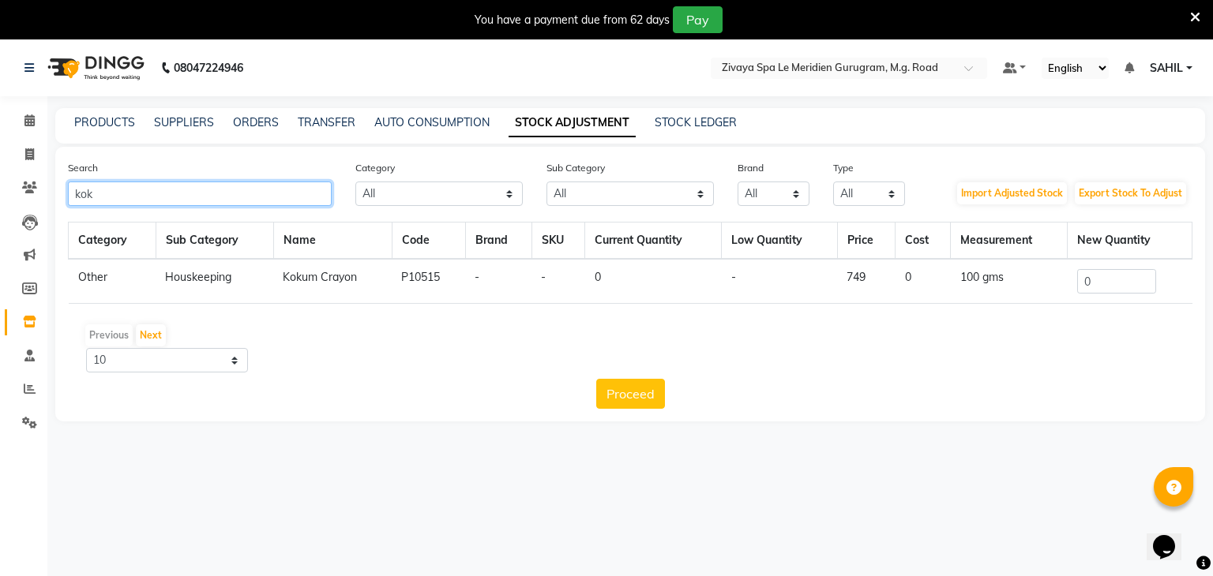
type input "kok"
click at [1098, 282] on input "0" at bounding box center [1116, 281] width 79 height 24
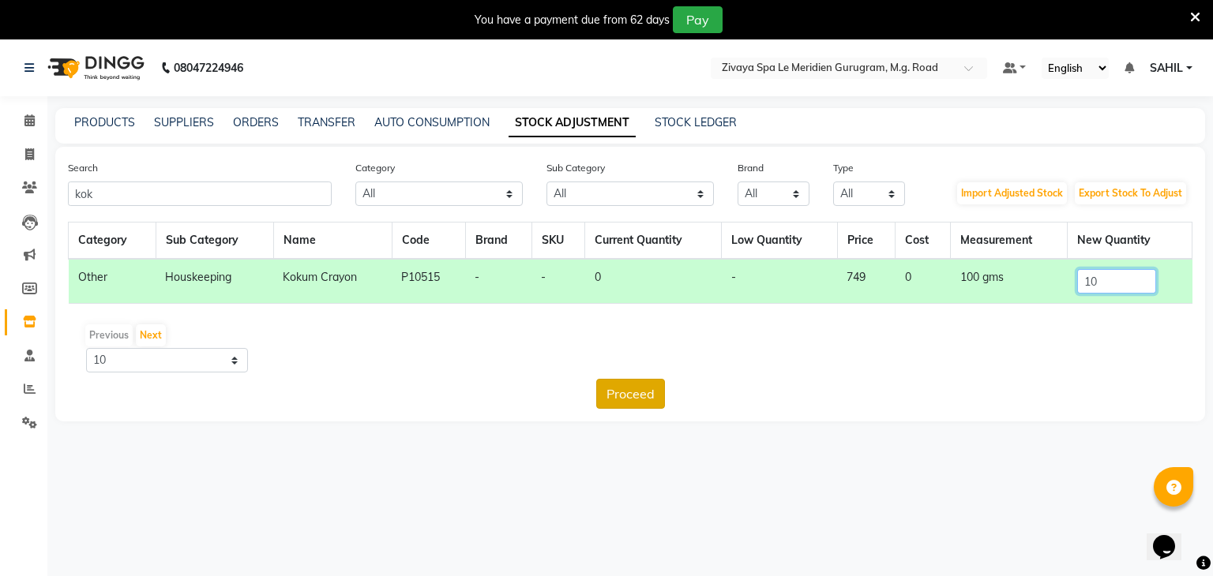
type input "10"
click at [650, 400] on button "Proceed" at bounding box center [630, 394] width 69 height 30
click at [690, 388] on button "Submit" at bounding box center [664, 394] width 62 height 30
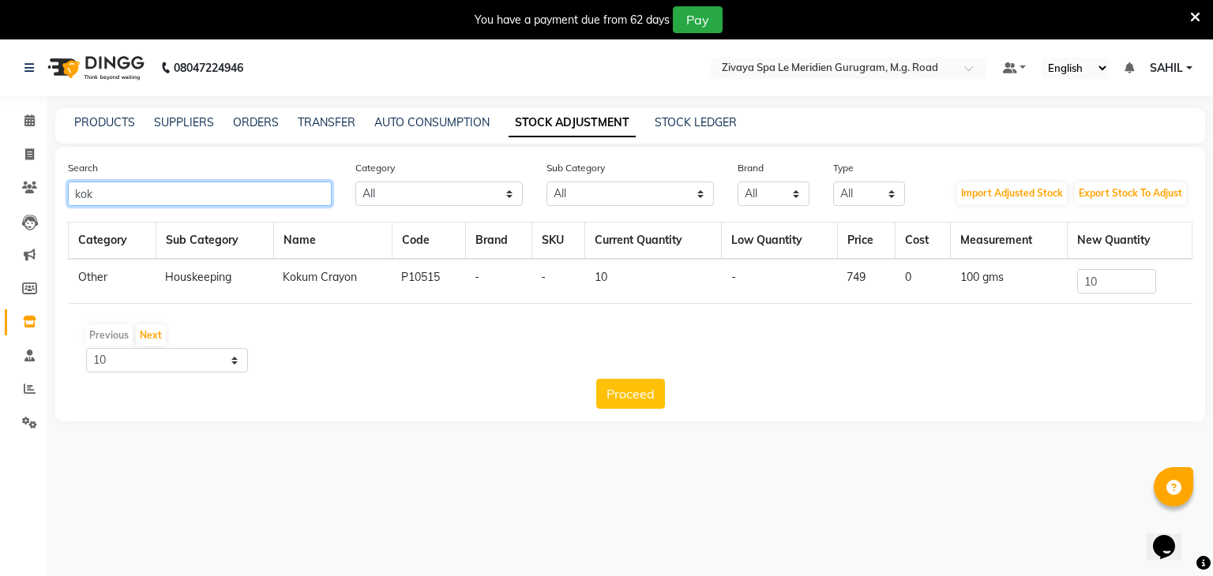
click at [202, 192] on input "kok" at bounding box center [200, 194] width 264 height 24
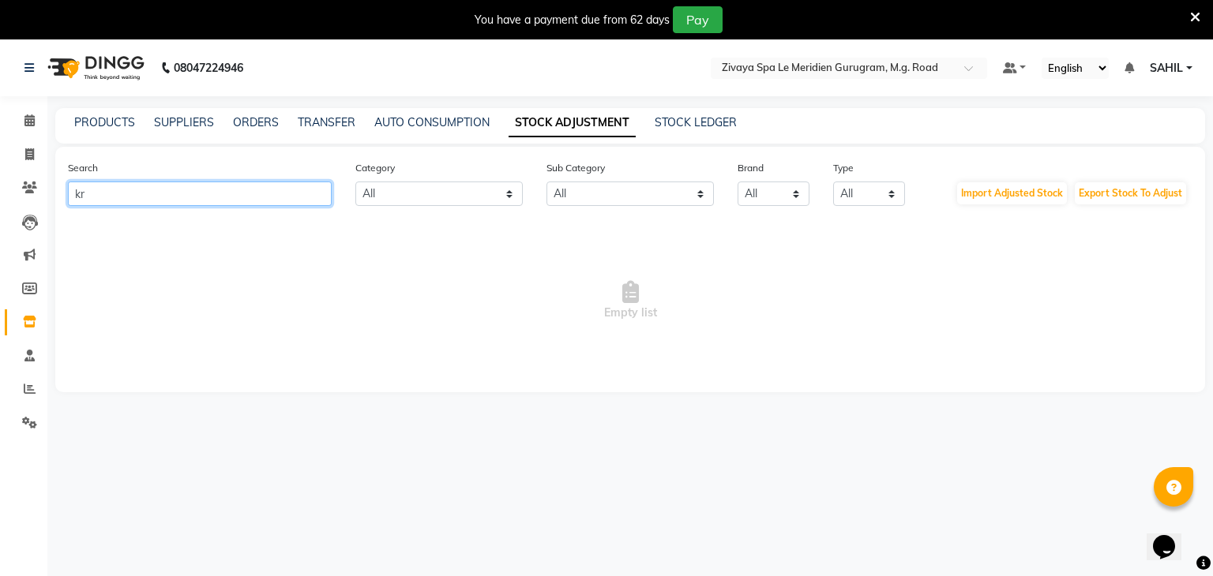
type input "k"
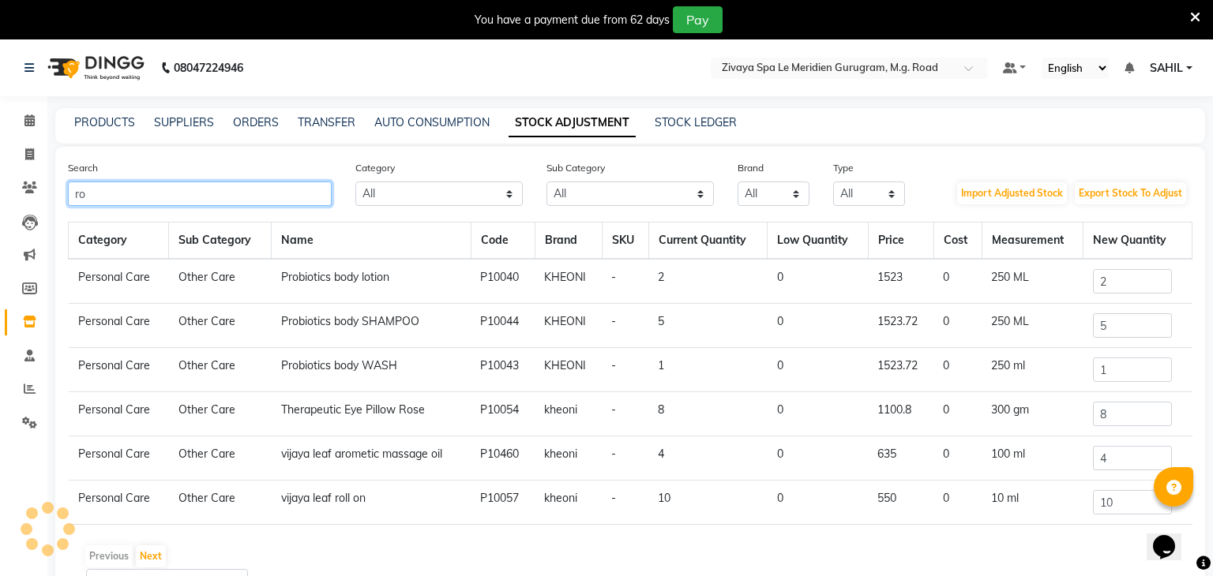
type input "ro"
click at [1122, 503] on input "10" at bounding box center [1132, 502] width 79 height 24
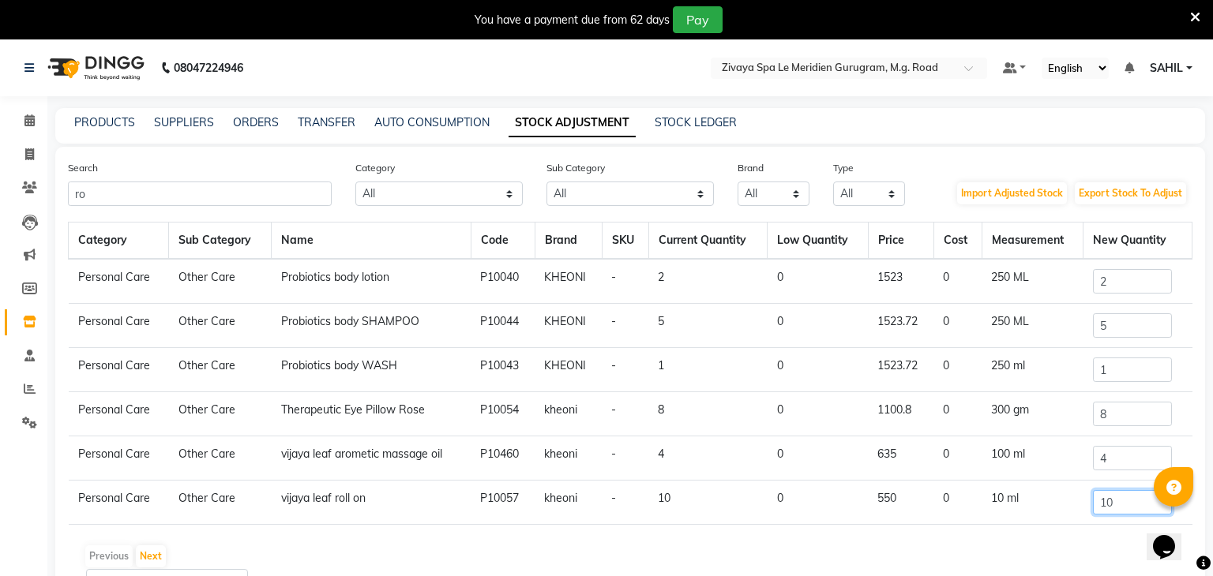
type input "1"
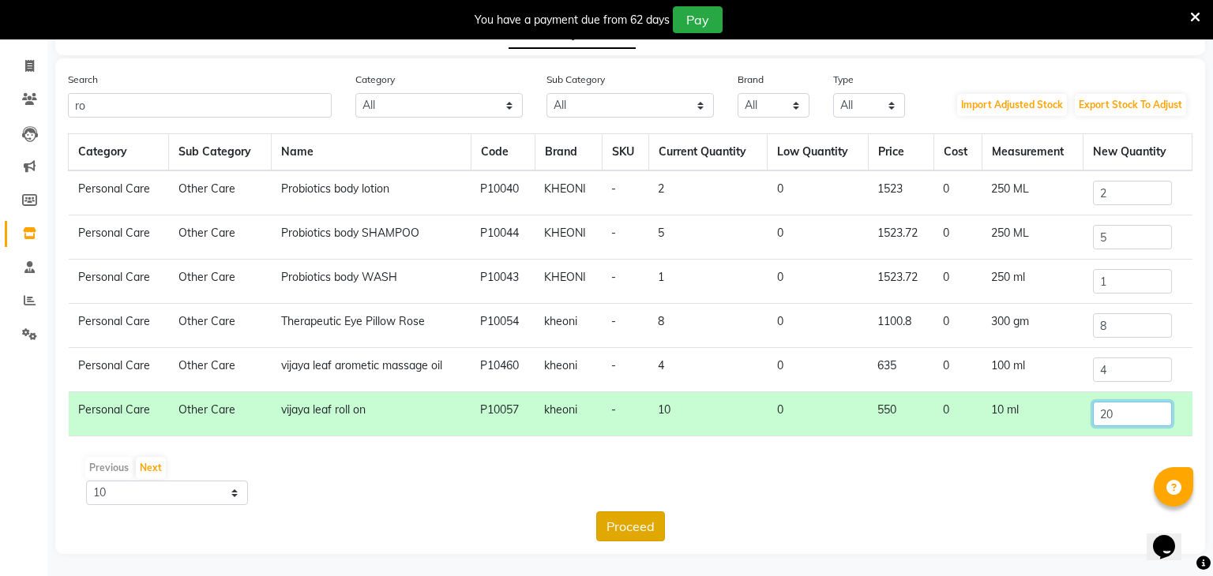
type input "20"
click at [610, 516] on button "Proceed" at bounding box center [630, 527] width 69 height 30
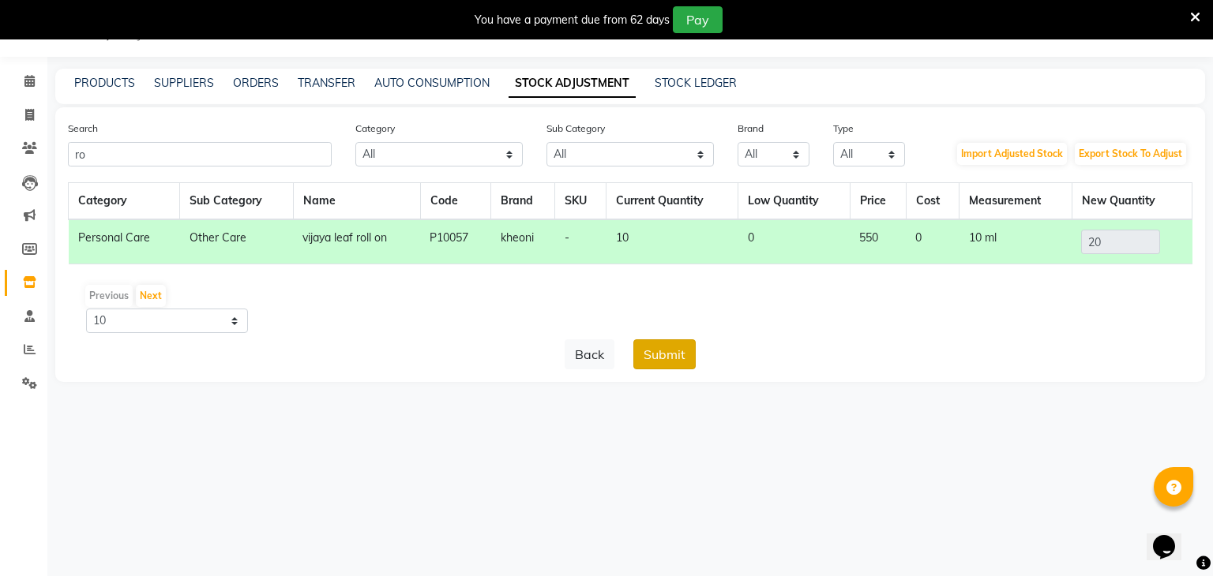
click at [674, 348] on button "Submit" at bounding box center [664, 355] width 62 height 30
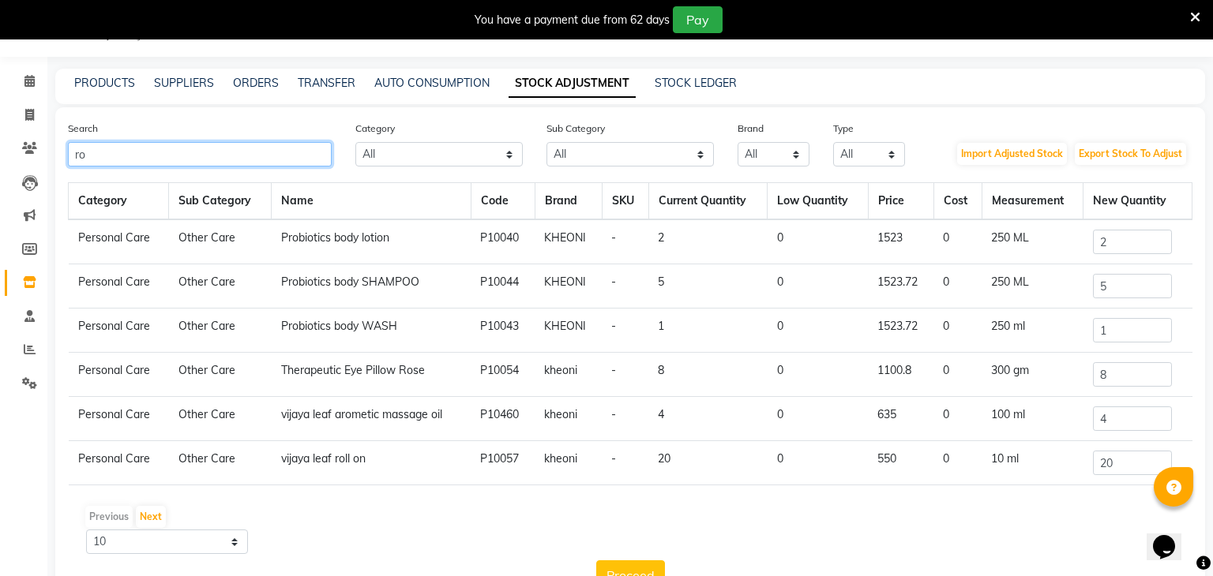
click at [129, 145] on input "ro" at bounding box center [200, 154] width 264 height 24
type input "r"
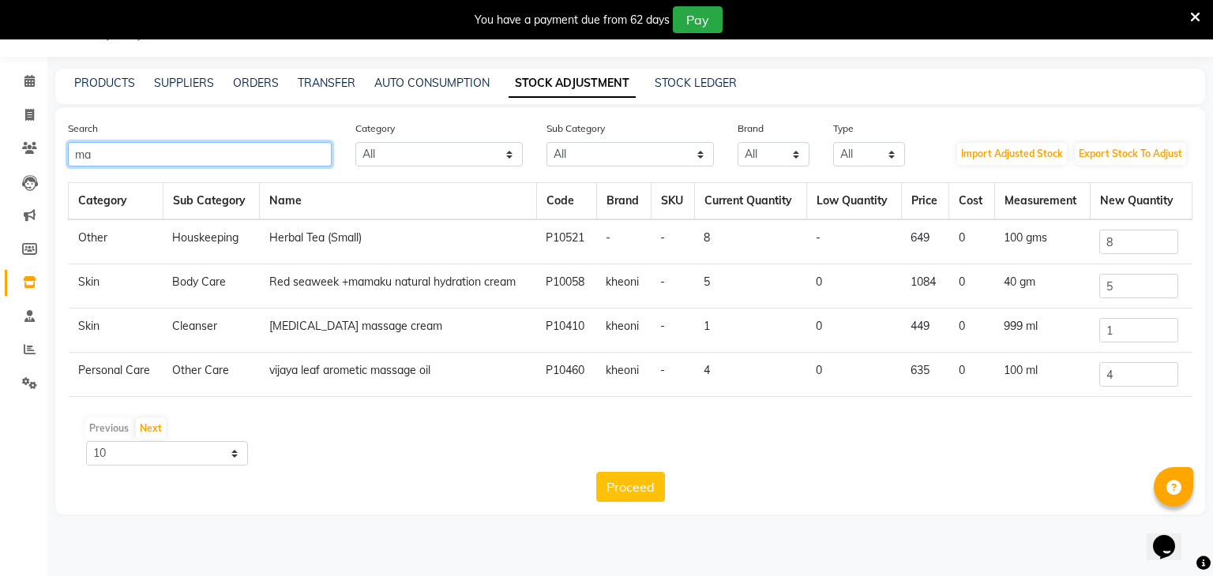
type input "mam"
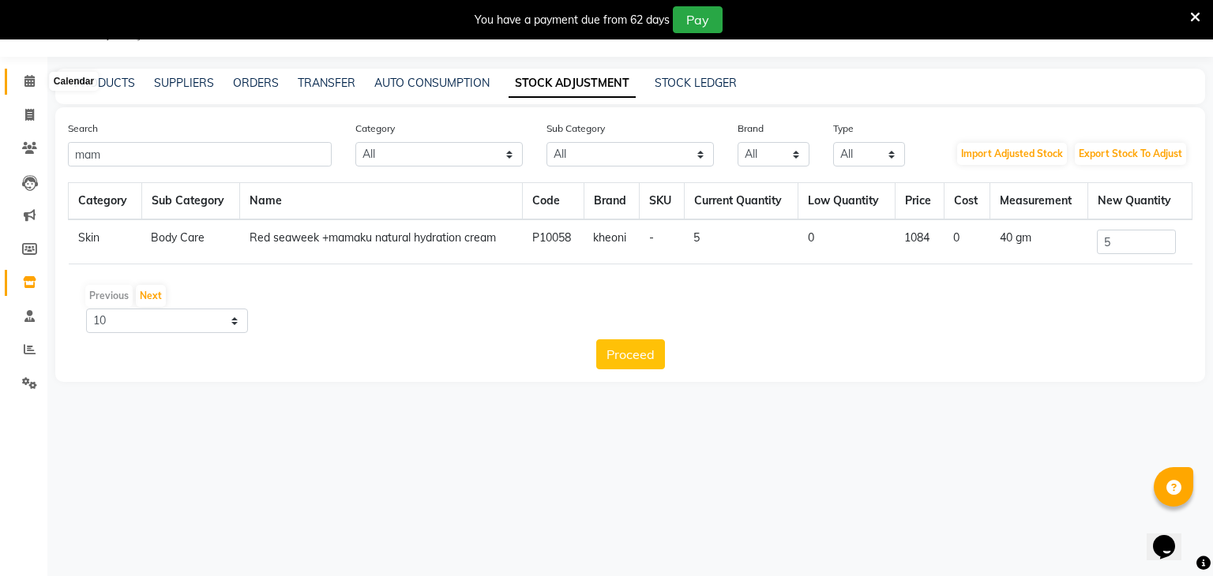
click at [36, 80] on span at bounding box center [30, 82] width 28 height 18
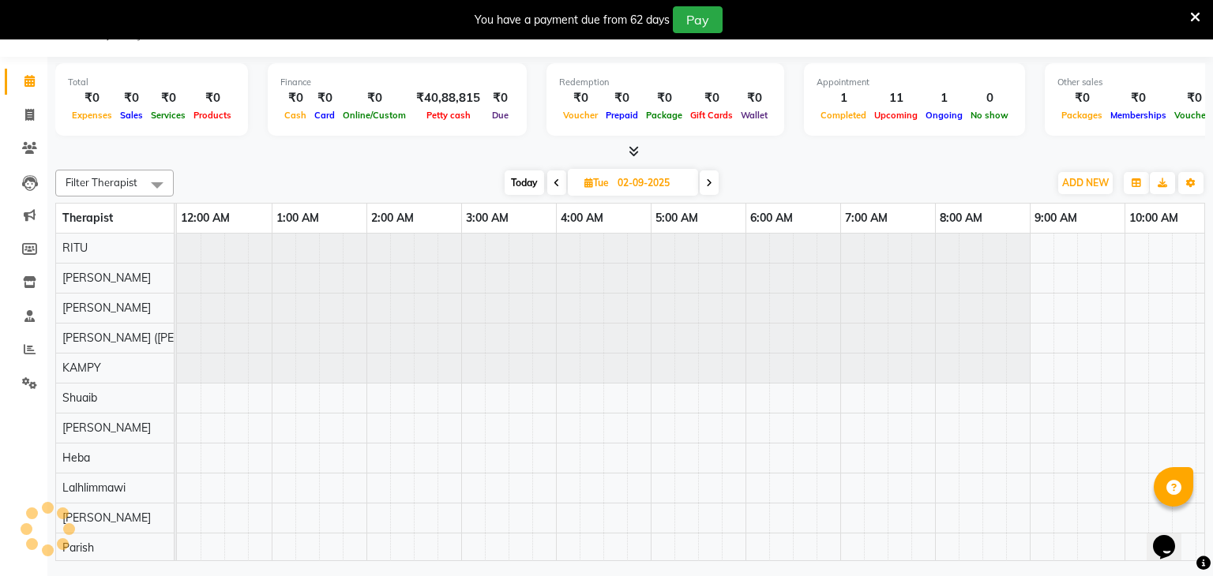
scroll to position [0, 569]
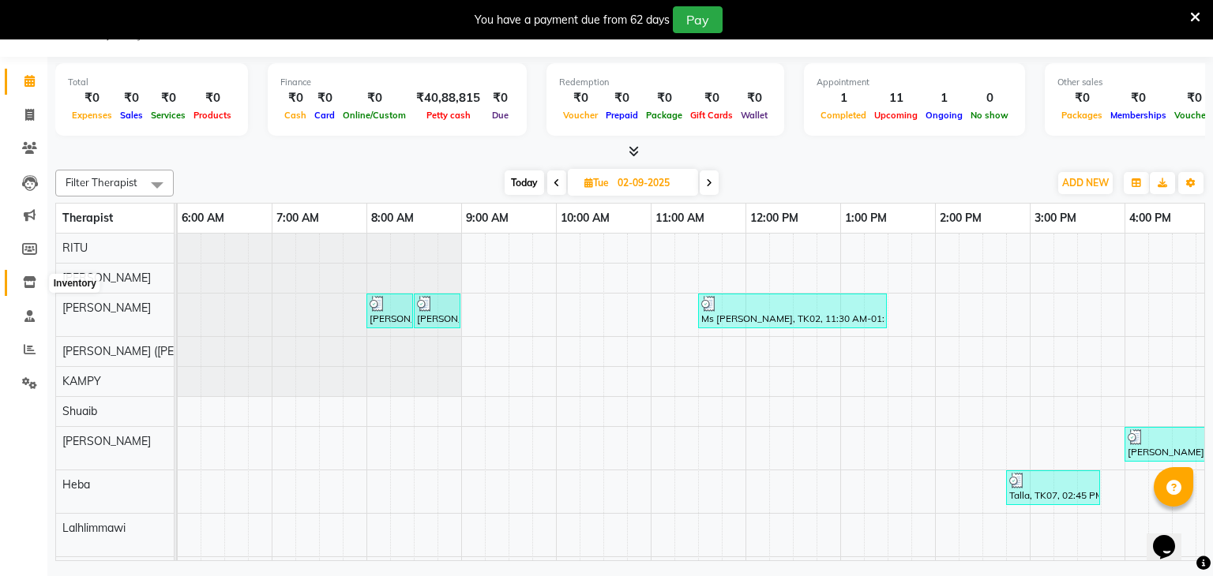
click at [35, 279] on icon at bounding box center [29, 282] width 13 height 12
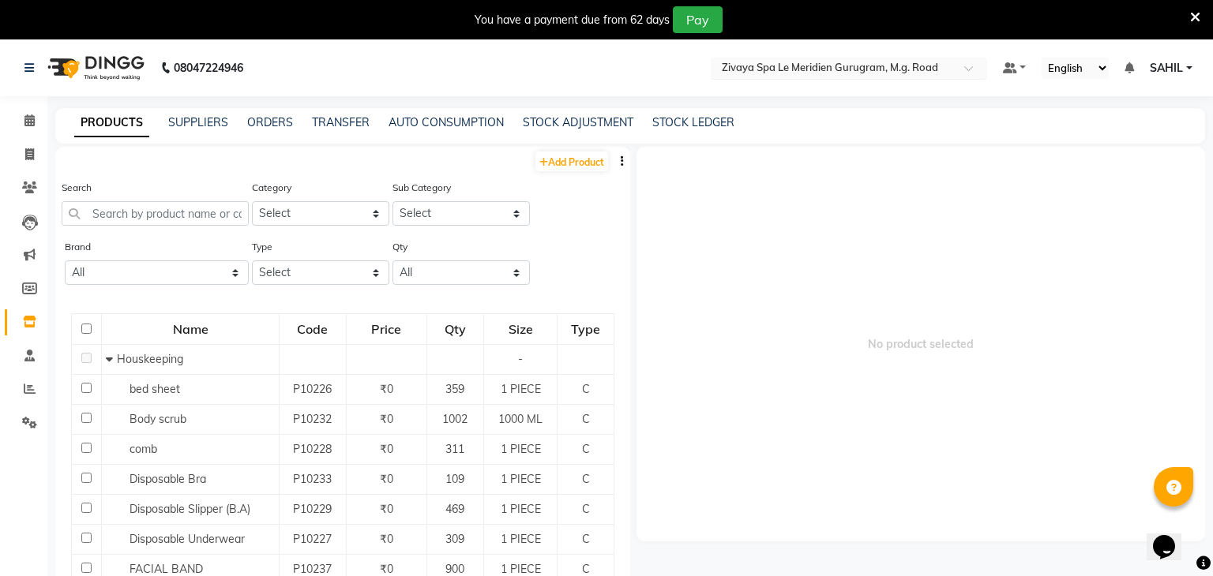
click at [796, 66] on input "text" at bounding box center [833, 70] width 229 height 16
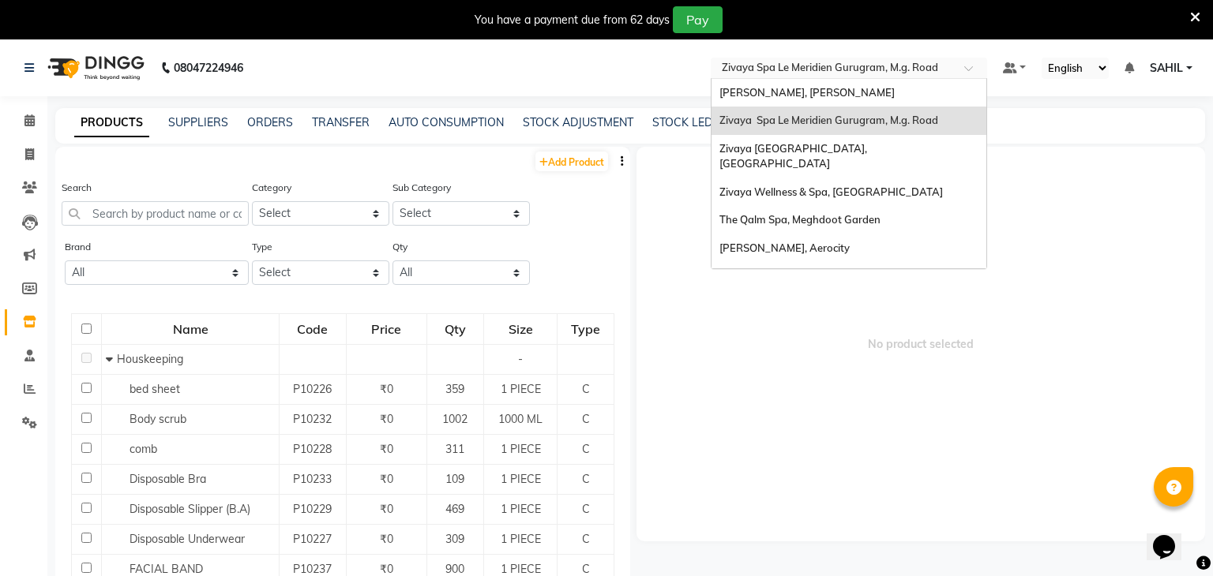
type input "q"
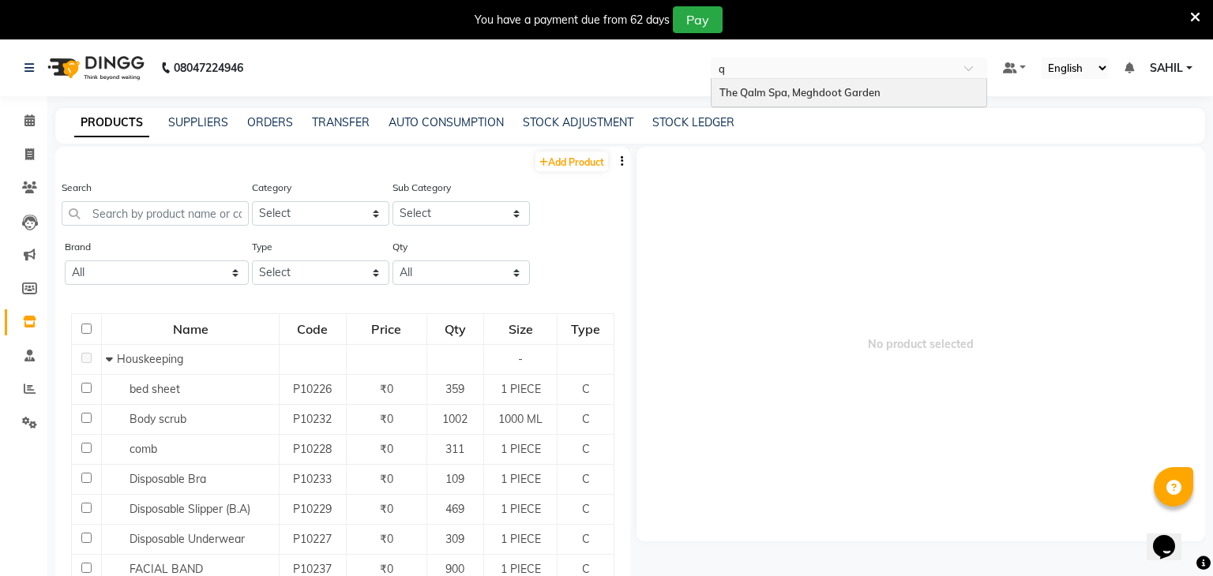
click at [785, 87] on span "The Qalm Spa, Meghdoot Garden" at bounding box center [799, 92] width 161 height 13
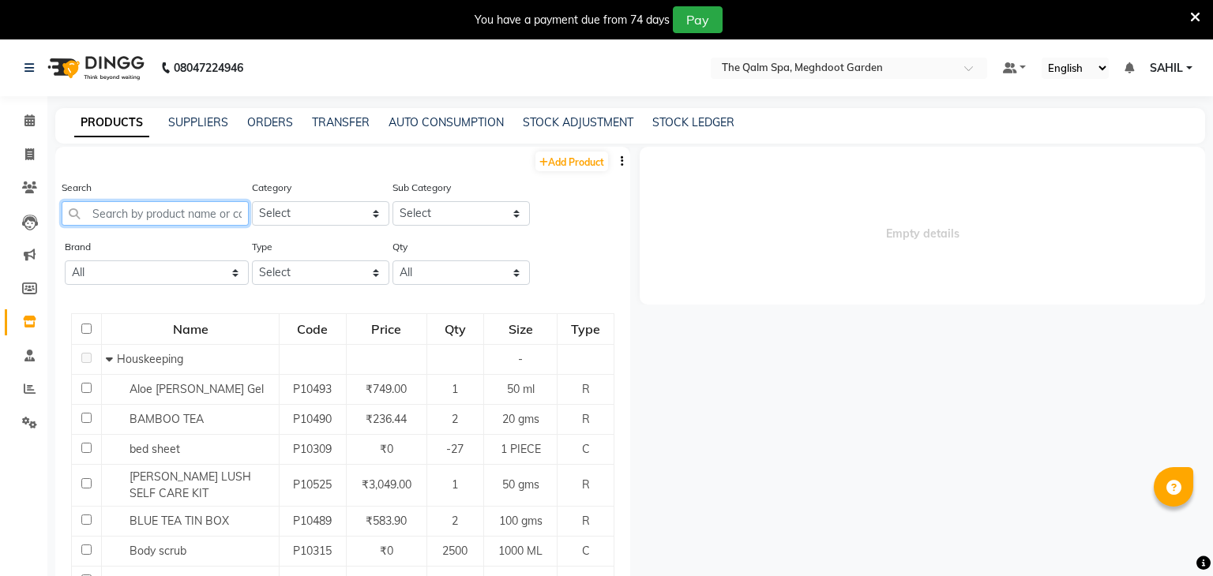
click at [198, 216] on input "text" at bounding box center [155, 213] width 187 height 24
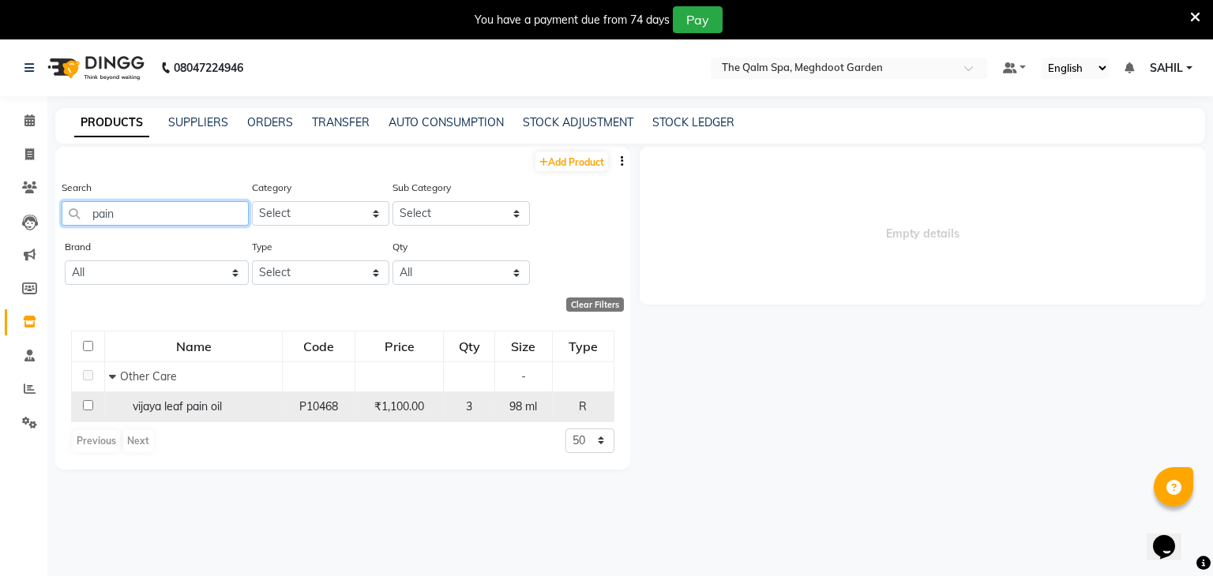
type input "pain"
click at [284, 414] on td "P10468" at bounding box center [319, 407] width 73 height 30
click at [527, 403] on span "98 ml" at bounding box center [523, 407] width 28 height 14
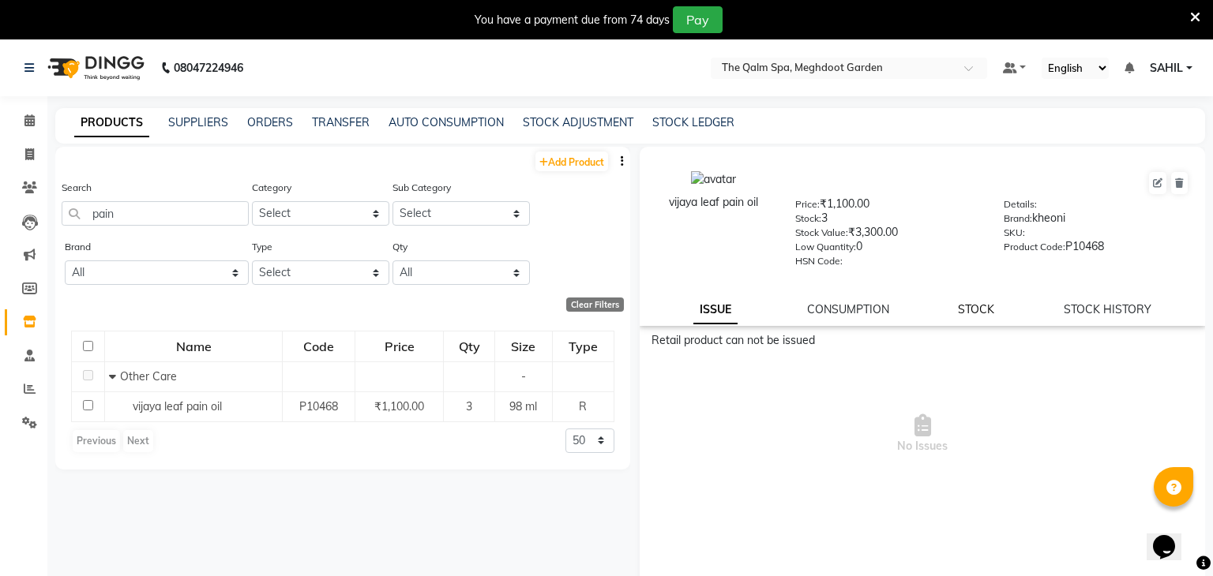
click at [970, 308] on link "STOCK" at bounding box center [976, 309] width 36 height 14
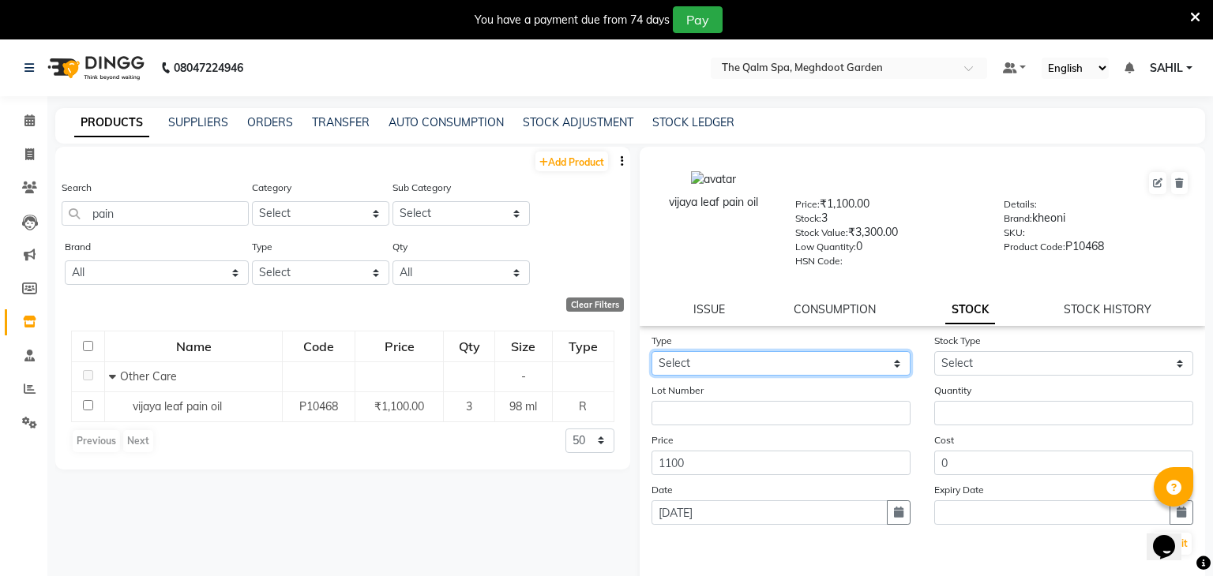
click at [824, 369] on select "Select In Out" at bounding box center [780, 363] width 259 height 24
select select "in"
click at [651, 353] on select "Select In Out" at bounding box center [780, 363] width 259 height 24
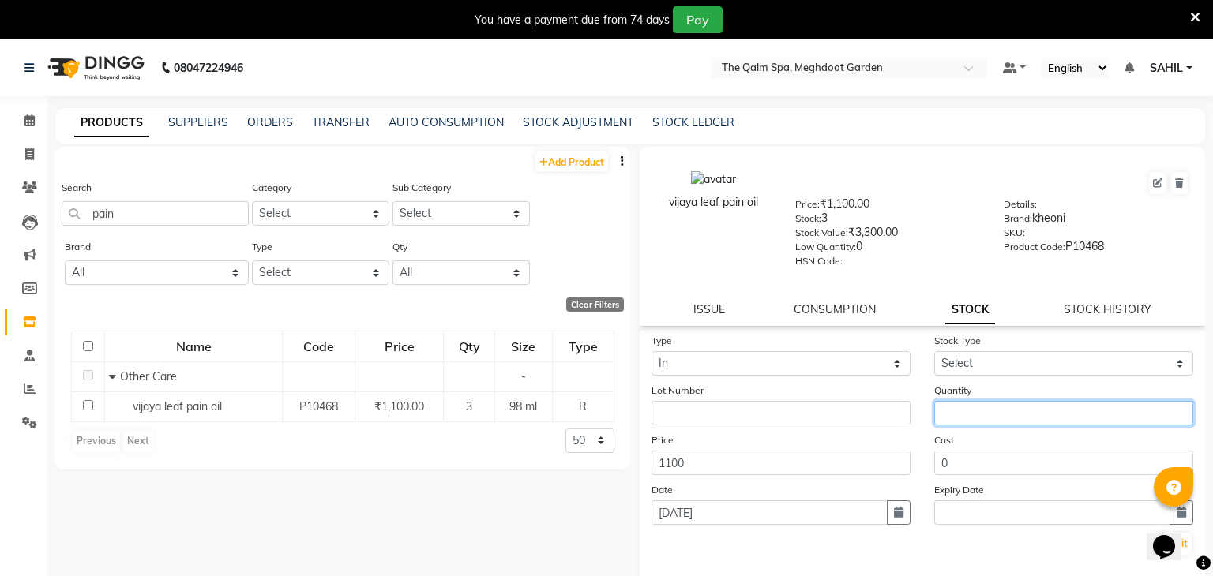
click at [966, 419] on input "number" at bounding box center [1063, 413] width 259 height 24
type input "10"
click at [21, 400] on link "Reports" at bounding box center [24, 390] width 38 height 26
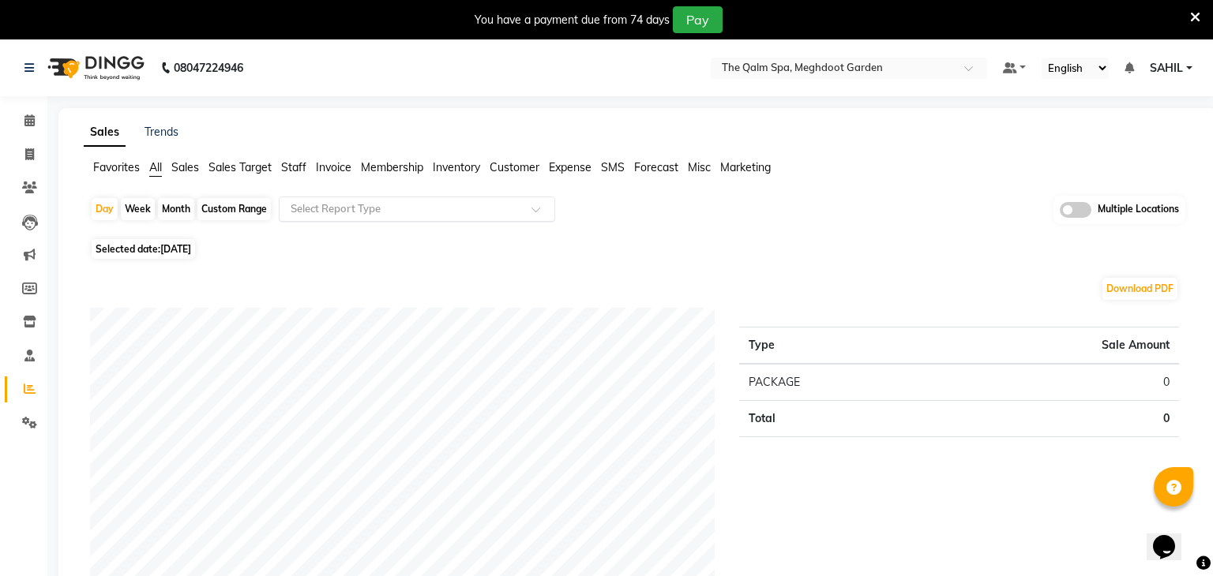
click at [351, 205] on input "text" at bounding box center [400, 209] width 227 height 16
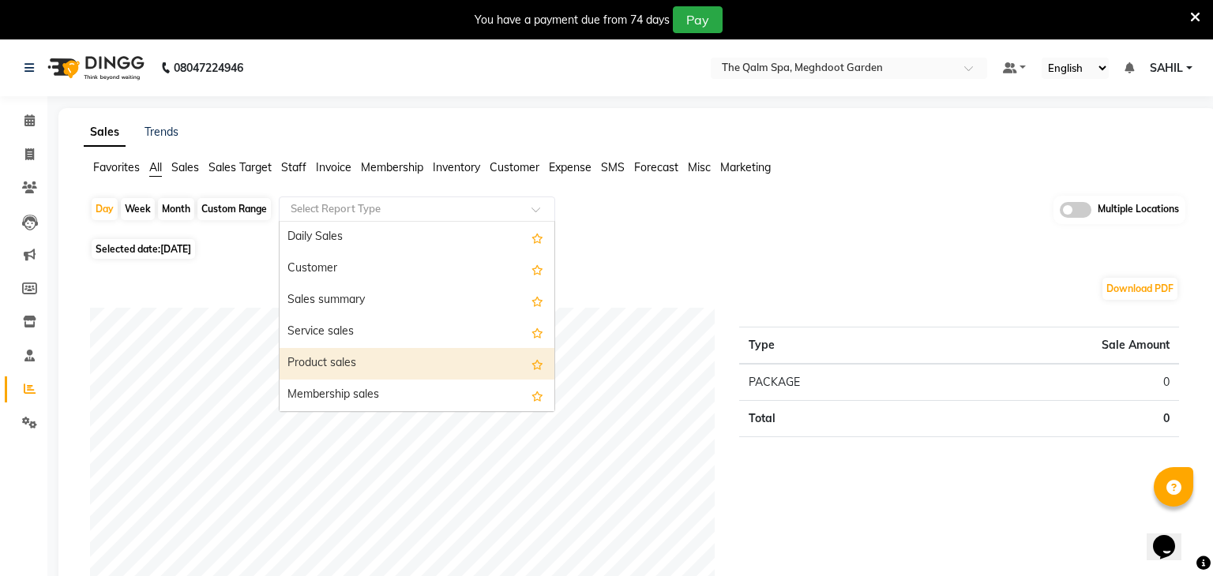
click at [336, 362] on div "Product sales" at bounding box center [417, 364] width 275 height 32
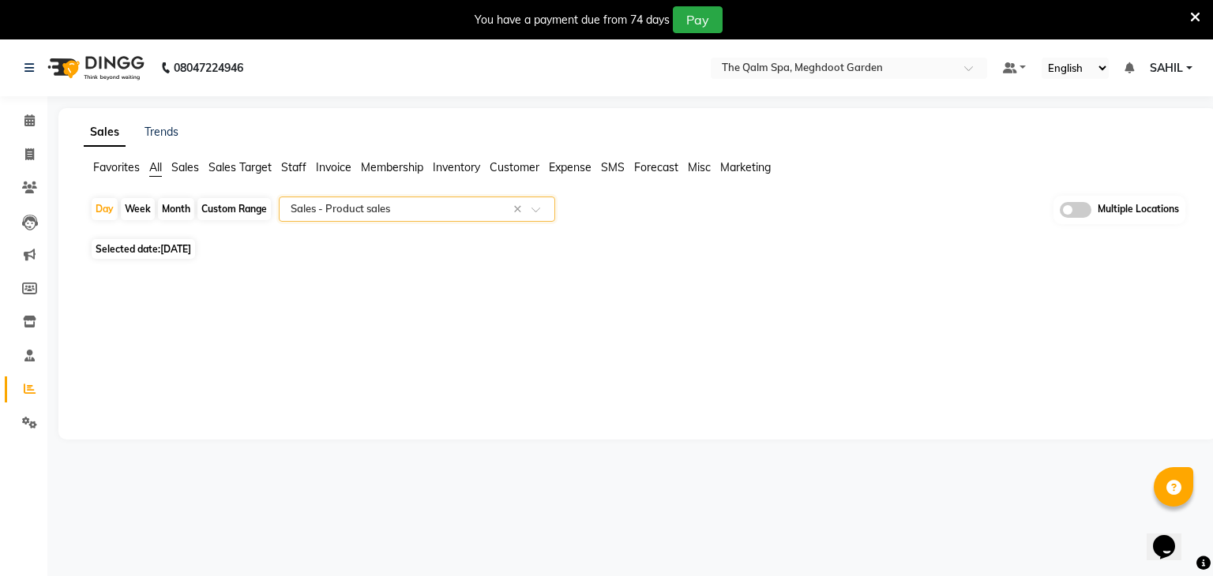
click at [177, 245] on span "[DATE]" at bounding box center [175, 249] width 31 height 12
select select "9"
select select "2025"
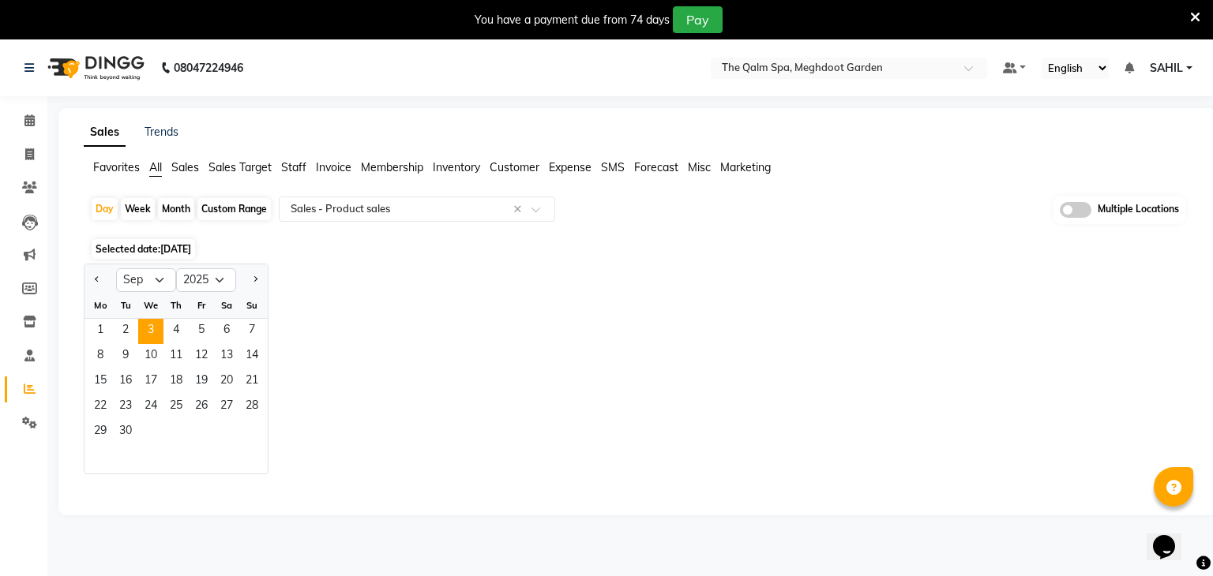
click at [223, 207] on div "Custom Range" at bounding box center [233, 209] width 73 height 22
select select "9"
select select "2025"
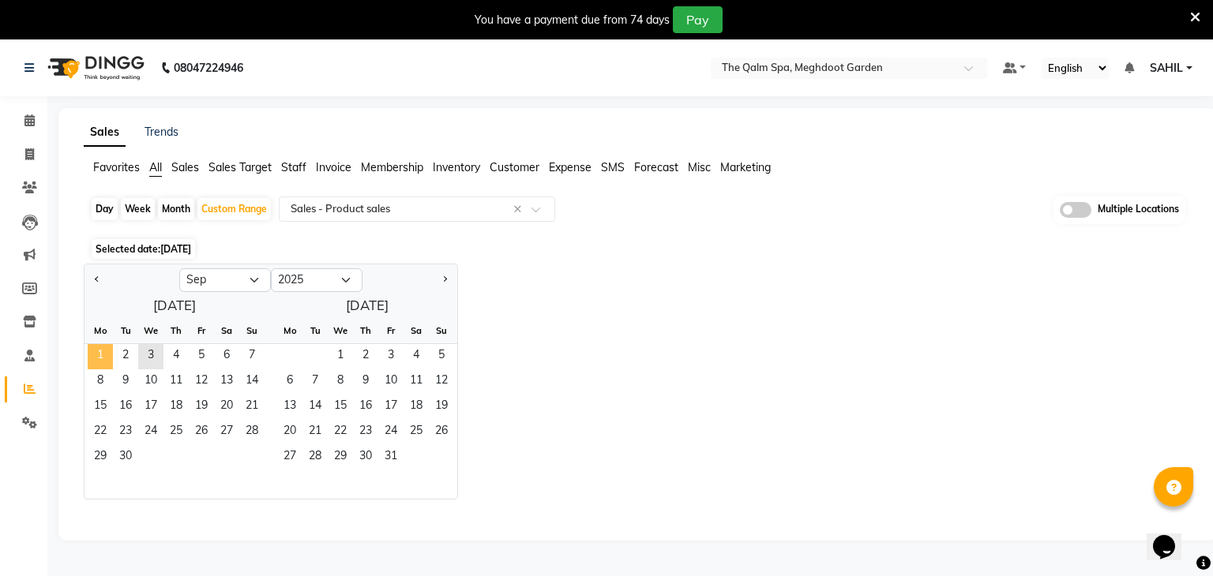
click at [96, 352] on span "1" at bounding box center [100, 356] width 25 height 25
click at [147, 358] on span "3" at bounding box center [150, 356] width 25 height 25
select select "full_report"
select select "csv"
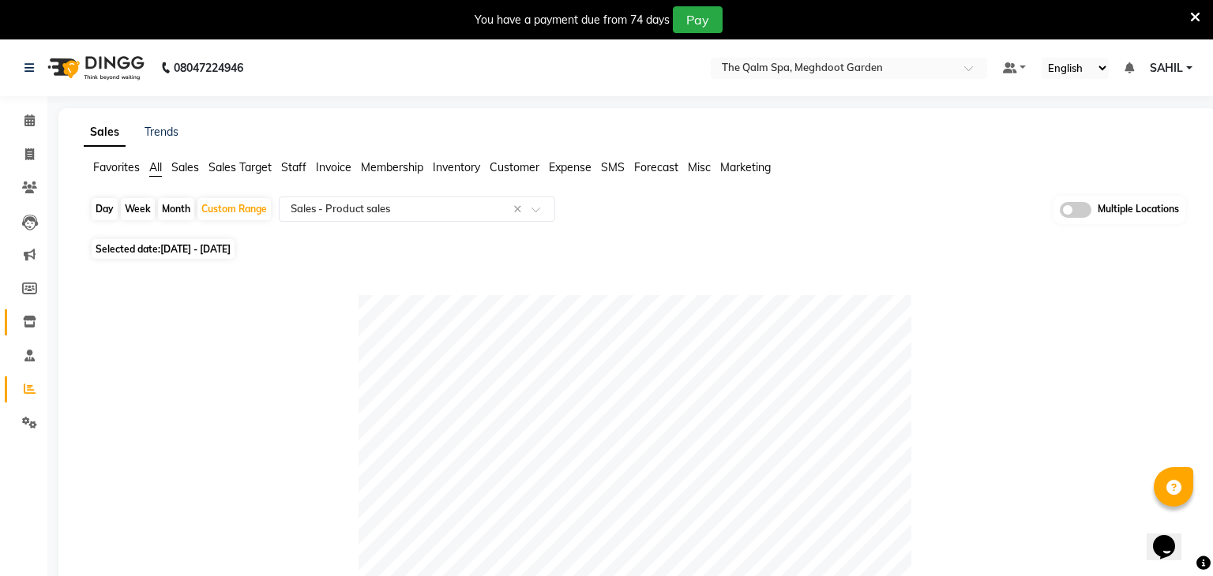
click at [32, 324] on icon at bounding box center [29, 322] width 13 height 12
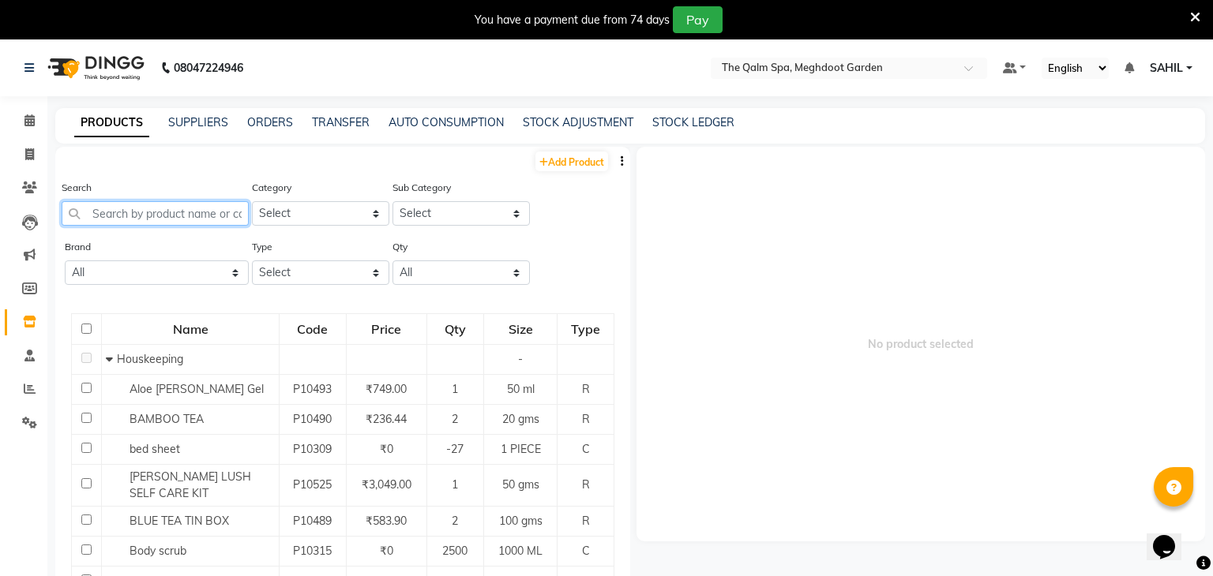
click at [196, 208] on input "text" at bounding box center [155, 213] width 187 height 24
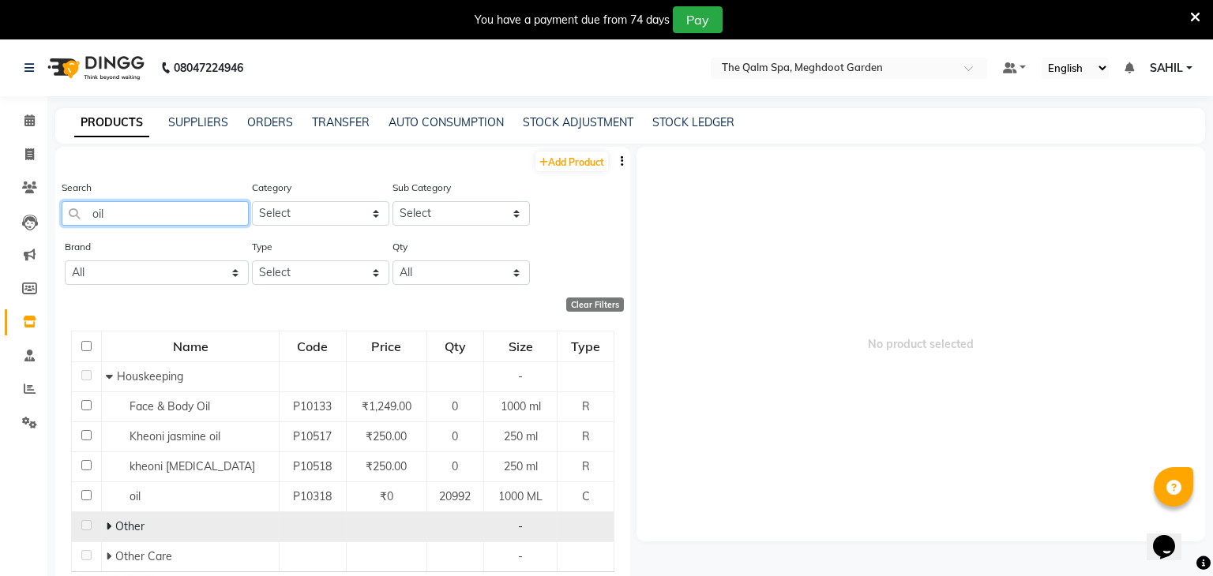
scroll to position [16, 0]
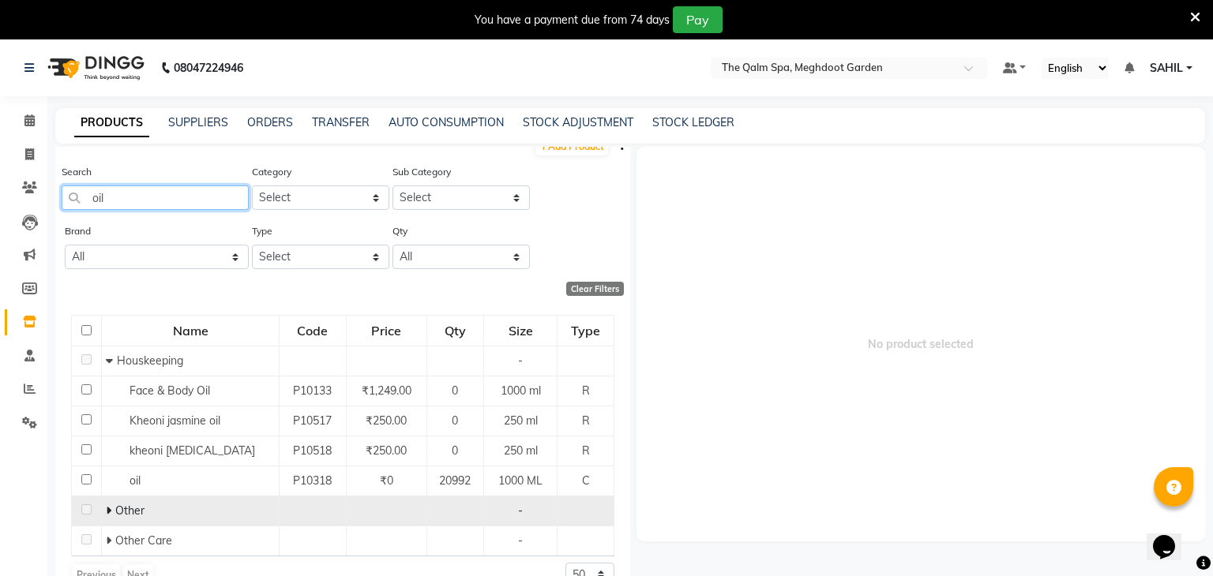
type input "oil"
click at [112, 513] on span at bounding box center [110, 511] width 9 height 14
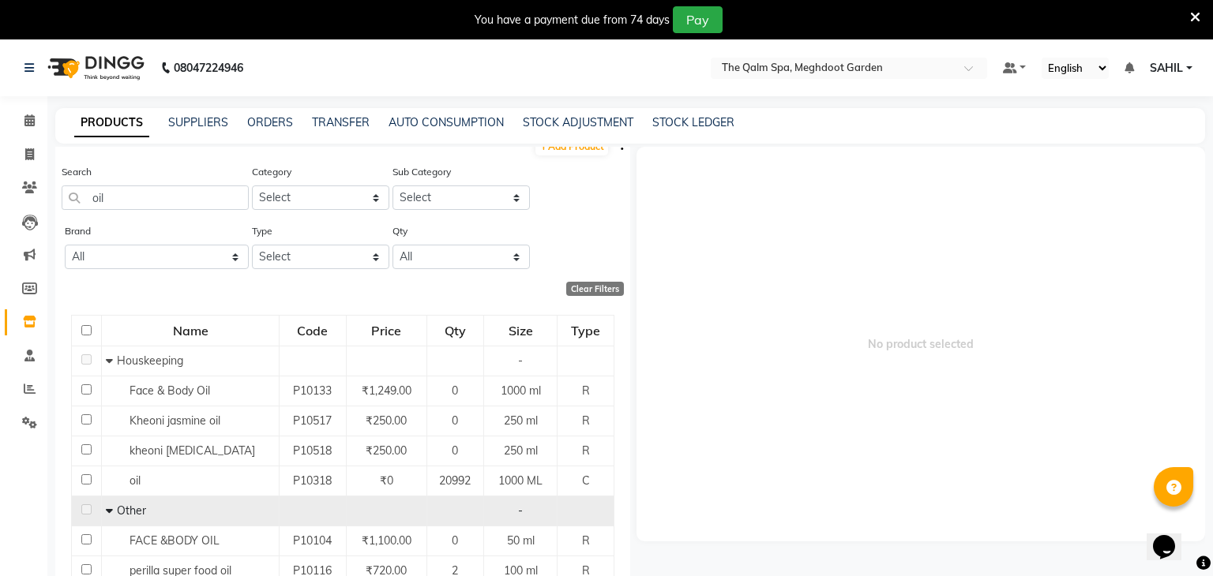
scroll to position [177, 0]
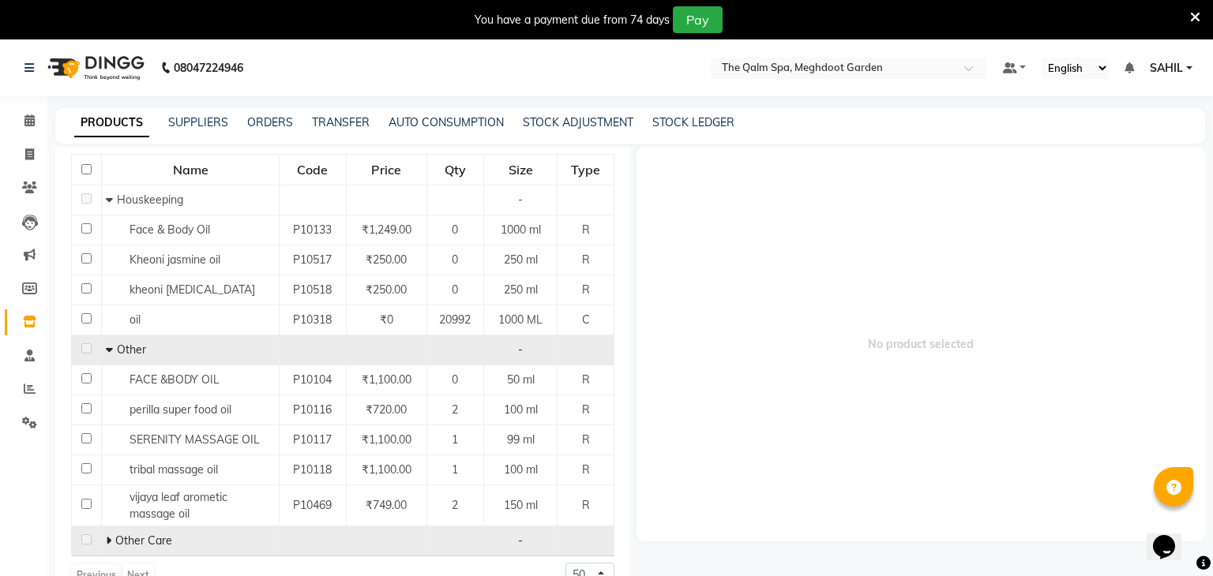
click at [111, 537] on span at bounding box center [110, 541] width 9 height 14
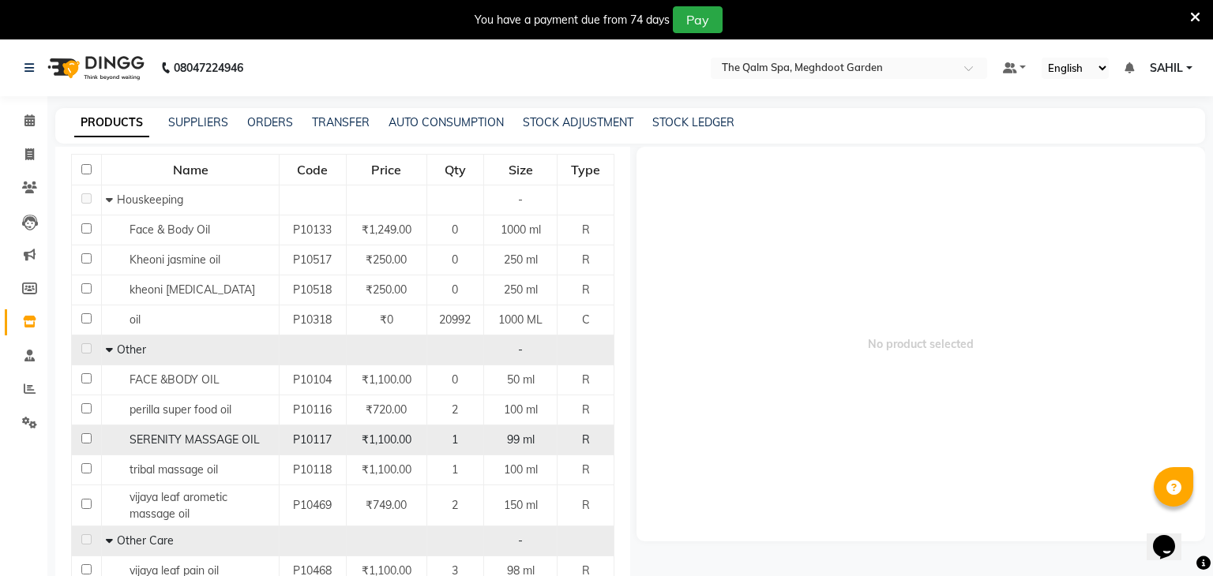
scroll to position [207, 0]
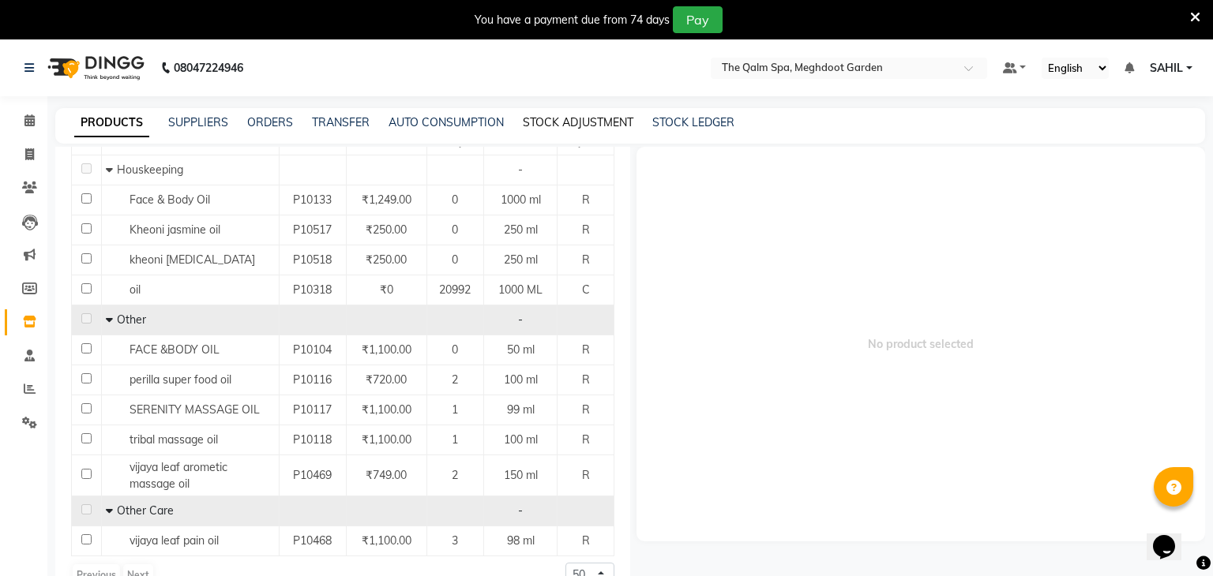
click at [590, 117] on link "STOCK ADJUSTMENT" at bounding box center [578, 122] width 111 height 14
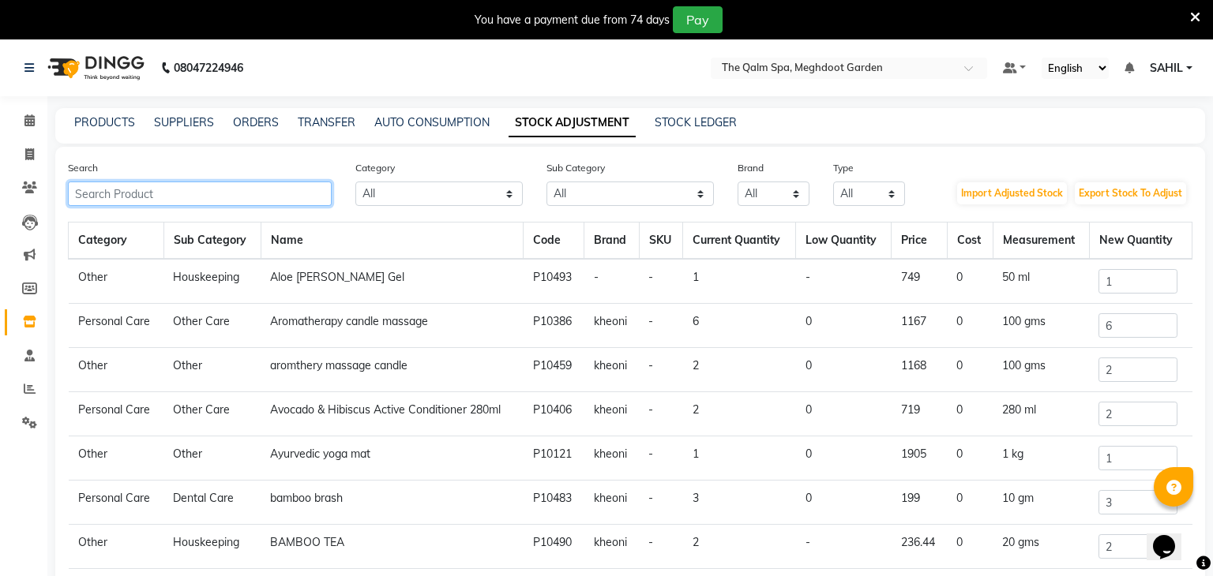
click at [240, 197] on input "text" at bounding box center [200, 194] width 264 height 24
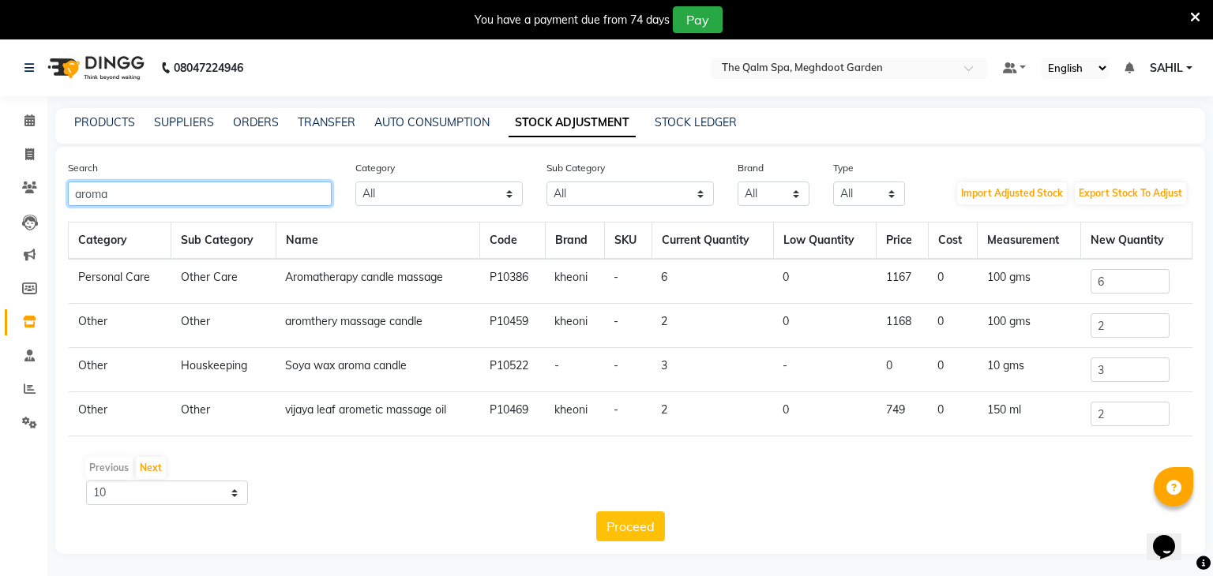
type input "aroma"
click at [1119, 415] on input "2" at bounding box center [1129, 414] width 79 height 24
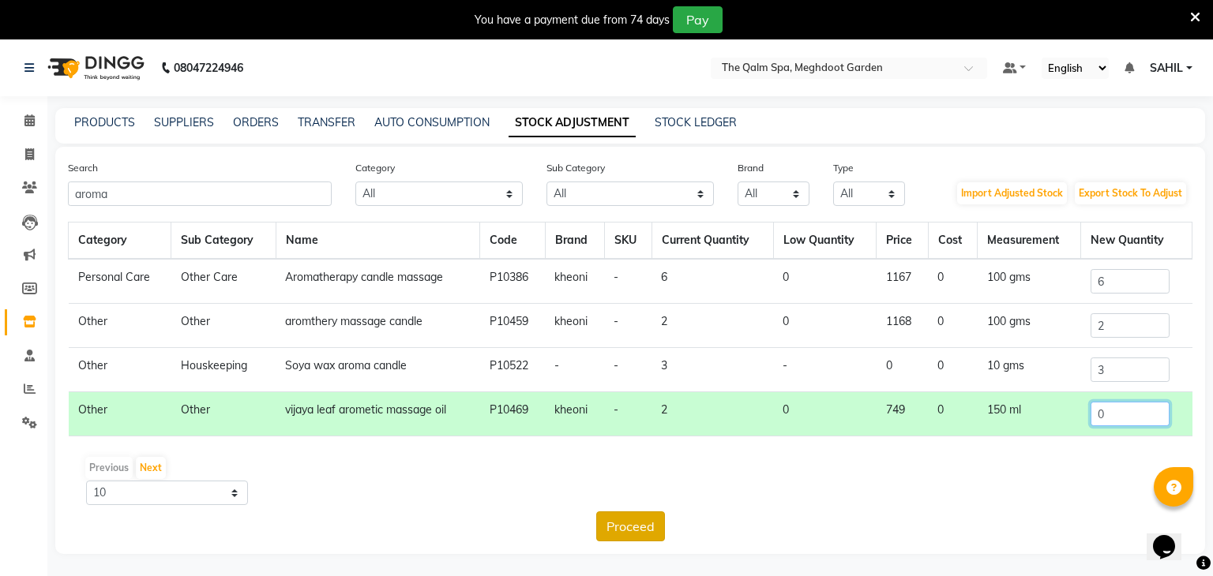
type input "0"
click at [617, 535] on button "Proceed" at bounding box center [630, 527] width 69 height 30
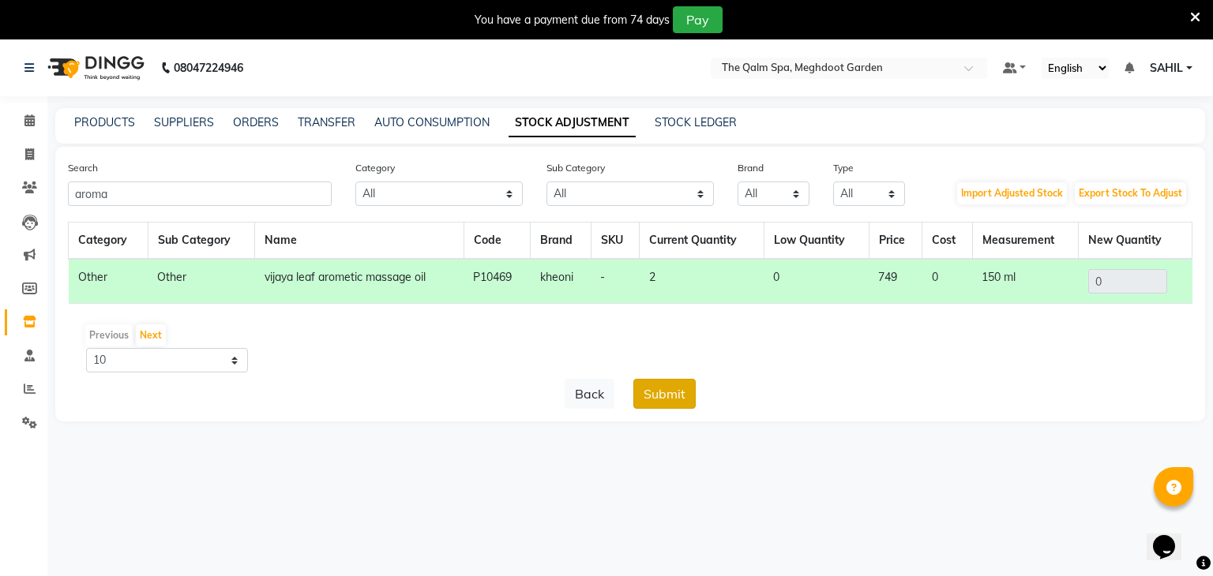
click at [670, 385] on button "Submit" at bounding box center [664, 394] width 62 height 30
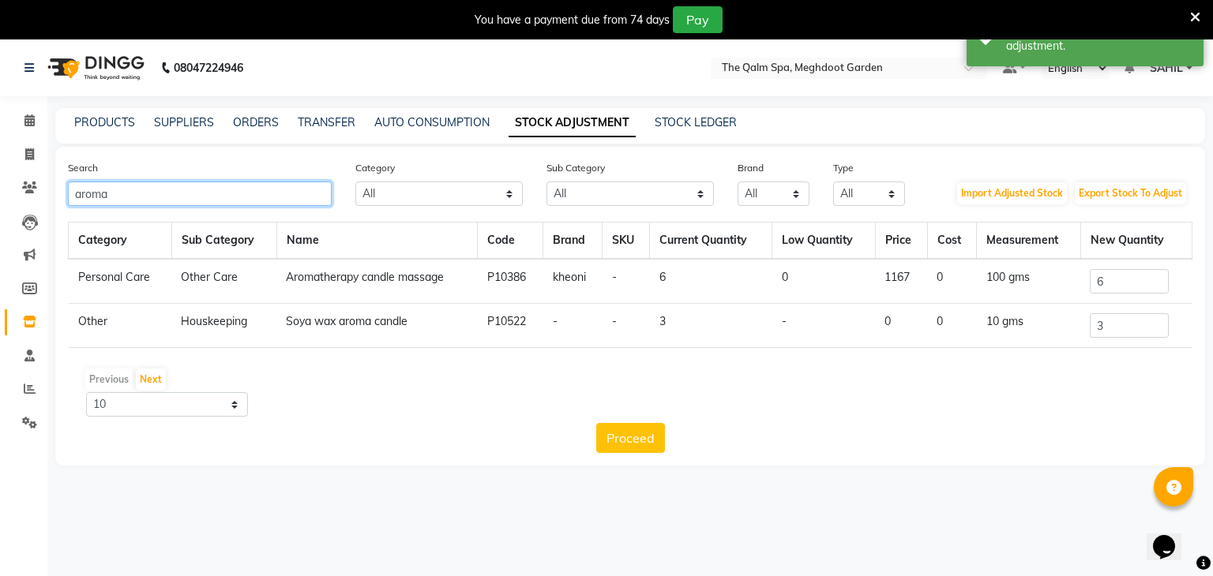
click at [243, 197] on input "aroma" at bounding box center [200, 194] width 264 height 24
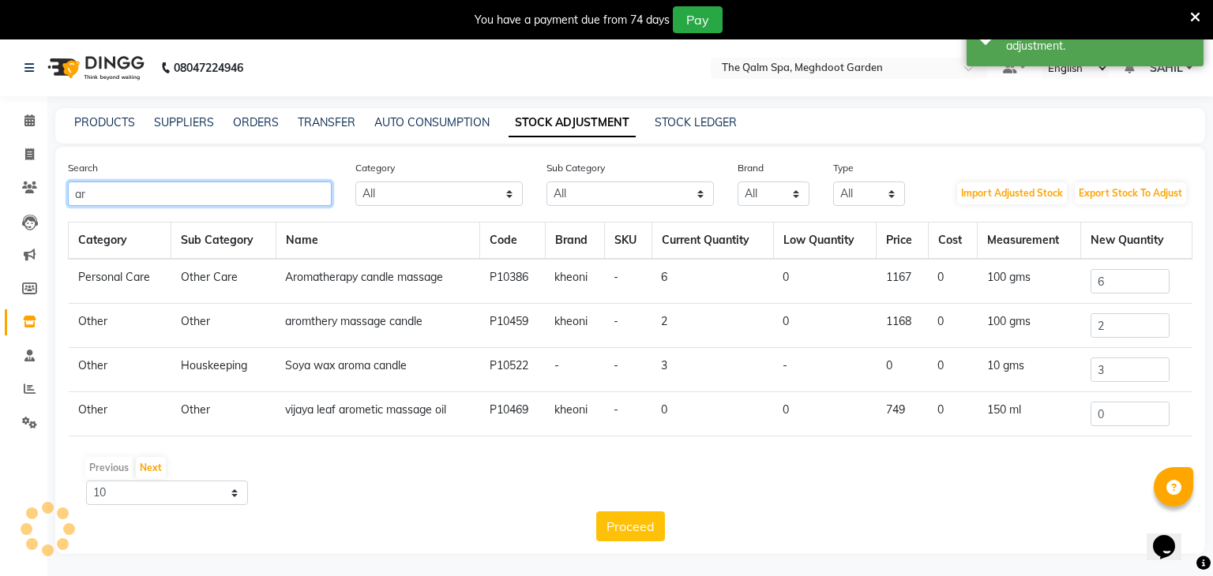
type input "a"
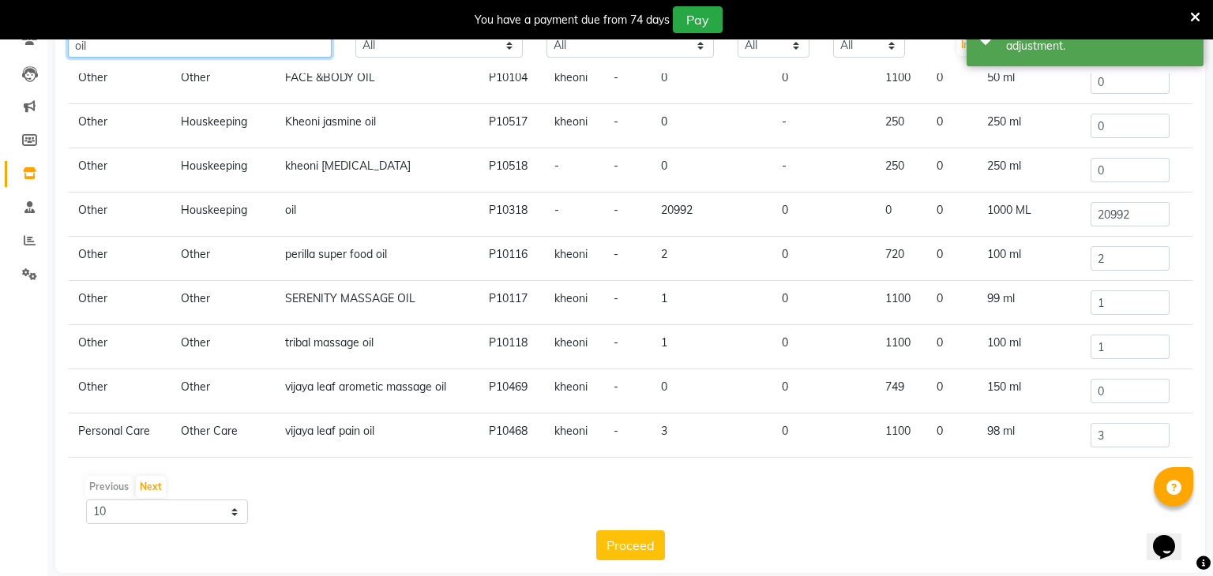
scroll to position [169, 0]
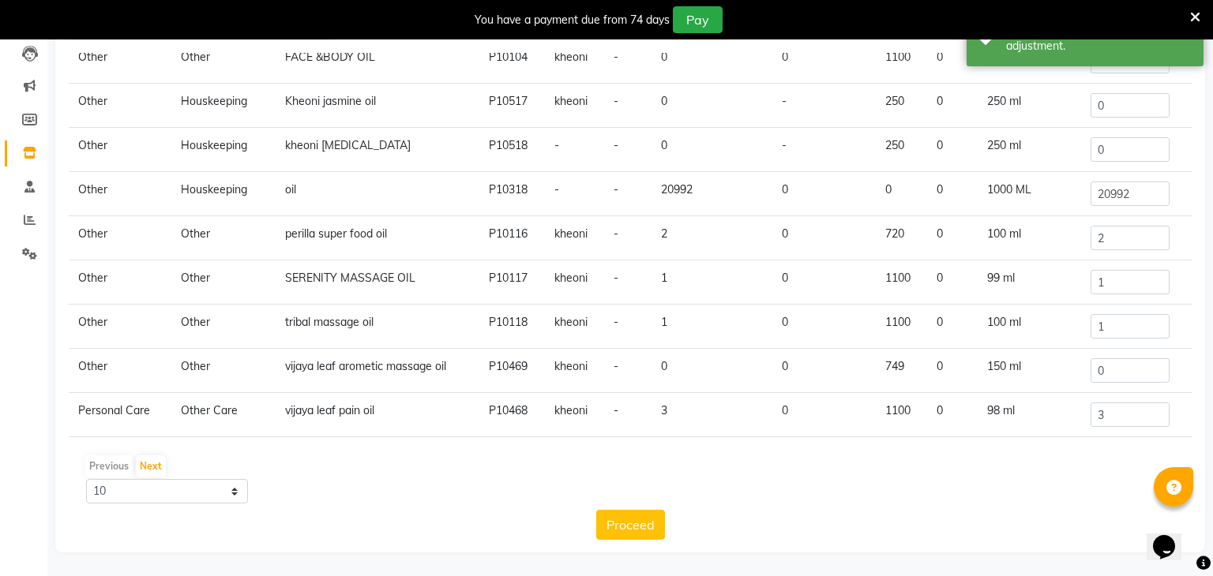
type input "oil"
click at [1118, 407] on input "3" at bounding box center [1129, 415] width 79 height 24
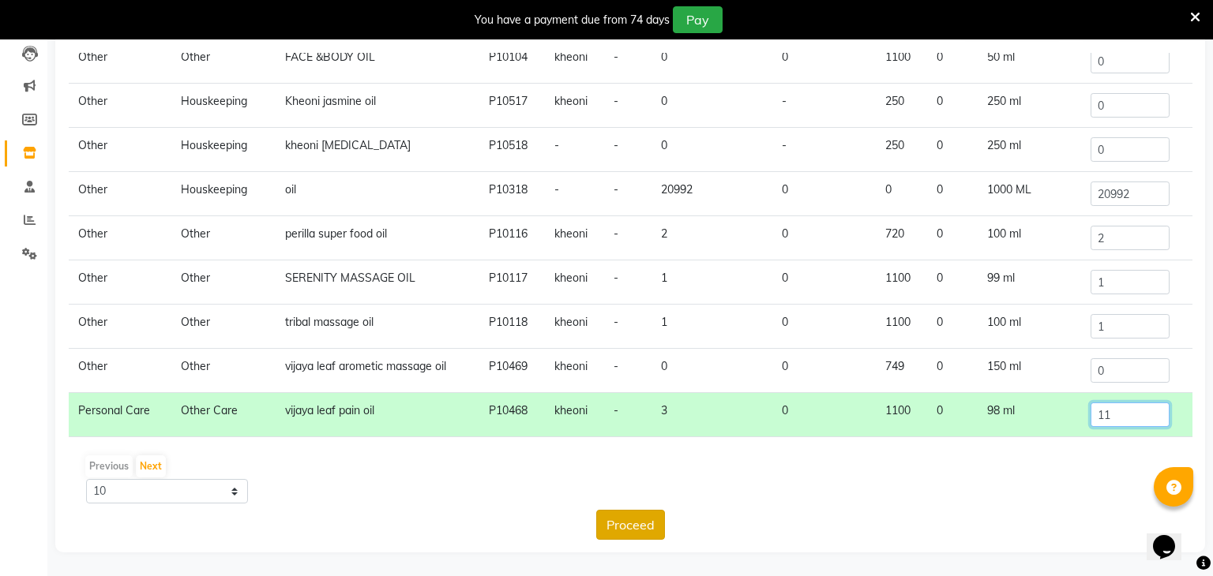
type input "11"
click at [635, 517] on button "Proceed" at bounding box center [630, 525] width 69 height 30
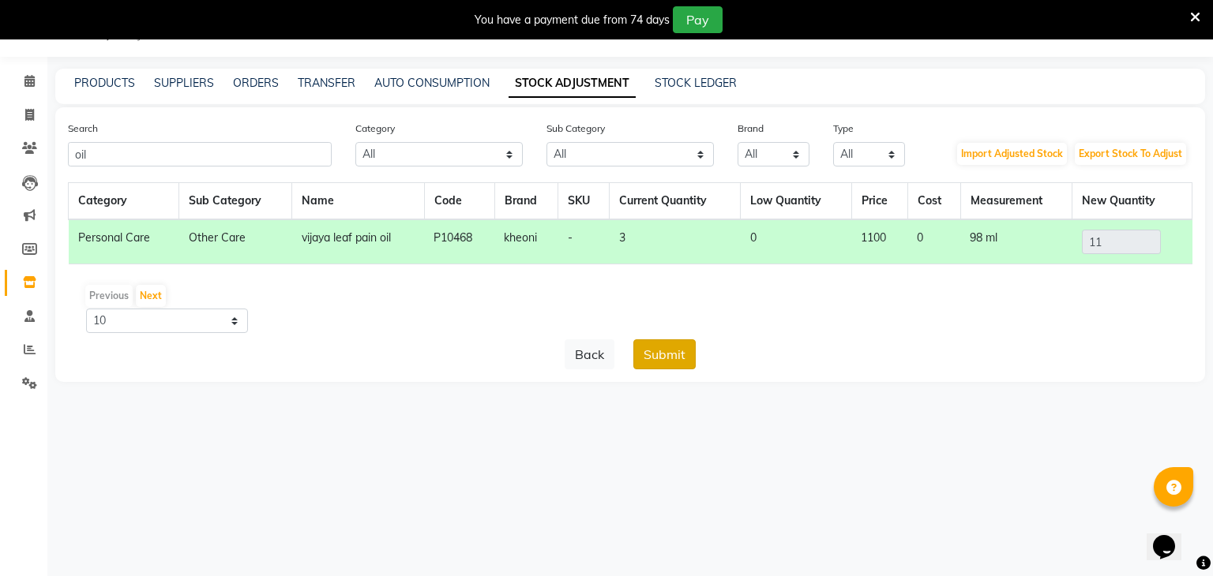
click at [676, 358] on button "Submit" at bounding box center [664, 355] width 62 height 30
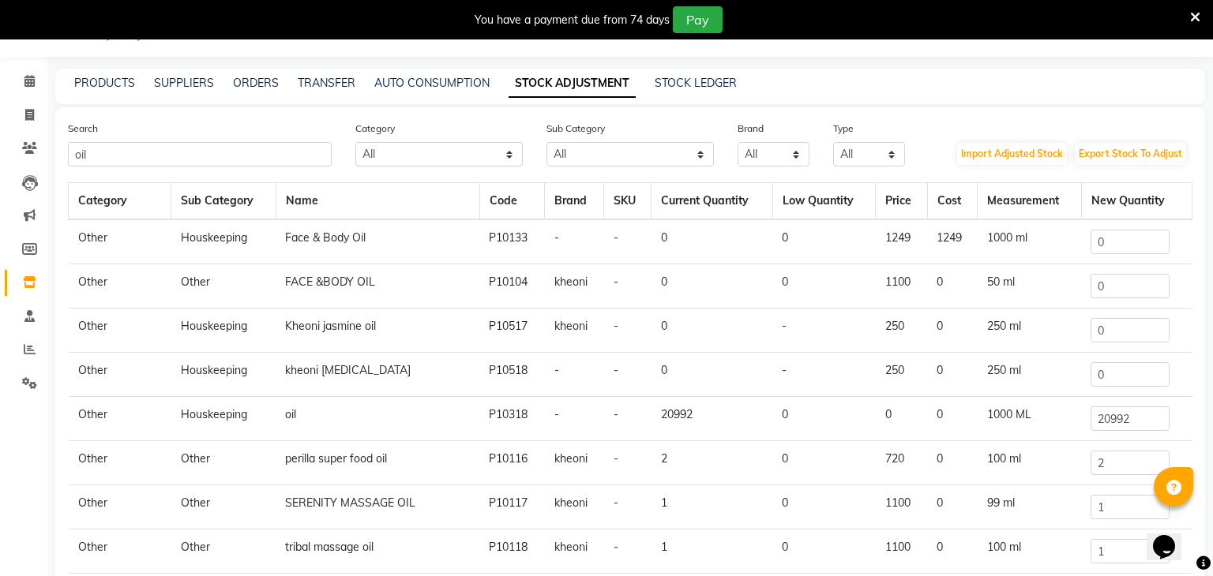
scroll to position [0, 0]
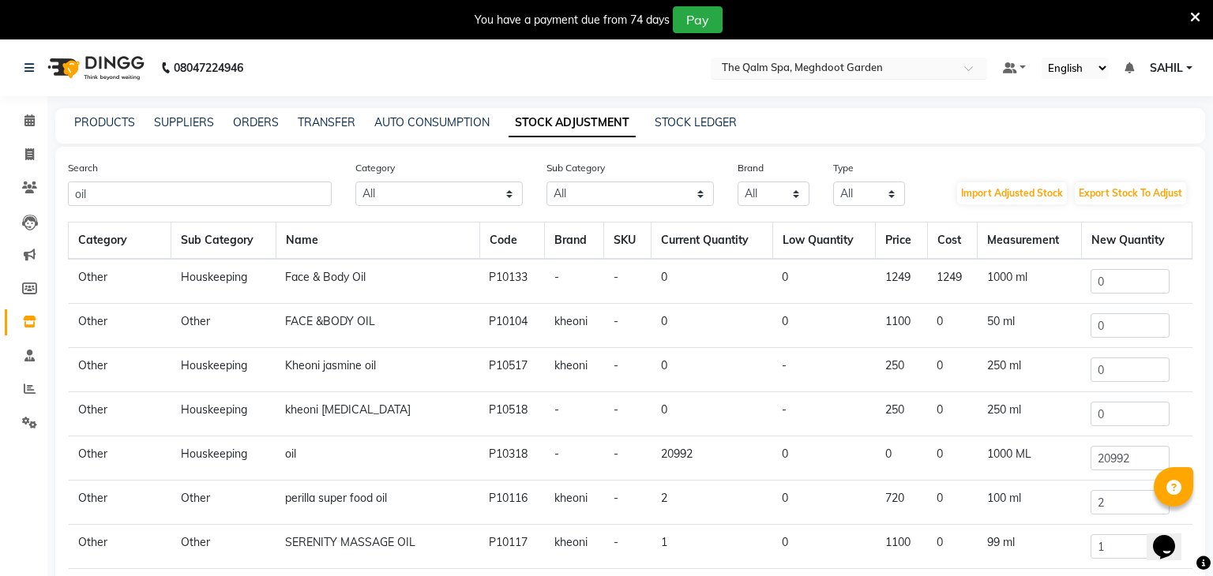
click at [792, 71] on input "text" at bounding box center [833, 70] width 229 height 16
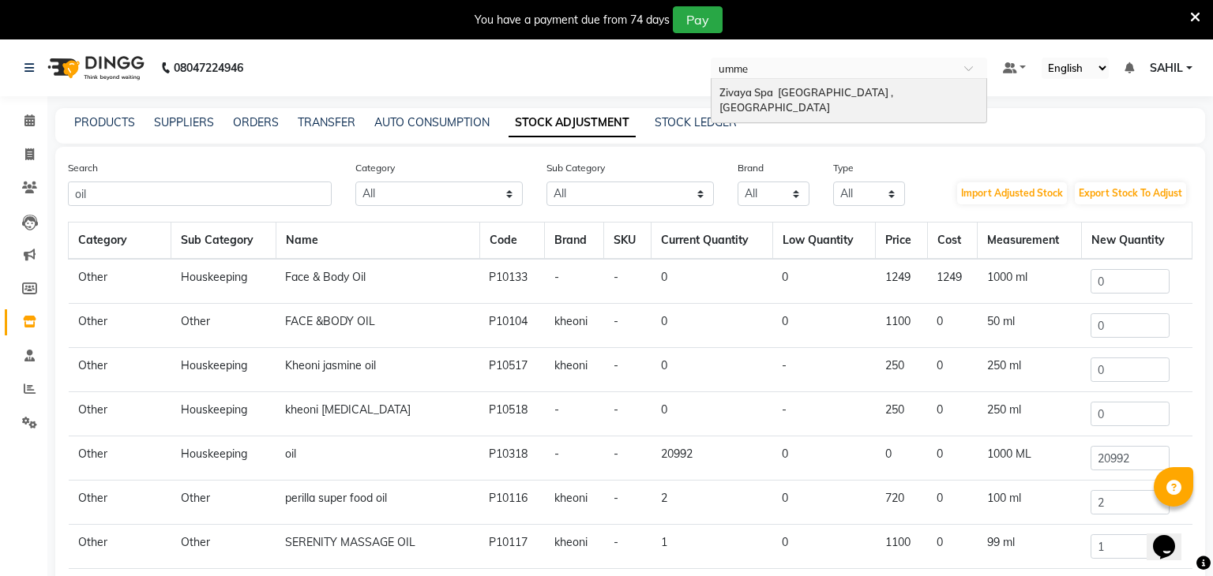
type input "ummed"
click at [796, 92] on span "Zivaya Spa [GEOGRAPHIC_DATA] , [GEOGRAPHIC_DATA]" at bounding box center [807, 100] width 176 height 28
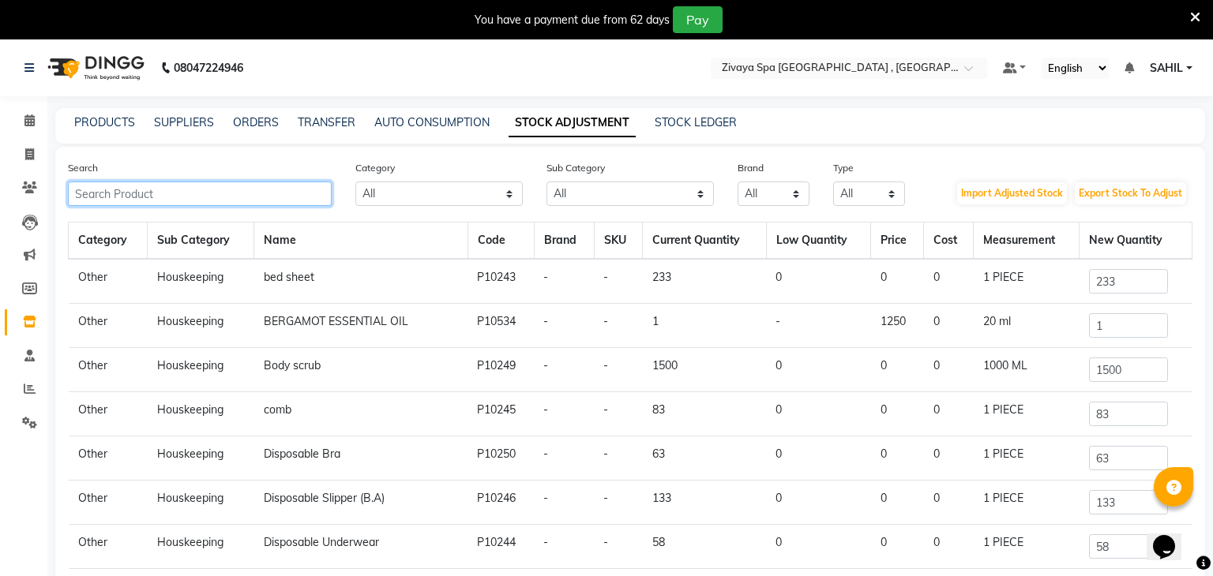
click at [245, 197] on input "text" at bounding box center [200, 194] width 264 height 24
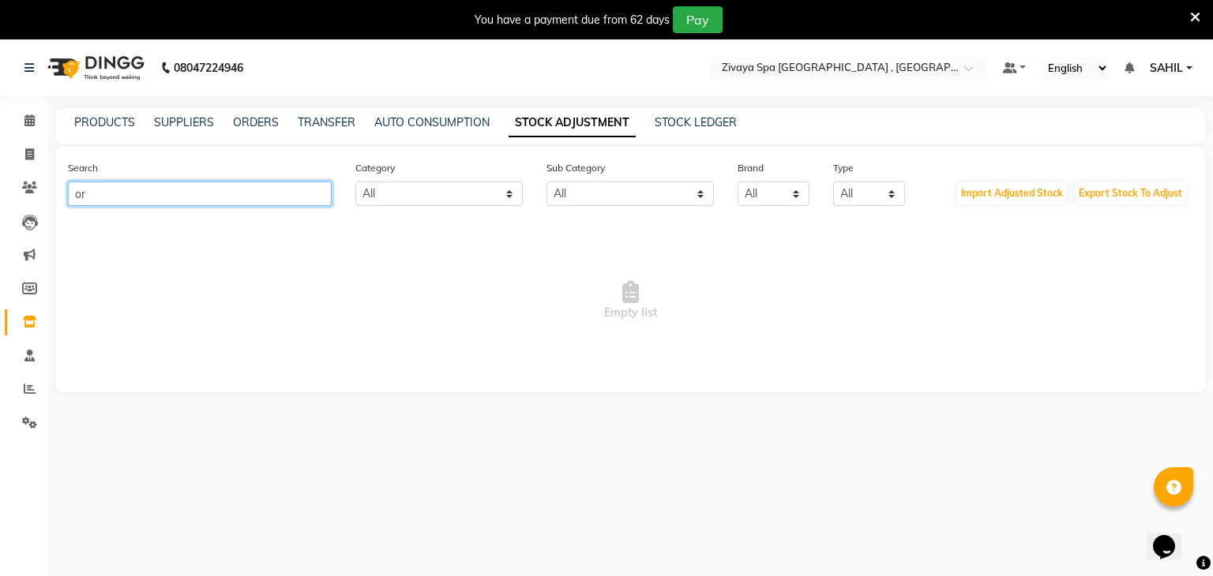
type input "o"
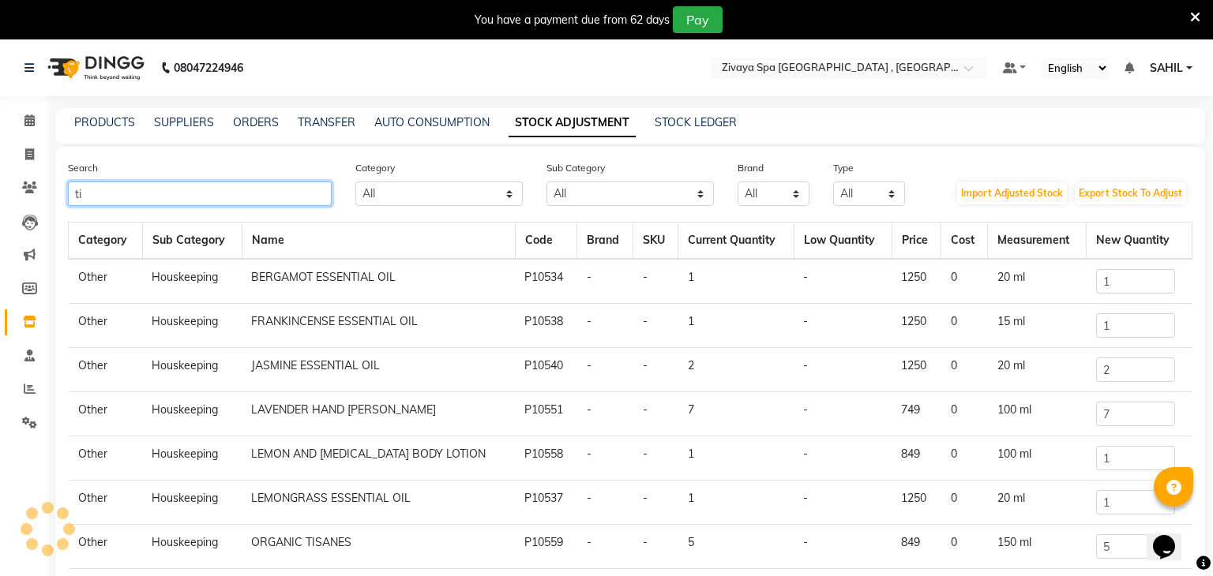
type input "t"
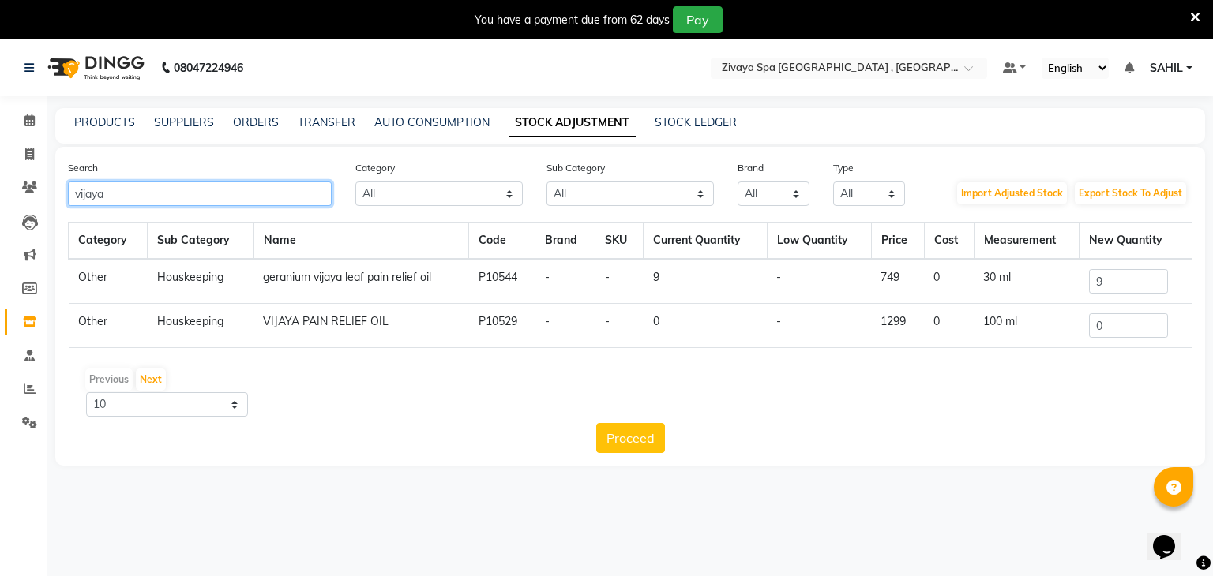
type input "vijaya"
click at [1128, 324] on input "0" at bounding box center [1128, 325] width 79 height 24
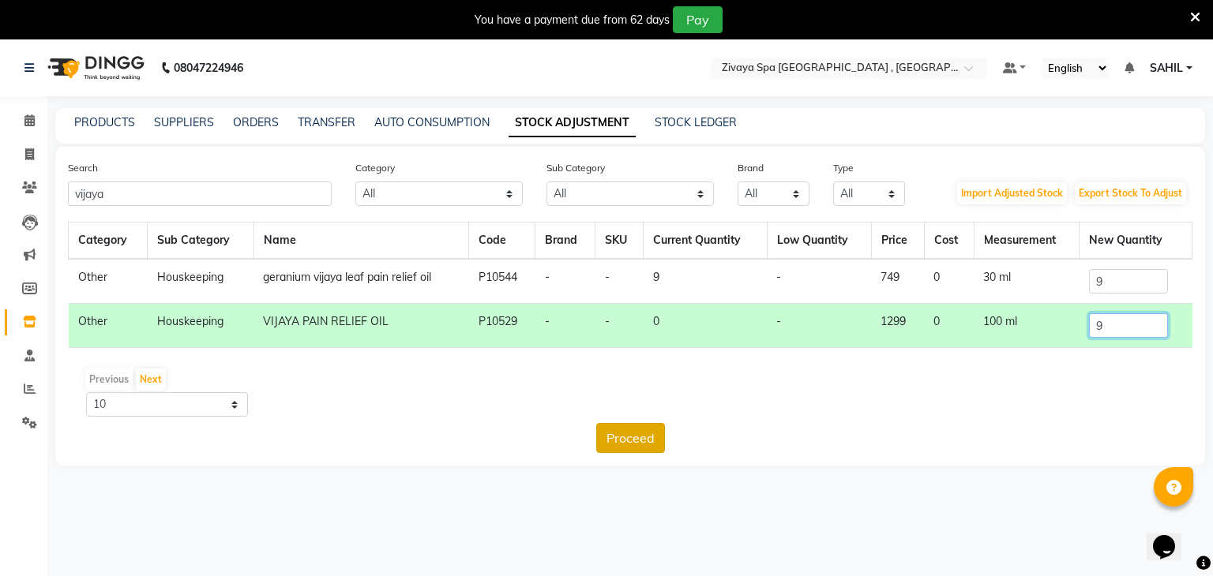
type input "9"
click at [647, 427] on button "Proceed" at bounding box center [630, 438] width 69 height 30
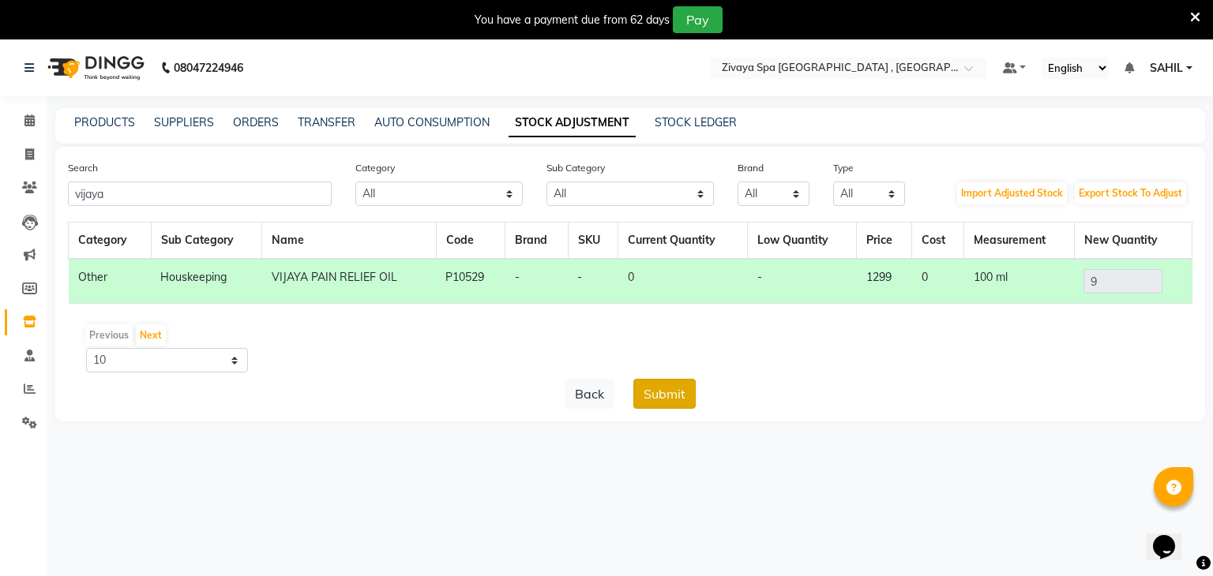
click at [674, 401] on button "Submit" at bounding box center [664, 394] width 62 height 30
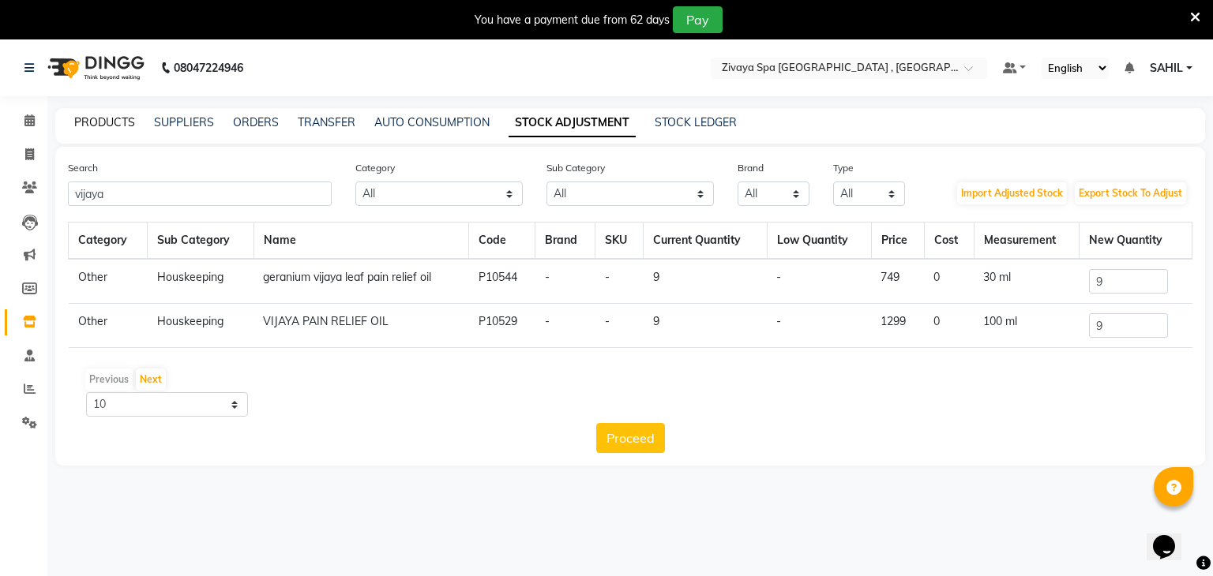
click at [107, 115] on link "PRODUCTS" at bounding box center [104, 122] width 61 height 14
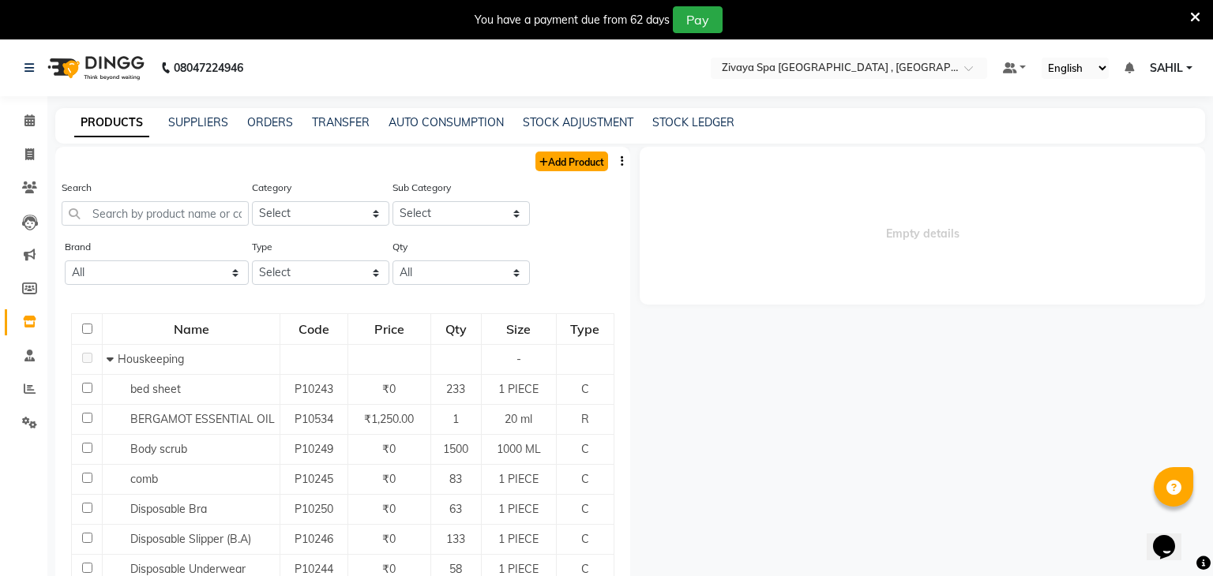
click at [548, 163] on link "Add Product" at bounding box center [571, 162] width 73 height 20
select select "true"
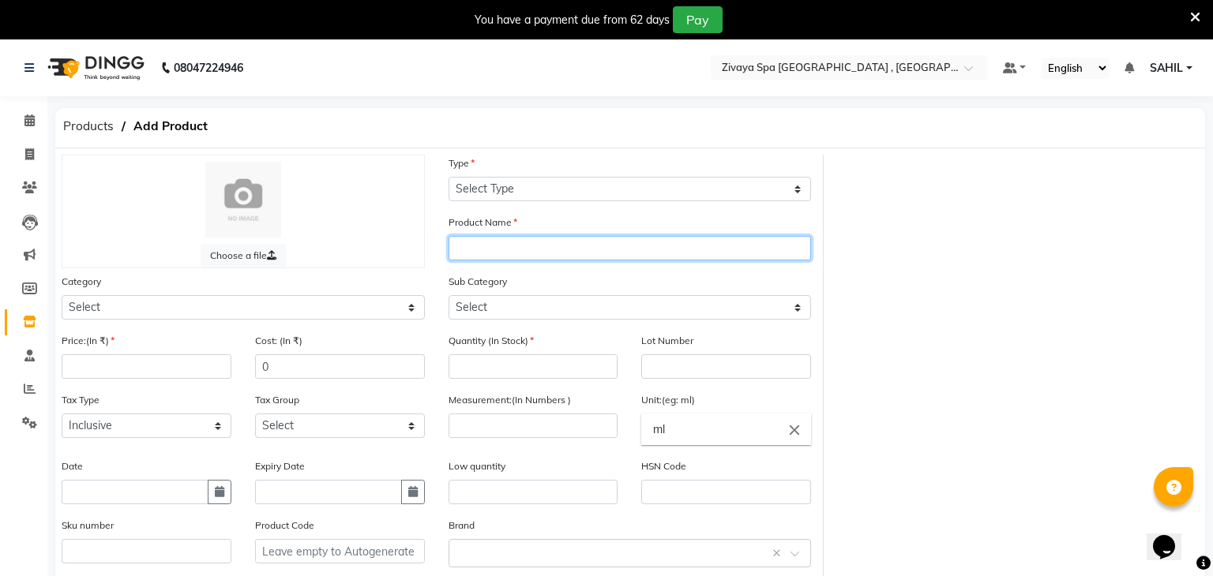
click at [535, 241] on input "text" at bounding box center [629, 248] width 363 height 24
type input "A"
type input "Vijaya leaf Aromatic Massage oil"
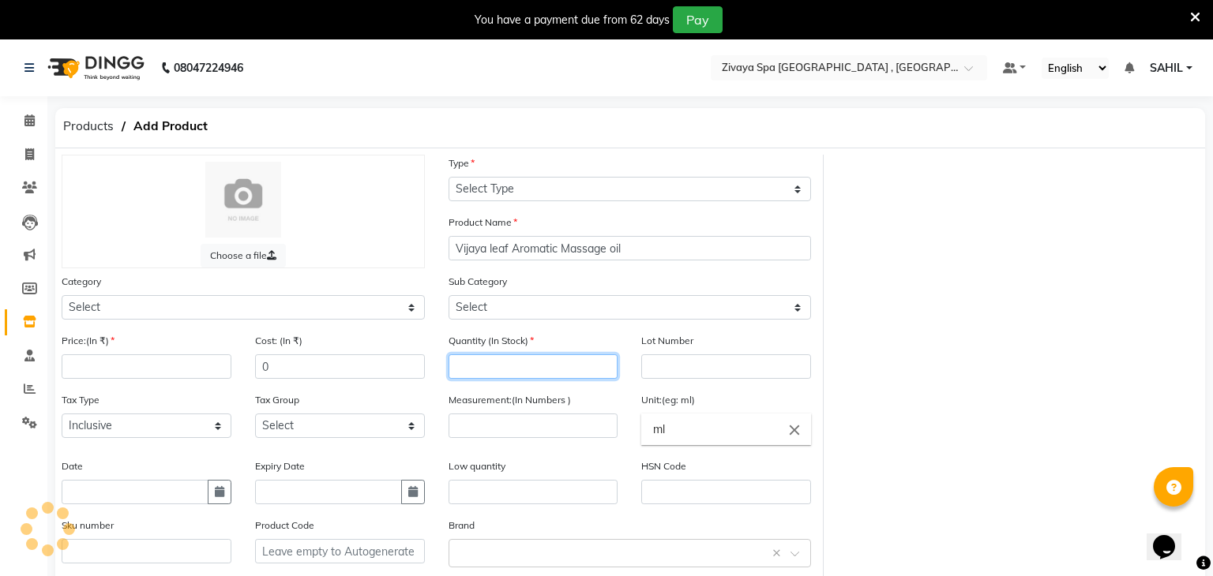
click at [525, 368] on input "number" at bounding box center [533, 367] width 170 height 24
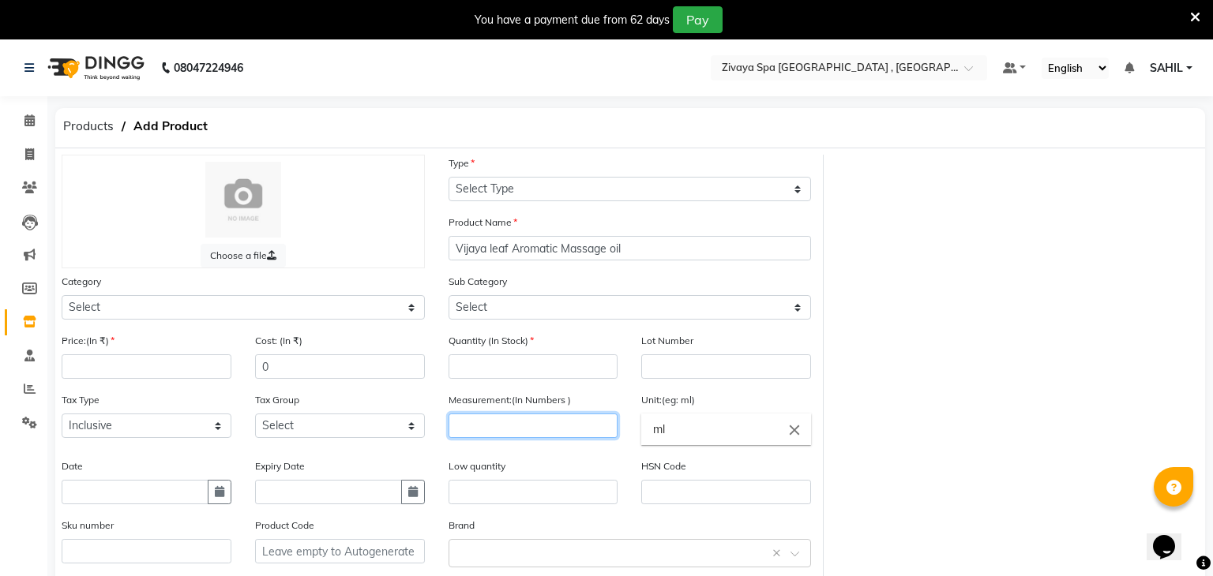
click at [508, 430] on input "number" at bounding box center [533, 426] width 170 height 24
type input "100"
click at [518, 362] on input "number" at bounding box center [533, 367] width 170 height 24
type input "6"
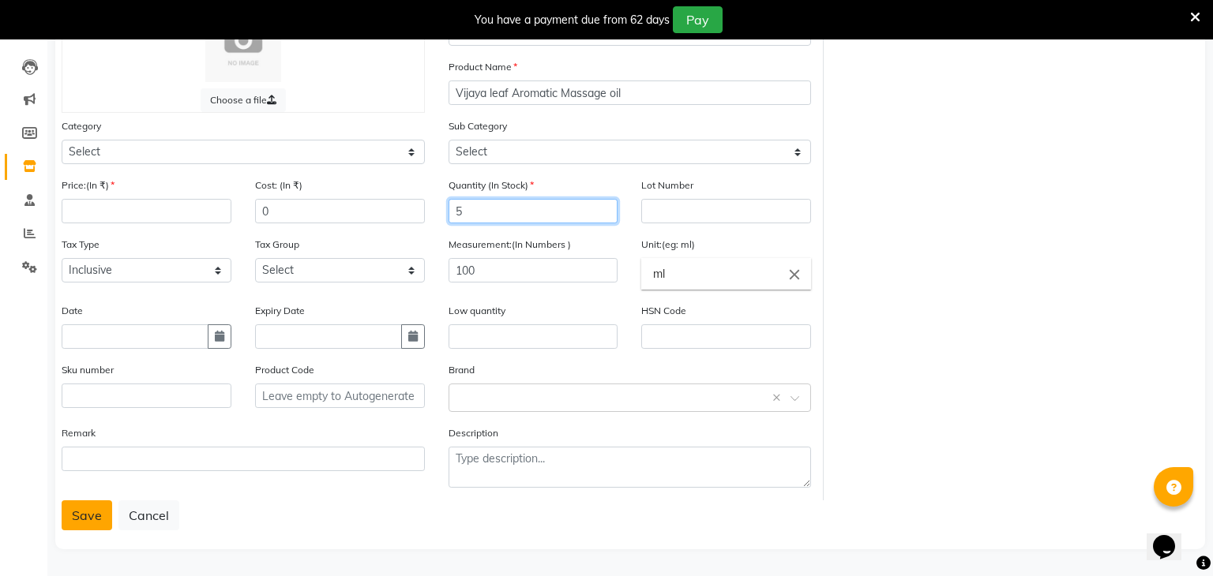
type input "5"
click at [78, 516] on button "Save" at bounding box center [87, 516] width 51 height 30
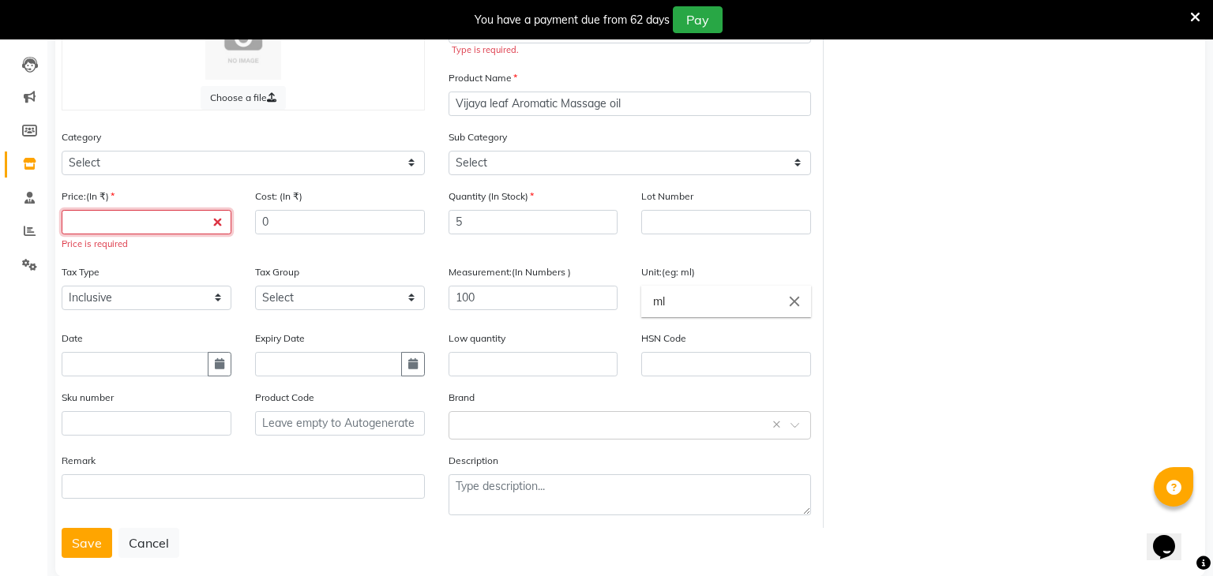
click at [201, 225] on input "number" at bounding box center [147, 222] width 170 height 24
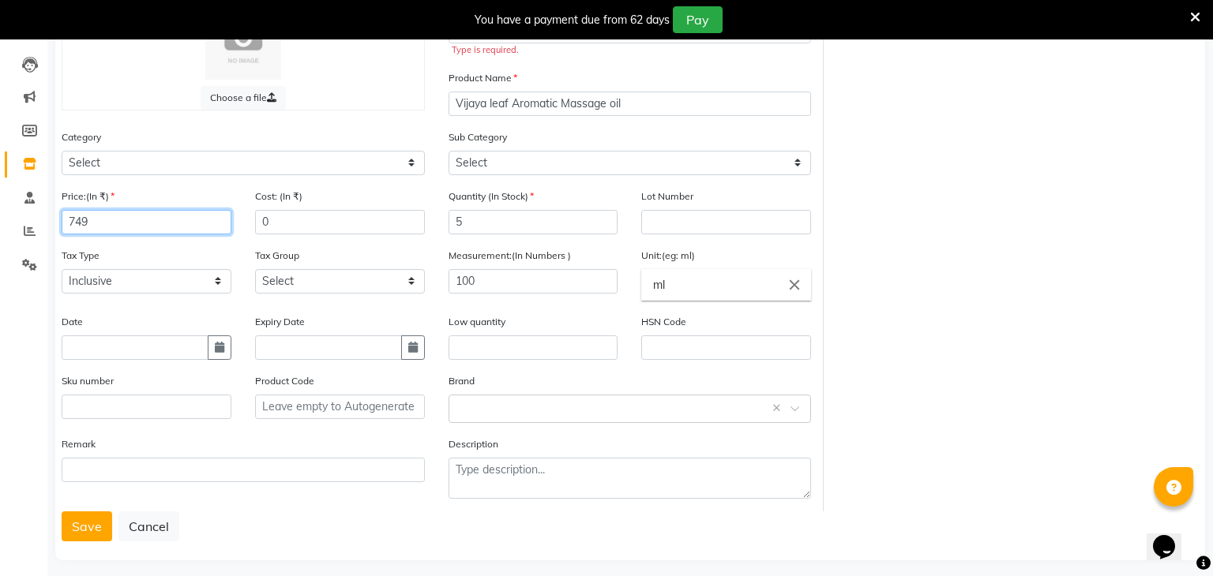
scroll to position [0, 0]
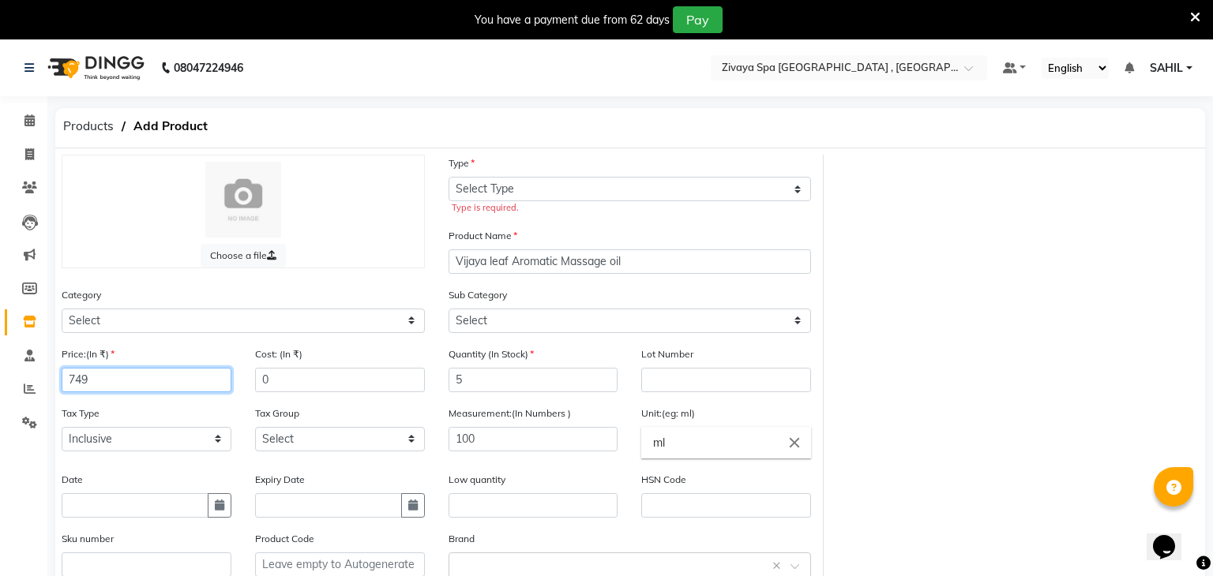
type input "749"
click at [594, 176] on div "Type Select Type Both Retail Consumable Type is required." at bounding box center [629, 185] width 363 height 60
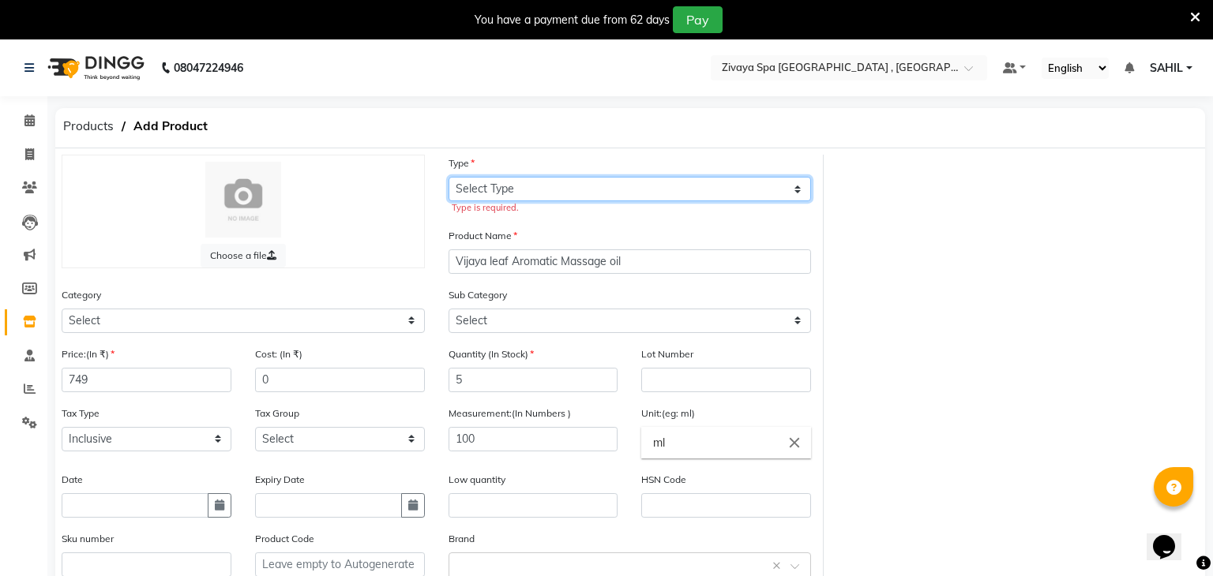
click at [589, 181] on select "Select Type Both Retail Consumable" at bounding box center [629, 189] width 363 height 24
select select "R"
click at [448, 177] on select "Select Type Both Retail Consumable" at bounding box center [629, 189] width 363 height 24
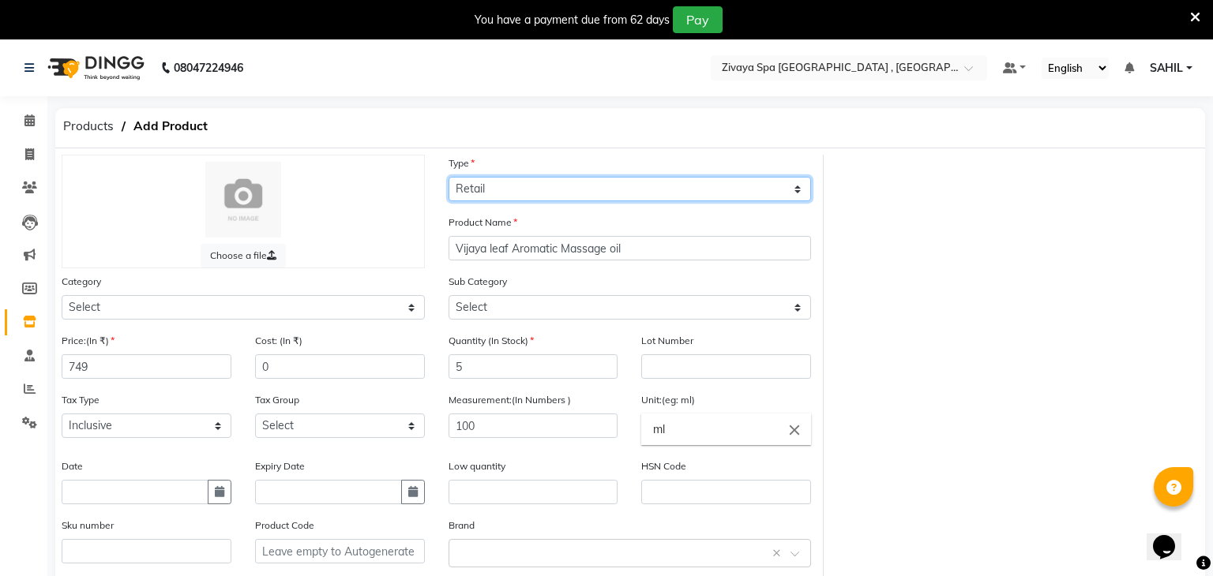
scroll to position [158, 0]
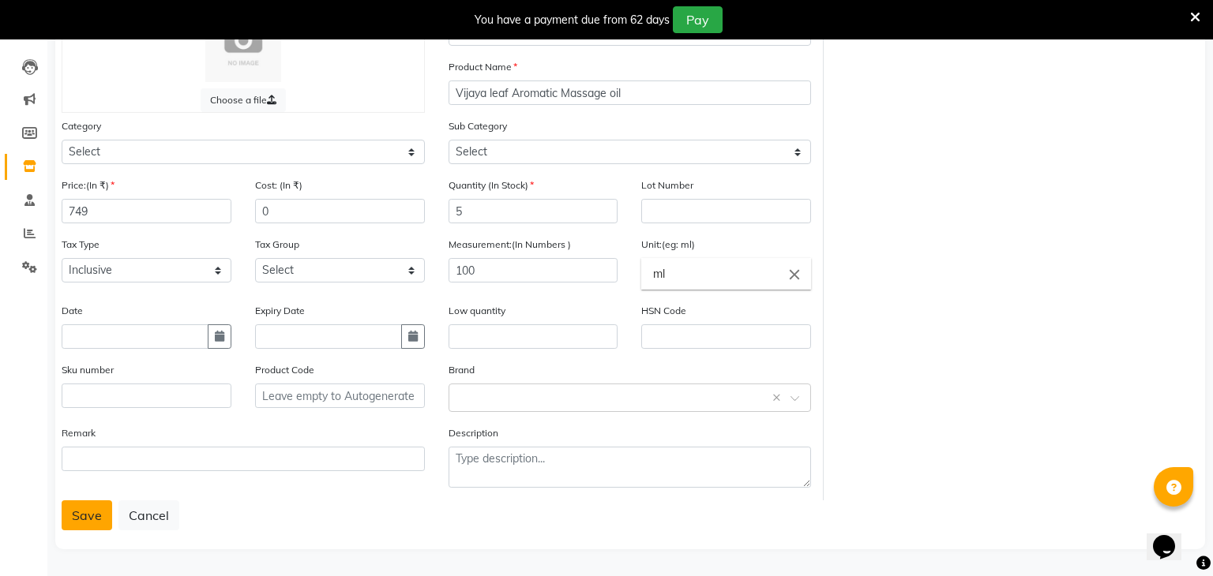
click at [94, 521] on button "Save" at bounding box center [87, 516] width 51 height 30
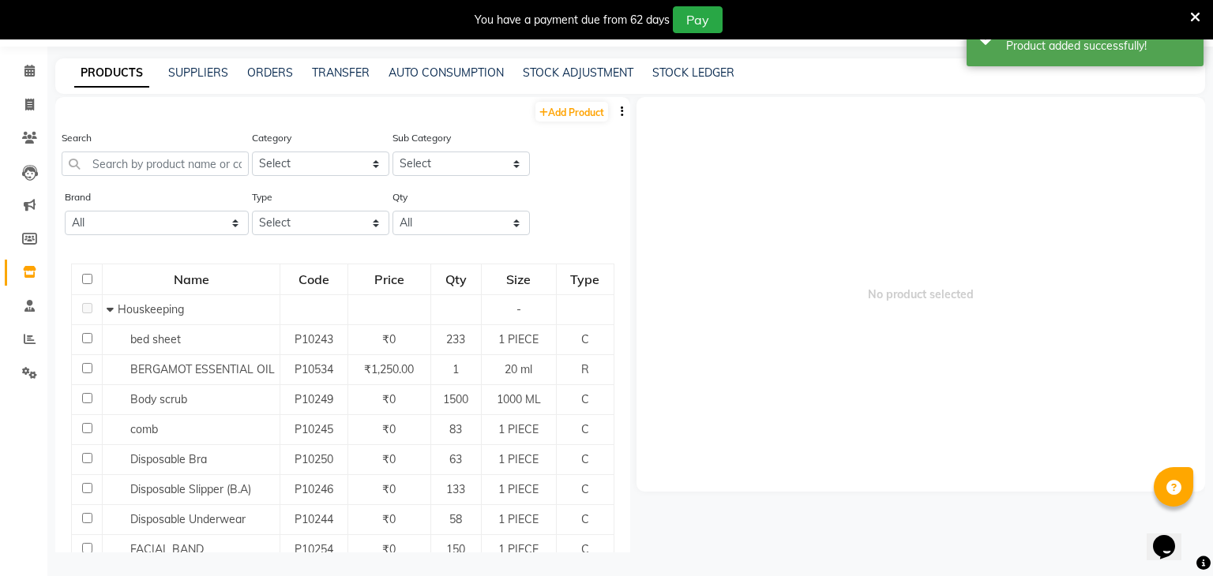
scroll to position [50, 0]
click at [171, 171] on input "text" at bounding box center [155, 164] width 187 height 24
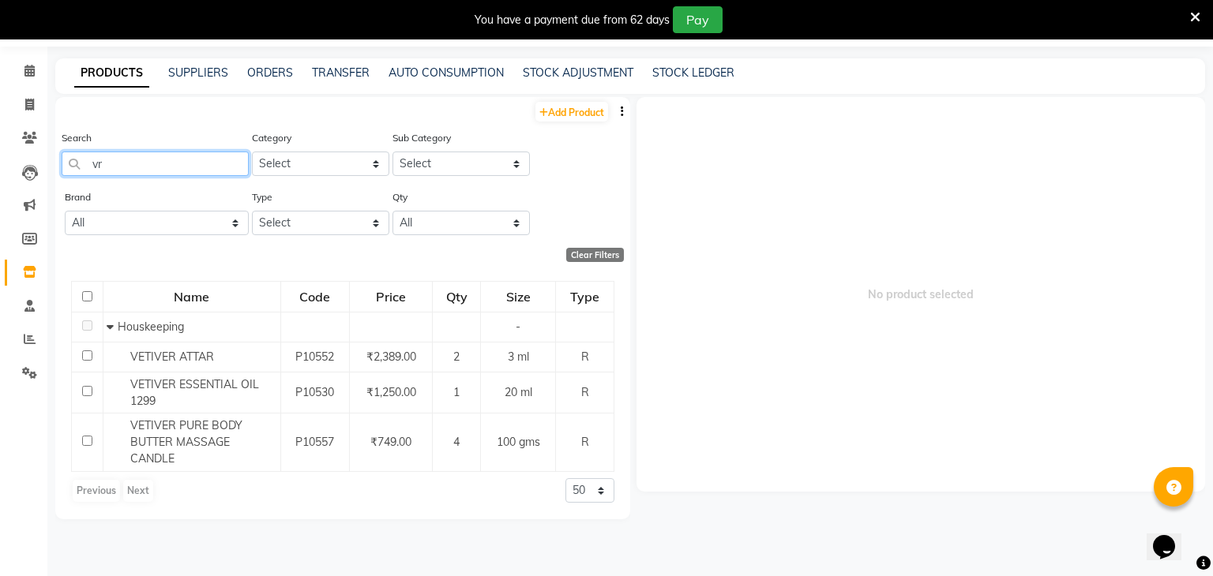
type input "v"
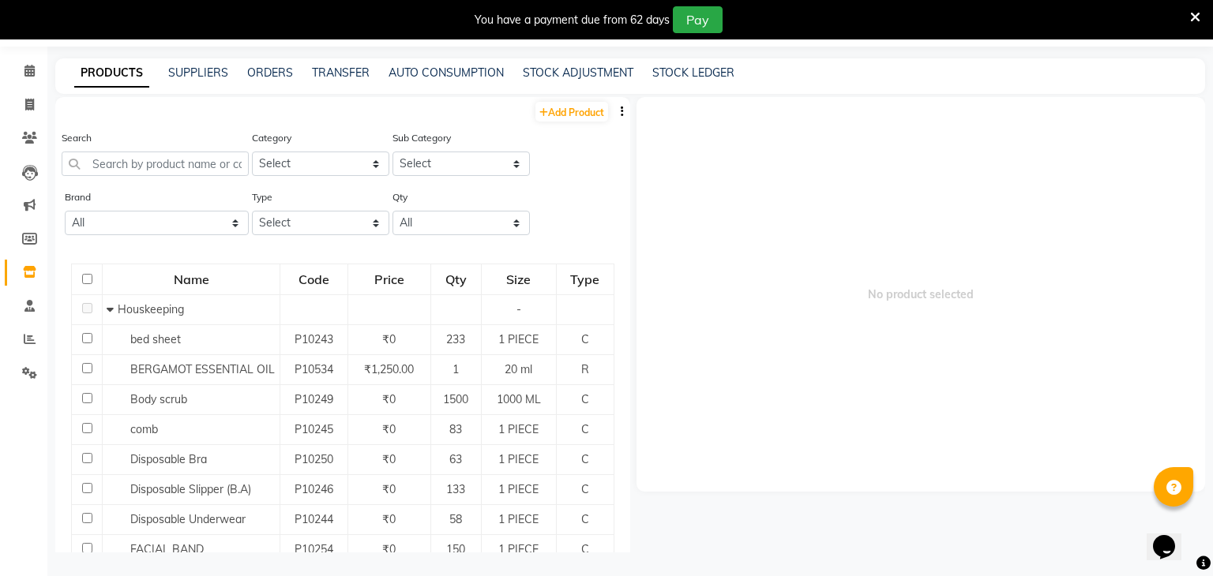
click at [569, 87] on div "PRODUCTS SUPPLIERS ORDERS TRANSFER AUTO CONSUMPTION STOCK ADJUSTMENT STOCK LEDG…" at bounding box center [630, 76] width 1150 height 36
click at [576, 81] on div "PRODUCTS SUPPLIERS ORDERS TRANSFER AUTO CONSUMPTION STOCK ADJUSTMENT STOCK LEDG…" at bounding box center [630, 76] width 1150 height 36
click at [569, 81] on div "STOCK ADJUSTMENT" at bounding box center [578, 73] width 111 height 17
click at [563, 77] on link "STOCK ADJUSTMENT" at bounding box center [578, 73] width 111 height 14
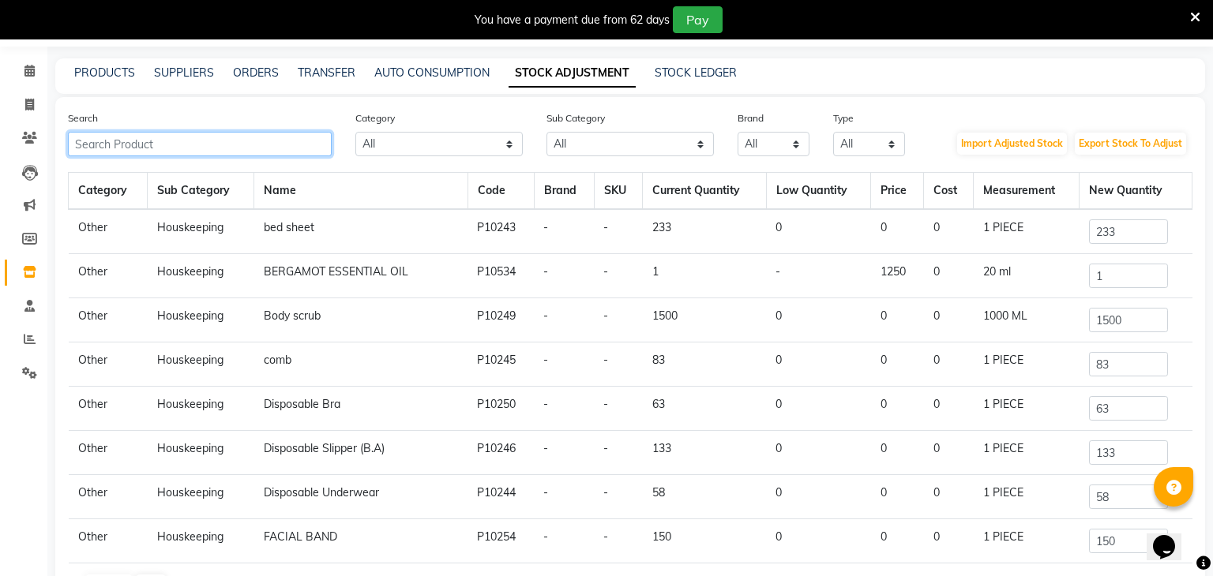
click at [180, 149] on input "text" at bounding box center [200, 144] width 264 height 24
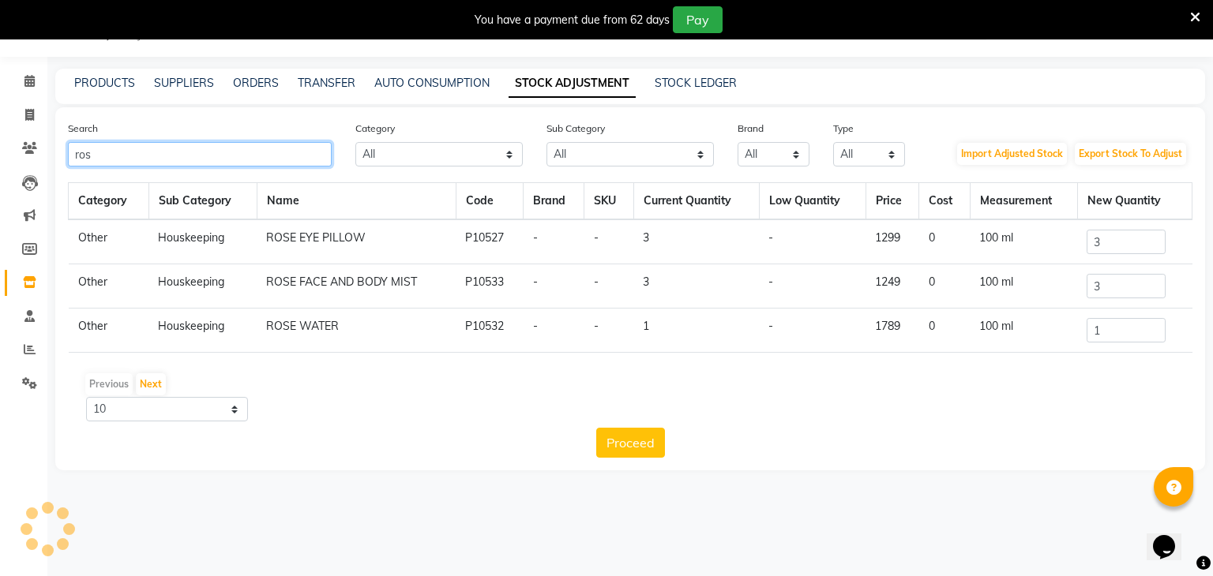
scroll to position [39, 0]
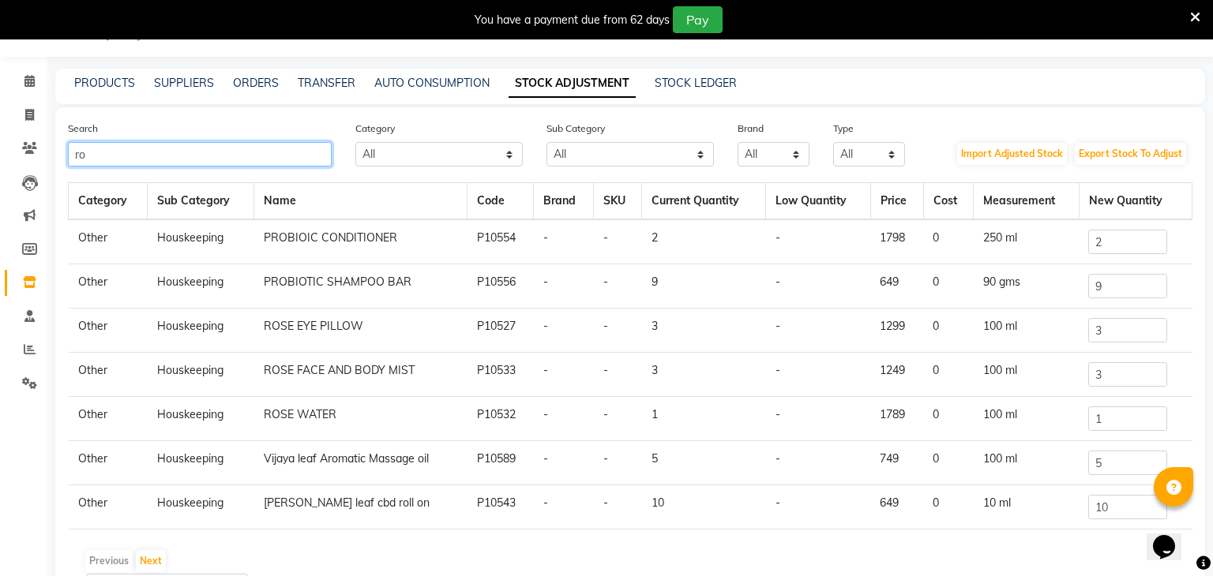
type input "r"
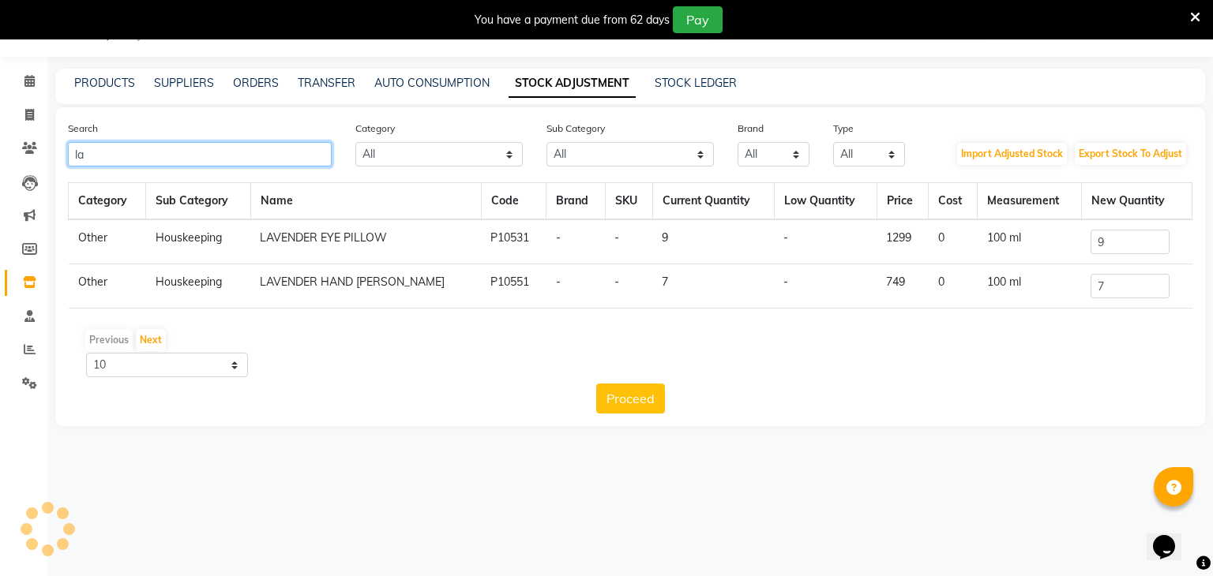
type input "l"
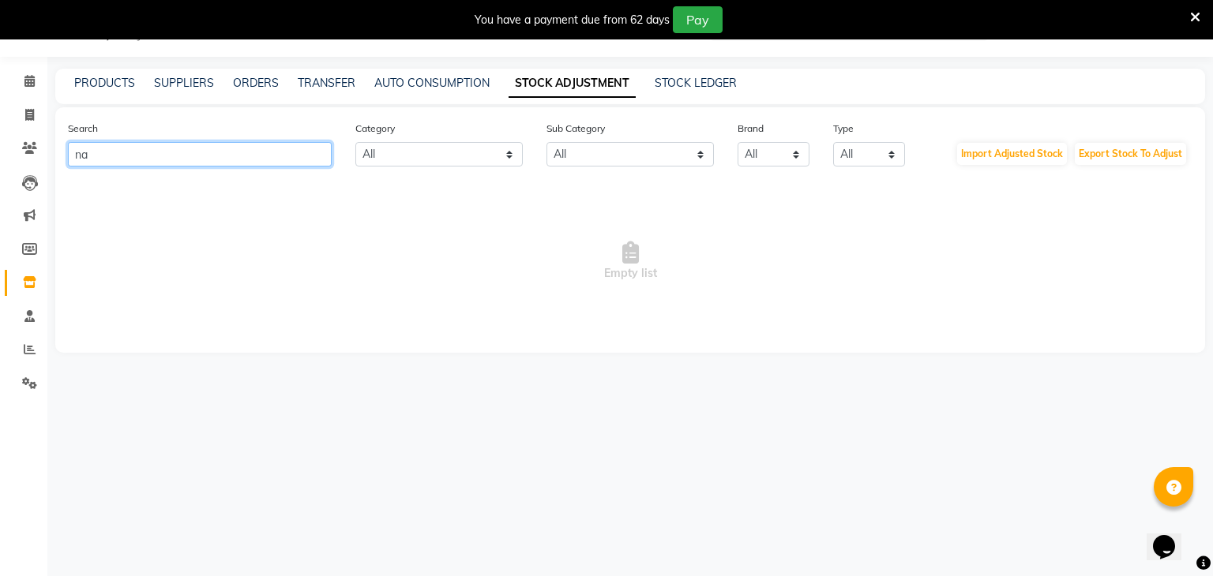
type input "n"
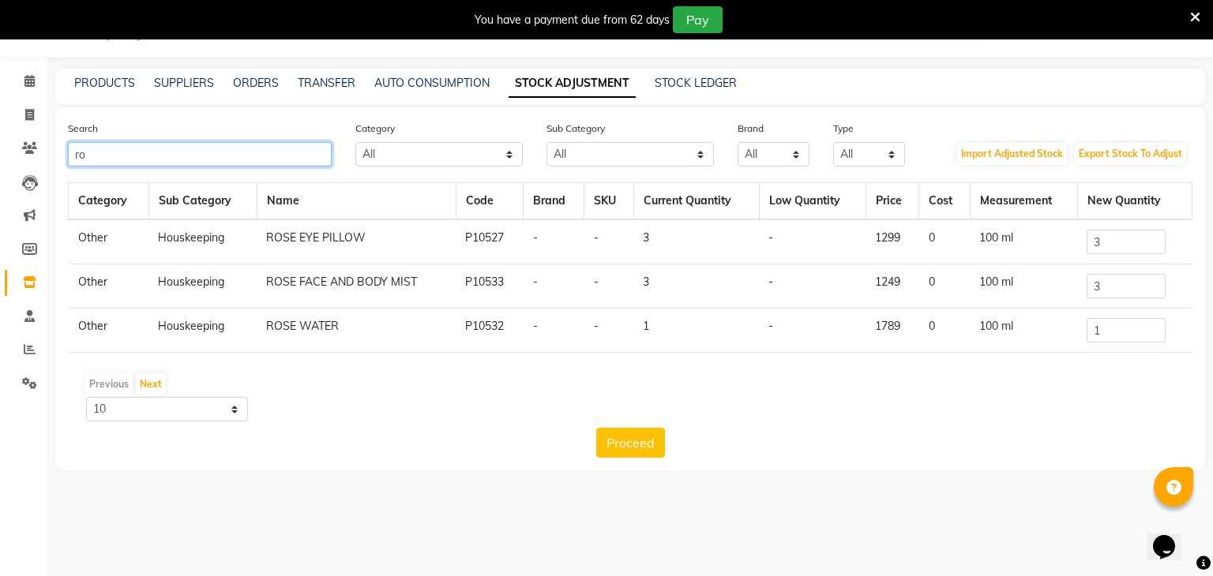
type input "r"
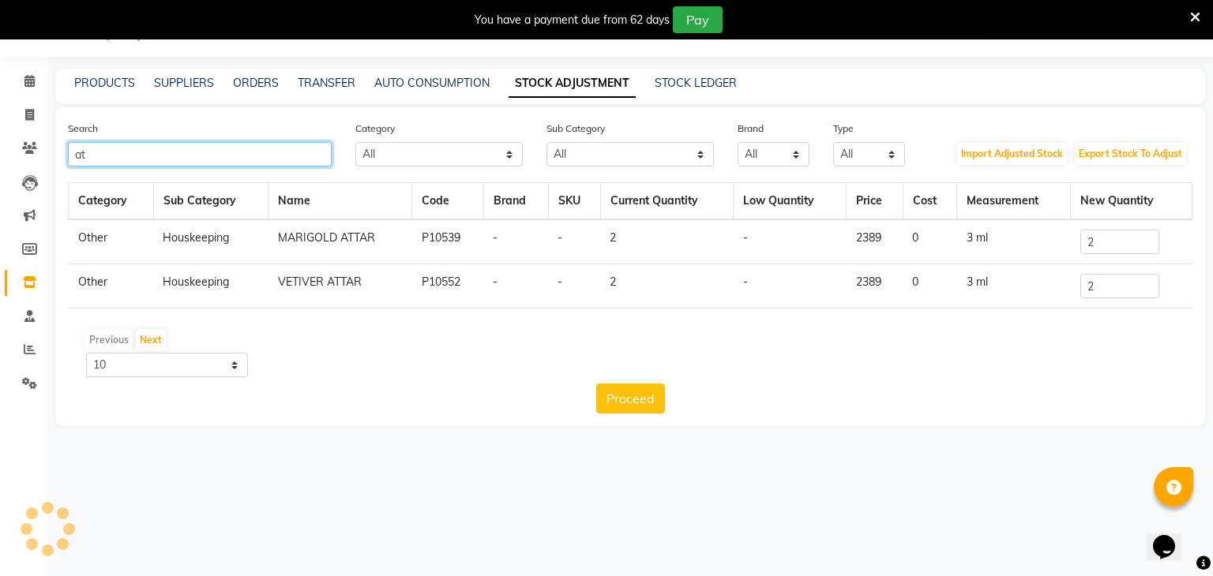
type input "a"
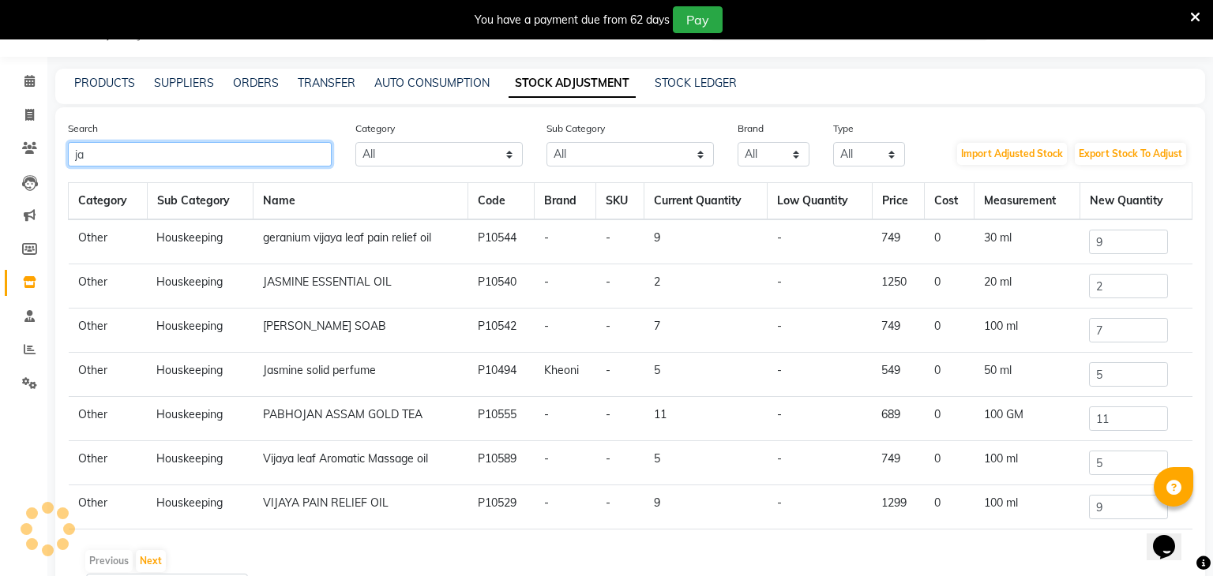
scroll to position [50, 0]
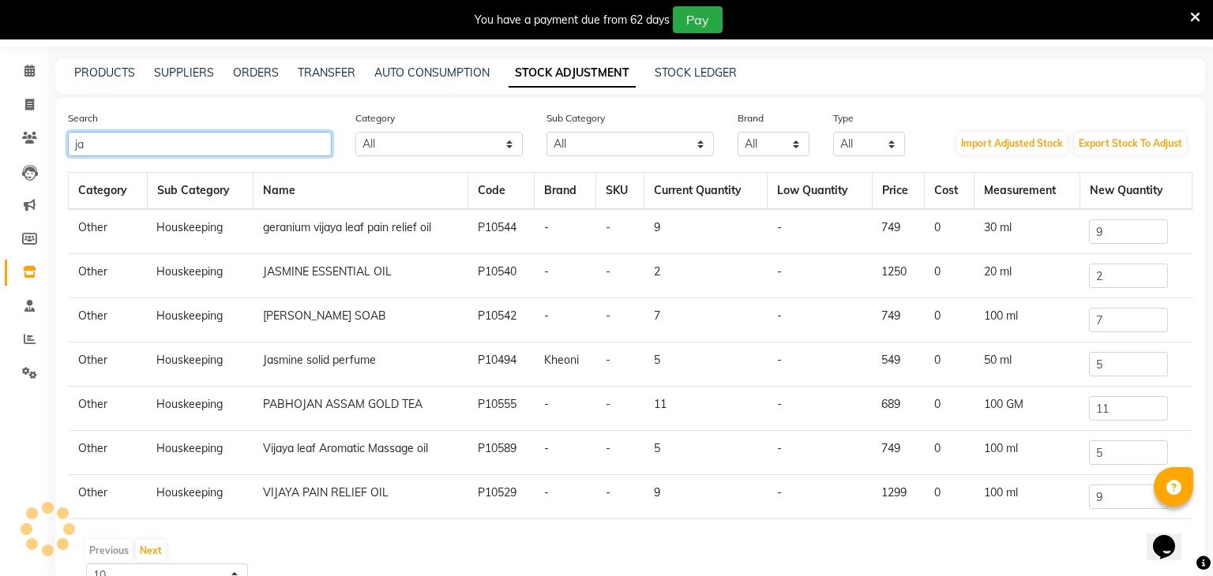
type input "j"
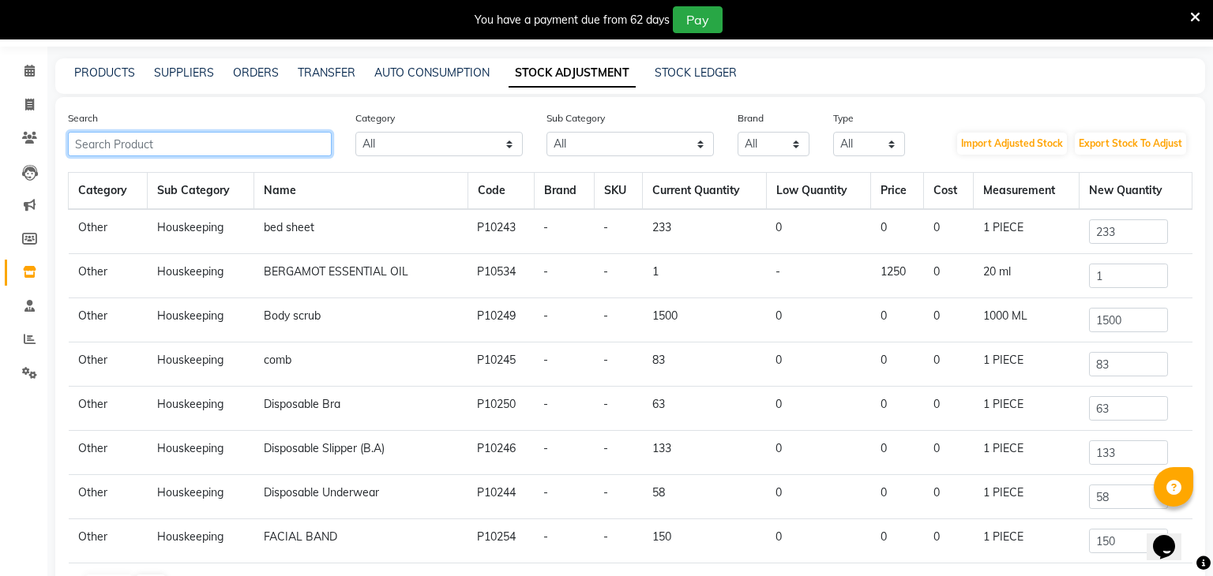
scroll to position [0, 0]
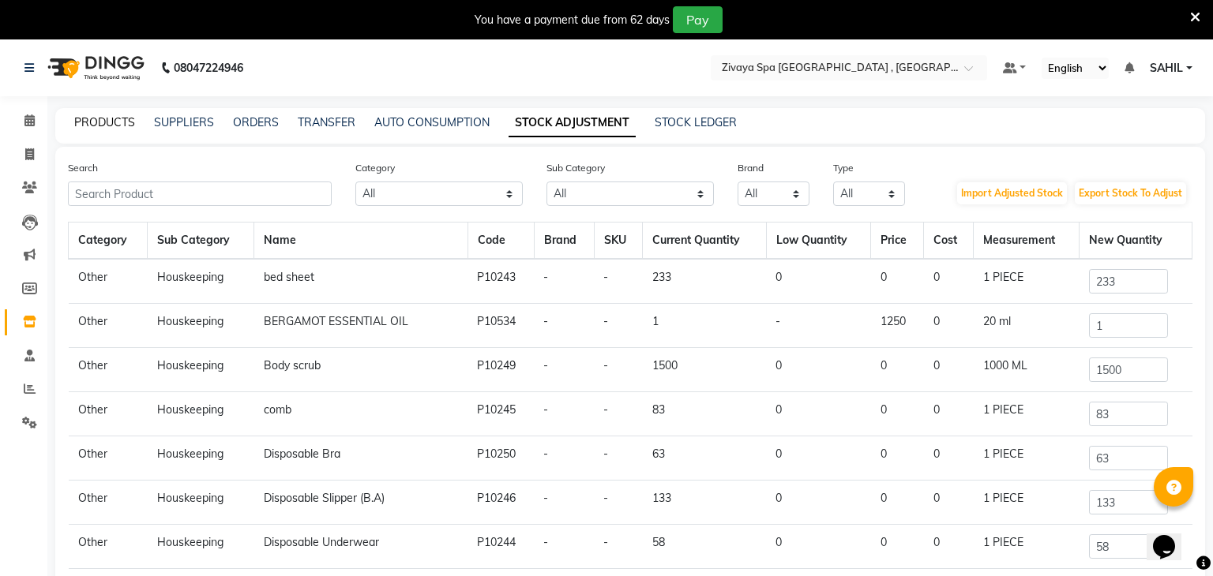
click at [126, 121] on link "PRODUCTS" at bounding box center [104, 122] width 61 height 14
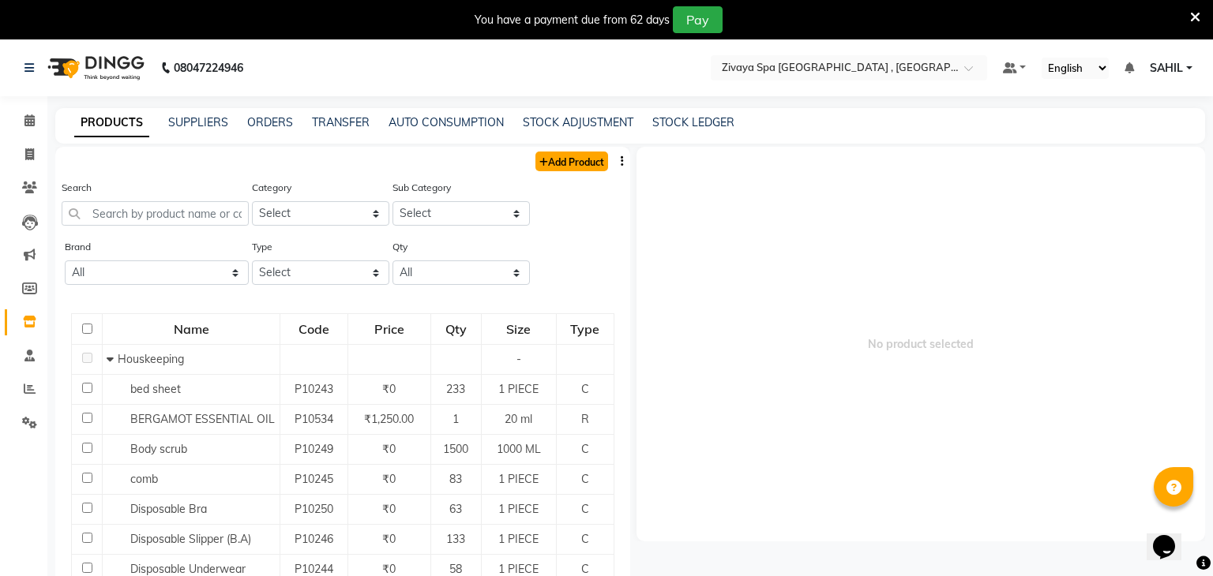
click at [552, 159] on link "Add Product" at bounding box center [571, 162] width 73 height 20
select select "true"
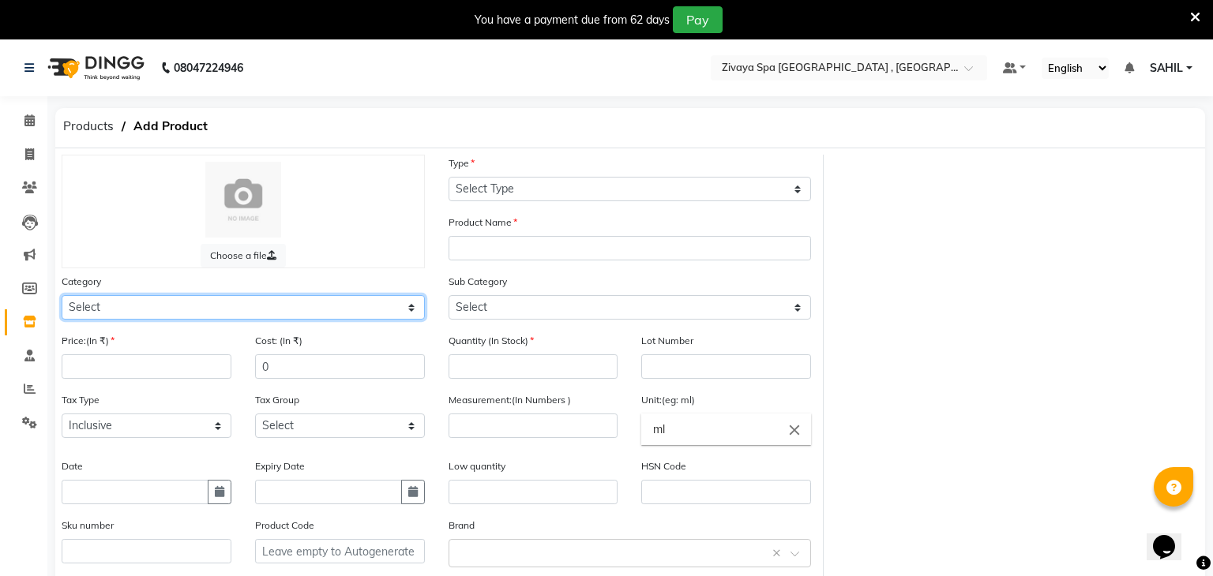
click at [196, 305] on select "Select Hair Skin Makeup Personal Care Appliances Other" at bounding box center [243, 307] width 363 height 24
select select "1056902000"
click at [62, 296] on select "Select Hair Skin Makeup Personal Care Appliances Other" at bounding box center [243, 307] width 363 height 24
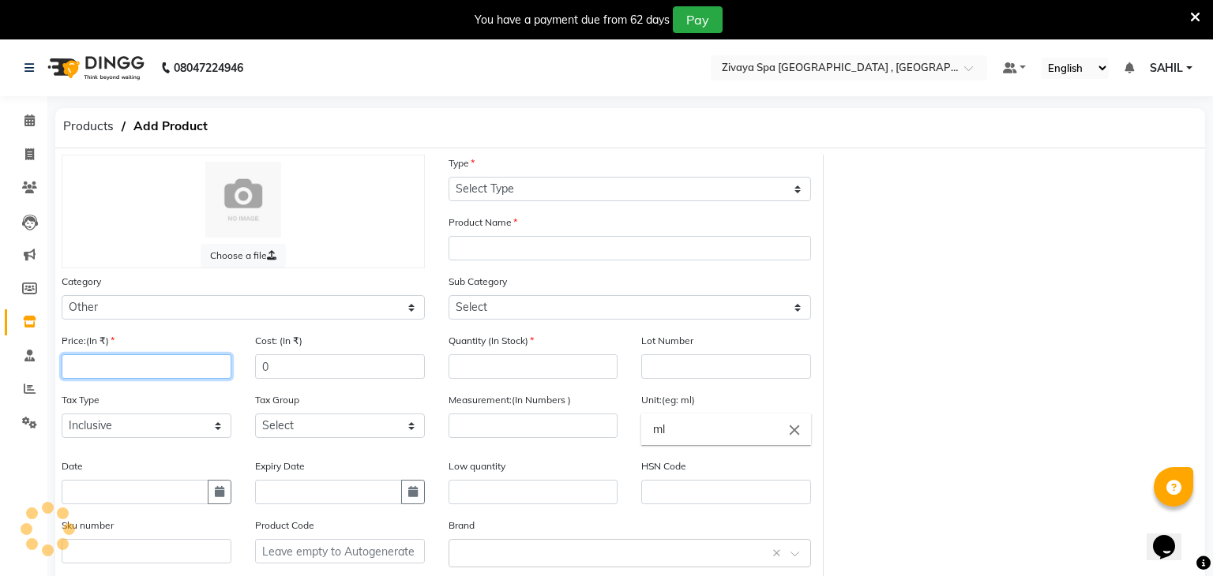
click at [129, 362] on input "number" at bounding box center [147, 367] width 170 height 24
type input "2389"
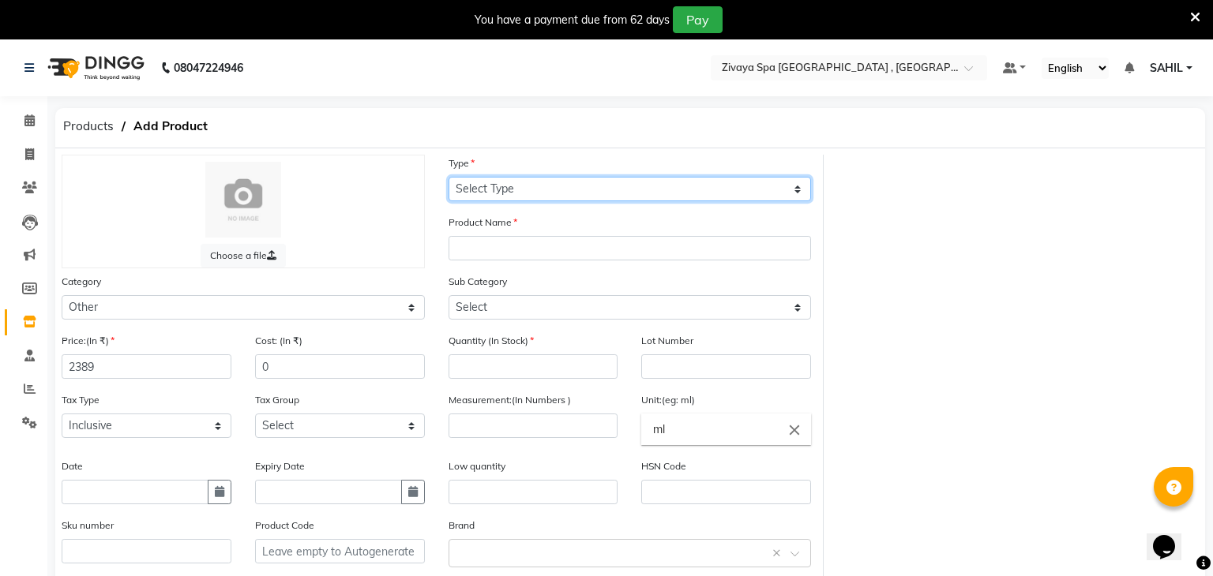
click at [501, 179] on select "Select Type Both Retail Consumable" at bounding box center [629, 189] width 363 height 24
select select "R"
click at [448, 177] on select "Select Type Both Retail Consumable" at bounding box center [629, 189] width 363 height 24
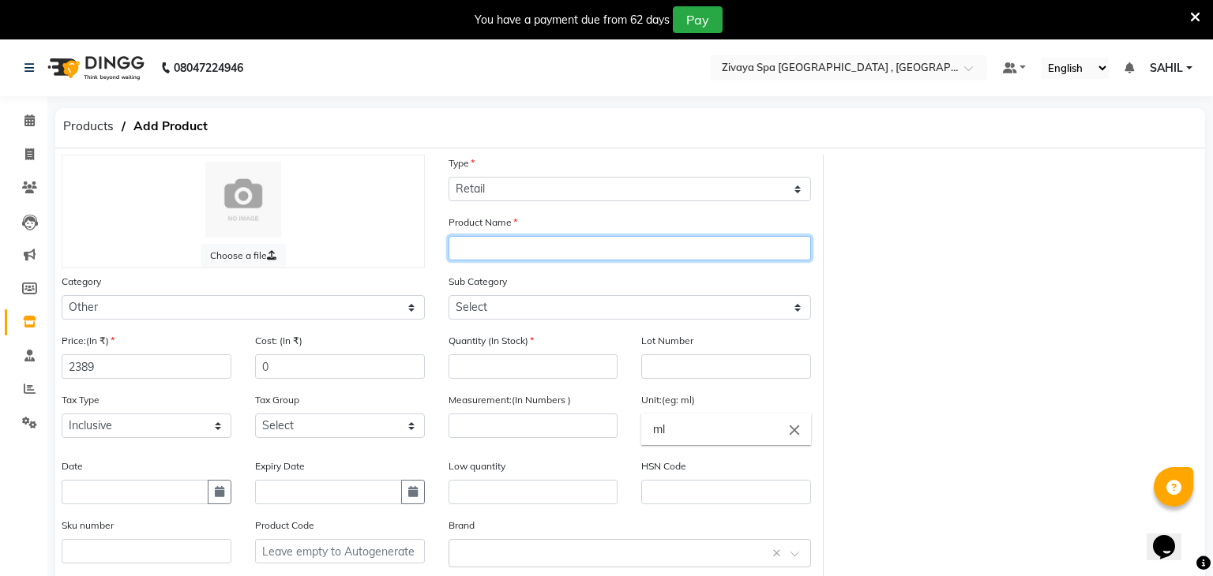
click at [483, 249] on input "text" at bounding box center [629, 248] width 363 height 24
type input "Jasmine Attar"
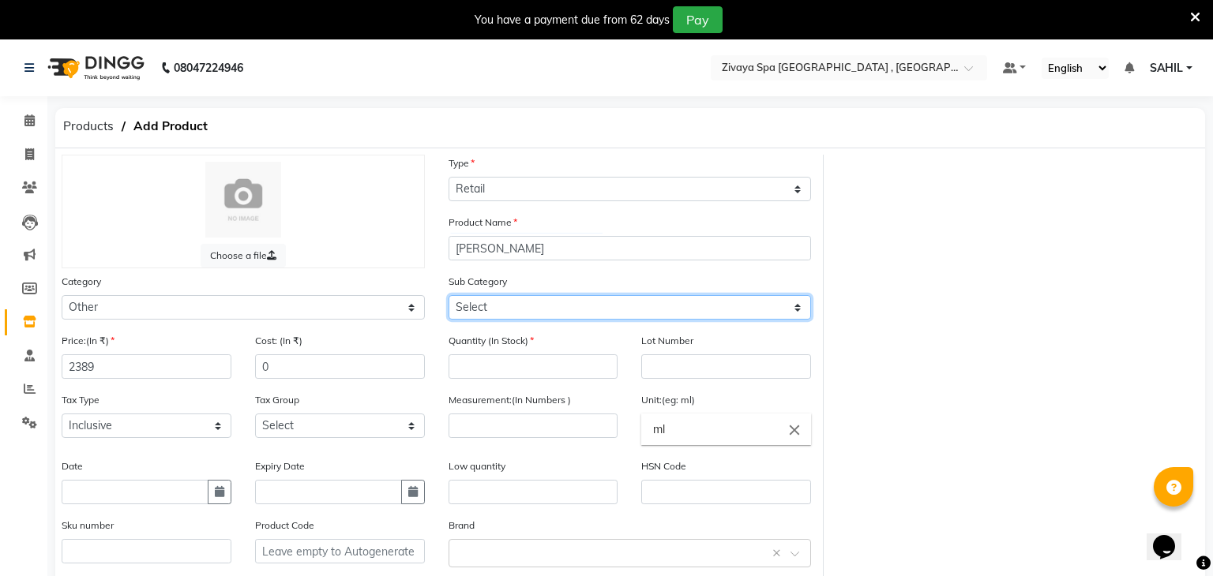
click at [547, 313] on select "Select Houskeeping Other" at bounding box center [629, 307] width 363 height 24
select select "1056902099"
click at [448, 296] on select "Select Houskeeping Other" at bounding box center [629, 307] width 363 height 24
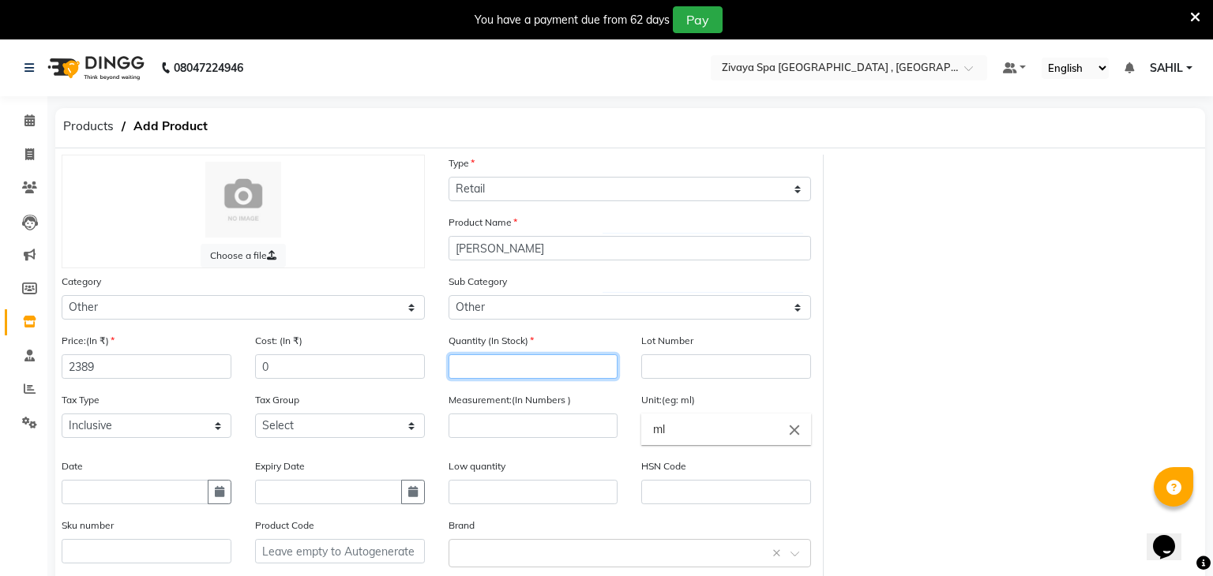
click at [502, 370] on input "number" at bounding box center [533, 367] width 170 height 24
type input "2"
click at [517, 432] on input "number" at bounding box center [533, 426] width 170 height 24
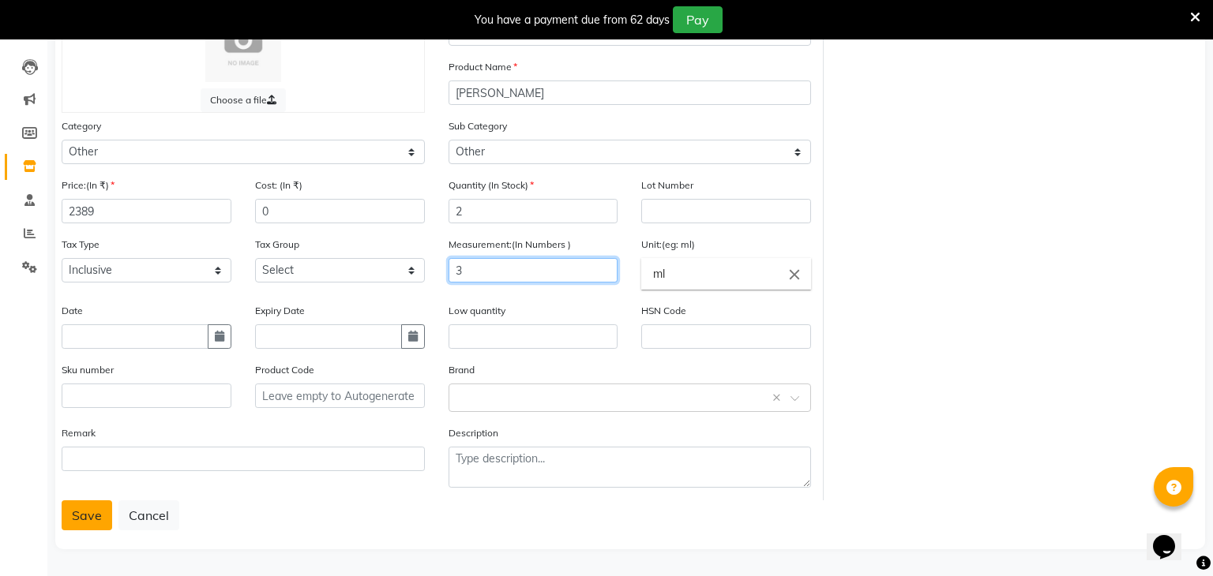
type input "3"
click at [69, 522] on button "Save" at bounding box center [87, 516] width 51 height 30
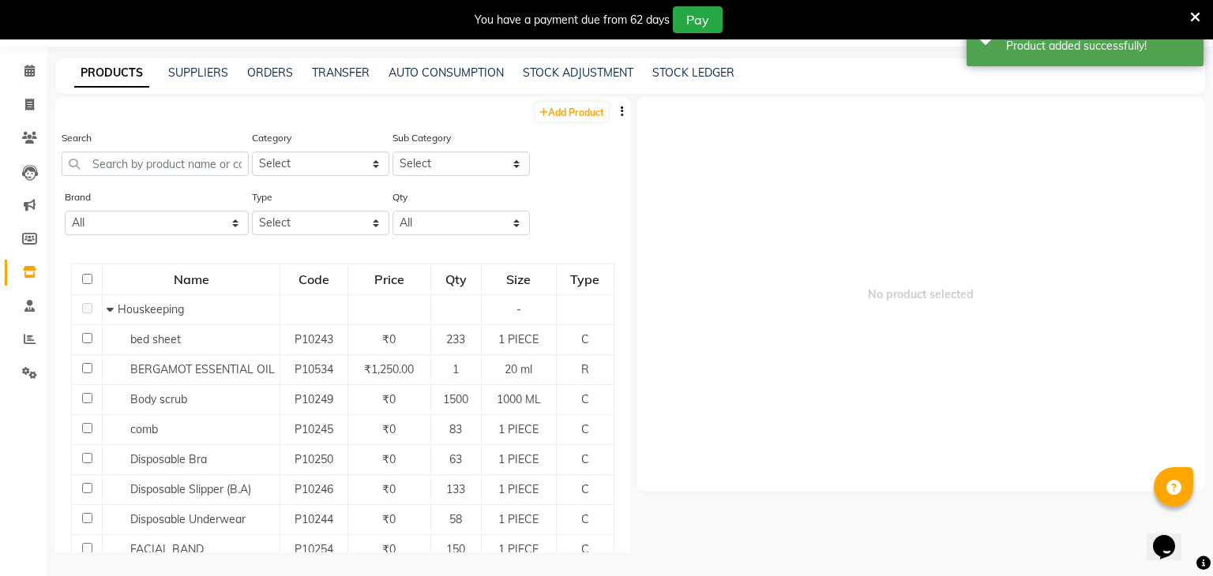
scroll to position [50, 0]
click at [172, 169] on input "text" at bounding box center [155, 164] width 187 height 24
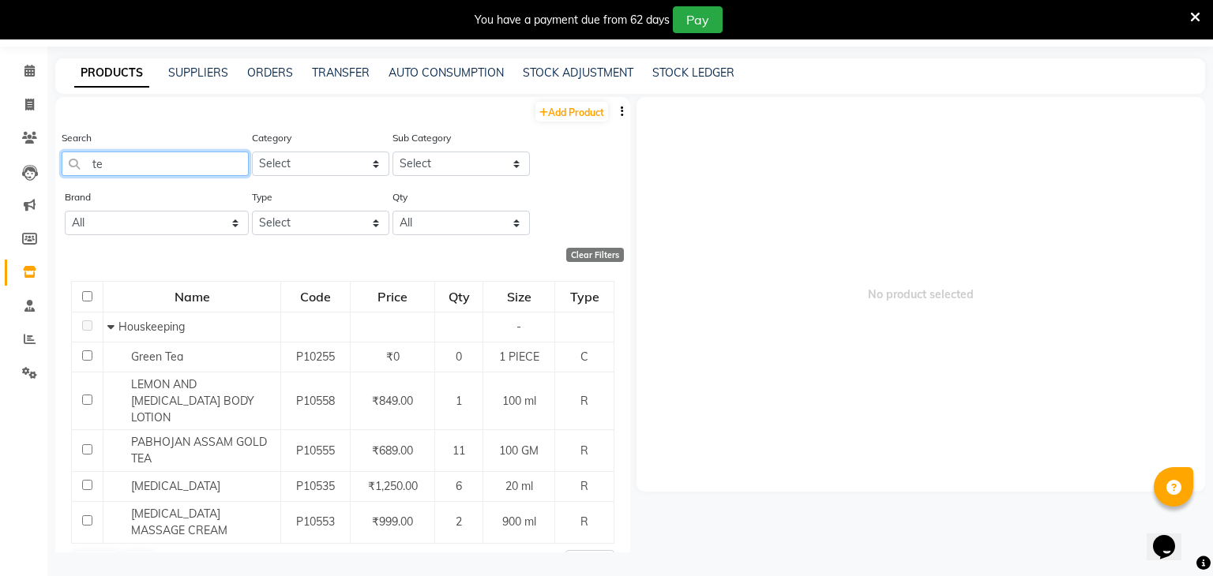
type input "t"
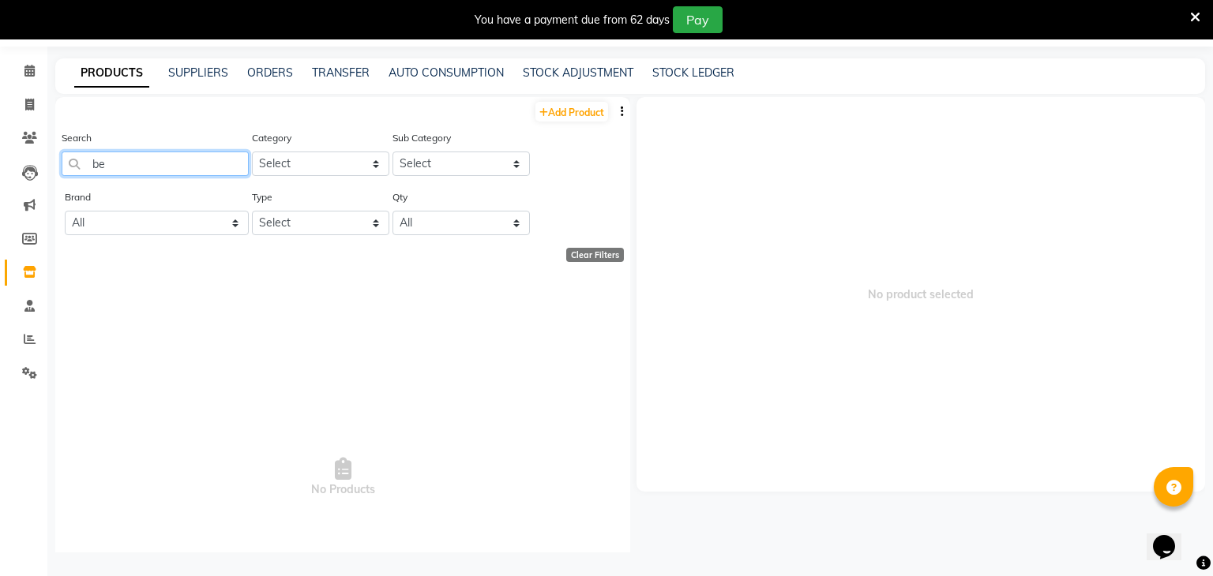
type input "b"
type input "r"
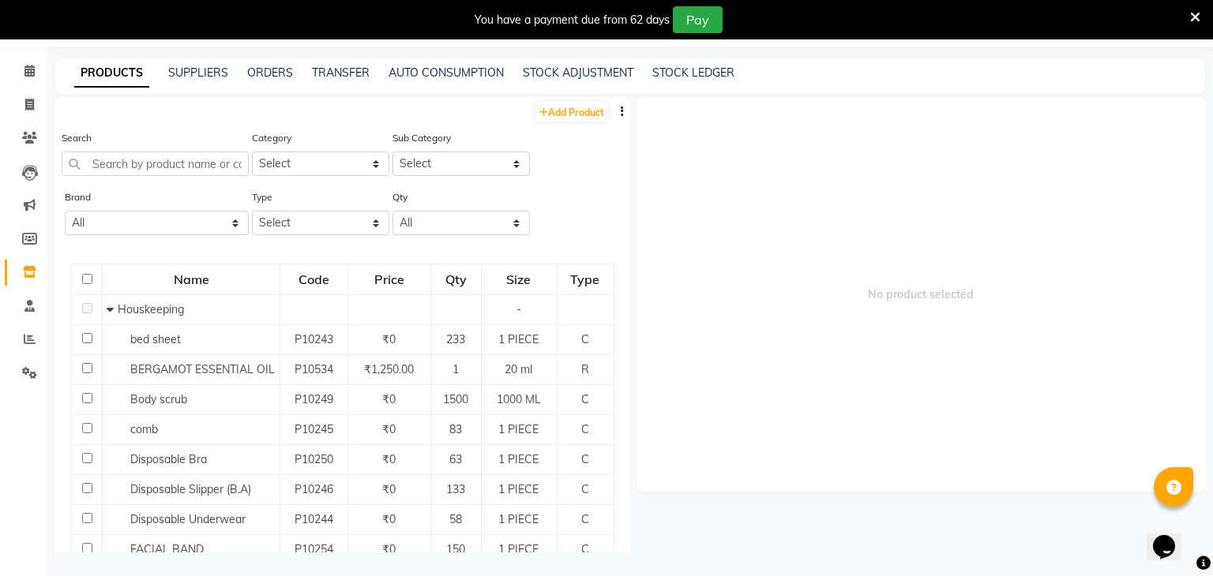
click at [550, 84] on div "PRODUCTS SUPPLIERS ORDERS TRANSFER AUTO CONSUMPTION STOCK ADJUSTMENT STOCK LEDG…" at bounding box center [630, 76] width 1150 height 36
click at [558, 81] on div "PRODUCTS SUPPLIERS ORDERS TRANSFER AUTO CONSUMPTION STOCK ADJUSTMENT STOCK LEDG…" at bounding box center [630, 76] width 1150 height 36
click at [580, 72] on link "STOCK ADJUSTMENT" at bounding box center [578, 73] width 111 height 14
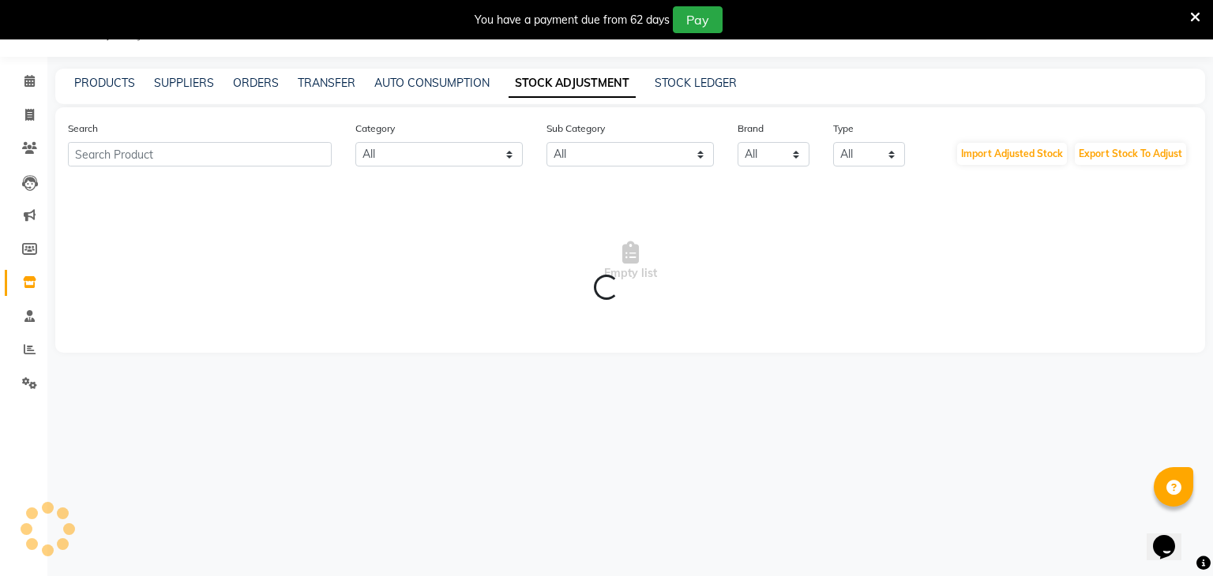
scroll to position [50, 0]
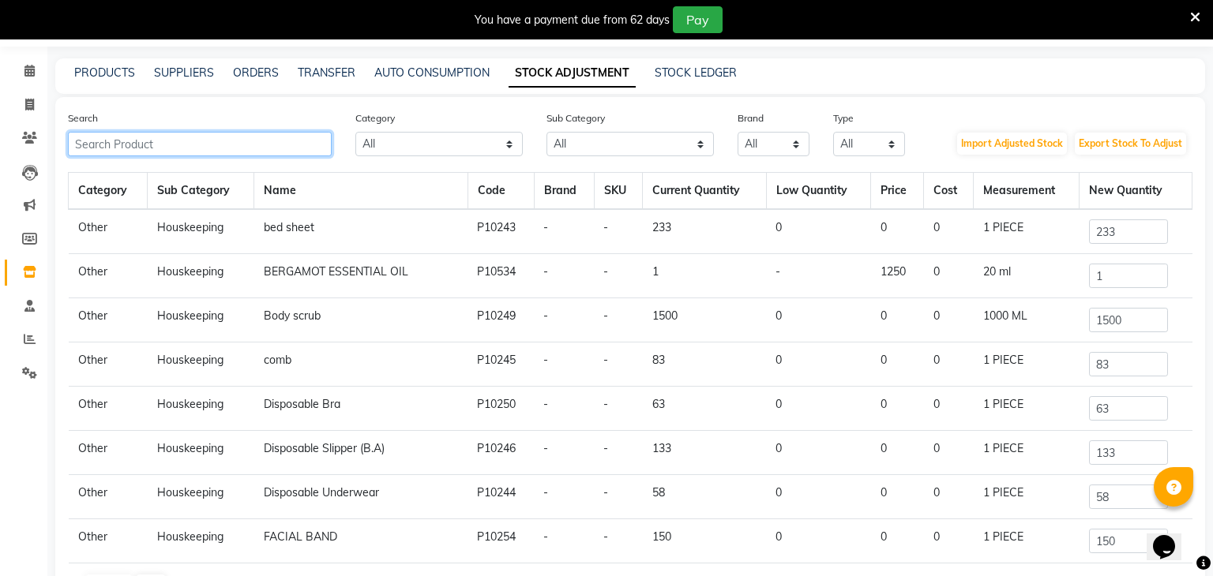
click at [186, 152] on input "text" at bounding box center [200, 144] width 264 height 24
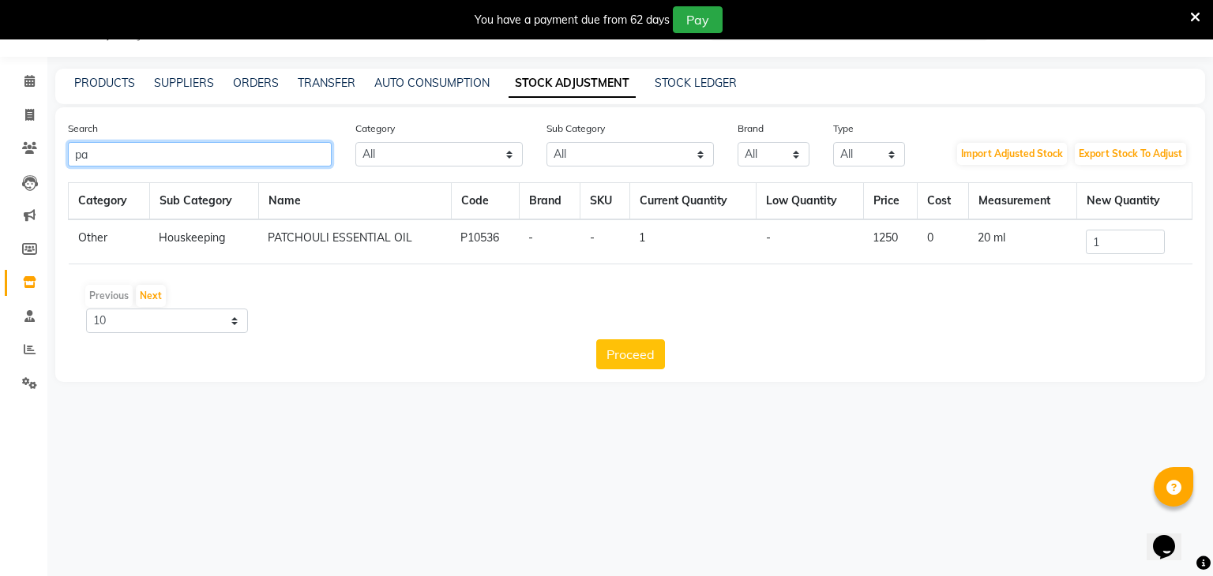
type input "p"
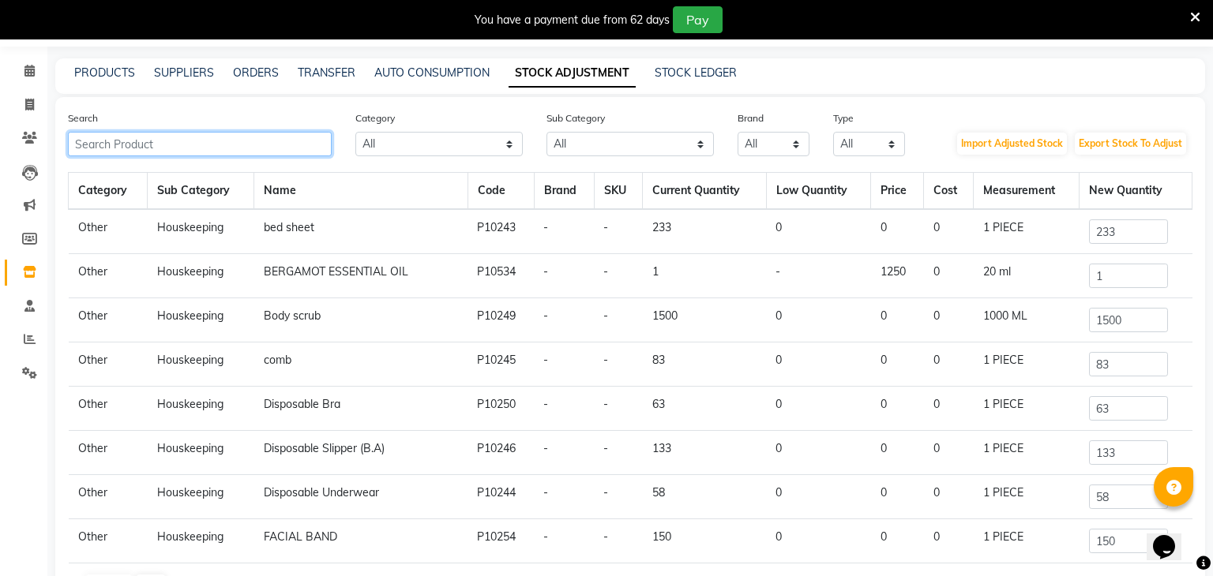
type input "k"
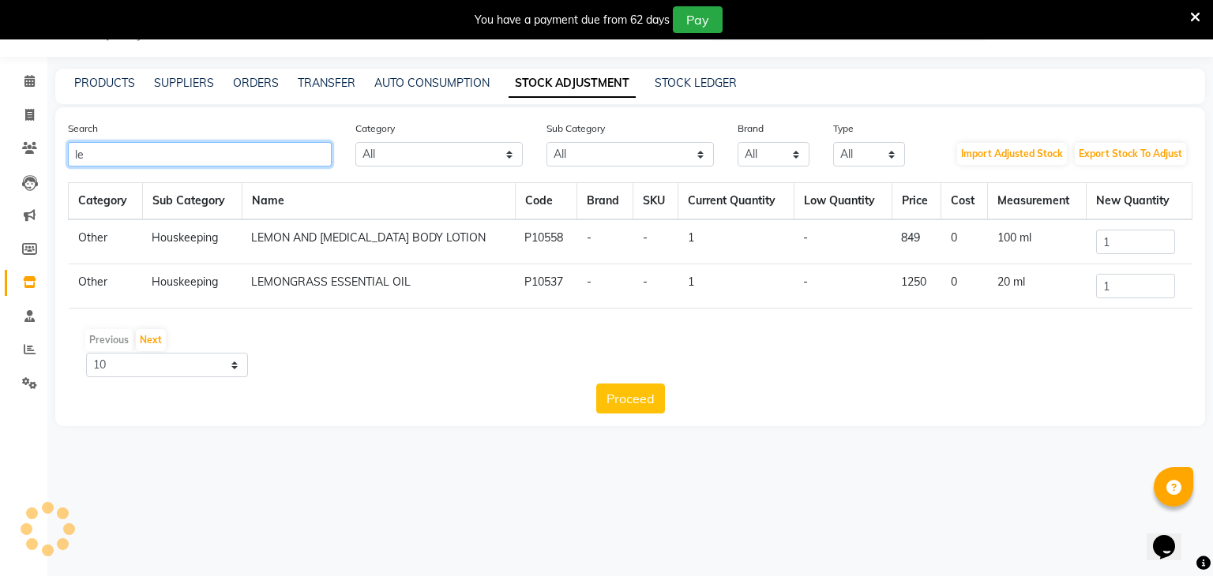
type input "l"
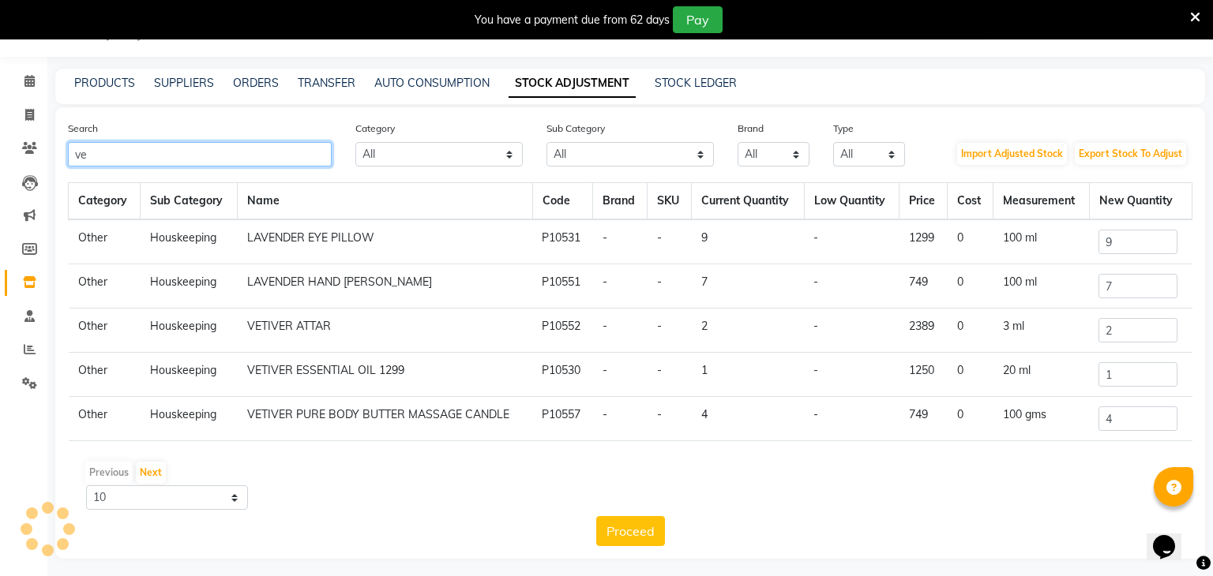
type input "v"
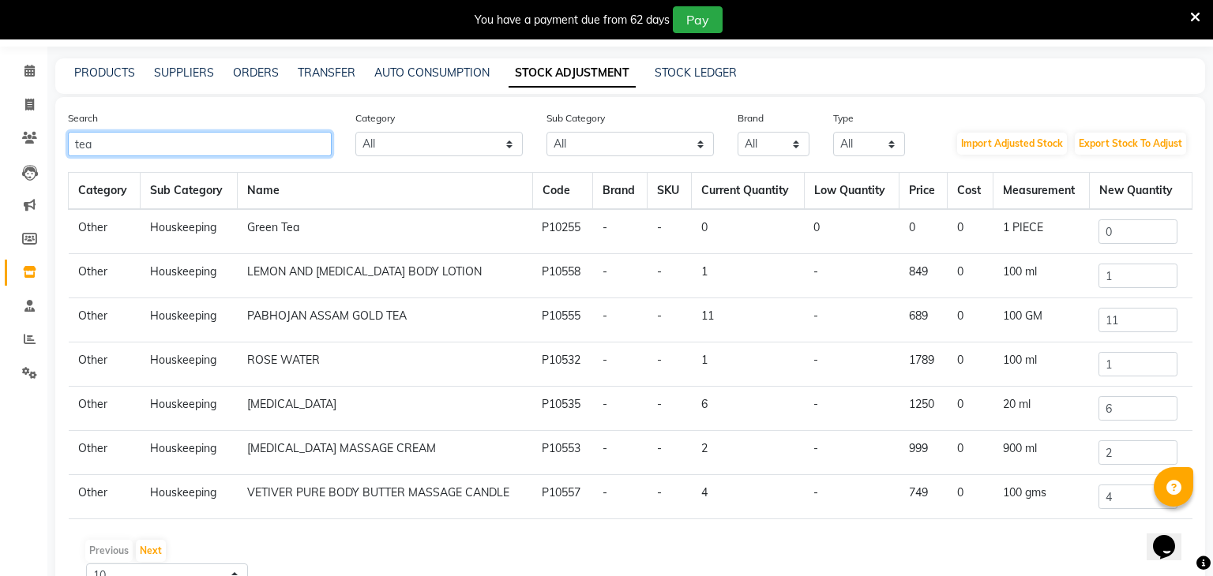
scroll to position [44, 0]
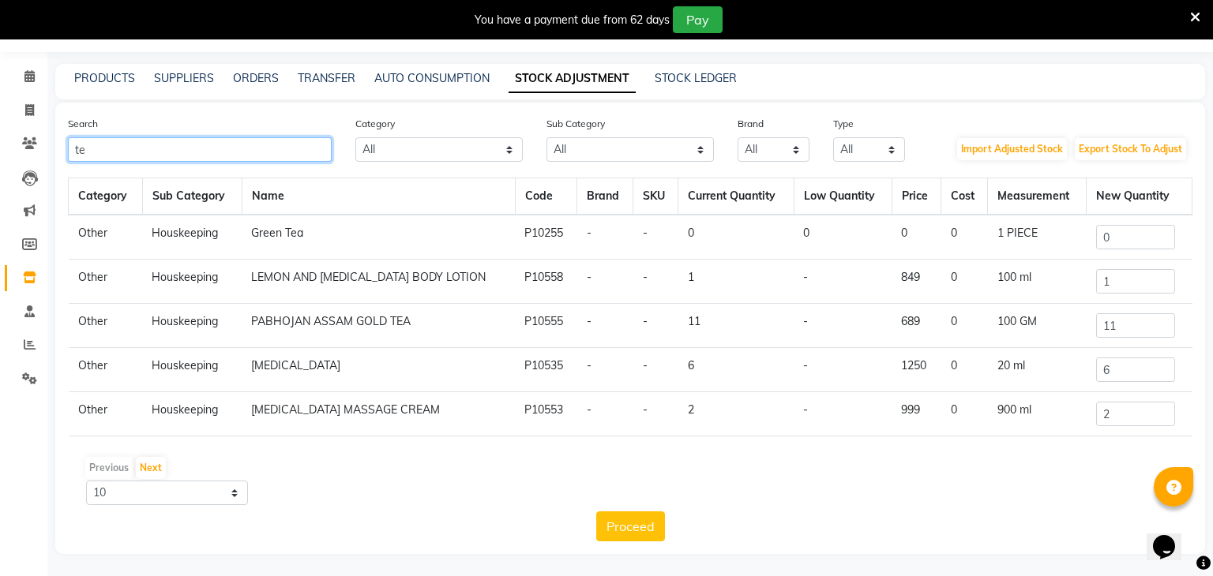
type input "t"
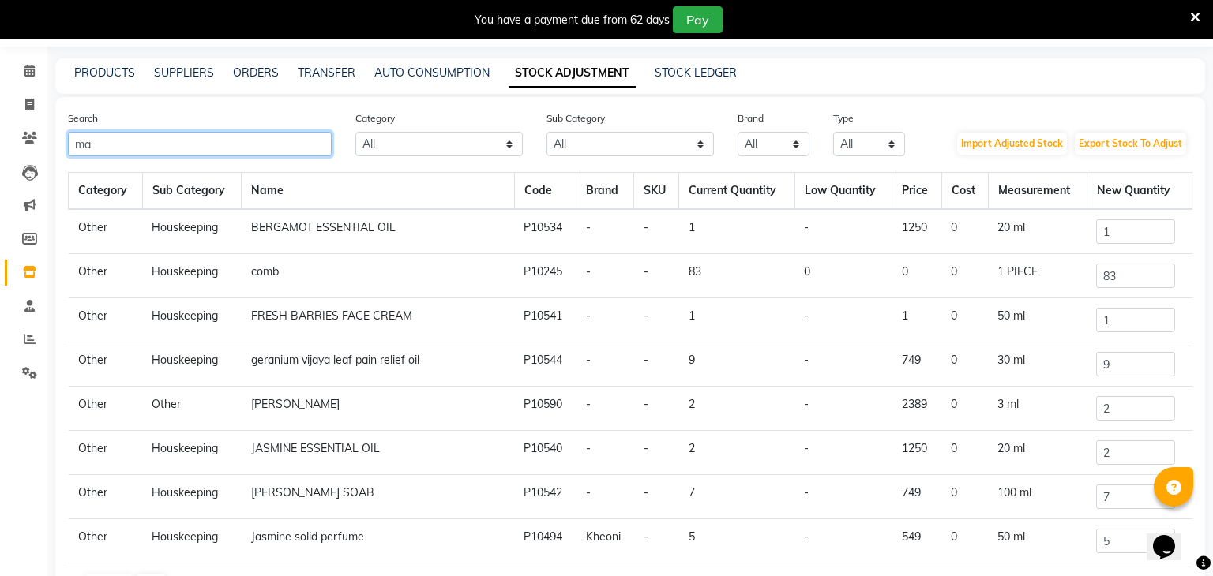
scroll to position [39, 0]
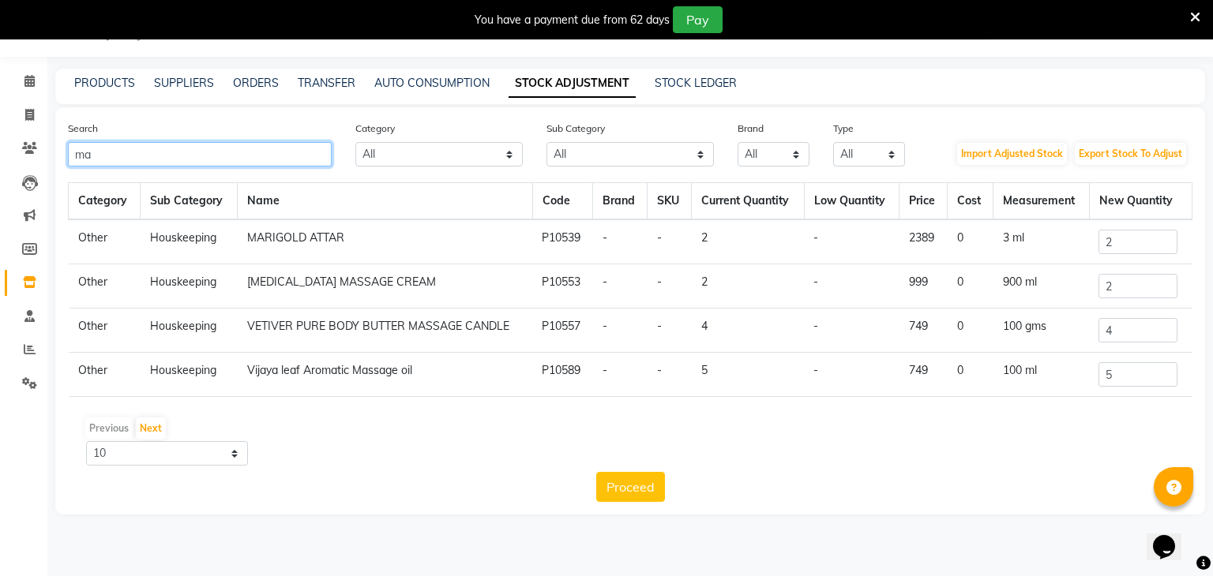
type input "m"
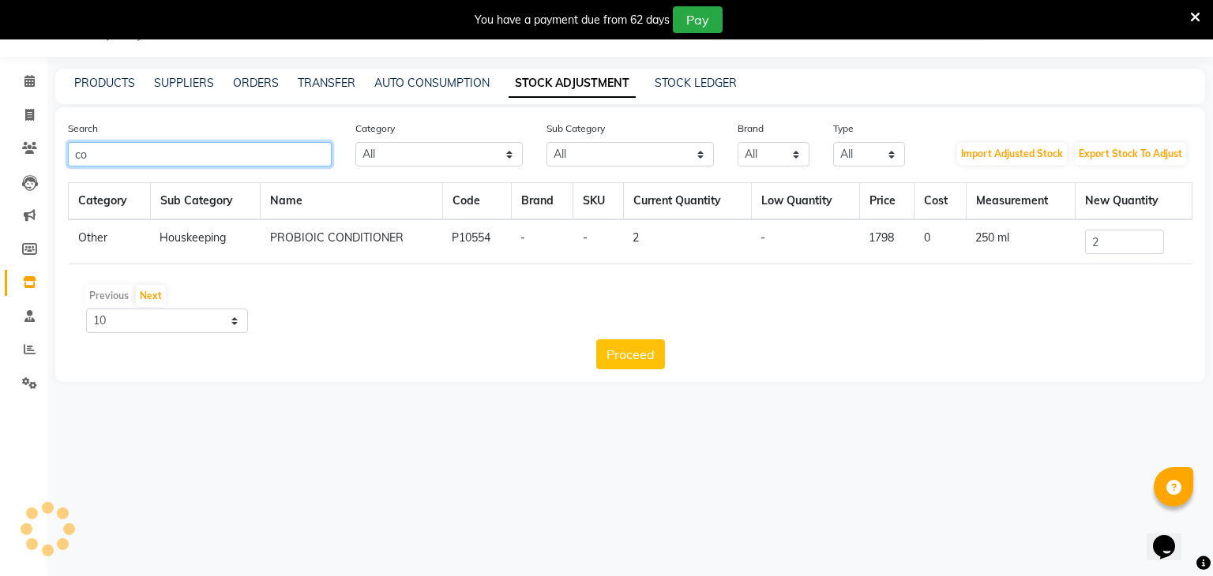
type input "c"
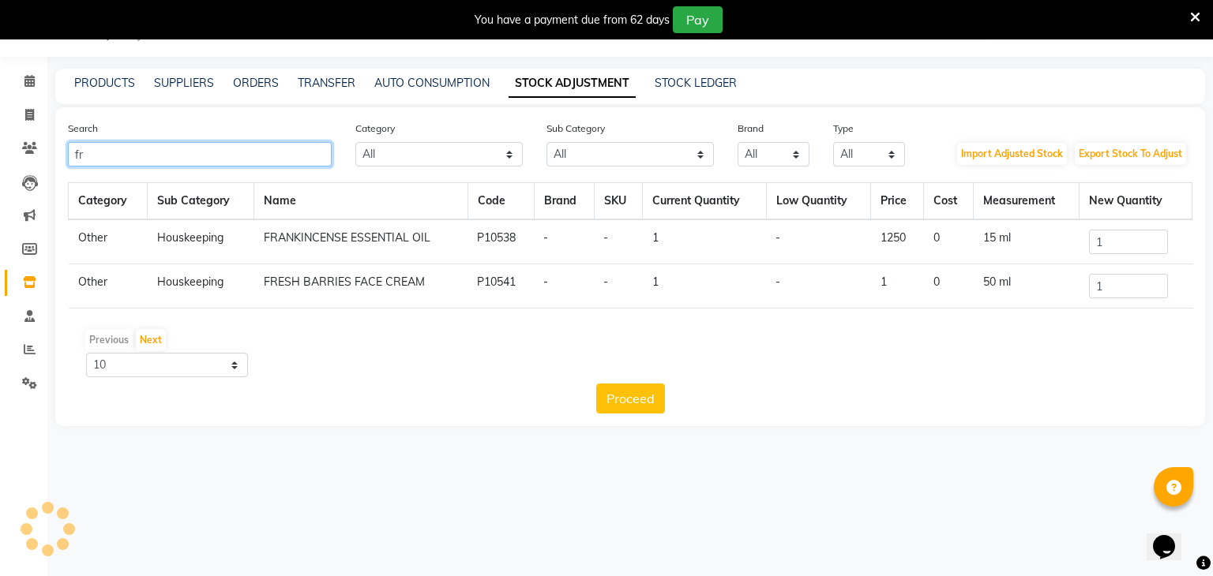
type input "f"
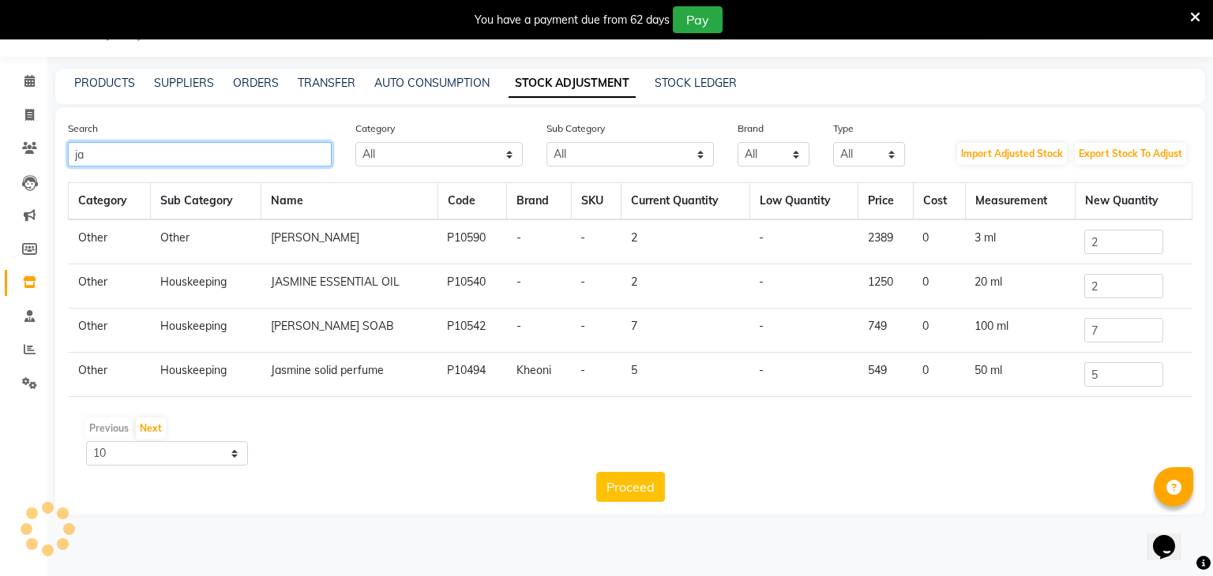
type input "j"
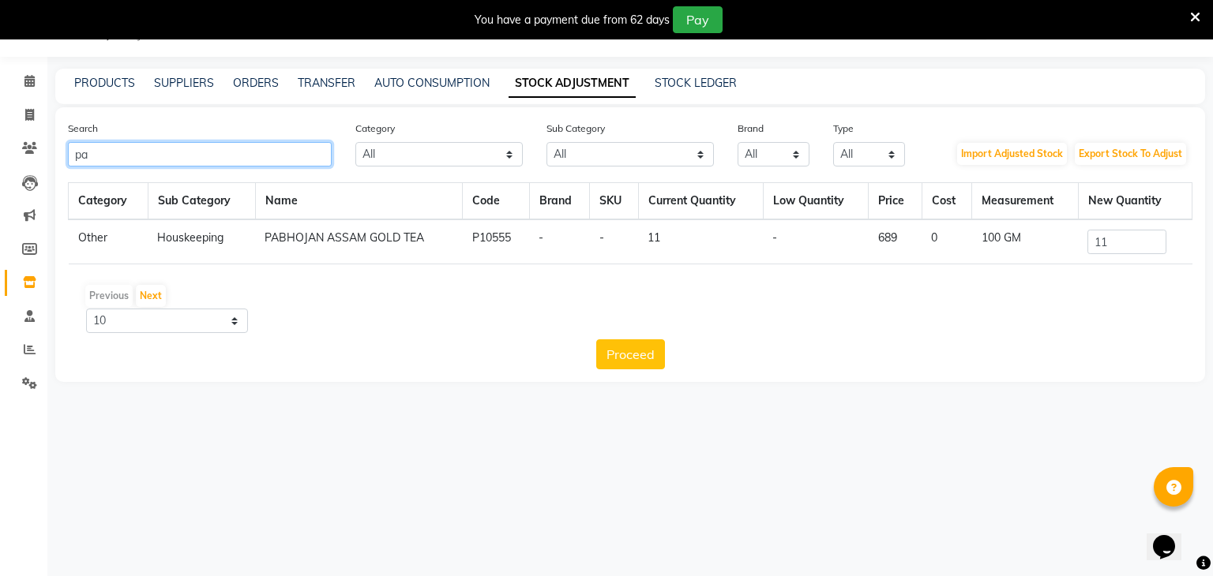
type input "p"
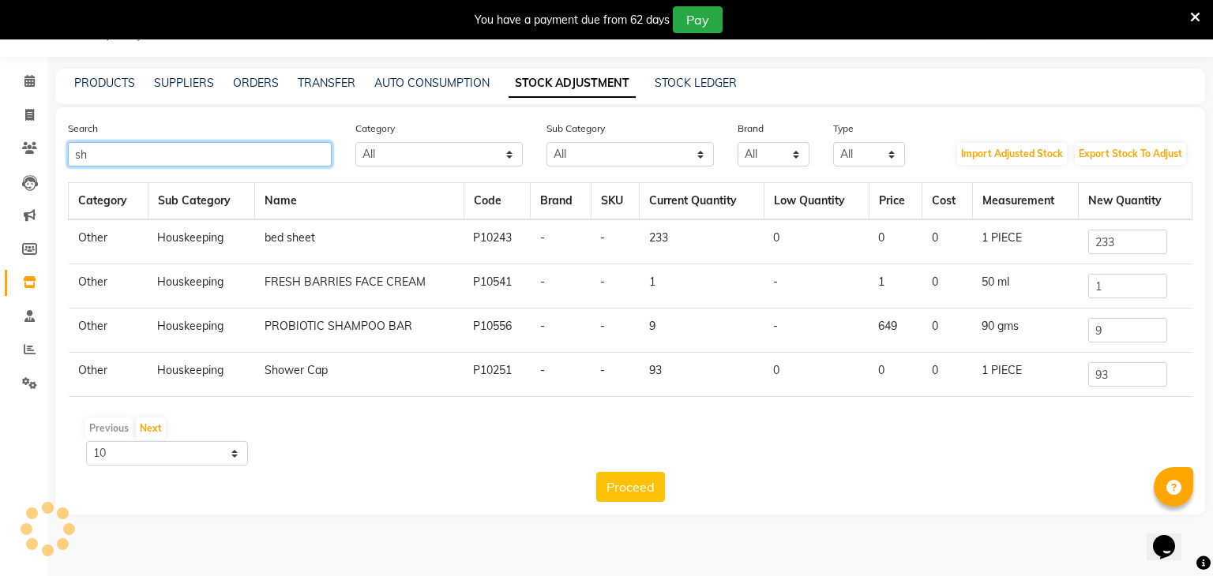
type input "s"
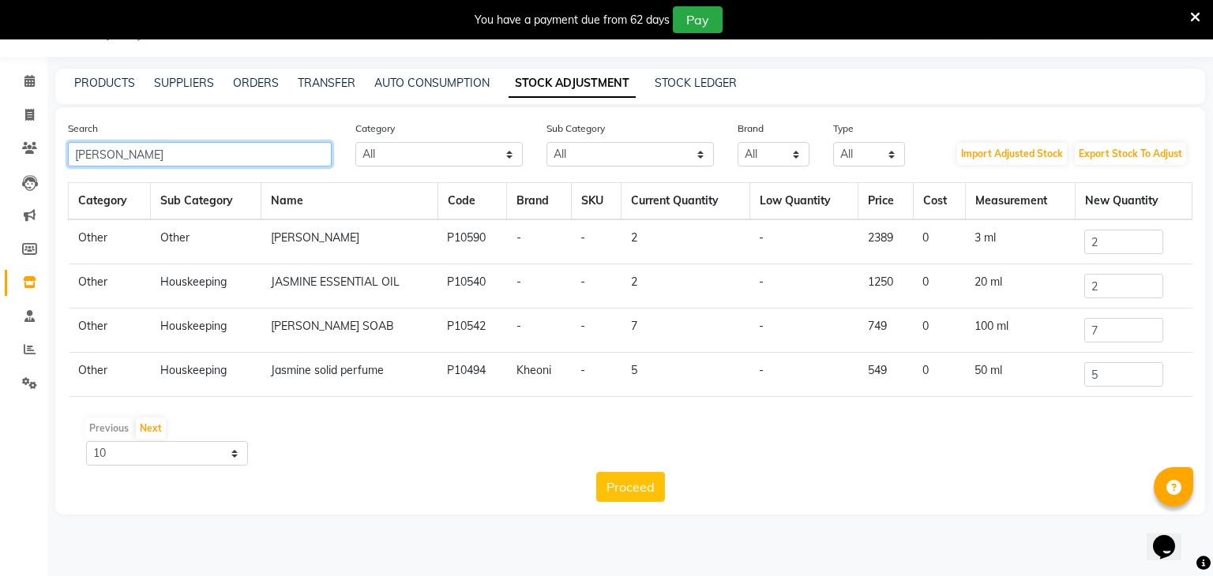
type input "jas"
click at [1138, 368] on input "5" at bounding box center [1123, 374] width 79 height 24
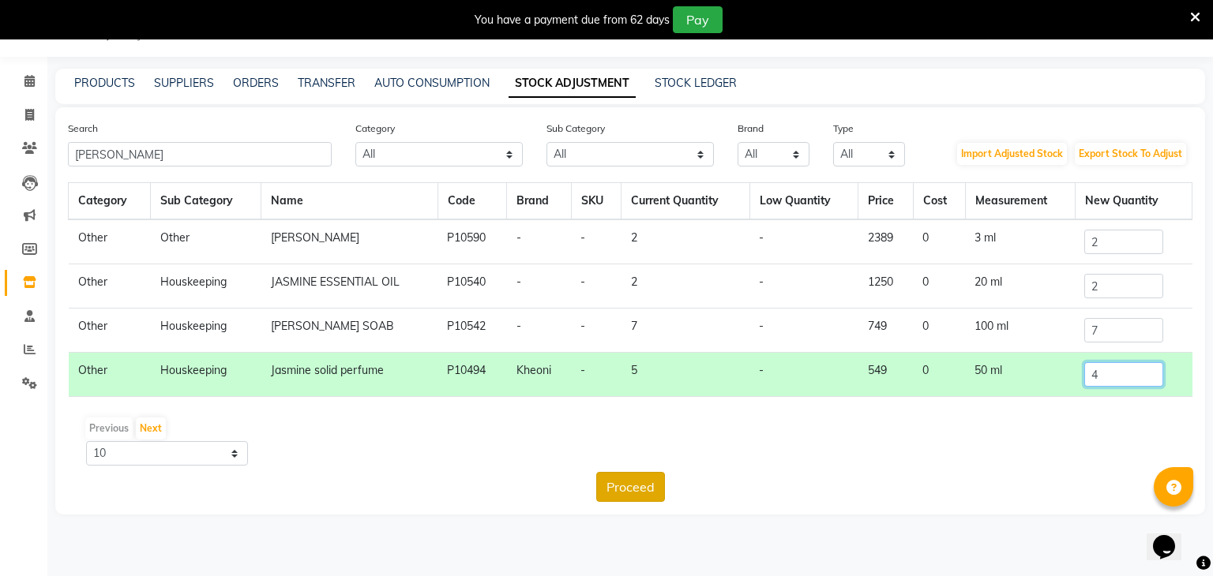
type input "4"
click at [609, 482] on button "Proceed" at bounding box center [630, 487] width 69 height 30
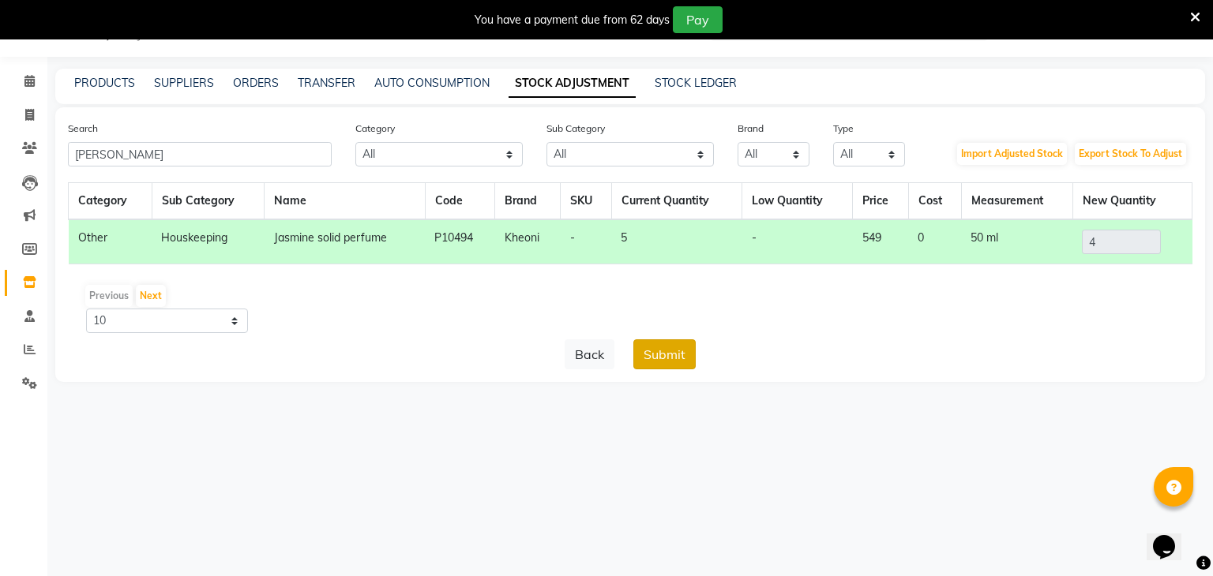
click at [665, 342] on button "Submit" at bounding box center [664, 355] width 62 height 30
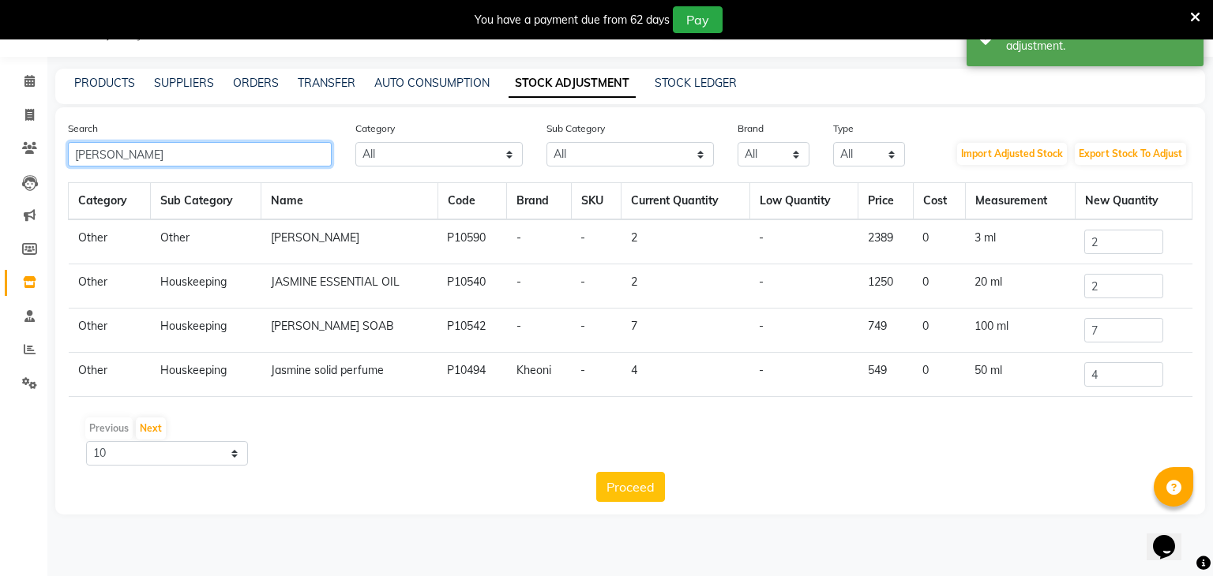
click at [137, 161] on input "jas" at bounding box center [200, 154] width 264 height 24
type input "j"
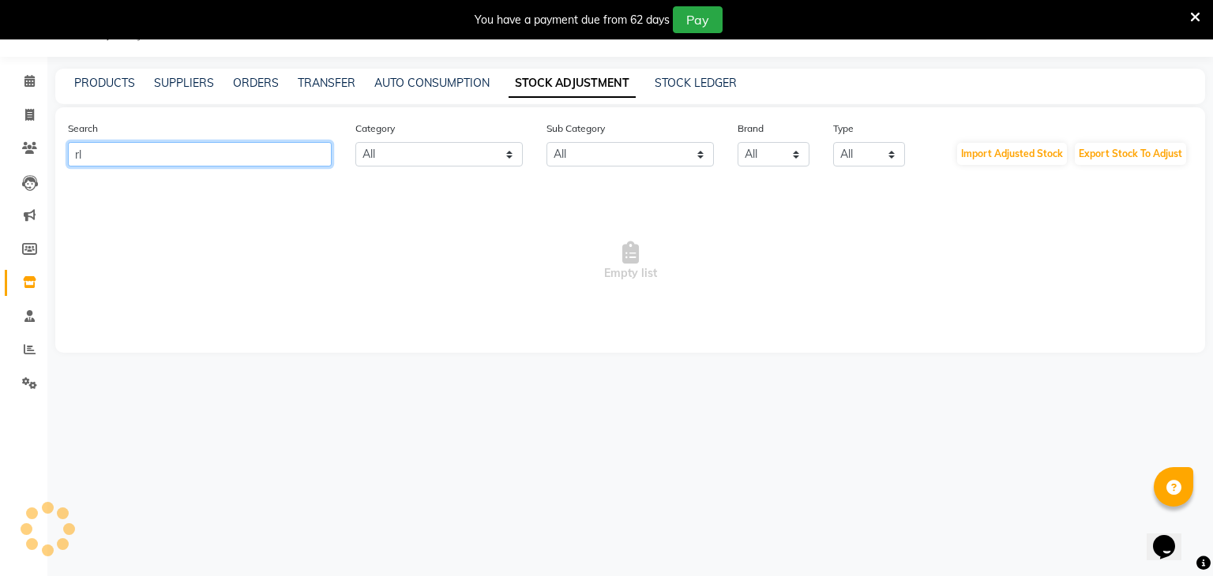
type input "r"
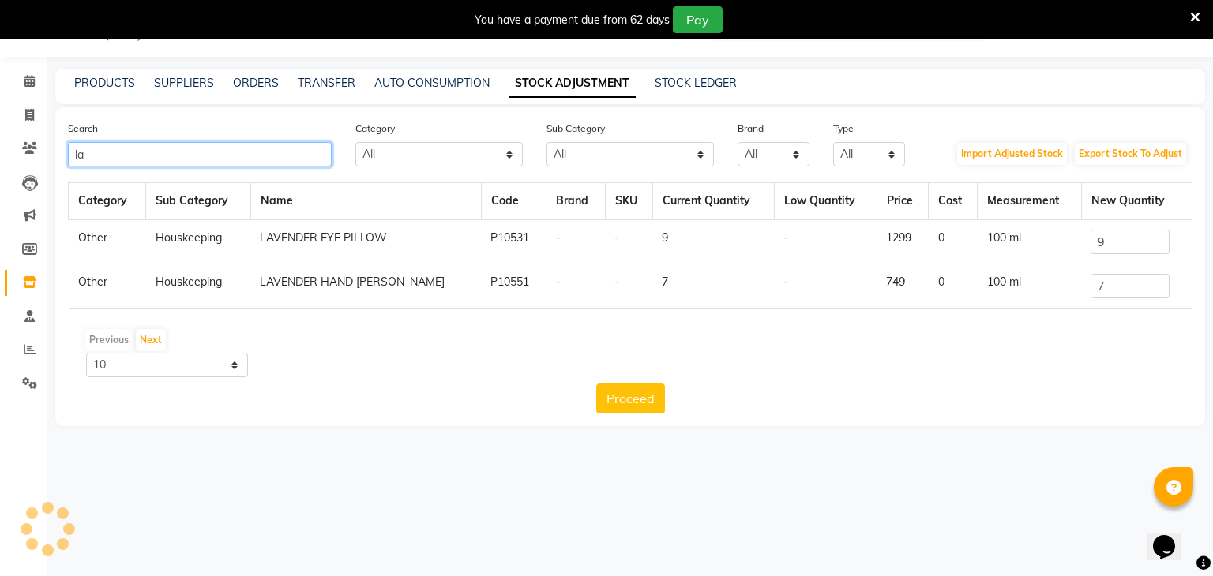
type input "l"
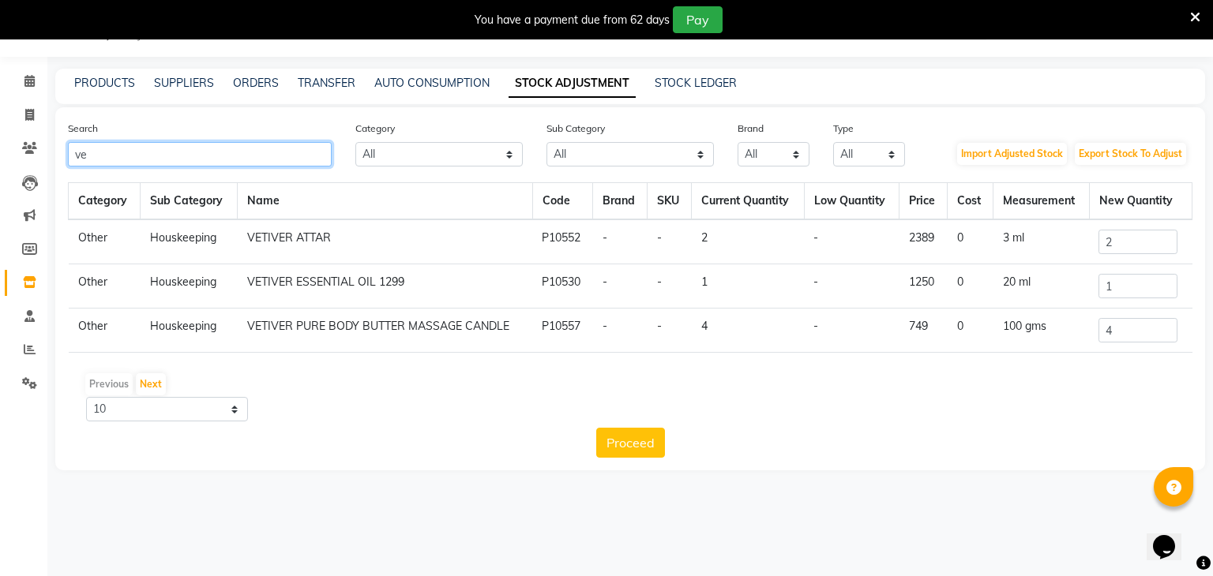
type input "v"
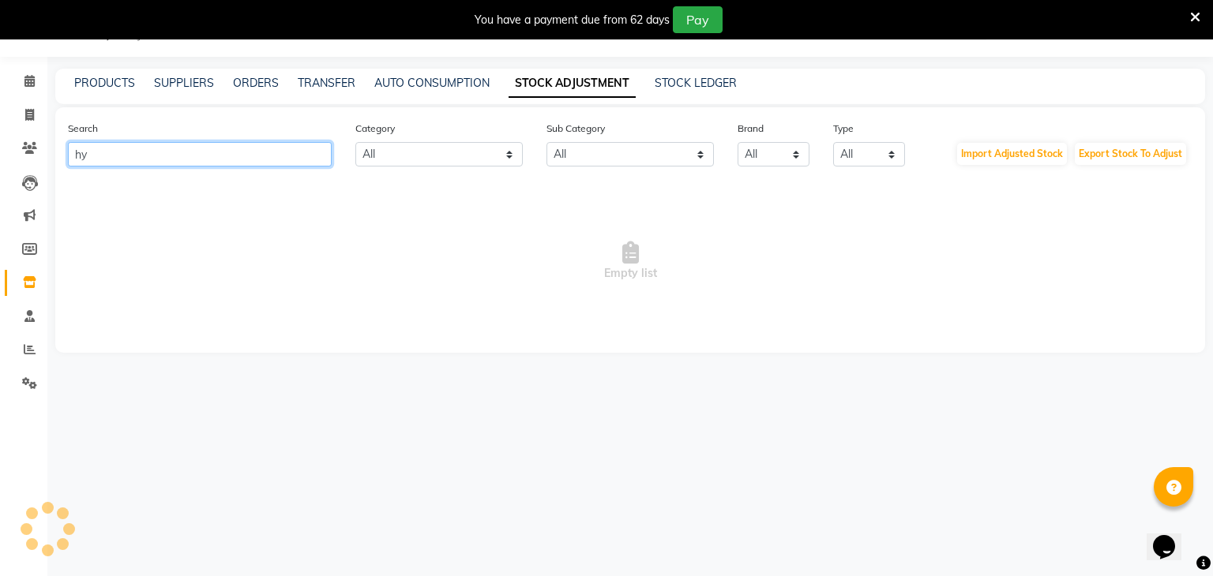
type input "h"
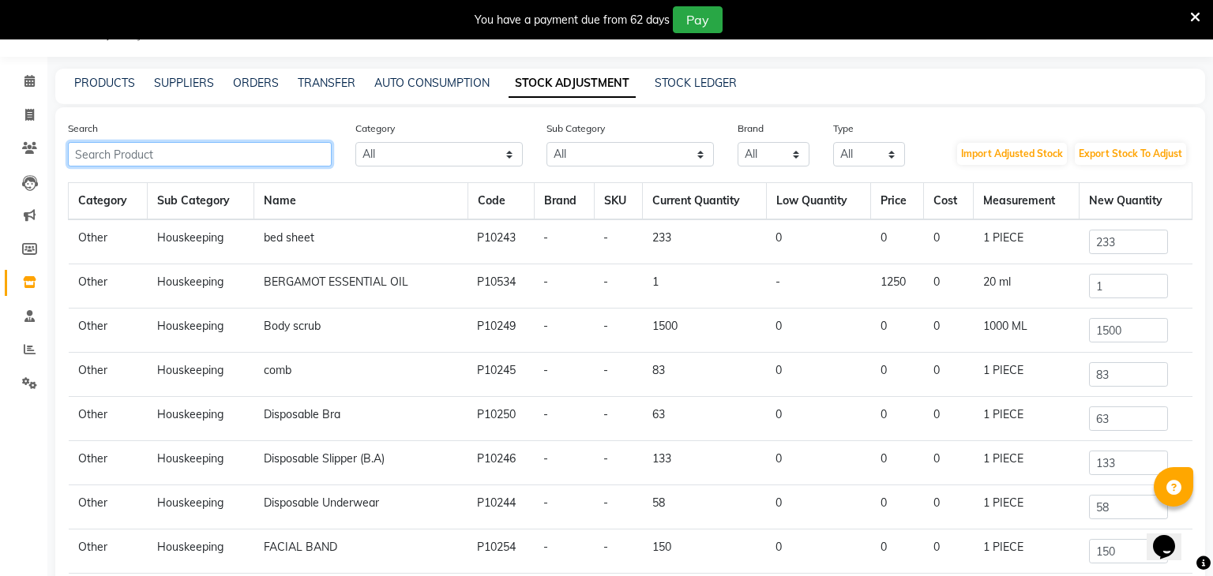
scroll to position [0, 0]
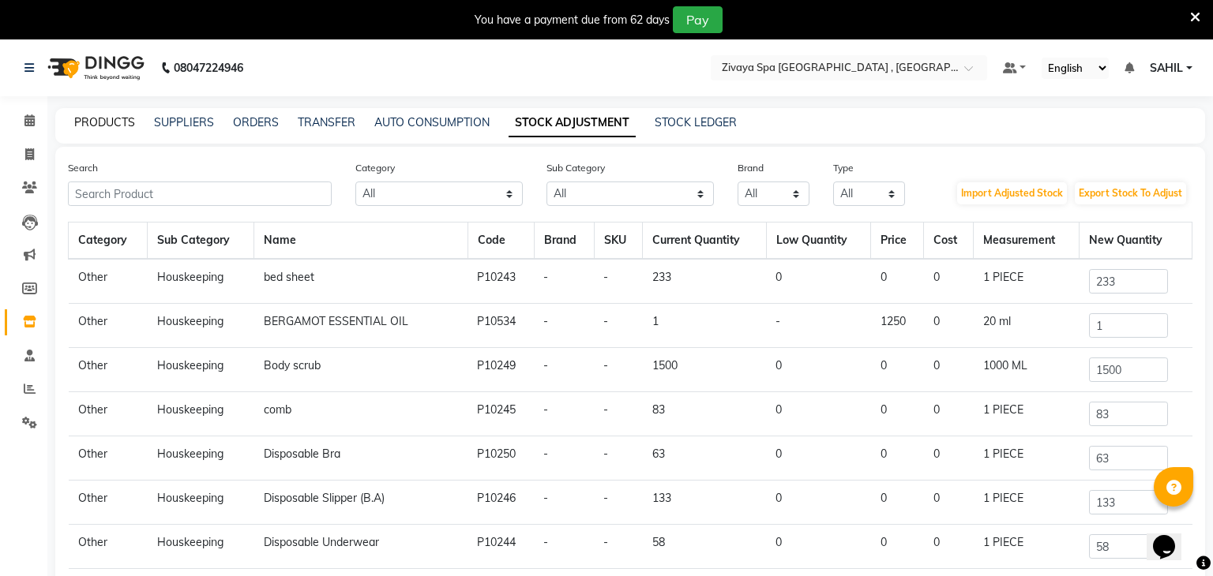
click at [126, 122] on link "PRODUCTS" at bounding box center [104, 122] width 61 height 14
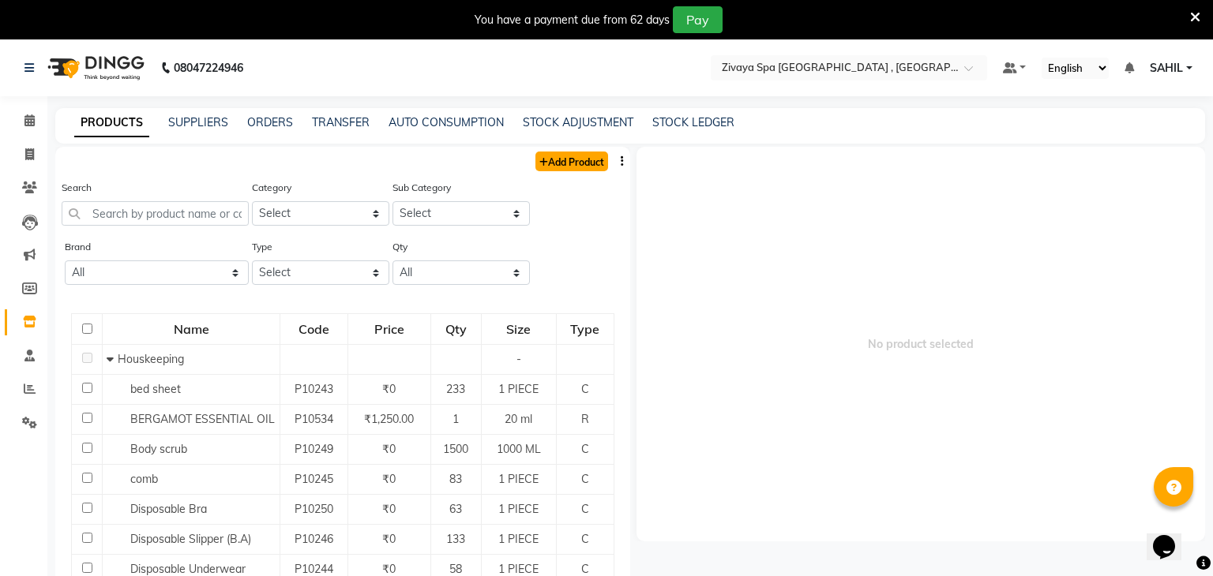
click at [570, 165] on link "Add Product" at bounding box center [571, 162] width 73 height 20
select select "true"
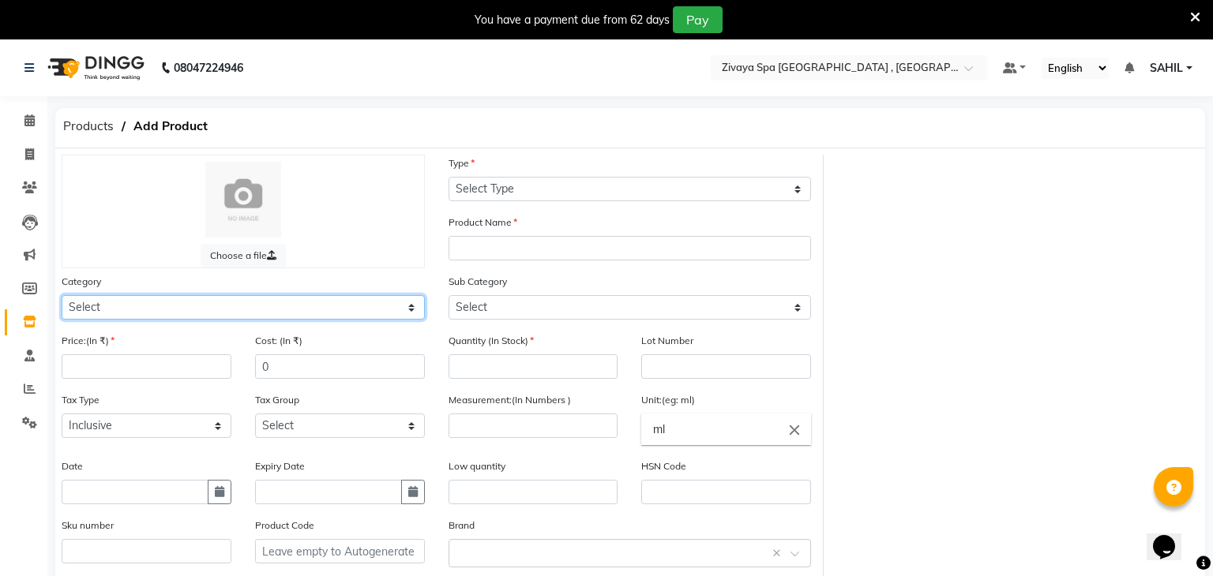
click at [261, 299] on select "Select Hair Skin Makeup Personal Care Appliances Other" at bounding box center [243, 307] width 363 height 24
select select "1056902000"
click at [62, 296] on select "Select Hair Skin Makeup Personal Care Appliances Other" at bounding box center [243, 307] width 363 height 24
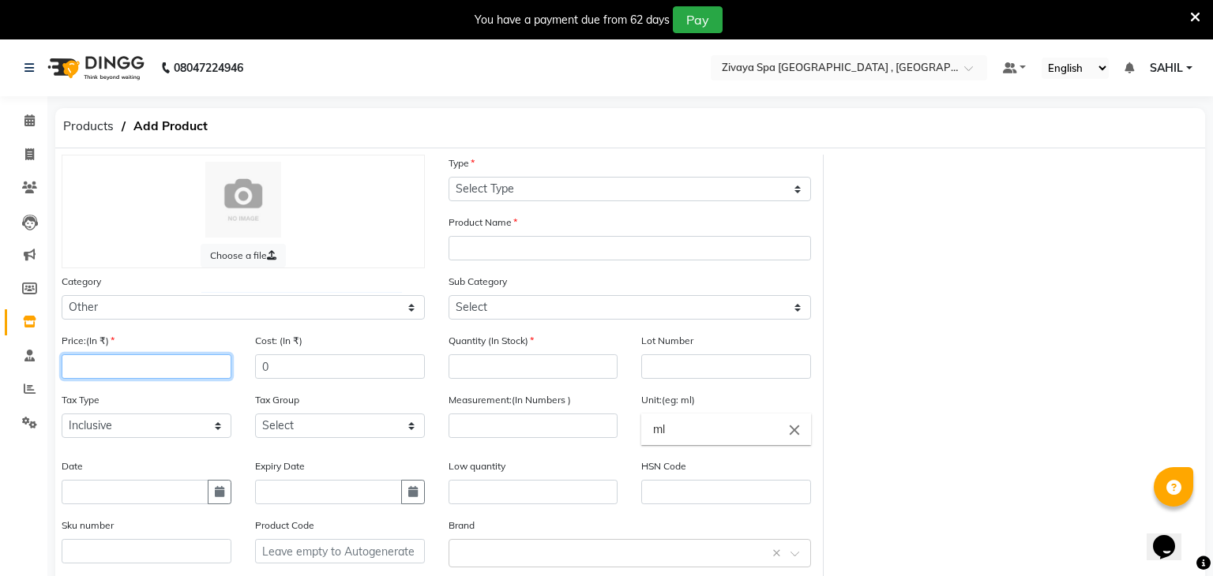
click at [114, 366] on input "number" at bounding box center [147, 367] width 170 height 24
type input "1789"
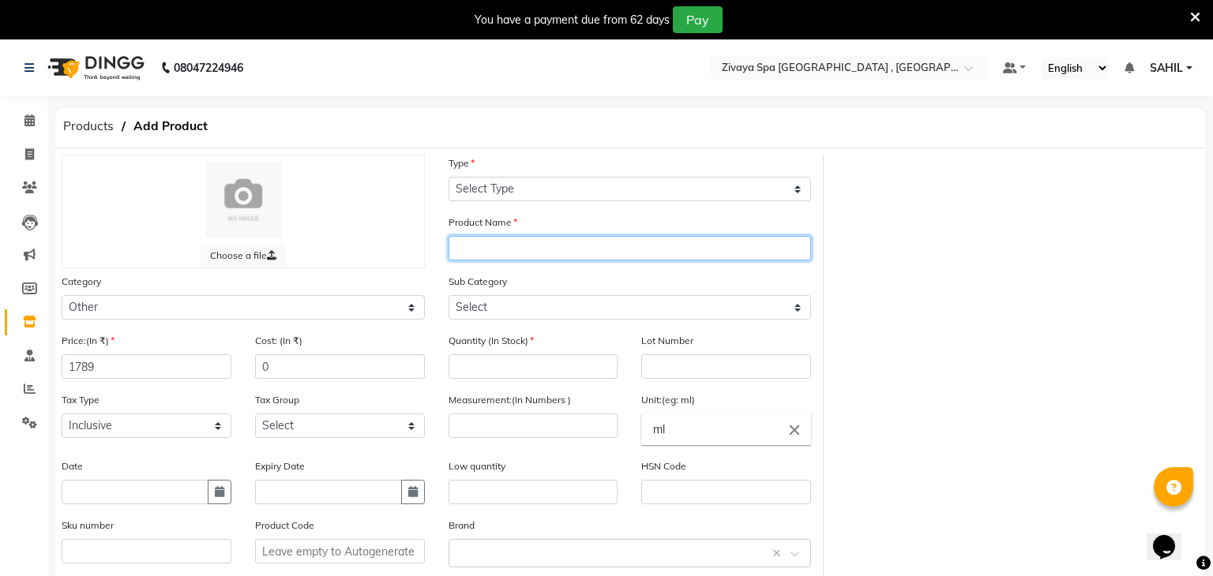
click at [503, 240] on input "text" at bounding box center [629, 248] width 363 height 24
click at [471, 254] on input "Vetiver Hydrosol" at bounding box center [629, 248] width 363 height 24
click at [928, 238] on div "Choose a file Type Select Type Both Retail Consumable Product Name Vetiver Hydr…" at bounding box center [630, 405] width 1161 height 501
type input "Vetiver Hydrosol"
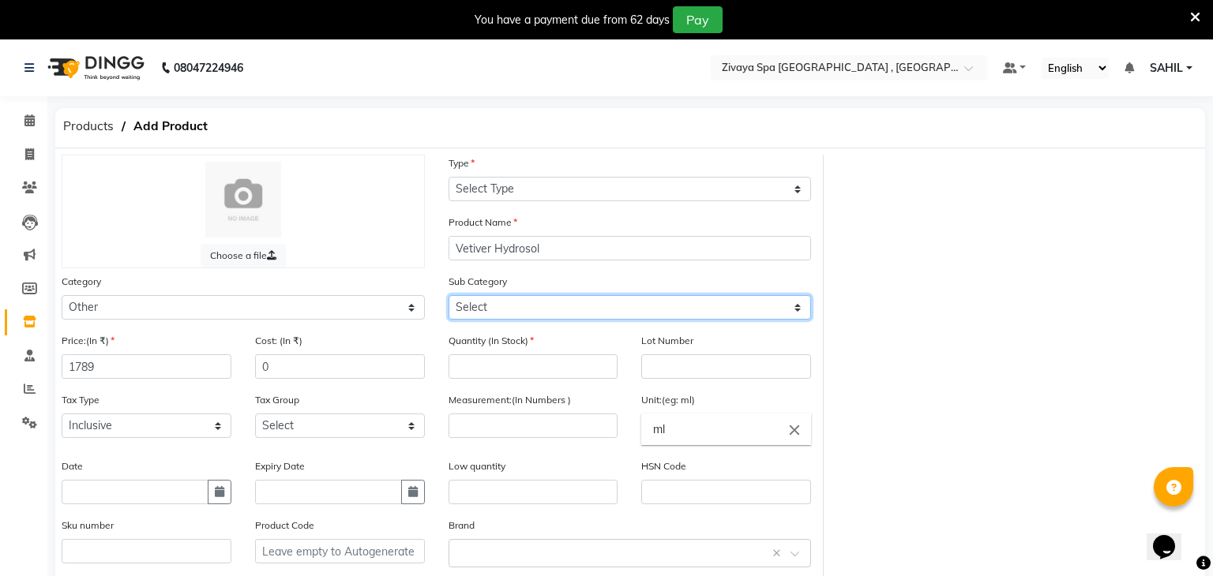
click at [579, 317] on select "Select Houskeeping Other" at bounding box center [629, 307] width 363 height 24
select select "1056902099"
click at [448, 296] on select "Select Houskeeping Other" at bounding box center [629, 307] width 363 height 24
click at [505, 355] on div "Quantity (In Stock)" at bounding box center [533, 355] width 170 height 47
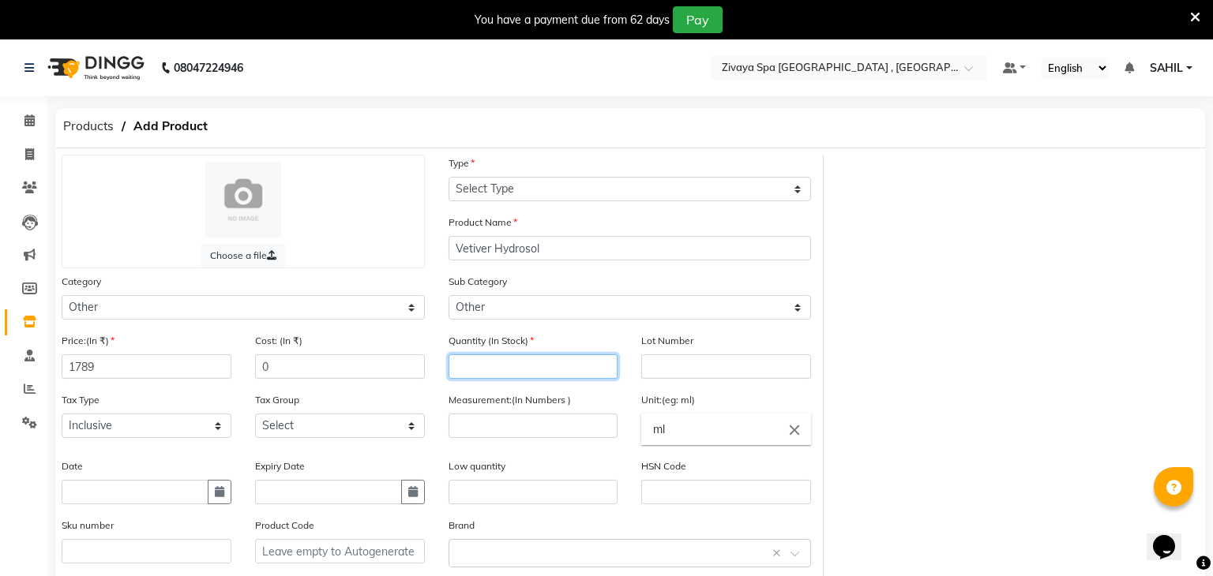
click at [497, 363] on input "number" at bounding box center [533, 367] width 170 height 24
type input "4"
type input "5"
click at [557, 426] on input "number" at bounding box center [533, 426] width 170 height 24
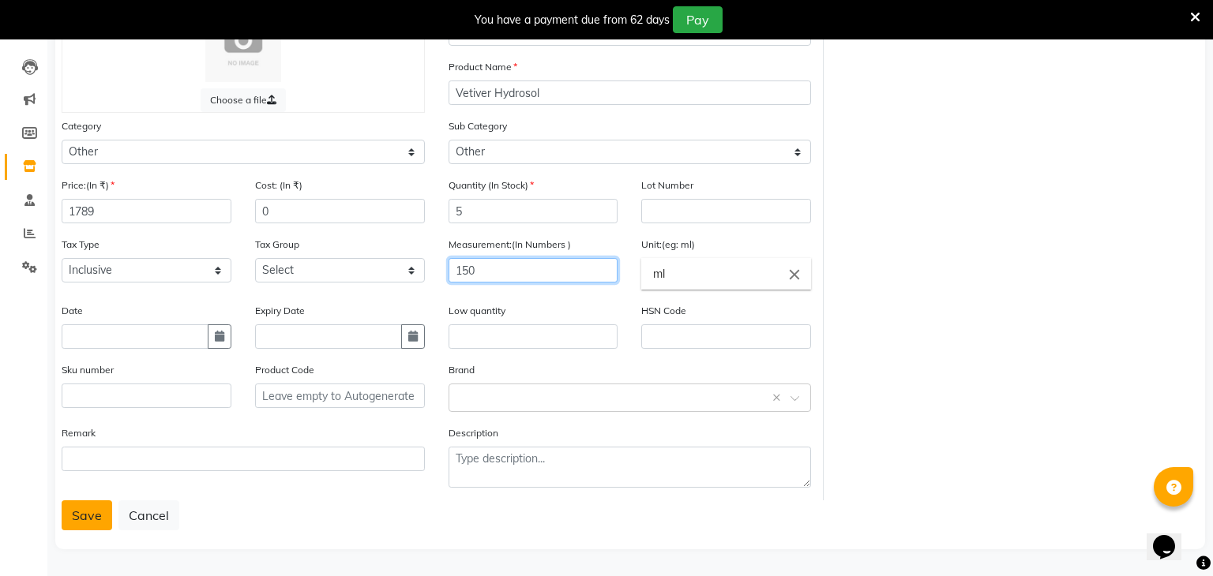
type input "150"
click at [89, 519] on button "Save" at bounding box center [87, 516] width 51 height 30
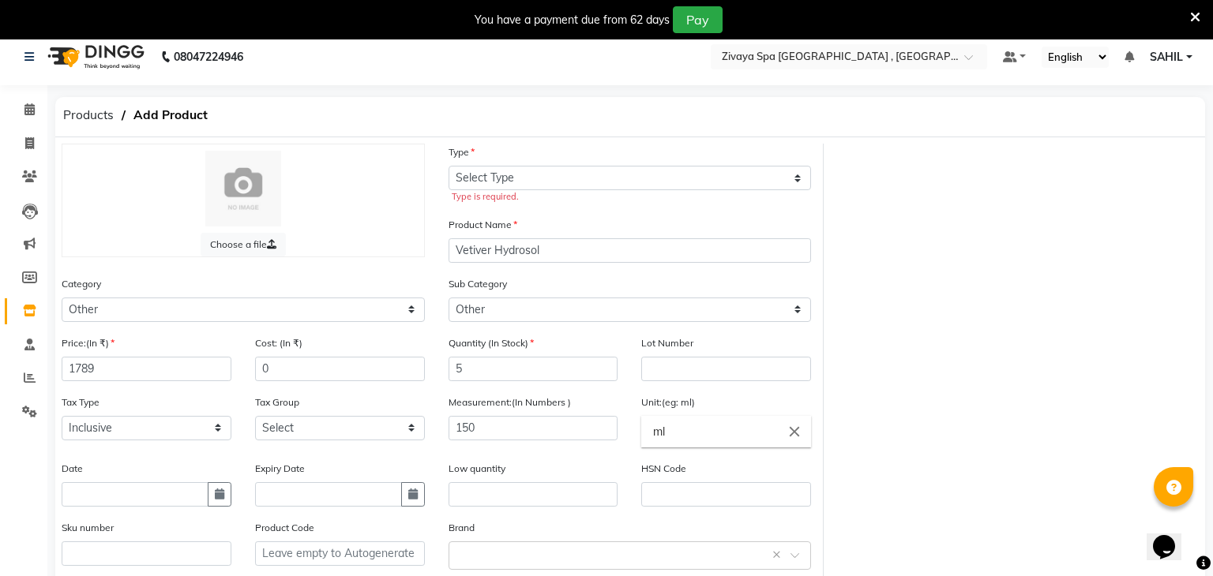
scroll to position [0, 0]
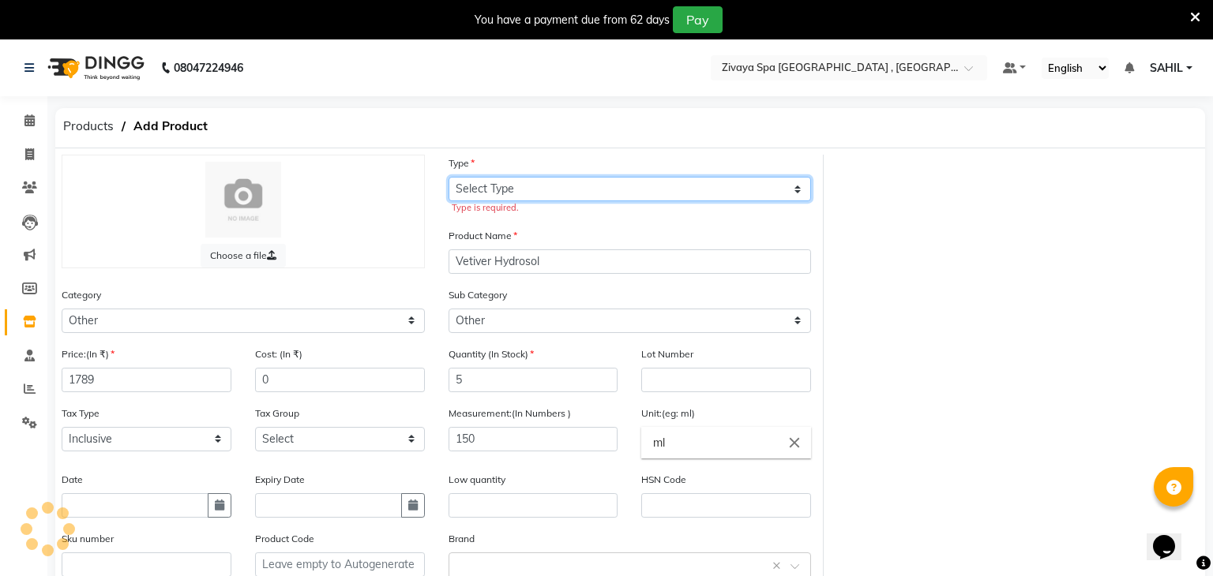
click at [511, 181] on select "Select Type Both Retail Consumable" at bounding box center [629, 189] width 363 height 24
select select "R"
click at [448, 177] on select "Select Type Both Retail Consumable" at bounding box center [629, 189] width 363 height 24
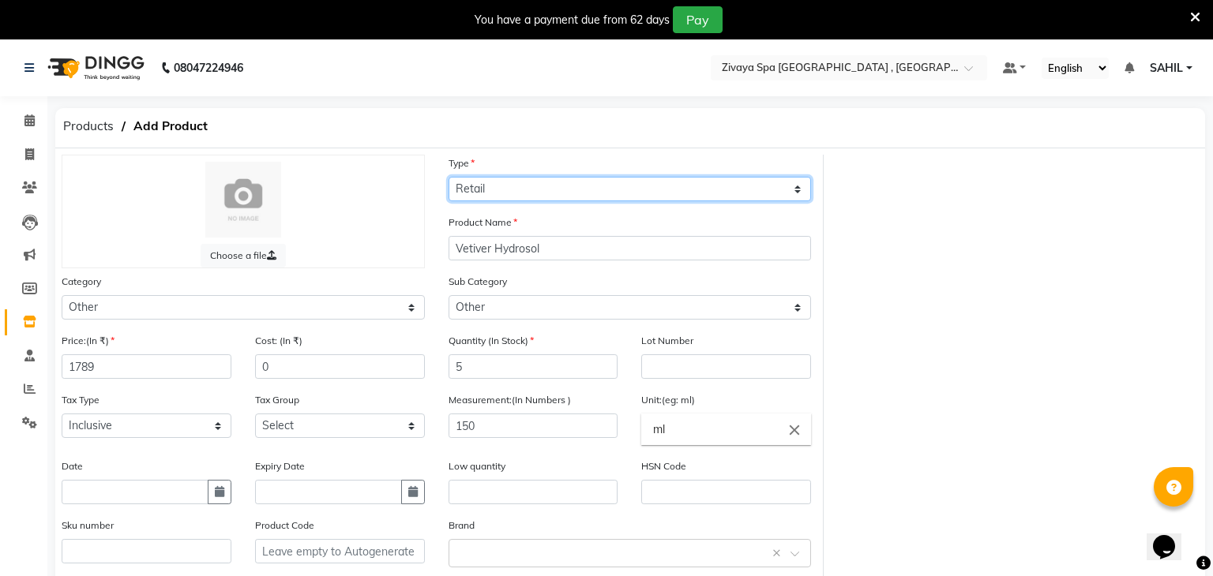
scroll to position [158, 0]
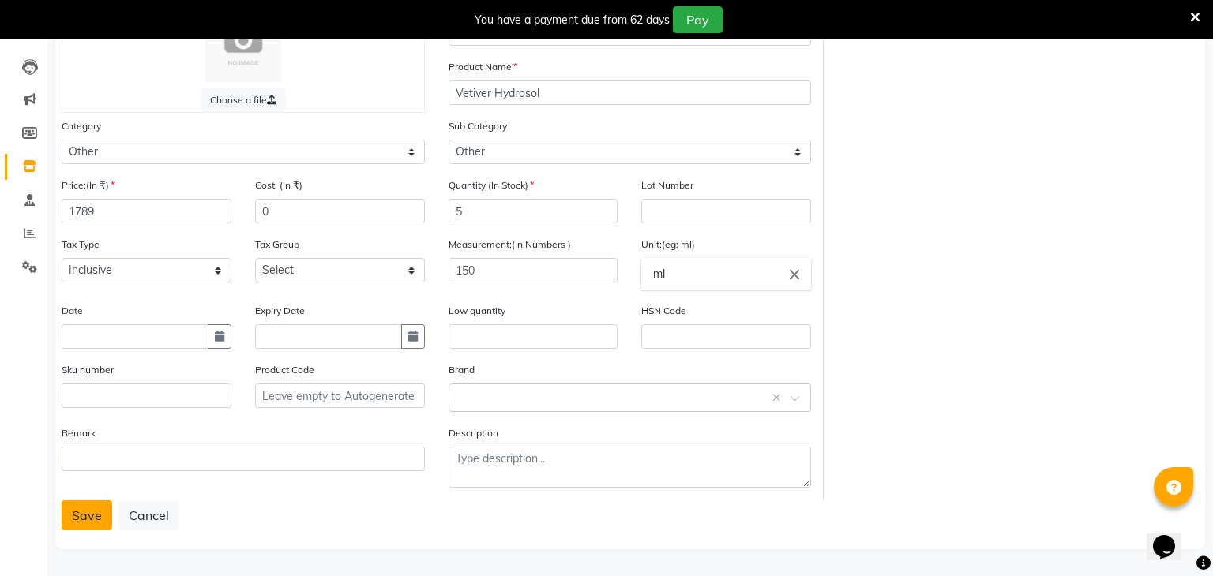
click at [71, 526] on button "Save" at bounding box center [87, 516] width 51 height 30
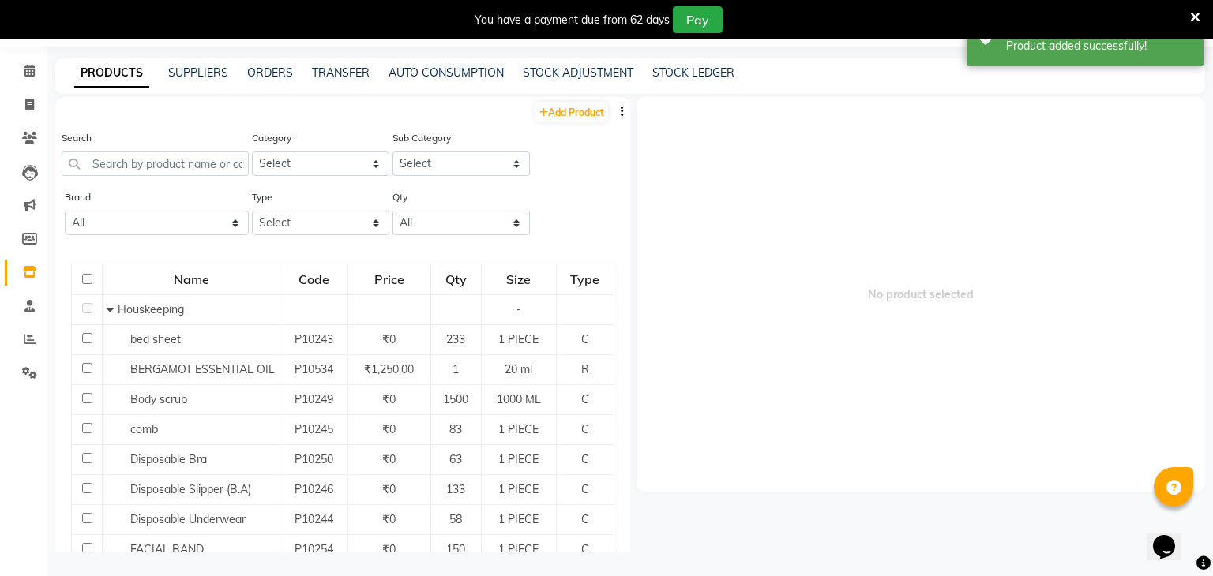
scroll to position [50, 0]
click at [182, 164] on input "text" at bounding box center [155, 164] width 187 height 24
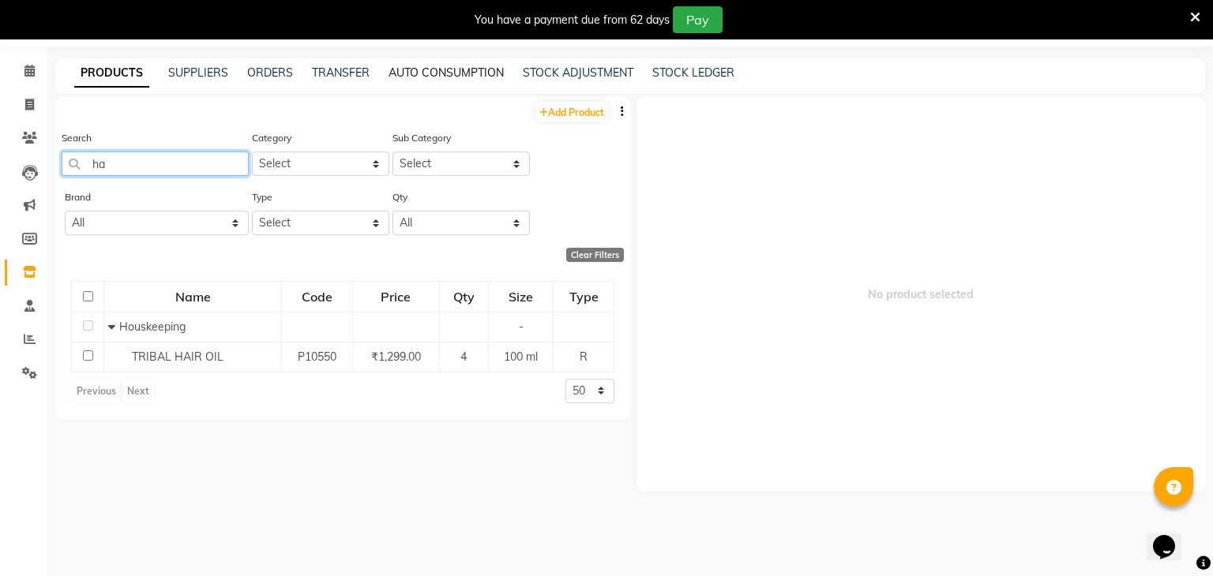
type input "h"
type input "g"
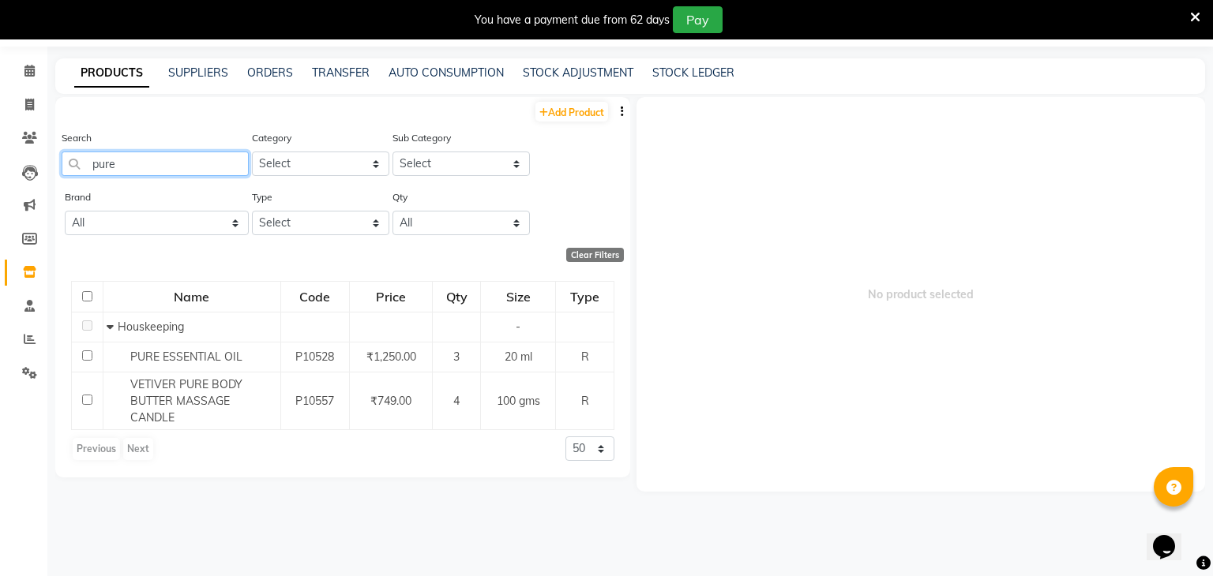
type input "pure"
click at [550, 67] on link "STOCK ADJUSTMENT" at bounding box center [578, 73] width 111 height 14
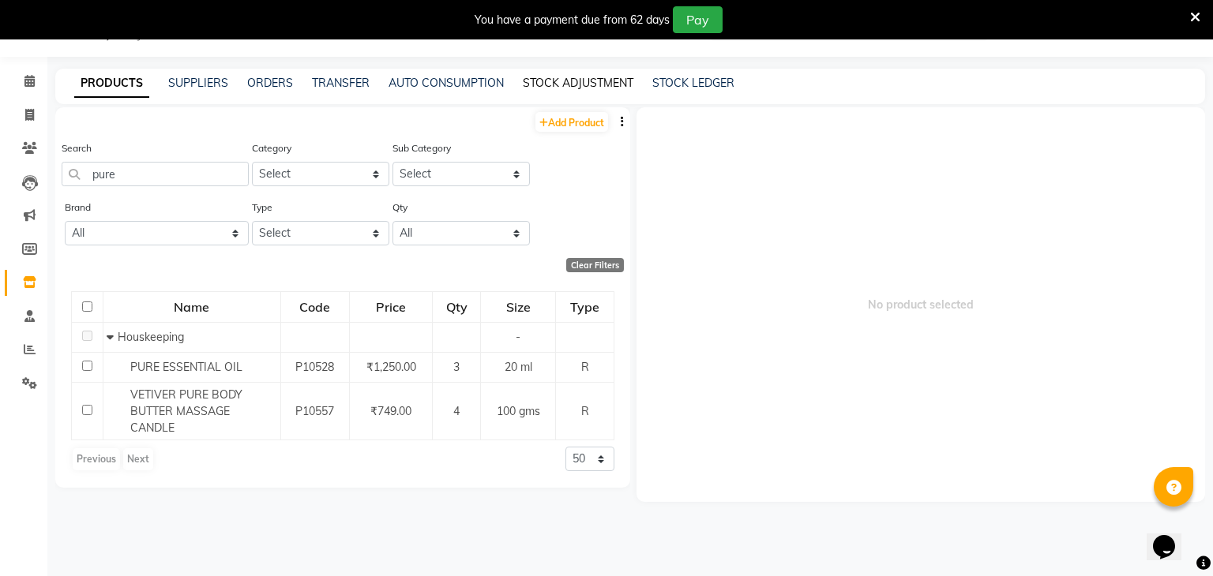
scroll to position [50, 0]
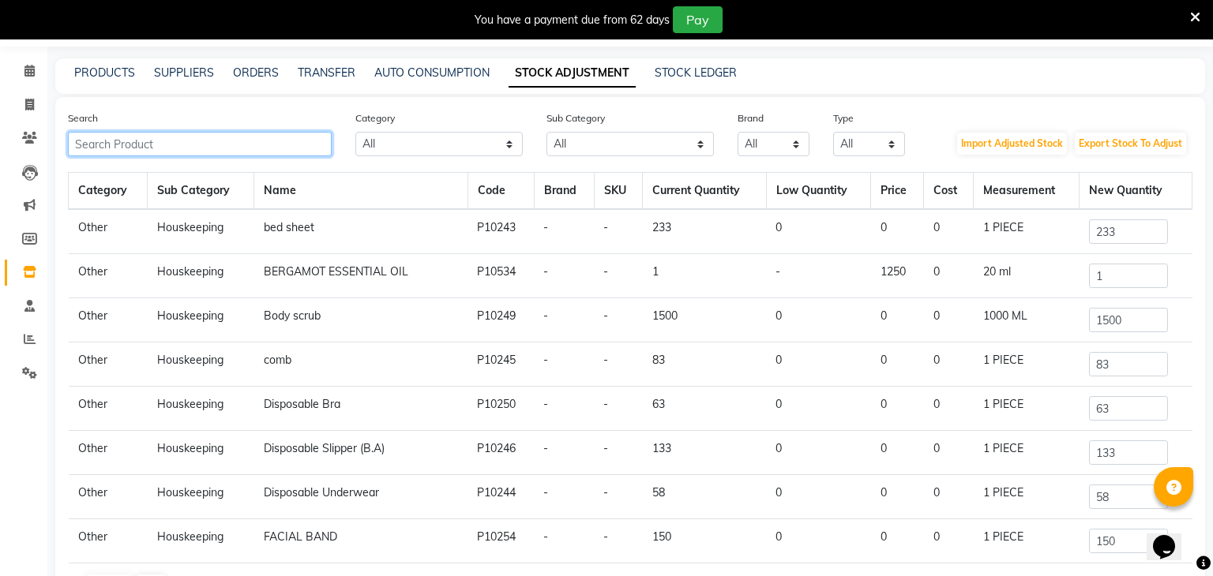
click at [246, 135] on input "text" at bounding box center [200, 144] width 264 height 24
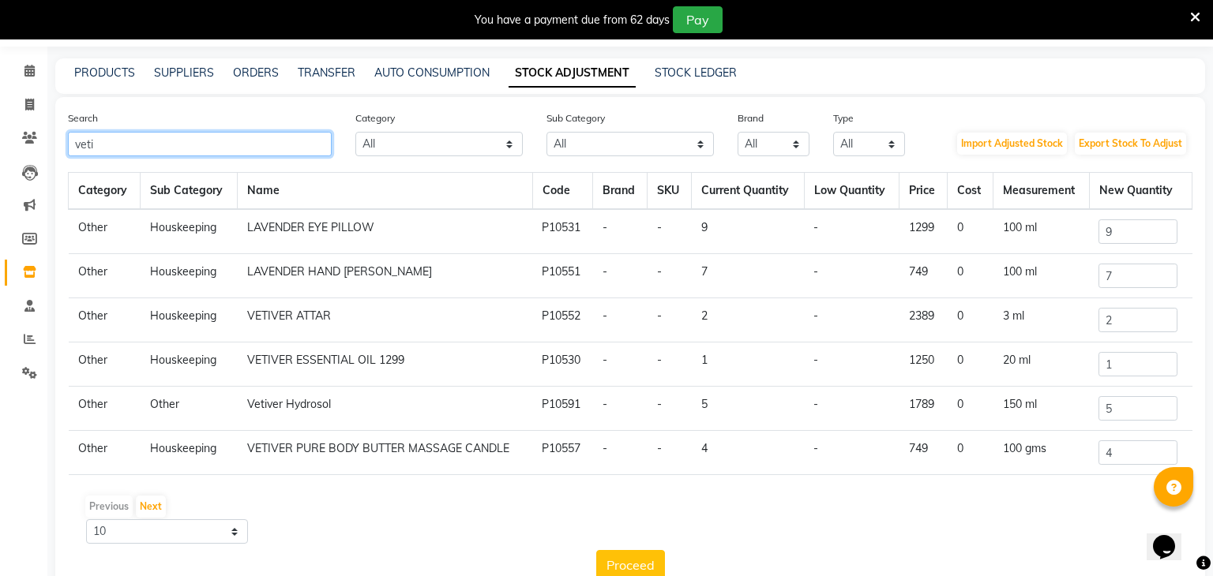
scroll to position [39, 0]
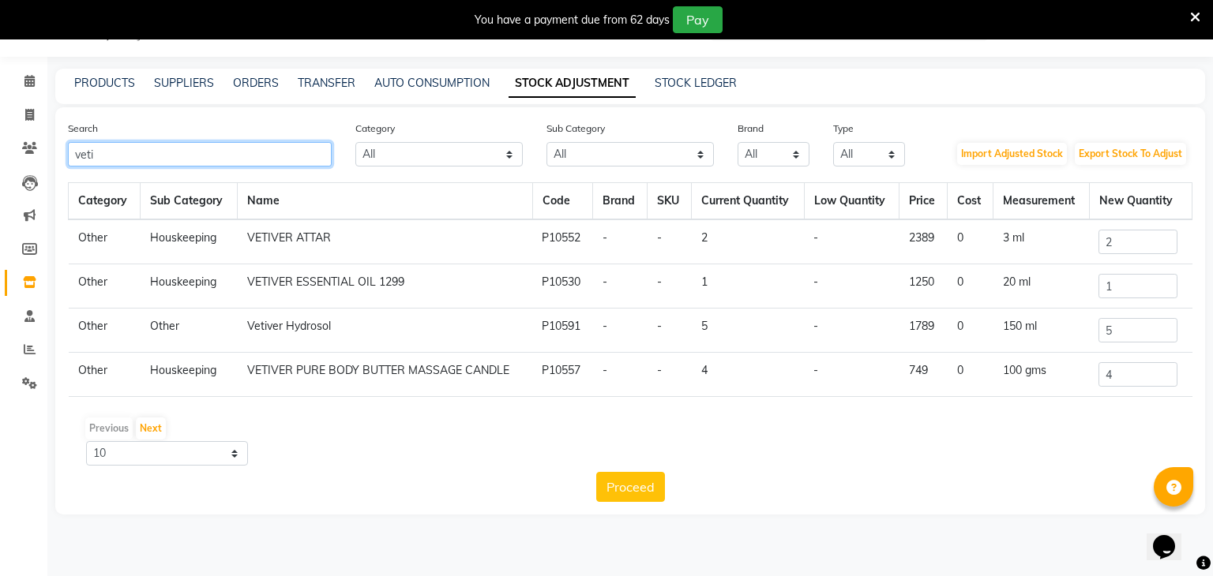
type input "veti"
click at [1160, 380] on input "4" at bounding box center [1137, 374] width 79 height 24
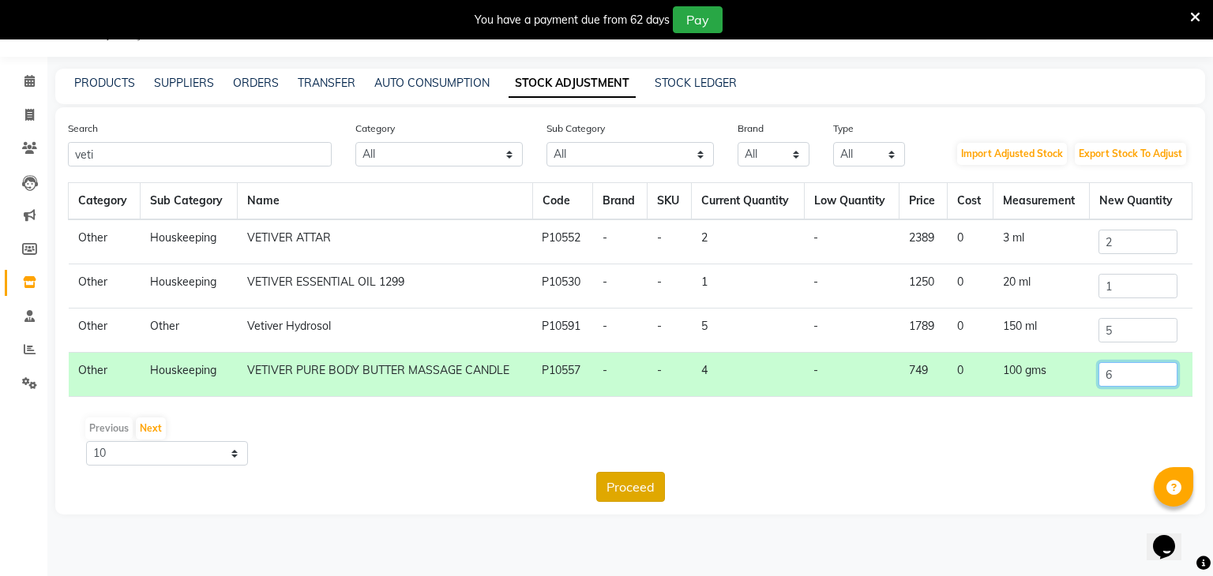
type input "6"
click at [632, 475] on button "Proceed" at bounding box center [630, 487] width 69 height 30
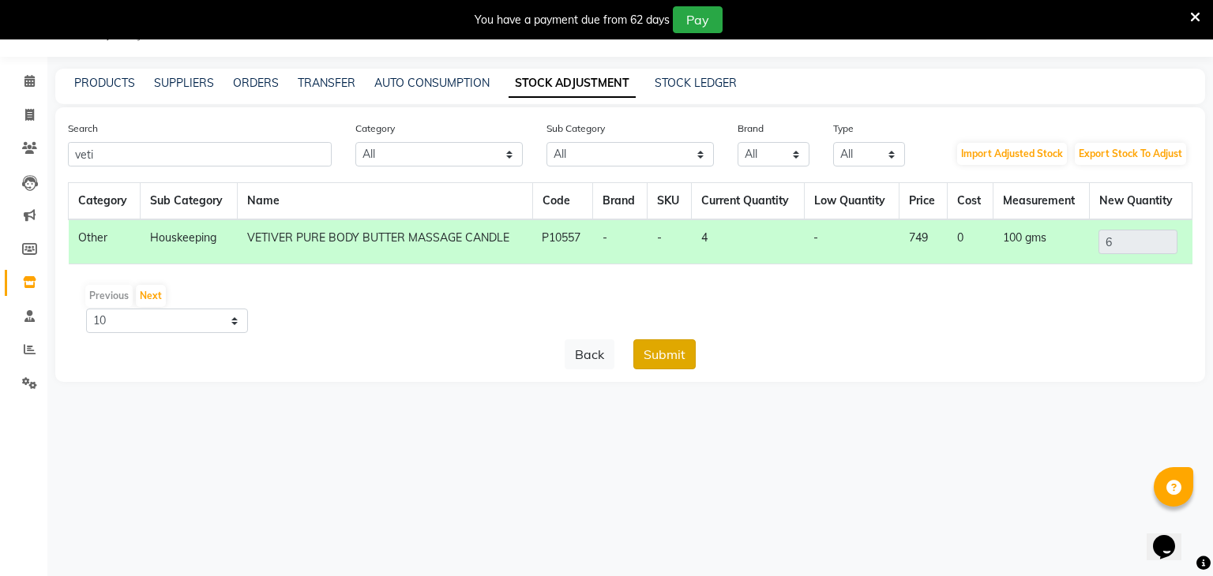
click at [663, 362] on button "Submit" at bounding box center [664, 355] width 62 height 30
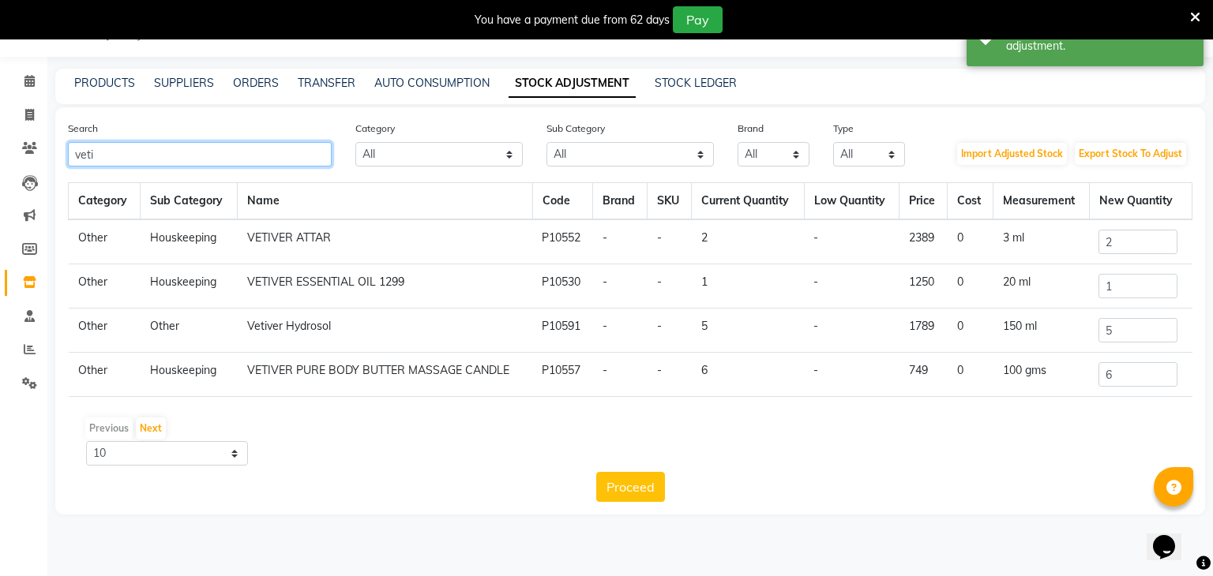
click at [251, 152] on input "veti" at bounding box center [200, 154] width 264 height 24
type input "v"
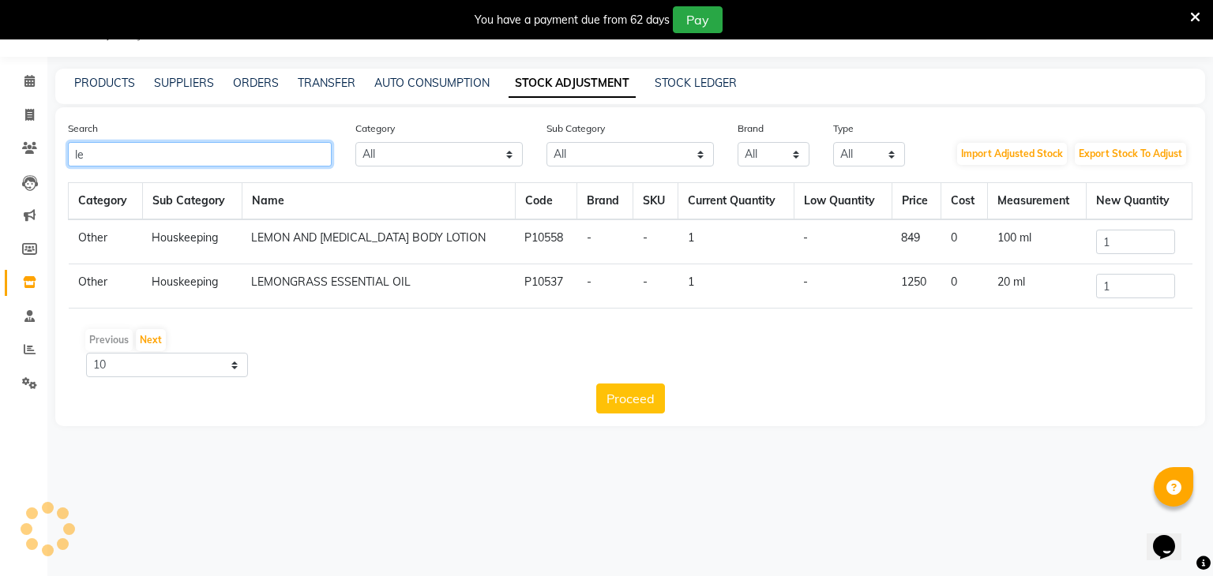
type input "l"
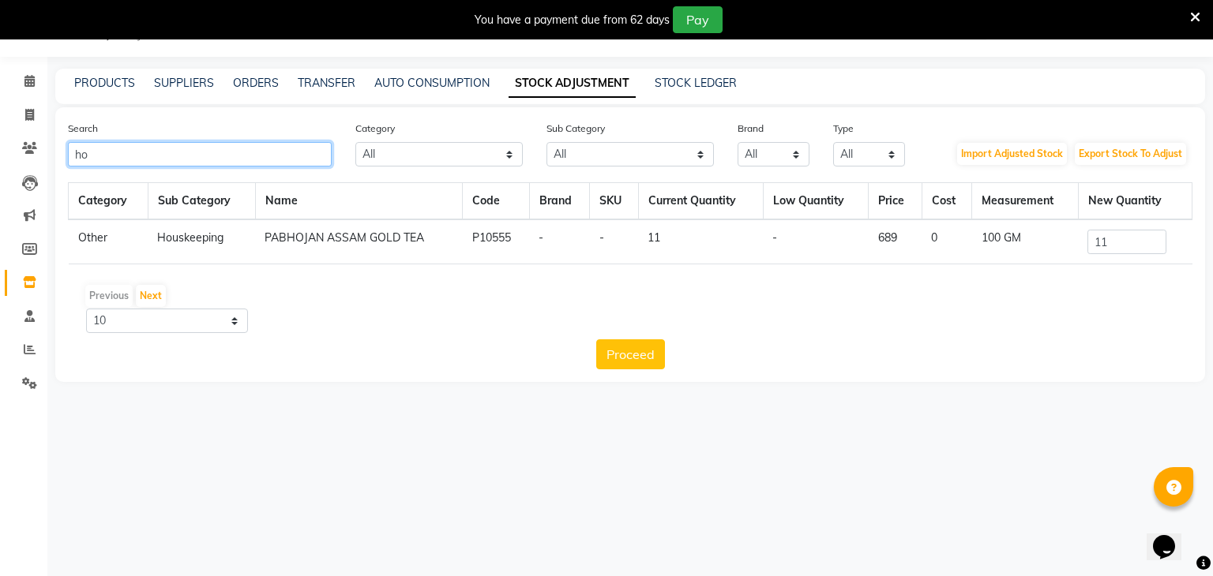
type input "h"
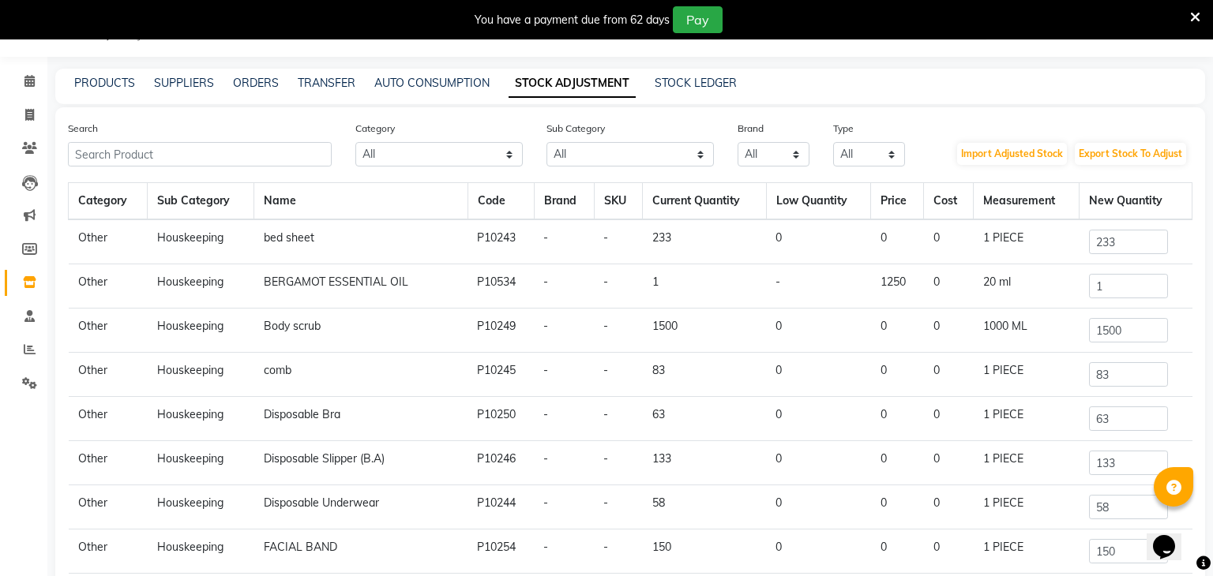
click at [141, 84] on div "PRODUCTS SUPPLIERS ORDERS TRANSFER AUTO CONSUMPTION STOCK ADJUSTMENT STOCK LEDG…" at bounding box center [620, 83] width 1131 height 17
click at [131, 84] on link "PRODUCTS" at bounding box center [104, 83] width 61 height 14
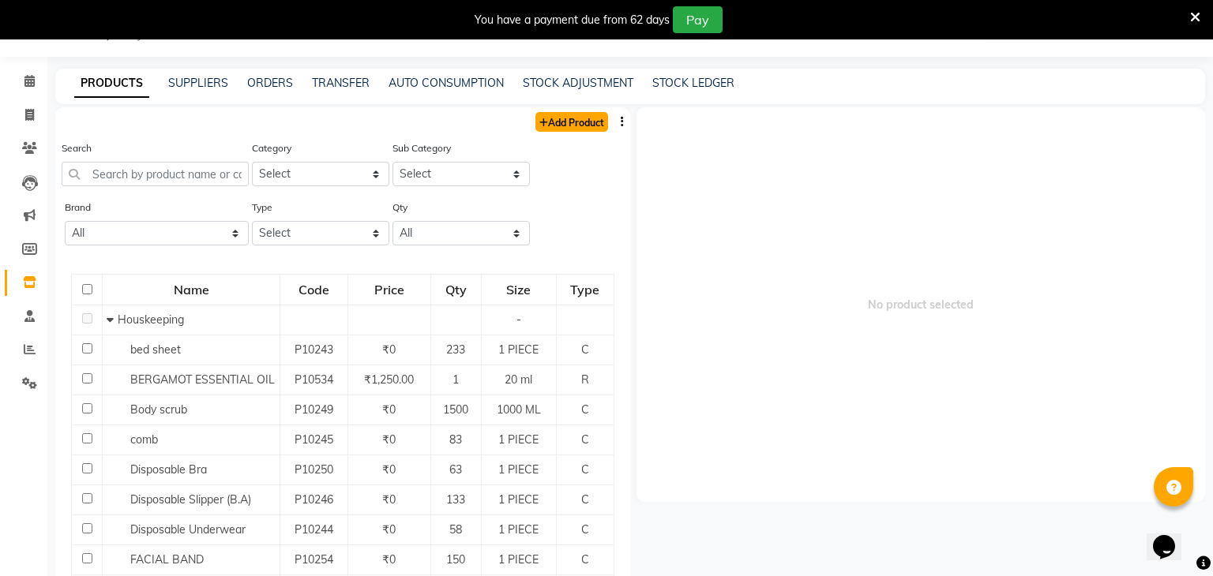
click at [590, 126] on link "Add Product" at bounding box center [571, 122] width 73 height 20
select select "true"
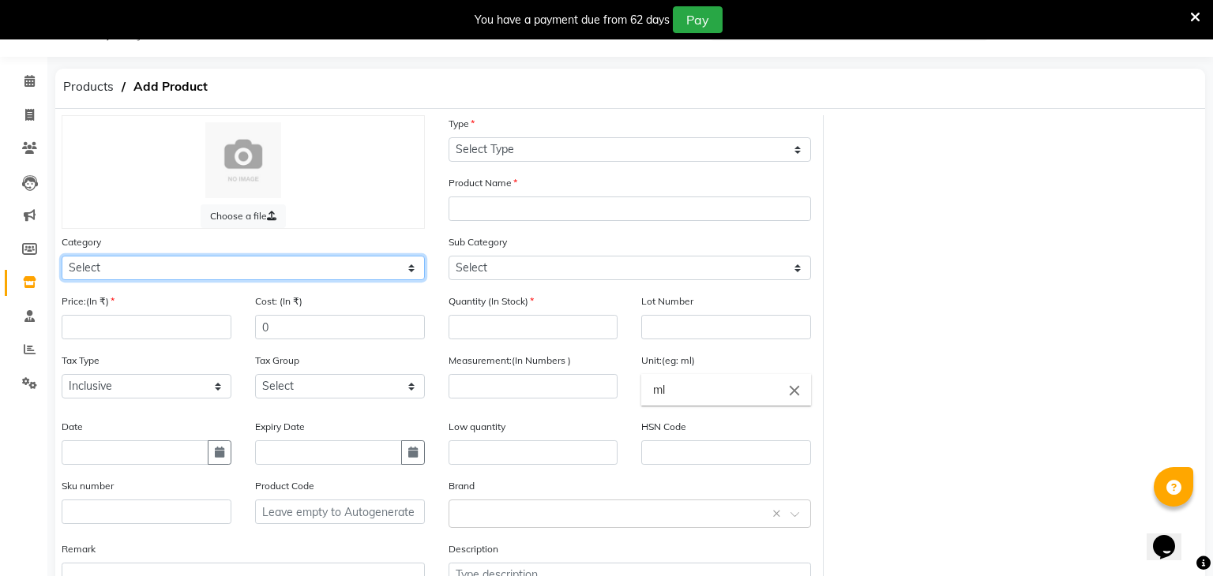
click at [239, 261] on select "Select Hair Skin Makeup Personal Care Appliances Other" at bounding box center [243, 268] width 363 height 24
select select "1056902000"
click at [62, 256] on select "Select Hair Skin Makeup Personal Care Appliances Other" at bounding box center [243, 268] width 363 height 24
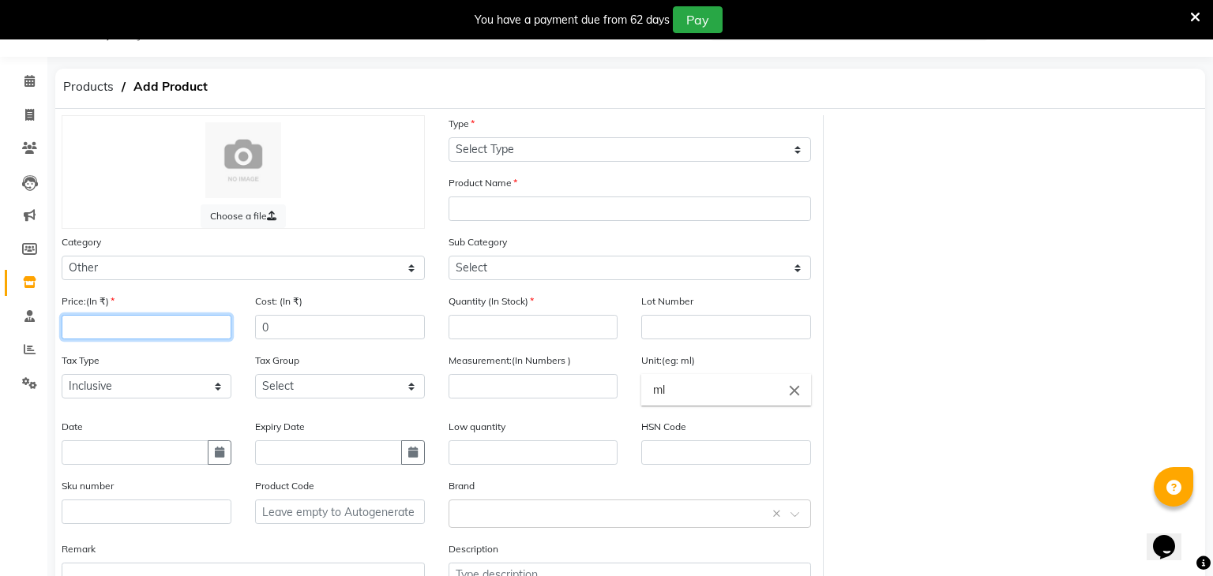
click at [128, 319] on input "number" at bounding box center [147, 327] width 170 height 24
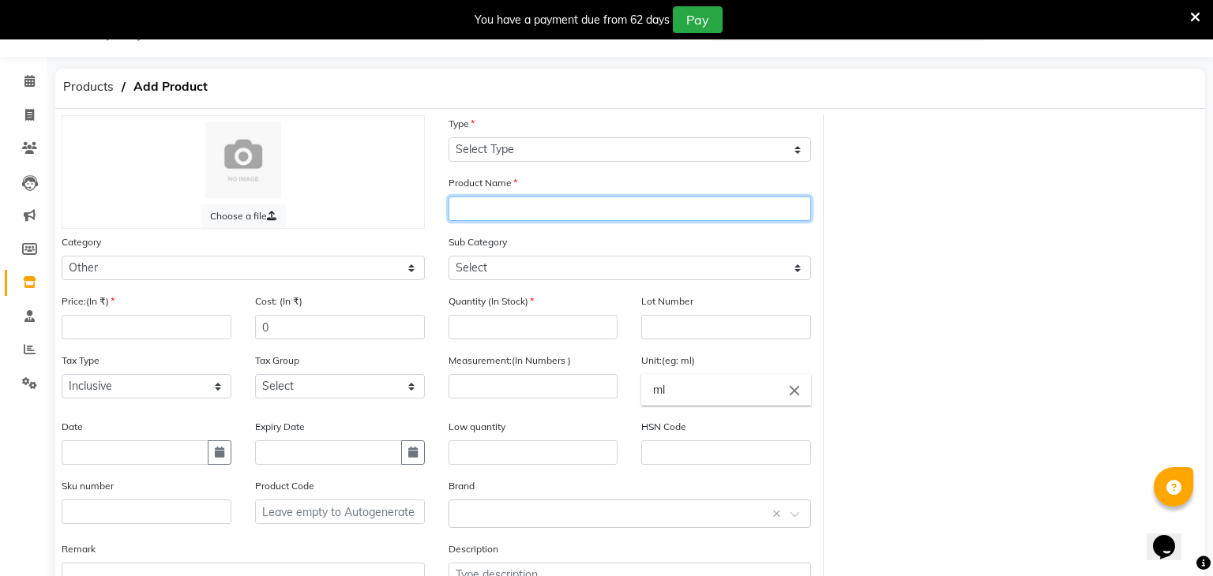
click at [547, 215] on input "text" at bounding box center [629, 209] width 363 height 24
type input "Hojicha"
click at [458, 209] on input "hojicha Tea" at bounding box center [629, 209] width 363 height 24
type input "Hojicha Tea"
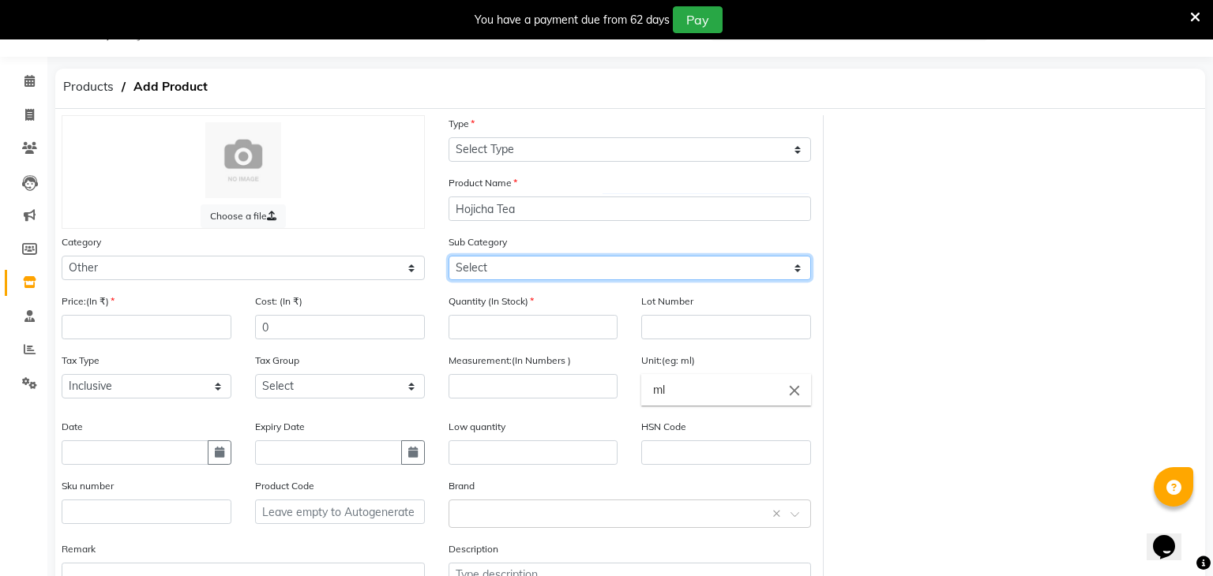
click at [531, 276] on select "Select Houskeeping Other" at bounding box center [629, 268] width 363 height 24
select select "1056902099"
click at [448, 256] on select "Select Houskeeping Other" at bounding box center [629, 268] width 363 height 24
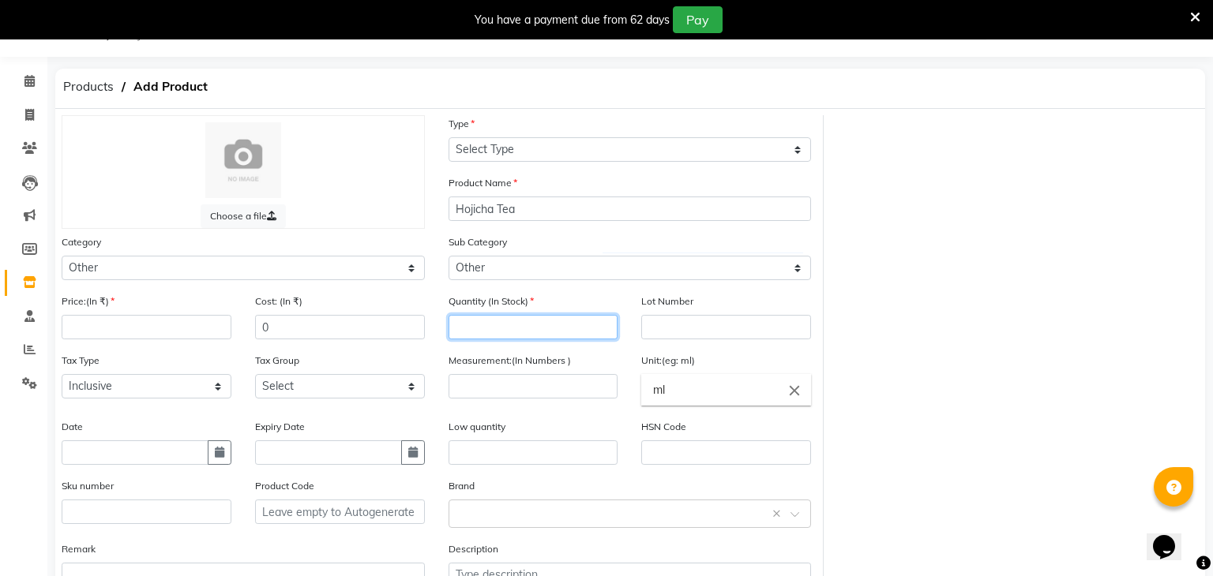
click at [510, 325] on input "number" at bounding box center [533, 327] width 170 height 24
type input "5"
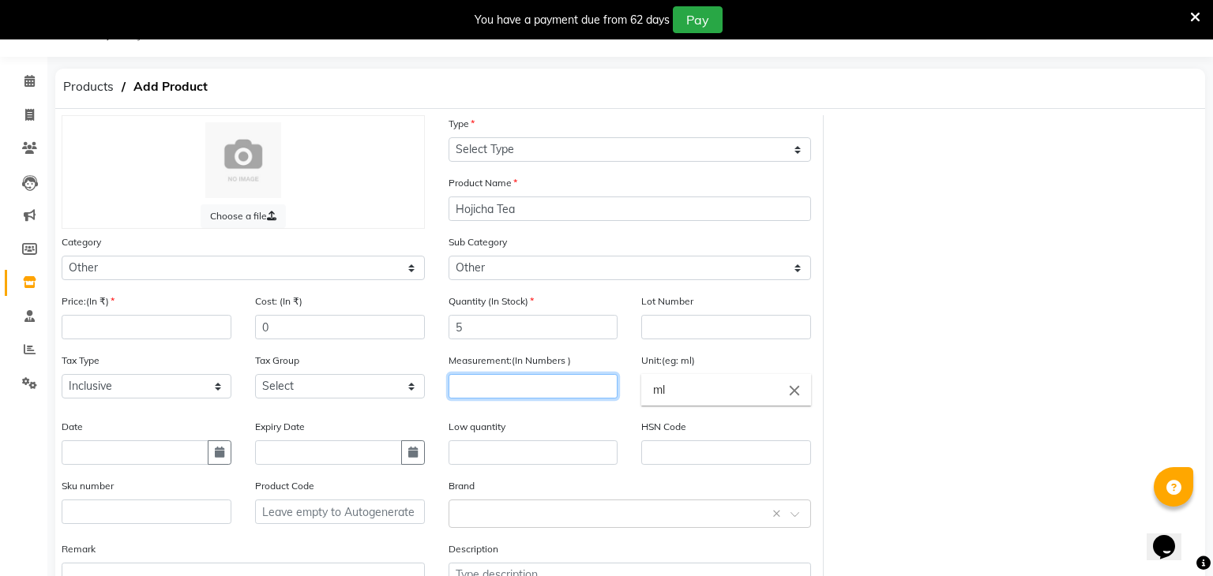
click at [497, 389] on input "number" at bounding box center [533, 386] width 170 height 24
click at [687, 397] on input "ml" at bounding box center [726, 390] width 170 height 32
click at [790, 392] on icon "close" at bounding box center [794, 390] width 17 height 17
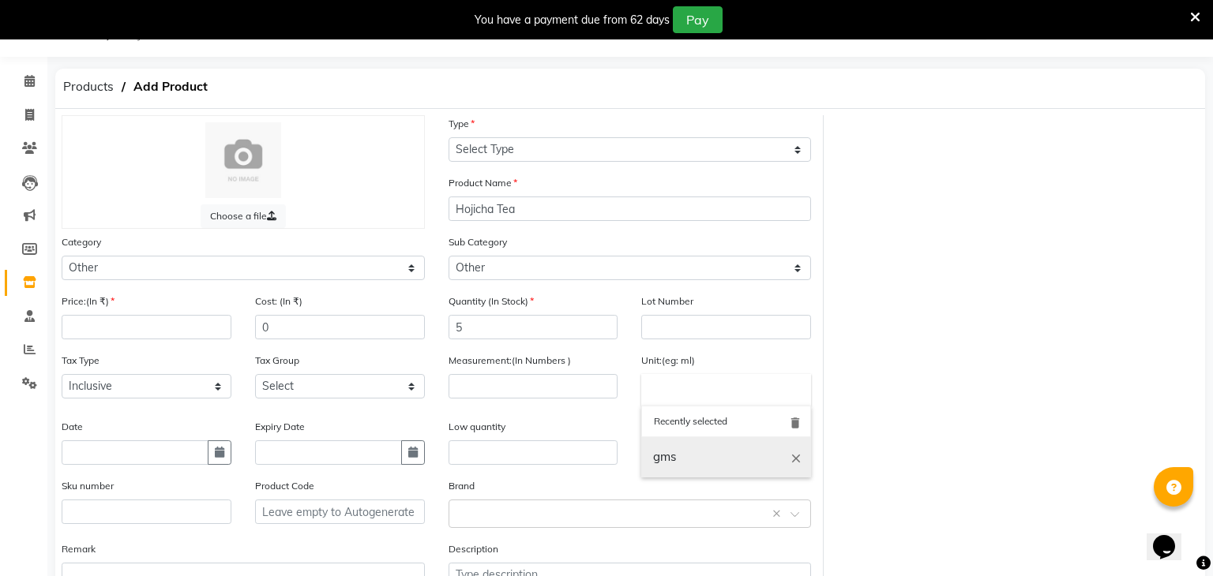
click at [725, 446] on link "gms" at bounding box center [726, 457] width 170 height 40
type input "gms"
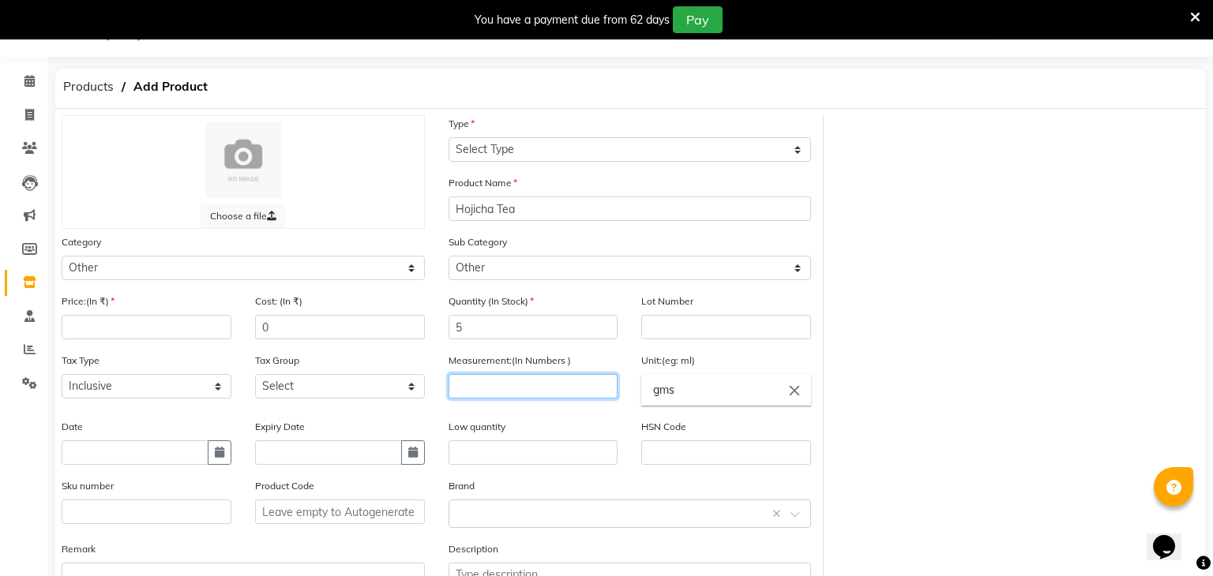
click at [480, 392] on input "number" at bounding box center [533, 386] width 170 height 24
type input "150"
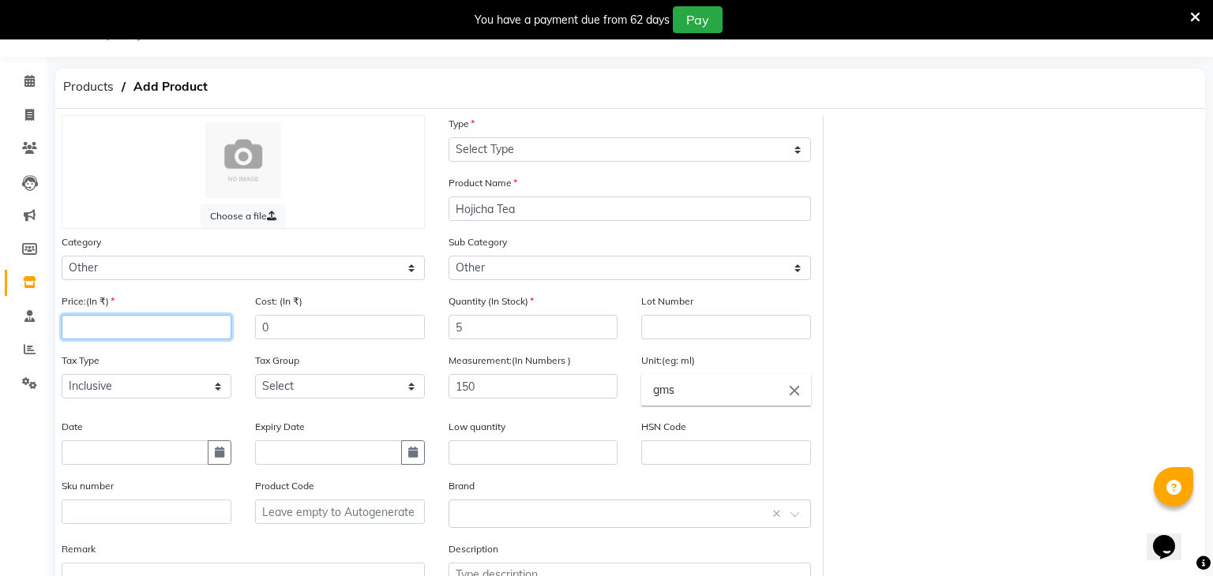
click at [132, 327] on input "number" at bounding box center [147, 327] width 170 height 24
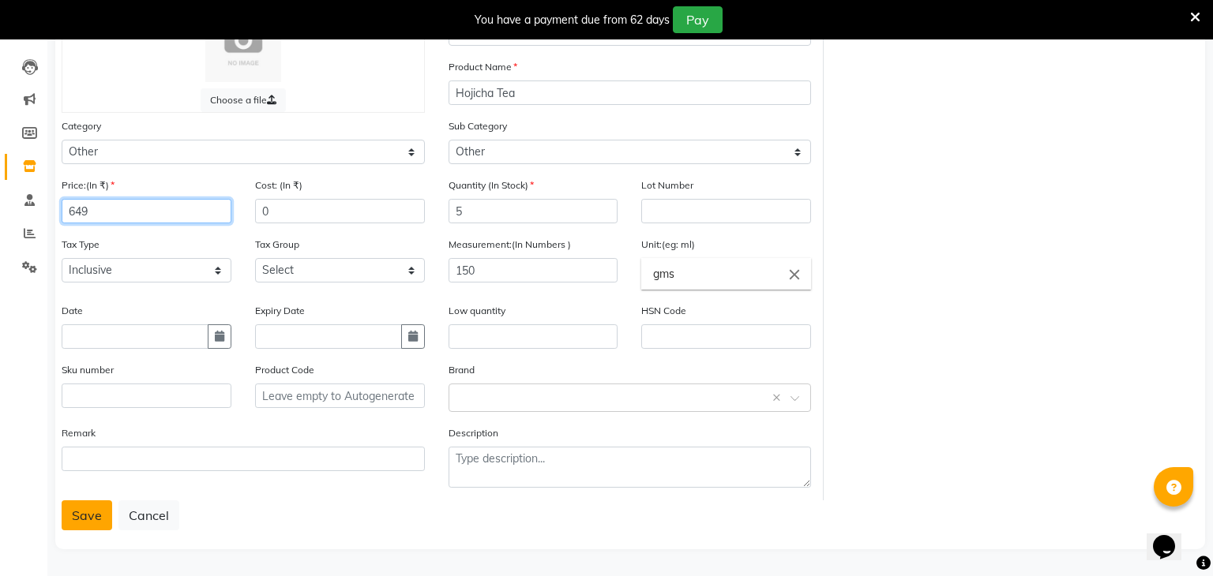
type input "649"
click at [88, 518] on button "Save" at bounding box center [87, 516] width 51 height 30
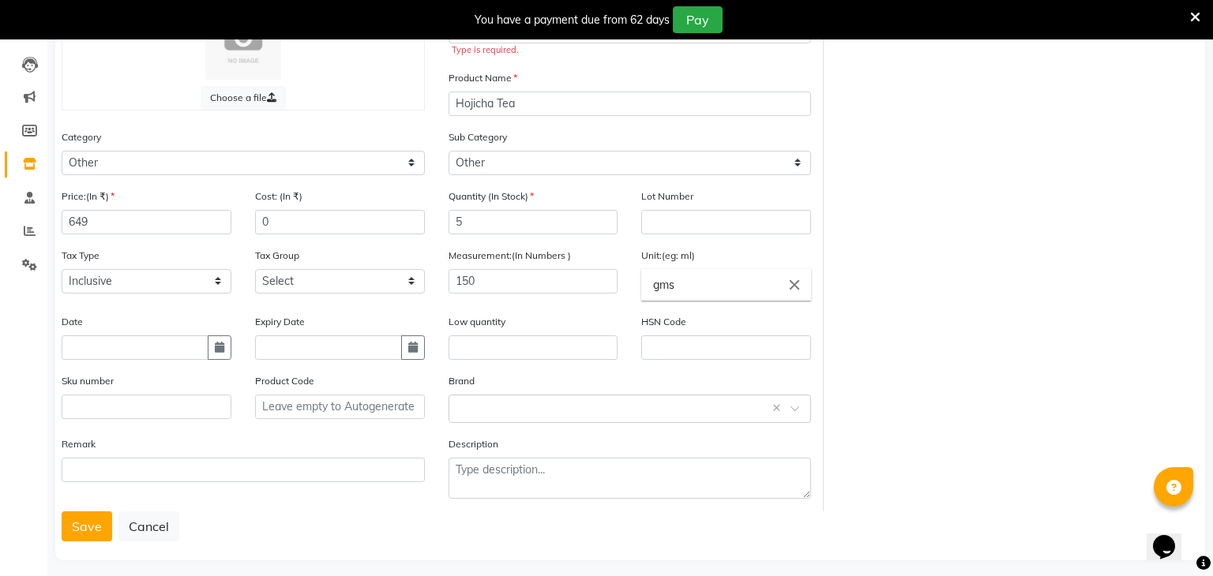
scroll to position [0, 0]
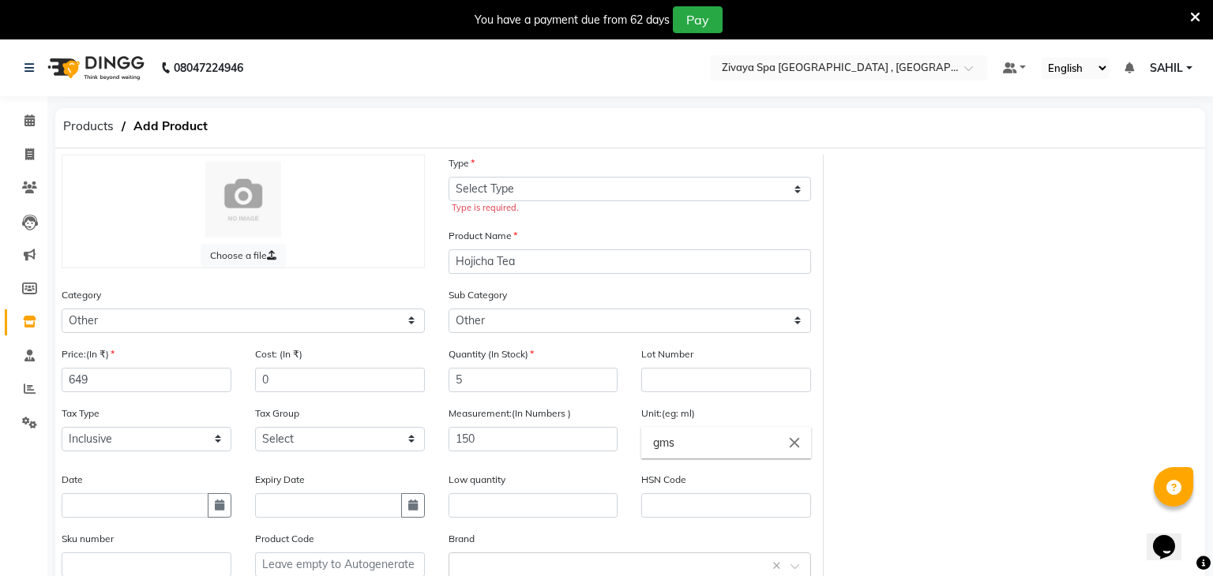
click at [502, 204] on div "Type is required." at bounding box center [632, 207] width 360 height 13
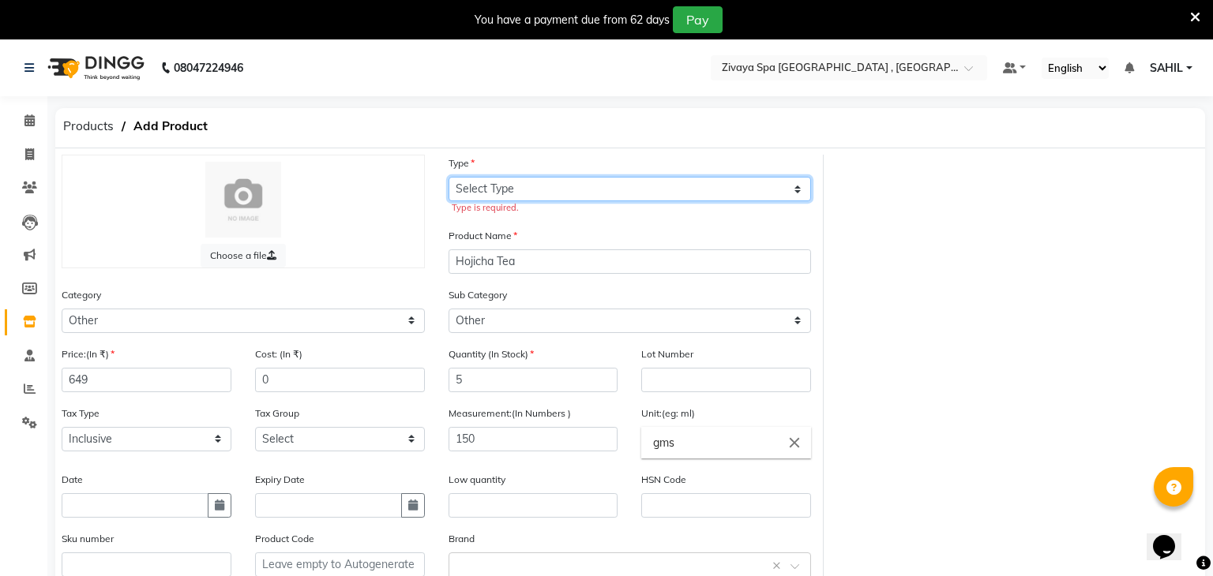
click at [528, 188] on select "Select Type Both Retail Consumable" at bounding box center [629, 189] width 363 height 24
click at [448, 177] on select "Select Type Both Retail Consumable" at bounding box center [629, 189] width 363 height 24
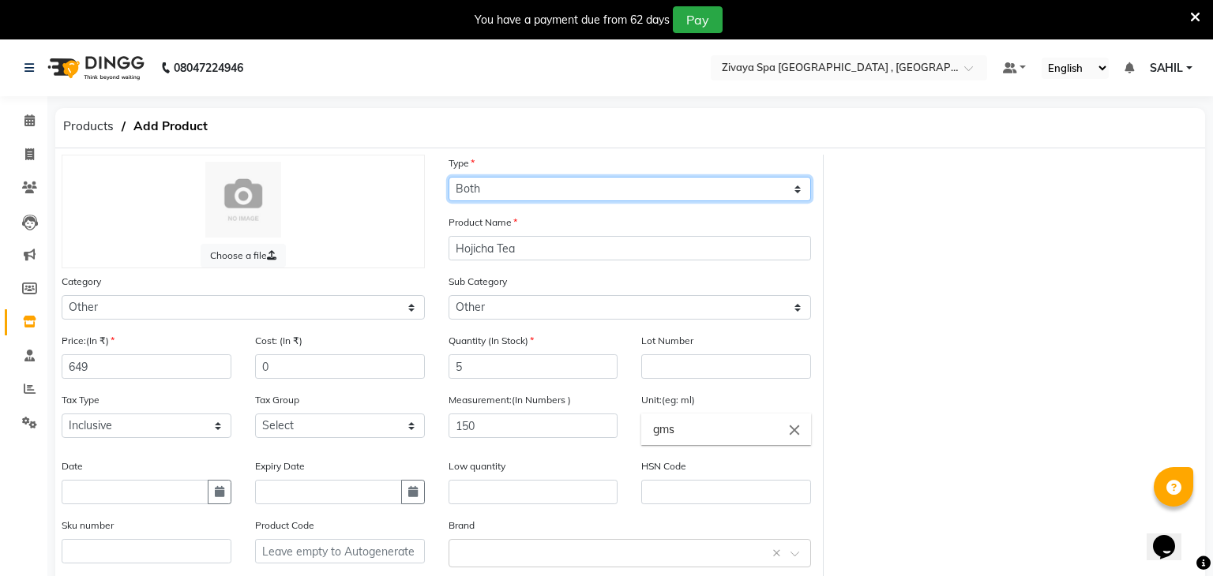
click at [534, 193] on select "Select Type Both Retail Consumable" at bounding box center [629, 189] width 363 height 24
select select "R"
click at [448, 177] on select "Select Type Both Retail Consumable" at bounding box center [629, 189] width 363 height 24
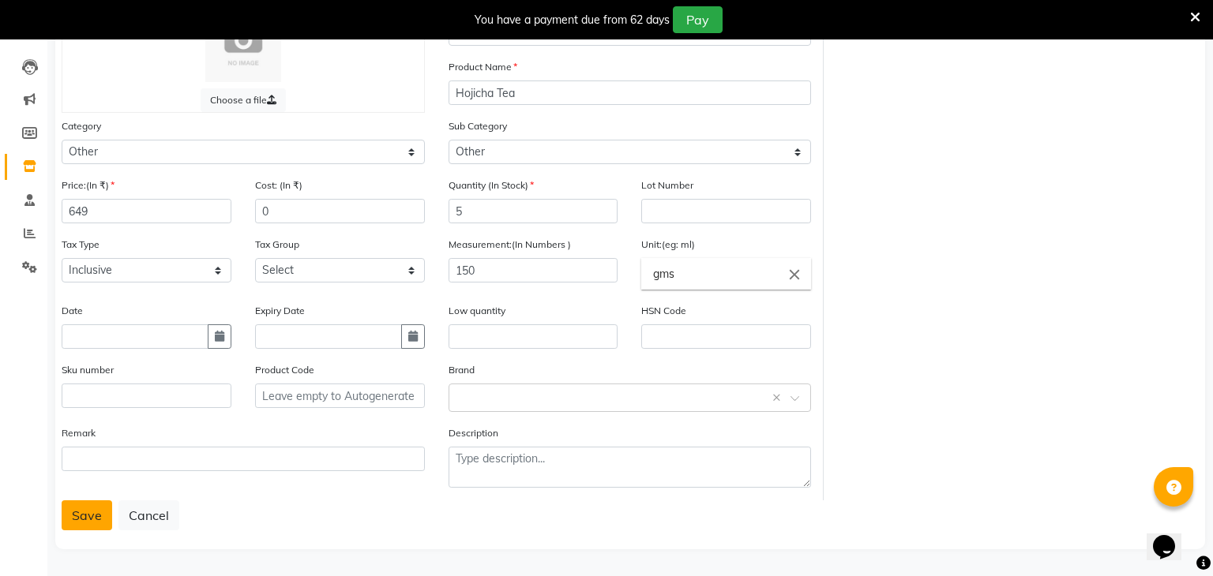
click at [91, 514] on button "Save" at bounding box center [87, 516] width 51 height 30
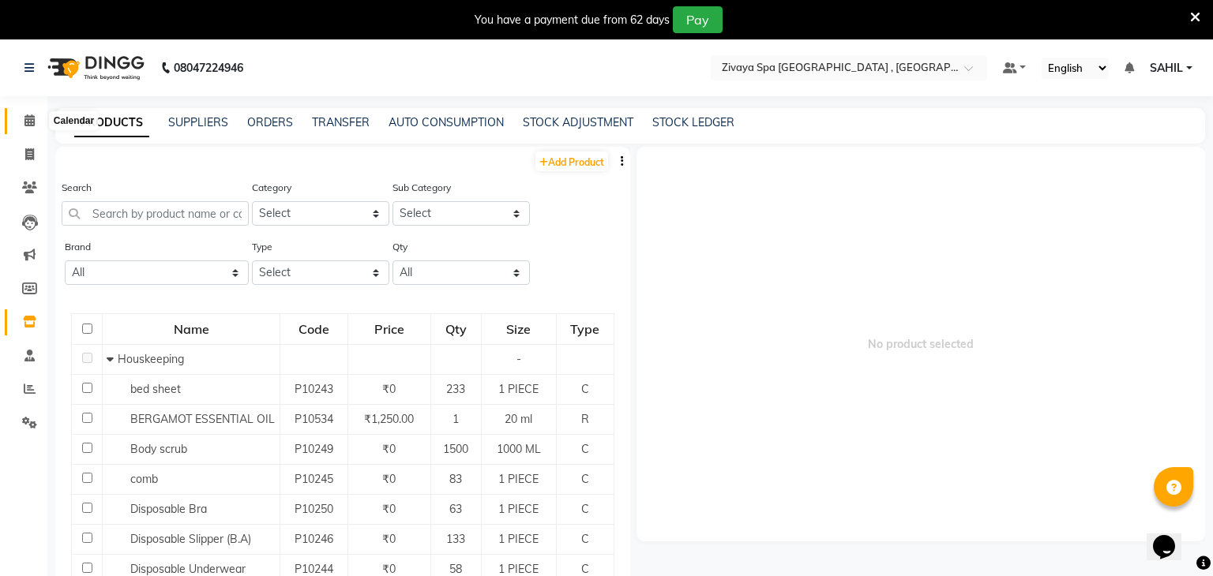
click at [26, 114] on icon at bounding box center [29, 120] width 10 height 12
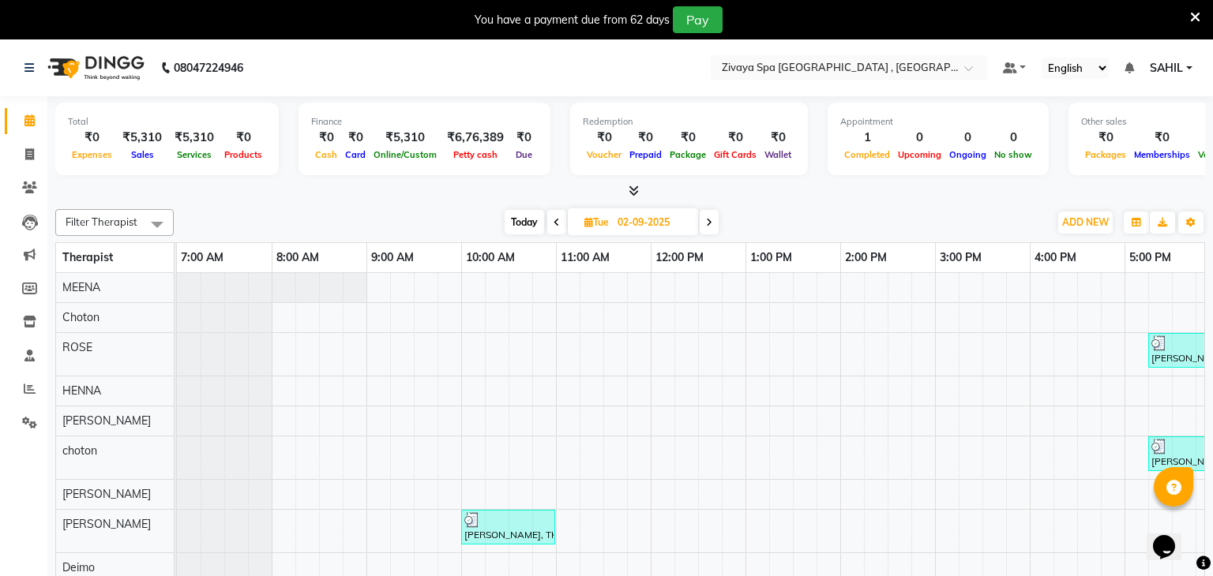
scroll to position [0, 474]
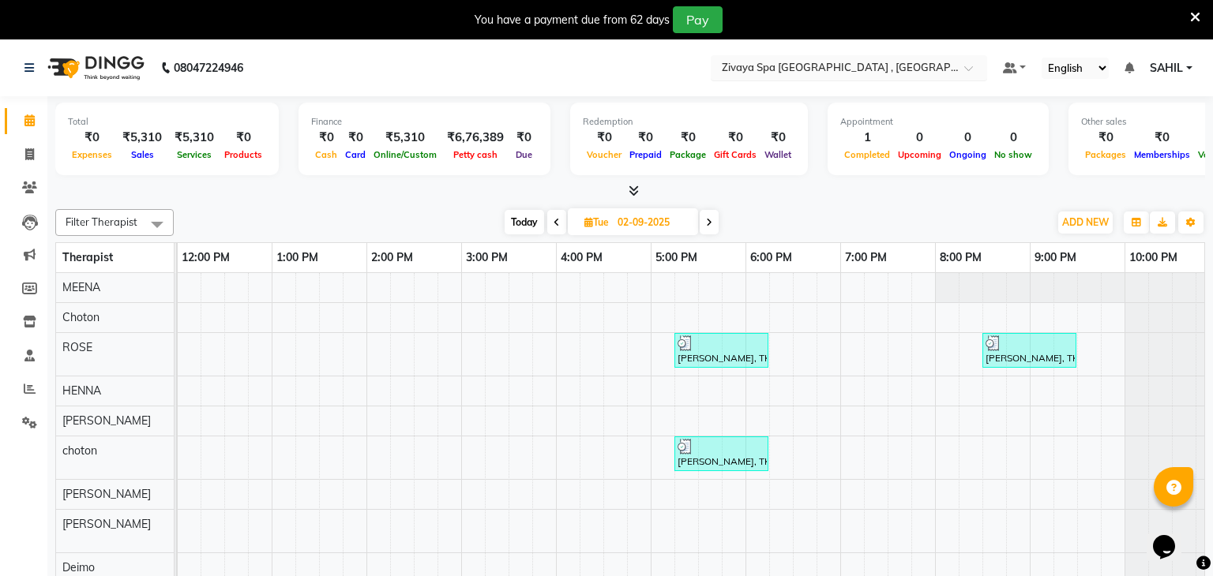
click at [815, 68] on input "text" at bounding box center [833, 67] width 229 height 16
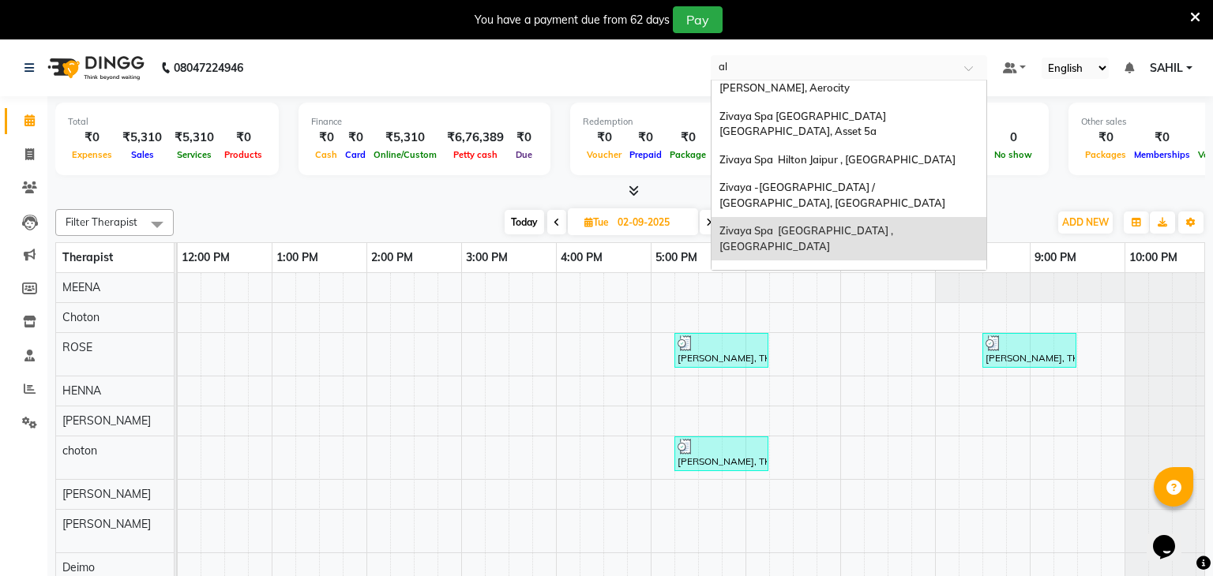
scroll to position [0, 0]
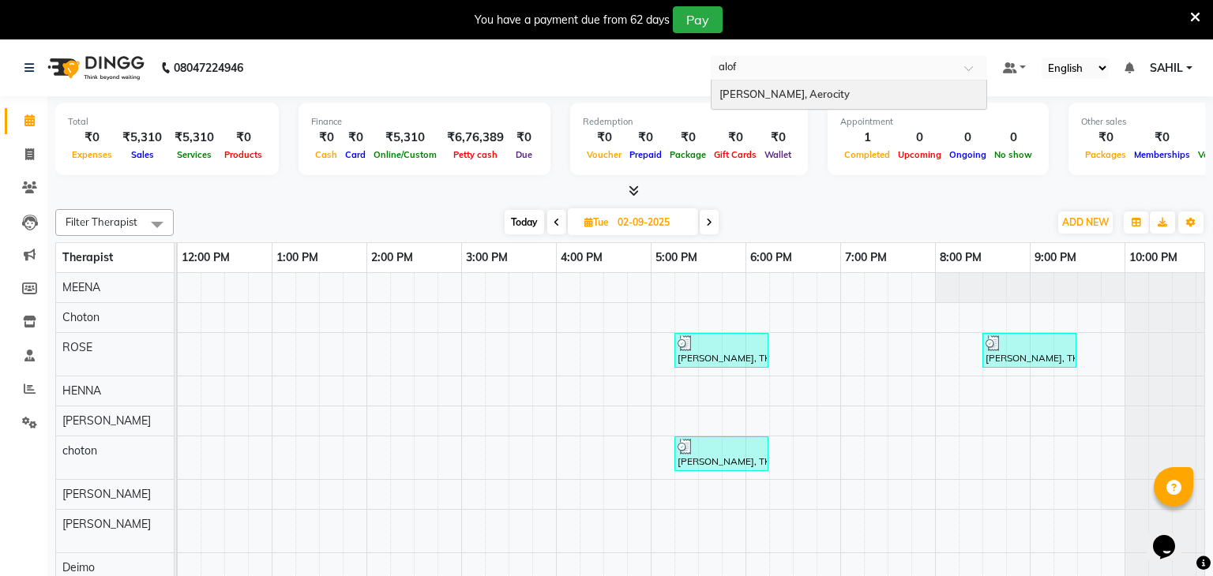
type input "aloft"
click at [810, 95] on span "[PERSON_NAME], Aerocity" at bounding box center [784, 94] width 130 height 13
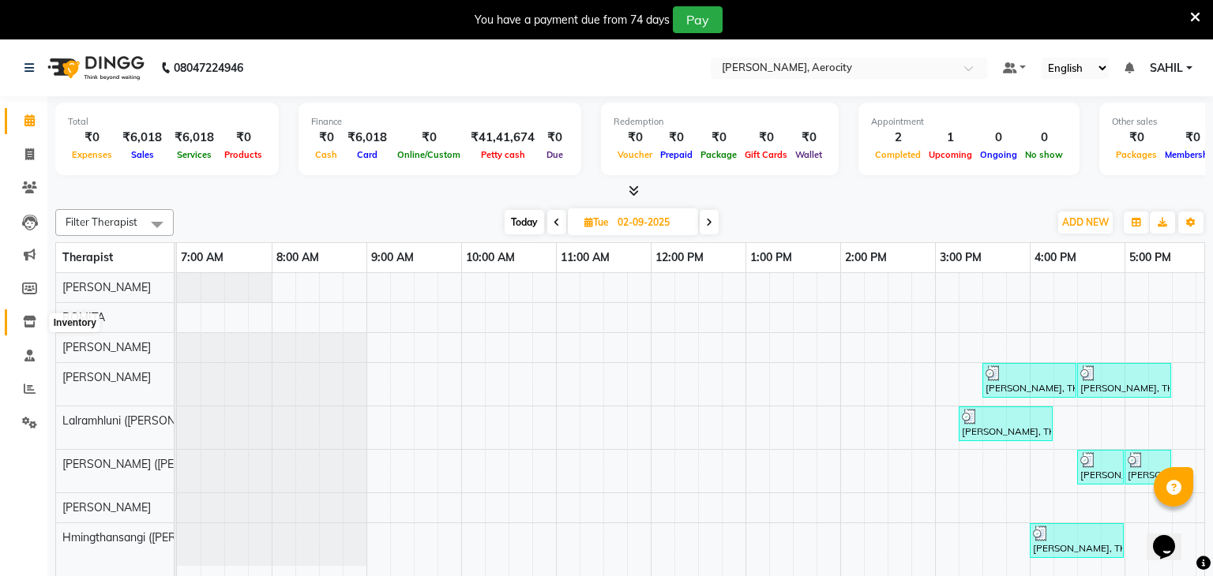
click at [37, 322] on span at bounding box center [30, 322] width 28 height 18
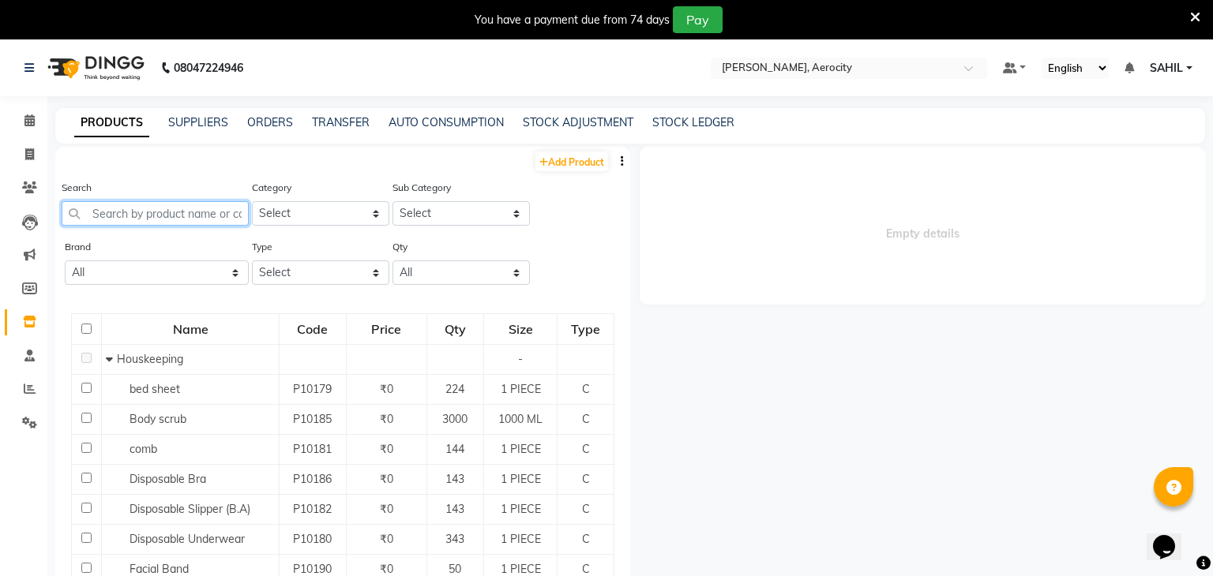
click at [164, 207] on input "text" at bounding box center [155, 213] width 187 height 24
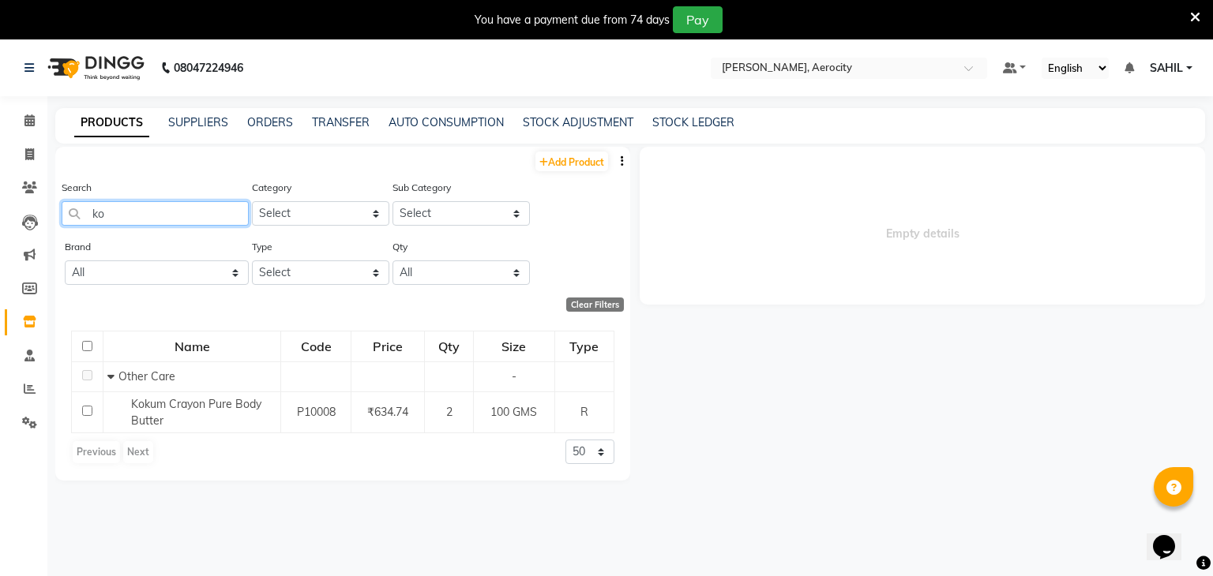
type input "k"
type input "rosemar"
click at [24, 122] on icon at bounding box center [29, 120] width 10 height 12
